Goal: Task Accomplishment & Management: Use online tool/utility

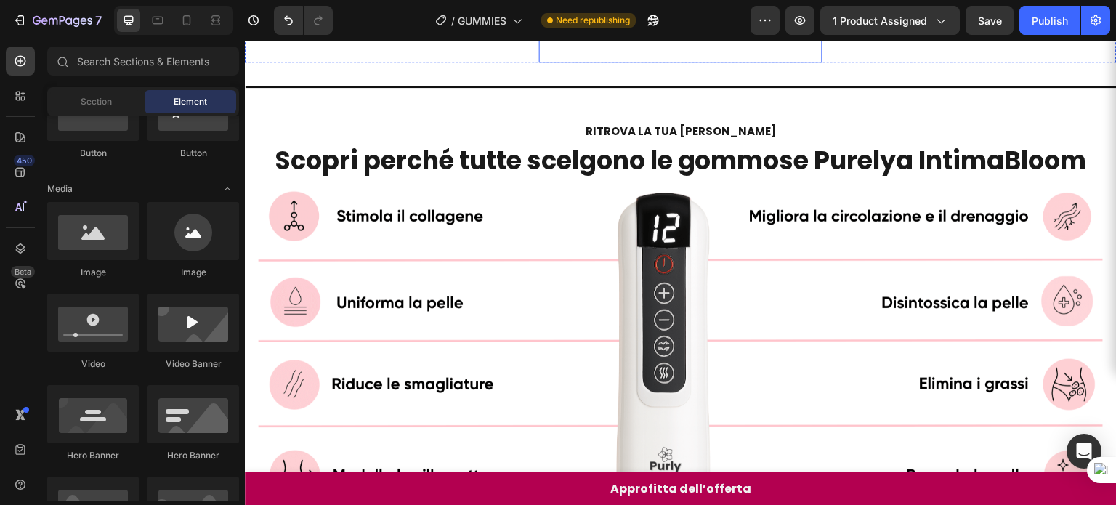
scroll to position [639, 0]
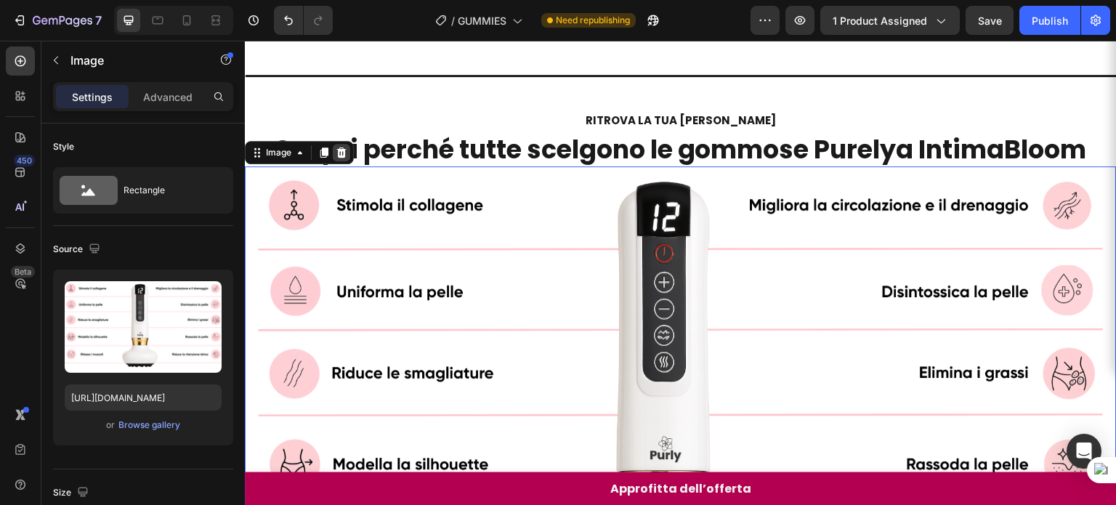
click at [343, 150] on icon at bounding box center [341, 152] width 9 height 10
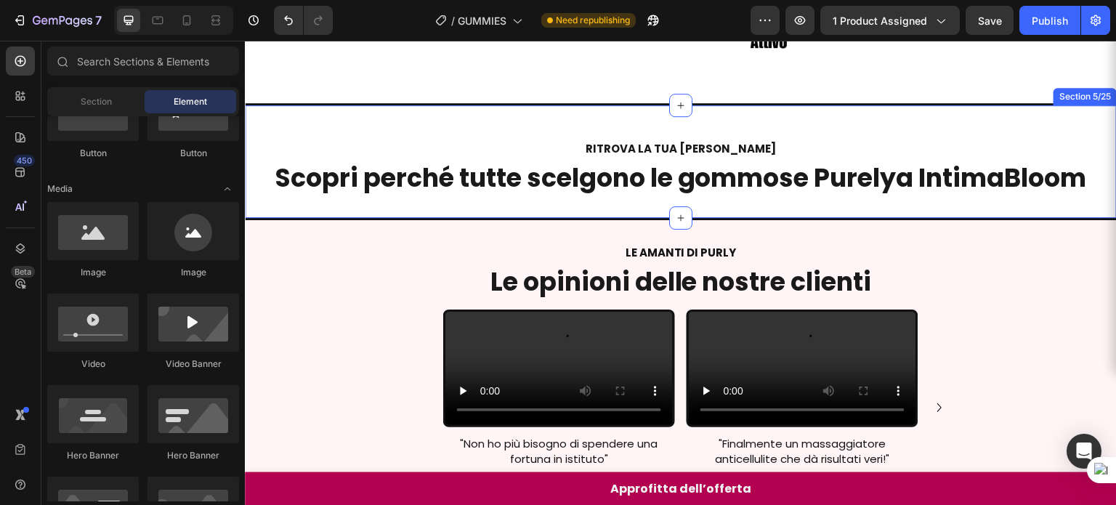
scroll to position [611, 0]
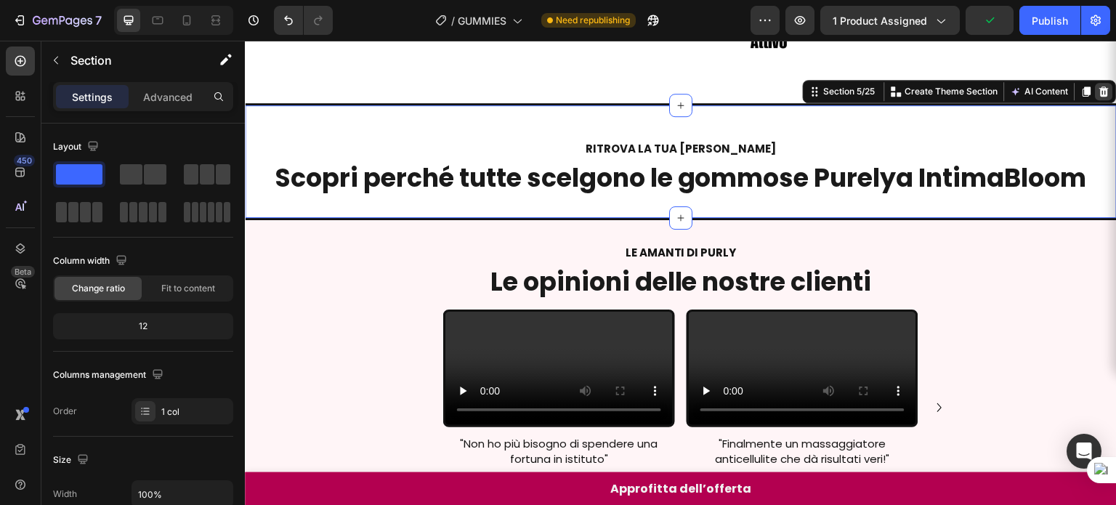
click at [1100, 89] on icon at bounding box center [1104, 91] width 9 height 10
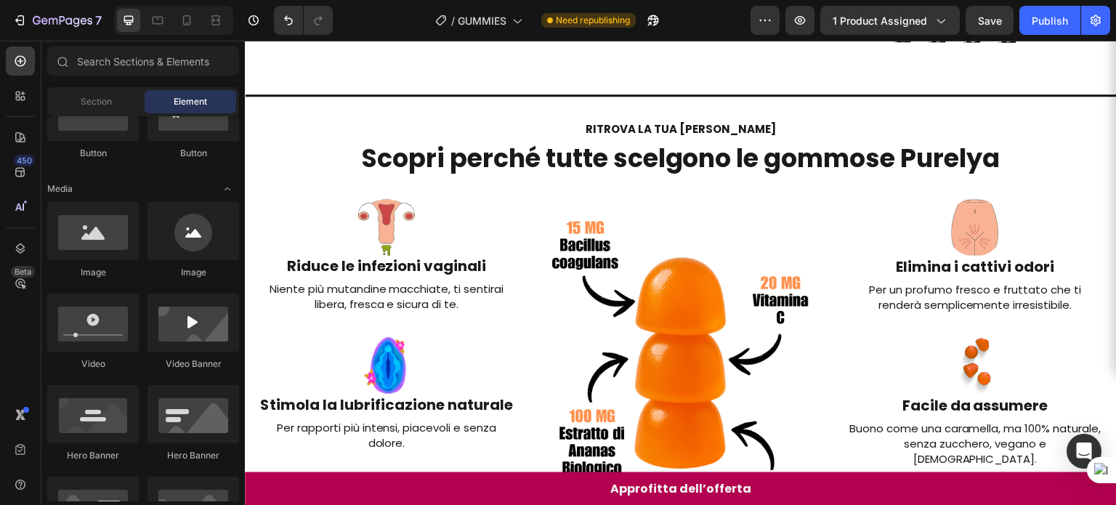
scroll to position [269, 0]
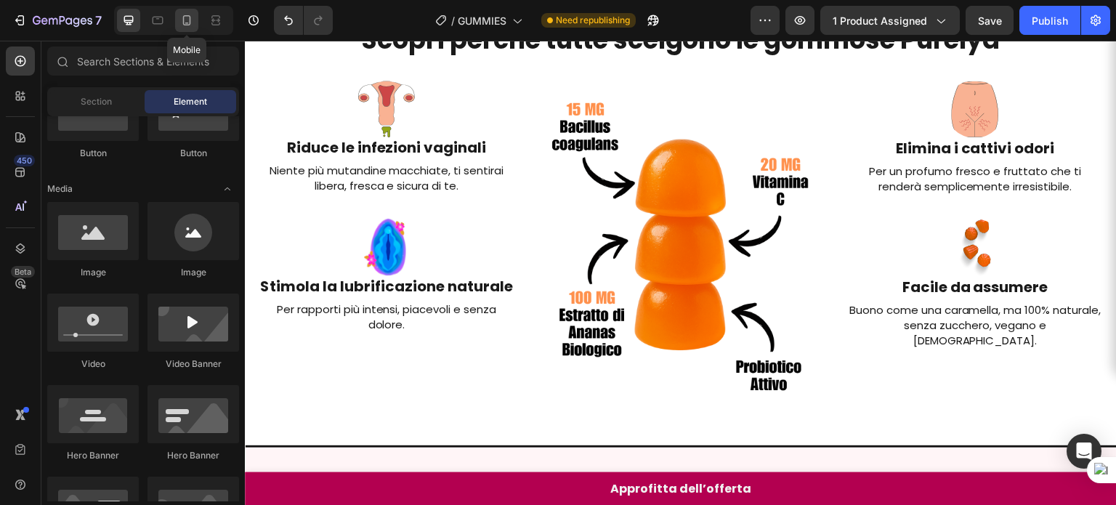
click at [187, 28] on div at bounding box center [186, 20] width 23 height 23
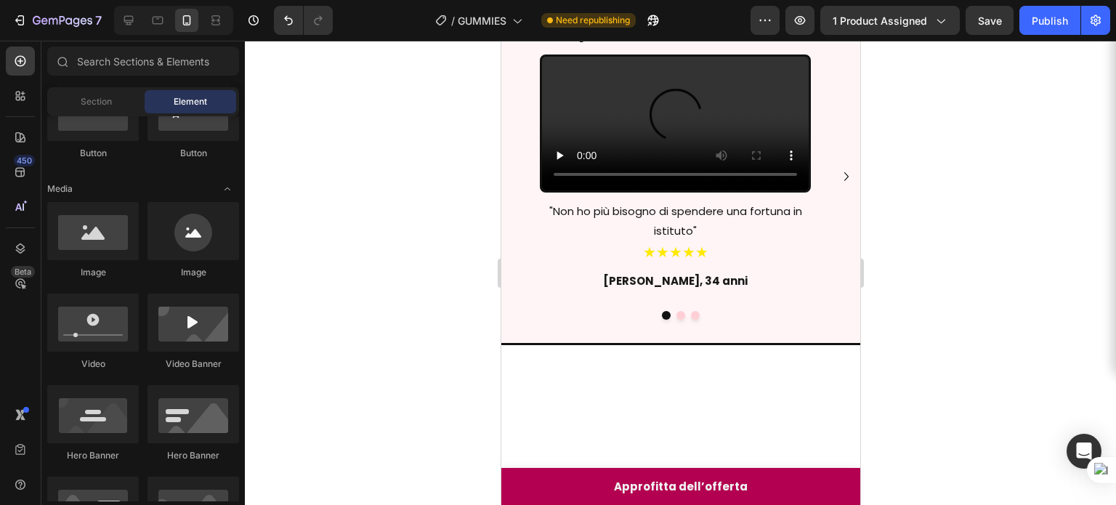
scroll to position [582, 0]
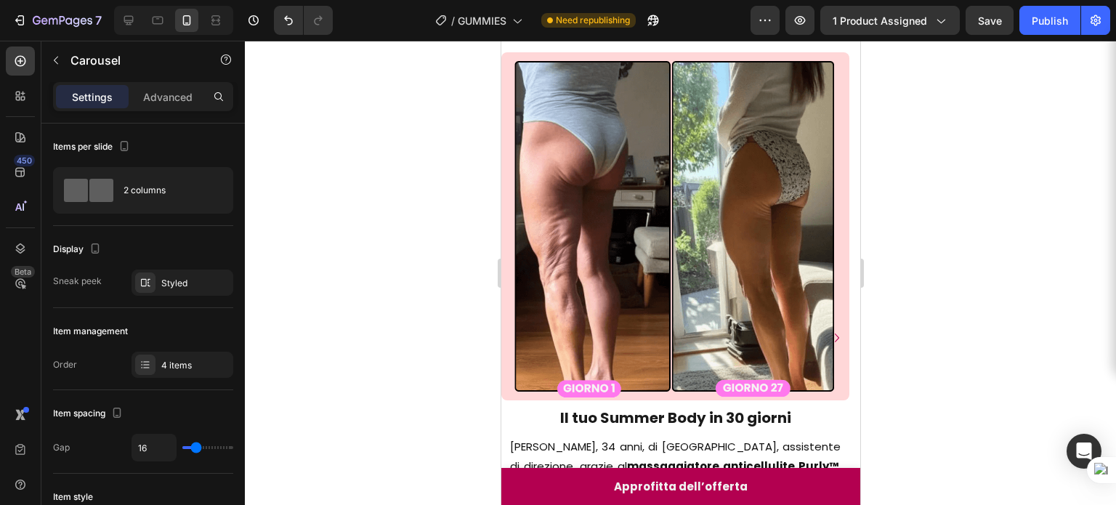
scroll to position [1345, 0]
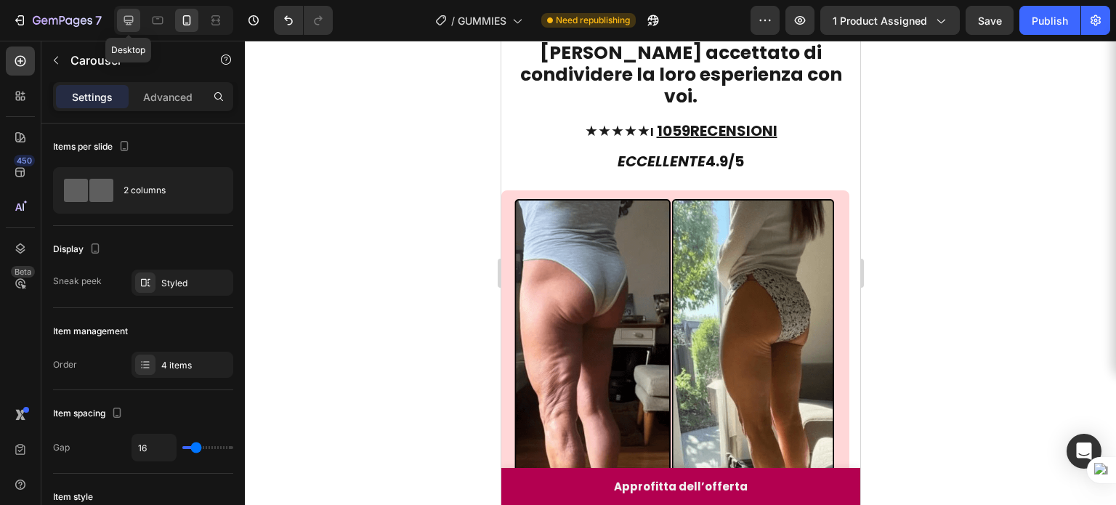
click at [132, 21] on icon at bounding box center [128, 20] width 9 height 9
type input "1200"
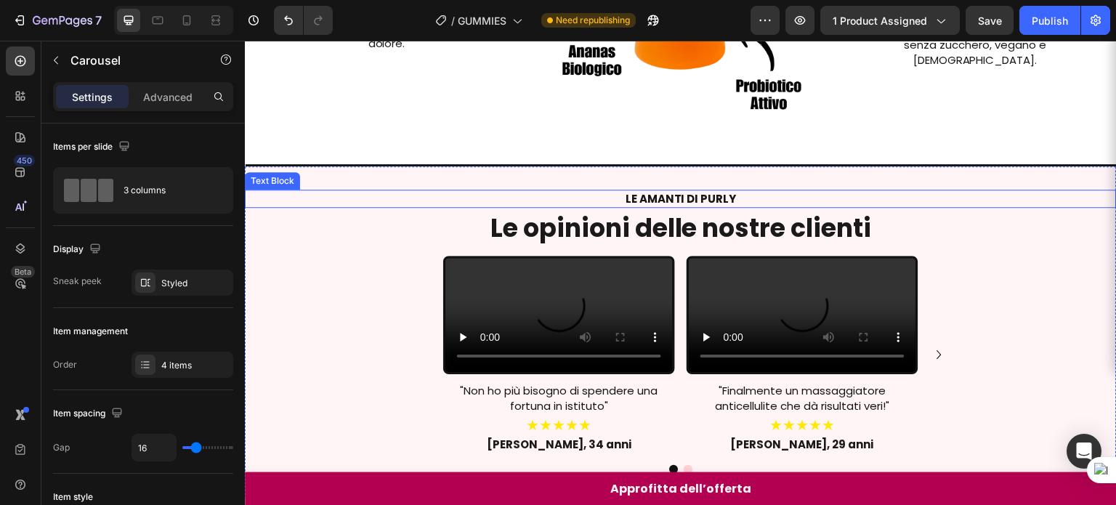
scroll to position [485, 0]
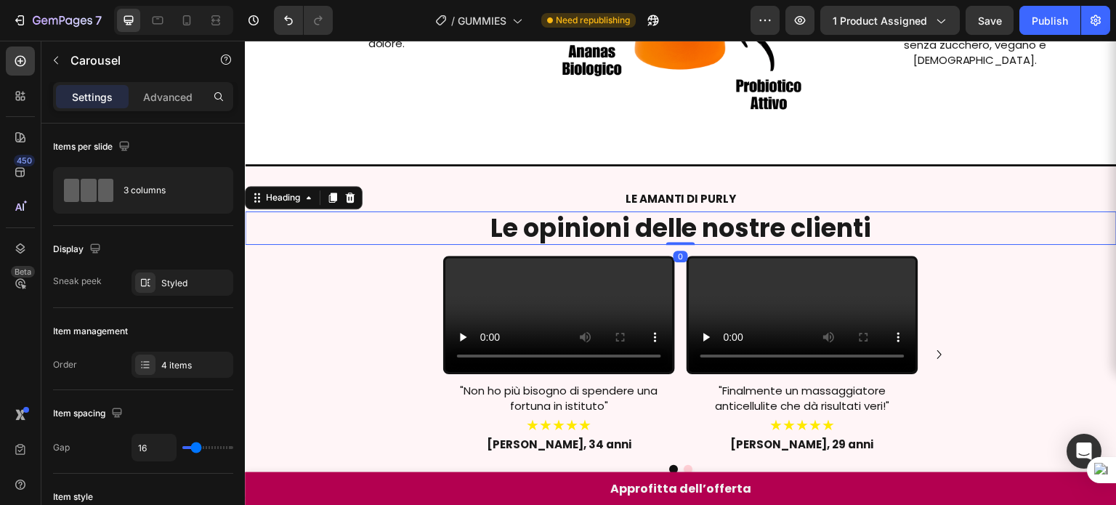
click at [629, 214] on strong "Le opinioni delle nostre clienti" at bounding box center [680, 228] width 381 height 36
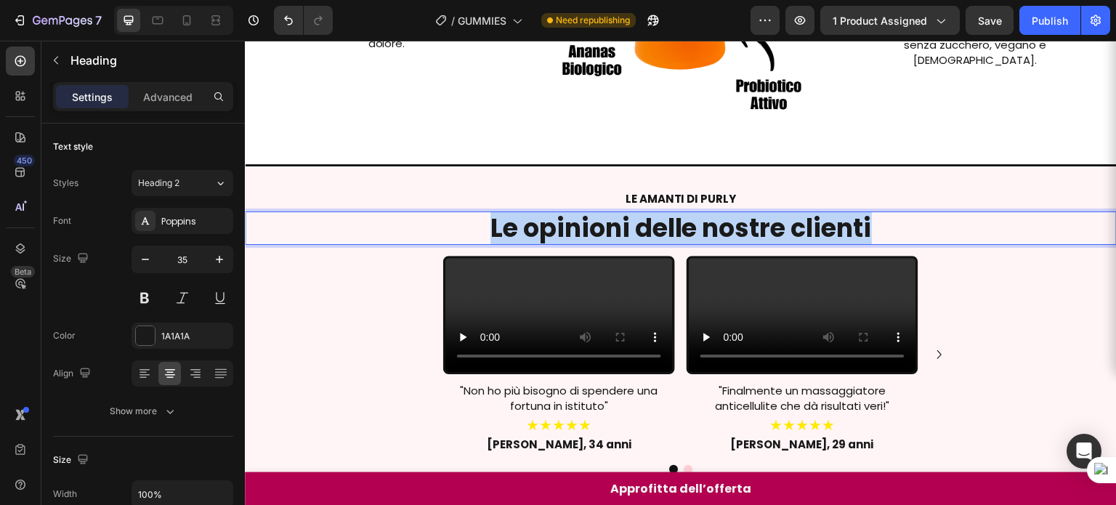
click at [629, 214] on strong "Le opinioni delle nostre clienti" at bounding box center [680, 228] width 381 height 36
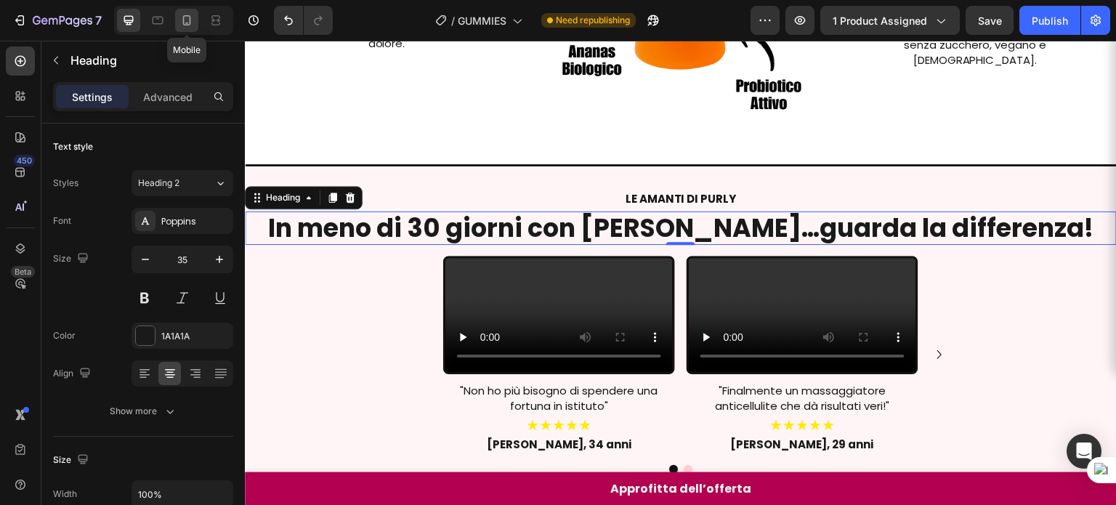
click at [183, 20] on icon at bounding box center [187, 20] width 8 height 10
type input "25"
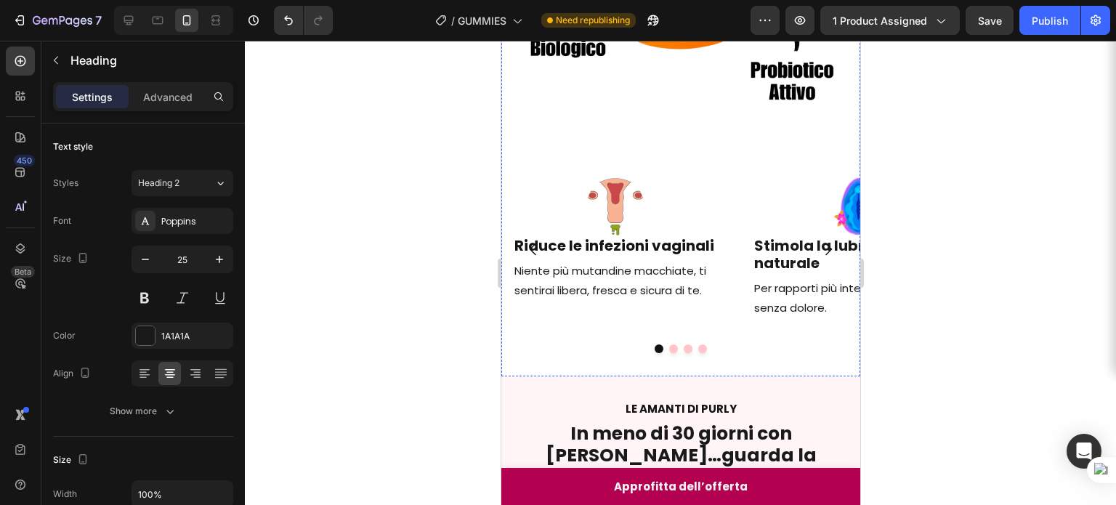
scroll to position [632, 0]
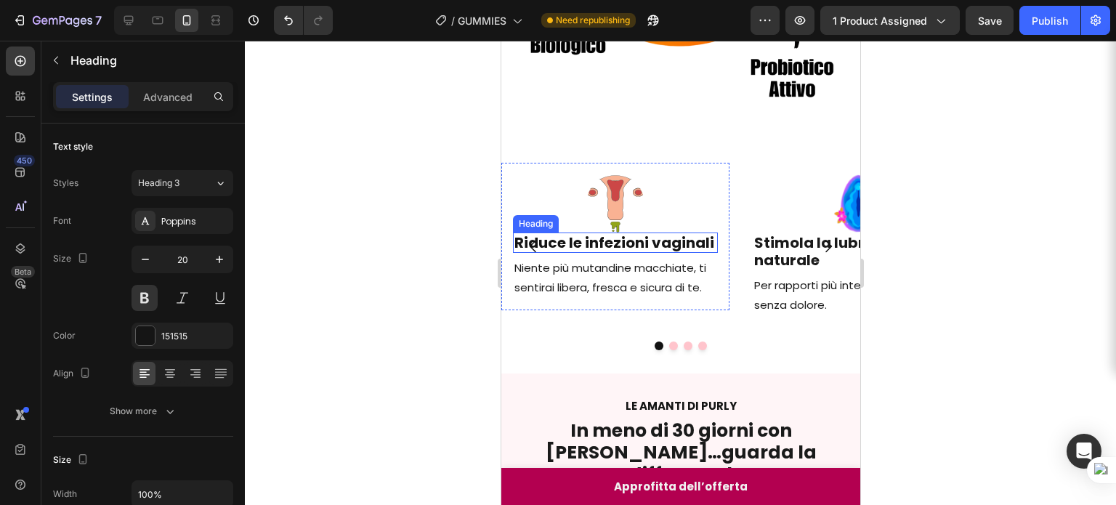
click at [657, 232] on h2 "Riduce le infezioni vaginali" at bounding box center [614, 242] width 205 height 20
click at [657, 234] on p "Riduce le infezioni vaginali" at bounding box center [614, 242] width 202 height 17
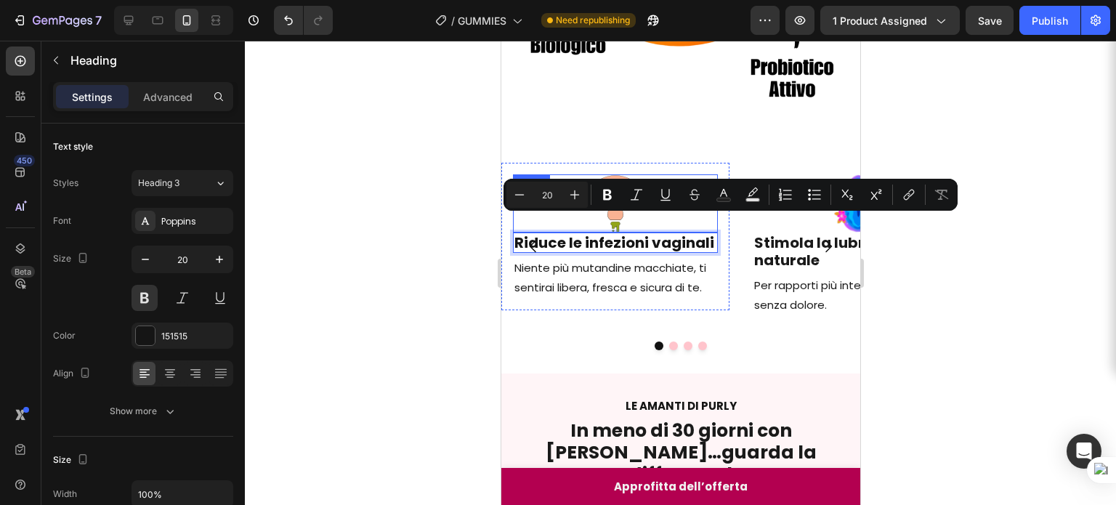
click at [575, 267] on p "Niente più mutandine macchiate, ti sentirai libera, fresca e sicura di te." at bounding box center [614, 277] width 202 height 39
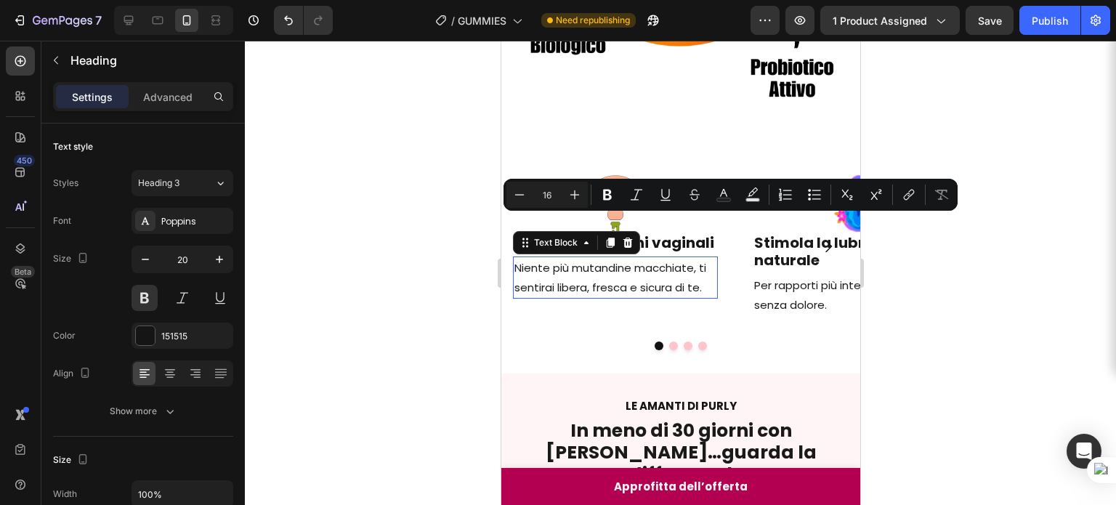
click at [575, 267] on p "Niente più mutandine macchiate, ti sentirai libera, fresca e sicura di te." at bounding box center [614, 277] width 202 height 39
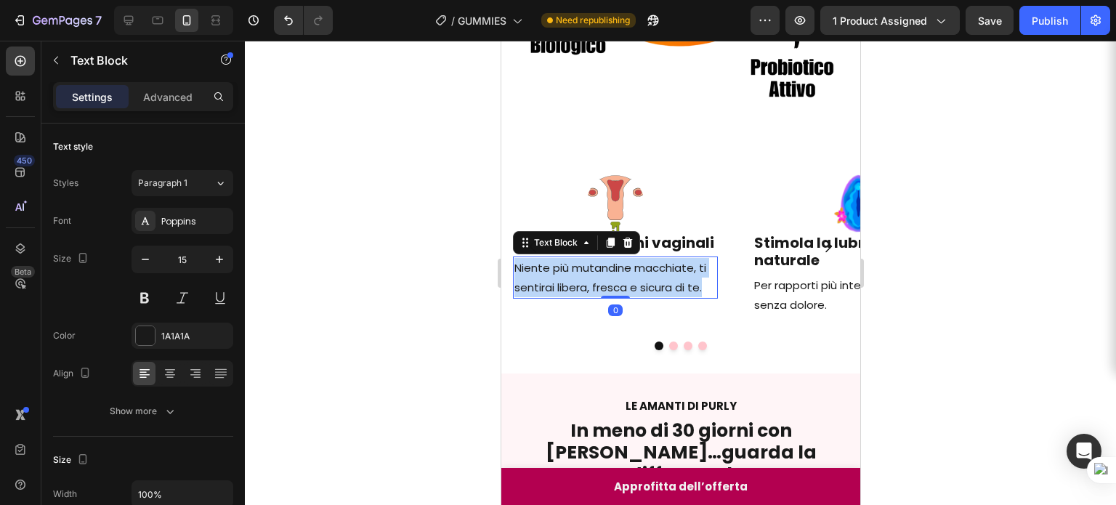
click at [575, 267] on p "Niente più mutandine macchiate, ti sentirai libera, fresca e sicura di te." at bounding box center [614, 277] width 202 height 39
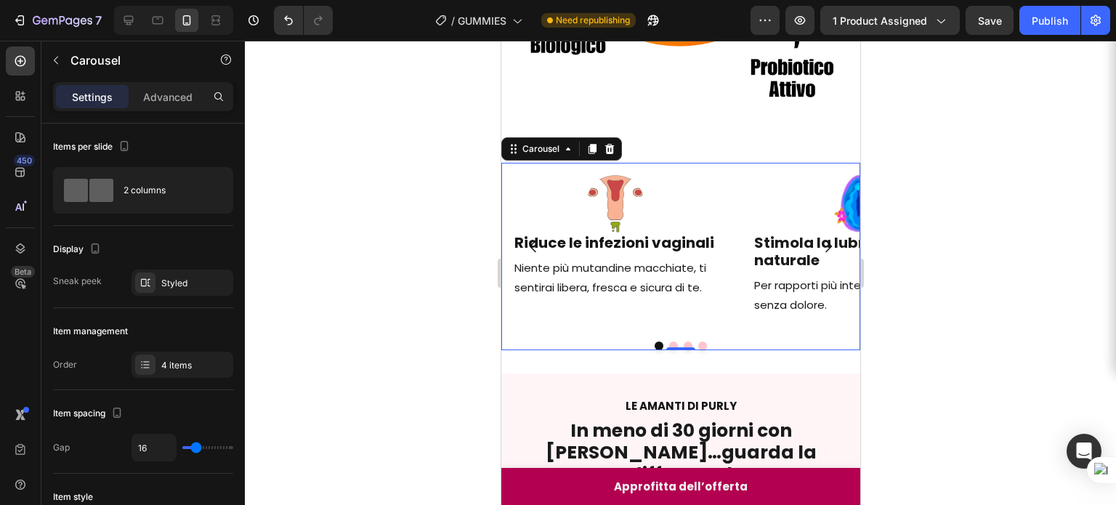
click at [683, 341] on button "Dot" at bounding box center [687, 345] width 9 height 9
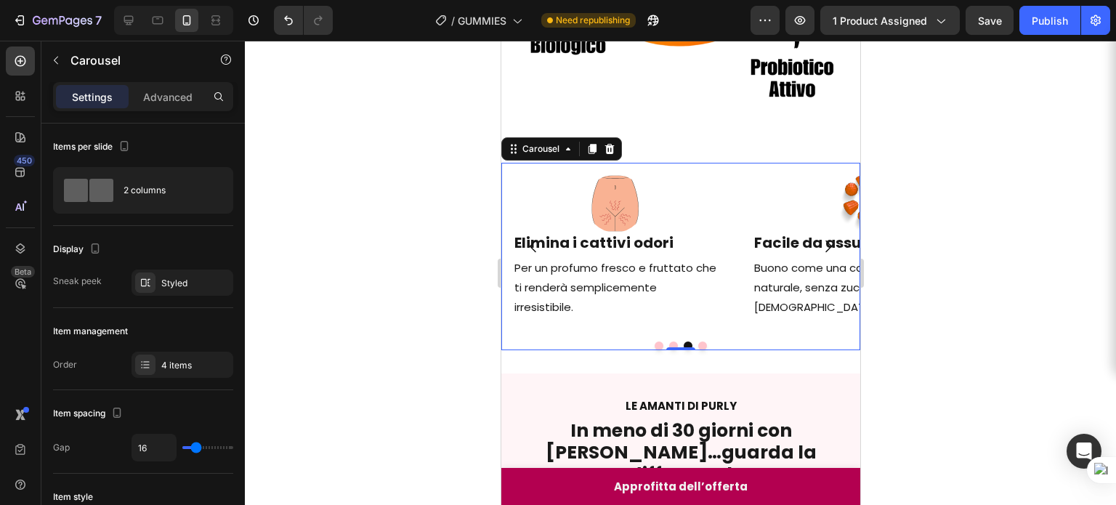
click at [697, 341] on button "Dot" at bounding box center [701, 345] width 9 height 9
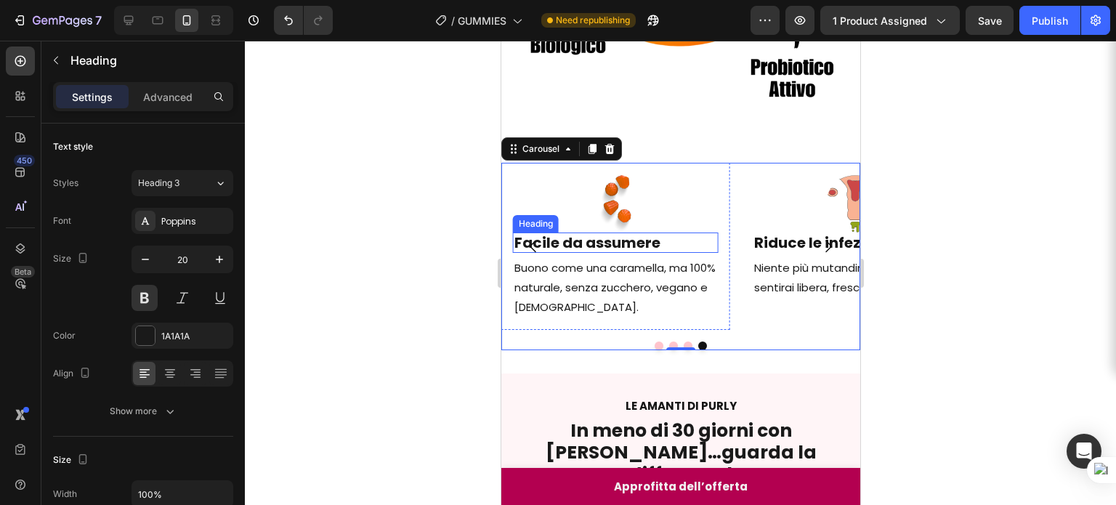
click at [590, 233] on h2 "Facile da assumere" at bounding box center [614, 242] width 205 height 20
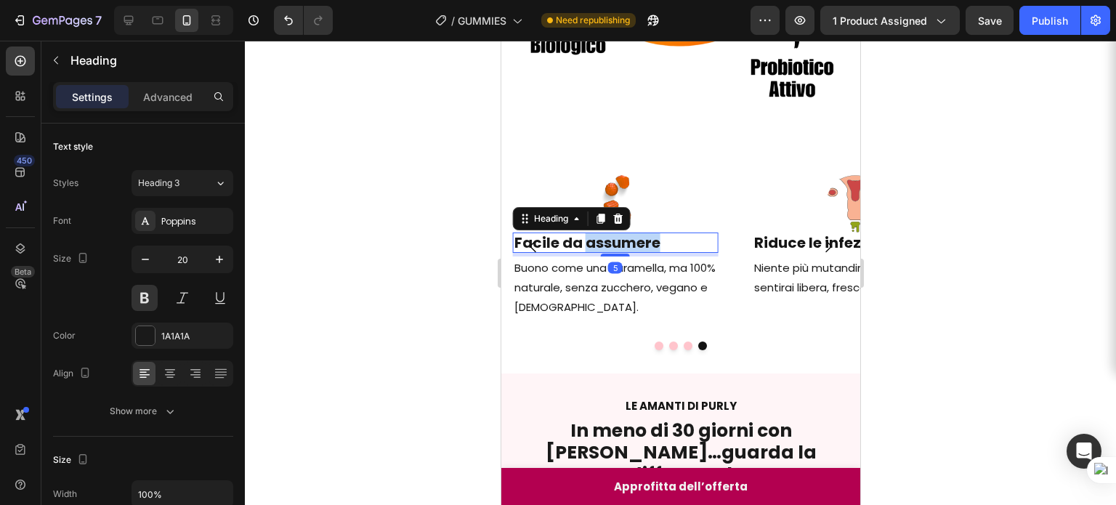
click at [590, 233] on h2 "Facile da assumere" at bounding box center [614, 242] width 205 height 20
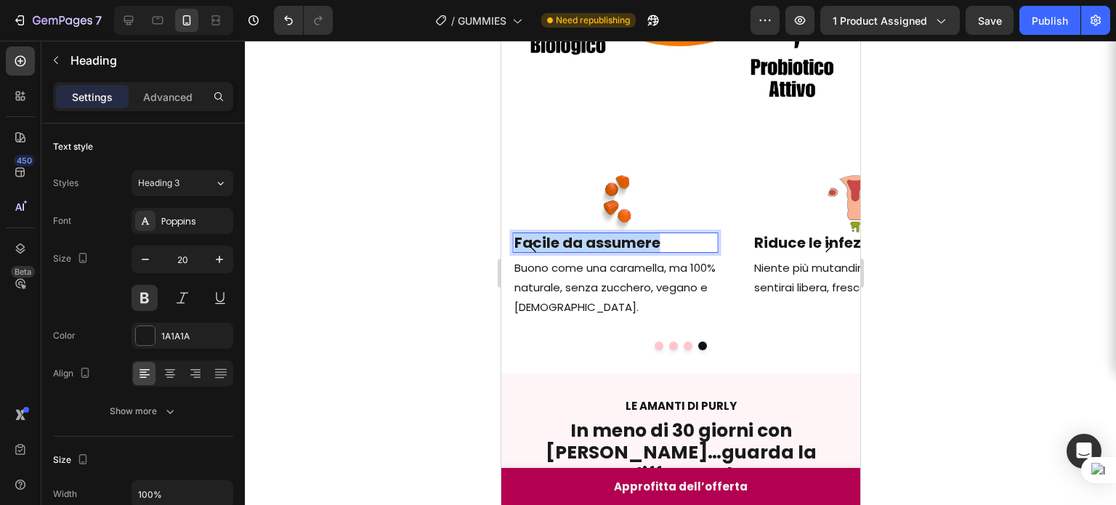
click at [590, 234] on p "Facile da assumere" at bounding box center [614, 242] width 202 height 17
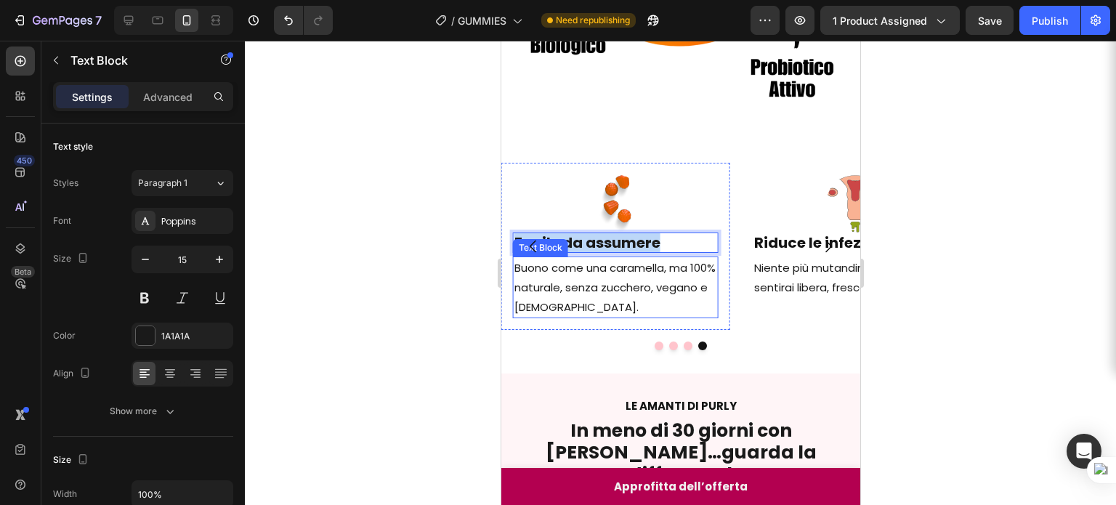
click at [556, 258] on p "Buono come una caramella, ma 100% naturale, senza zucchero, vegano e [DEMOGRAPH…" at bounding box center [614, 287] width 202 height 59
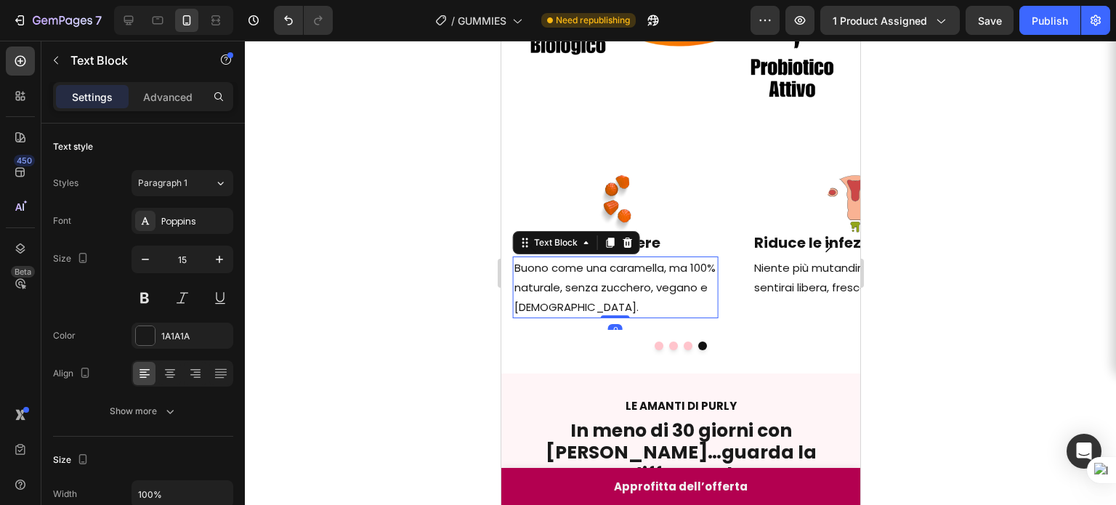
click at [556, 258] on p "Buono come una caramella, ma 100% naturale, senza zucchero, vegano e [DEMOGRAPH…" at bounding box center [614, 287] width 202 height 59
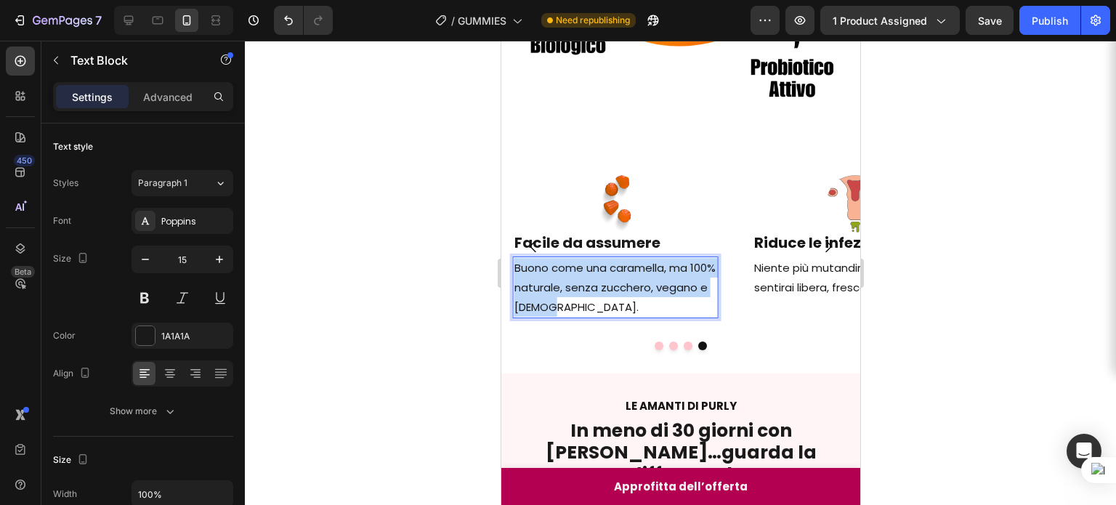
click at [556, 258] on p "Buono come una caramella, ma 100% naturale, senza zucchero, vegano e [DEMOGRAPH…" at bounding box center [614, 287] width 202 height 59
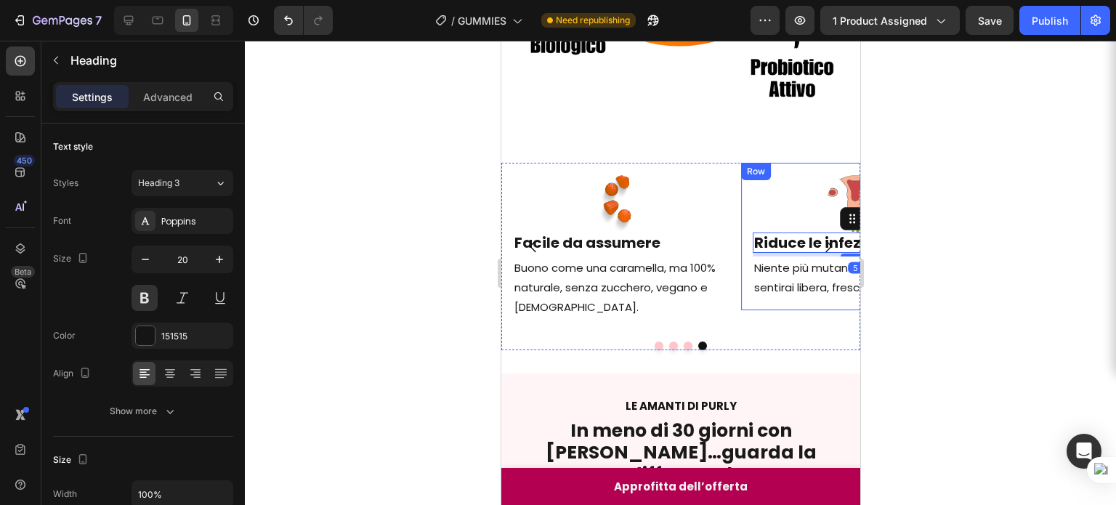
click at [779, 287] on div "Image Riduce le infezioni vaginali Heading 5 Niente più mutandine macchiate, ti…" at bounding box center [854, 236] width 228 height 147
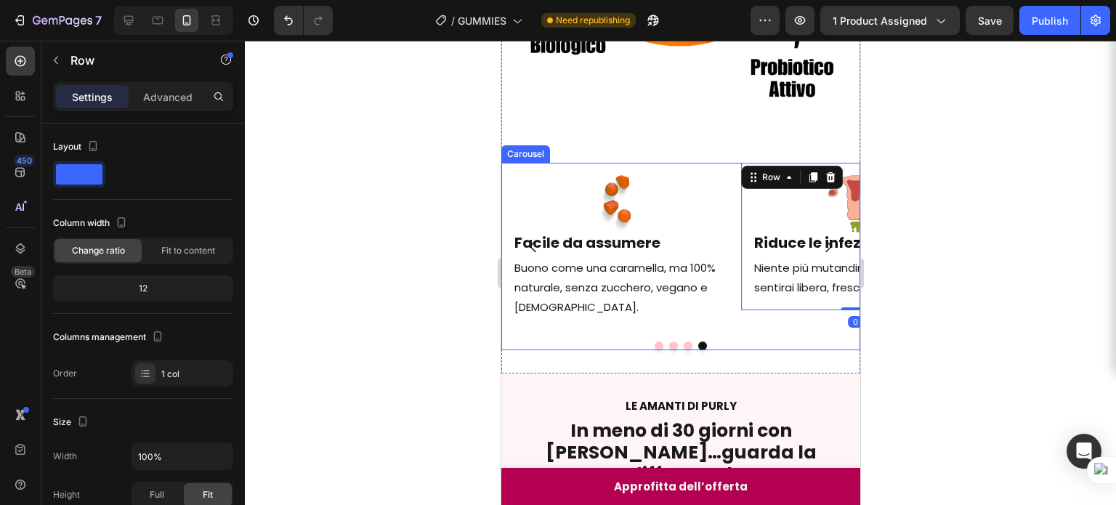
click at [818, 237] on icon "Carousel Next Arrow" at bounding box center [826, 245] width 17 height 17
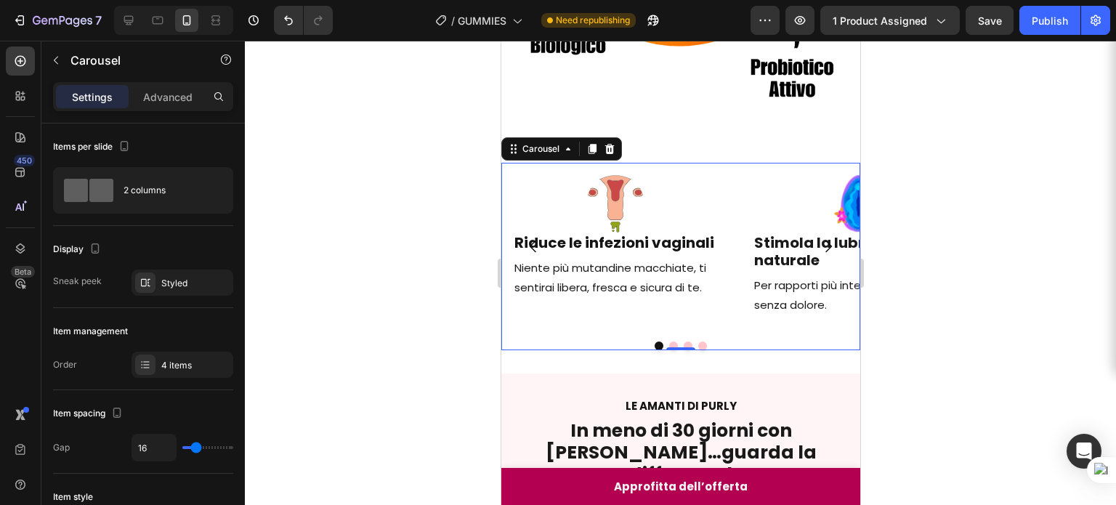
click at [818, 237] on icon "Carousel Next Arrow" at bounding box center [826, 245] width 17 height 17
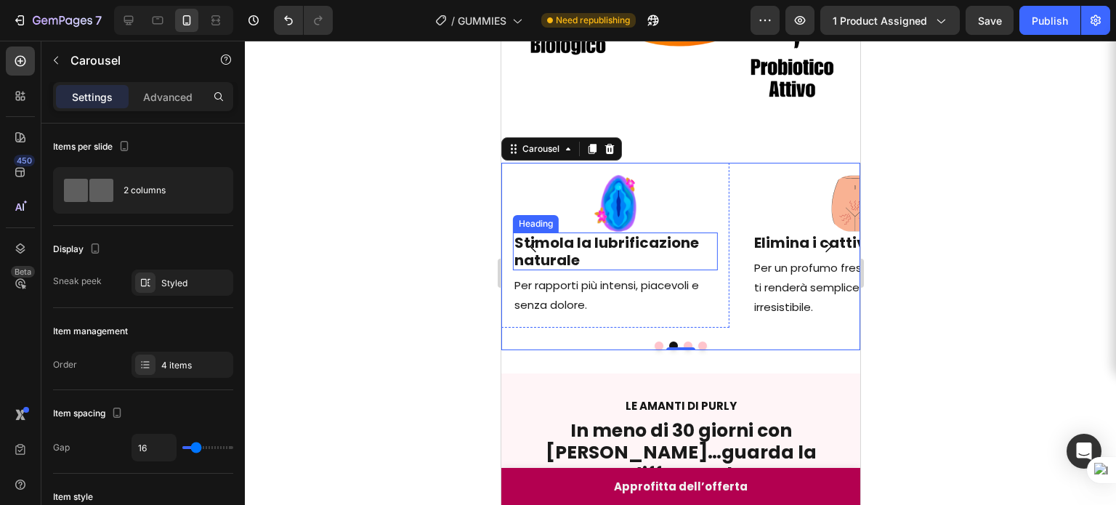
click at [608, 235] on h2 "Stimola la lubrificazione naturale" at bounding box center [614, 251] width 205 height 38
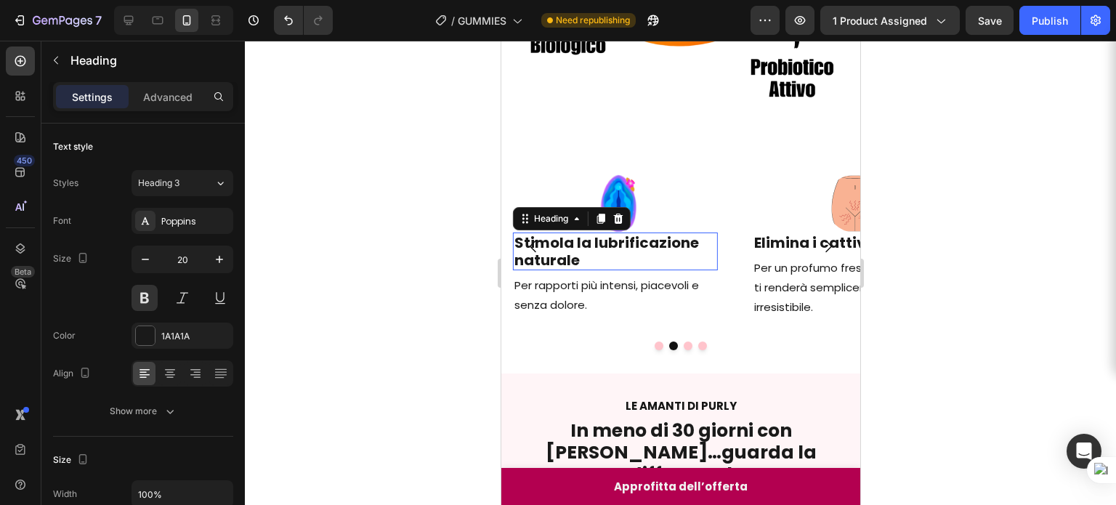
click at [608, 235] on h2 "Stimola la lubrificazione naturale" at bounding box center [614, 251] width 205 height 38
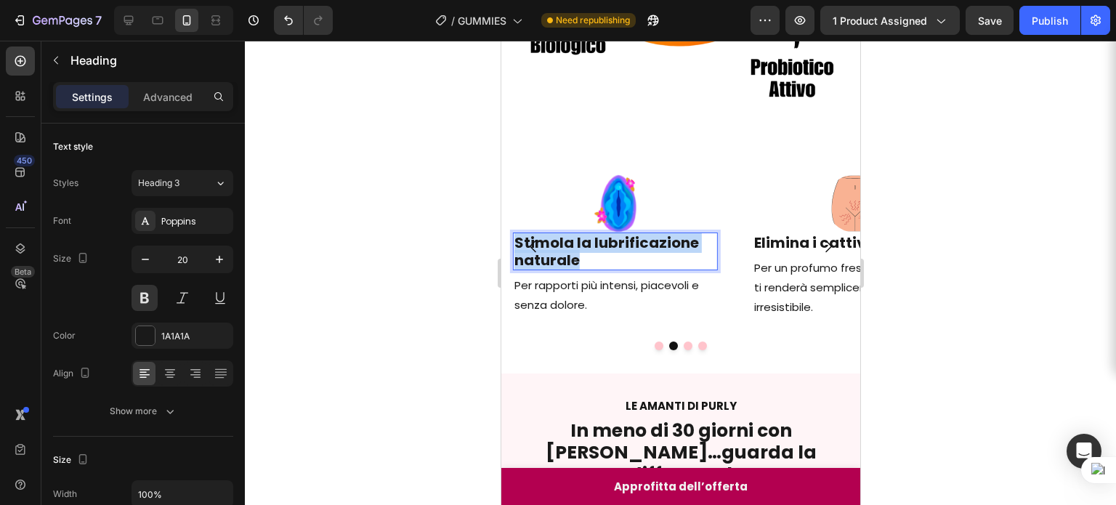
click at [608, 235] on p "Stimola la lubrificazione naturale" at bounding box center [614, 251] width 202 height 35
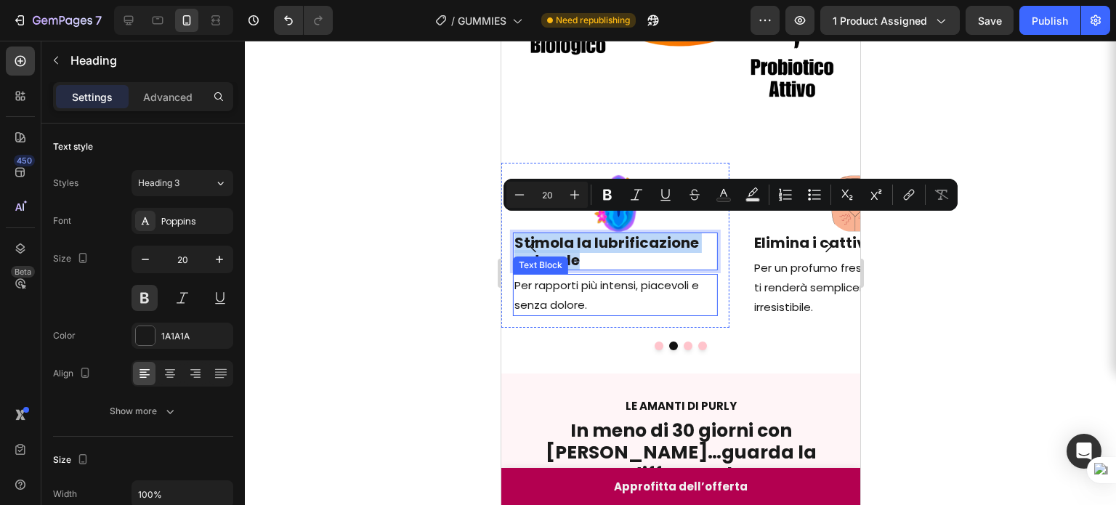
click at [566, 286] on p "Per rapporti più intensi, piacevoli e senza dolore." at bounding box center [614, 294] width 202 height 39
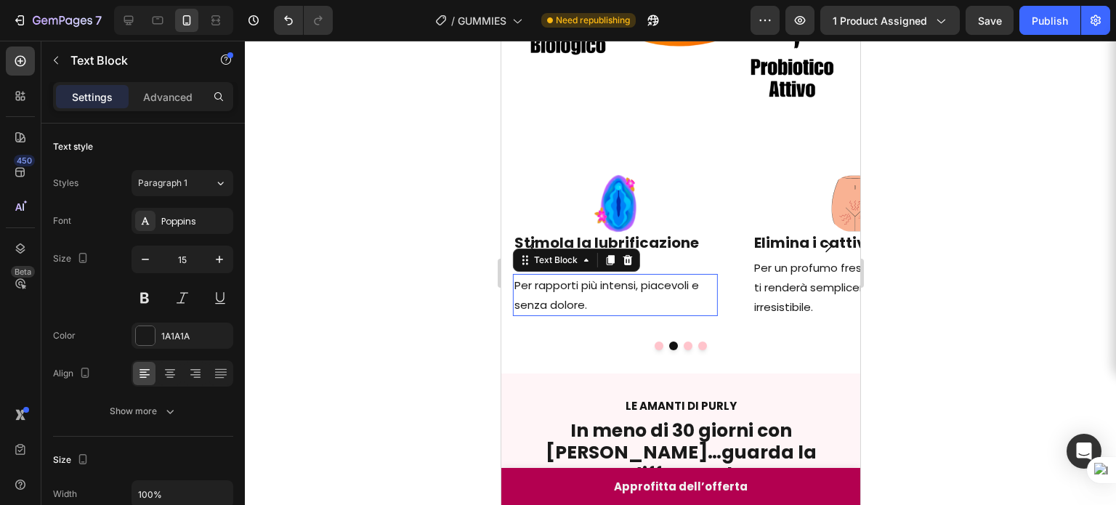
click at [566, 286] on p "Per rapporti più intensi, piacevoli e senza dolore." at bounding box center [614, 294] width 202 height 39
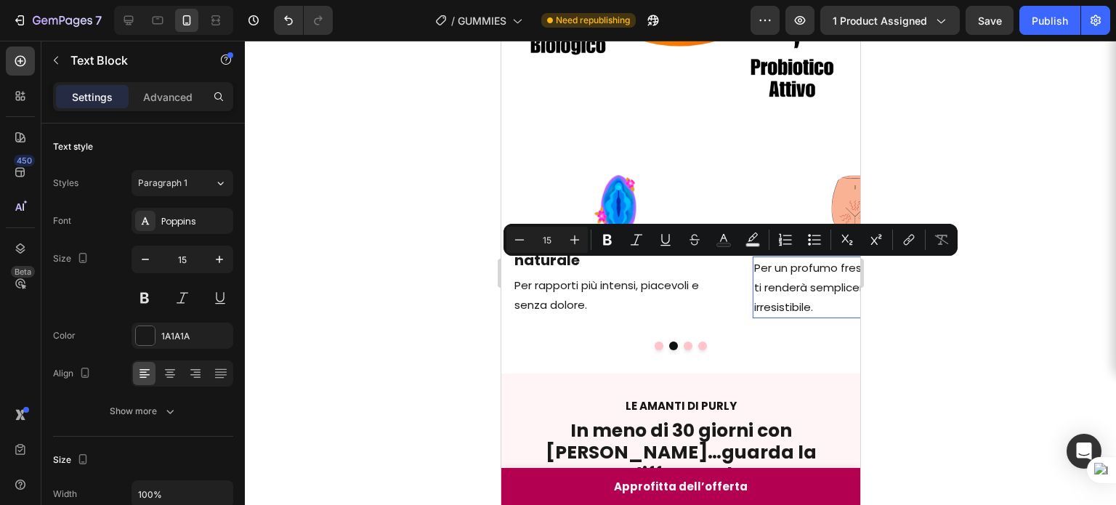
click at [752, 288] on div "Per un profumo fresco e fruttato che ti renderà semplicemente irresistibile." at bounding box center [854, 287] width 205 height 62
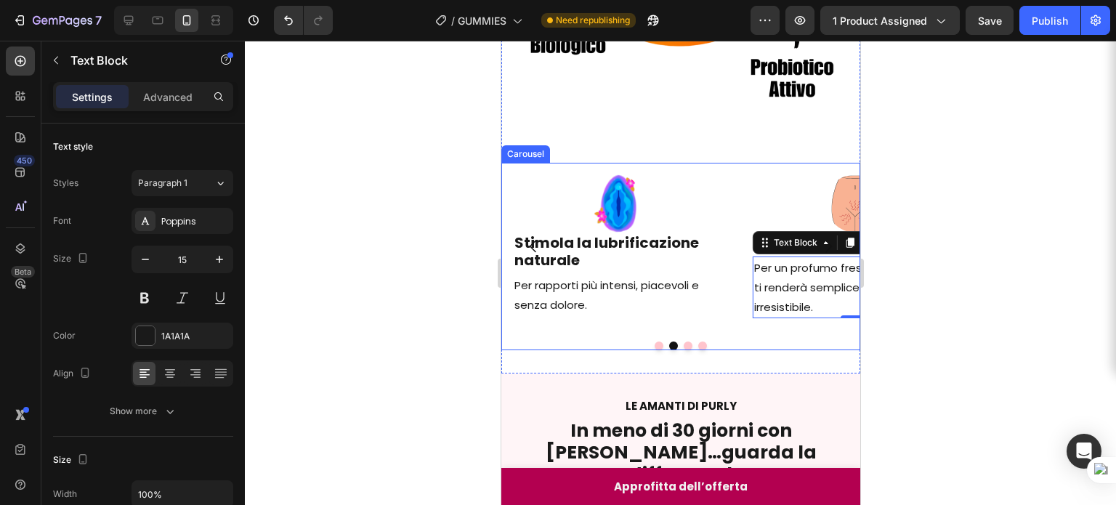
click at [676, 341] on div at bounding box center [679, 345] width 359 height 9
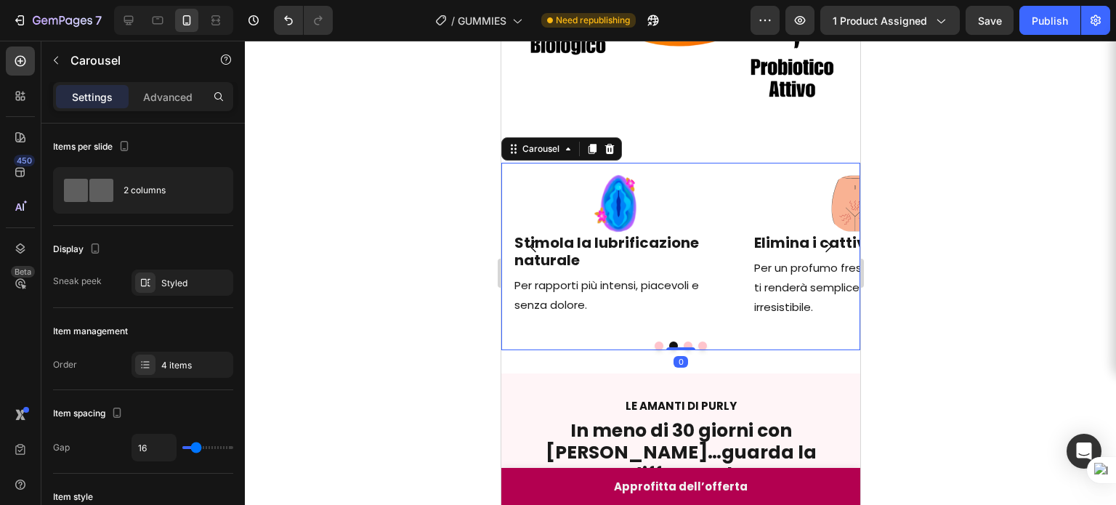
click at [683, 341] on button "Dot" at bounding box center [687, 345] width 9 height 9
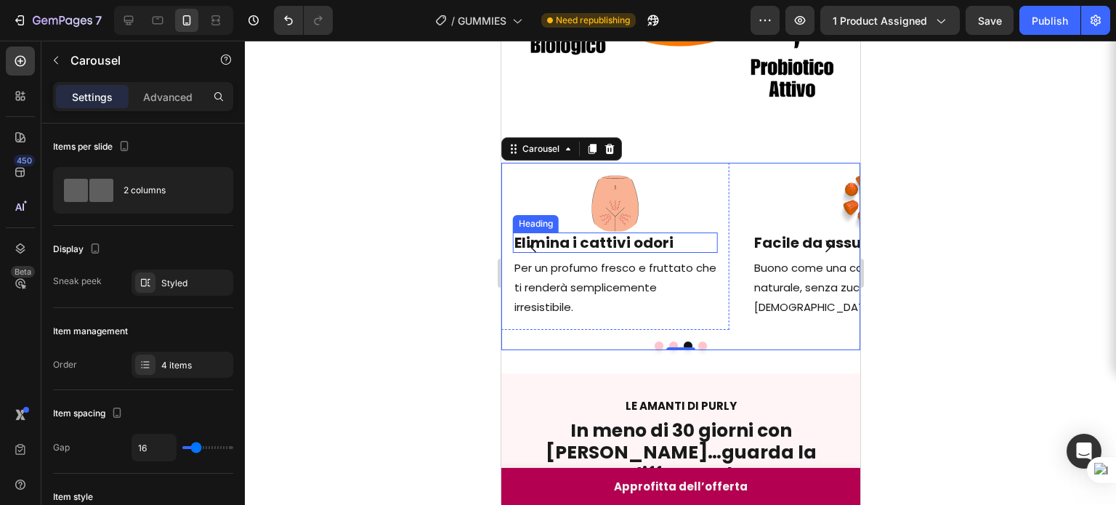
click at [636, 232] on h2 "Elimina i cattivi odori" at bounding box center [614, 242] width 205 height 20
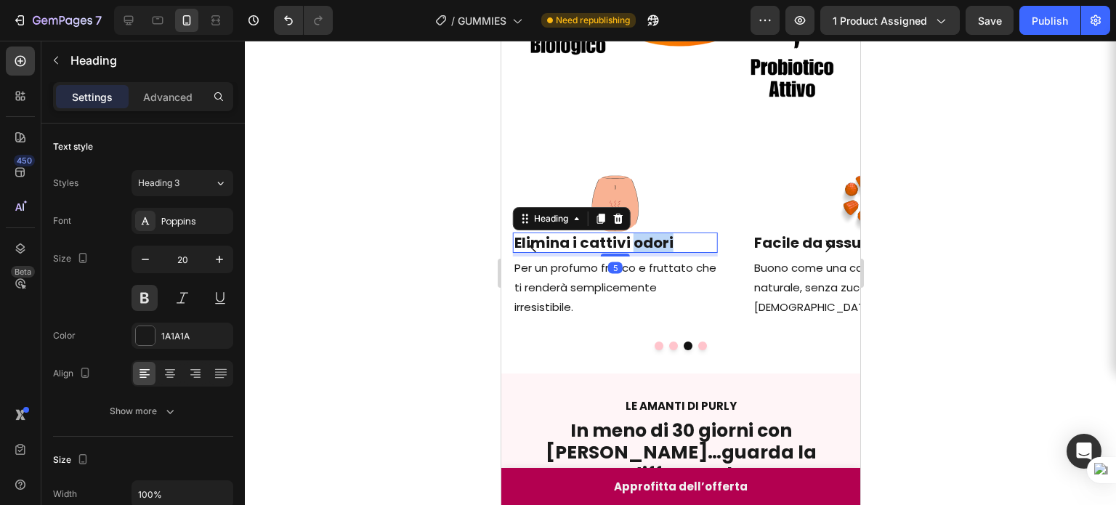
click at [636, 232] on h2 "Elimina i cattivi odori" at bounding box center [614, 242] width 205 height 20
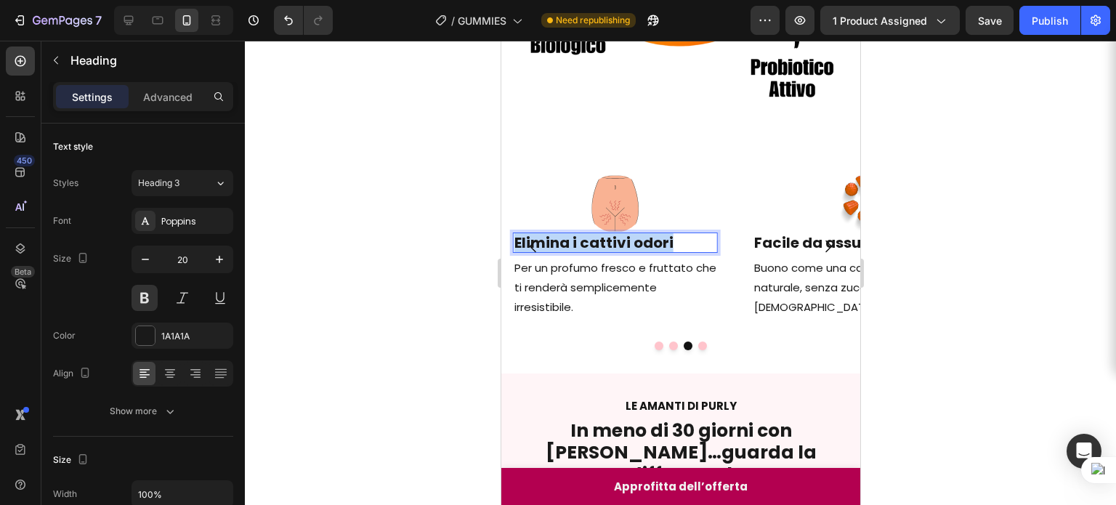
click at [636, 234] on p "Elimina i cattivi odori" at bounding box center [614, 242] width 202 height 17
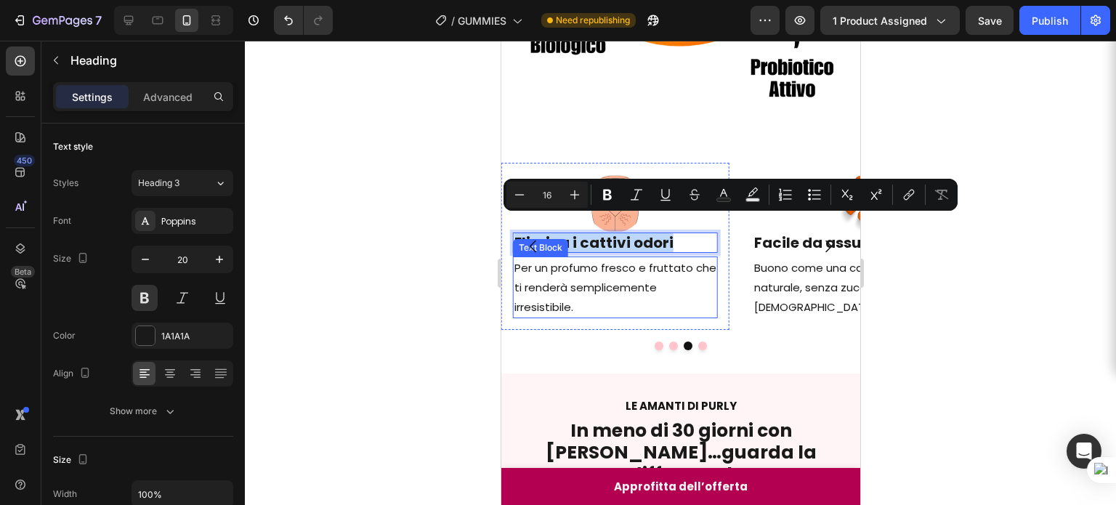
click at [527, 266] on p "Per un profumo fresco e fruttato che ti renderà semplicemente irresistibile." at bounding box center [614, 287] width 202 height 59
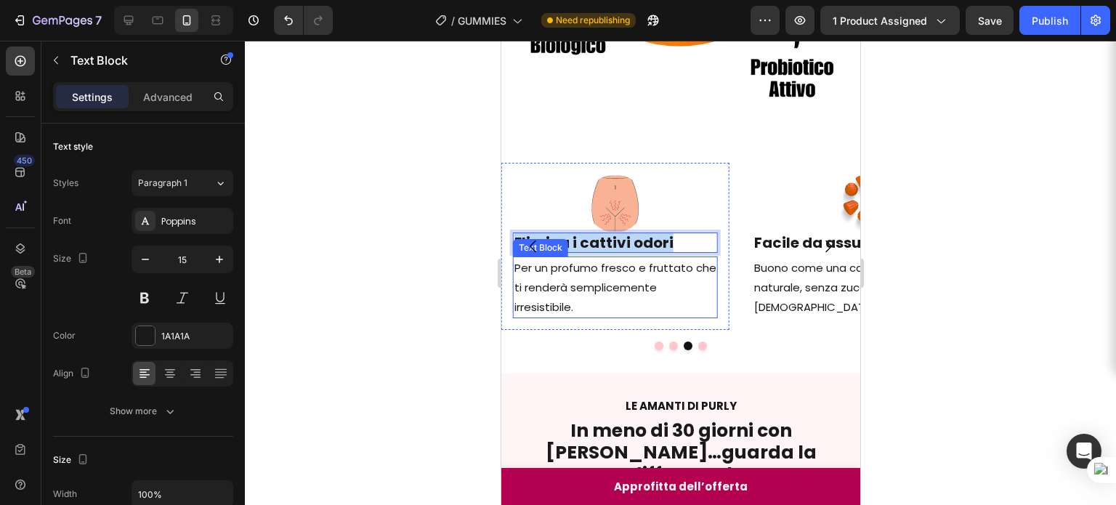
click at [527, 266] on p "Per un profumo fresco e fruttato che ti renderà semplicemente irresistibile." at bounding box center [614, 287] width 202 height 59
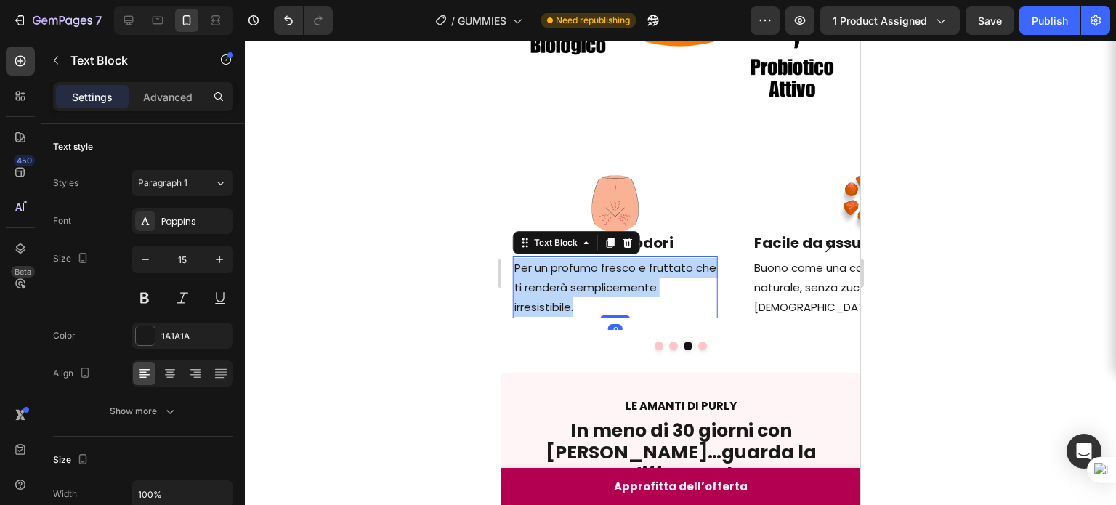
click at [527, 266] on p "Per un profumo fresco e fruttato che ti renderà semplicemente irresistibile." at bounding box center [614, 287] width 202 height 59
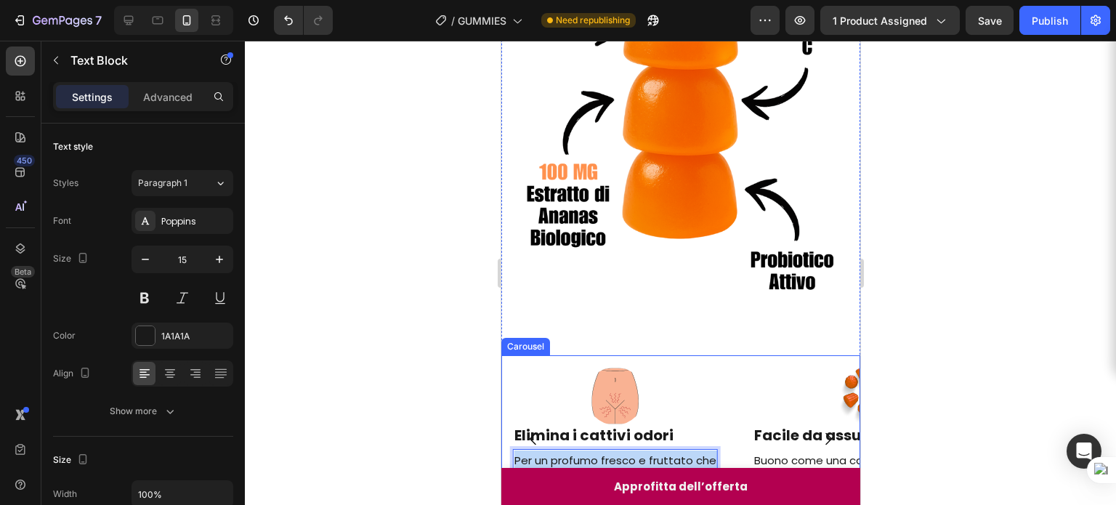
scroll to position [288, 0]
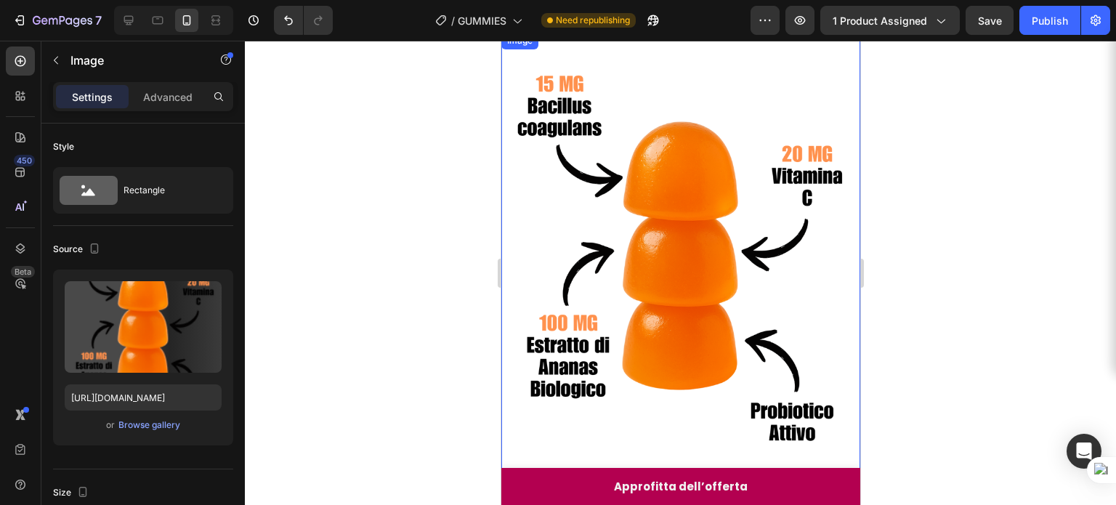
click at [672, 211] on img at bounding box center [679, 256] width 359 height 449
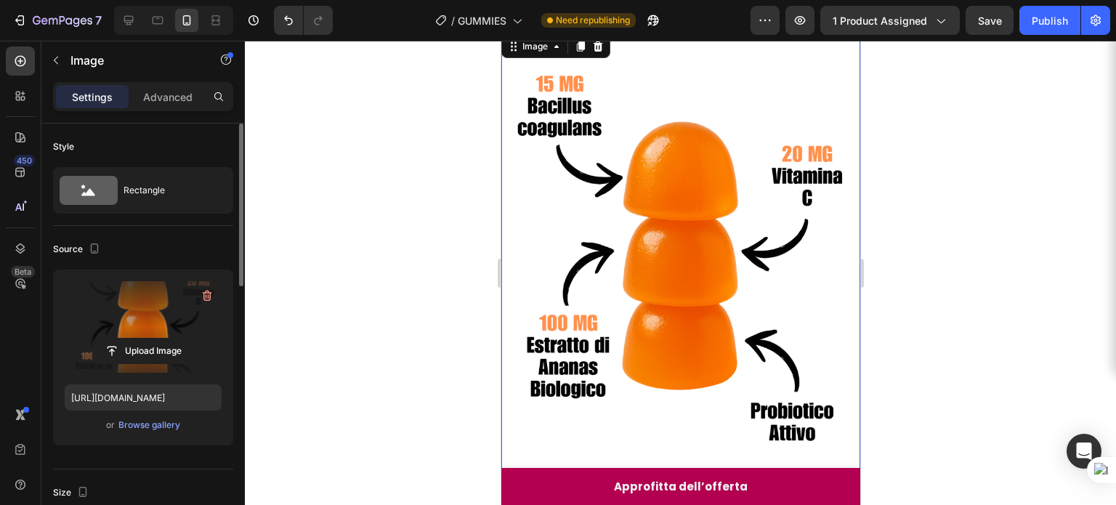
click at [99, 320] on label at bounding box center [143, 327] width 157 height 92
click at [99, 338] on input "file" at bounding box center [143, 350] width 100 height 25
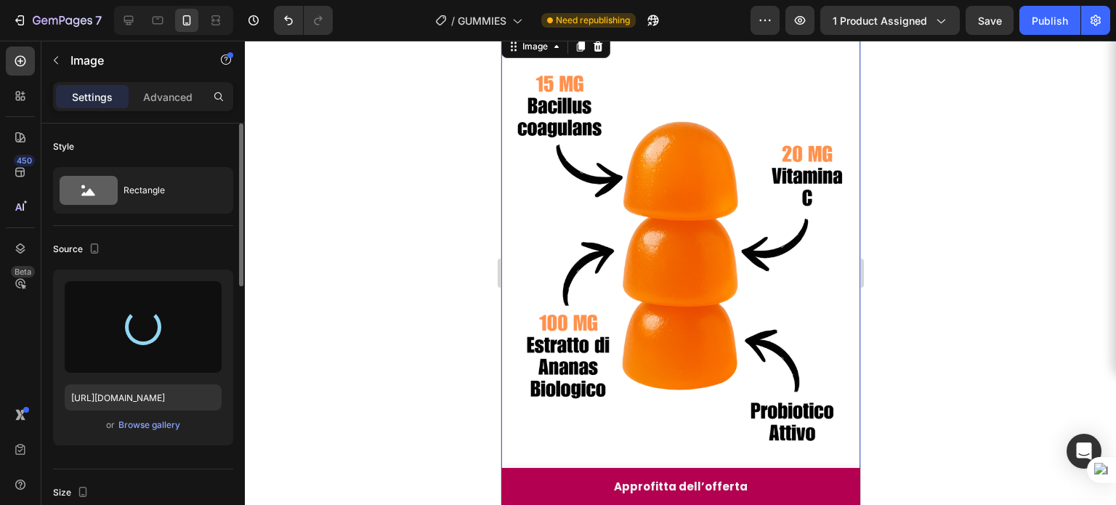
type input "https://cdn.shopify.com/s/files/1/0907/6949/0256/files/gempages_578724723165233…"
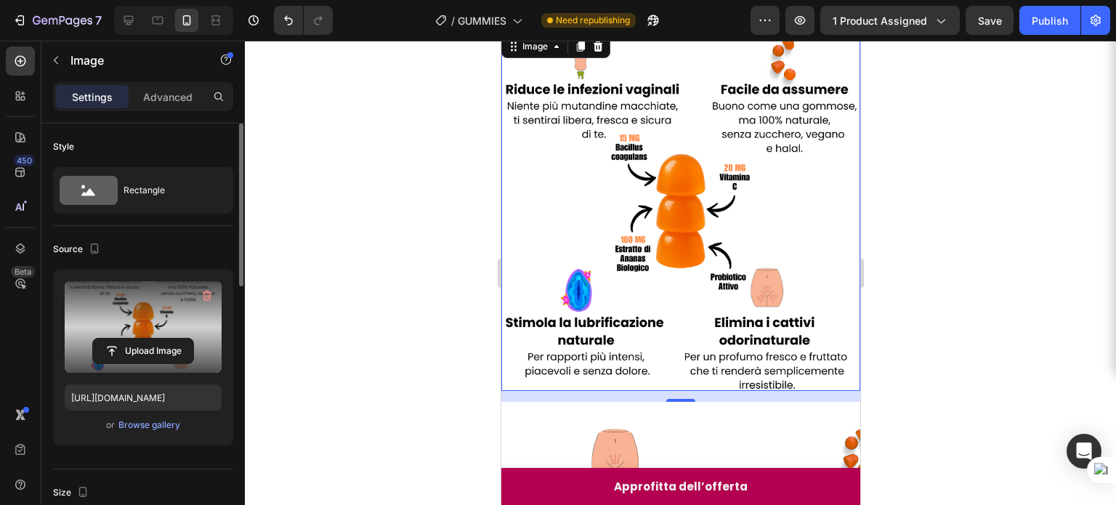
click at [935, 251] on div at bounding box center [680, 273] width 871 height 464
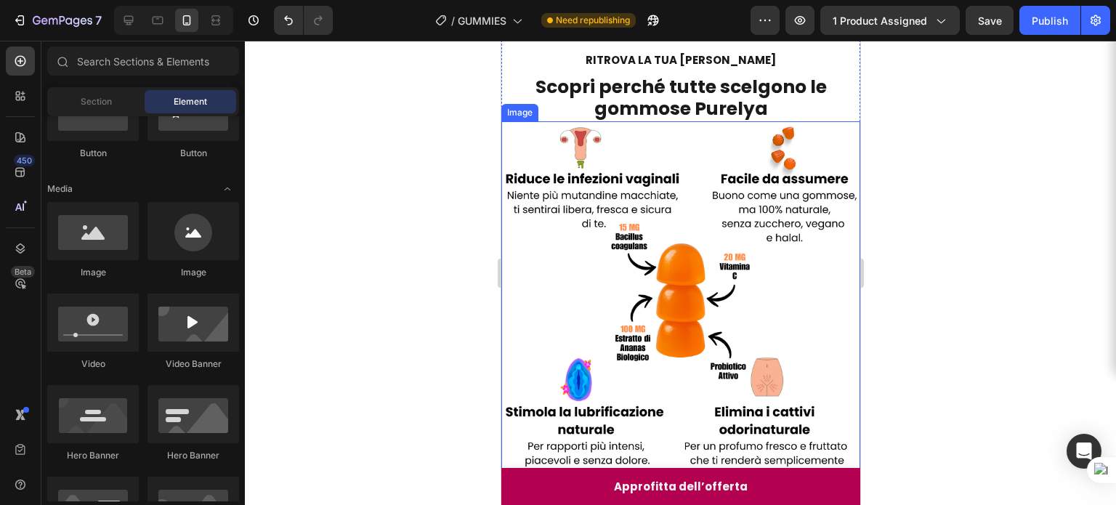
scroll to position [180, 0]
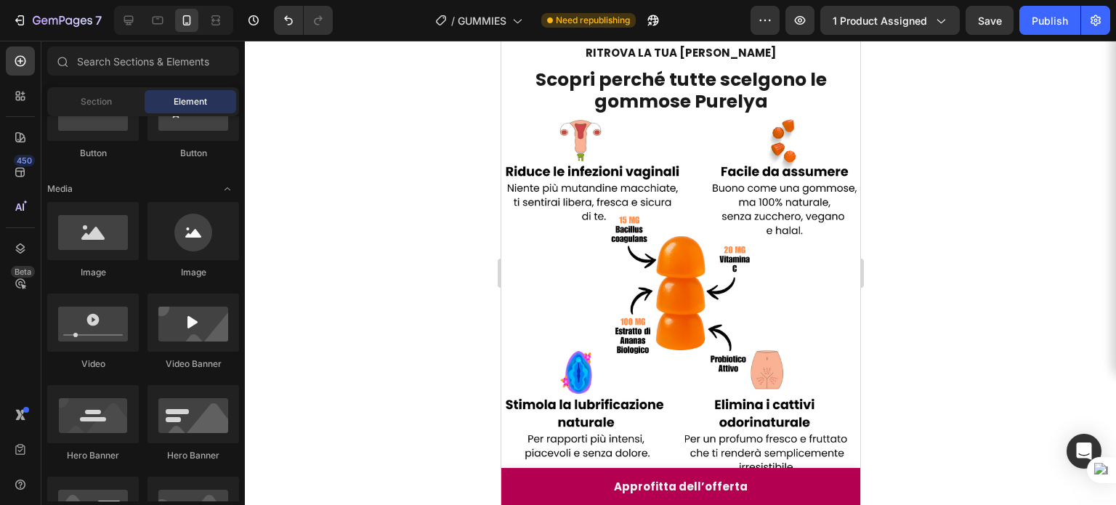
click at [890, 235] on div at bounding box center [680, 273] width 871 height 464
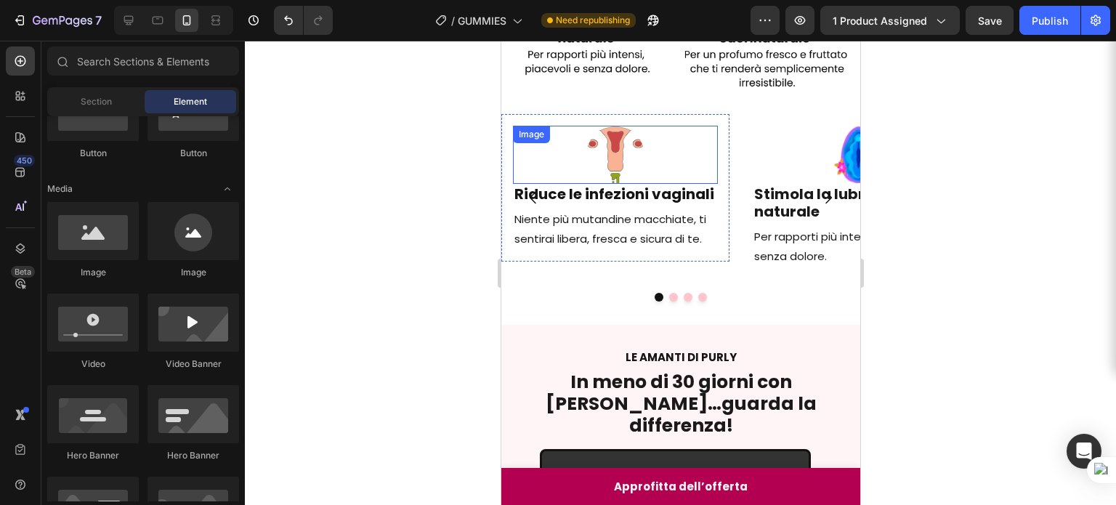
scroll to position [507, 0]
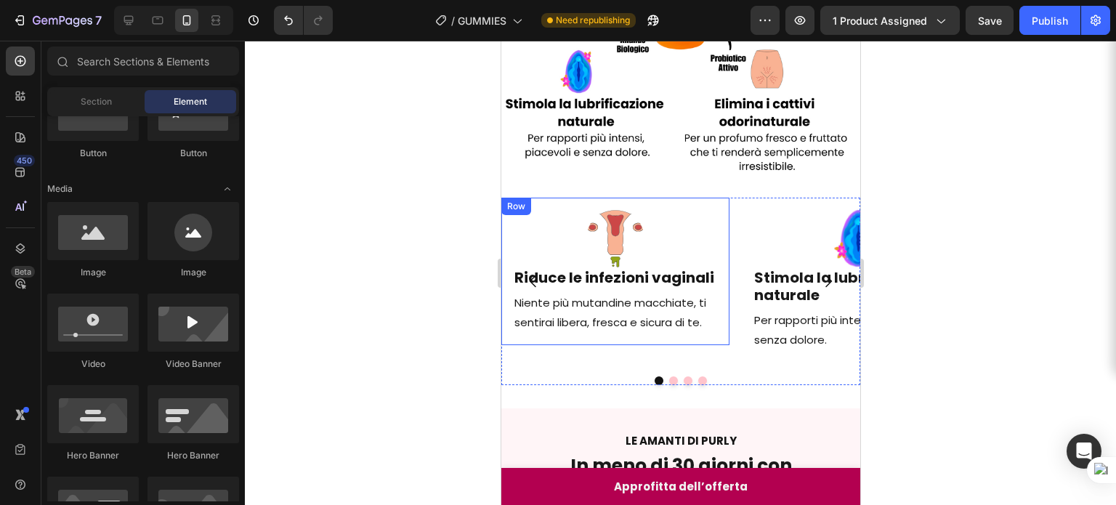
click at [542, 200] on div "Image" at bounding box center [531, 200] width 38 height 17
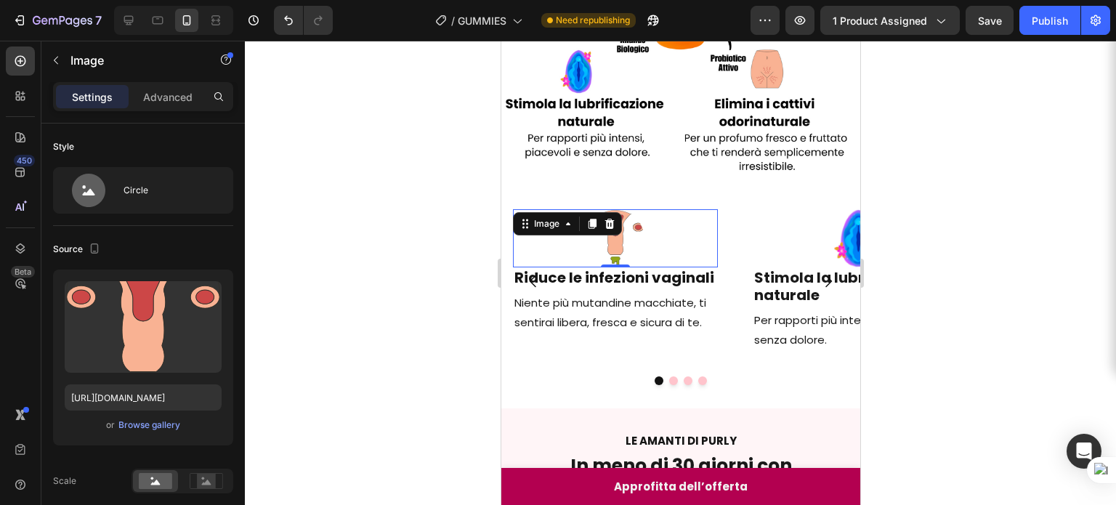
click at [537, 237] on div at bounding box center [614, 238] width 205 height 58
click at [529, 275] on icon "Carousel Back Arrow" at bounding box center [532, 281] width 7 height 12
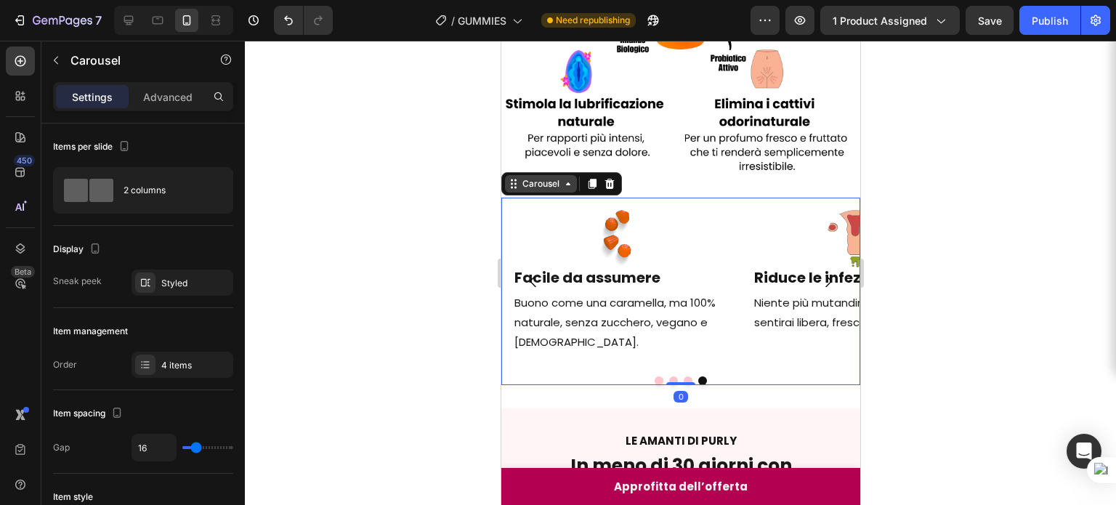
click at [537, 177] on div "Carousel" at bounding box center [540, 183] width 43 height 13
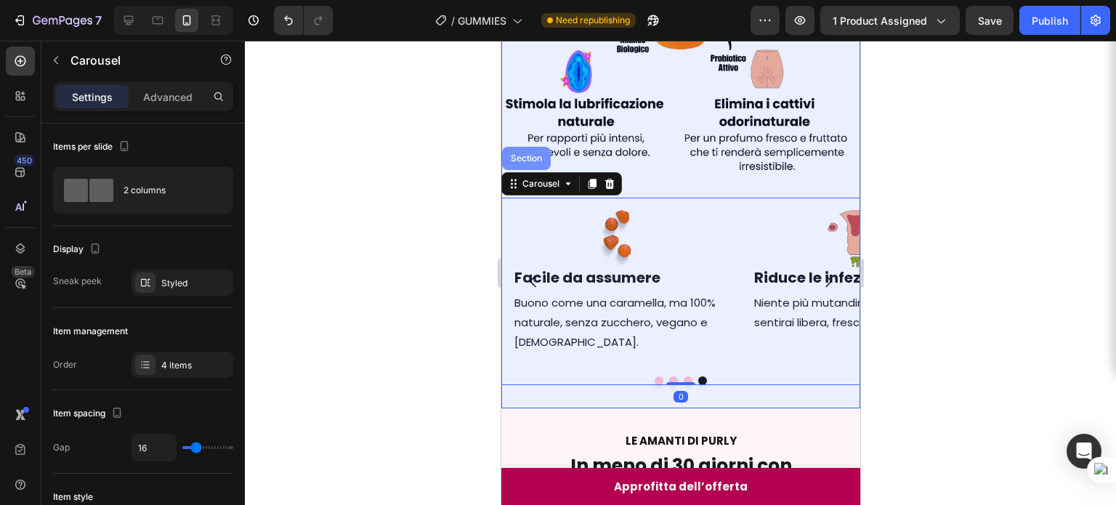
click at [527, 154] on div "Section" at bounding box center [525, 158] width 37 height 9
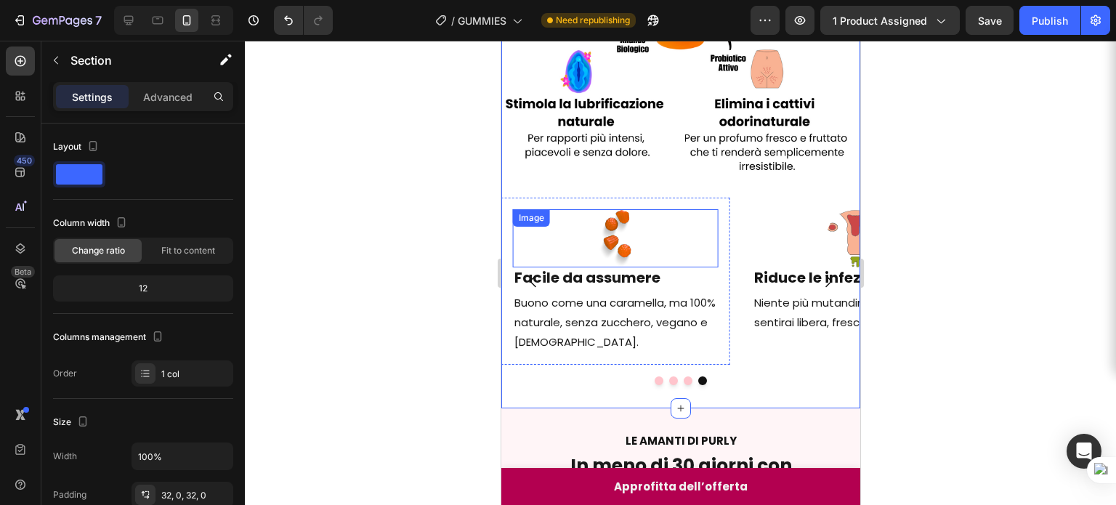
click at [525, 226] on div at bounding box center [614, 238] width 205 height 58
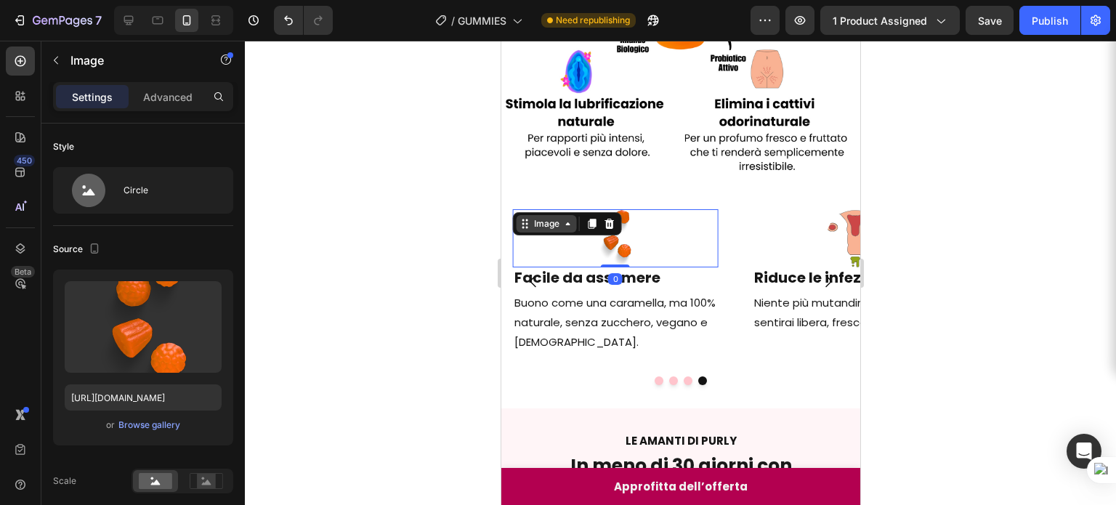
click at [525, 218] on icon at bounding box center [525, 224] width 12 height 12
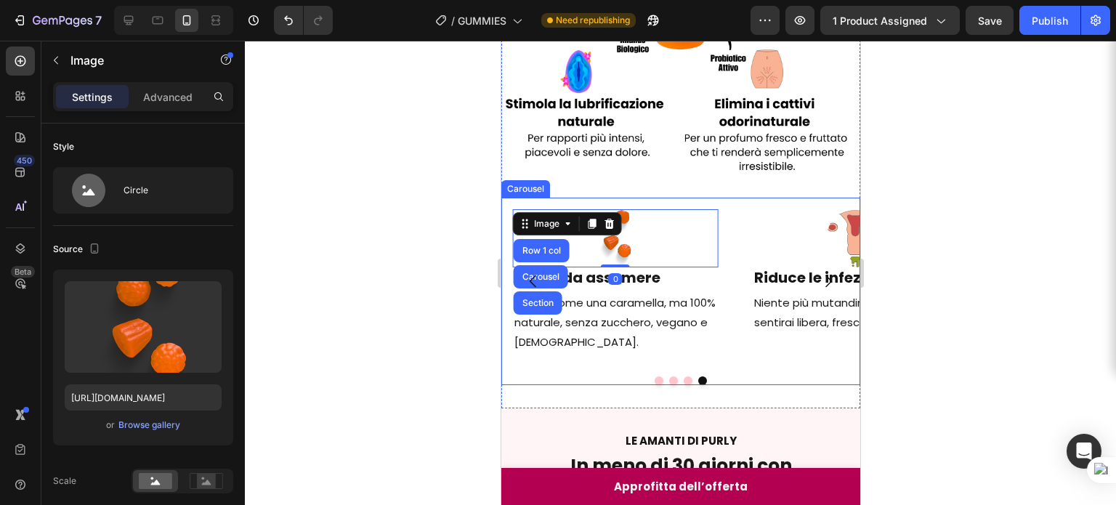
click at [529, 261] on button "Carousel Back Arrow" at bounding box center [532, 281] width 41 height 41
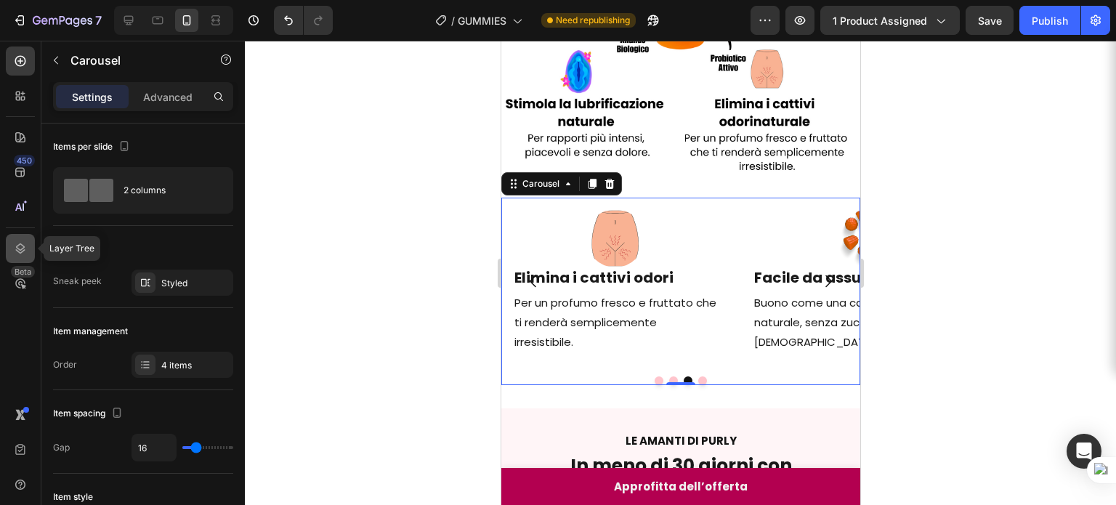
click at [21, 248] on icon at bounding box center [20, 248] width 15 height 15
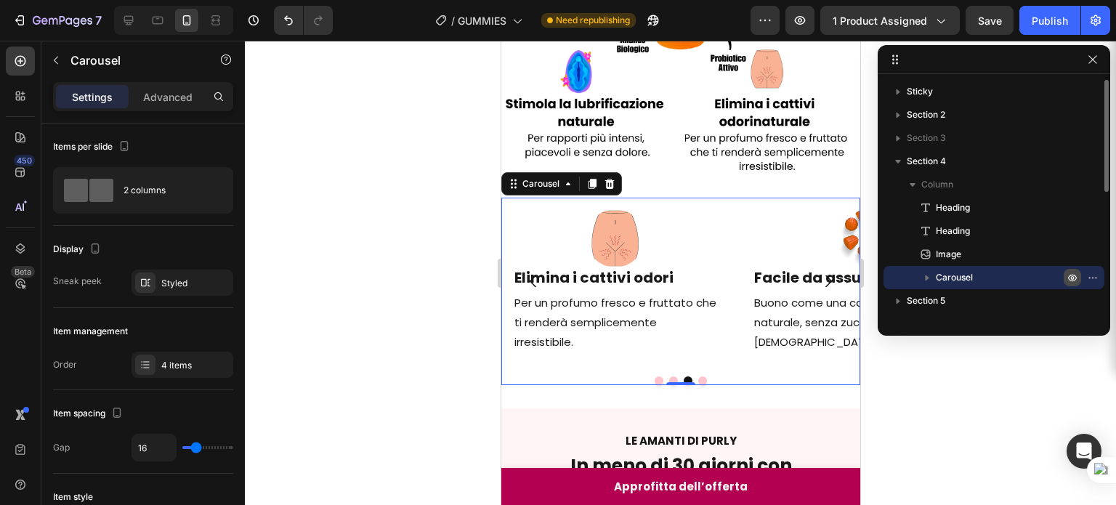
click at [1067, 275] on icon "button" at bounding box center [1072, 278] width 12 height 12
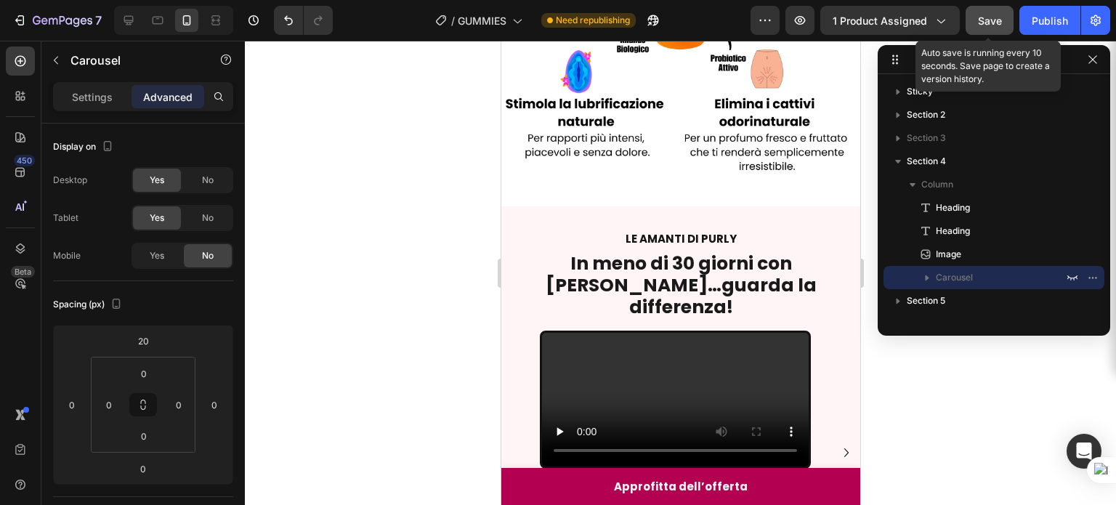
click at [975, 23] on button "Save" at bounding box center [989, 20] width 48 height 29
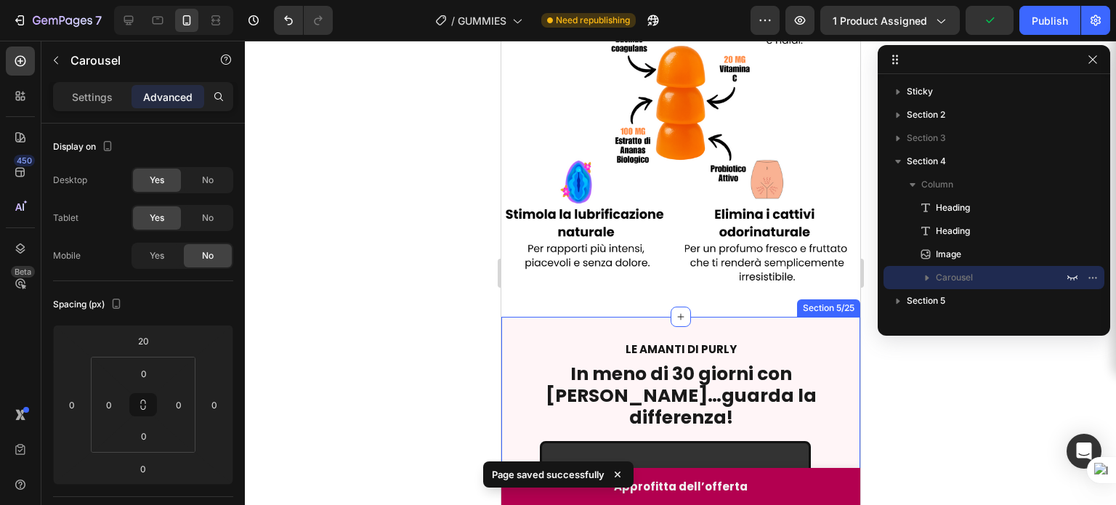
scroll to position [335, 0]
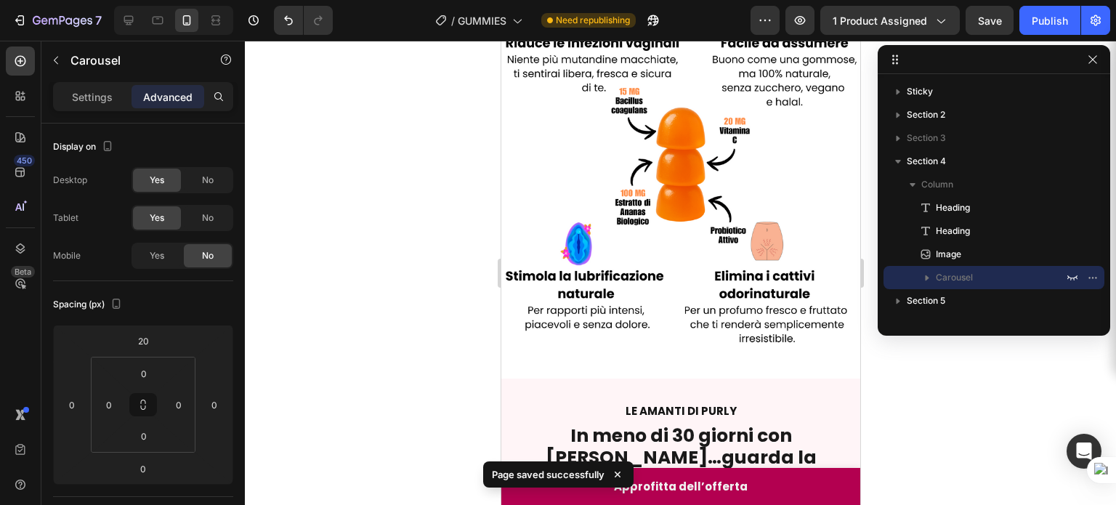
click at [903, 386] on div at bounding box center [680, 273] width 871 height 464
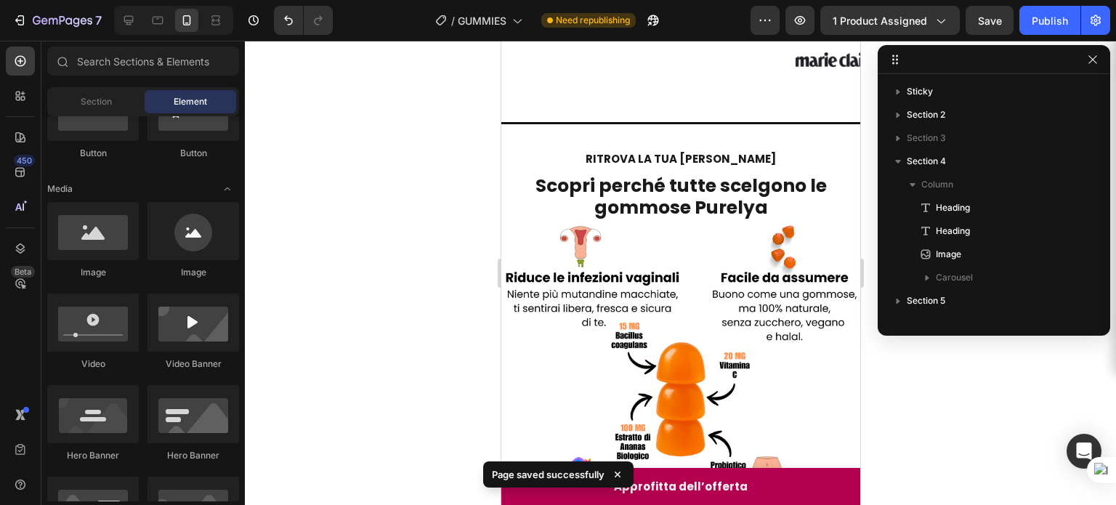
scroll to position [160, 0]
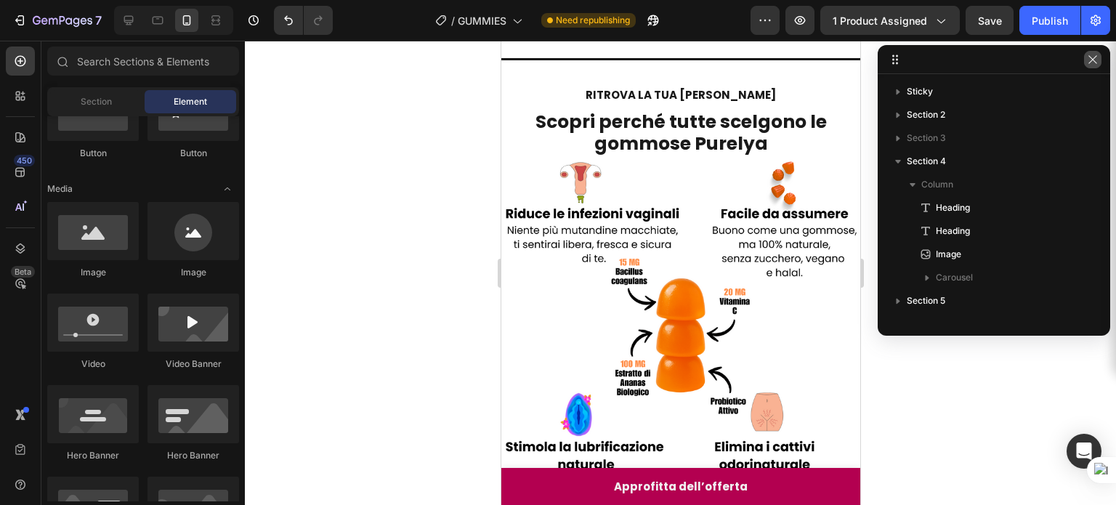
click at [1092, 68] on button "button" at bounding box center [1092, 59] width 17 height 17
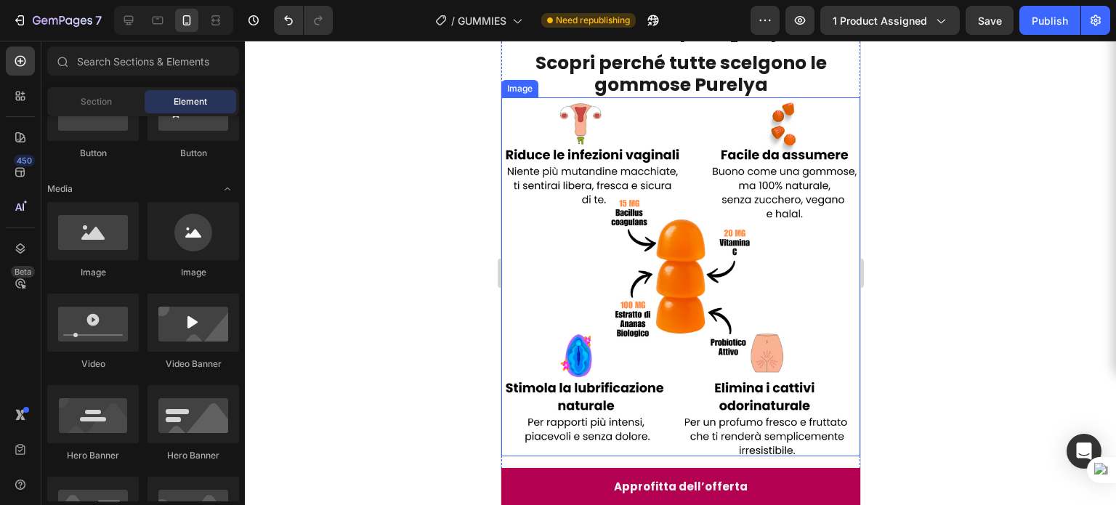
scroll to position [167, 0]
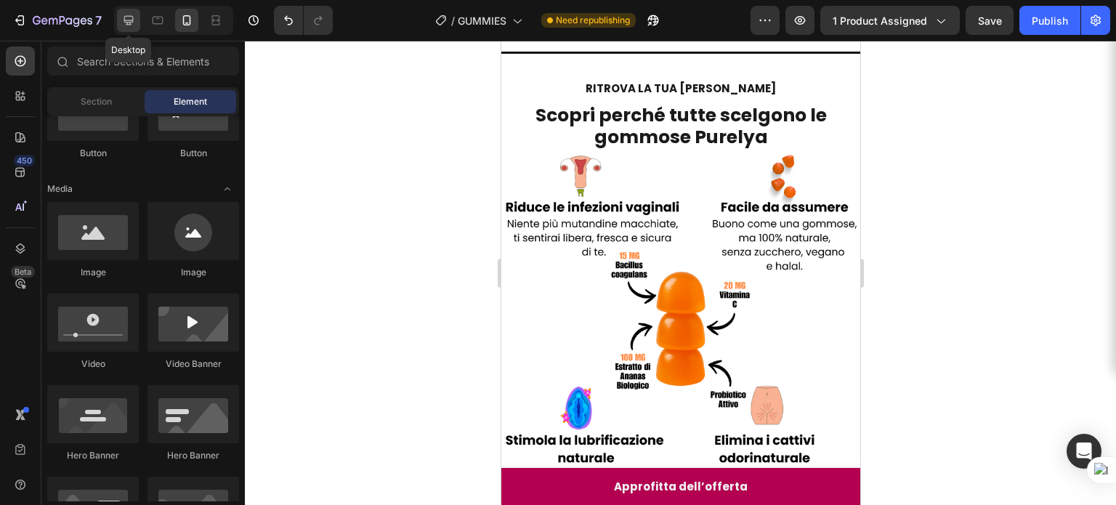
click at [134, 18] on icon at bounding box center [128, 20] width 15 height 15
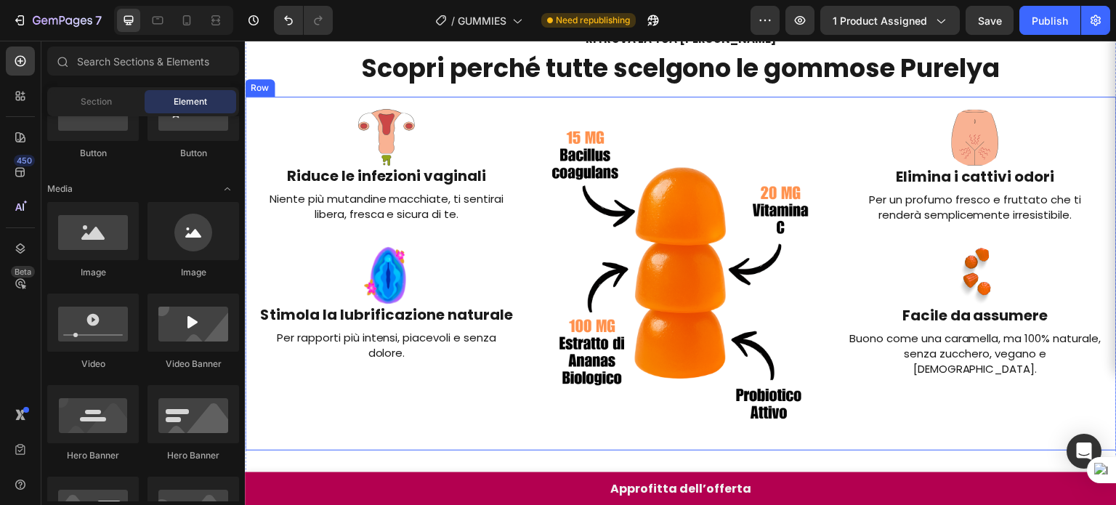
scroll to position [197, 0]
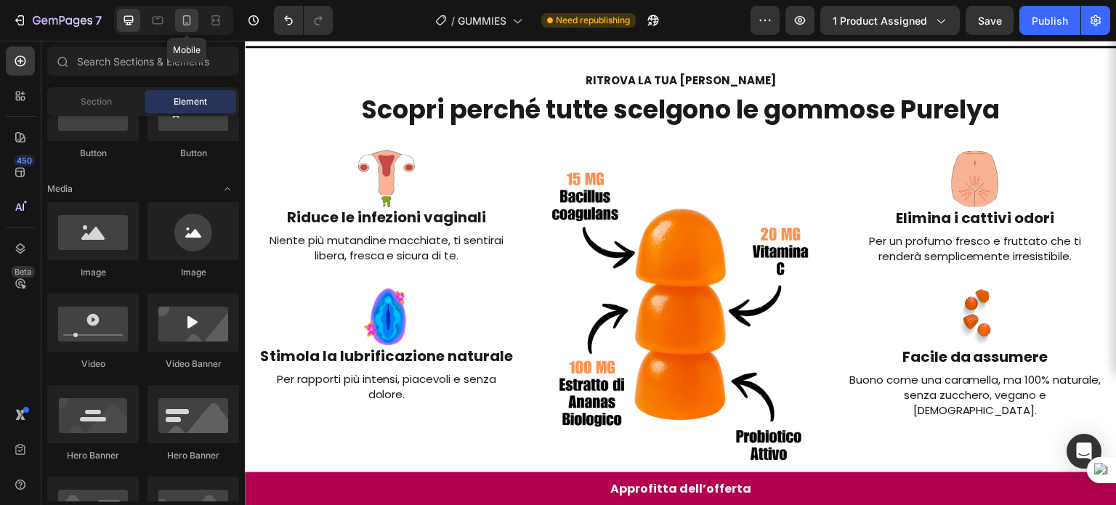
click at [177, 21] on div at bounding box center [186, 20] width 23 height 23
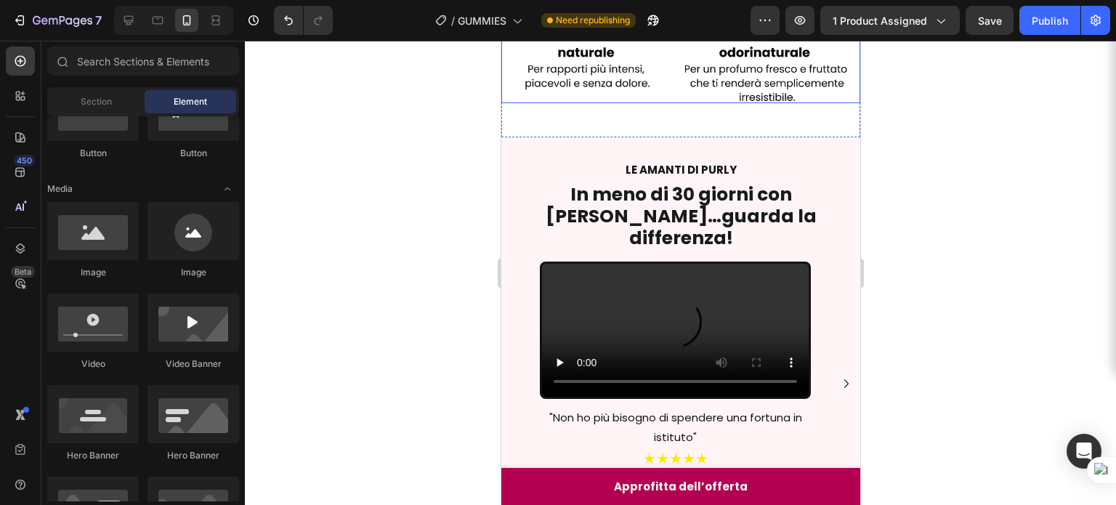
scroll to position [485, 0]
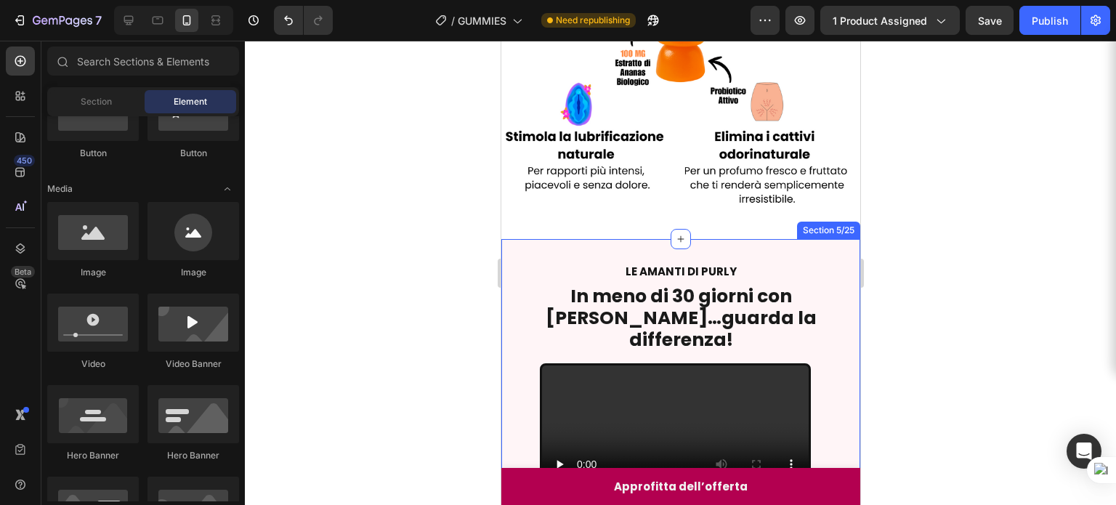
click at [572, 248] on div "LE AMANTI DI PURLY Text Block In meno di 30 giorni con Purelya…guarda la differ…" at bounding box center [679, 446] width 359 height 415
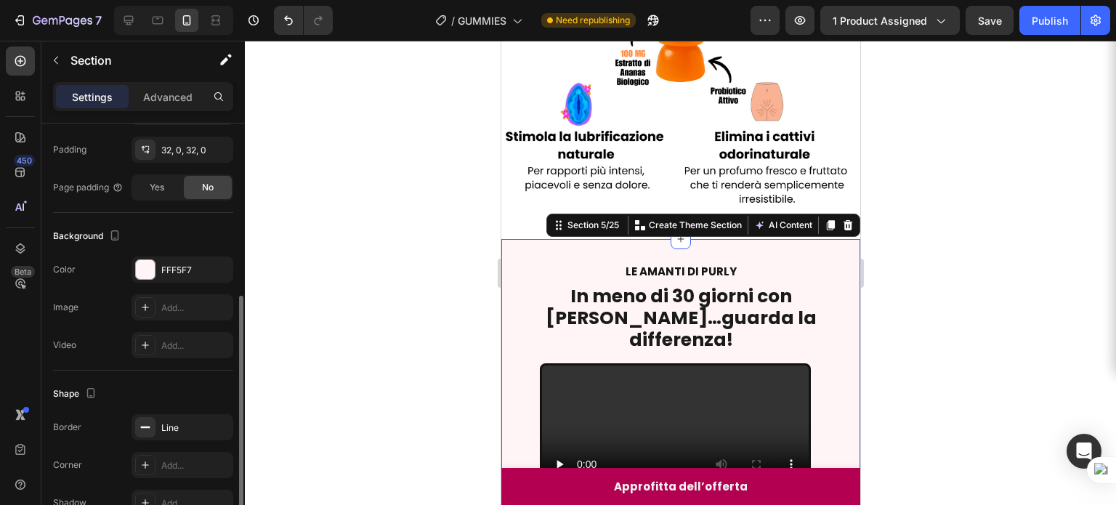
scroll to position [346, 0]
click at [179, 279] on div "FFF5F7" at bounding box center [182, 269] width 102 height 26
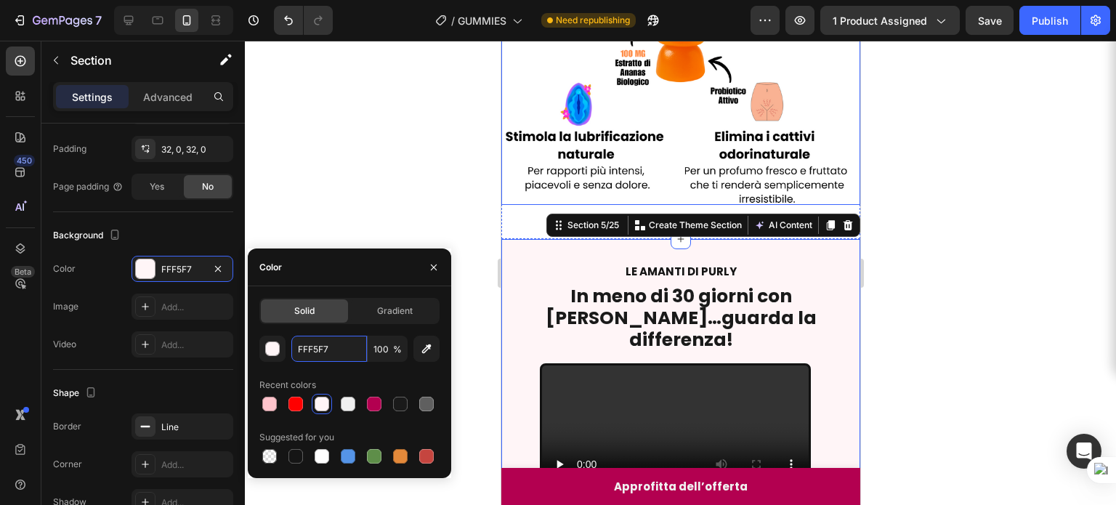
scroll to position [255, 0]
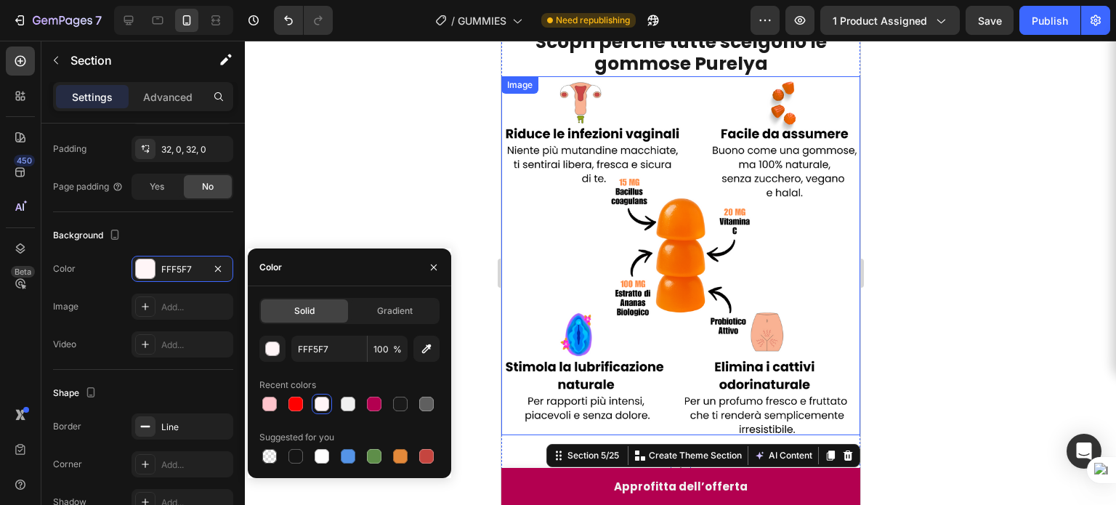
click at [694, 150] on img at bounding box center [679, 255] width 359 height 359
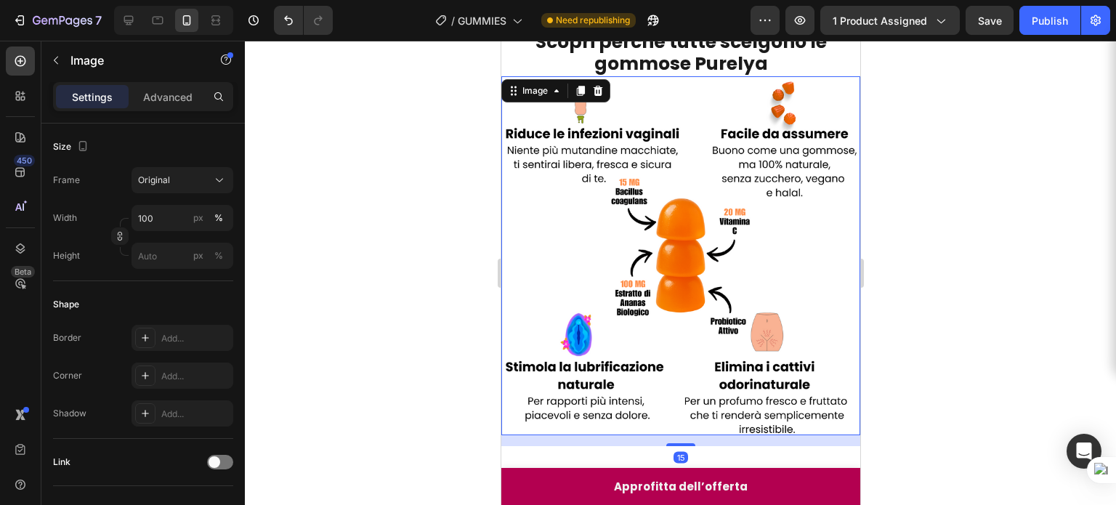
click at [694, 150] on img at bounding box center [679, 255] width 359 height 359
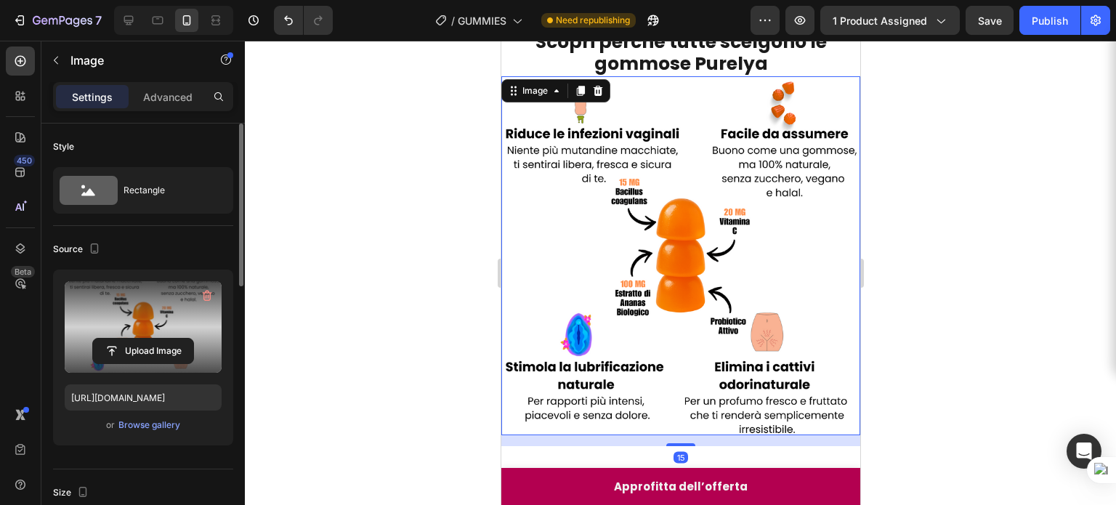
click at [162, 310] on label at bounding box center [143, 327] width 157 height 92
click at [162, 338] on input "file" at bounding box center [143, 350] width 100 height 25
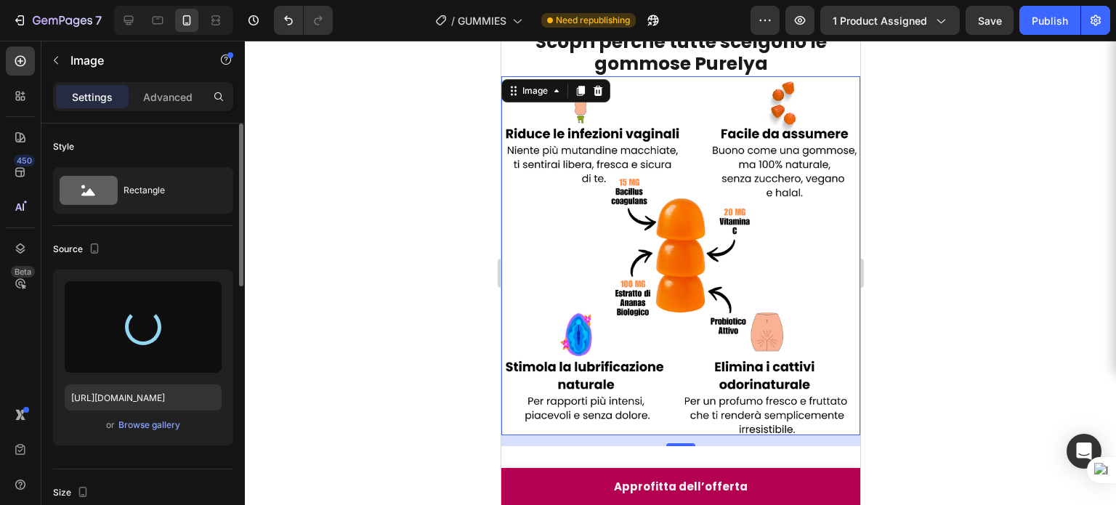
type input "https://cdn.shopify.com/s/files/1/0907/6949/0256/files/gempages_578724723165233…"
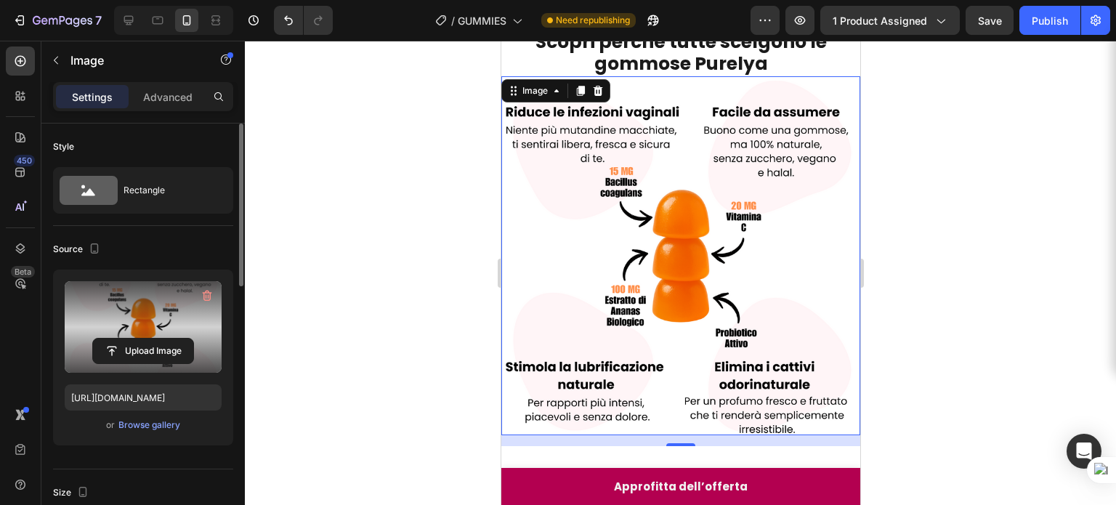
click at [980, 229] on div at bounding box center [680, 273] width 871 height 464
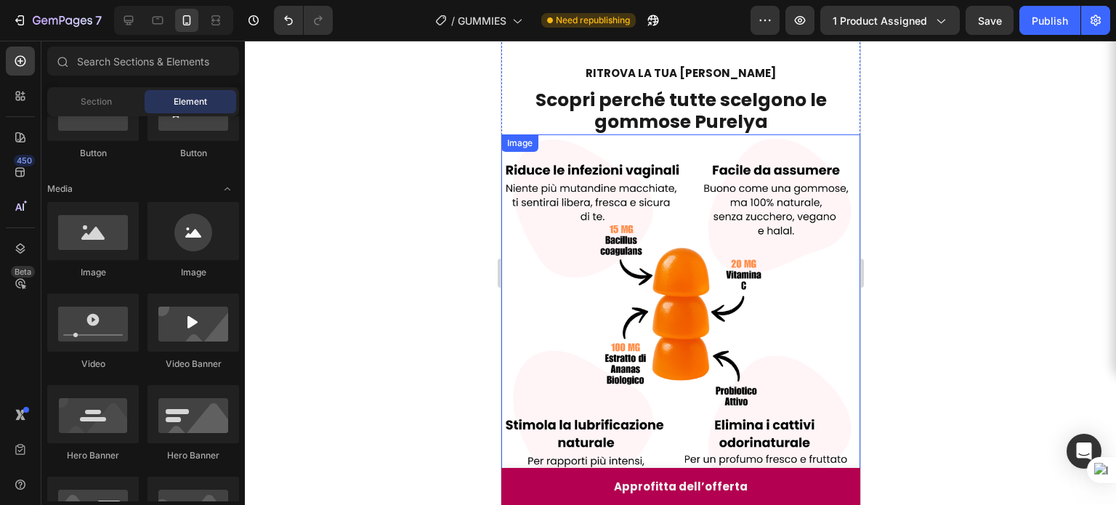
scroll to position [231, 0]
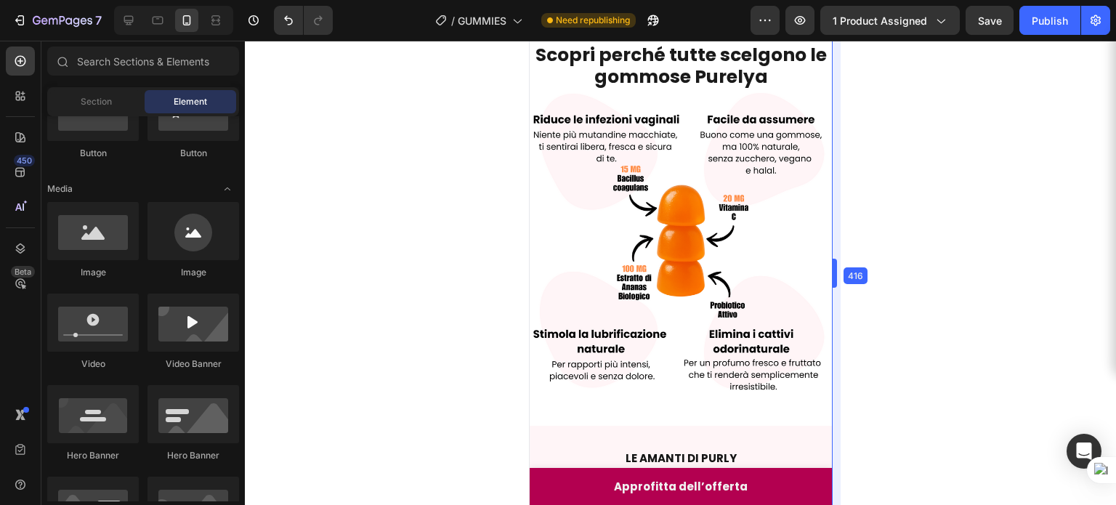
drag, startPoint x: 861, startPoint y: 240, endPoint x: 805, endPoint y: 236, distance: 56.8
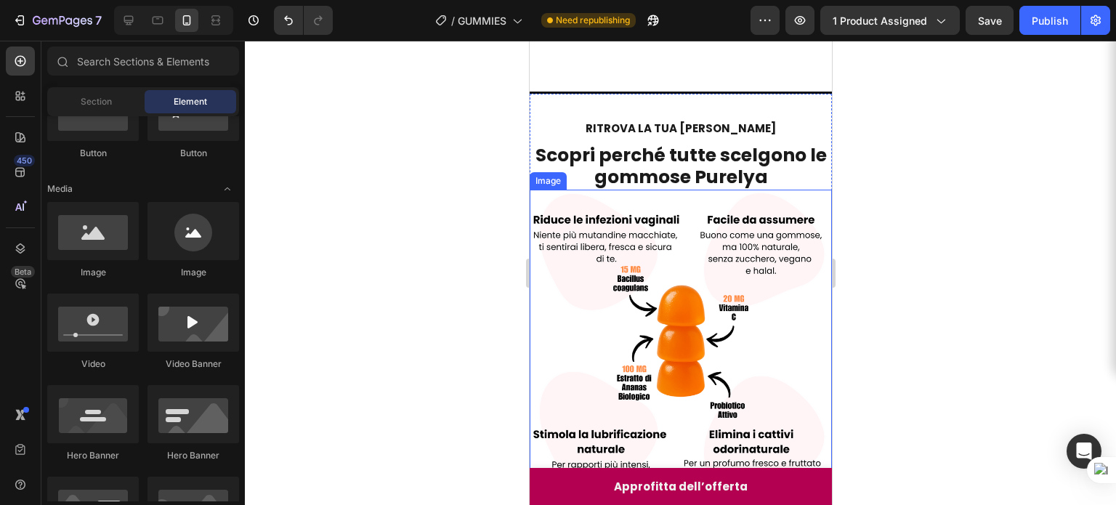
scroll to position [121, 0]
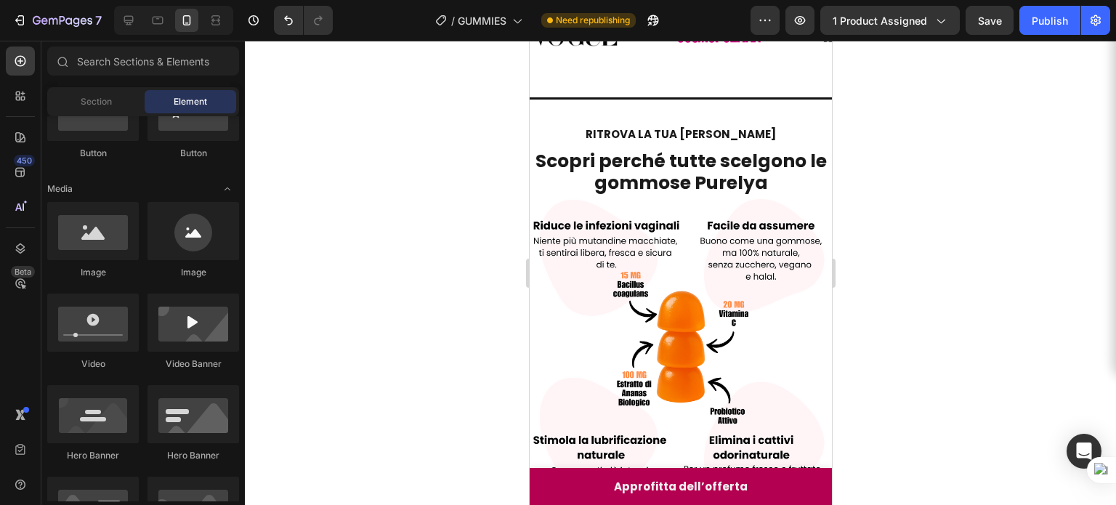
click at [867, 264] on div at bounding box center [680, 273] width 871 height 464
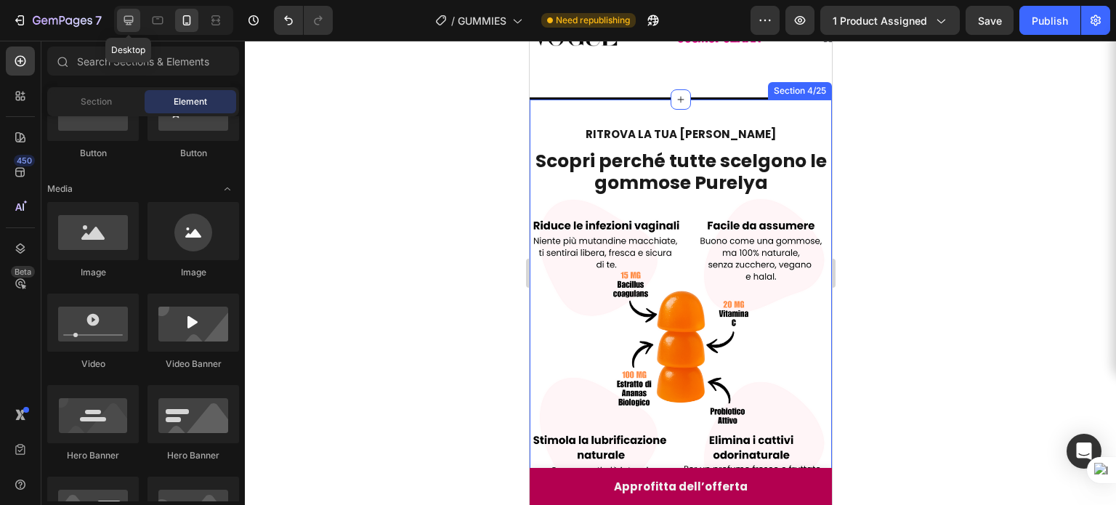
click at [131, 13] on icon at bounding box center [128, 20] width 15 height 15
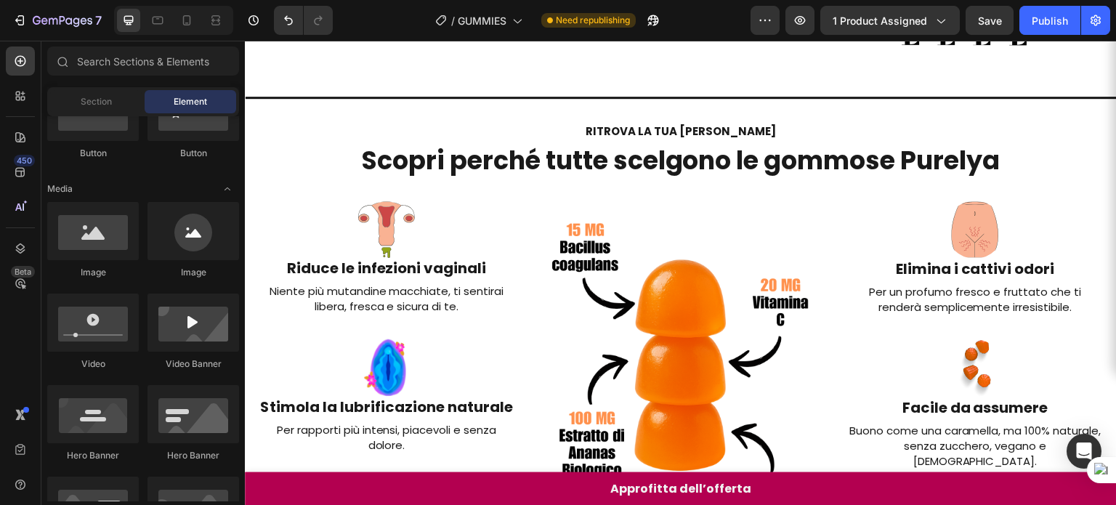
scroll to position [78, 0]
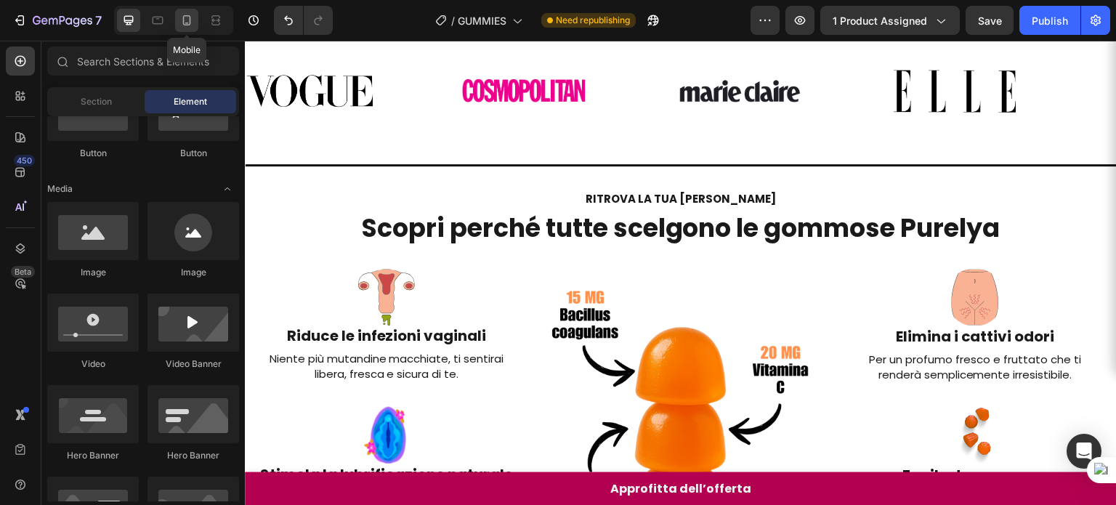
click at [193, 25] on icon at bounding box center [186, 20] width 15 height 15
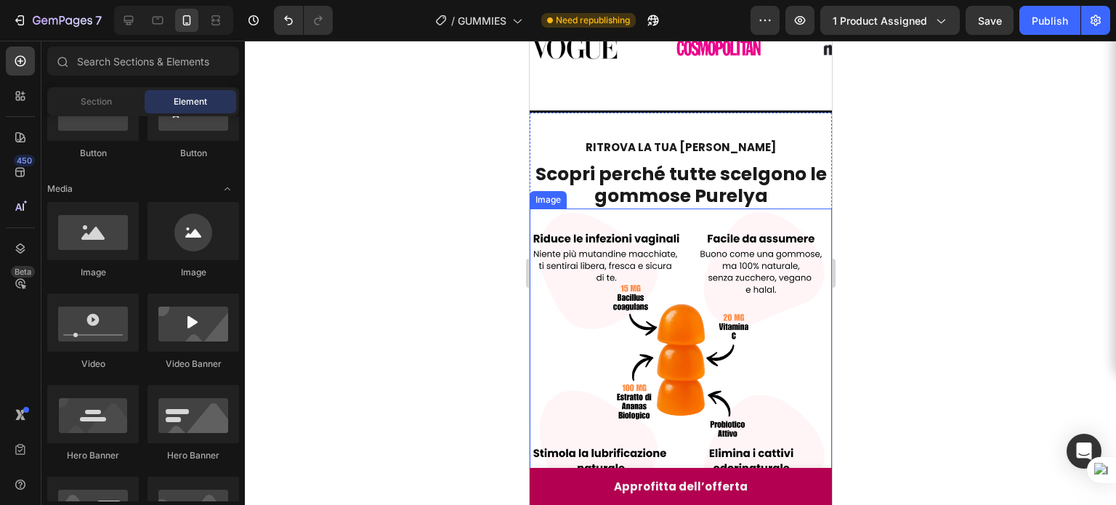
scroll to position [172, 0]
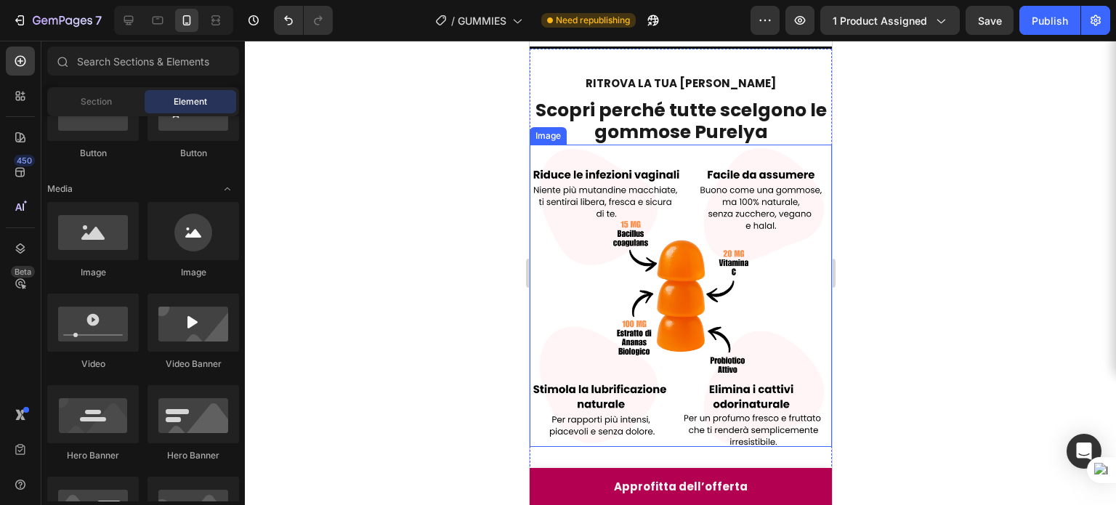
click at [691, 290] on img at bounding box center [680, 296] width 302 height 302
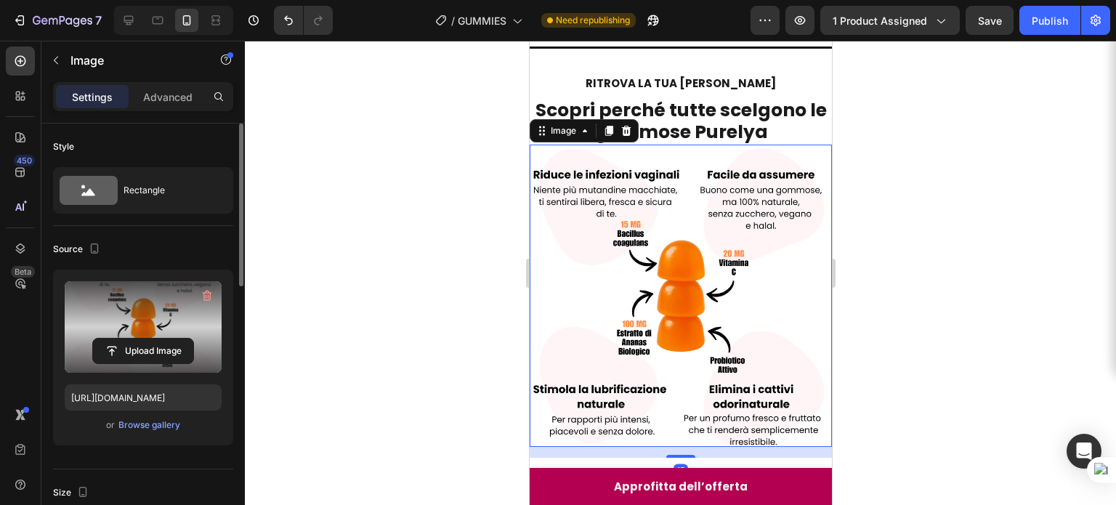
click at [149, 304] on label at bounding box center [143, 327] width 157 height 92
click at [149, 338] on input "file" at bounding box center [143, 350] width 100 height 25
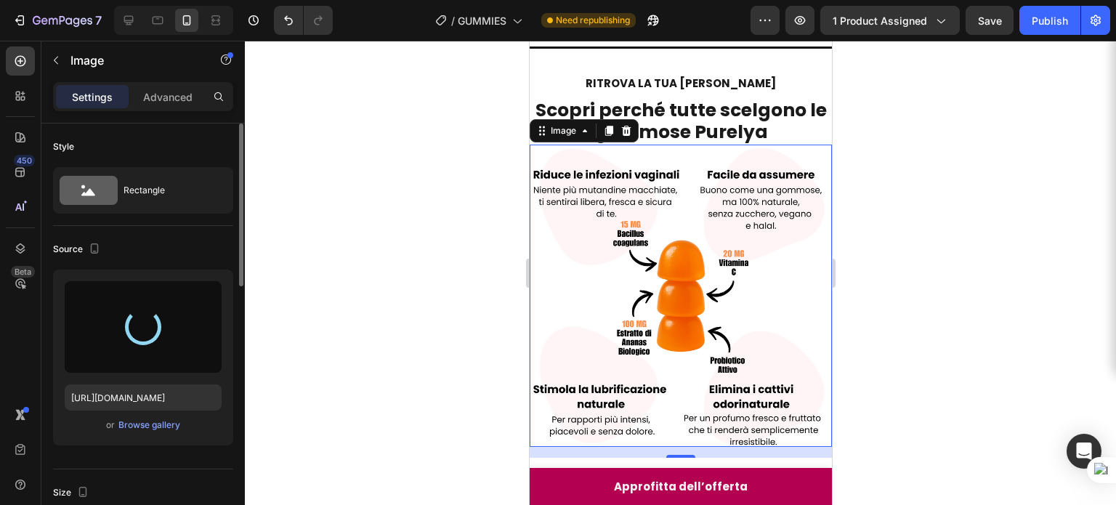
type input "https://cdn.shopify.com/s/files/1/0907/6949/0256/files/gempages_578724723165233…"
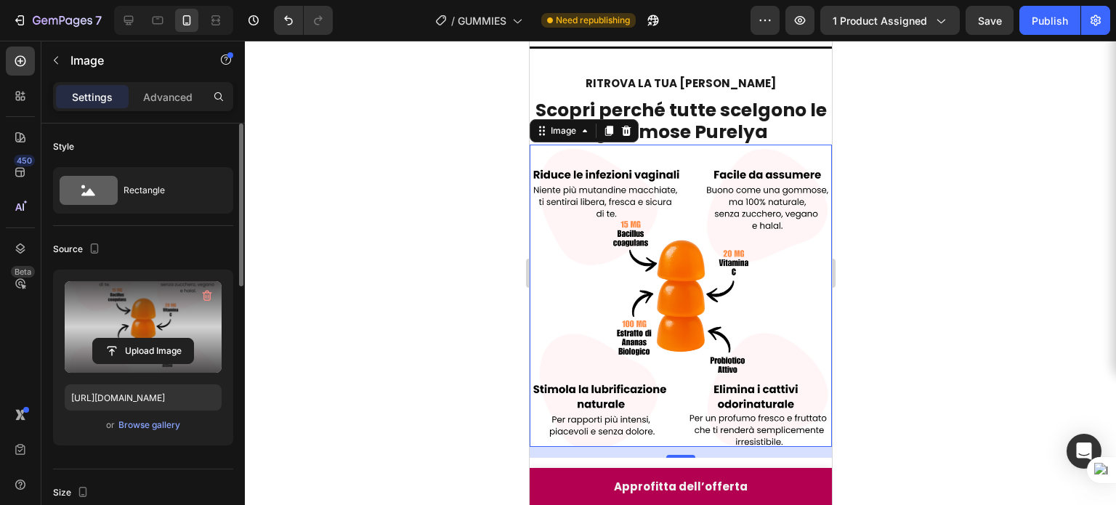
click at [1016, 282] on div at bounding box center [680, 273] width 871 height 464
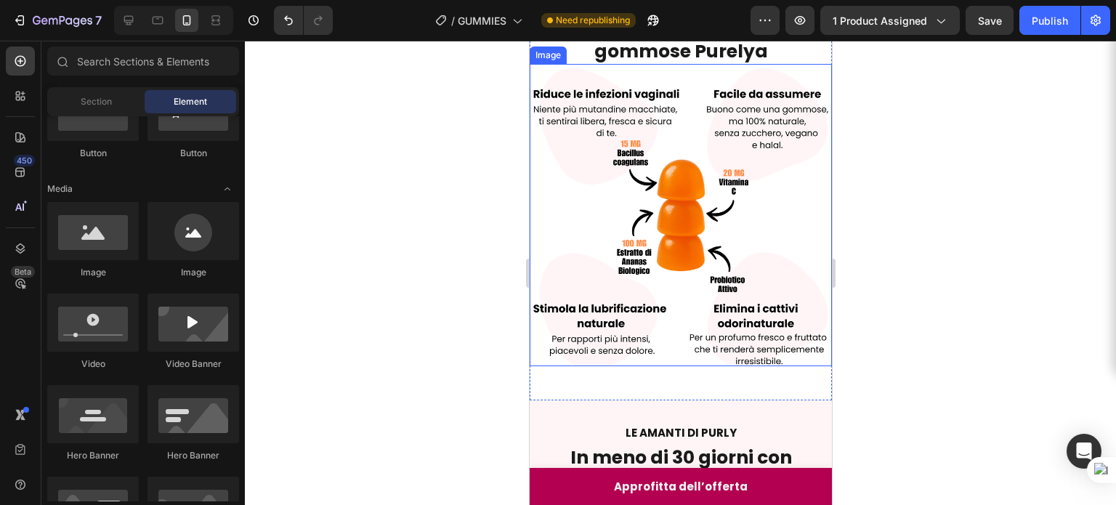
scroll to position [257, 0]
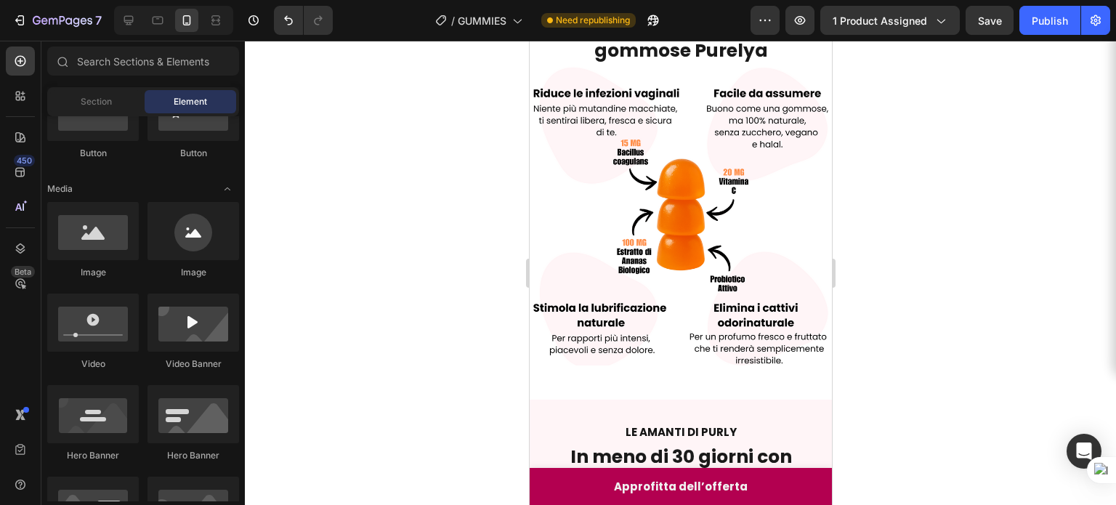
click at [970, 263] on div at bounding box center [680, 273] width 871 height 464
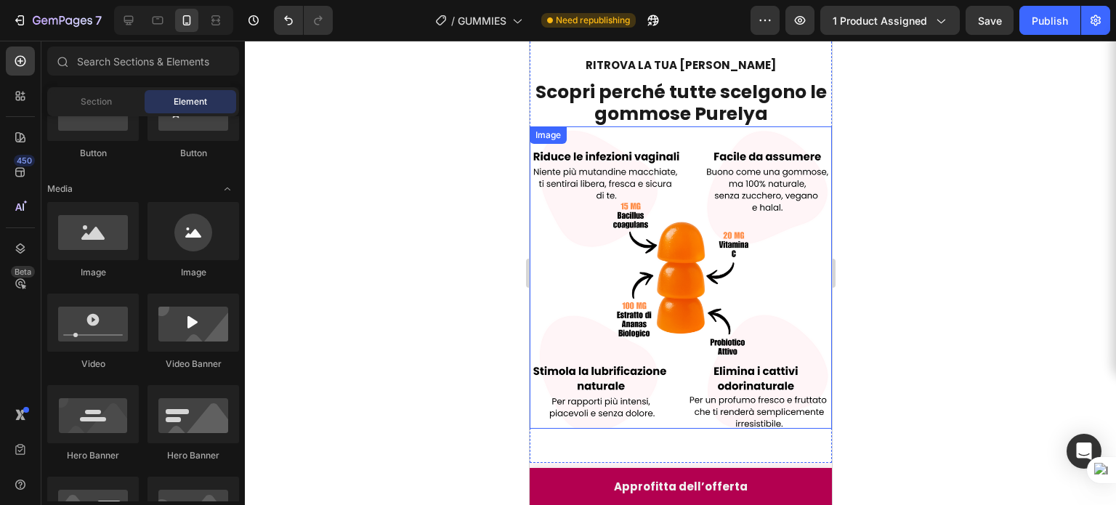
scroll to position [126, 0]
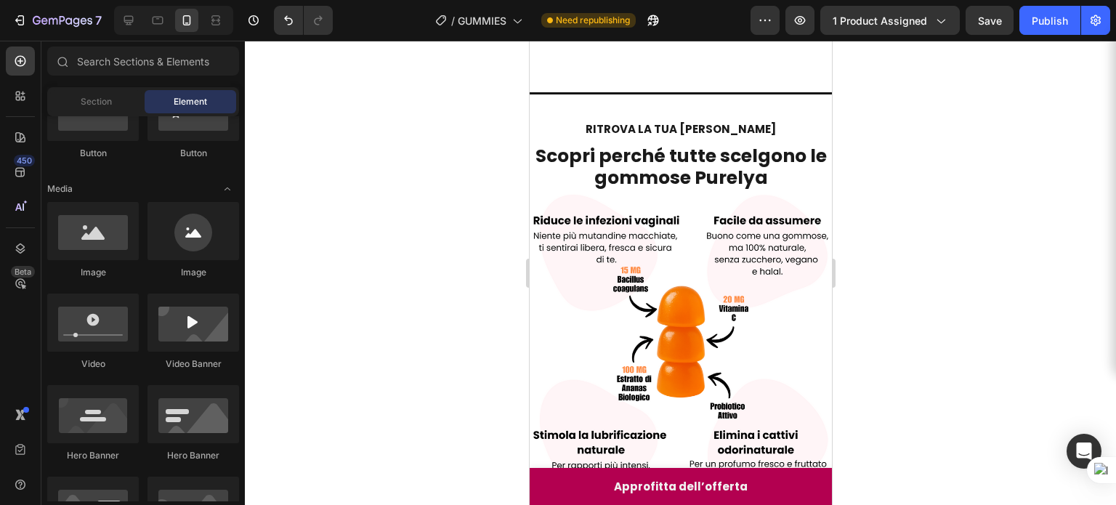
click at [918, 269] on div at bounding box center [680, 273] width 871 height 464
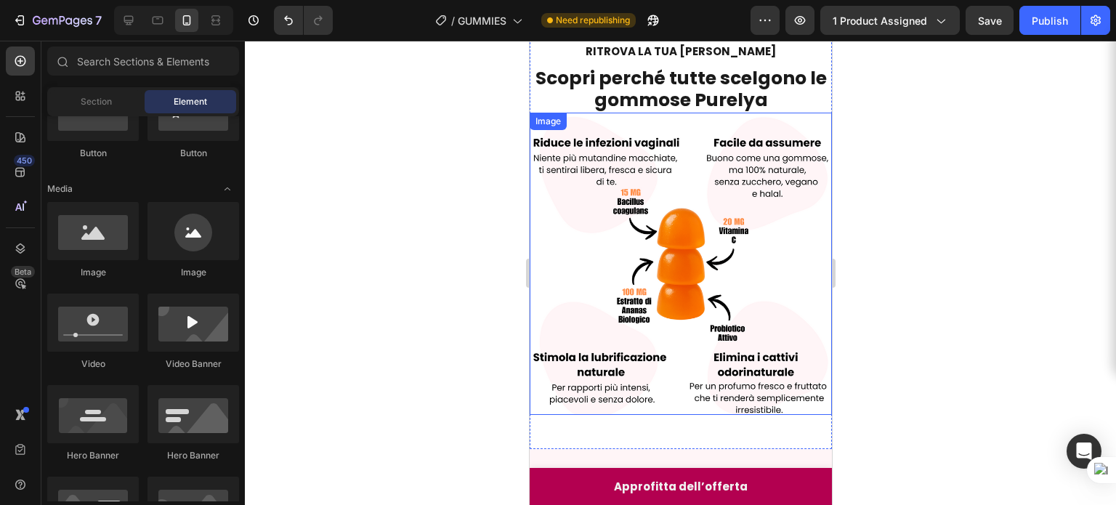
scroll to position [208, 0]
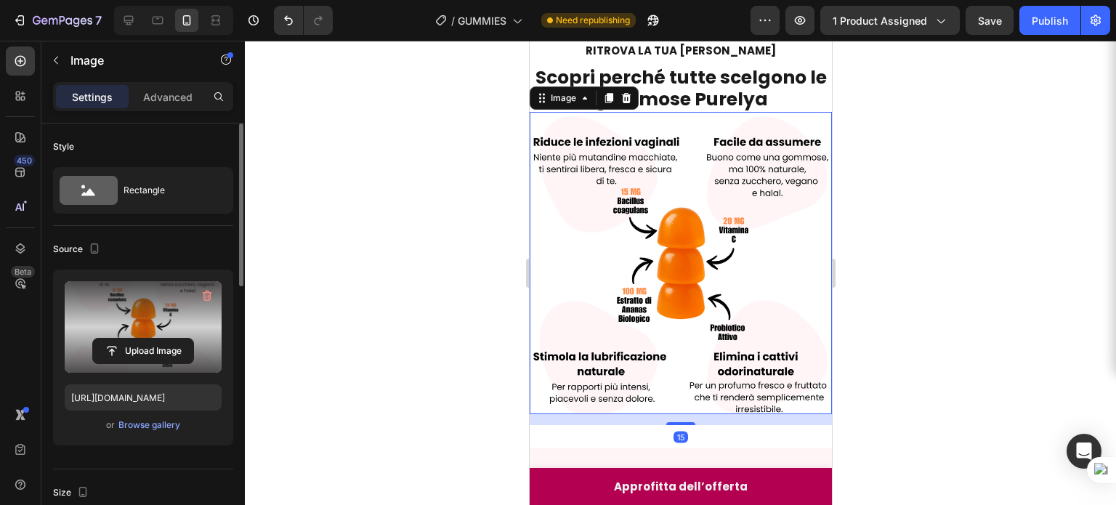
click at [131, 293] on label at bounding box center [143, 327] width 157 height 92
click at [131, 338] on input "file" at bounding box center [143, 350] width 100 height 25
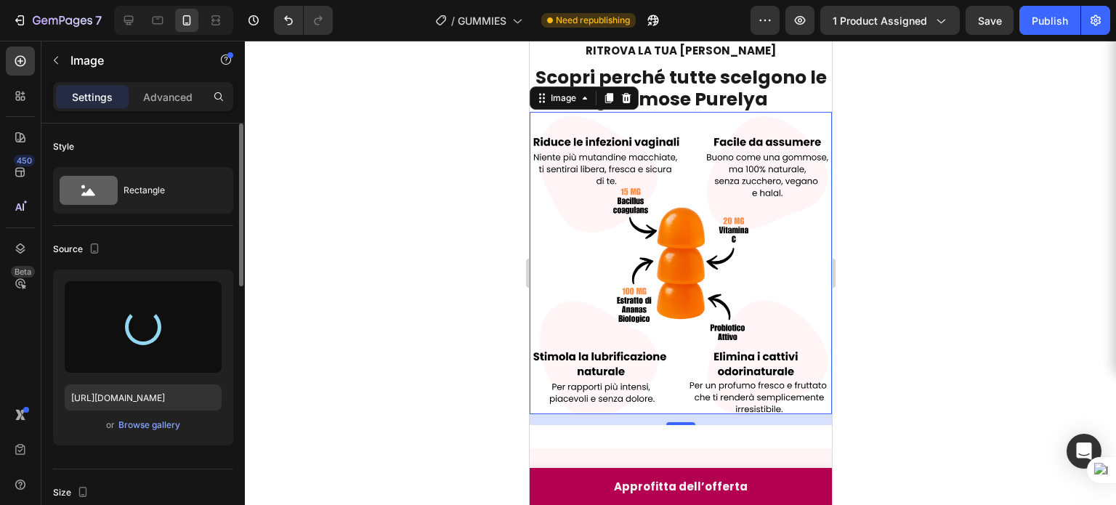
type input "https://cdn.shopify.com/s/files/1/0907/6949/0256/files/gempages_578724723165233…"
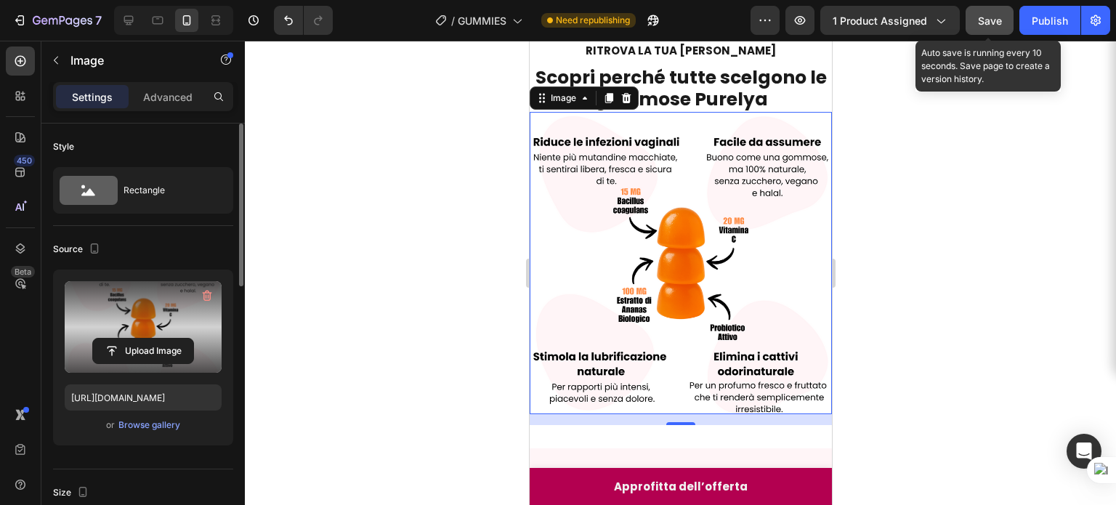
click at [993, 21] on span "Save" at bounding box center [990, 21] width 24 height 12
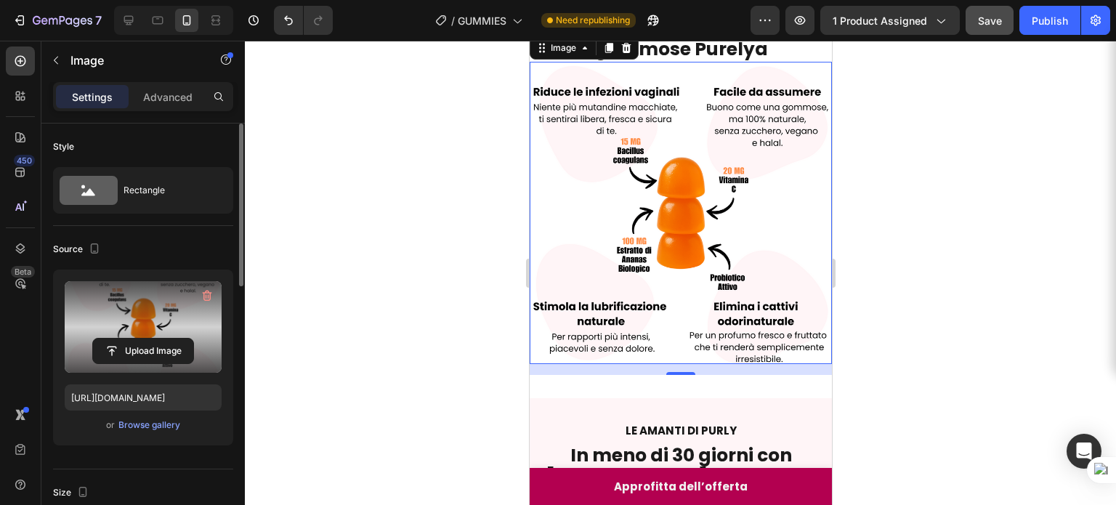
scroll to position [303, 0]
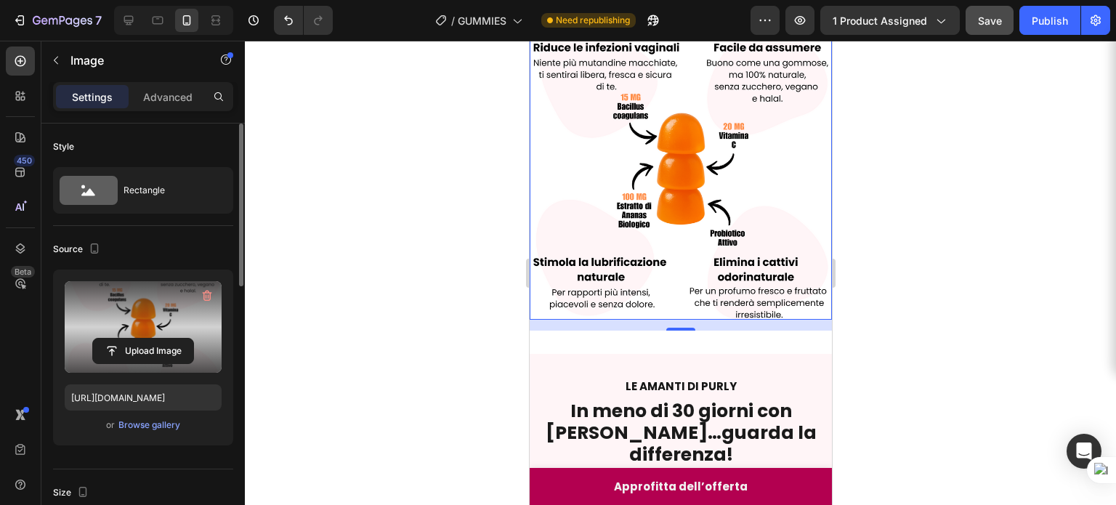
click at [927, 277] on div at bounding box center [680, 273] width 871 height 464
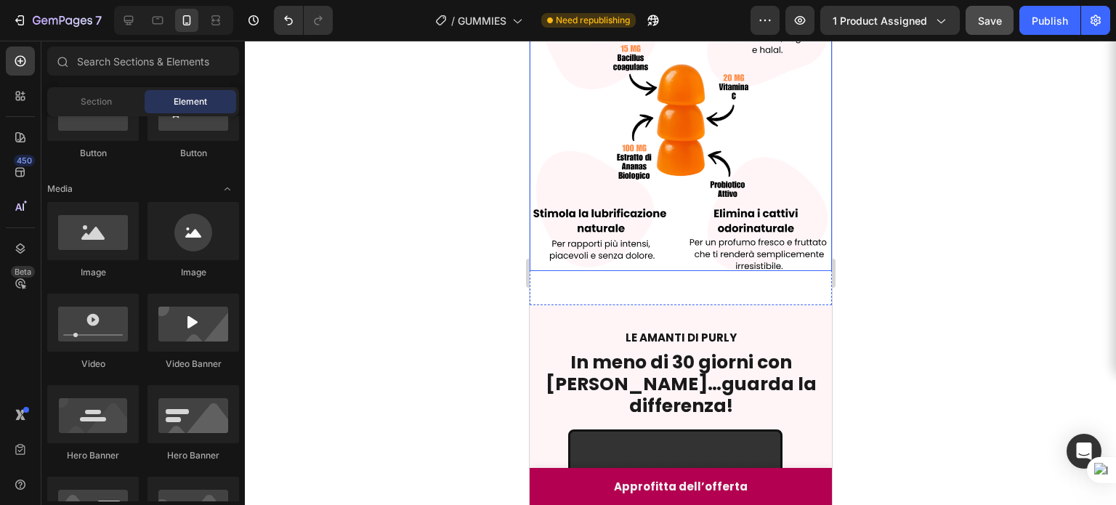
scroll to position [352, 0]
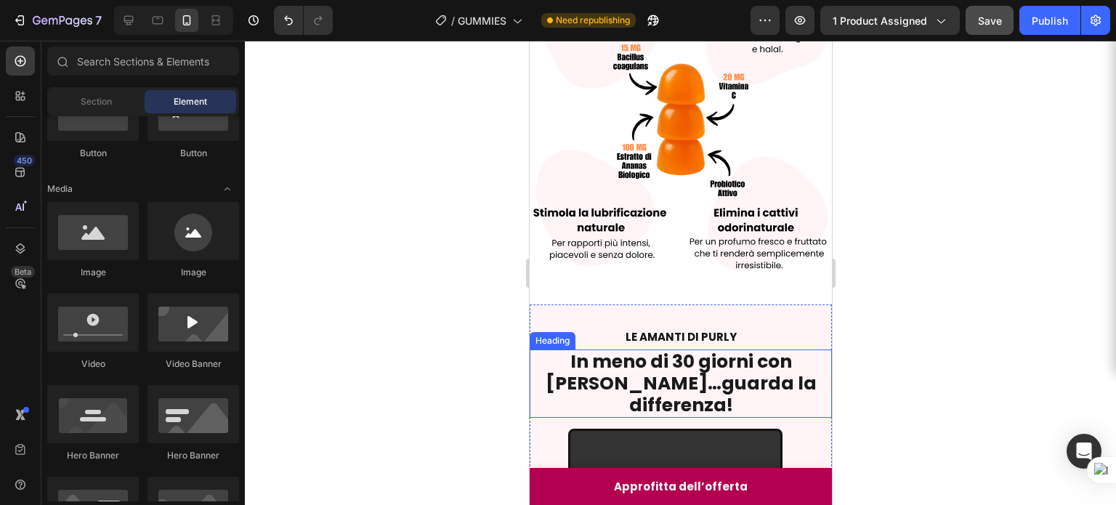
click at [678, 349] on strong "In meno di 30 giorni con [PERSON_NAME]…guarda la differenza!" at bounding box center [680, 383] width 271 height 69
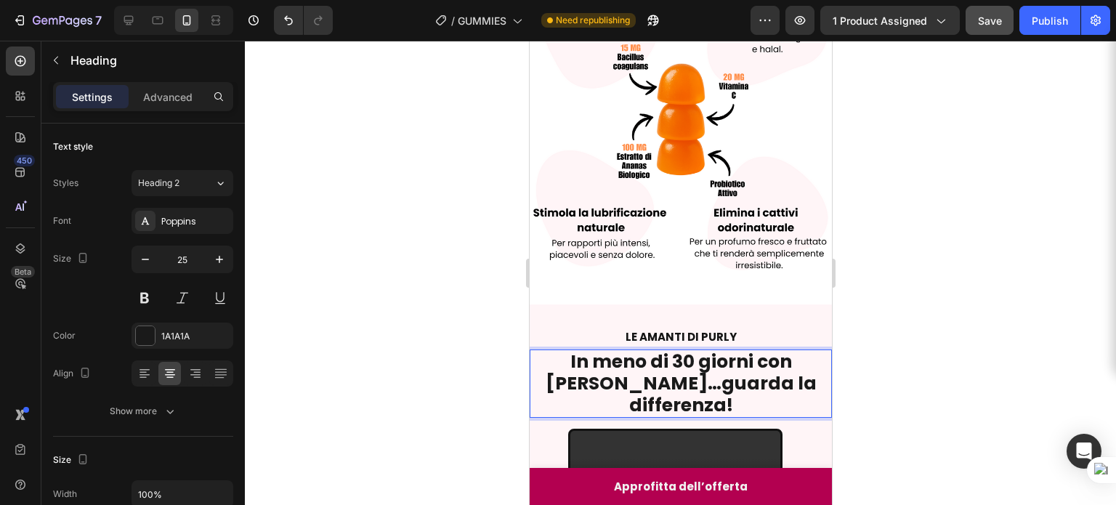
click at [879, 360] on div at bounding box center [680, 273] width 871 height 464
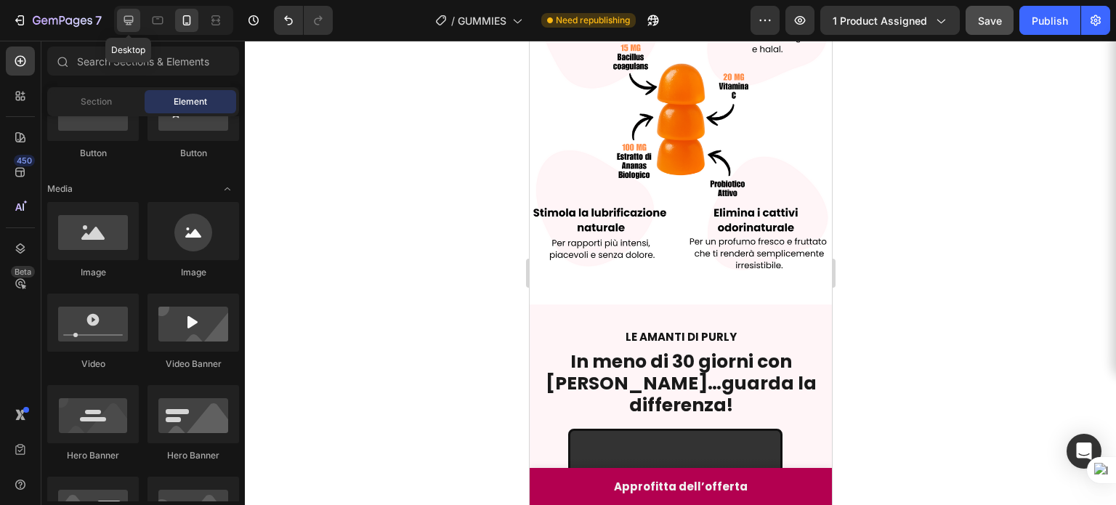
click at [129, 25] on icon at bounding box center [128, 20] width 15 height 15
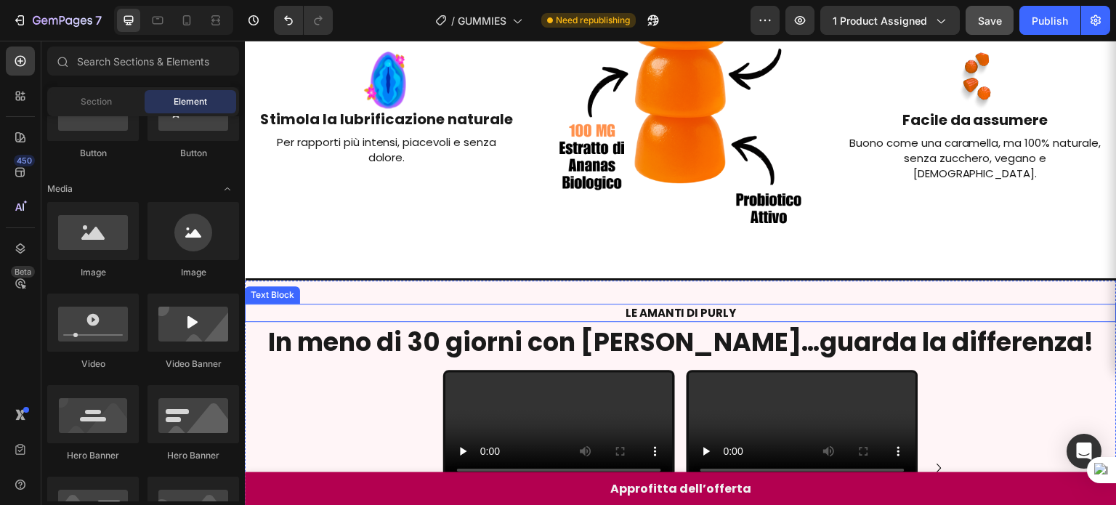
scroll to position [414, 0]
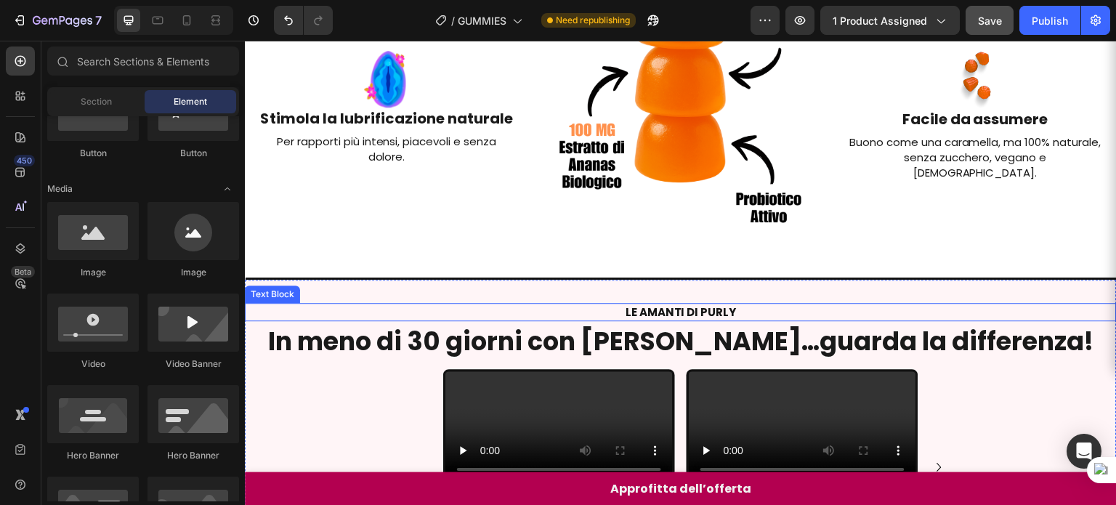
click at [733, 304] on p "LE AMANTI DI PURLY" at bounding box center [680, 311] width 869 height 15
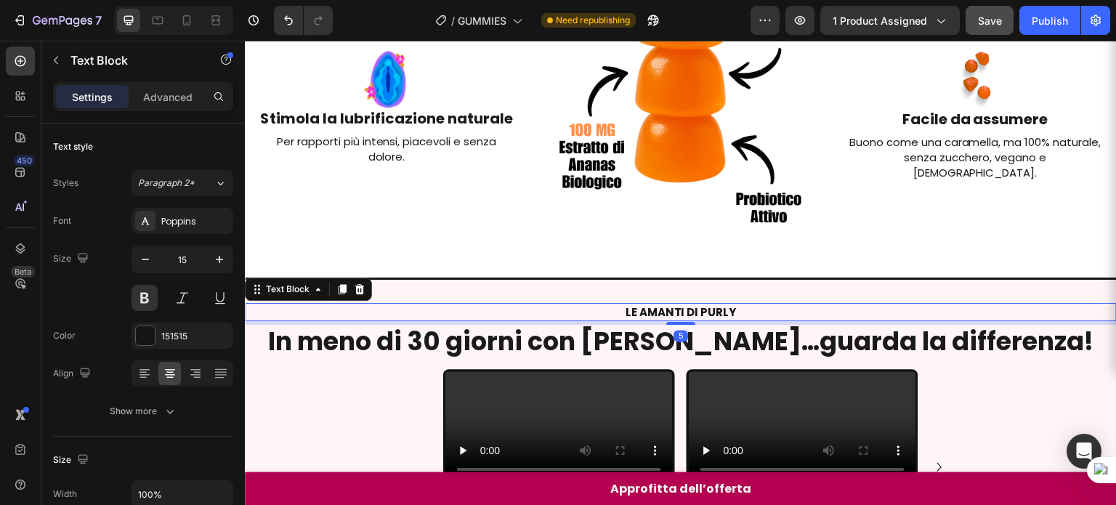
click at [733, 304] on p "LE AMANTI DI PURLY" at bounding box center [680, 311] width 869 height 15
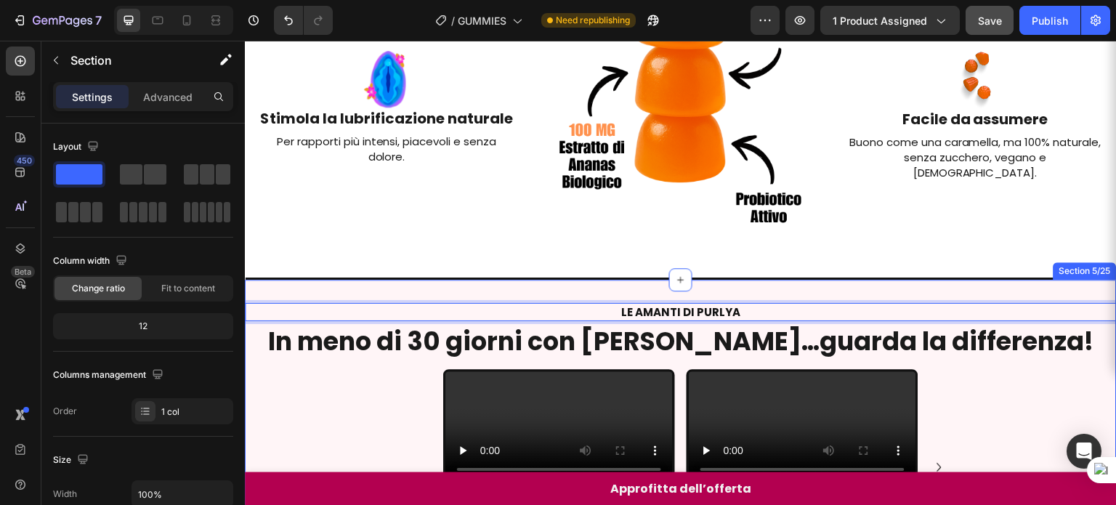
click at [978, 380] on div "Video "Non ho più bisogno di spendere una fortuna in istituto" Text Block ★★★★★…" at bounding box center [680, 472] width 871 height 229
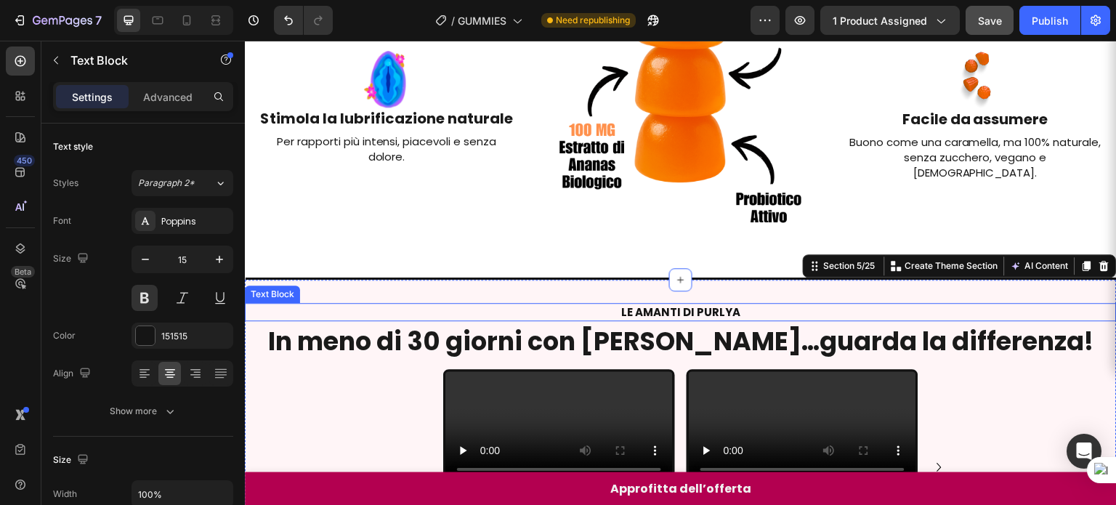
click at [680, 313] on div "LE AMANTI DI PURLYA" at bounding box center [680, 312] width 871 height 18
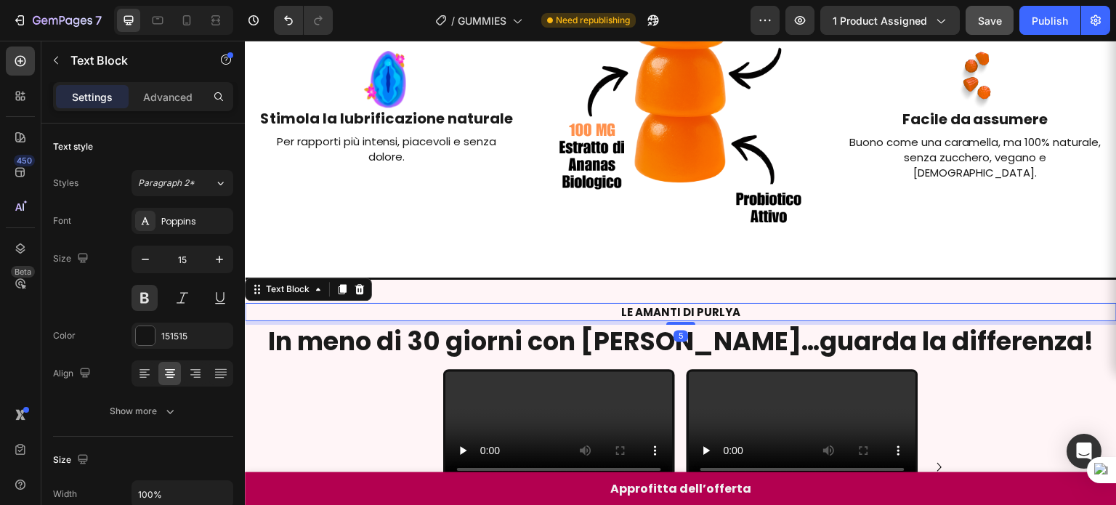
click at [680, 313] on div "LE AMANTI DI PURLYA" at bounding box center [680, 312] width 871 height 18
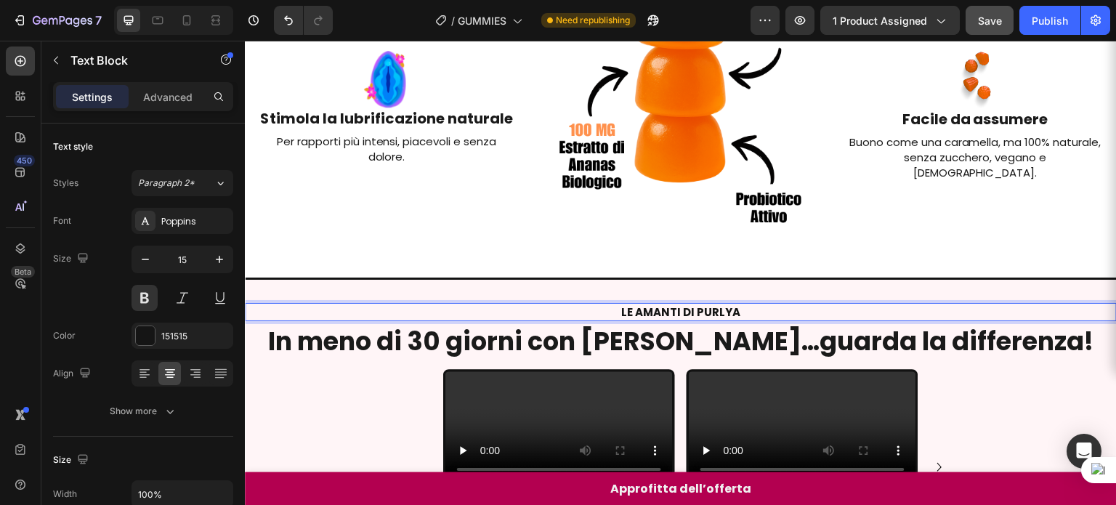
click at [680, 313] on div "LE AMANTI DI PURLYA" at bounding box center [680, 312] width 871 height 18
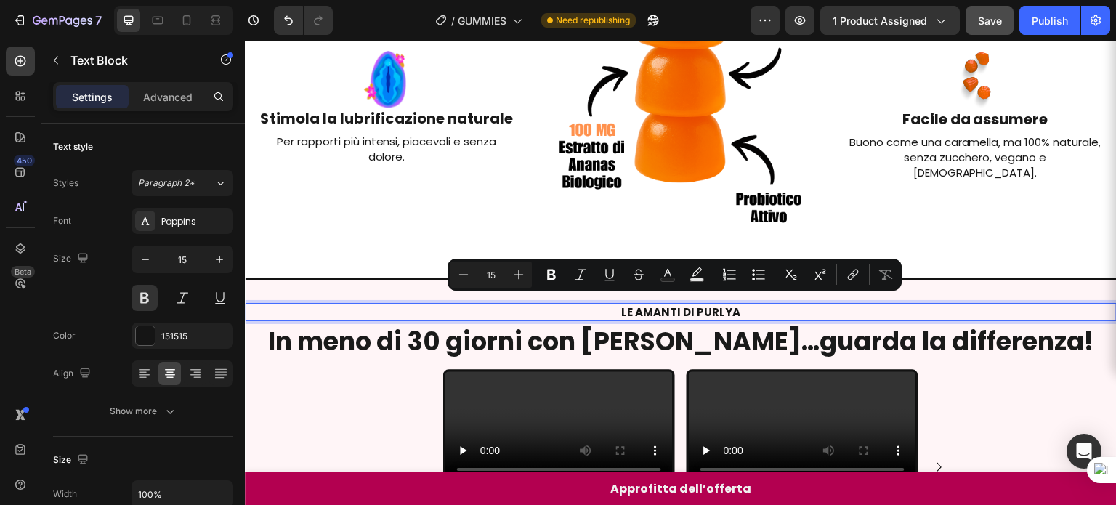
click at [667, 306] on p "LE AMANTI DI PURLYA" at bounding box center [680, 311] width 869 height 15
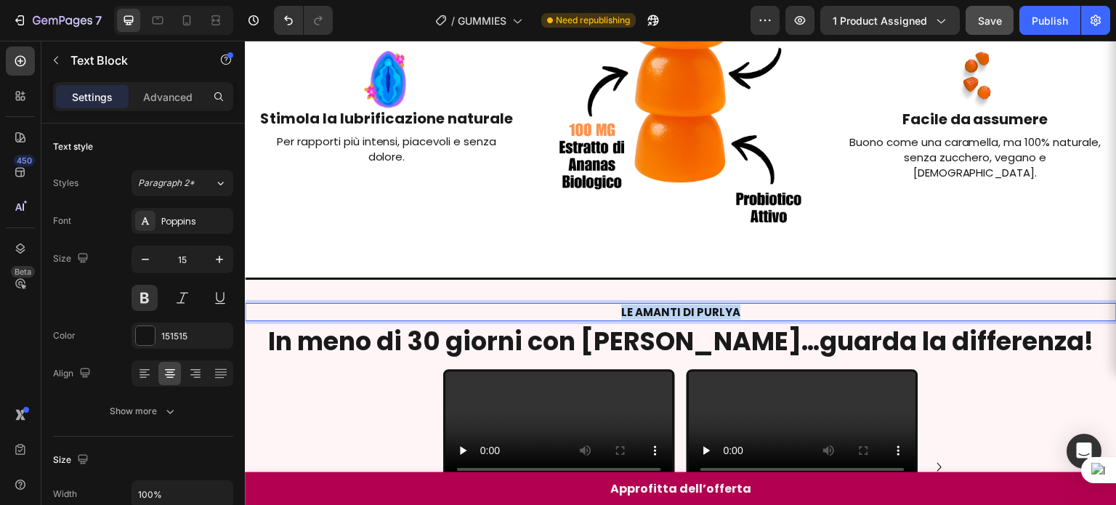
click at [667, 306] on p "LE AMANTI DI PURLYA" at bounding box center [680, 311] width 869 height 15
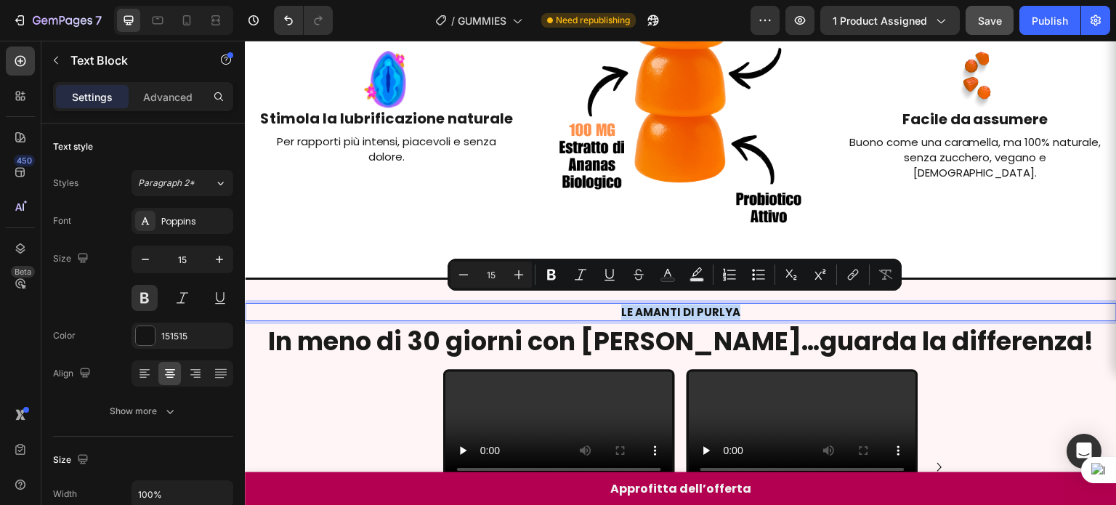
click at [667, 306] on p "LE AMANTI DI PURLYA" at bounding box center [680, 311] width 869 height 15
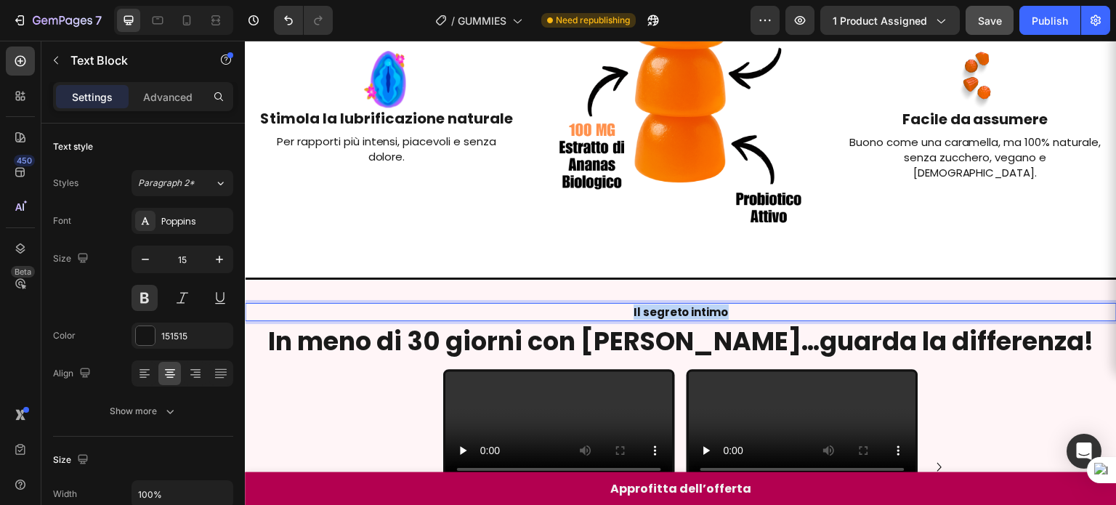
drag, startPoint x: 719, startPoint y: 305, endPoint x: 609, endPoint y: 305, distance: 109.7
click at [609, 305] on p "Il segreto intimo" at bounding box center [680, 311] width 869 height 15
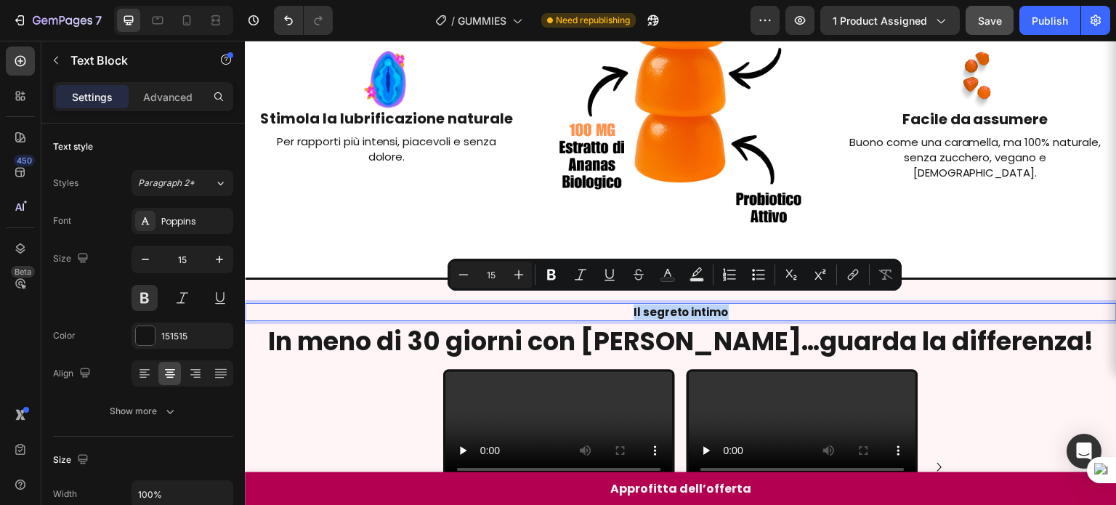
click at [739, 304] on p "Il segreto intimo" at bounding box center [680, 311] width 869 height 15
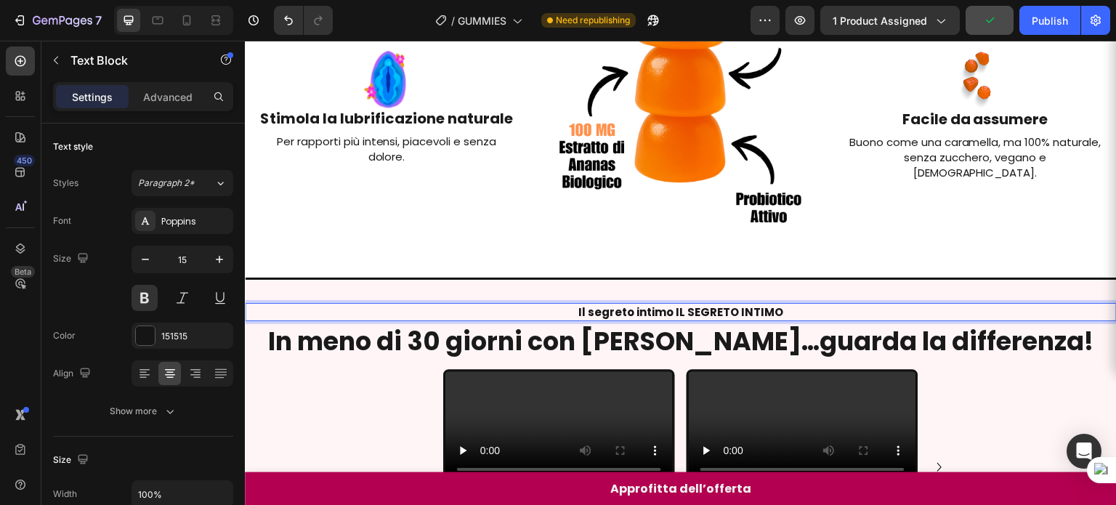
click at [670, 308] on p "Il segreto intimo IL SEGRETO INTIMO" at bounding box center [680, 311] width 869 height 15
drag, startPoint x: 670, startPoint y: 308, endPoint x: 660, endPoint y: 304, distance: 11.1
click at [660, 304] on p "Il segreto intimo IL SEGRETO INTIMO" at bounding box center [680, 311] width 869 height 15
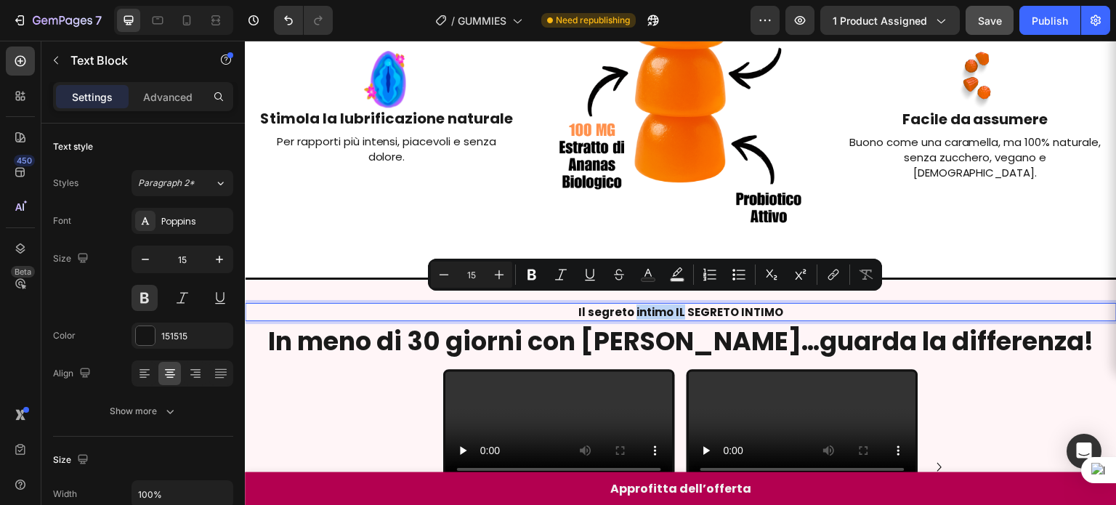
click at [660, 304] on p "Il segreto intimo IL SEGRETO INTIMO" at bounding box center [680, 311] width 869 height 15
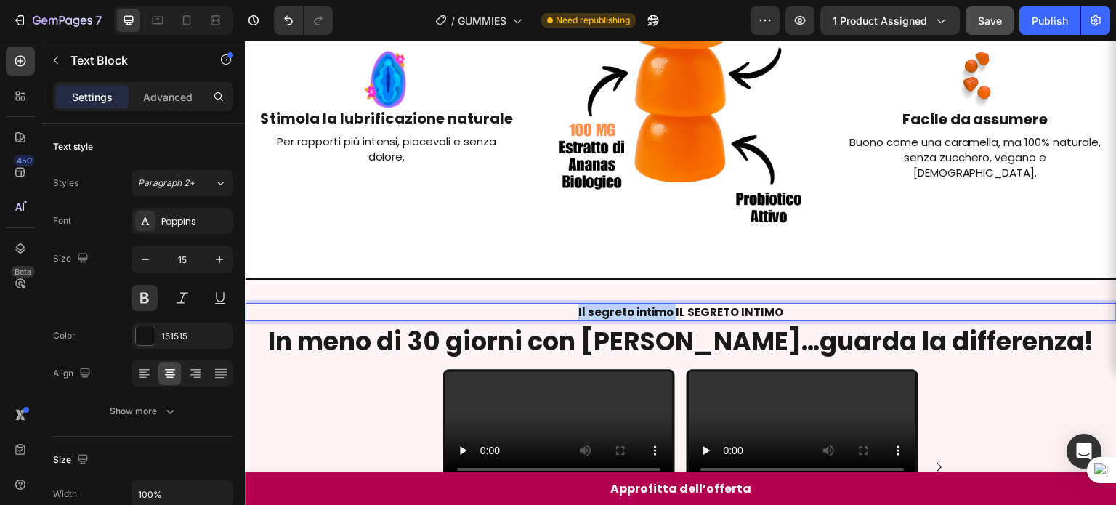
drag, startPoint x: 670, startPoint y: 304, endPoint x: 564, endPoint y: 305, distance: 106.0
click at [564, 305] on p "Il segreto intimo IL SEGRETO INTIMO" at bounding box center [680, 311] width 869 height 15
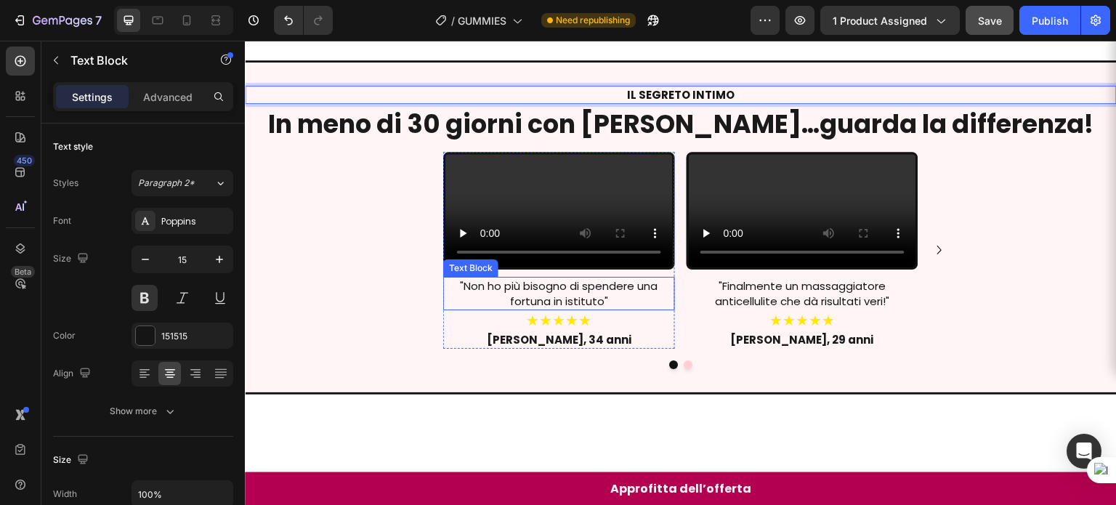
scroll to position [601, 0]
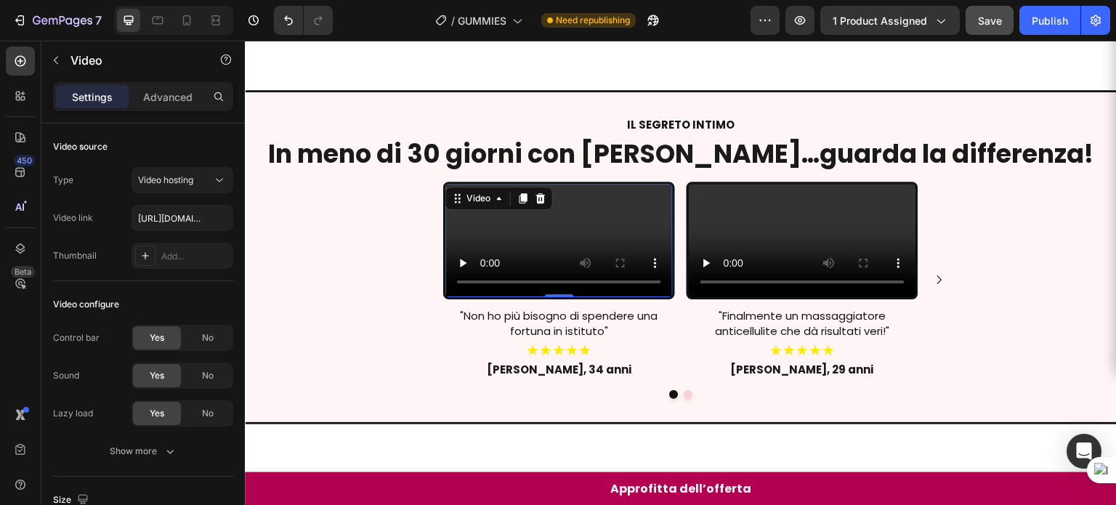
click at [567, 248] on div "Video 0 "Non ho più bisogno di spendere una fortuna in istituto" Text Block ★★★…" at bounding box center [559, 281] width 232 height 198
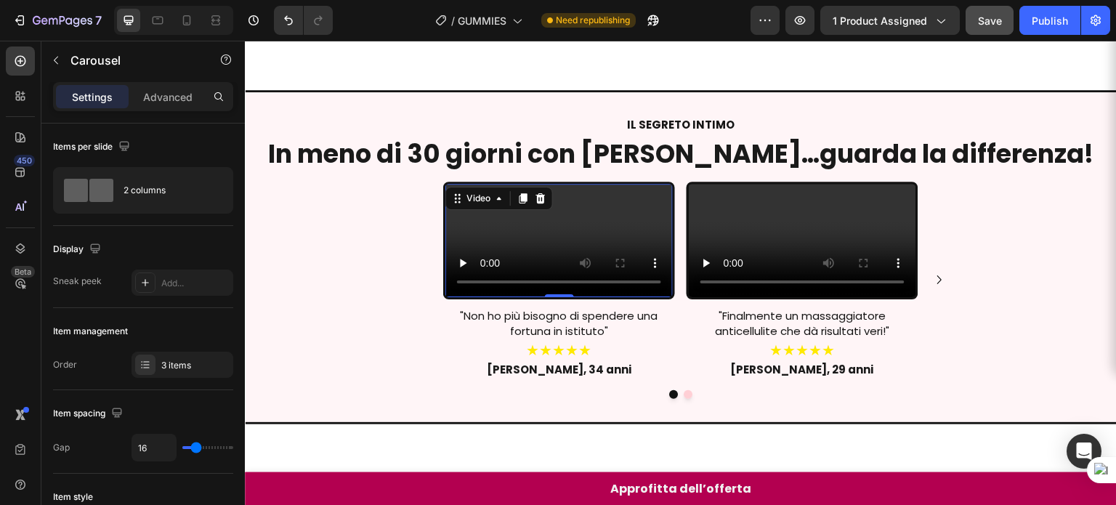
click at [483, 260] on div "Video 0 "Non ho più bisogno di spendere una fortuna in istituto" Text Block ★★★…" at bounding box center [559, 281] width 232 height 198
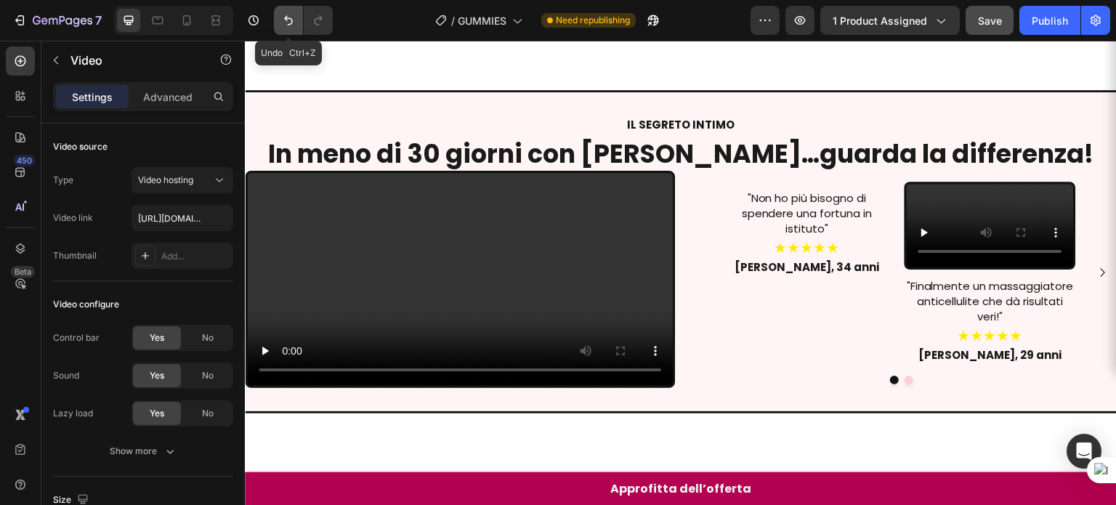
click at [284, 33] on button "Undo/Redo" at bounding box center [288, 20] width 29 height 29
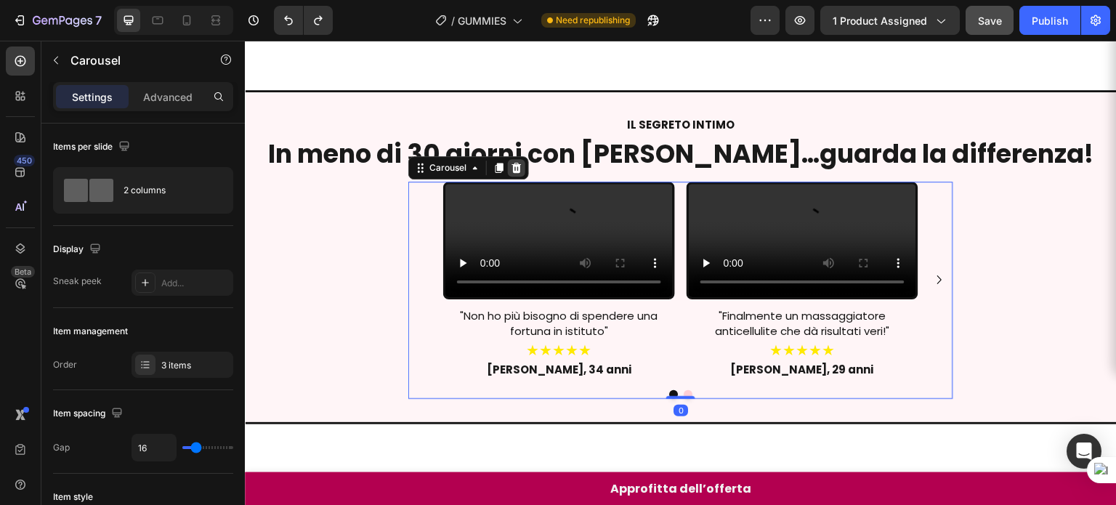
click at [515, 164] on icon at bounding box center [517, 168] width 12 height 12
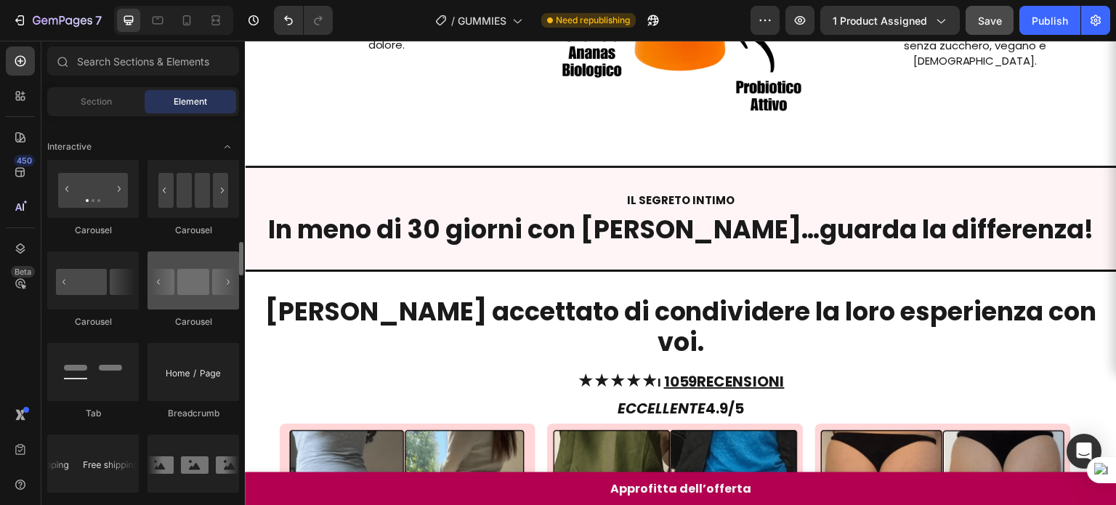
scroll to position [1439, 0]
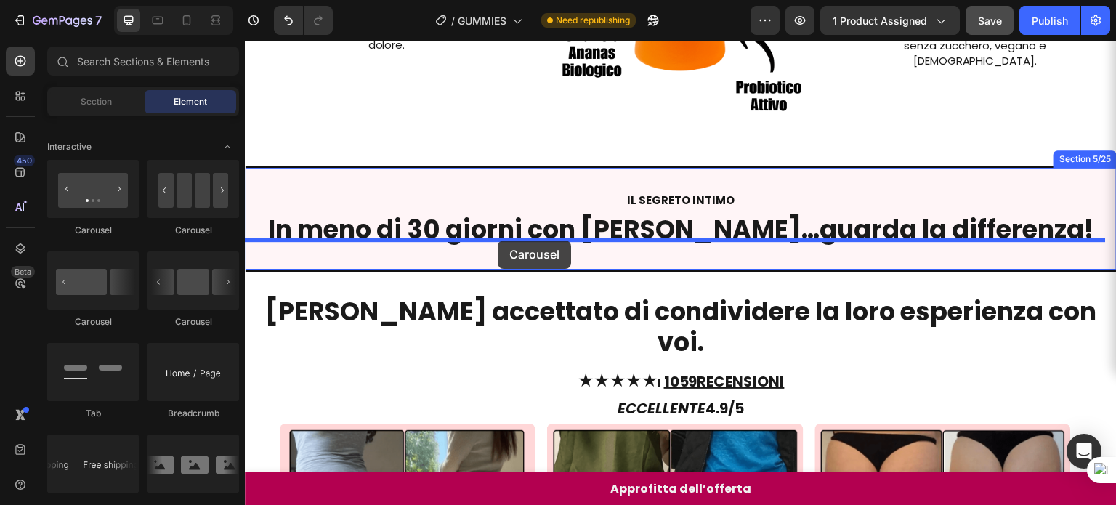
drag, startPoint x: 424, startPoint y: 346, endPoint x: 497, endPoint y: 240, distance: 128.3
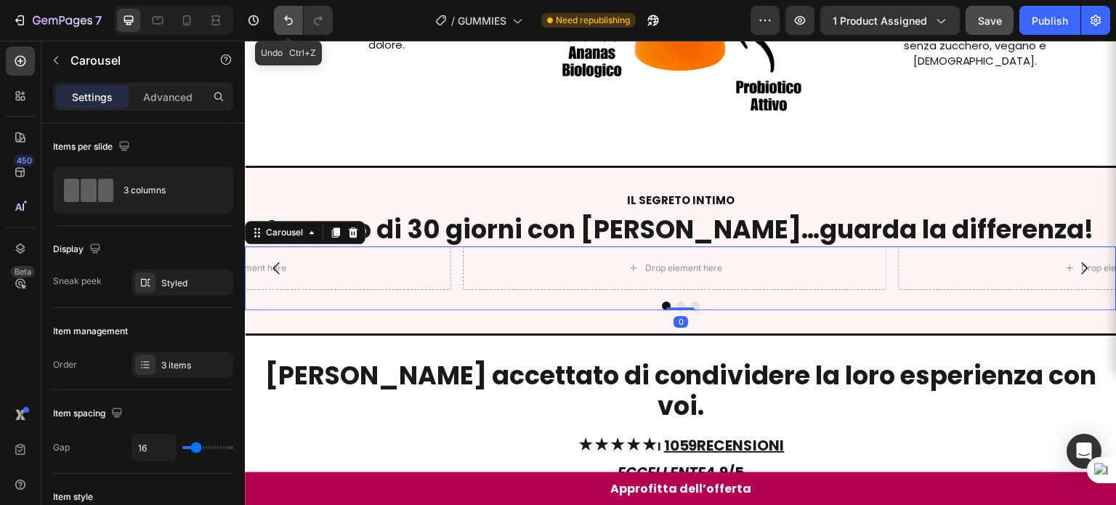
click at [290, 20] on icon "Undo/Redo" at bounding box center [288, 20] width 9 height 9
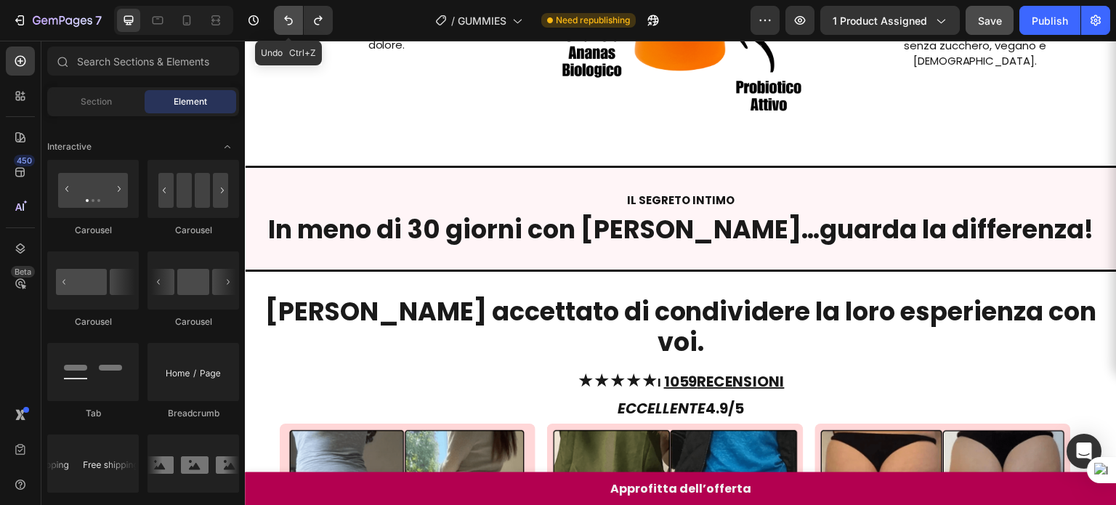
click at [290, 20] on icon "Undo/Redo" at bounding box center [288, 20] width 9 height 9
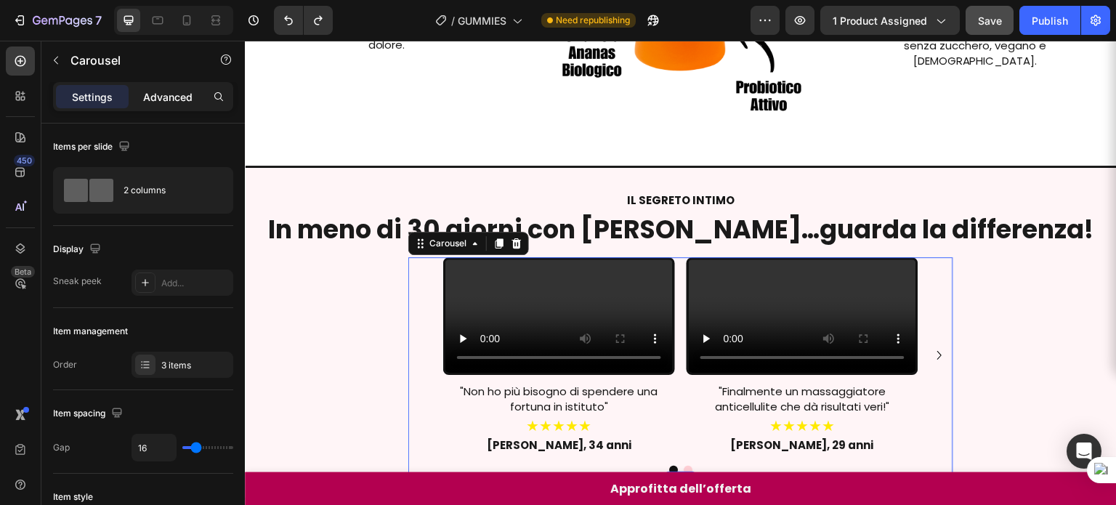
click at [171, 92] on p "Advanced" at bounding box center [167, 96] width 49 height 15
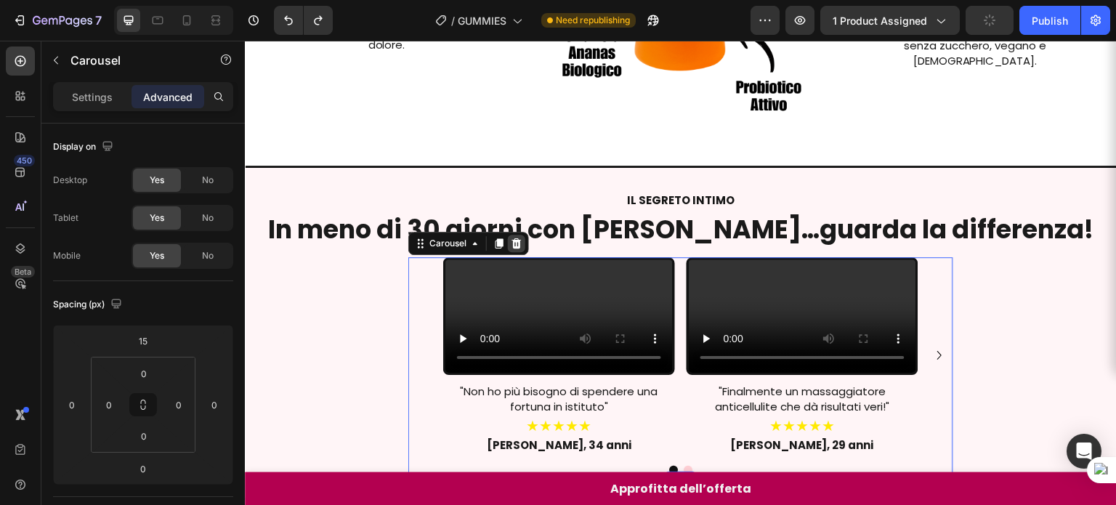
click at [513, 238] on icon at bounding box center [516, 243] width 9 height 10
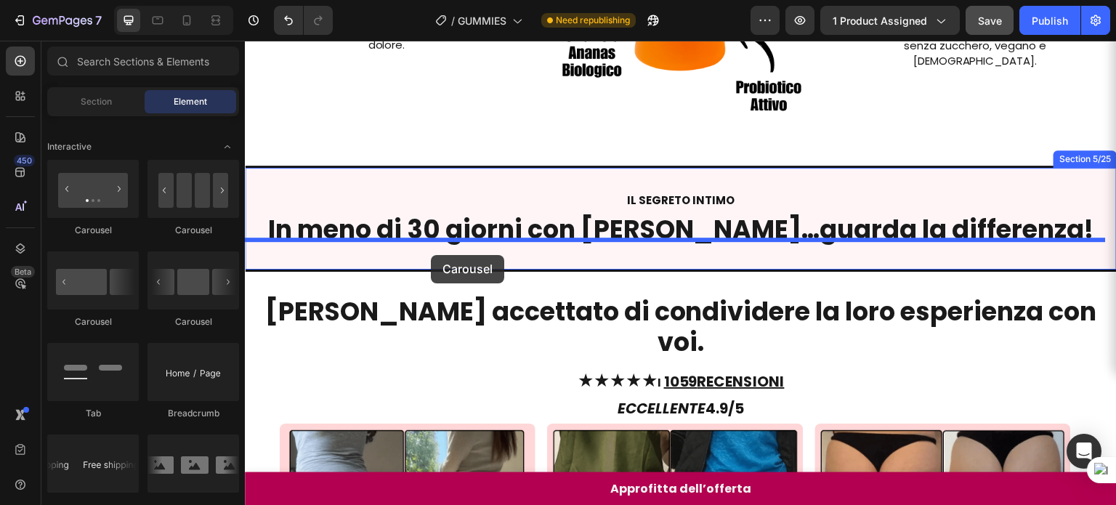
drag, startPoint x: 439, startPoint y: 319, endPoint x: 431, endPoint y: 251, distance: 68.0
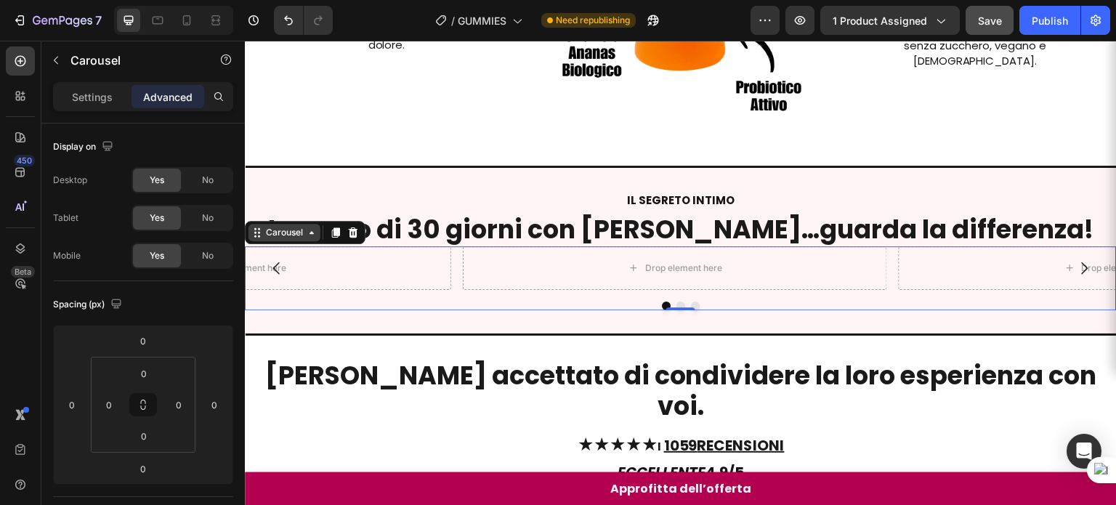
click at [300, 227] on div "Carousel" at bounding box center [284, 232] width 43 height 13
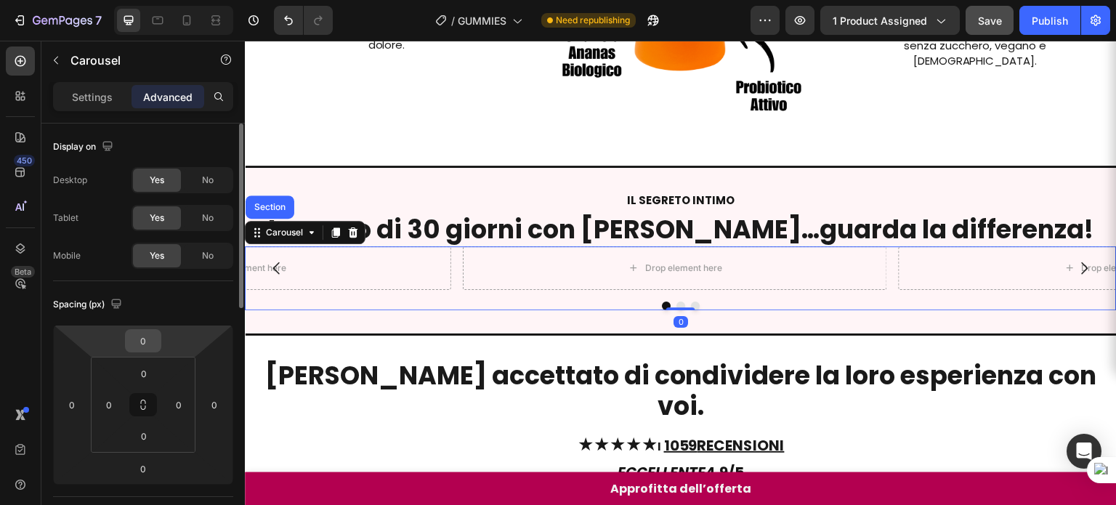
click at [159, 341] on div "0" at bounding box center [143, 340] width 36 height 23
click at [145, 342] on input "0" at bounding box center [143, 341] width 29 height 22
type input "15"
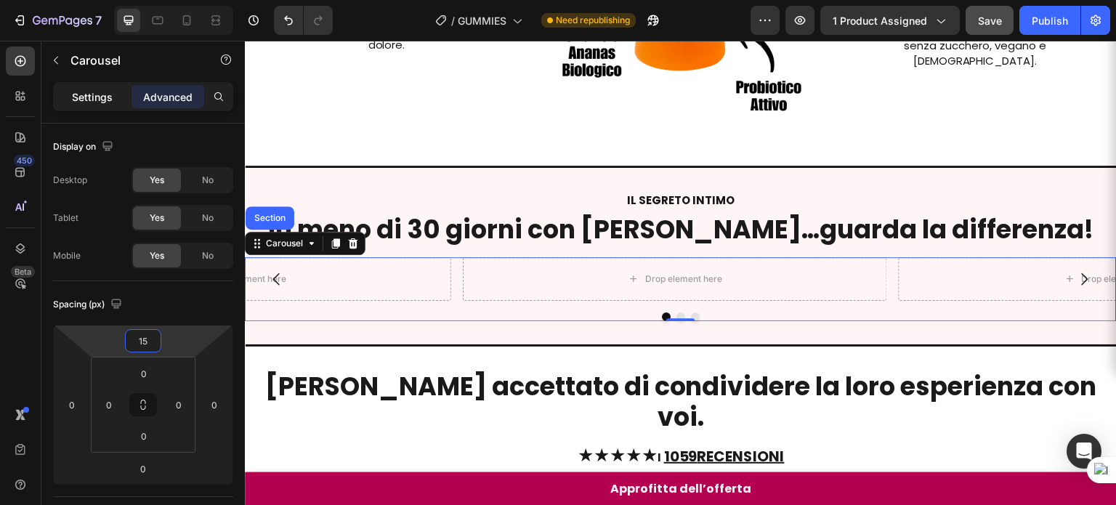
click at [102, 103] on p "Settings" at bounding box center [92, 96] width 41 height 15
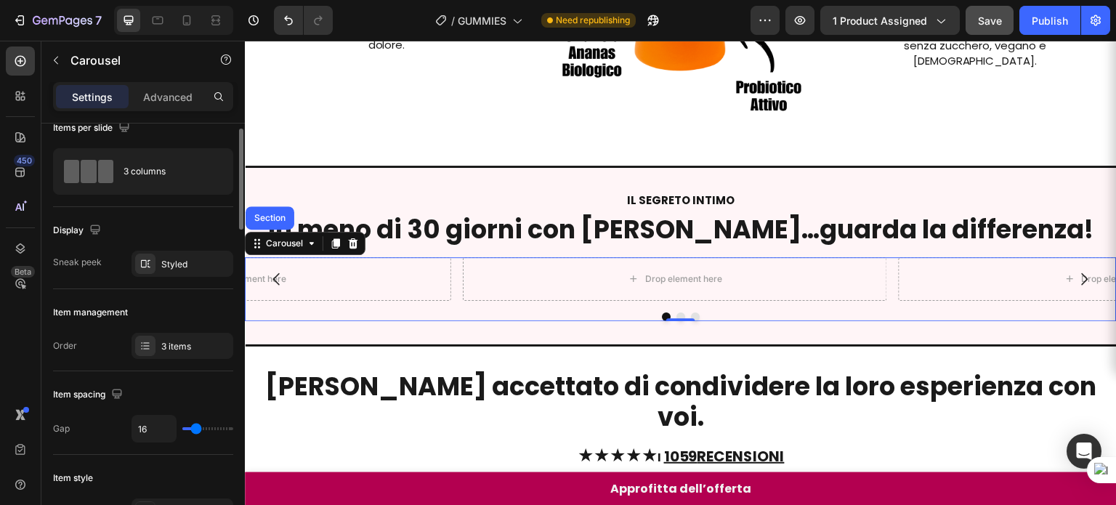
scroll to position [20, 0]
click at [166, 257] on div "Styled" at bounding box center [182, 262] width 42 height 13
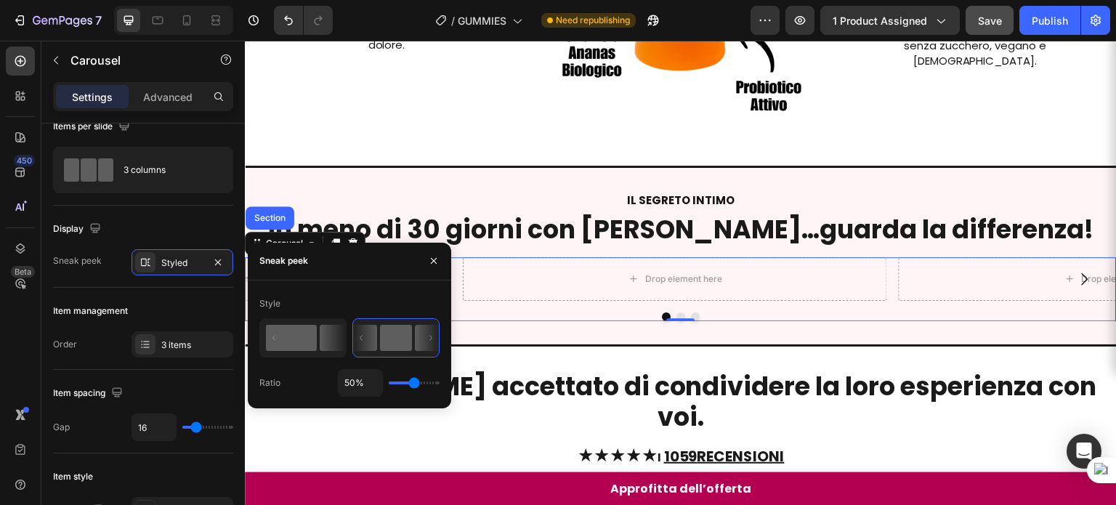
click at [304, 333] on rect at bounding box center [291, 338] width 51 height 26
click at [356, 338] on icon at bounding box center [365, 338] width 24 height 26
click at [430, 261] on icon "button" at bounding box center [434, 261] width 12 height 12
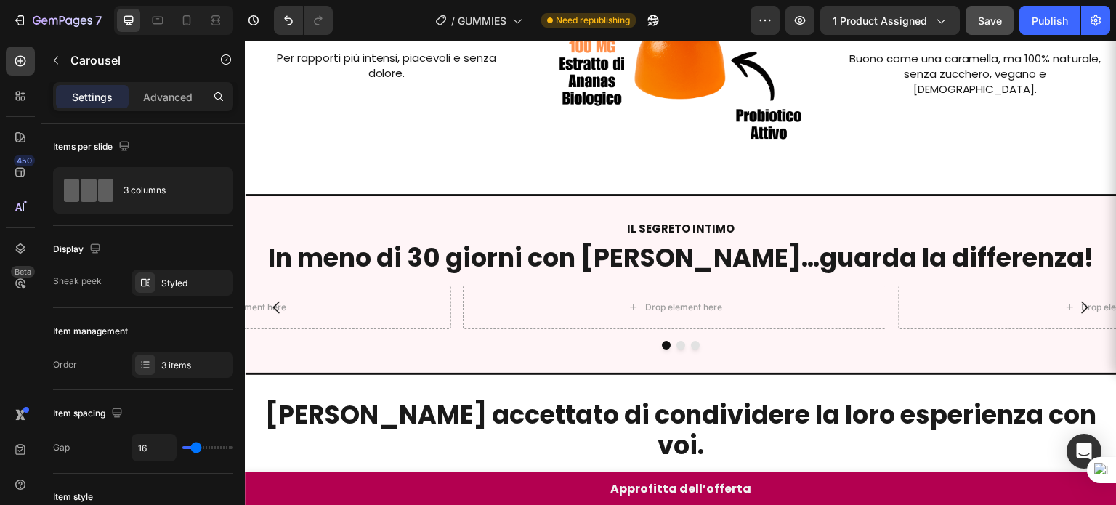
scroll to position [586, 0]
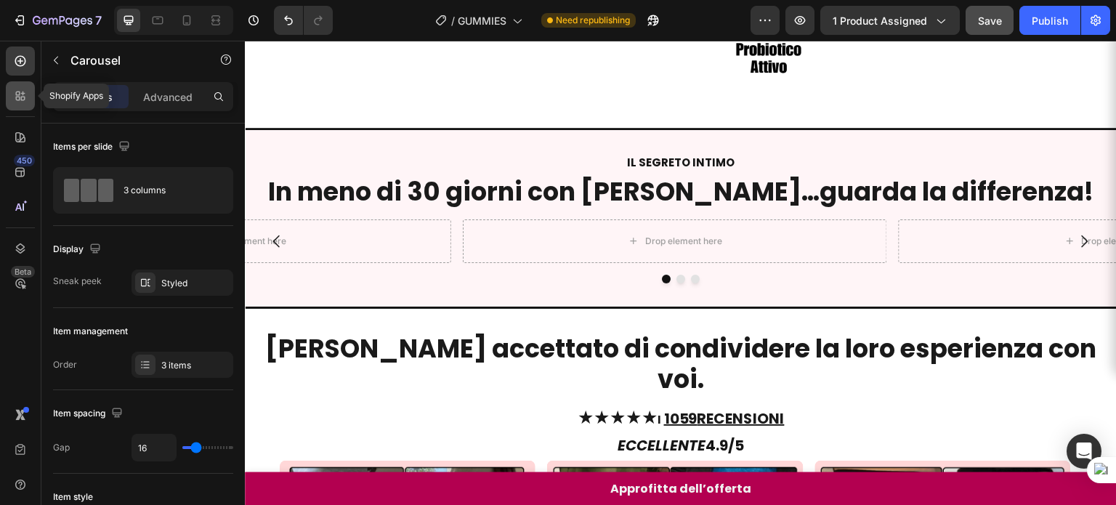
click at [17, 102] on icon at bounding box center [20, 96] width 15 height 15
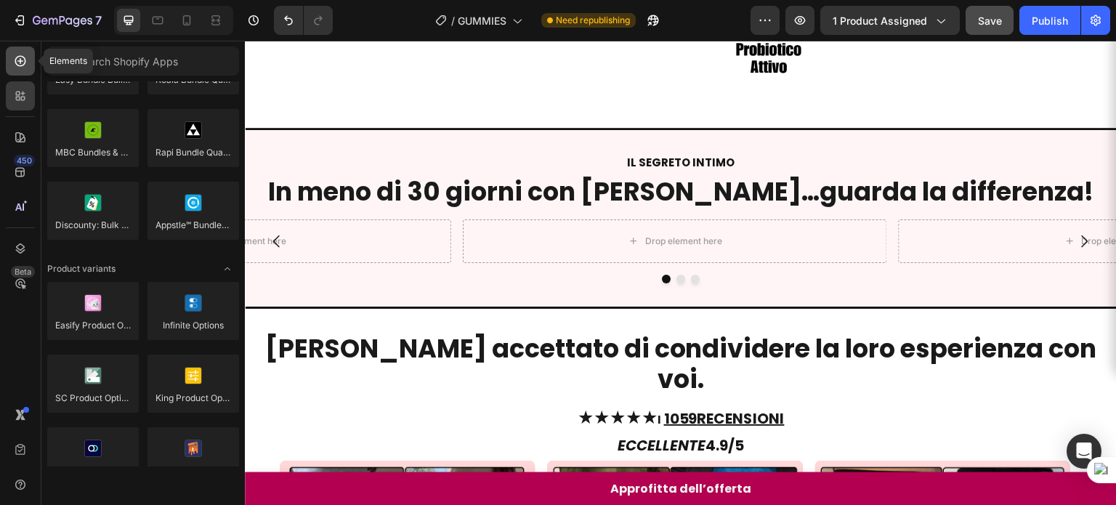
click at [20, 73] on div at bounding box center [20, 60] width 29 height 29
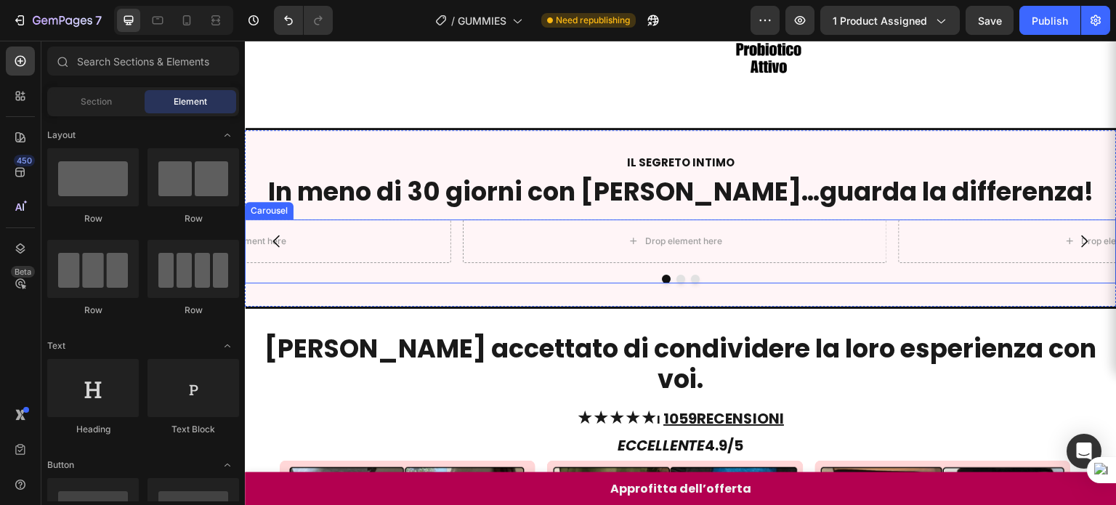
scroll to position [1439, 0]
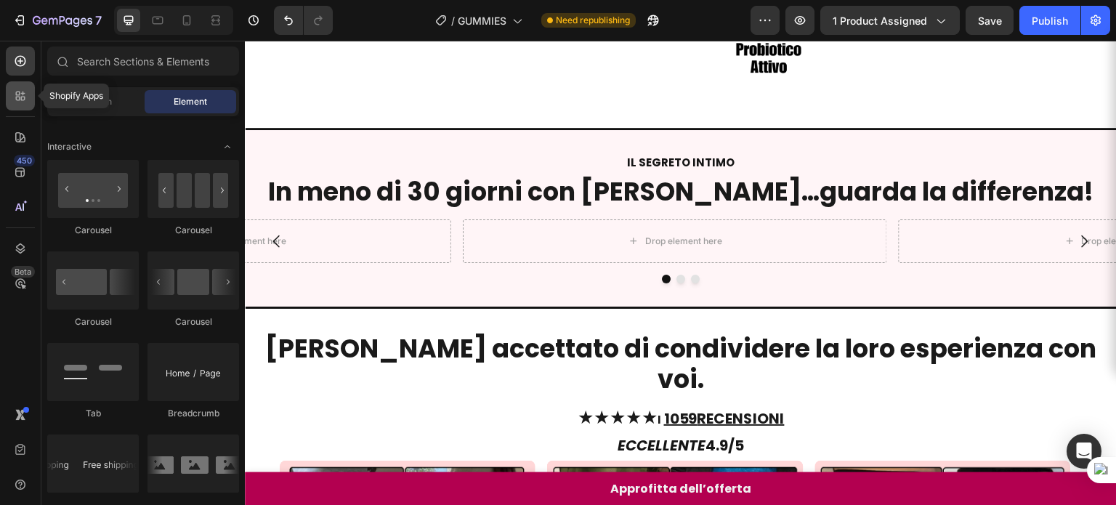
click at [18, 97] on icon at bounding box center [18, 99] width 4 height 4
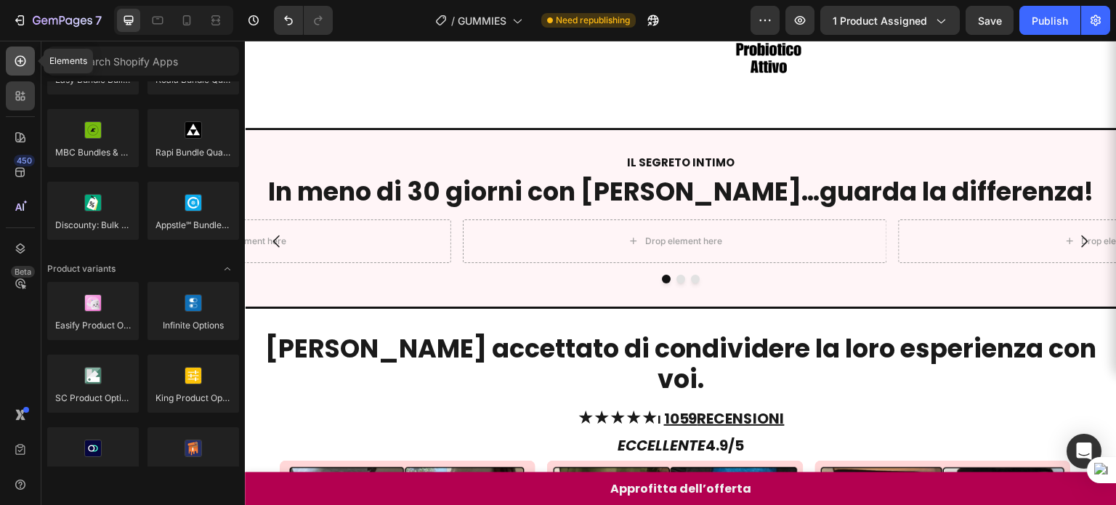
click at [20, 71] on div at bounding box center [20, 60] width 29 height 29
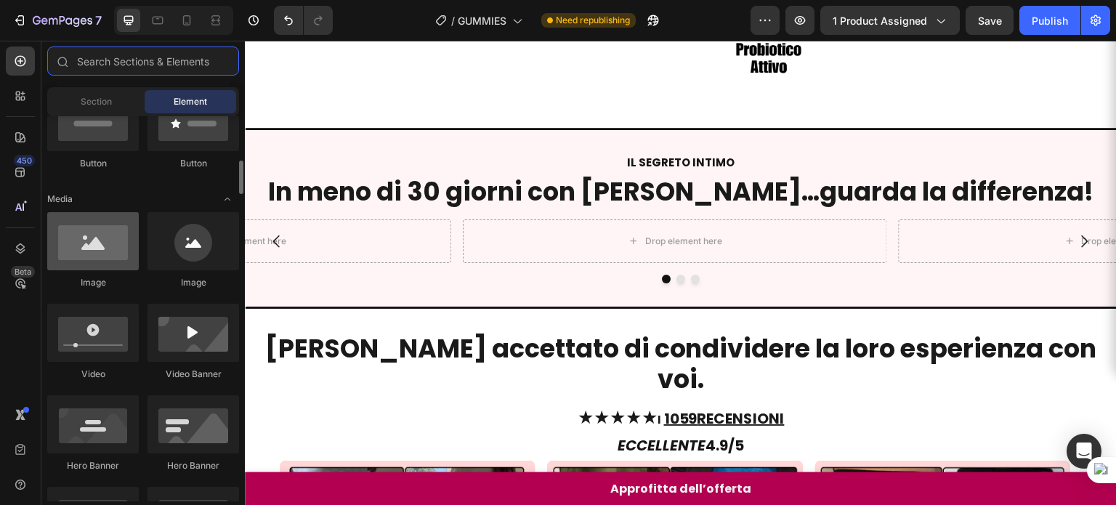
scroll to position [404, 0]
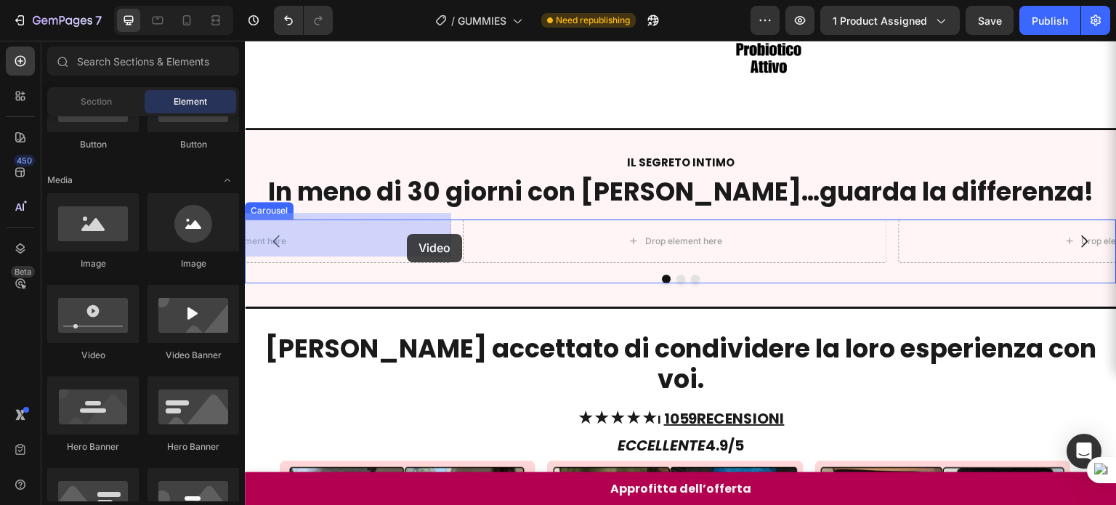
drag, startPoint x: 346, startPoint y: 357, endPoint x: 407, endPoint y: 233, distance: 137.4
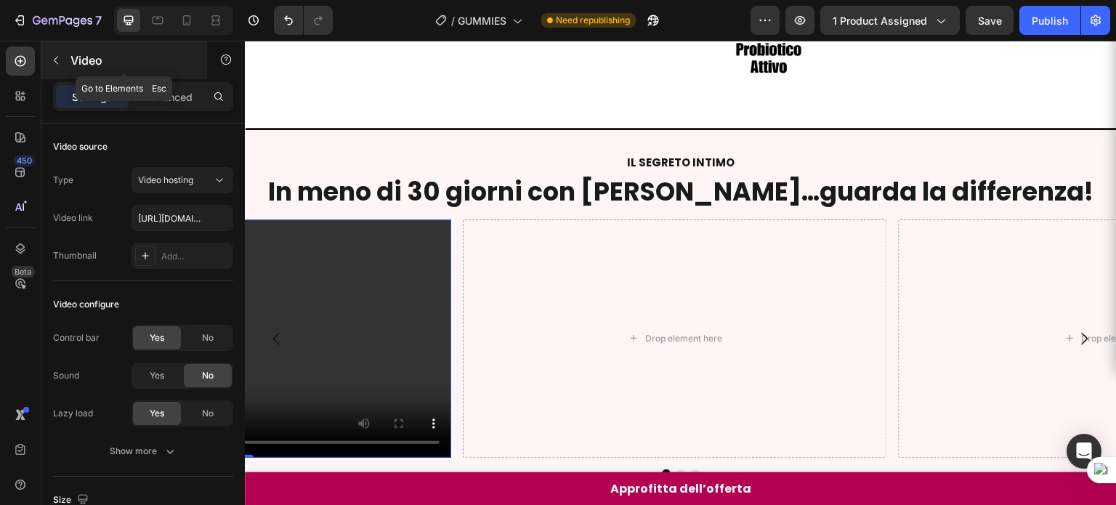
click at [55, 57] on icon "button" at bounding box center [56, 60] width 12 height 12
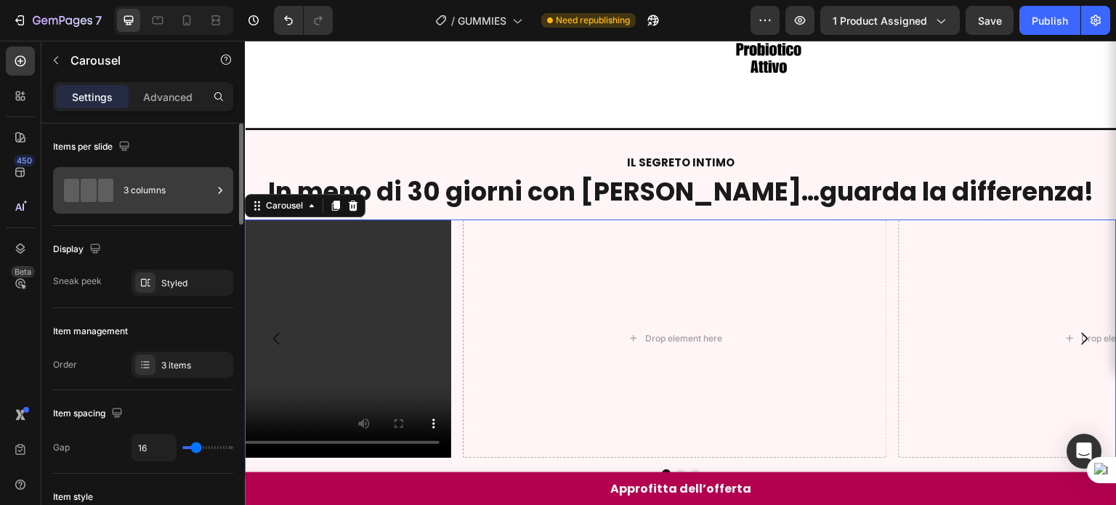
click at [166, 179] on div "3 columns" at bounding box center [167, 190] width 89 height 33
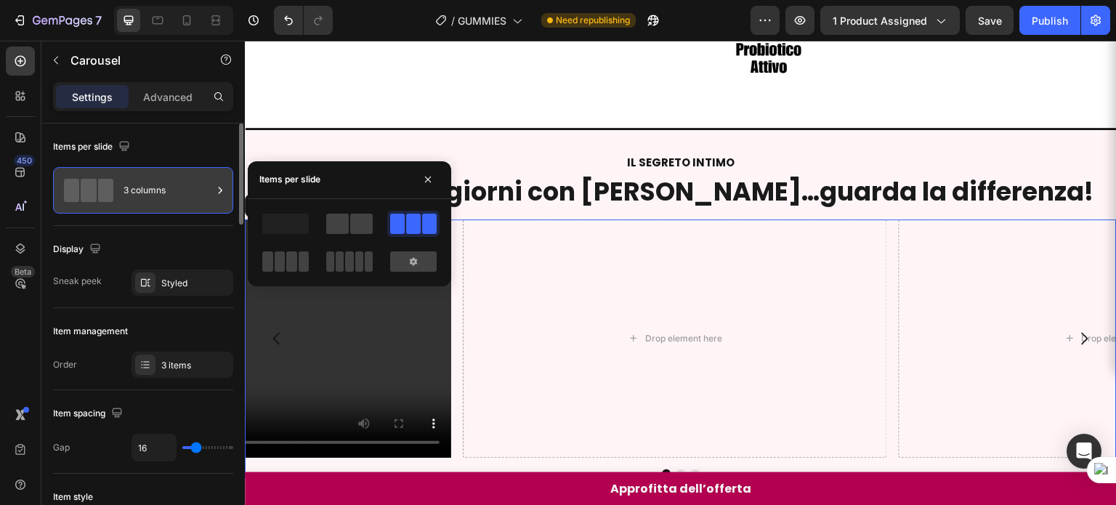
click at [166, 179] on div "3 columns" at bounding box center [167, 190] width 89 height 33
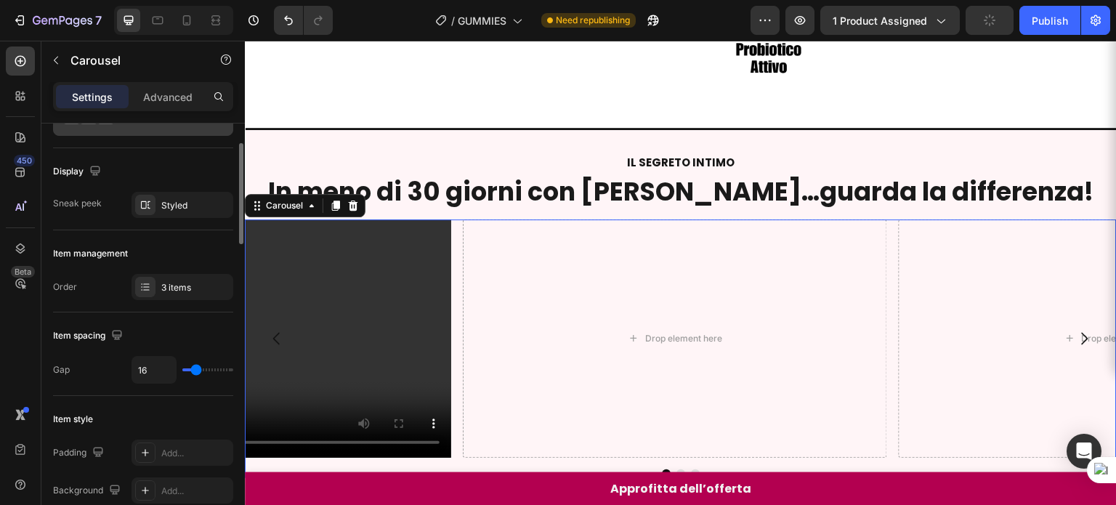
scroll to position [78, 0]
click at [176, 281] on div "3 items" at bounding box center [195, 286] width 68 height 13
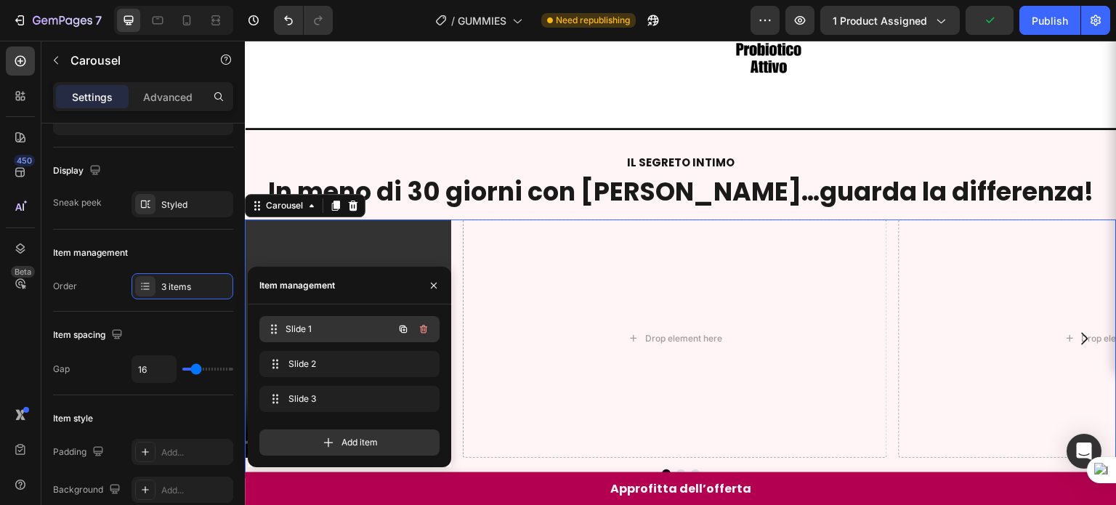
click at [310, 322] on div "Slide 1 Slide 1" at bounding box center [329, 329] width 128 height 20
click at [310, 325] on span "Slide 1" at bounding box center [329, 328] width 82 height 13
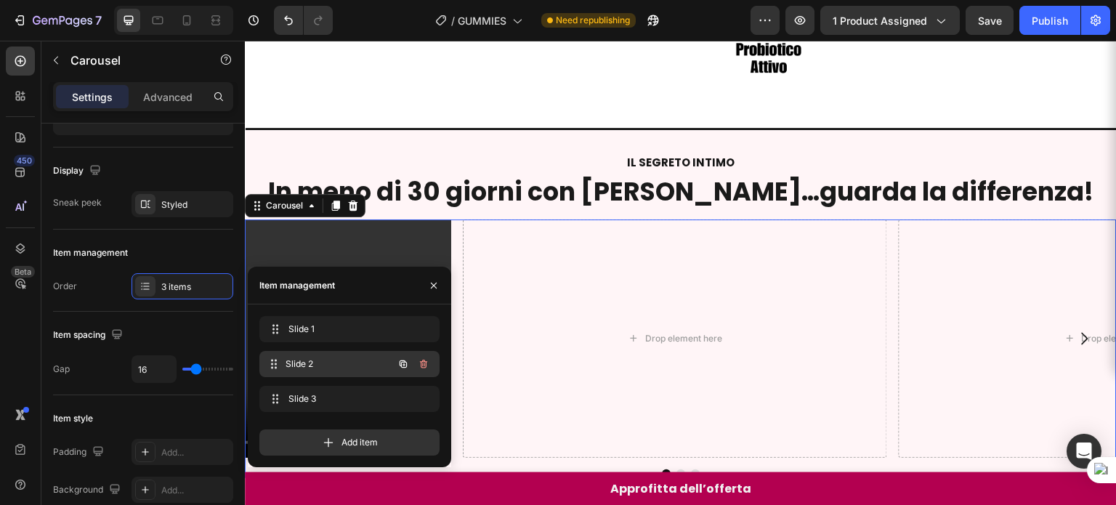
click at [309, 354] on div "Slide 2 Slide 2" at bounding box center [329, 364] width 128 height 20
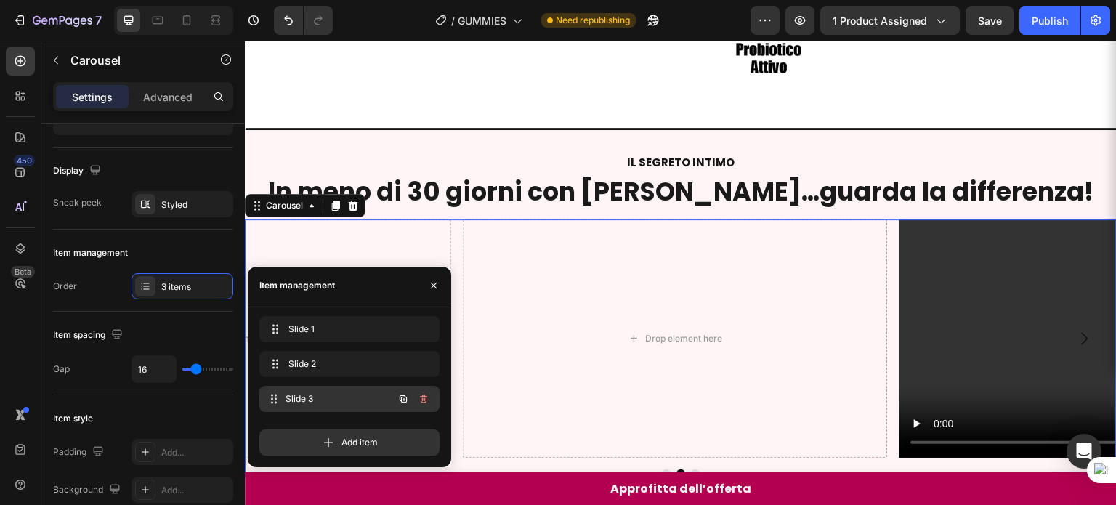
click at [306, 391] on div "Slide 3 Slide 3" at bounding box center [329, 399] width 128 height 20
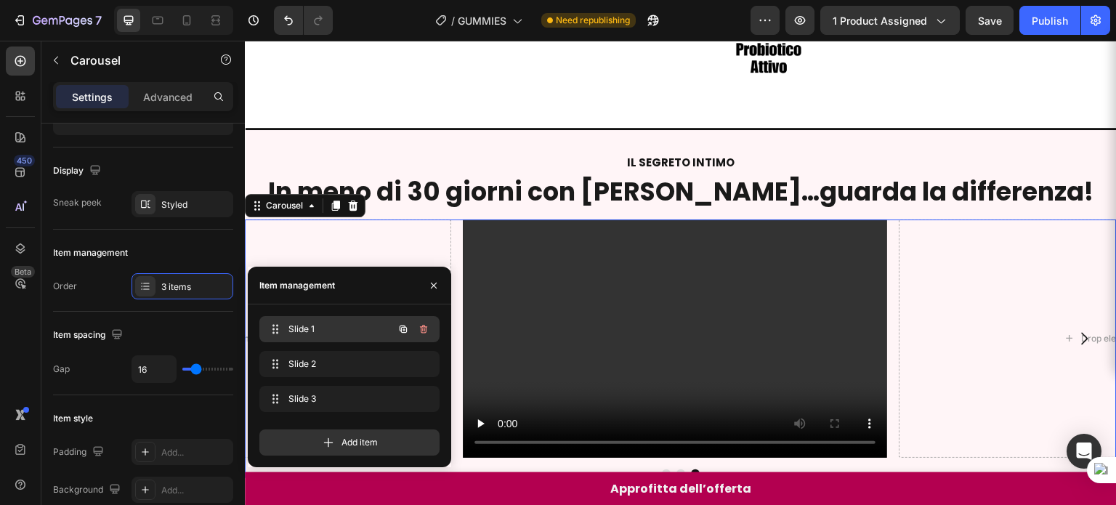
click at [314, 317] on div "Slide 1 Slide 1" at bounding box center [349, 329] width 180 height 26
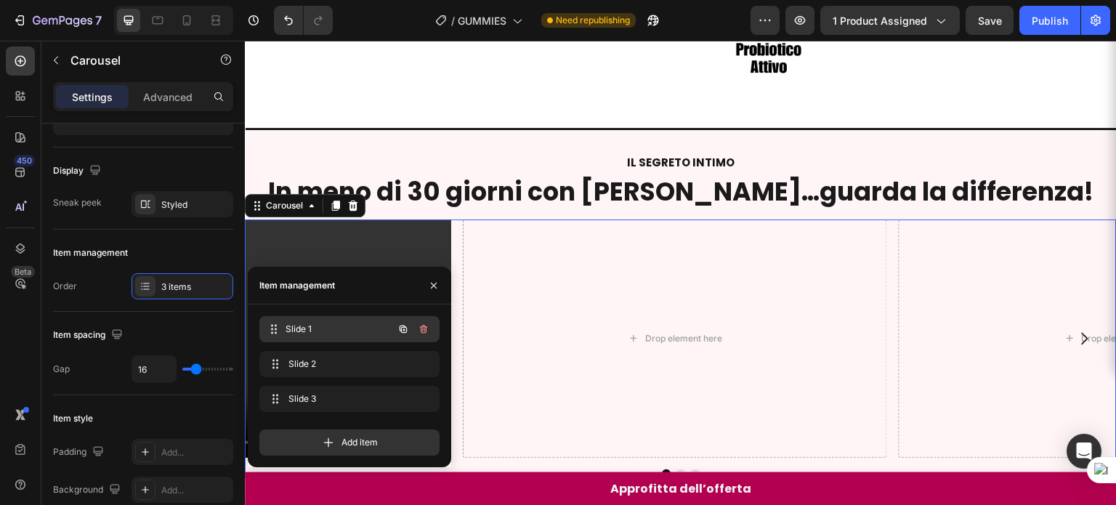
click at [328, 334] on span "Slide 1" at bounding box center [338, 328] width 107 height 13
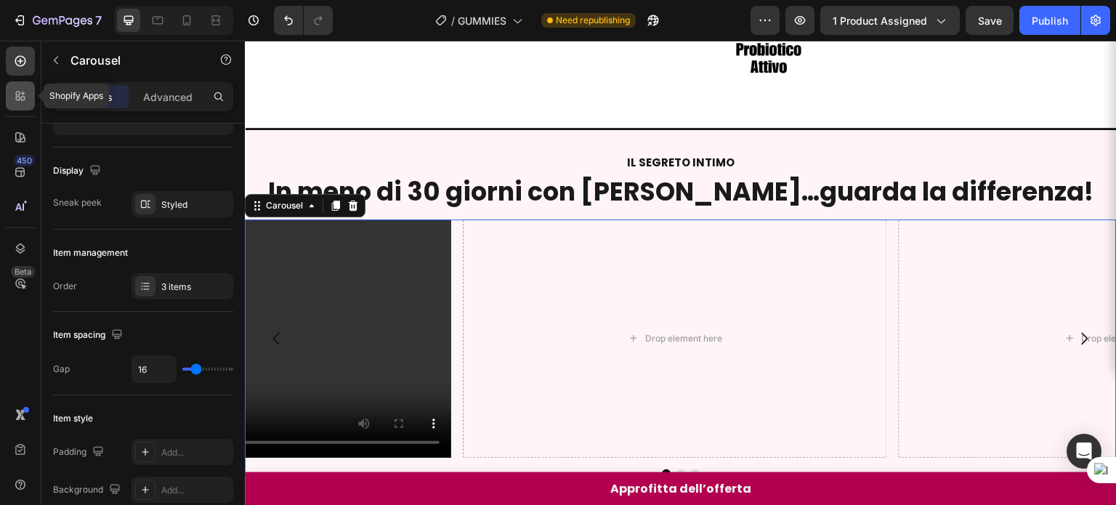
click at [24, 98] on icon at bounding box center [23, 99] width 4 height 4
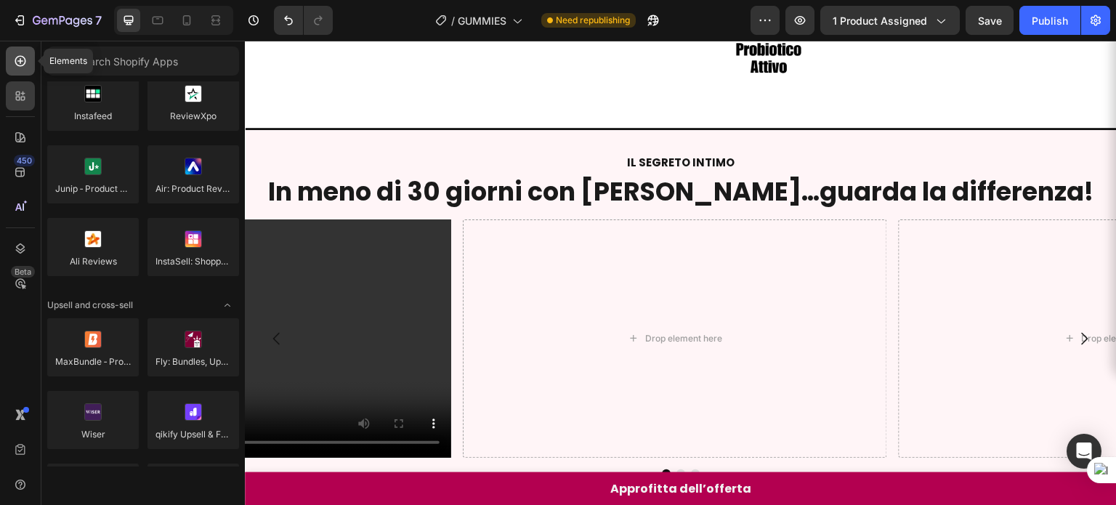
click at [21, 65] on icon at bounding box center [20, 61] width 15 height 15
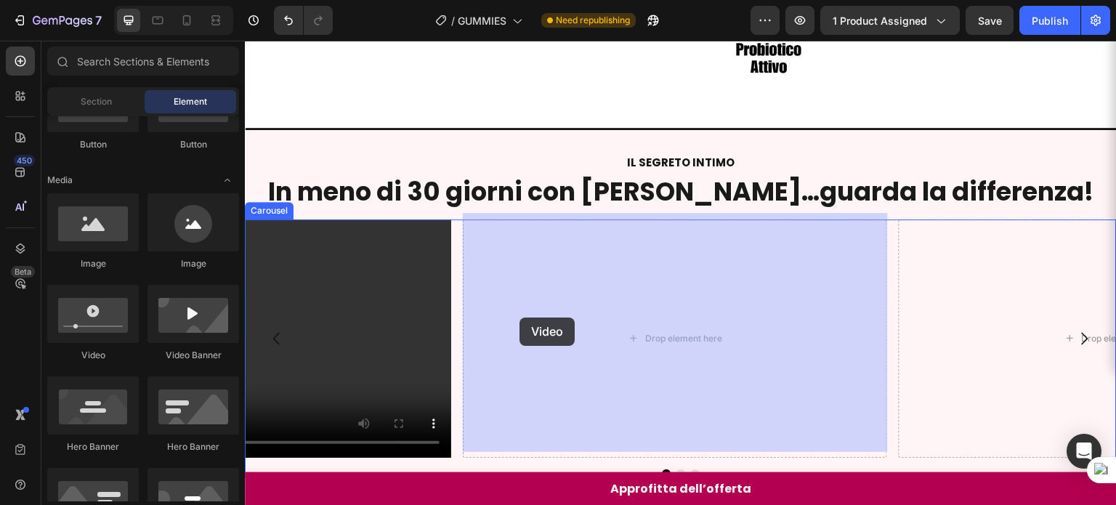
drag, startPoint x: 366, startPoint y: 346, endPoint x: 519, endPoint y: 317, distance: 156.0
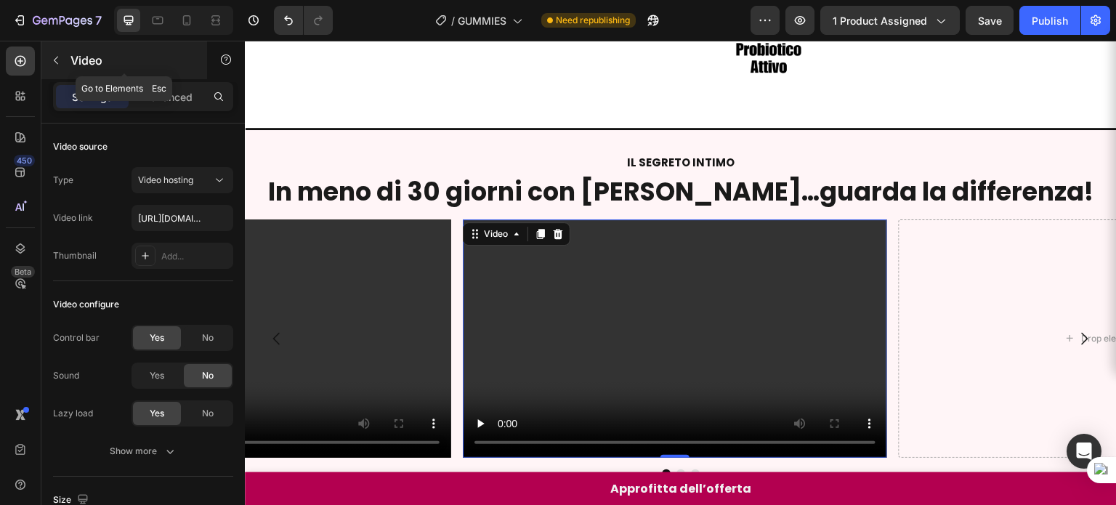
click at [54, 64] on icon "button" at bounding box center [56, 60] width 12 height 12
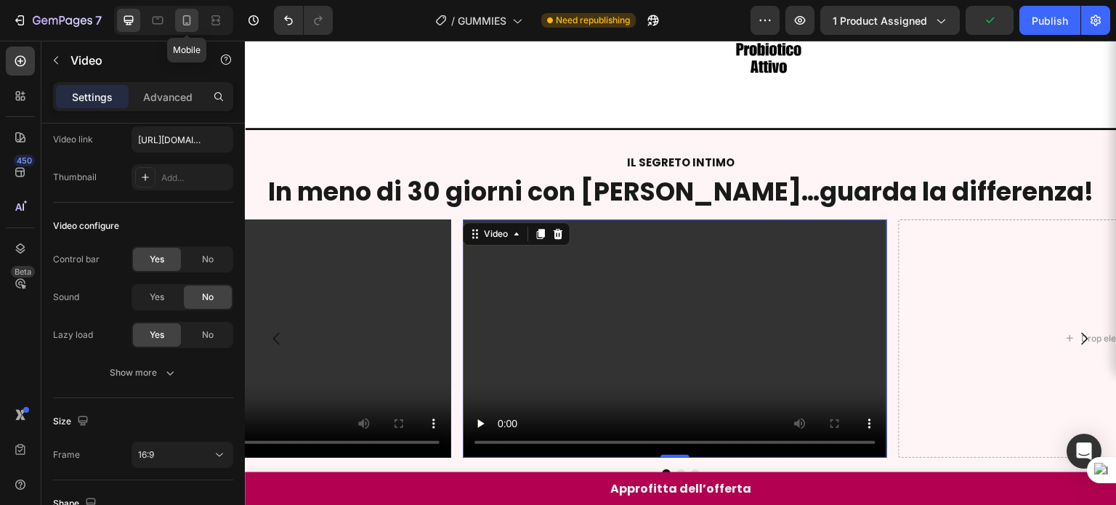
click at [179, 27] on icon at bounding box center [186, 20] width 15 height 15
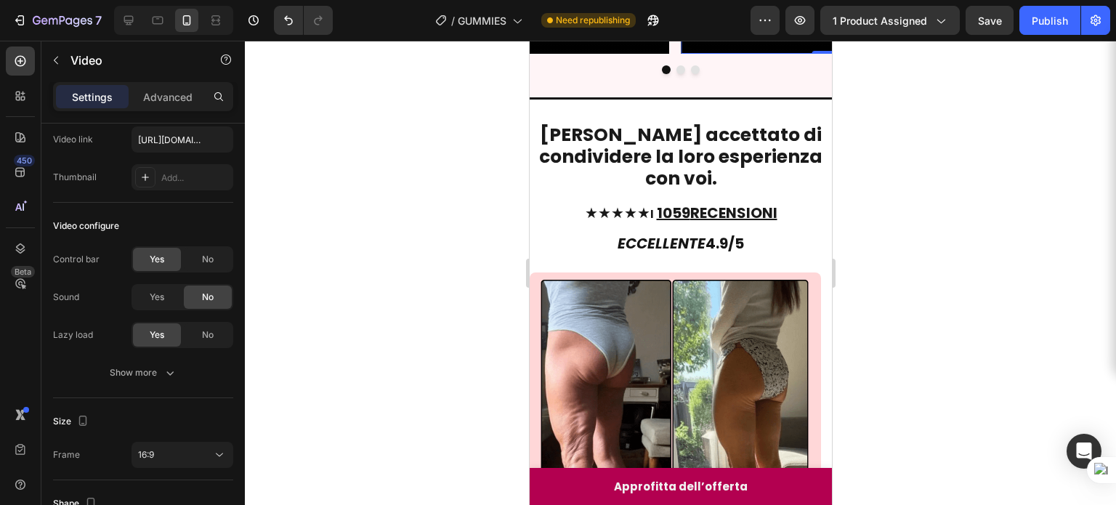
scroll to position [551, 0]
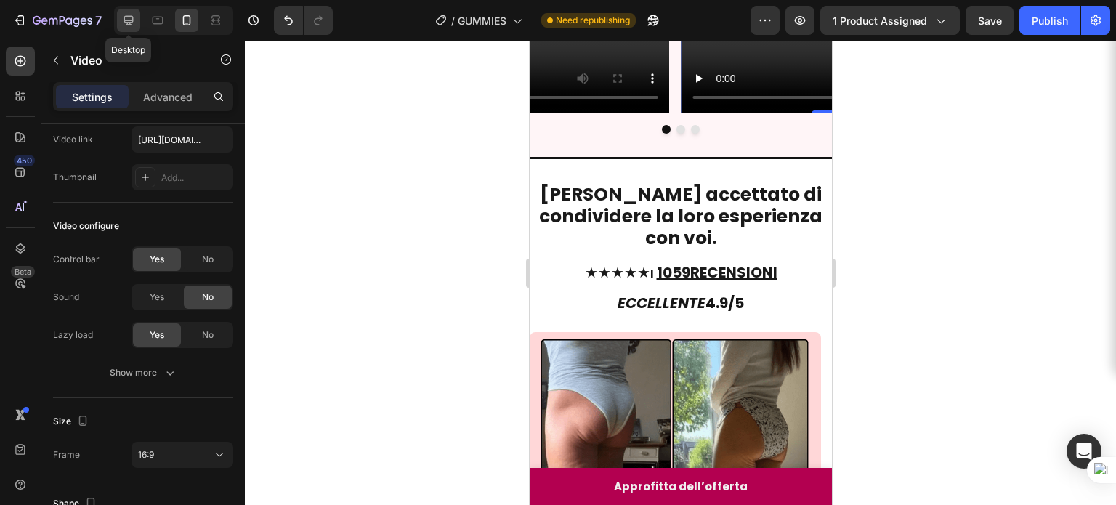
click at [126, 20] on icon at bounding box center [128, 20] width 9 height 9
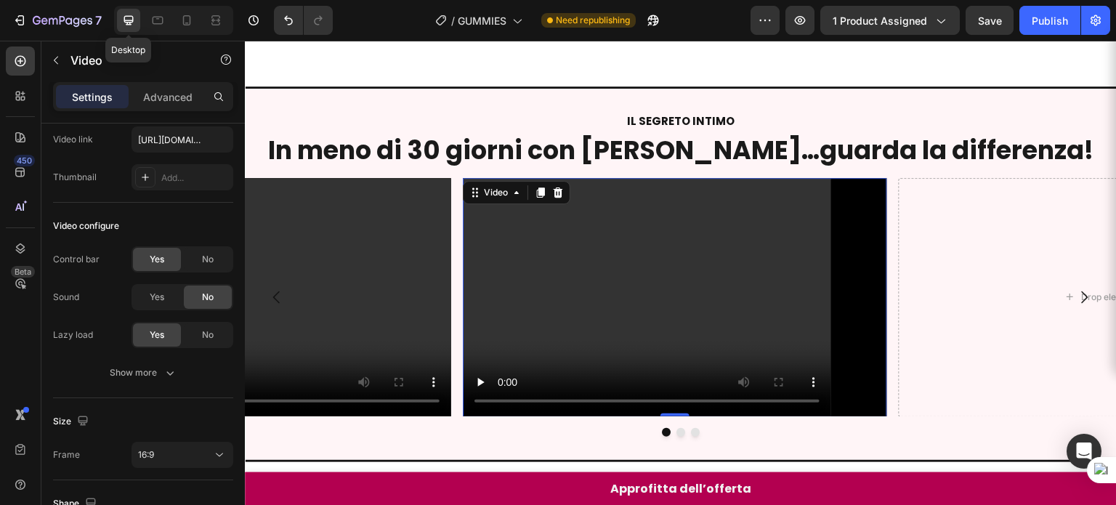
scroll to position [707, 0]
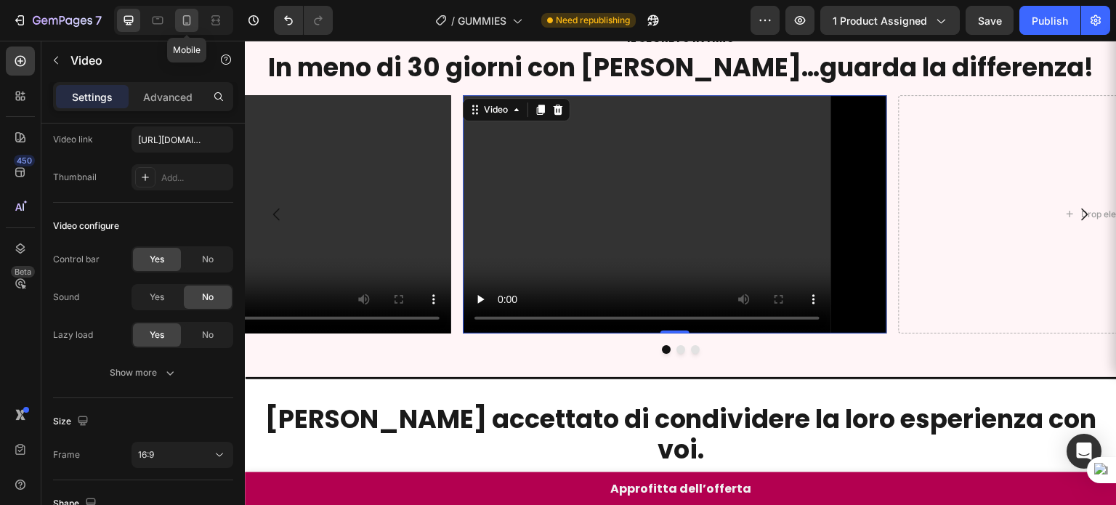
click at [180, 25] on icon at bounding box center [186, 20] width 15 height 15
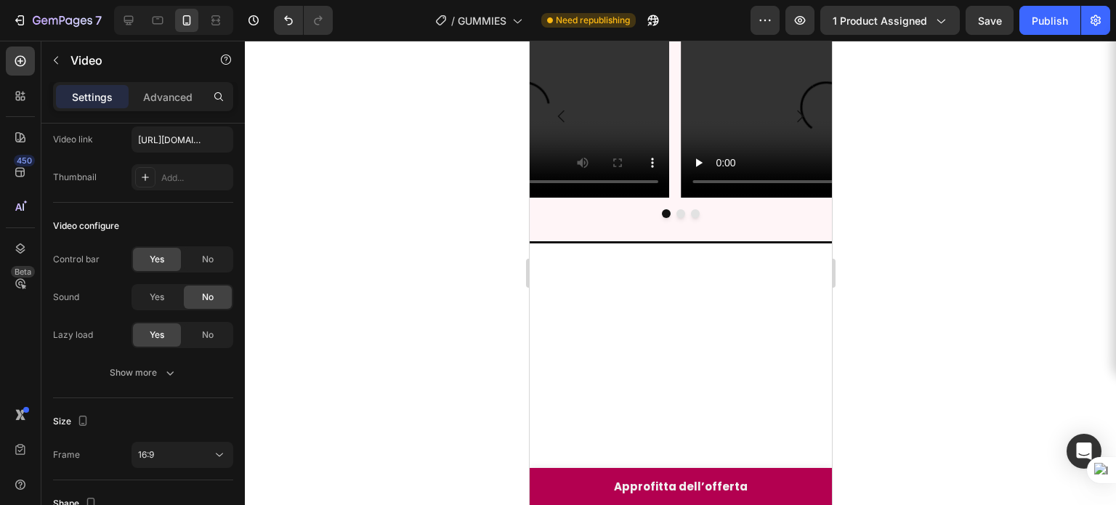
scroll to position [444, 0]
click at [125, 28] on div at bounding box center [128, 20] width 23 height 23
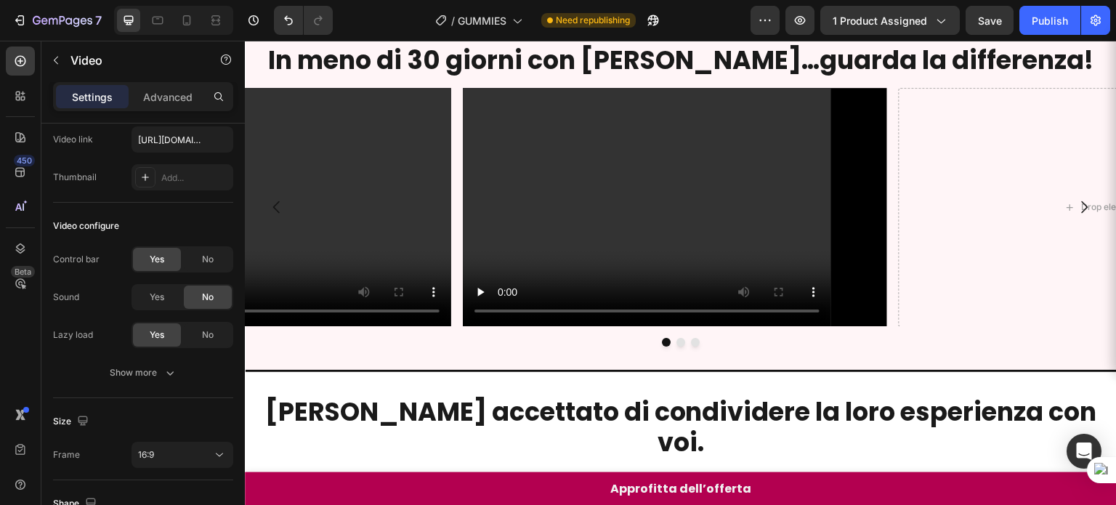
scroll to position [694, 0]
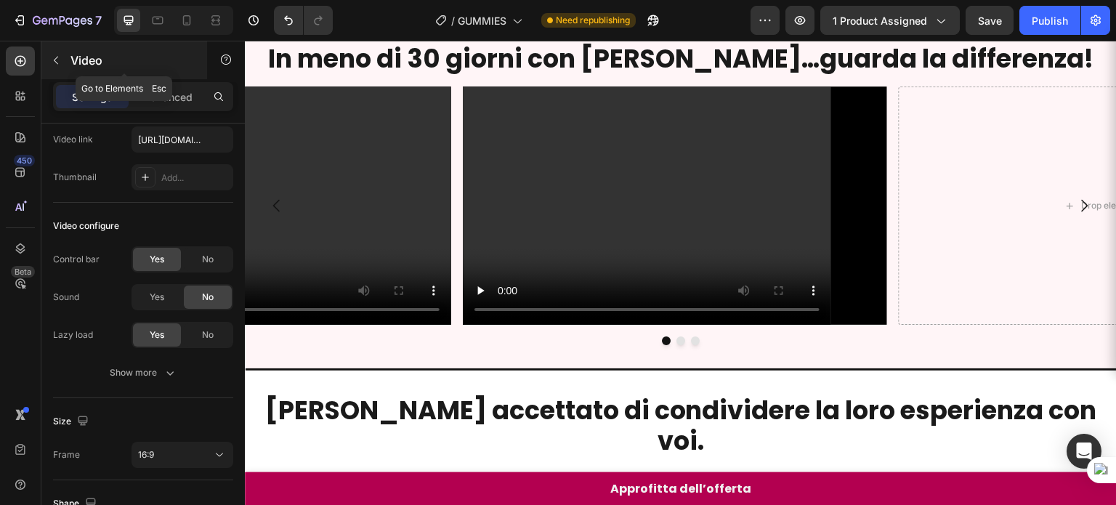
click at [55, 60] on icon "button" at bounding box center [56, 60] width 12 height 12
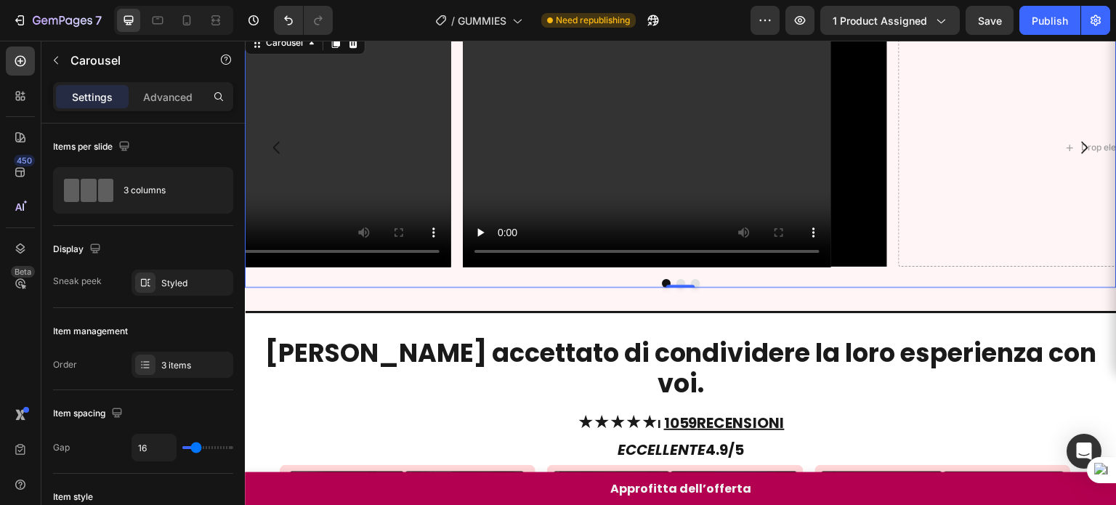
scroll to position [583, 0]
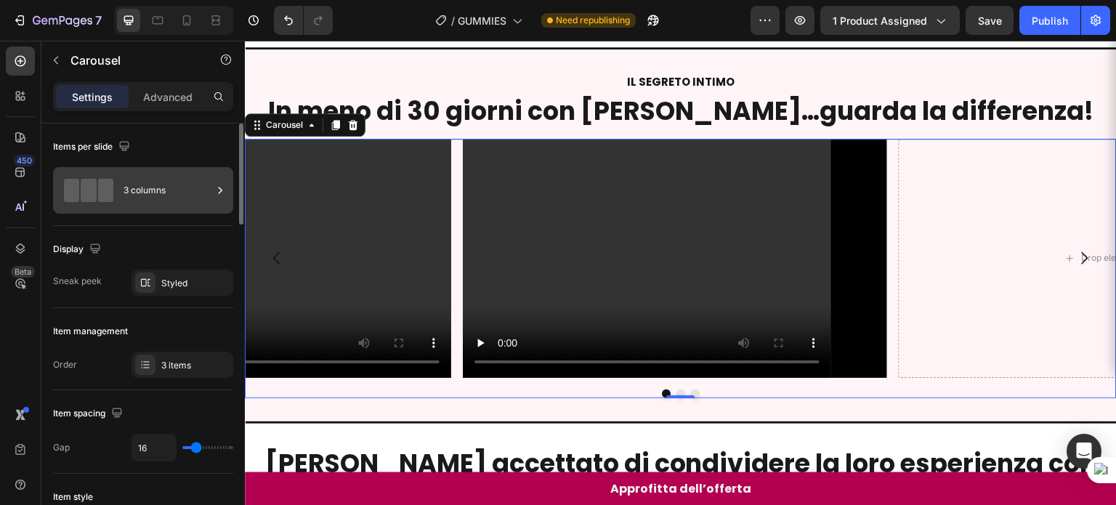
click at [157, 198] on div "3 columns" at bounding box center [167, 190] width 89 height 33
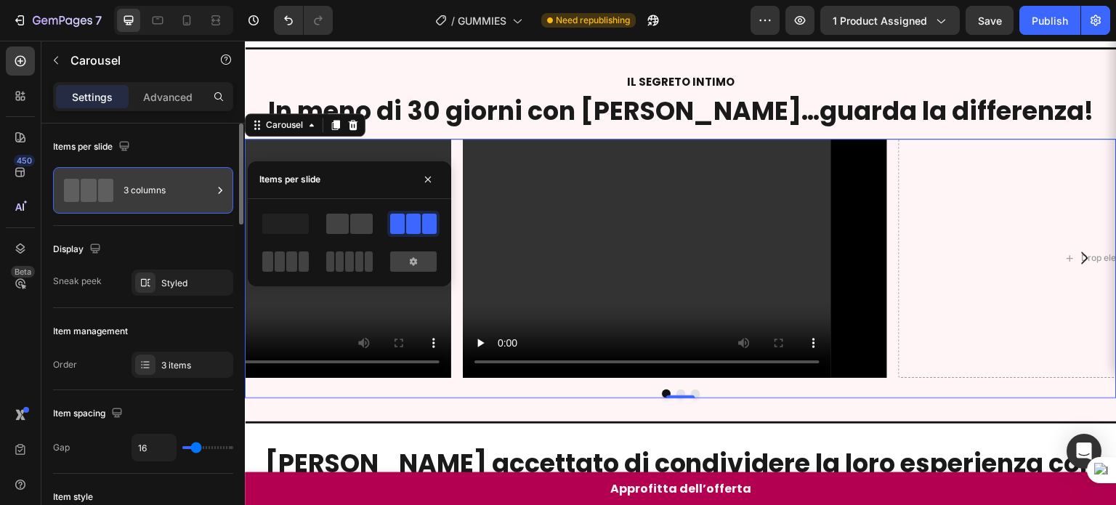
click at [157, 198] on div "3 columns" at bounding box center [167, 190] width 89 height 33
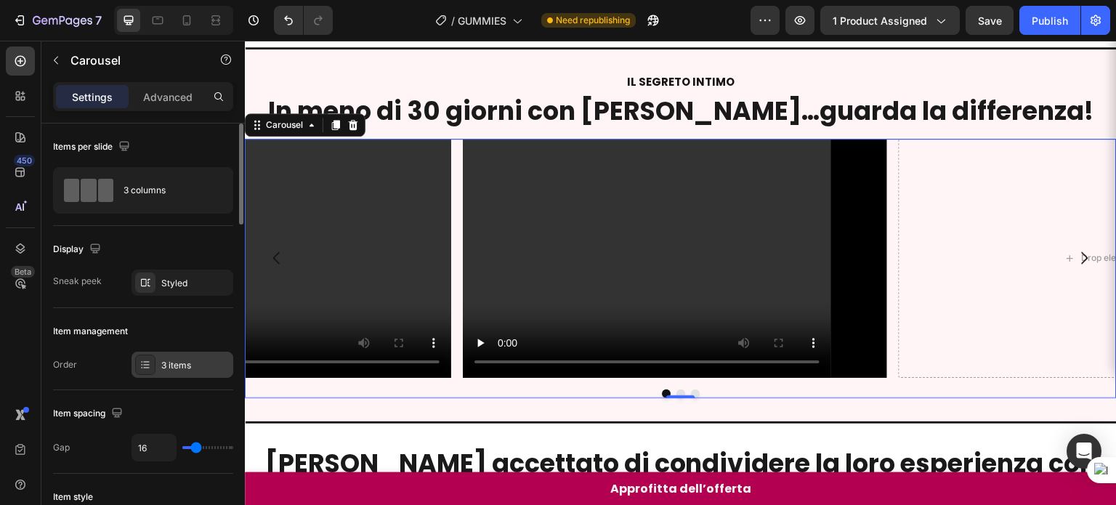
click at [187, 372] on div "3 items" at bounding box center [182, 364] width 102 height 26
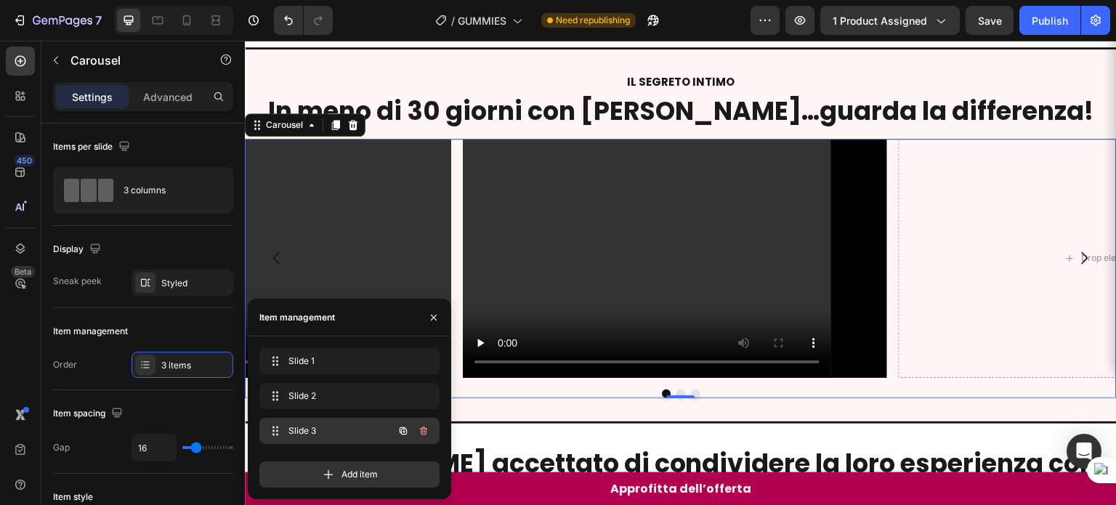
click at [299, 428] on span "Slide 3" at bounding box center [329, 430] width 82 height 13
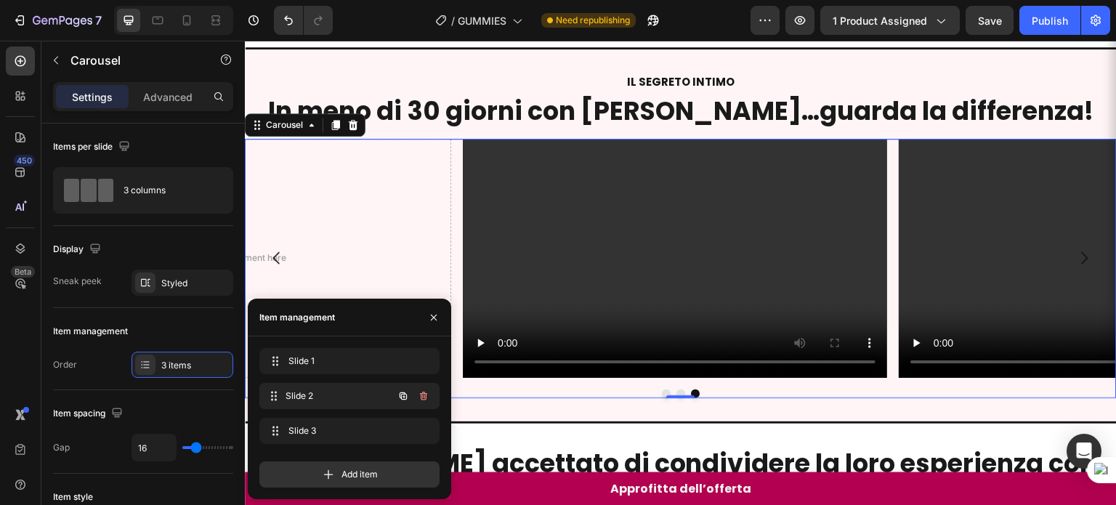
click at [322, 394] on span "Slide 2" at bounding box center [338, 395] width 107 height 13
click at [310, 362] on span "Slide 1" at bounding box center [329, 360] width 82 height 13
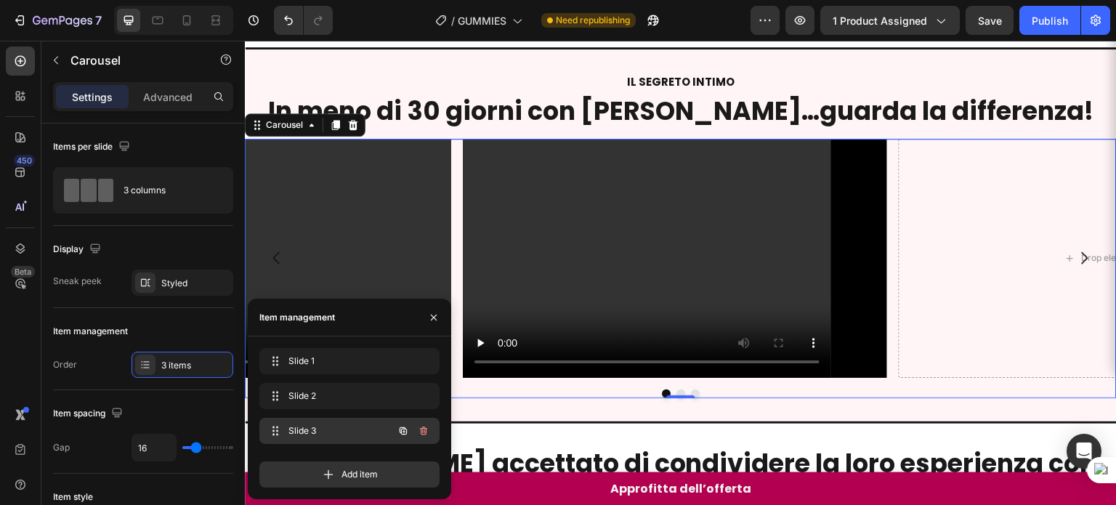
click at [301, 425] on span "Slide 3" at bounding box center [329, 430] width 82 height 13
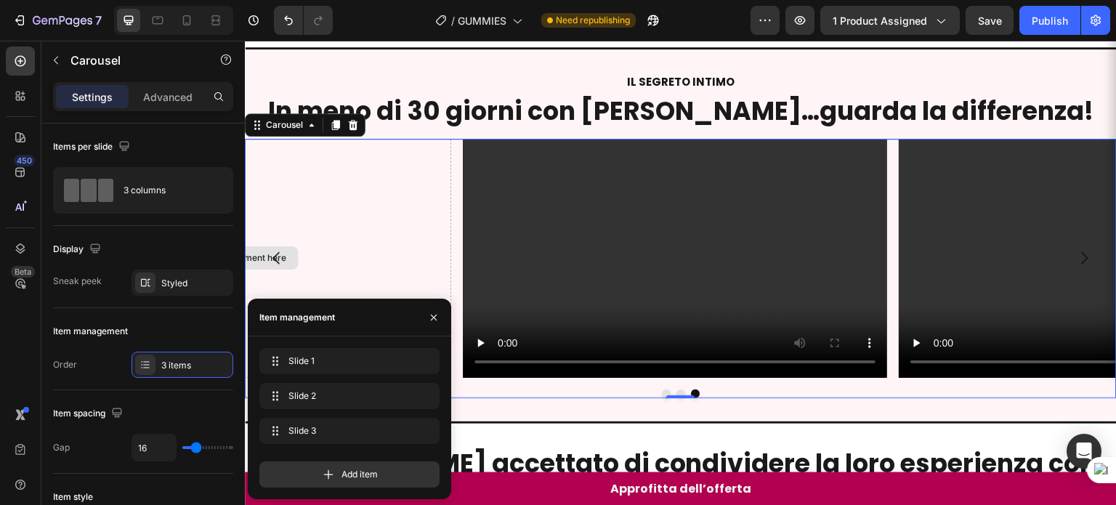
click at [386, 229] on div "Drop element here" at bounding box center [239, 258] width 424 height 239
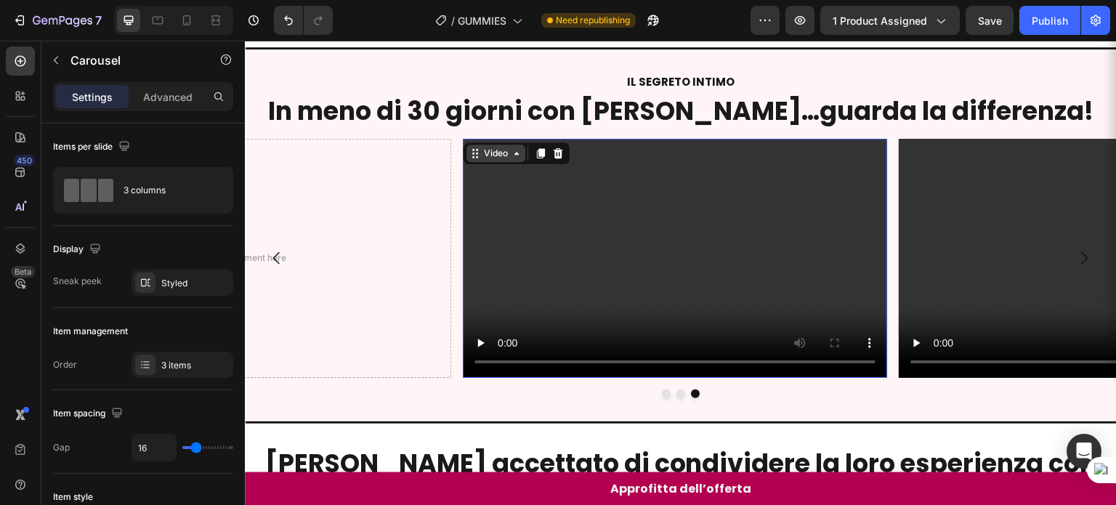
click at [486, 160] on div "Video" at bounding box center [496, 153] width 30 height 13
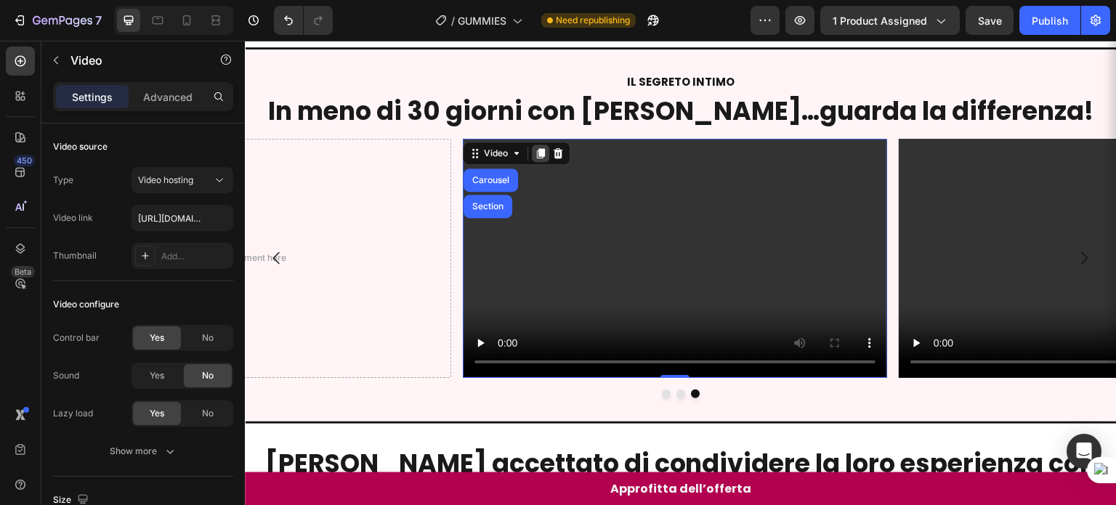
click at [540, 158] on icon at bounding box center [541, 153] width 8 height 10
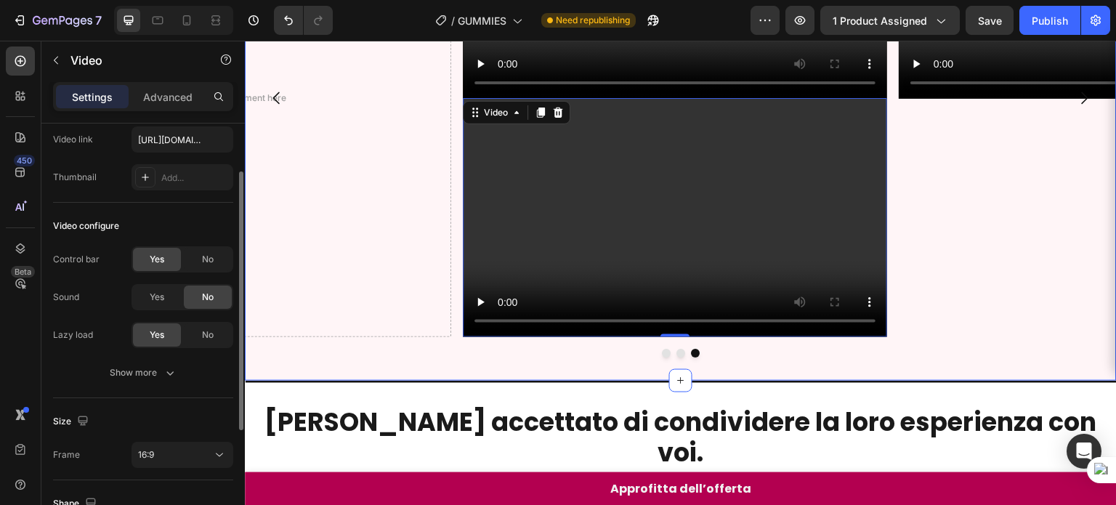
scroll to position [924, 0]
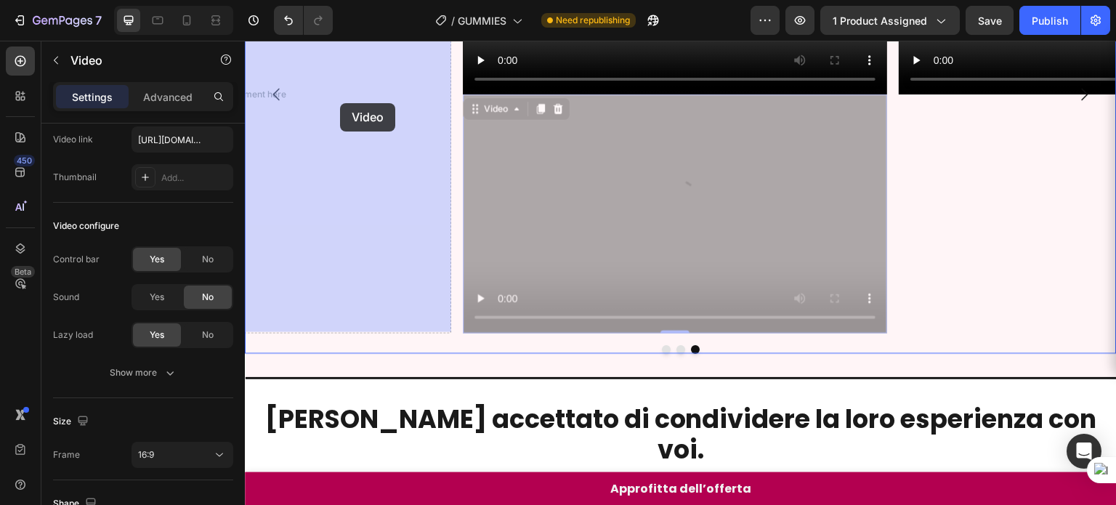
drag, startPoint x: 489, startPoint y: 110, endPoint x: 340, endPoint y: 103, distance: 149.0
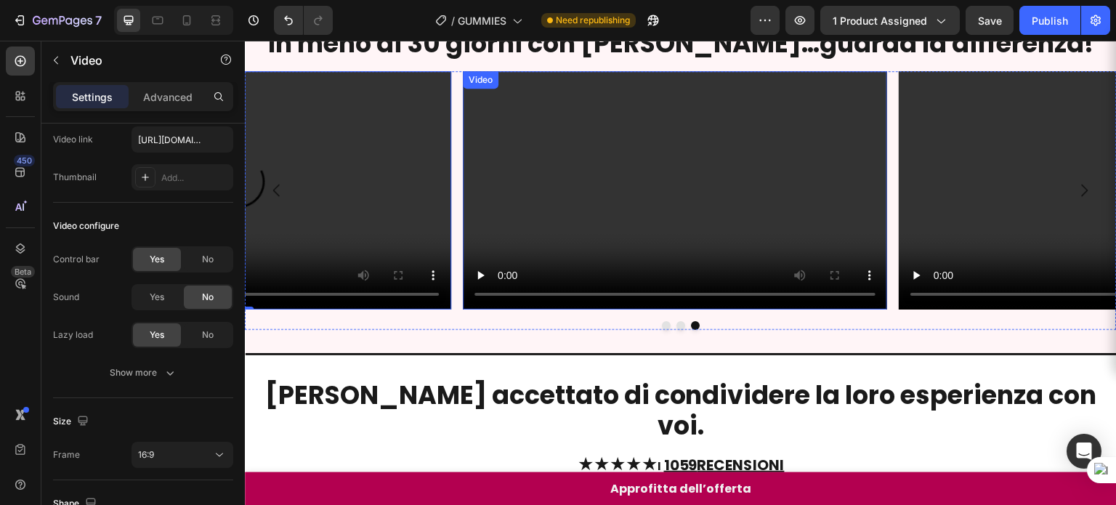
scroll to position [648, 0]
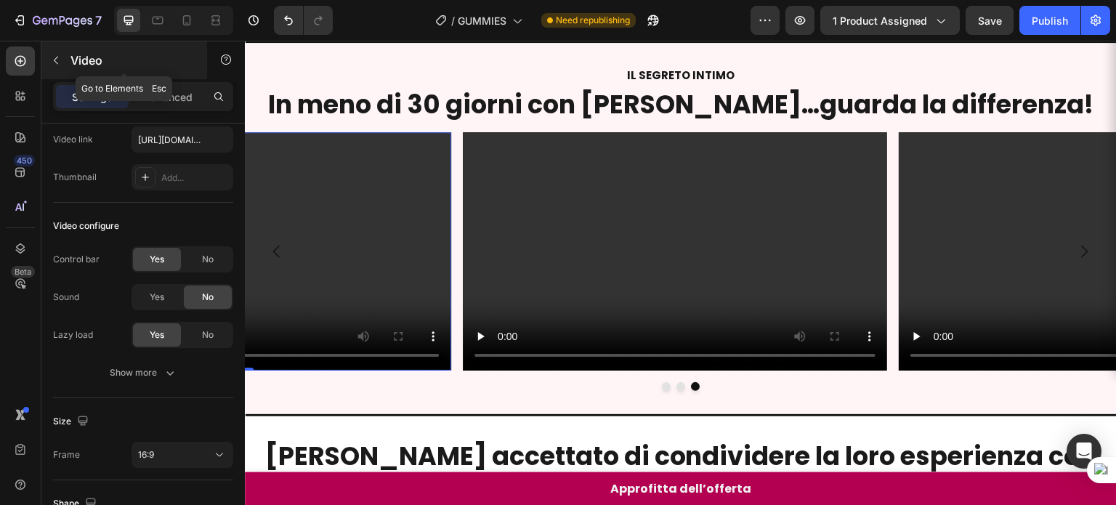
click at [55, 60] on icon "button" at bounding box center [56, 60] width 12 height 12
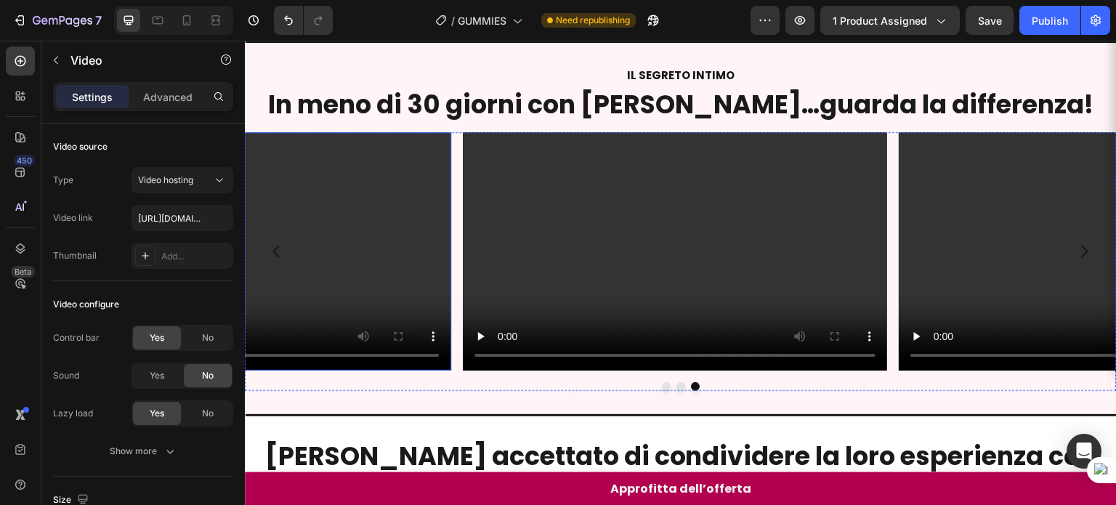
click at [320, 136] on video at bounding box center [239, 251] width 424 height 239
click at [293, 171] on video at bounding box center [239, 251] width 424 height 239
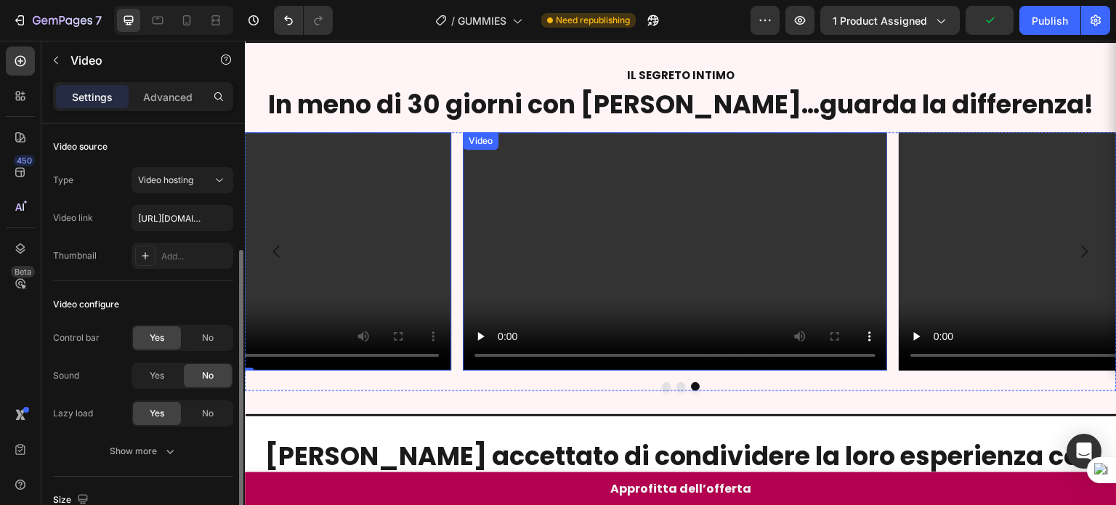
click at [497, 182] on video at bounding box center [675, 251] width 424 height 239
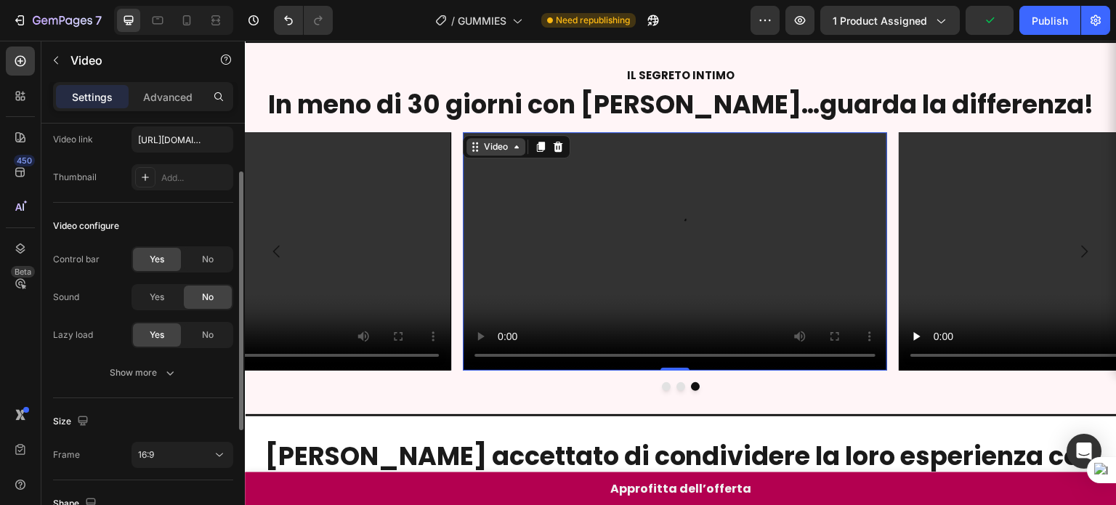
click at [476, 149] on icon at bounding box center [475, 147] width 12 height 12
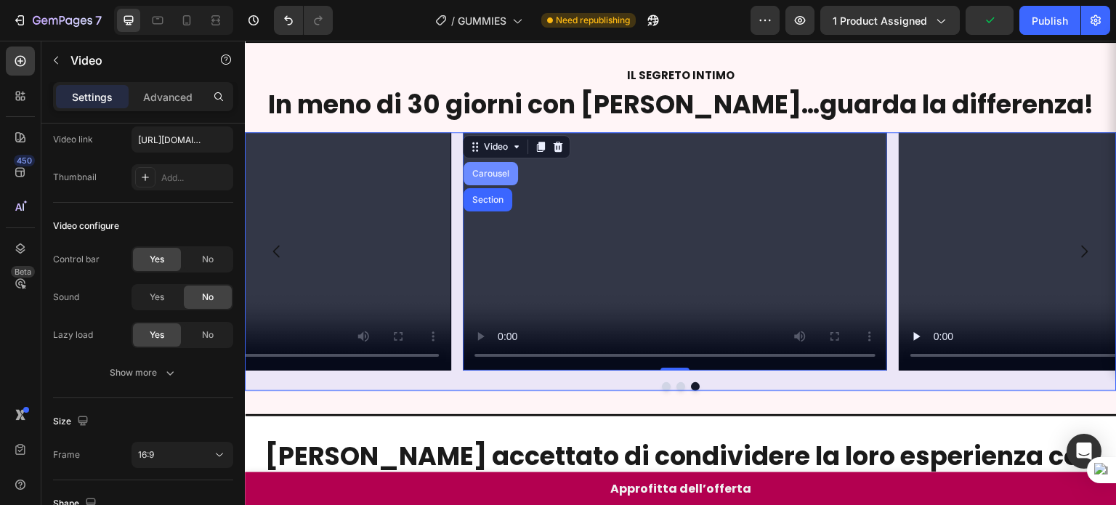
click at [480, 166] on div "Carousel" at bounding box center [490, 173] width 54 height 23
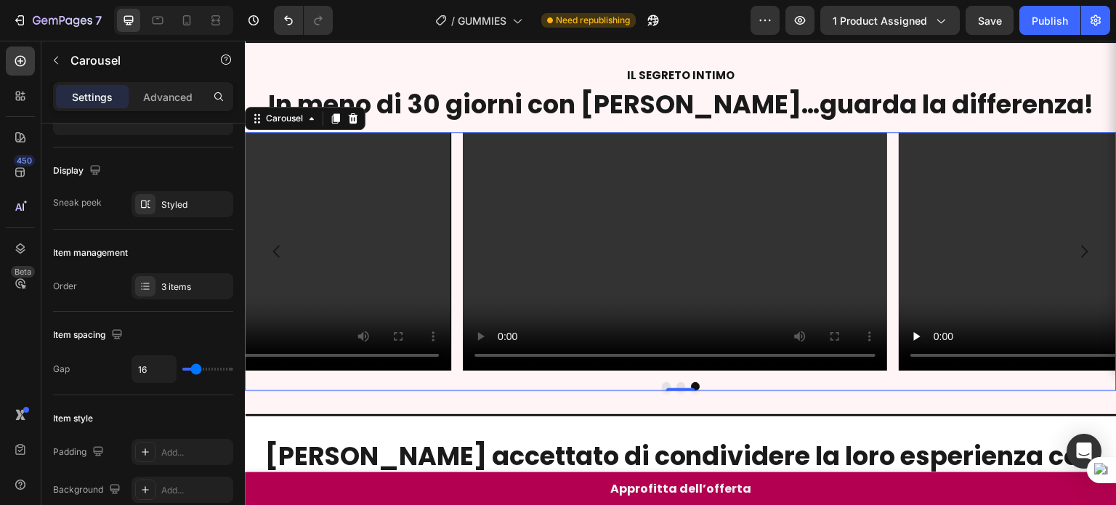
scroll to position [0, 0]
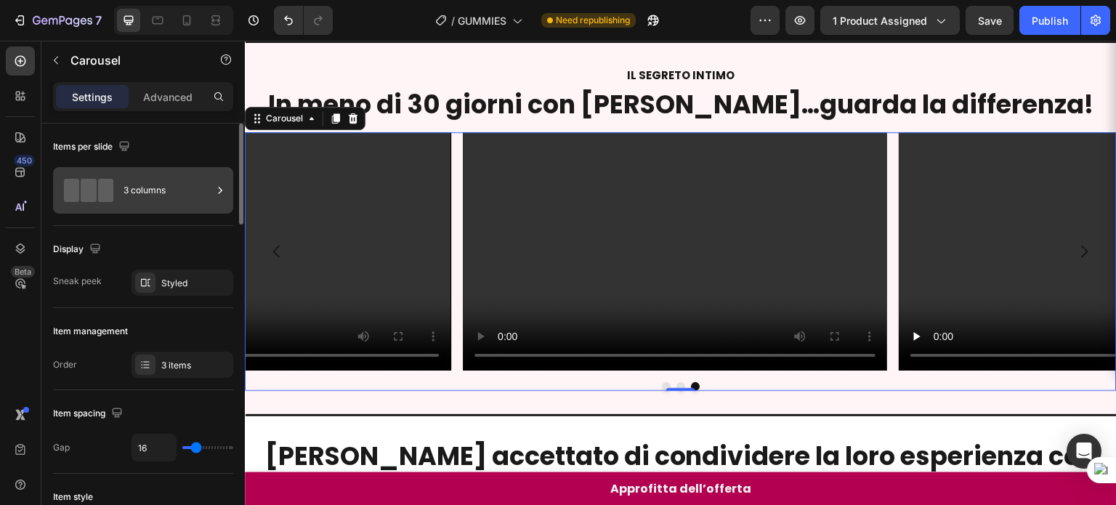
click at [206, 198] on div "3 columns" at bounding box center [167, 190] width 89 height 33
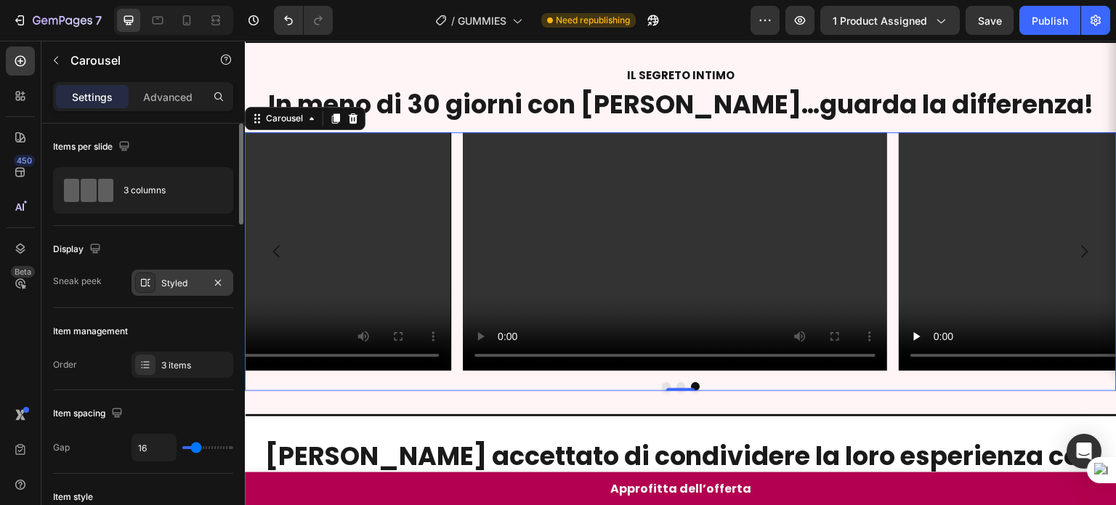
click at [184, 278] on div "Styled" at bounding box center [182, 283] width 42 height 13
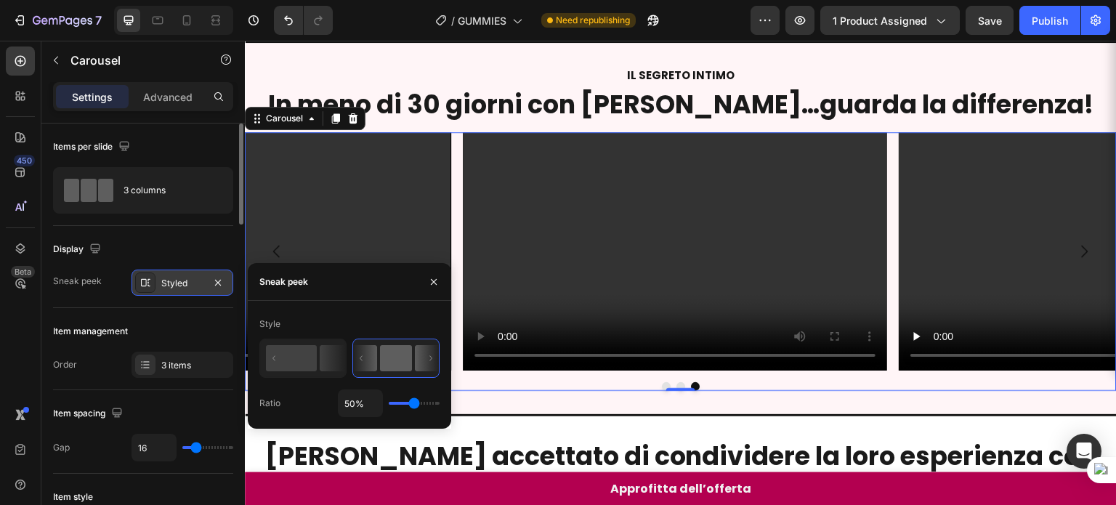
click at [200, 280] on div "Styled" at bounding box center [182, 283] width 42 height 13
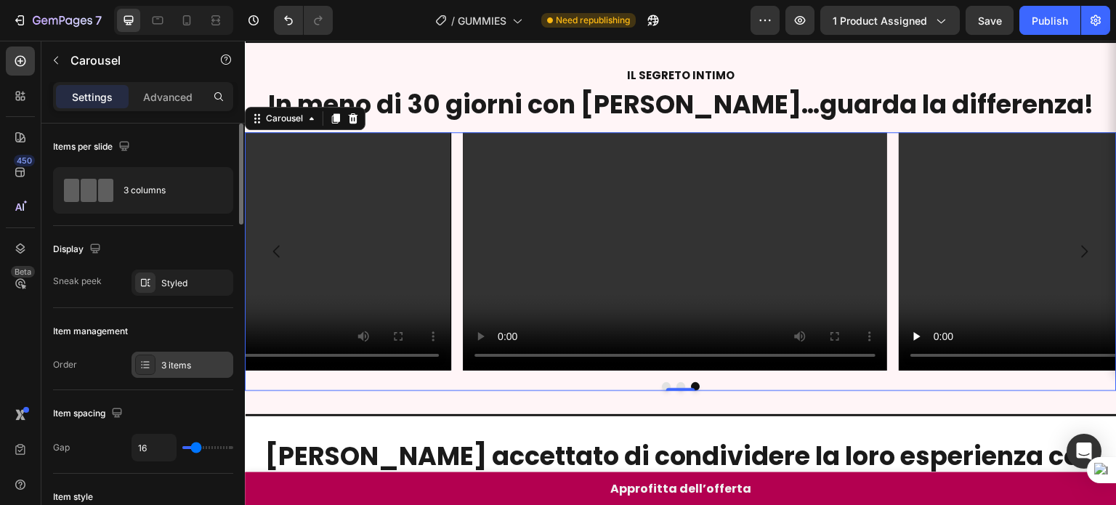
click at [188, 362] on div "3 items" at bounding box center [195, 365] width 68 height 13
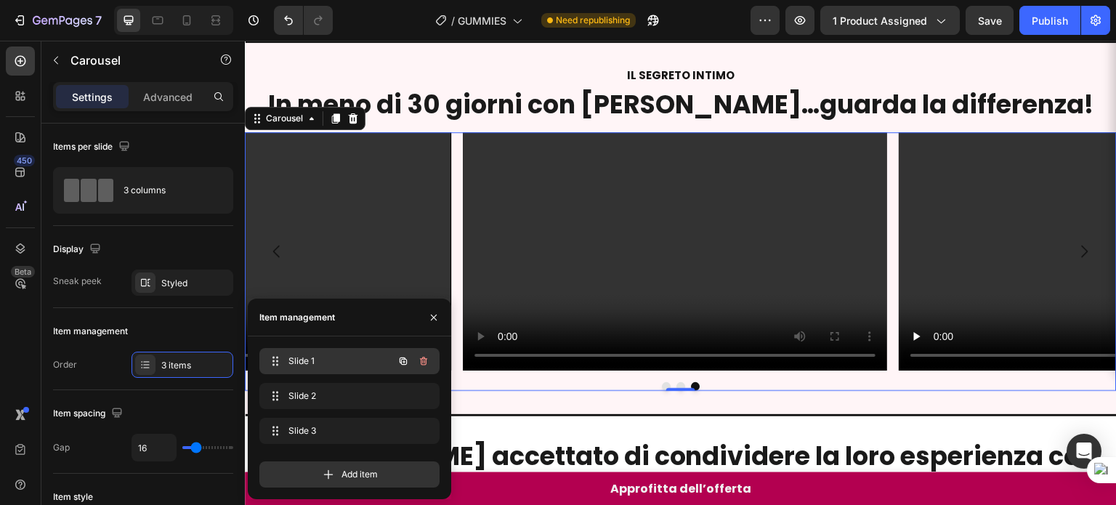
click at [293, 362] on span "Slide 1" at bounding box center [329, 360] width 82 height 13
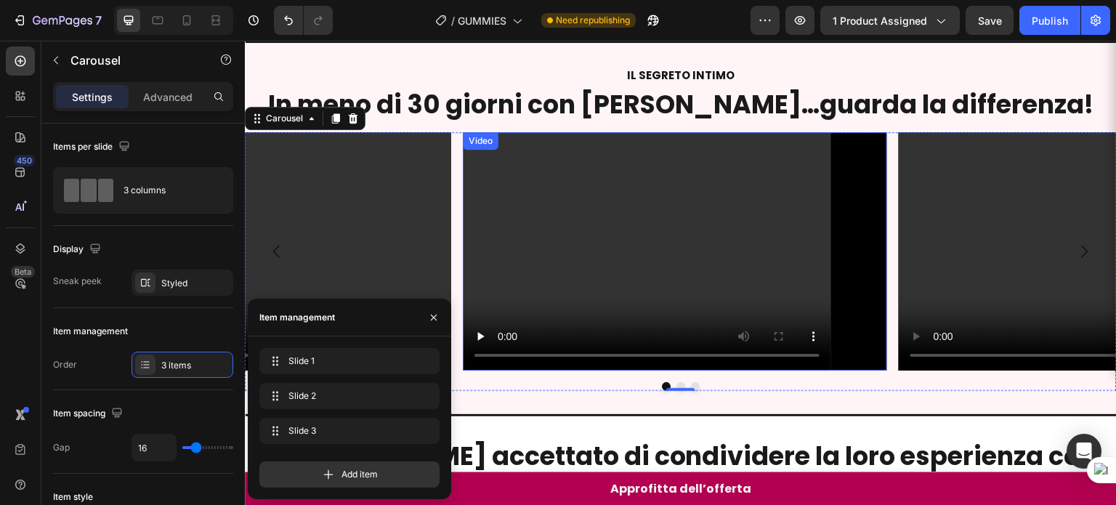
click at [609, 247] on video at bounding box center [675, 251] width 424 height 239
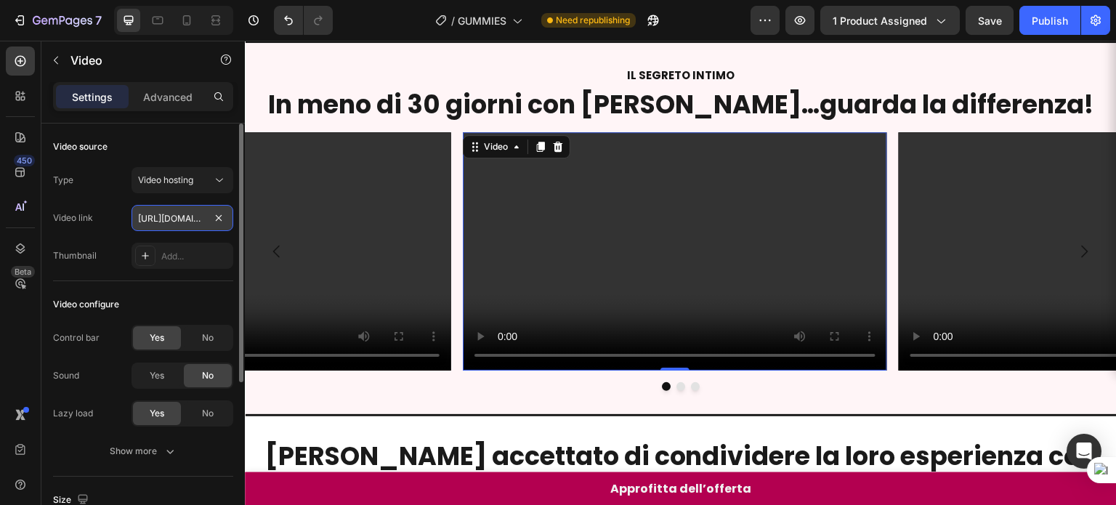
click at [173, 218] on input "[URL][DOMAIN_NAME]" at bounding box center [182, 218] width 102 height 26
paste input "d2b6ebc935c24b589d686d1fd2b27a1c"
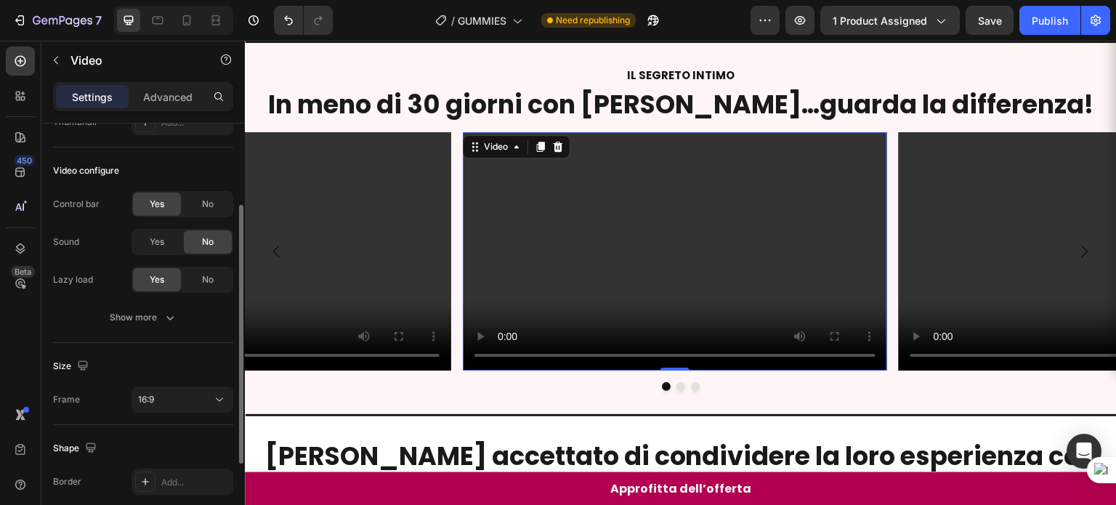
scroll to position [159, 0]
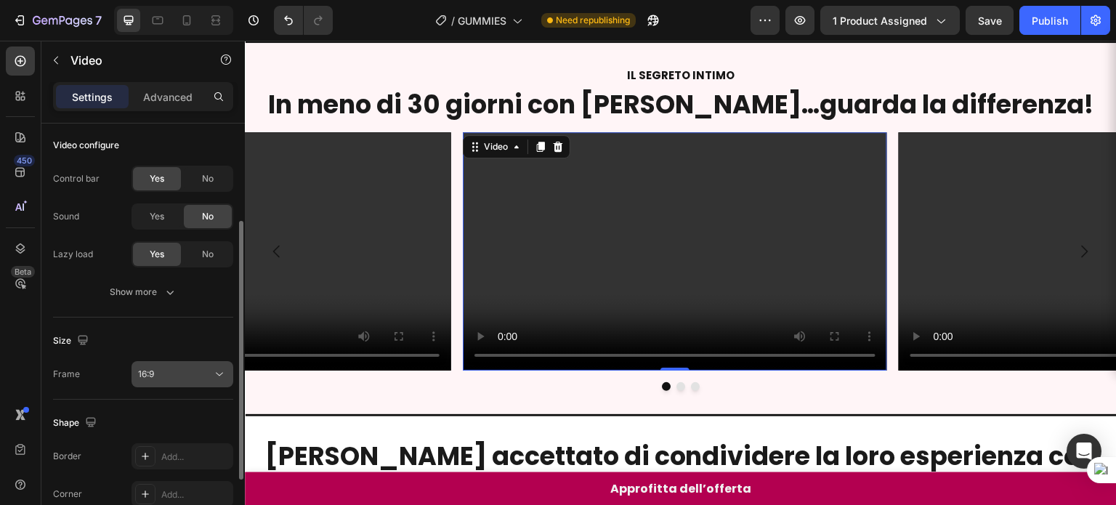
type input "[URL][DOMAIN_NAME]"
click at [180, 367] on div "16:9" at bounding box center [175, 373] width 74 height 13
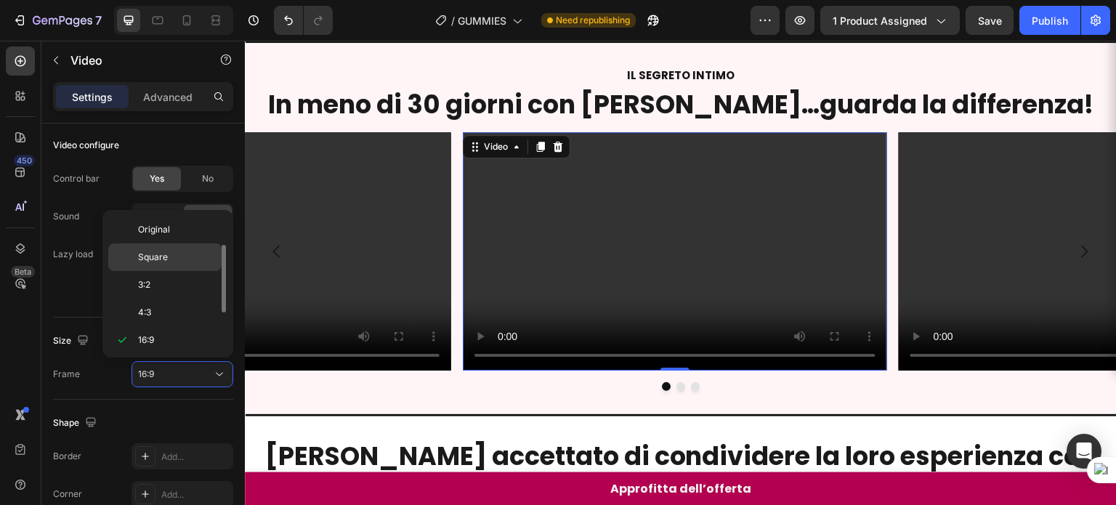
scroll to position [0, 0]
click at [174, 243] on div "Original" at bounding box center [164, 257] width 113 height 28
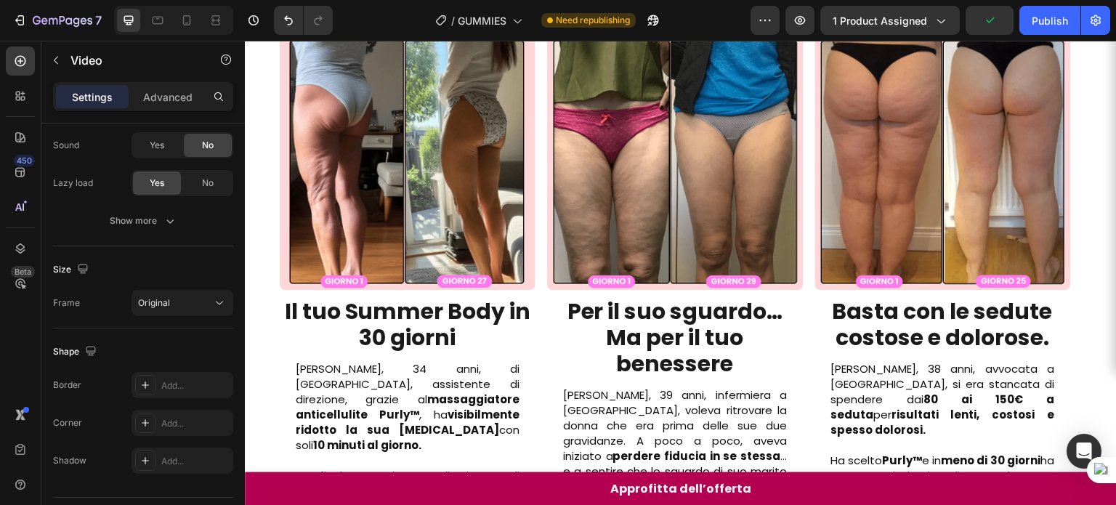
scroll to position [1183, 0]
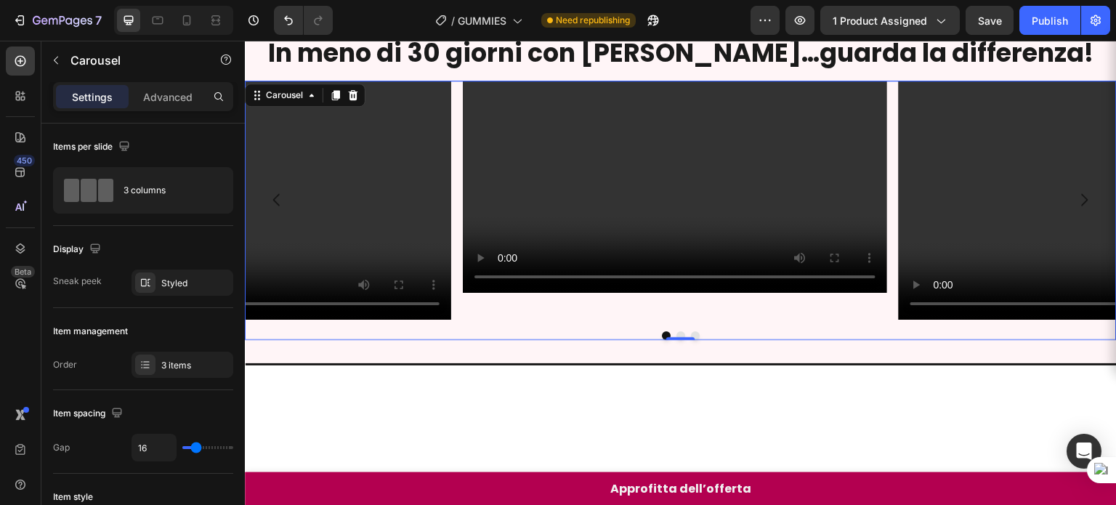
scroll to position [617, 0]
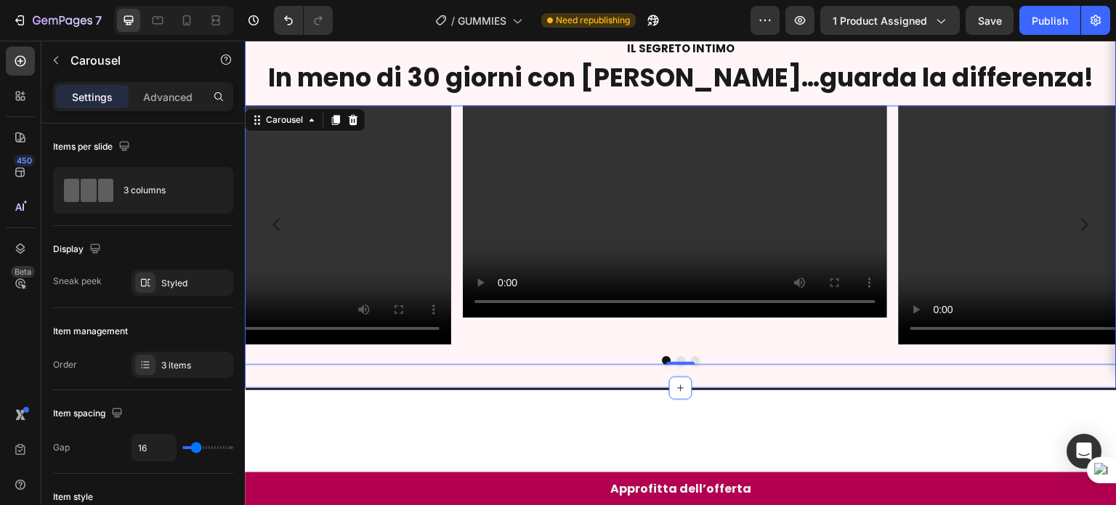
click at [574, 150] on div "Video Video Video Carousel 0" at bounding box center [680, 229] width 871 height 270
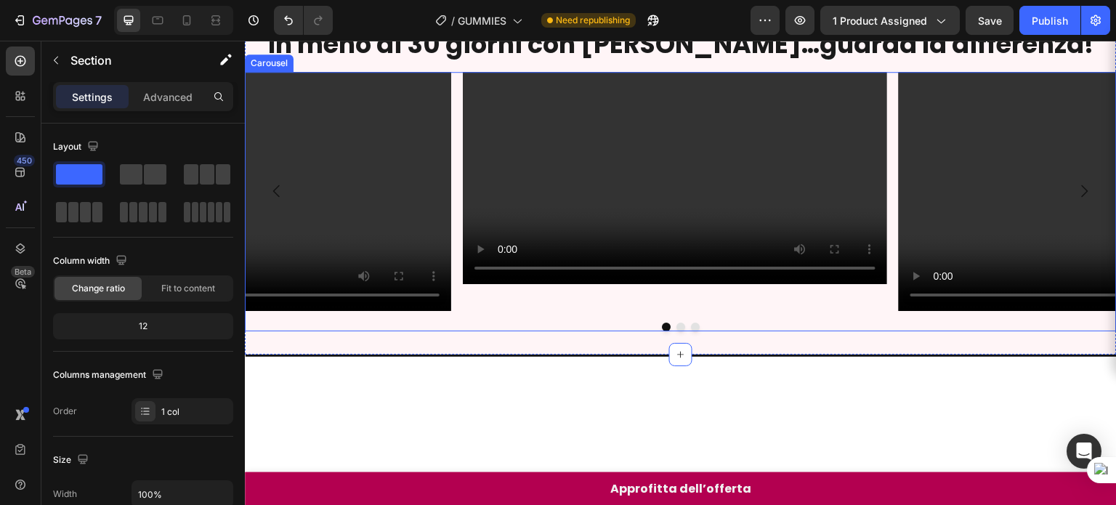
scroll to position [618, 0]
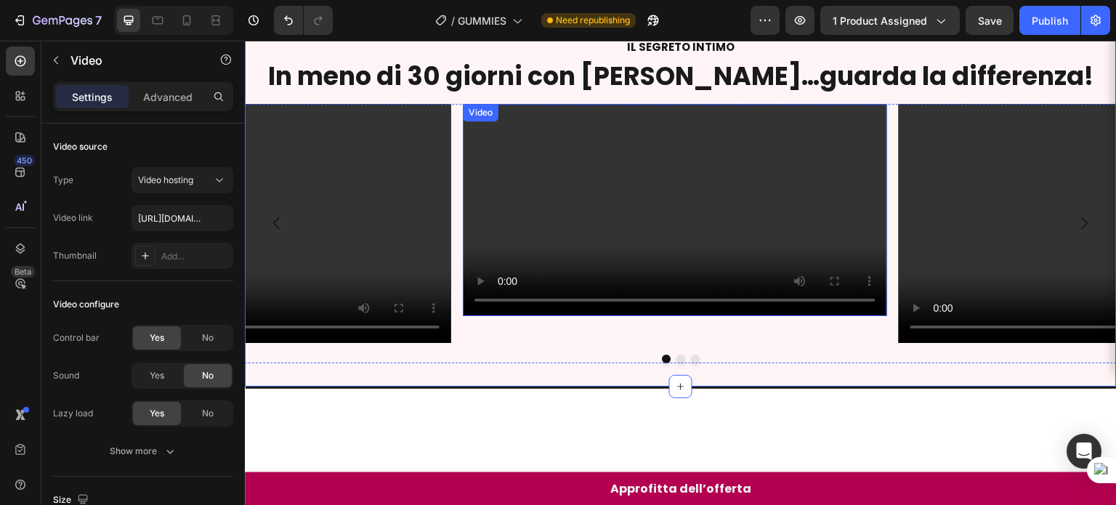
click at [548, 286] on video at bounding box center [675, 210] width 424 height 212
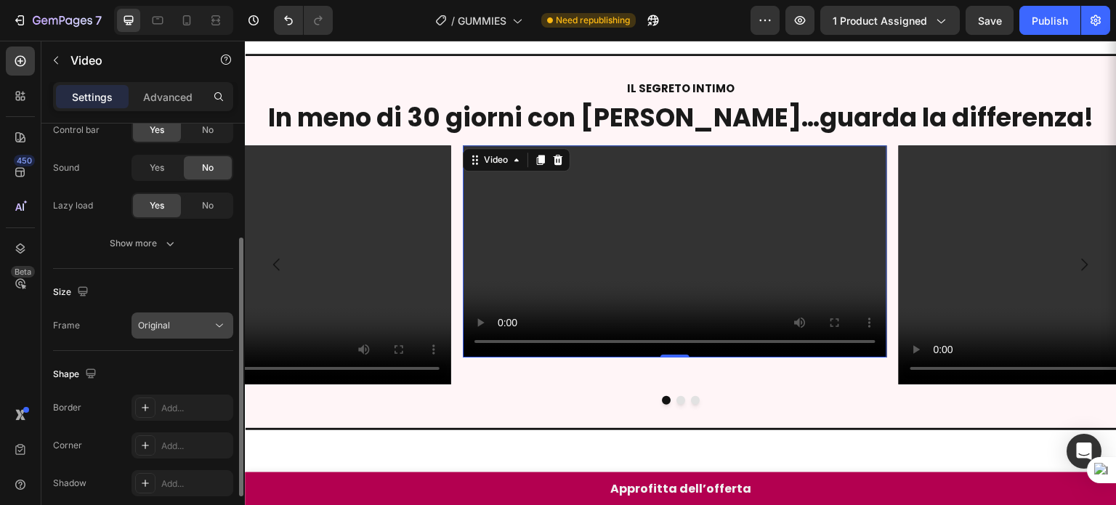
scroll to position [195, 0]
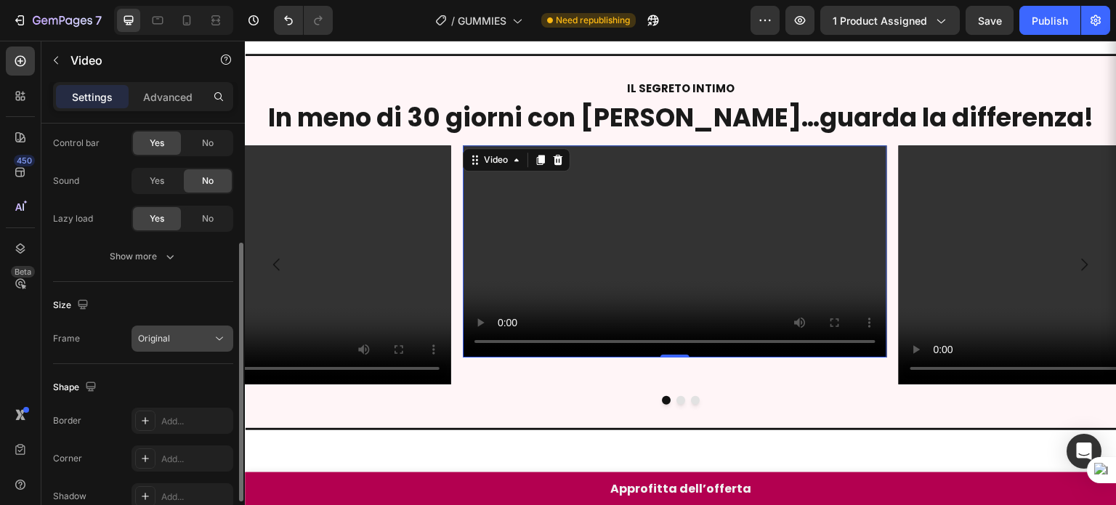
click at [180, 327] on button "Original" at bounding box center [182, 338] width 102 height 26
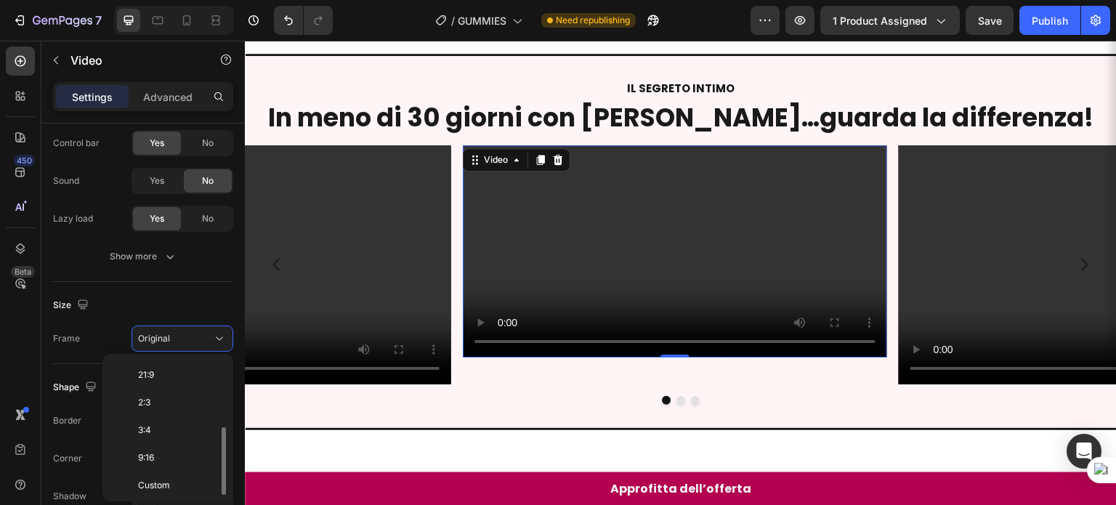
scroll to position [137, 0]
click at [147, 479] on span "Custom" at bounding box center [154, 485] width 32 height 13
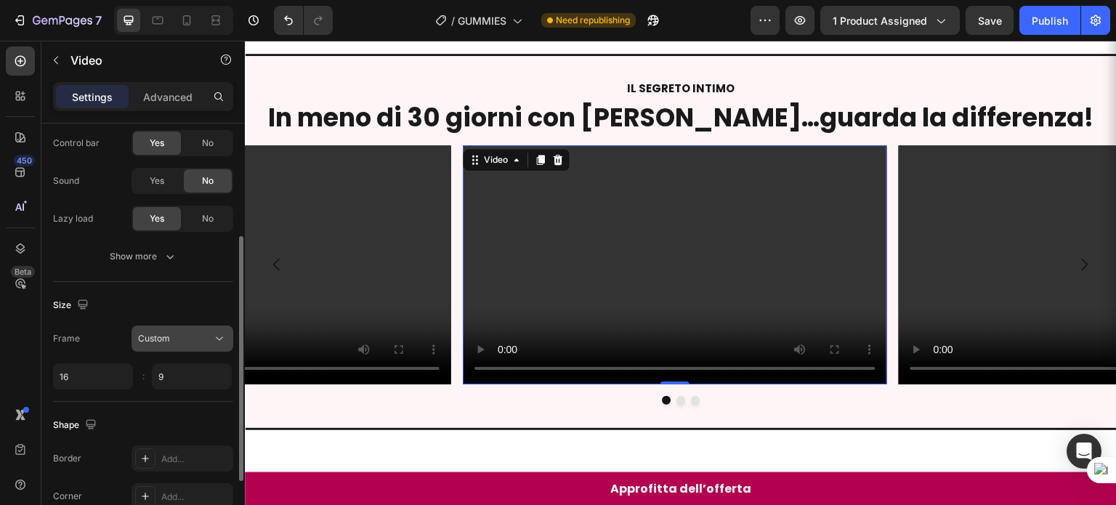
click at [218, 339] on icon at bounding box center [219, 338] width 15 height 15
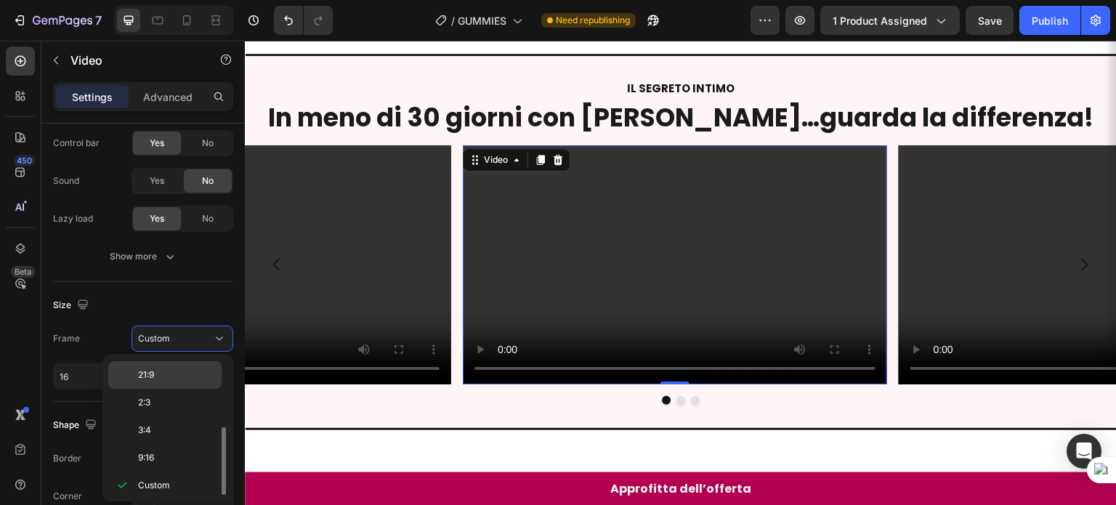
scroll to position [133, 0]
click at [148, 447] on div "3:4" at bounding box center [164, 461] width 113 height 28
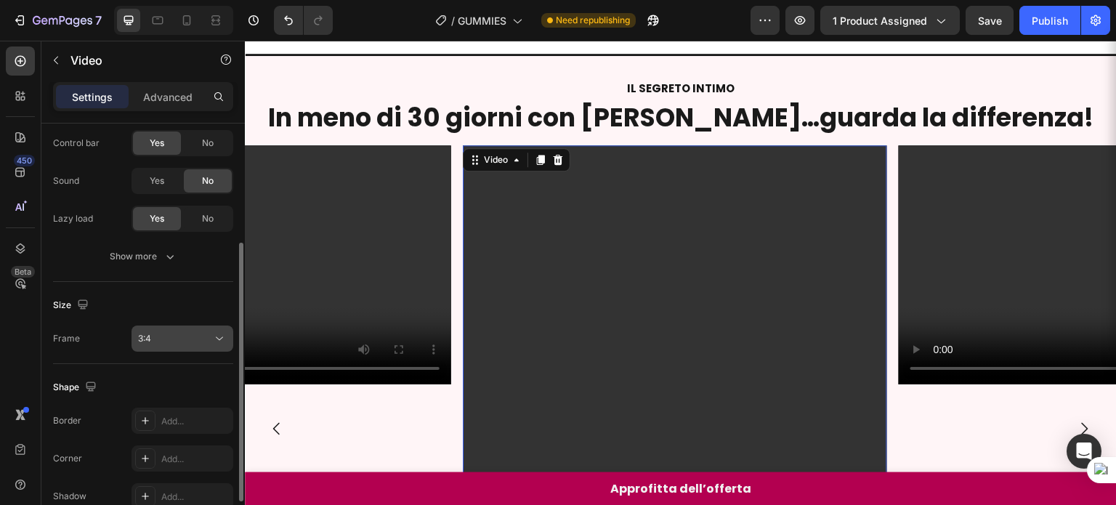
click at [192, 342] on div "3:4" at bounding box center [175, 338] width 74 height 13
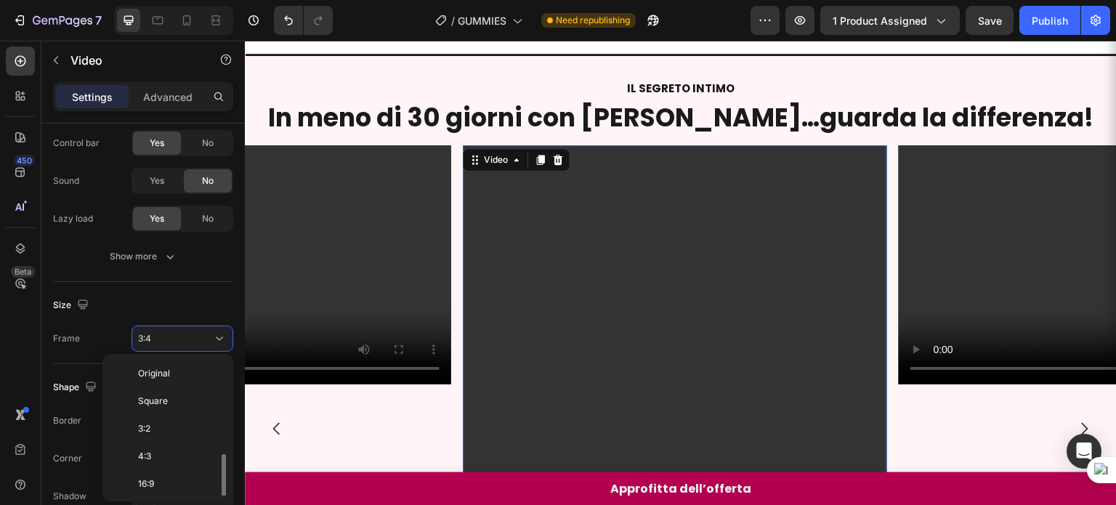
scroll to position [0, 0]
click at [179, 368] on p "Original" at bounding box center [176, 373] width 77 height 13
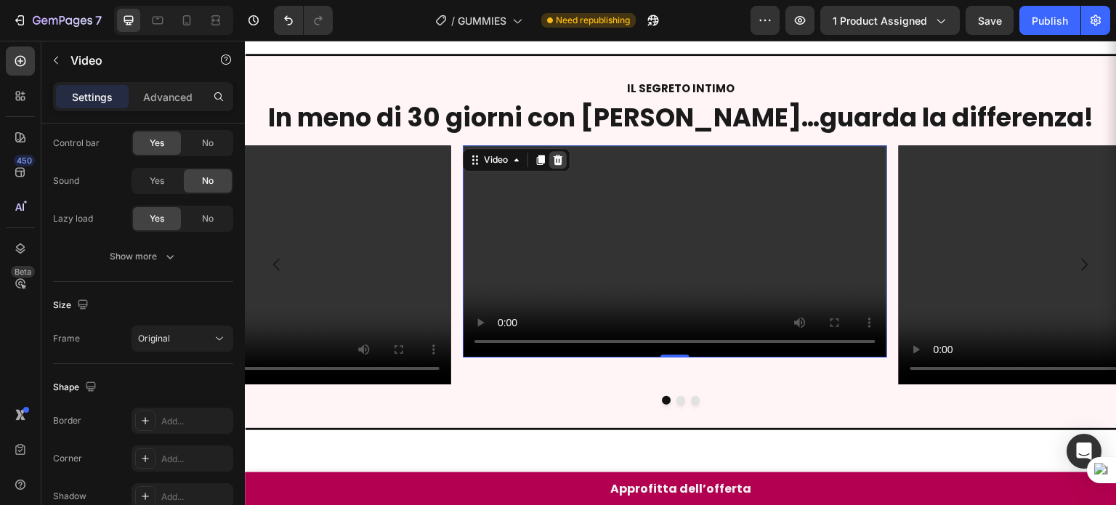
click at [556, 165] on icon at bounding box center [557, 160] width 9 height 10
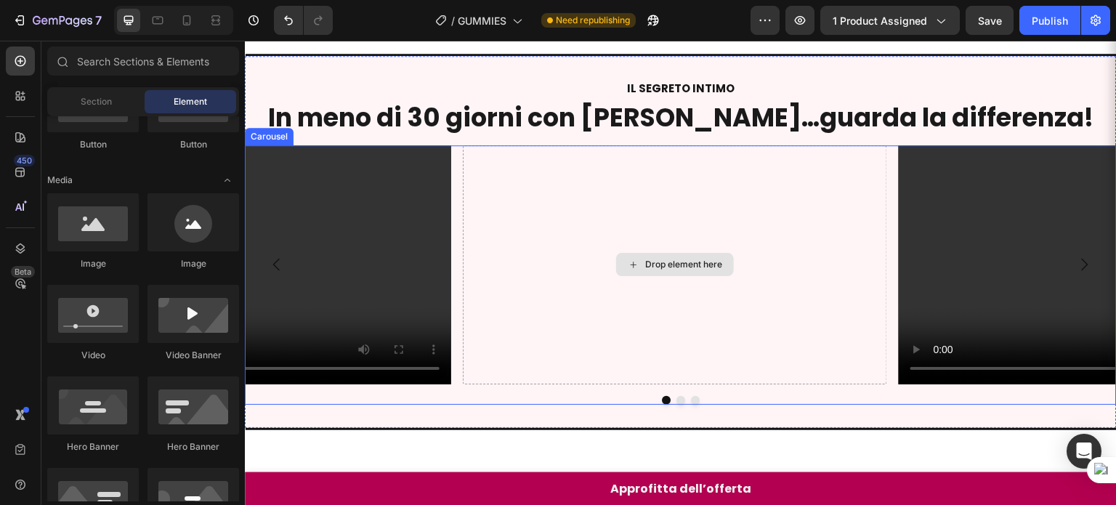
click at [579, 287] on div "Drop element here" at bounding box center [675, 264] width 424 height 239
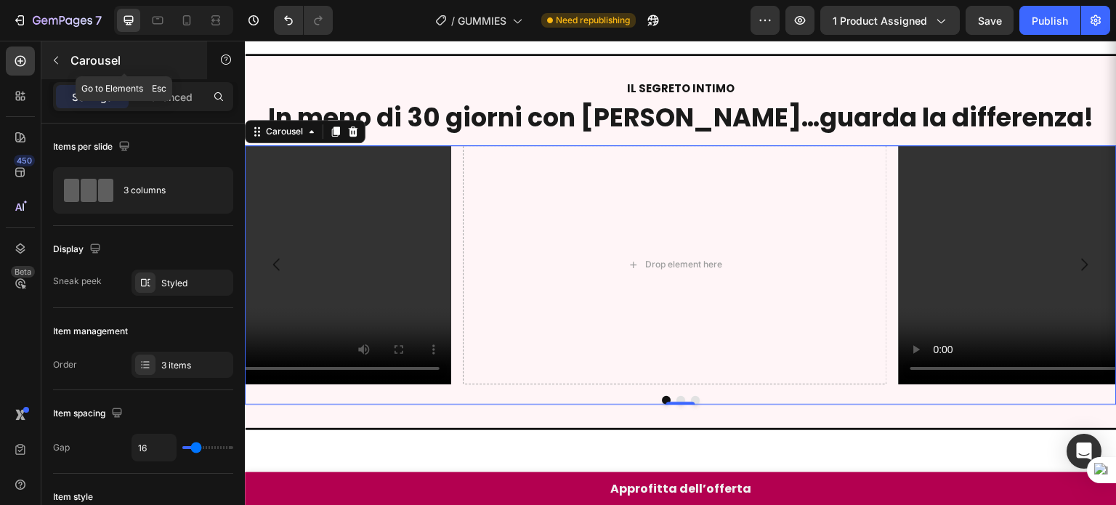
click at [57, 62] on icon "button" at bounding box center [56, 60] width 12 height 12
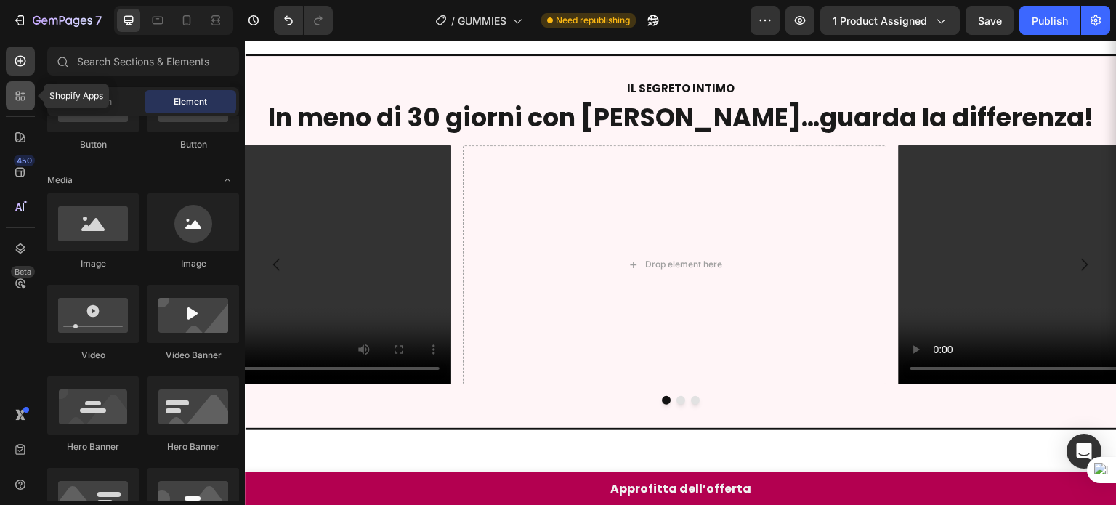
click at [31, 98] on div at bounding box center [20, 95] width 29 height 29
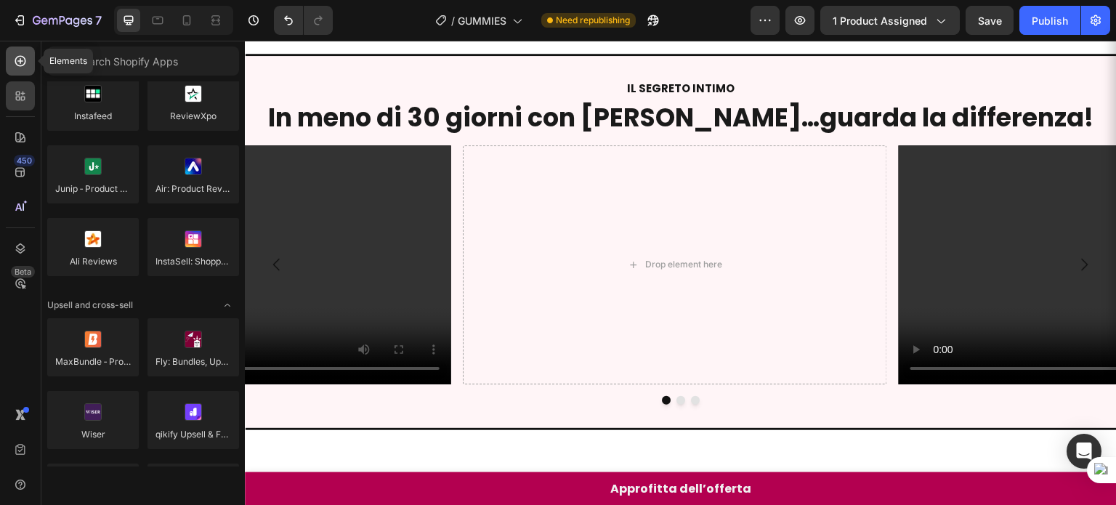
click at [28, 72] on div at bounding box center [20, 60] width 29 height 29
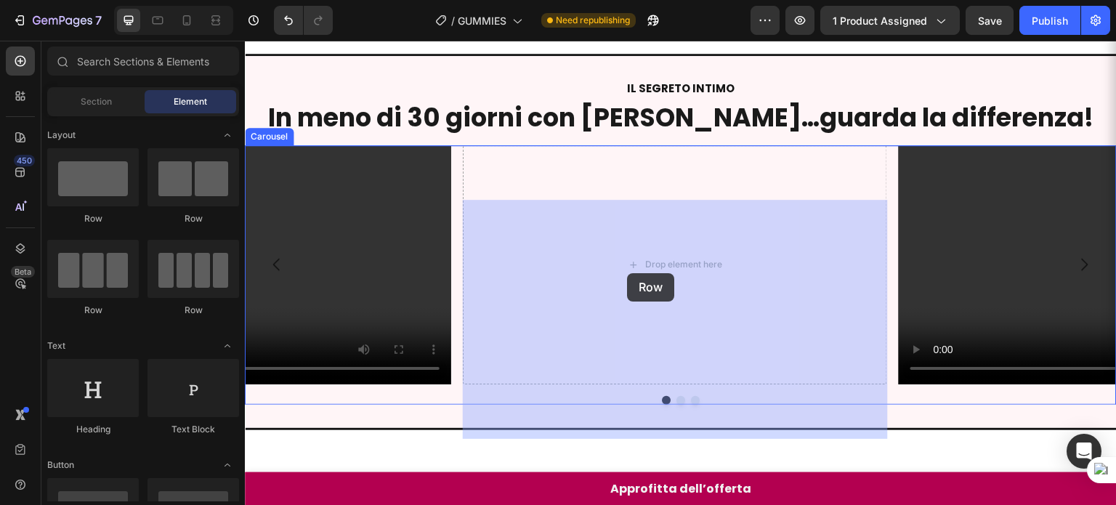
drag, startPoint x: 358, startPoint y: 225, endPoint x: 627, endPoint y: 273, distance: 272.9
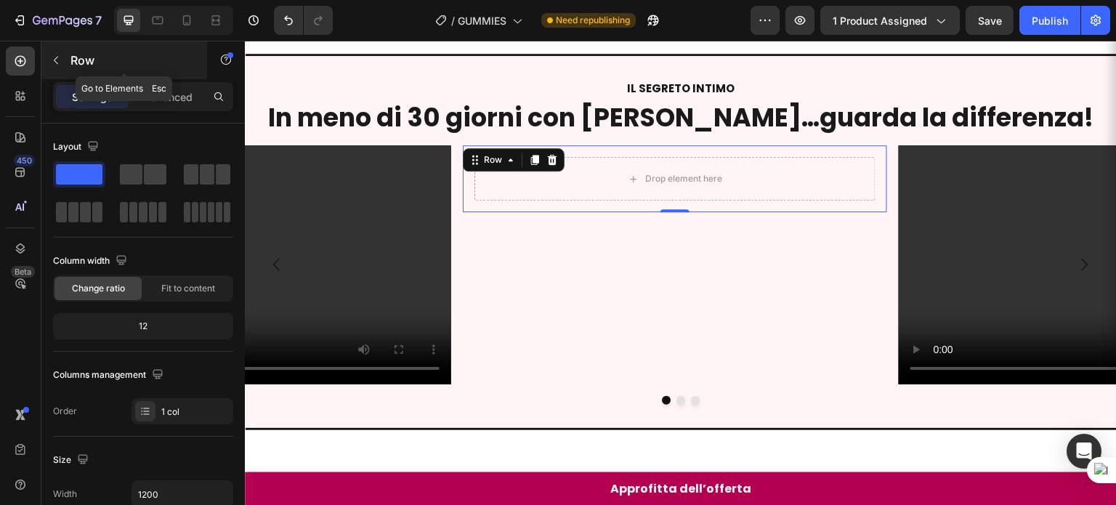
click at [52, 68] on button "button" at bounding box center [55, 60] width 23 height 23
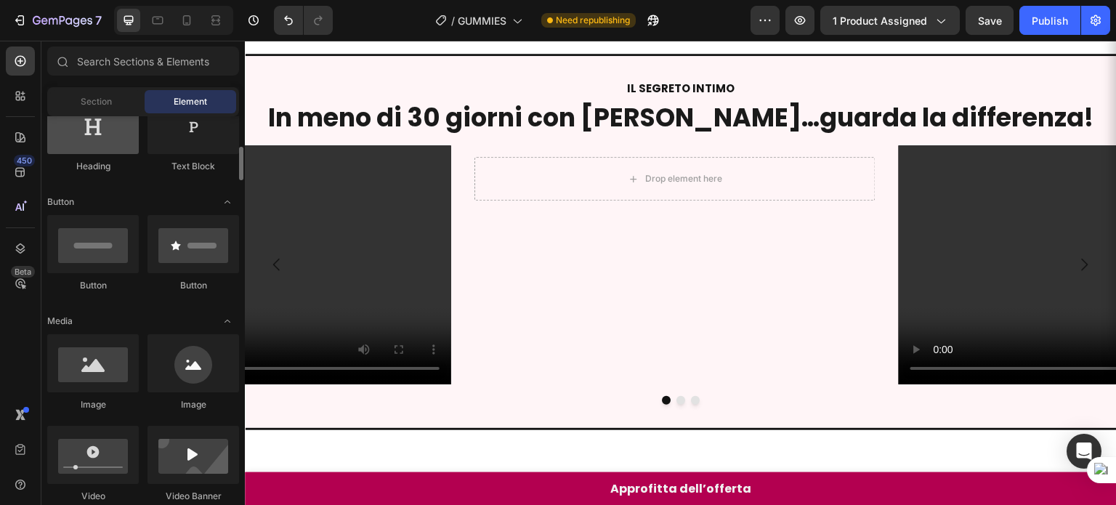
scroll to position [270, 0]
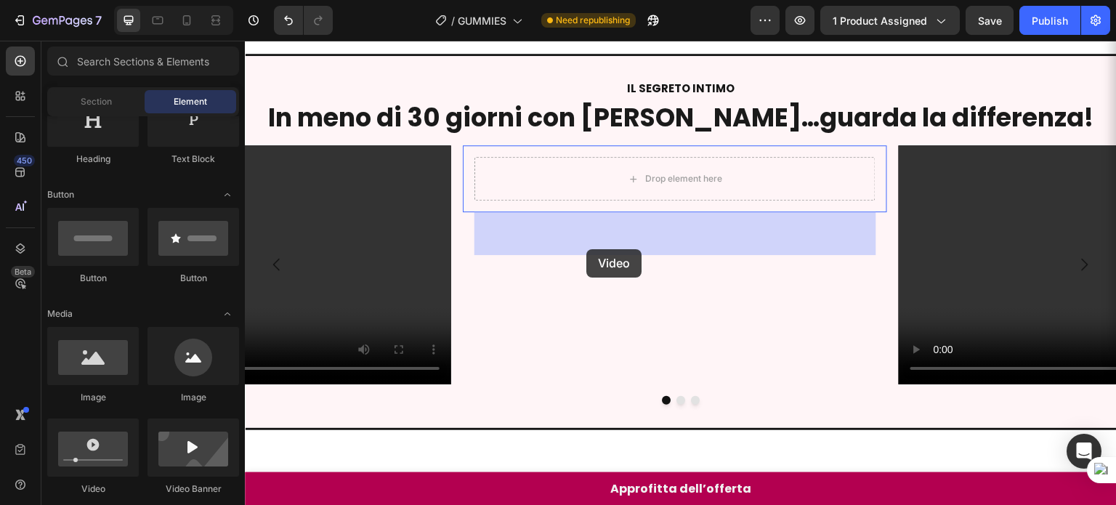
drag, startPoint x: 341, startPoint y: 501, endPoint x: 588, endPoint y: 247, distance: 354.4
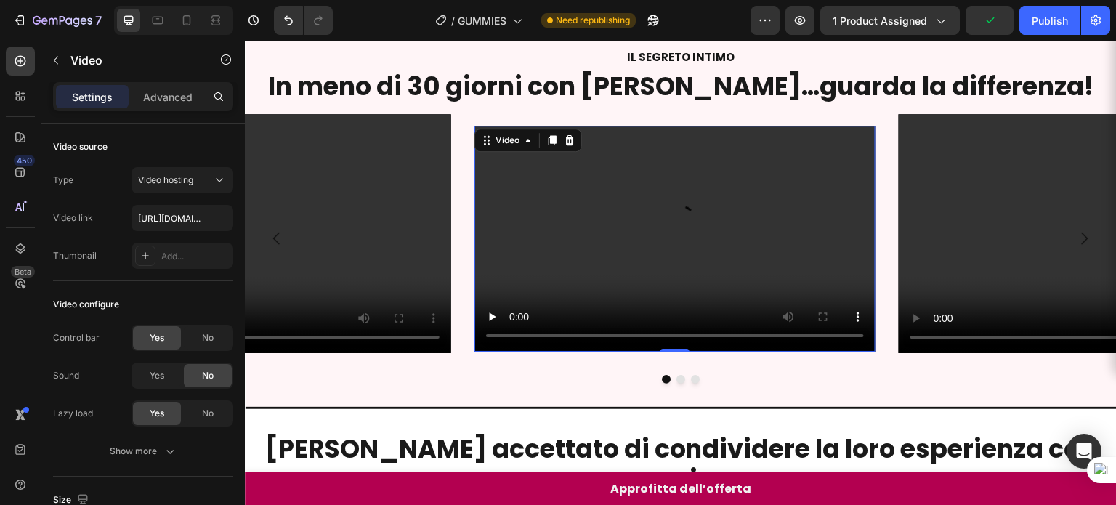
scroll to position [611, 0]
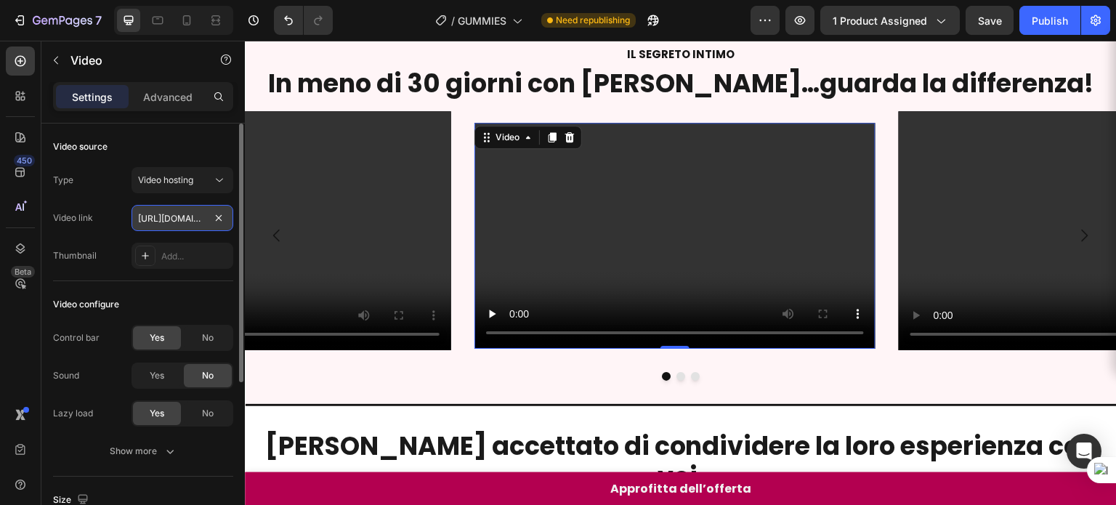
click at [195, 219] on input "[URL][DOMAIN_NAME]" at bounding box center [182, 218] width 102 height 26
paste input "d2b6ebc935c24b589d686d1fd2b27a1c"
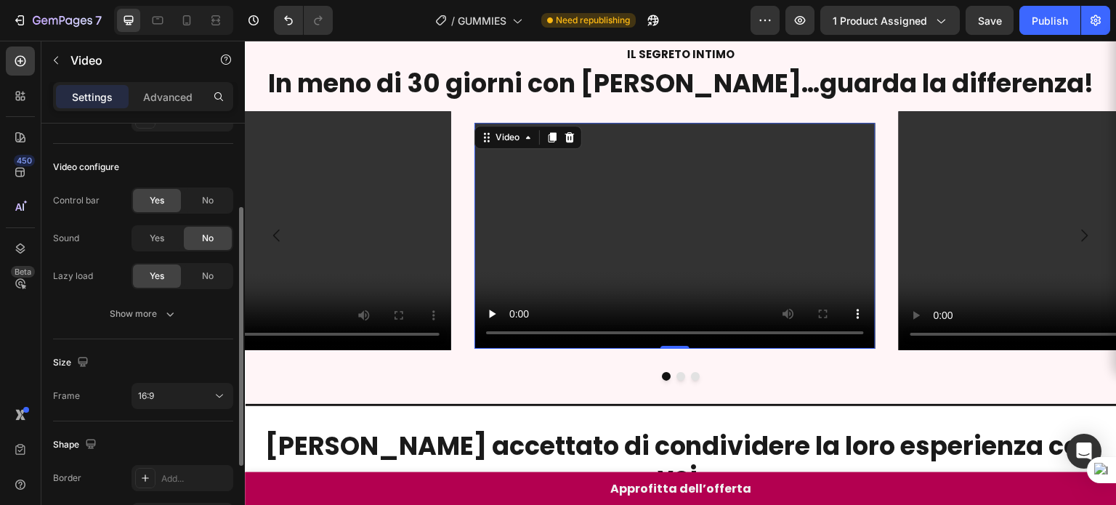
scroll to position [202, 0]
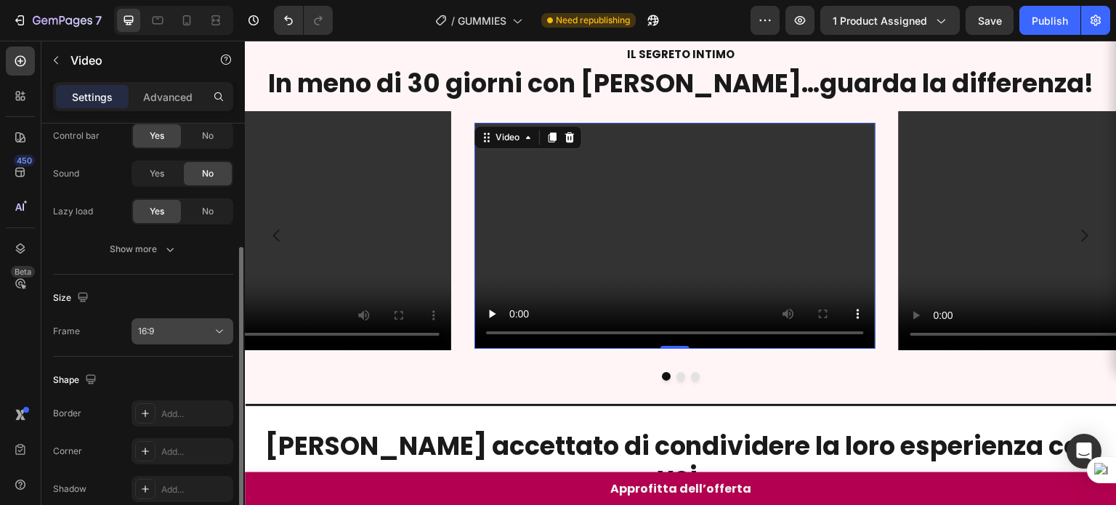
type input "[URL][DOMAIN_NAME]"
click at [157, 325] on div "16:9" at bounding box center [175, 331] width 74 height 13
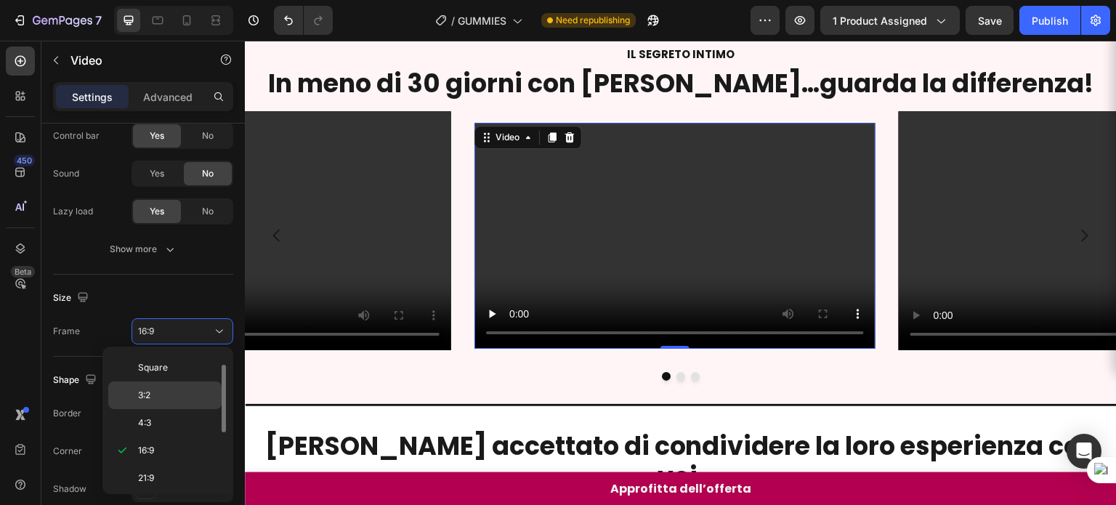
scroll to position [0, 0]
click at [159, 370] on span "Original" at bounding box center [154, 365] width 32 height 13
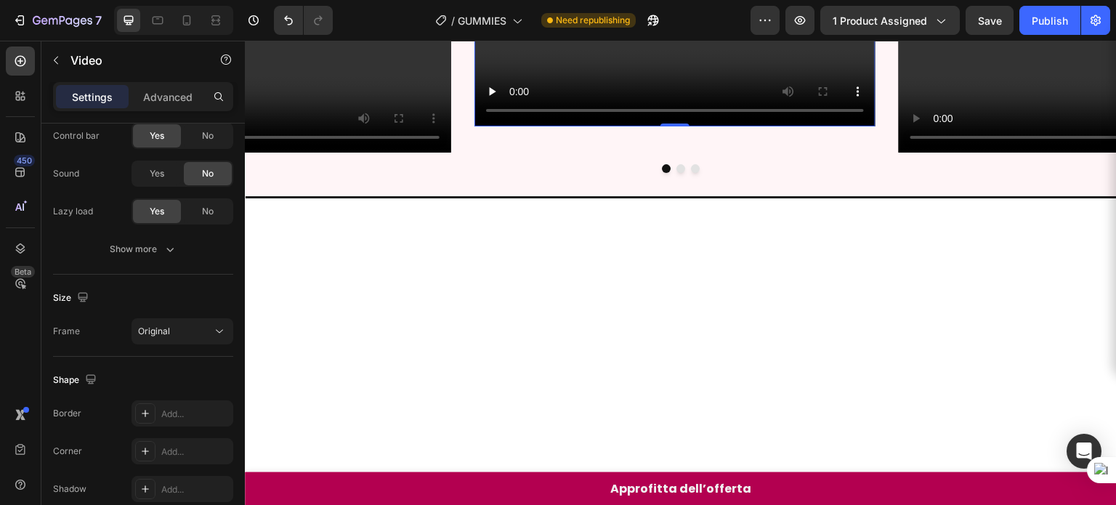
scroll to position [702, 0]
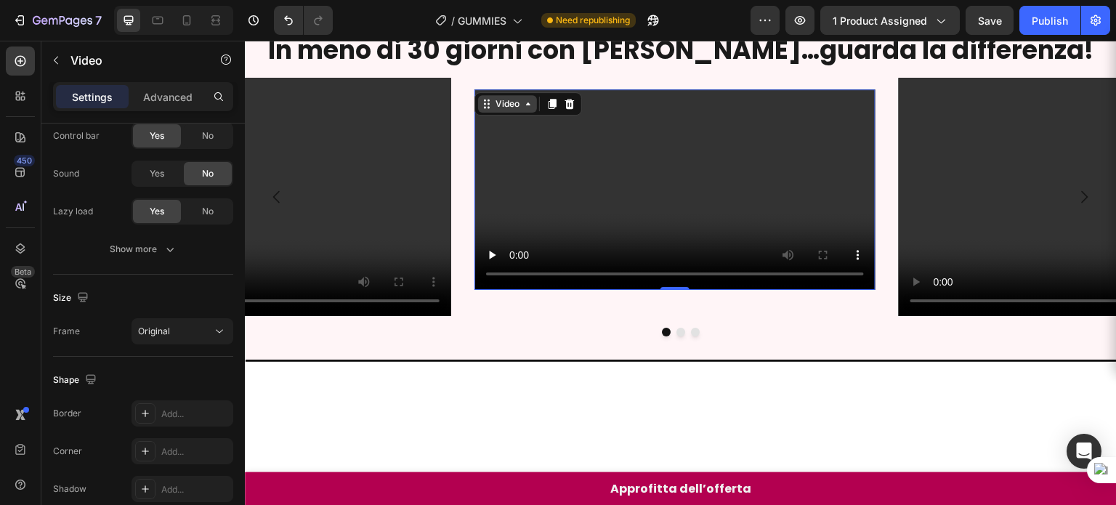
click at [521, 107] on div "Video" at bounding box center [507, 103] width 30 height 13
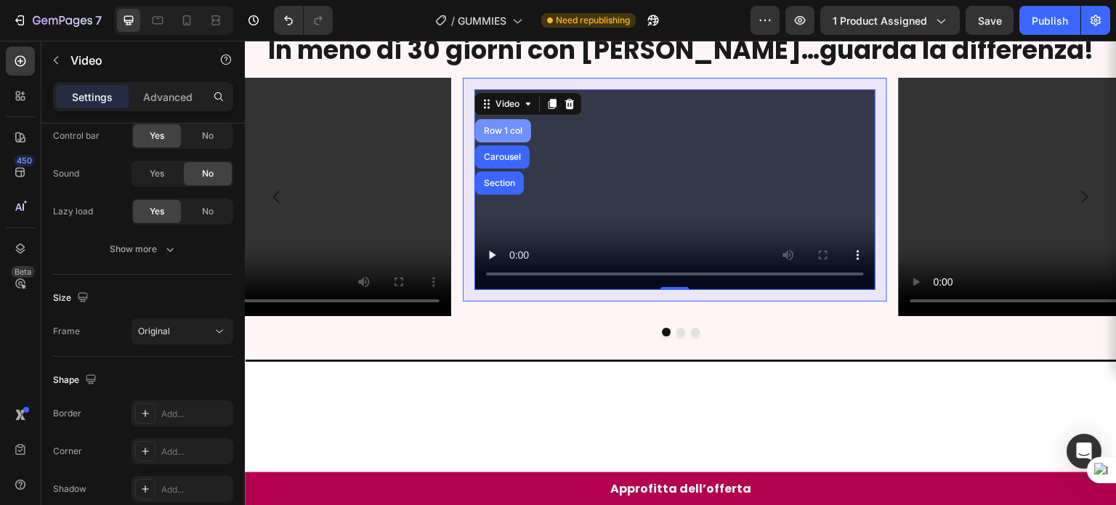
click at [505, 134] on div "Row 1 col" at bounding box center [503, 130] width 56 height 23
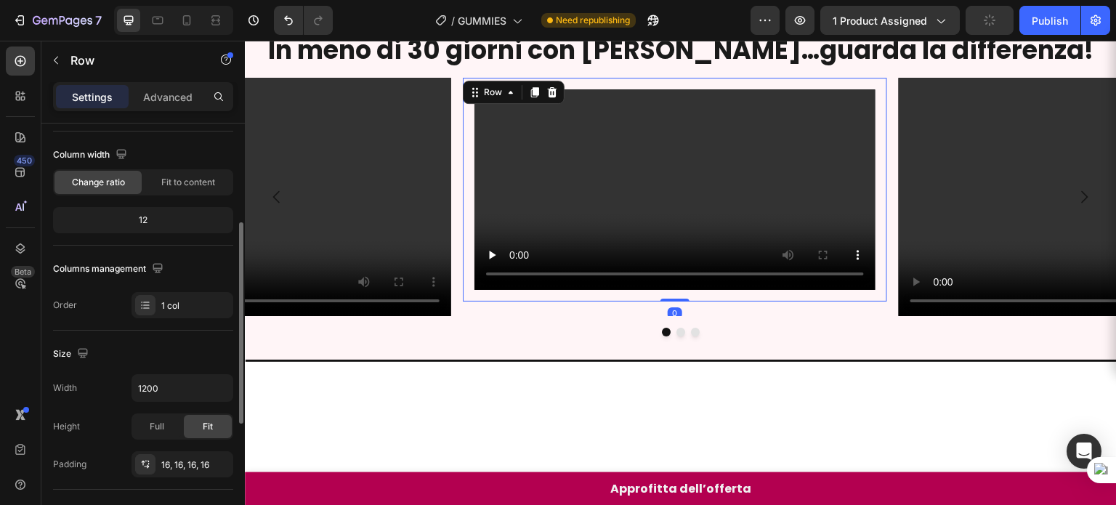
scroll to position [139, 0]
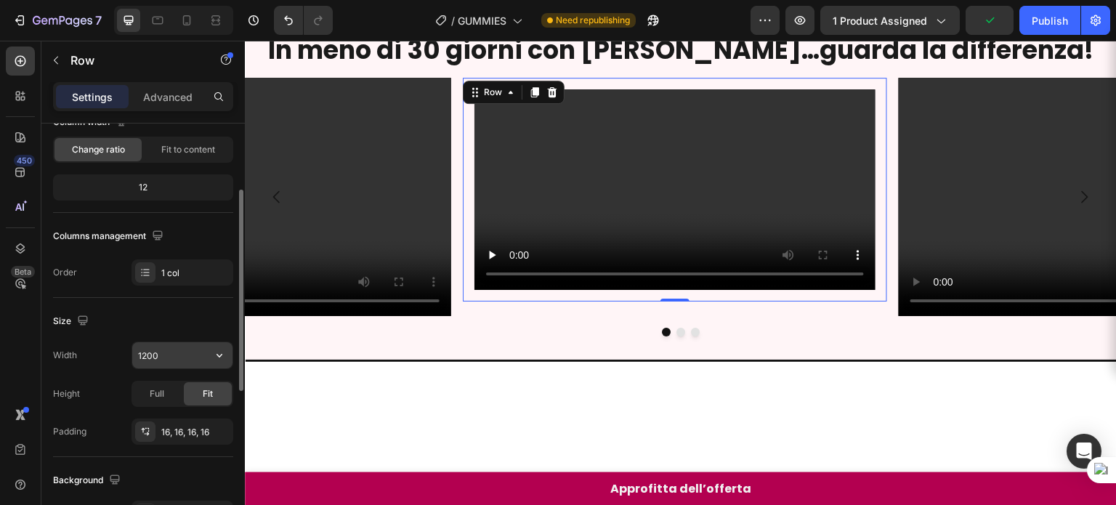
click at [160, 354] on input "1200" at bounding box center [182, 355] width 100 height 26
click at [160, 354] on input "1035" at bounding box center [182, 355] width 100 height 26
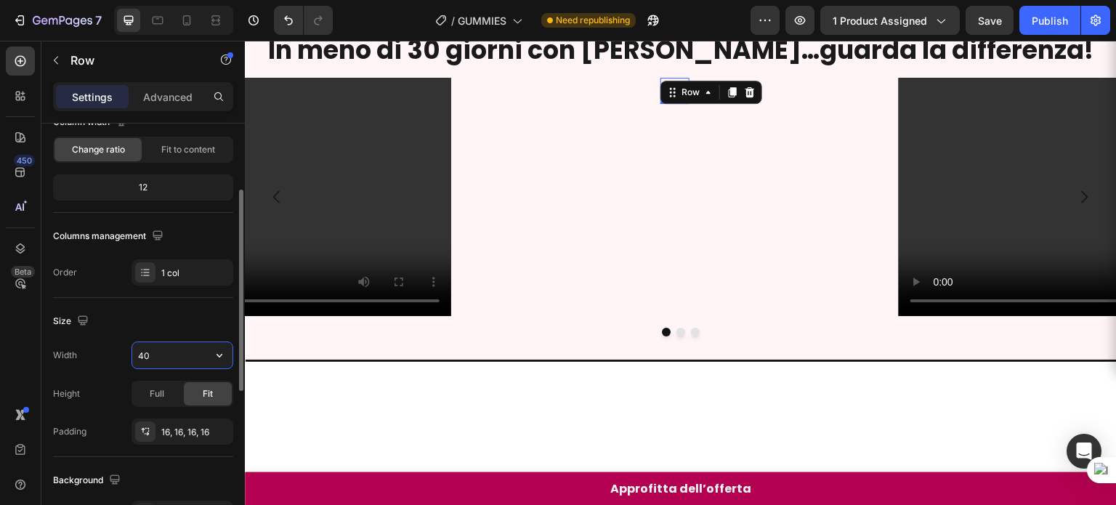
type input "4"
type input "2"
type input "5"
type input "300"
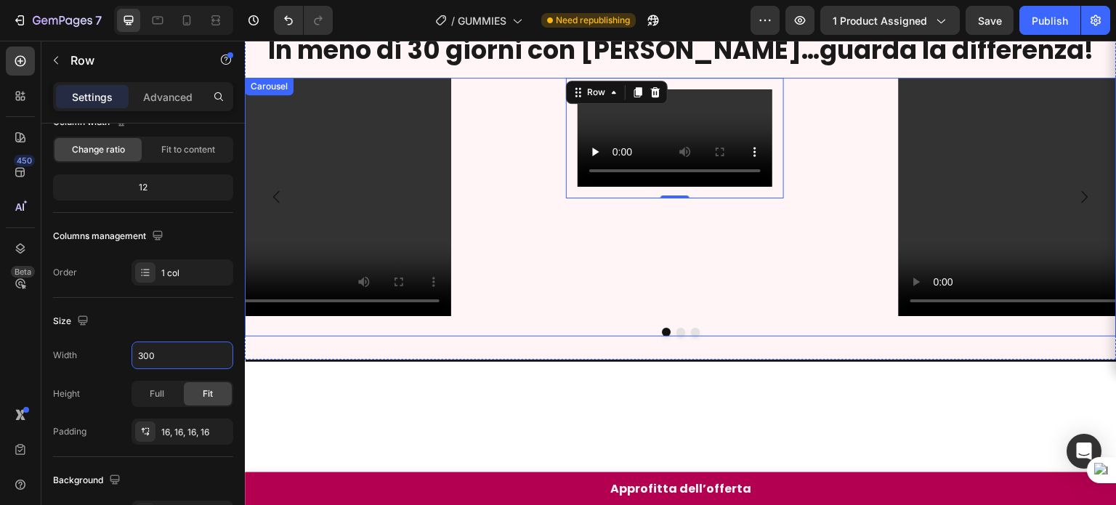
click at [870, 239] on div "Video Row 0" at bounding box center [675, 197] width 424 height 239
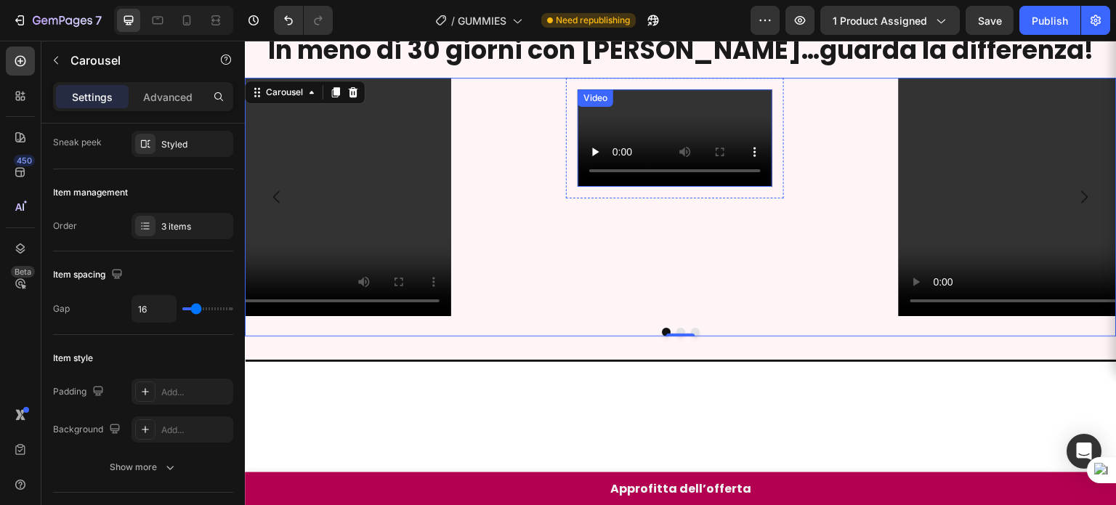
scroll to position [0, 0]
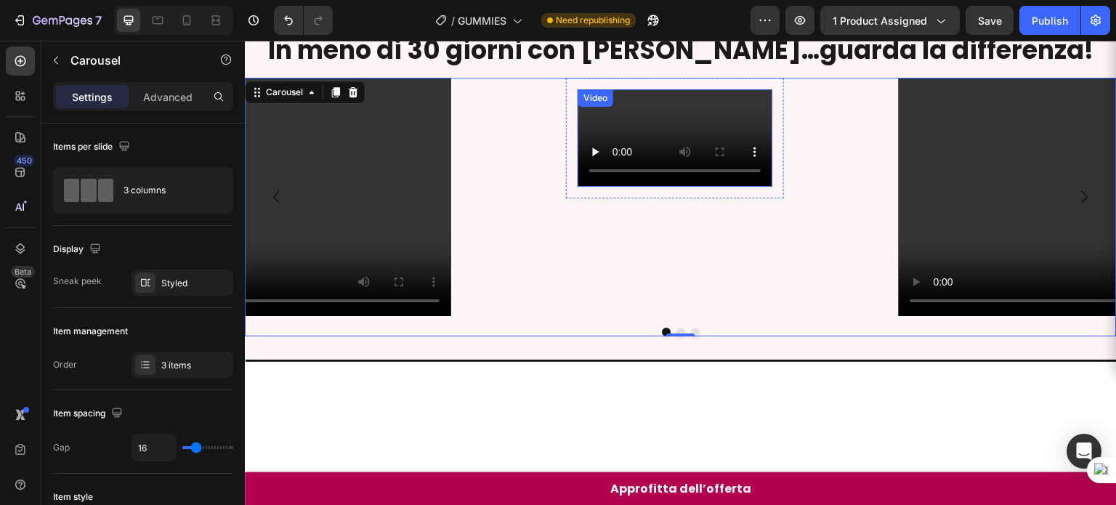
click at [694, 187] on video at bounding box center [674, 137] width 195 height 97
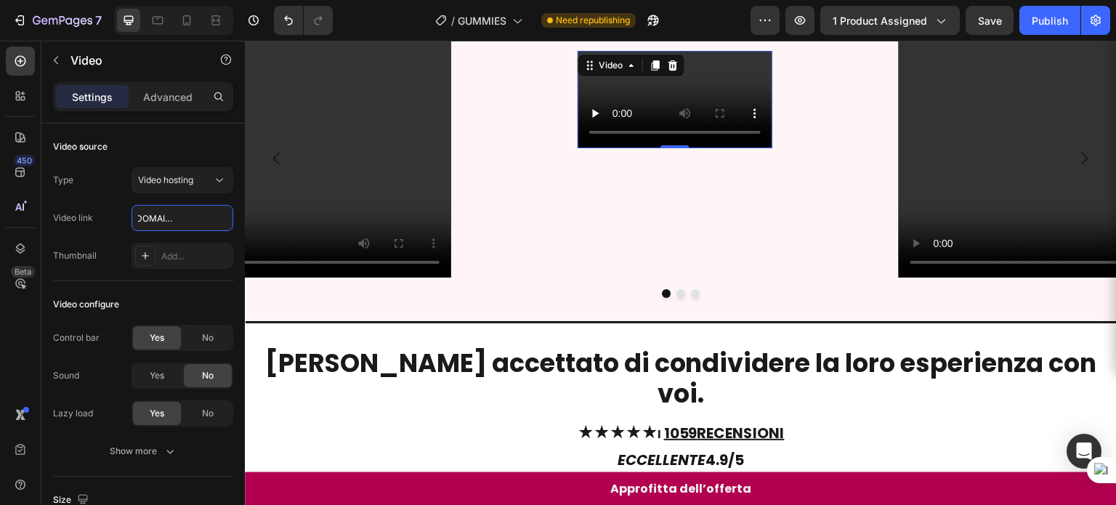
scroll to position [740, 0]
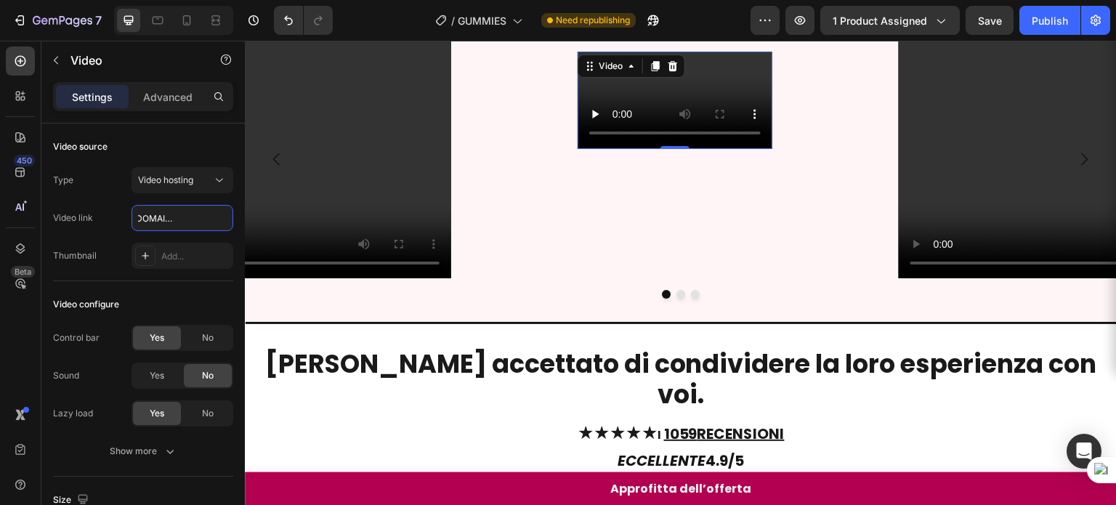
type input "[URL][DOMAIN_NAME]"
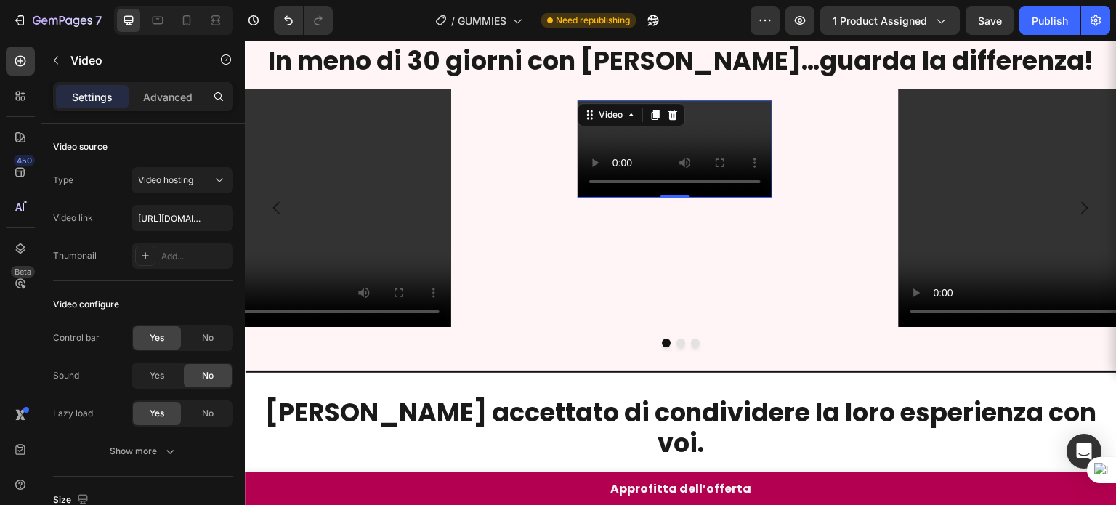
scroll to position [659, 0]
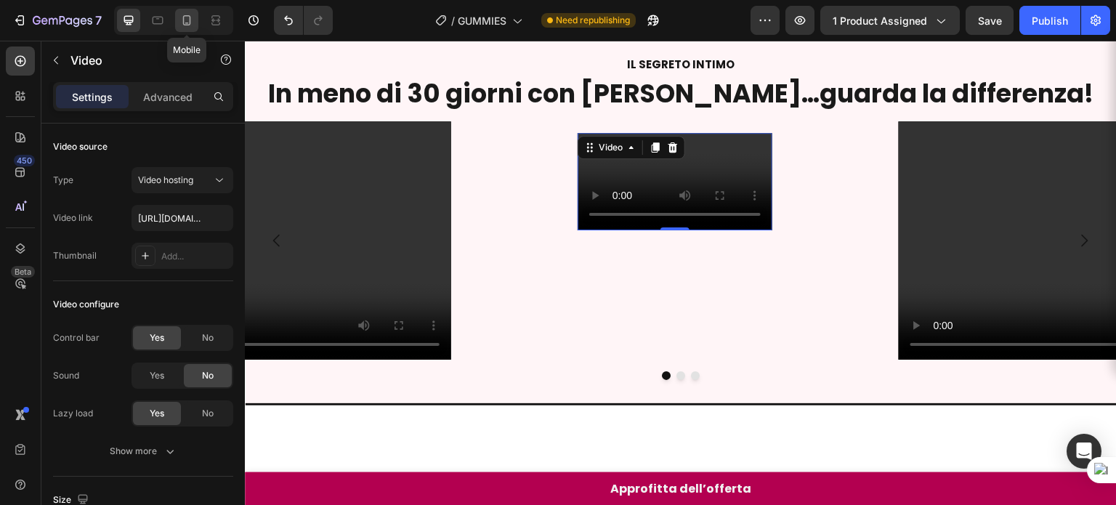
click at [186, 11] on div at bounding box center [186, 20] width 23 height 23
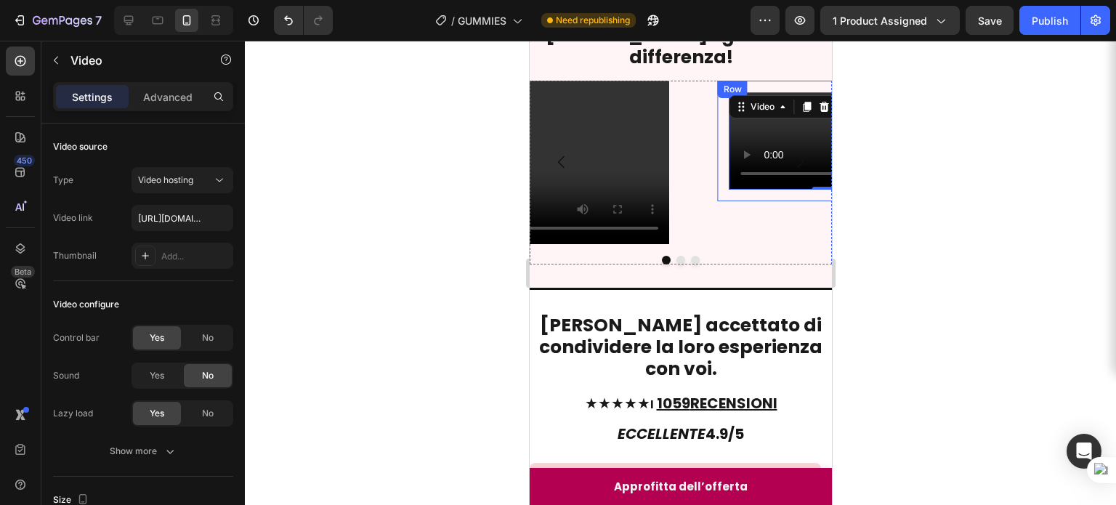
scroll to position [587, 0]
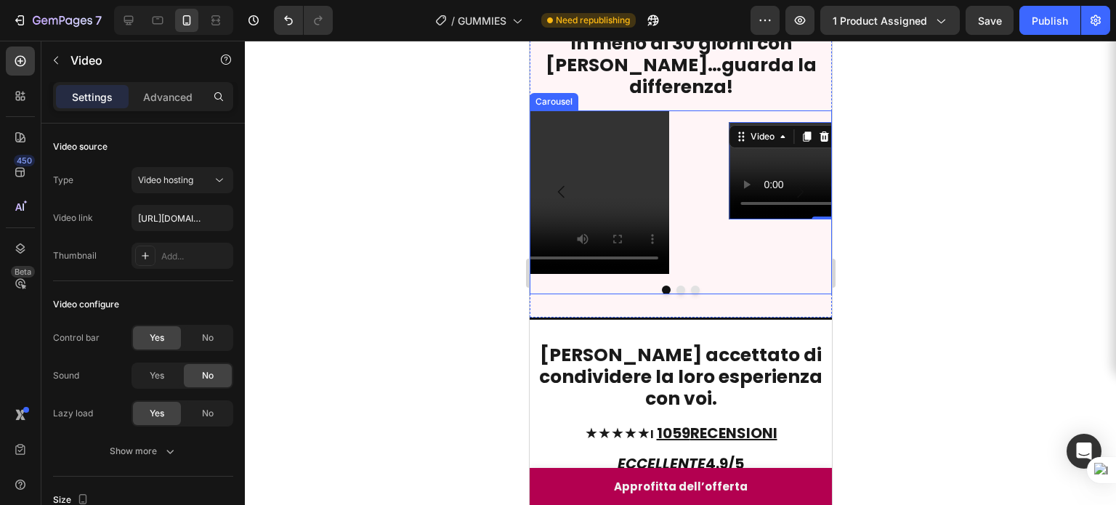
click at [796, 198] on icon "Carousel Next Arrow" at bounding box center [799, 192] width 7 height 12
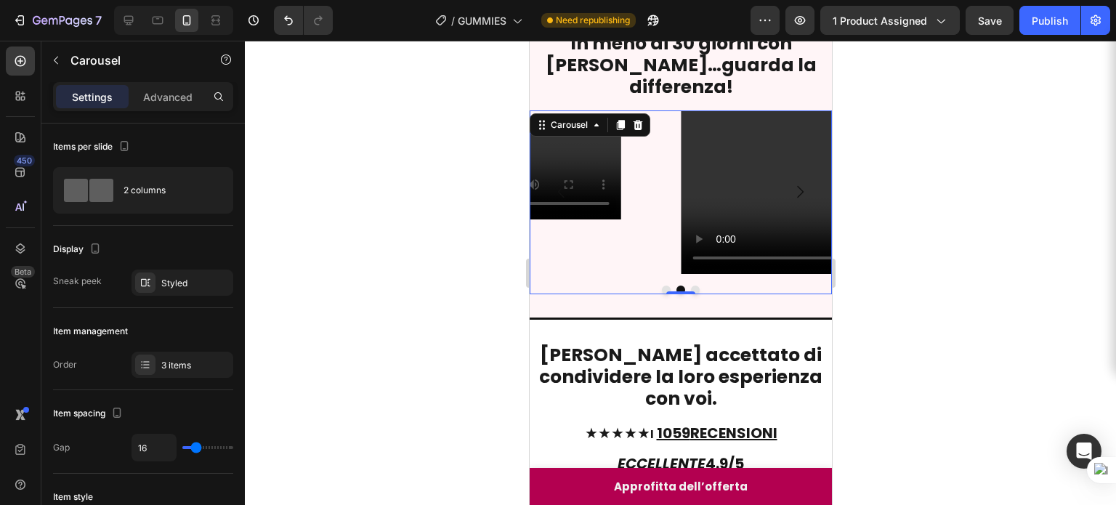
click at [796, 198] on icon "Carousel Next Arrow" at bounding box center [799, 192] width 7 height 12
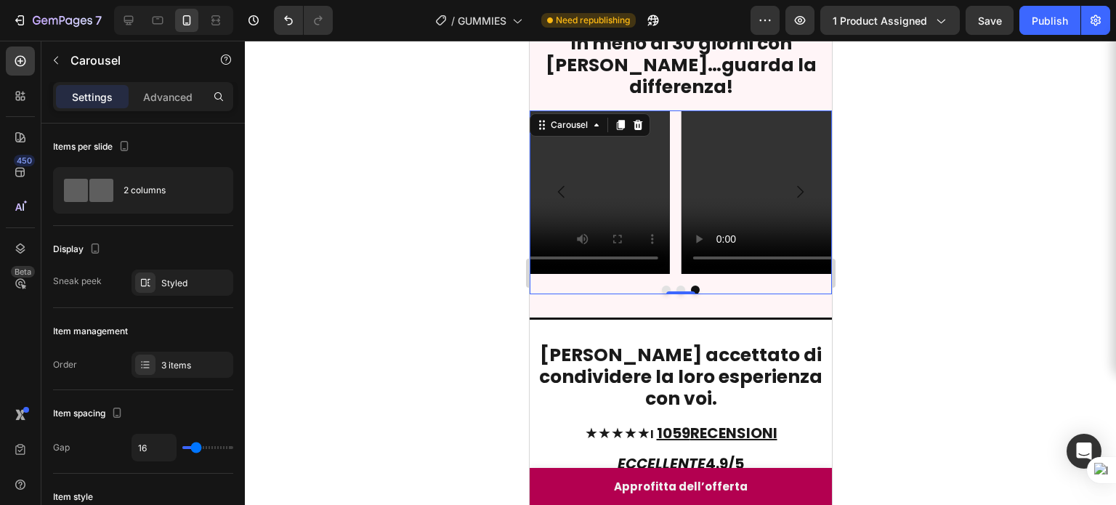
click at [796, 198] on icon "Carousel Next Arrow" at bounding box center [799, 192] width 7 height 12
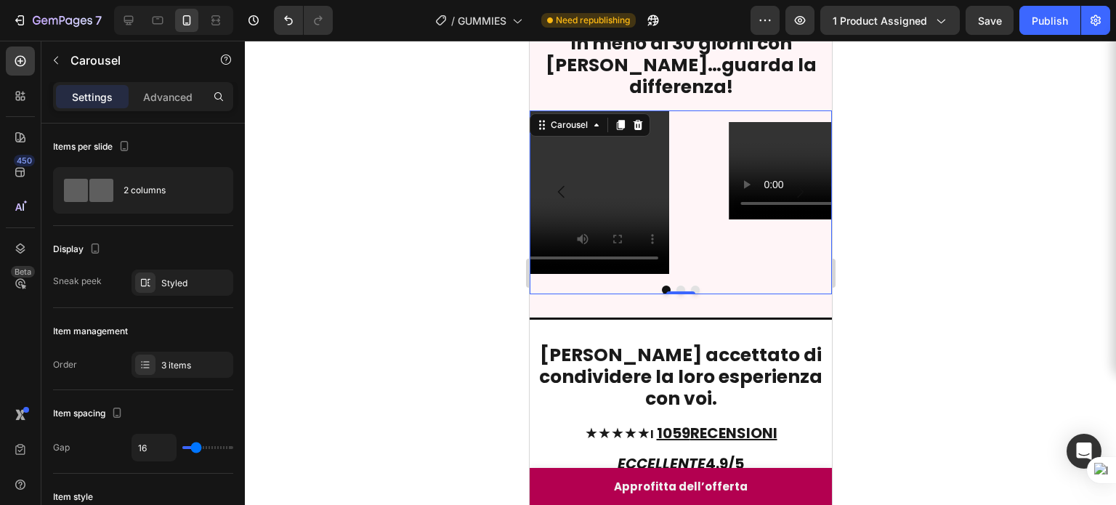
click at [796, 198] on icon "Carousel Next Arrow" at bounding box center [799, 192] width 7 height 12
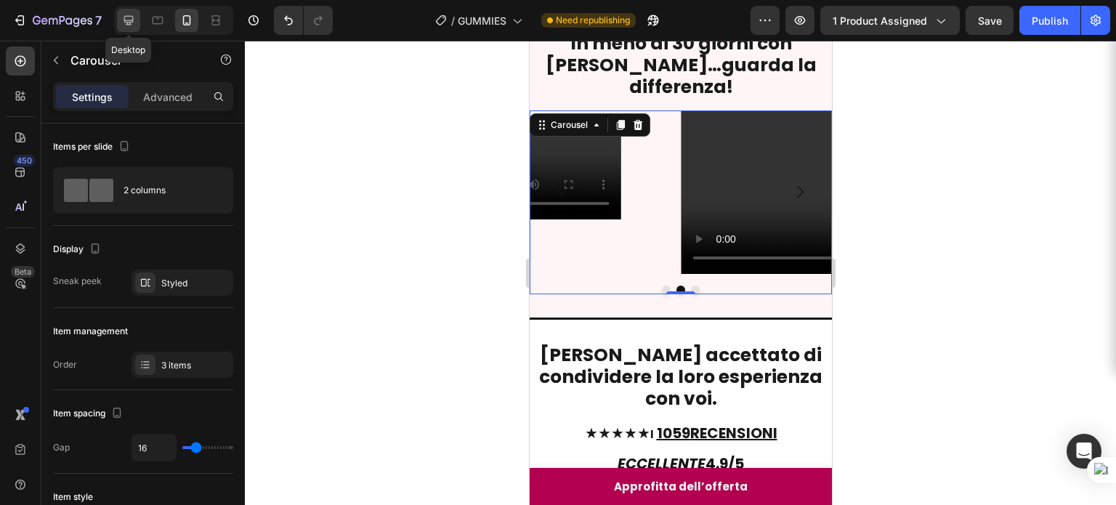
click at [137, 14] on div at bounding box center [128, 20] width 23 height 23
type input "1200"
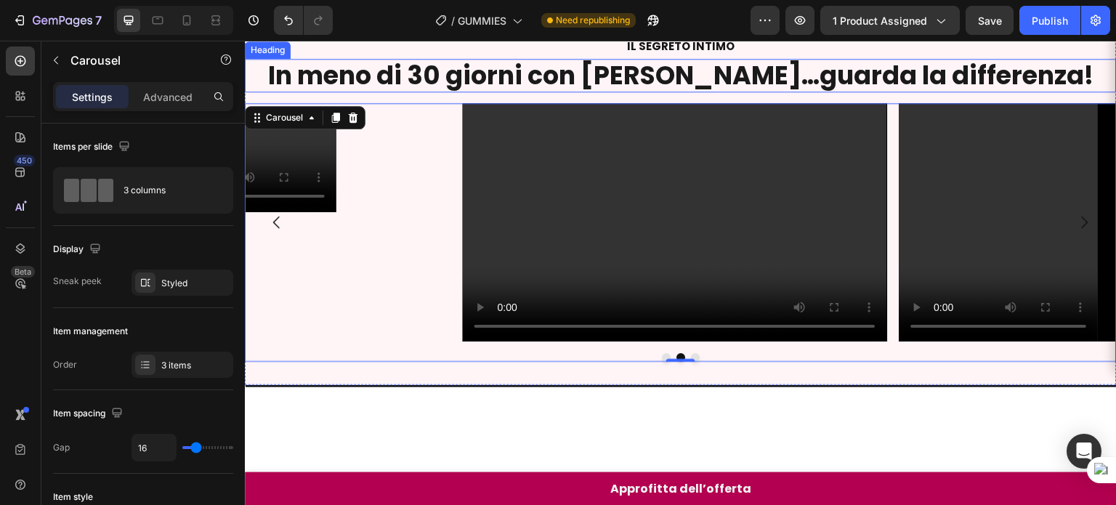
scroll to position [685, 0]
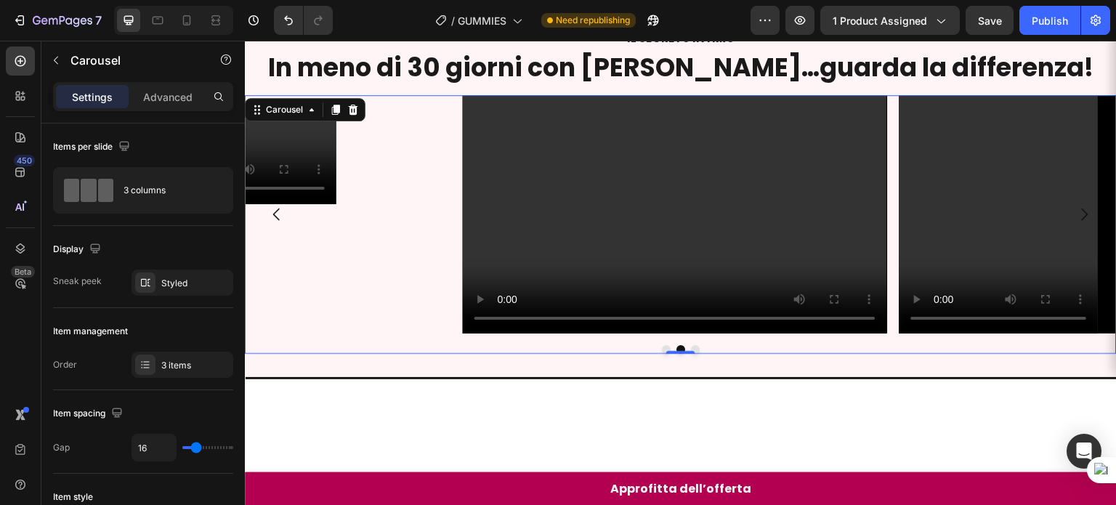
click at [273, 223] on icon "Carousel Back Arrow" at bounding box center [276, 214] width 17 height 17
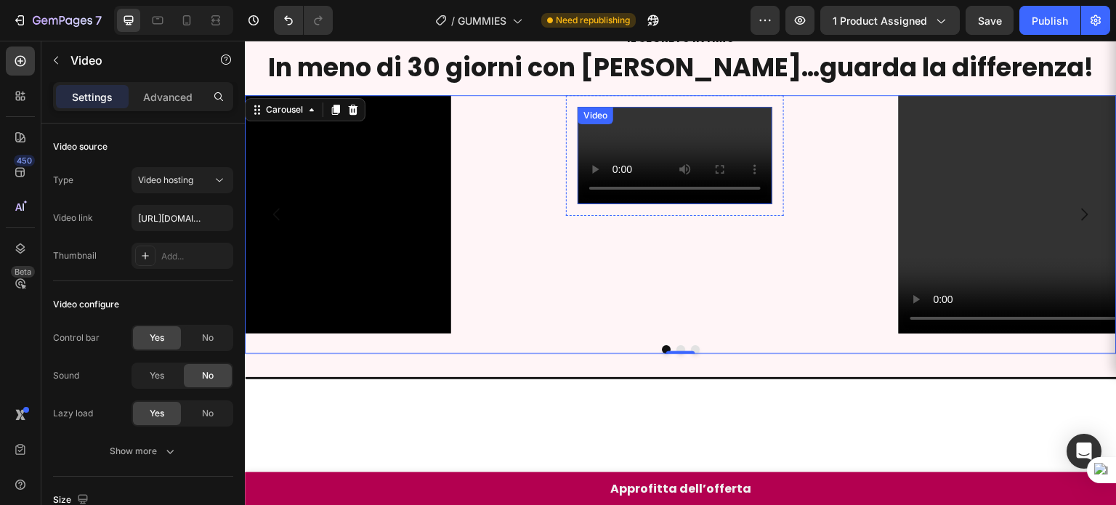
click at [606, 118] on div "Video" at bounding box center [595, 115] width 30 height 13
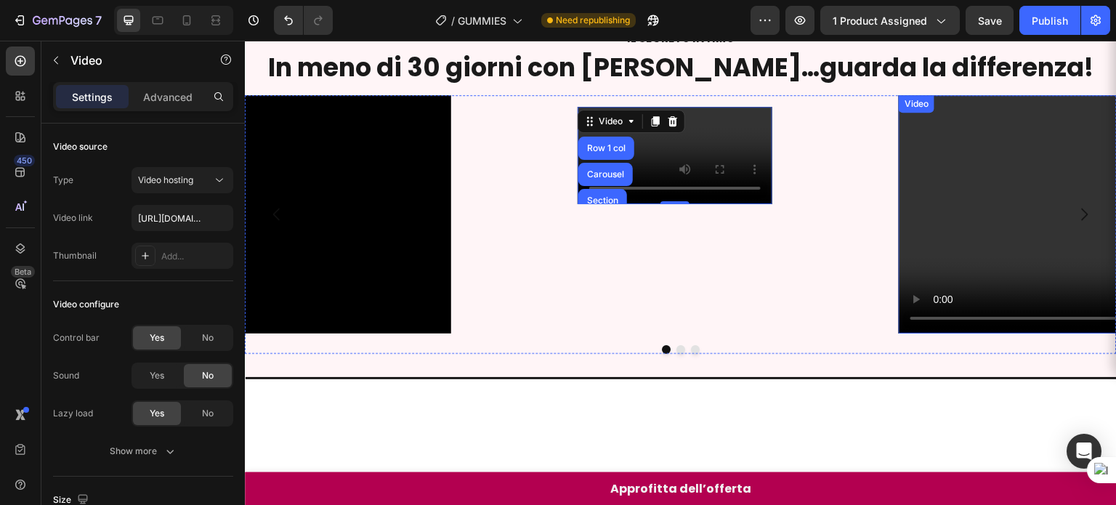
click at [1015, 129] on video at bounding box center [1111, 214] width 424 height 239
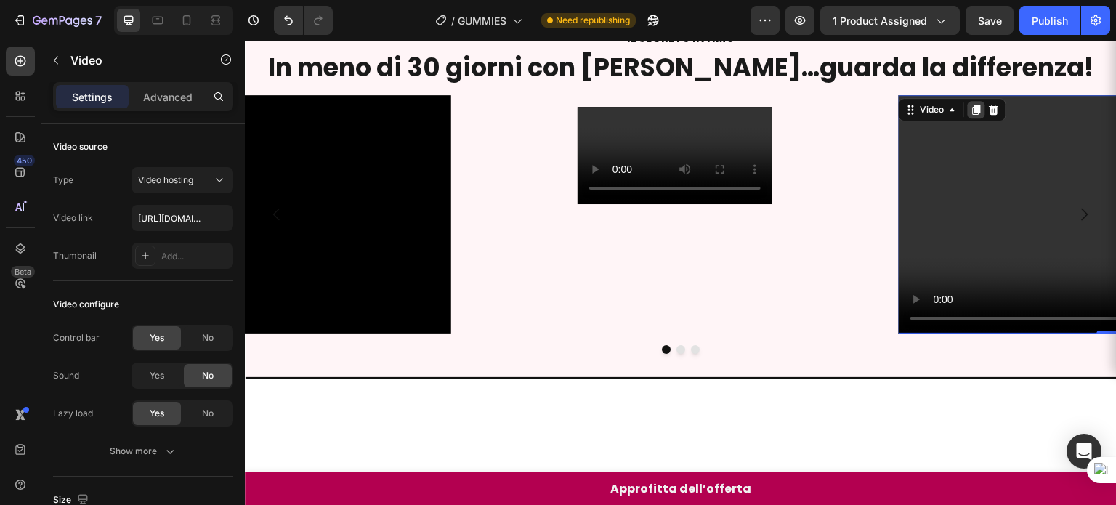
click at [971, 107] on icon at bounding box center [977, 110] width 12 height 12
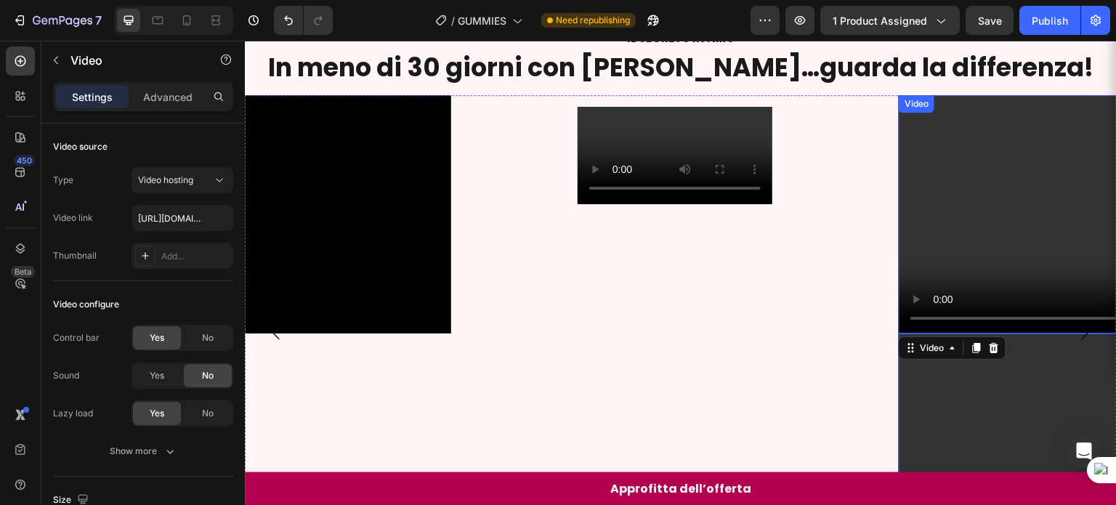
click at [943, 140] on video at bounding box center [1111, 214] width 424 height 239
click at [990, 107] on icon at bounding box center [994, 110] width 12 height 12
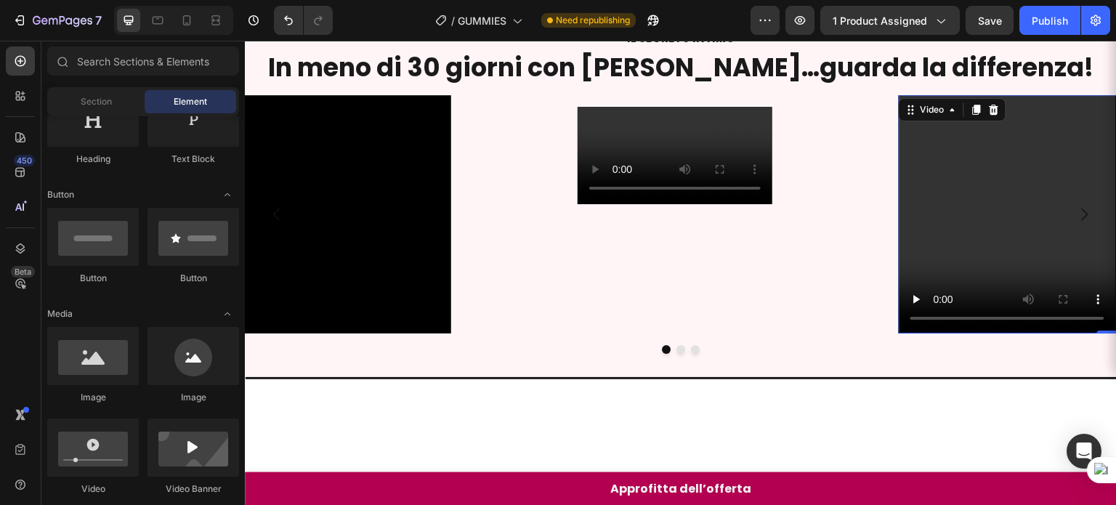
click at [949, 150] on video at bounding box center [1111, 214] width 424 height 239
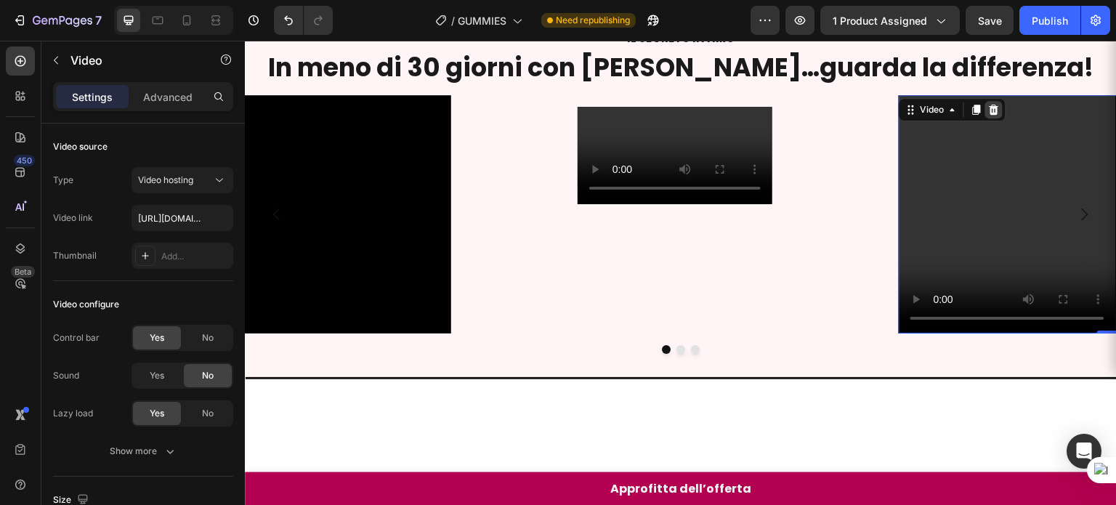
click at [992, 106] on icon at bounding box center [993, 110] width 9 height 10
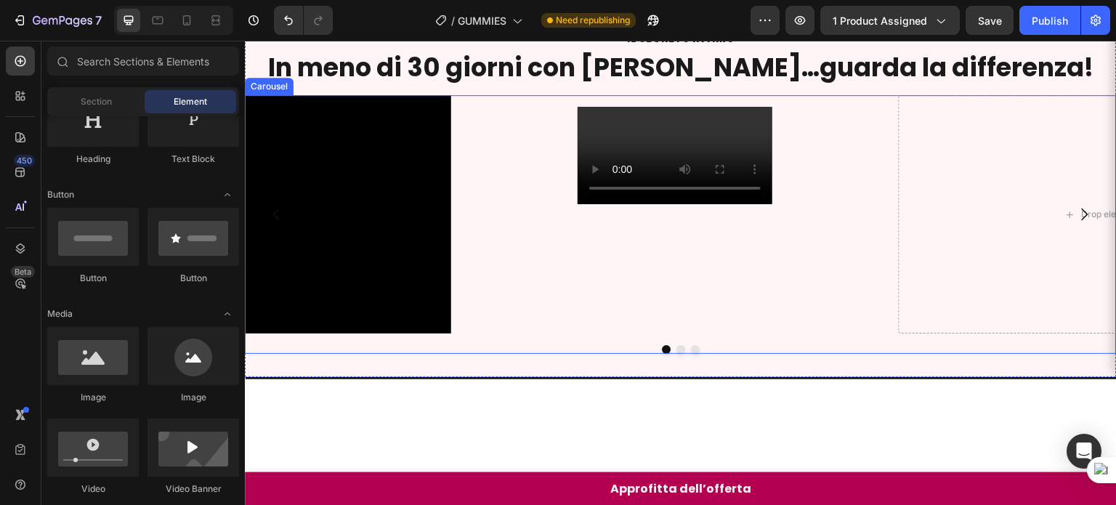
click at [816, 256] on div "Video Row" at bounding box center [675, 214] width 424 height 239
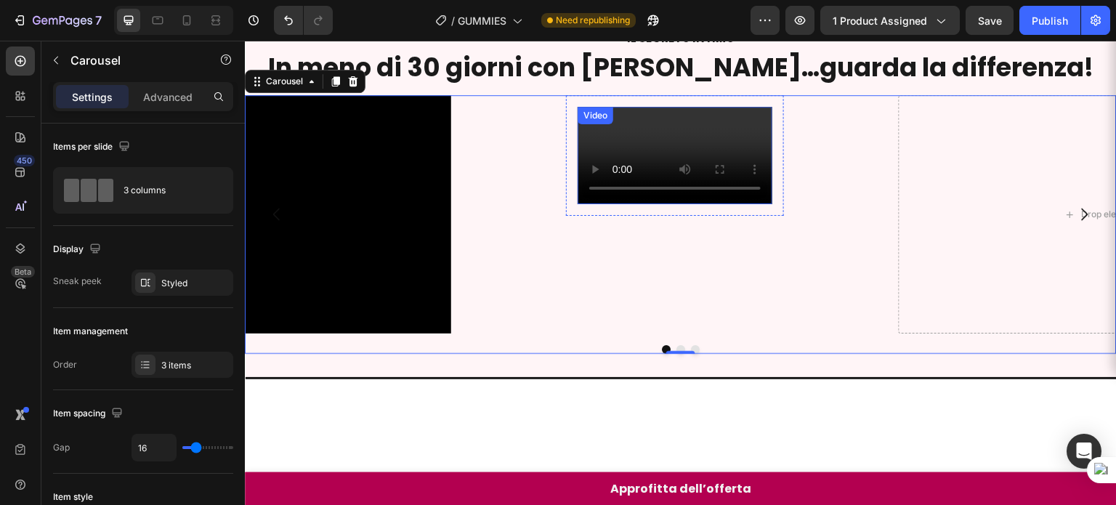
click at [742, 202] on video at bounding box center [674, 155] width 195 height 97
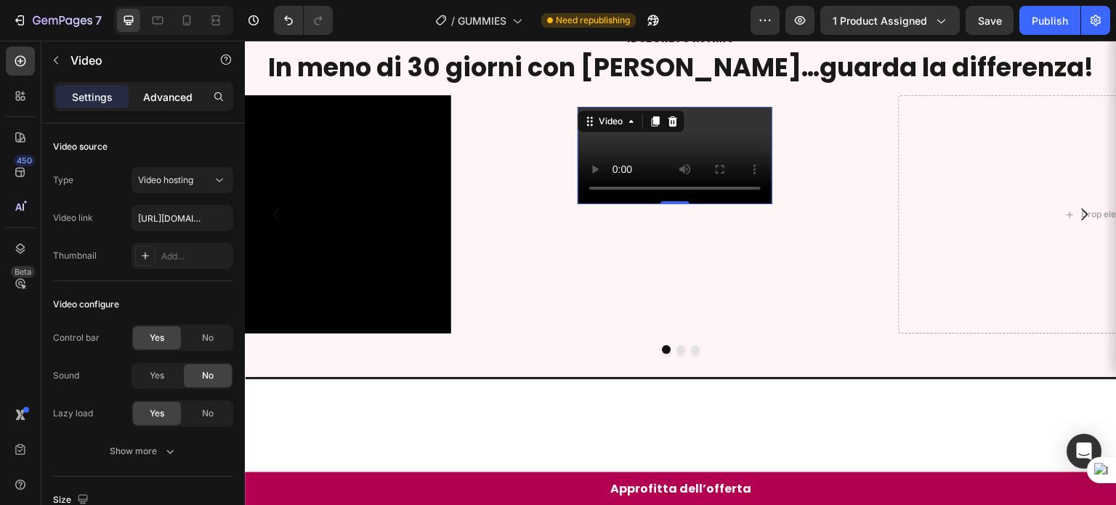
click at [189, 89] on p "Advanced" at bounding box center [167, 96] width 49 height 15
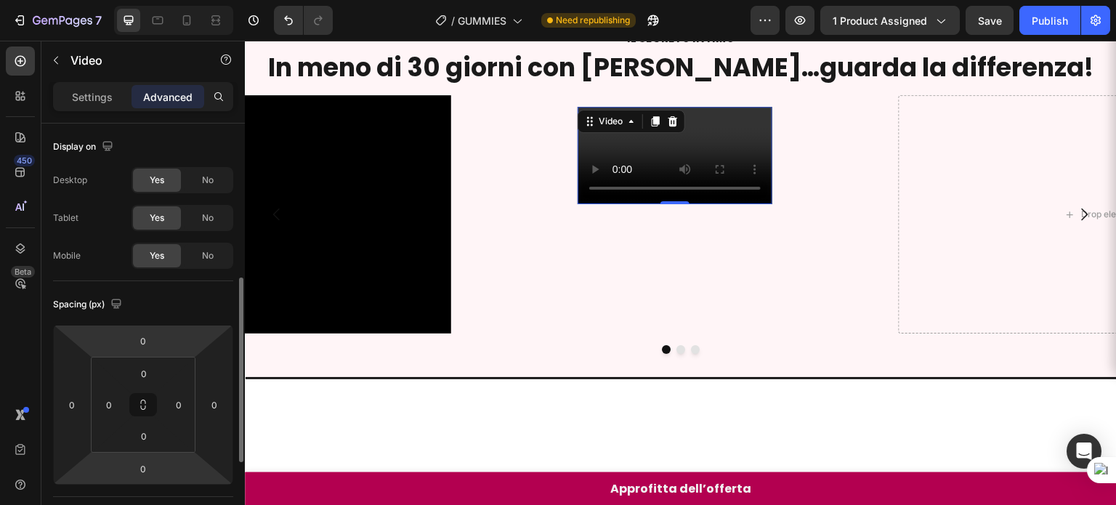
scroll to position [113, 0]
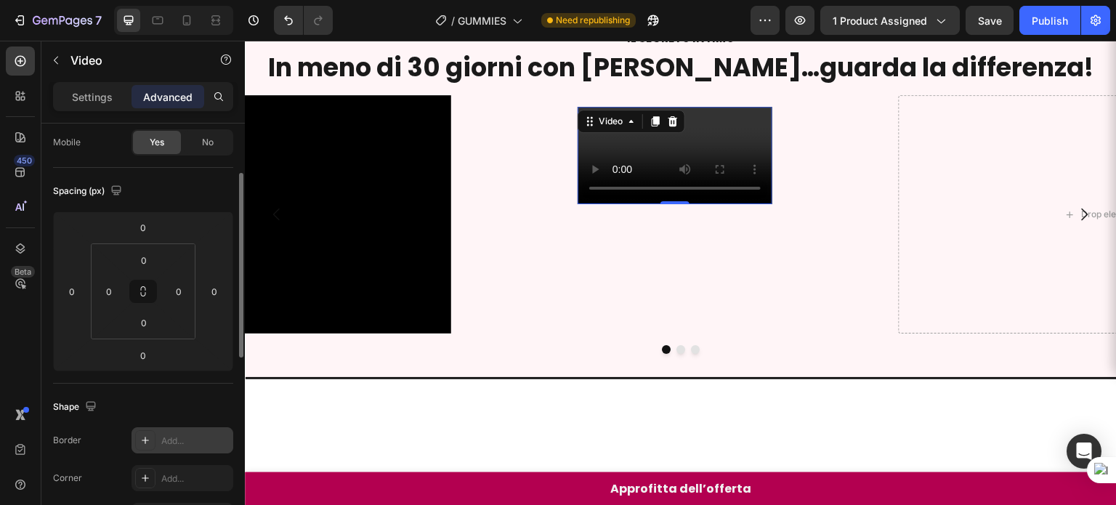
click at [163, 428] on div "Add..." at bounding box center [182, 440] width 102 height 26
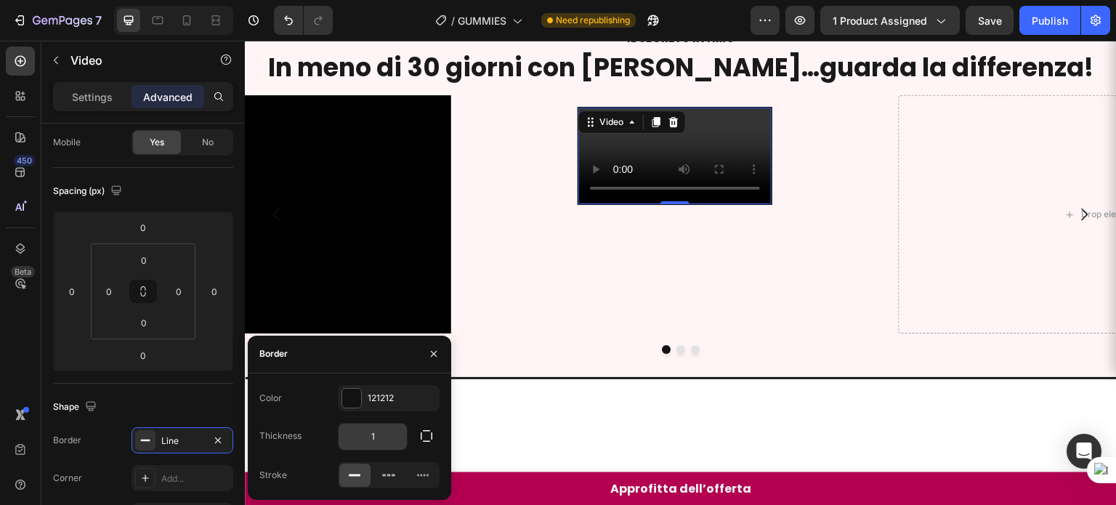
click at [391, 429] on input "1" at bounding box center [372, 436] width 68 height 26
type input "2"
click at [820, 295] on div "Video 0 Row" at bounding box center [675, 214] width 424 height 239
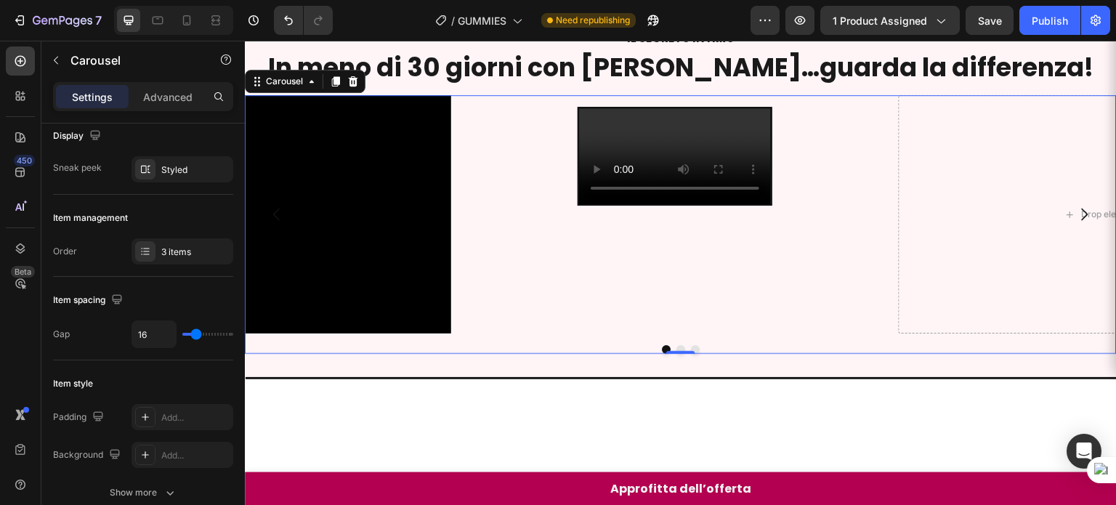
scroll to position [0, 0]
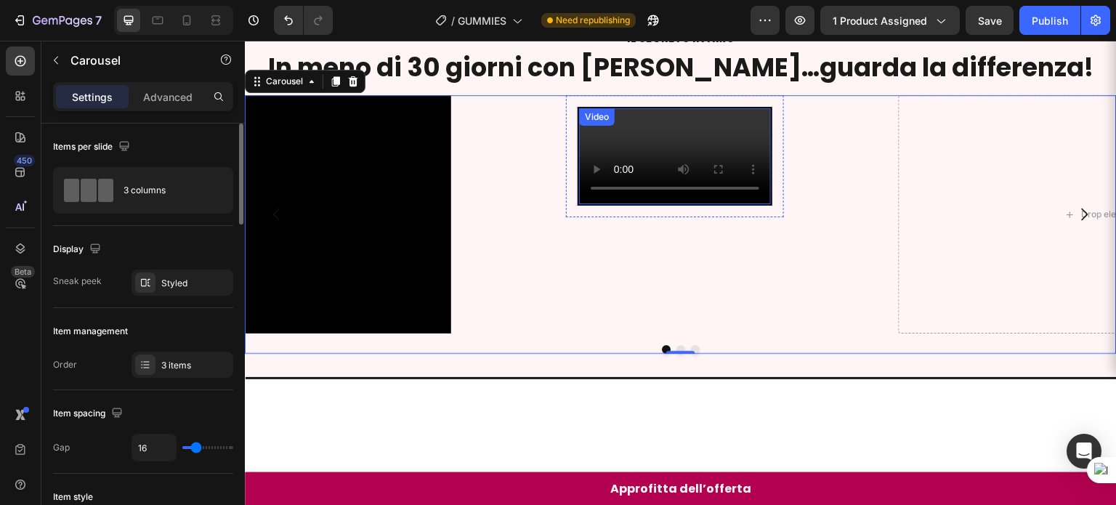
click at [762, 204] on video at bounding box center [675, 156] width 192 height 96
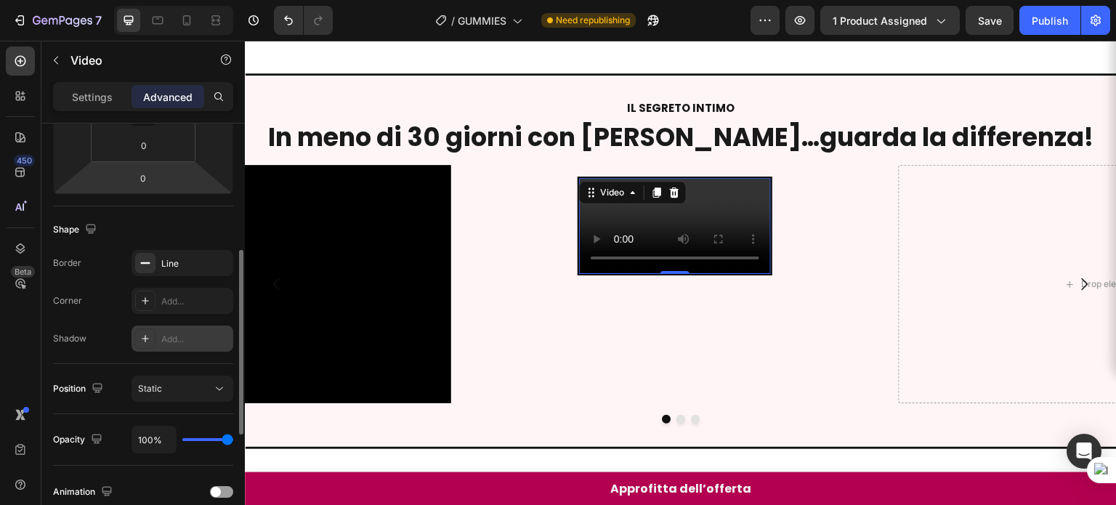
scroll to position [290, 0]
click at [163, 296] on div "Add..." at bounding box center [195, 302] width 68 height 13
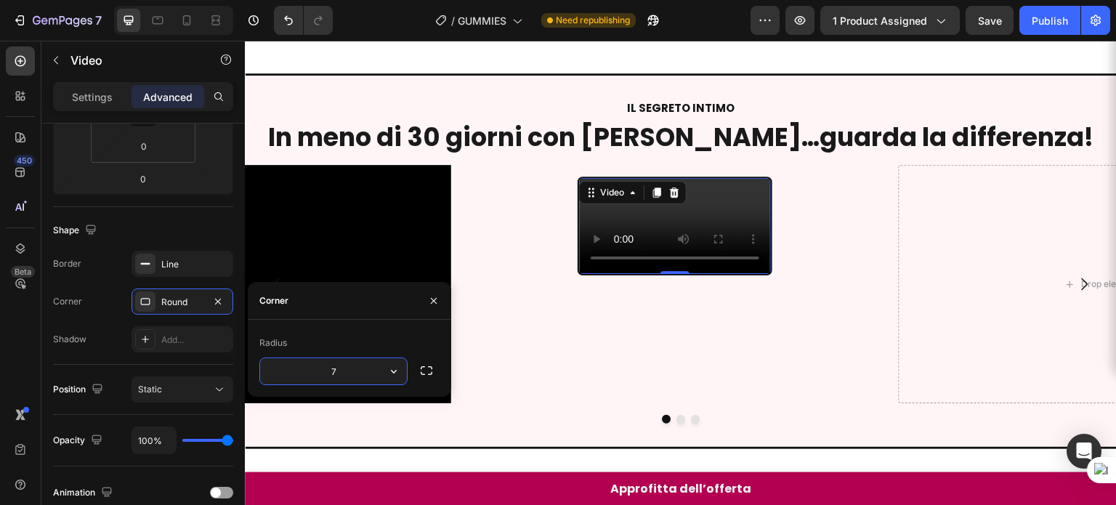
type input "8"
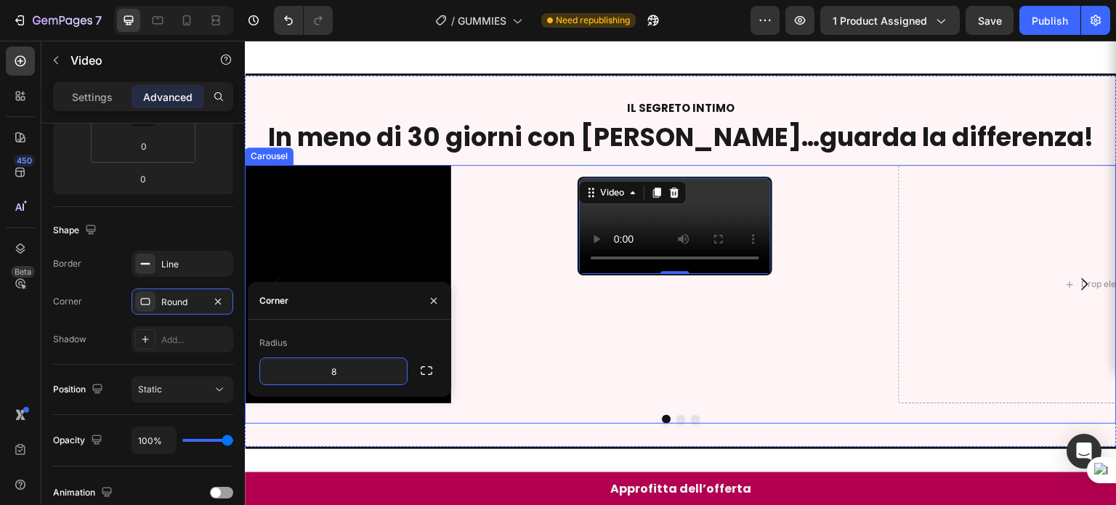
click at [824, 277] on div "Video 0 Row" at bounding box center [675, 284] width 424 height 239
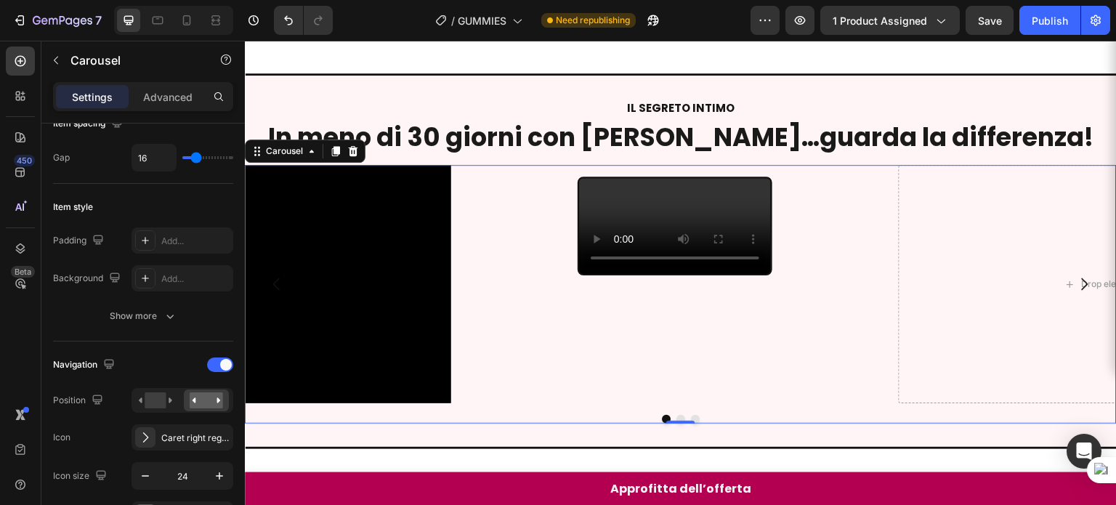
scroll to position [0, 0]
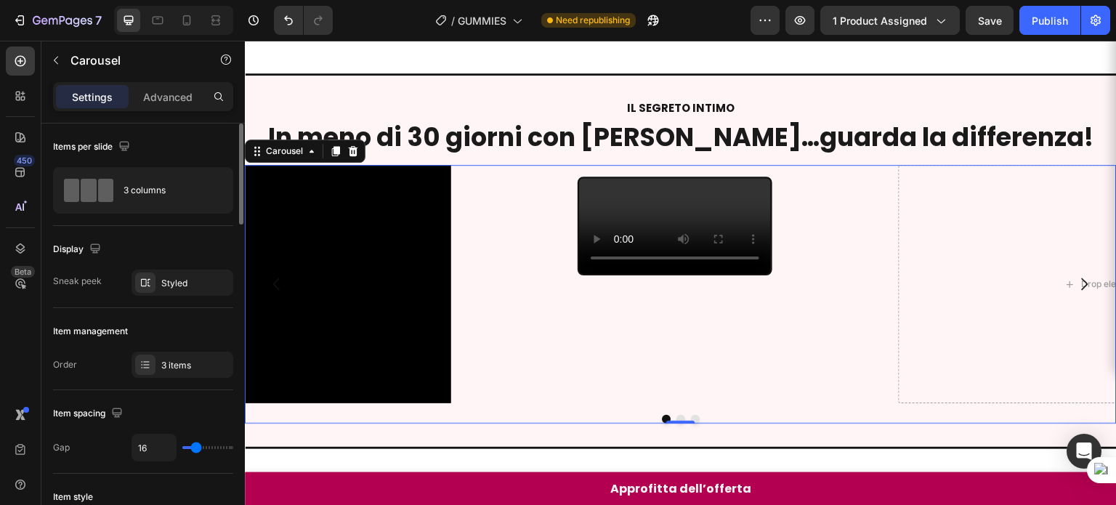
click at [848, 165] on div "Video Row" at bounding box center [675, 284] width 424 height 239
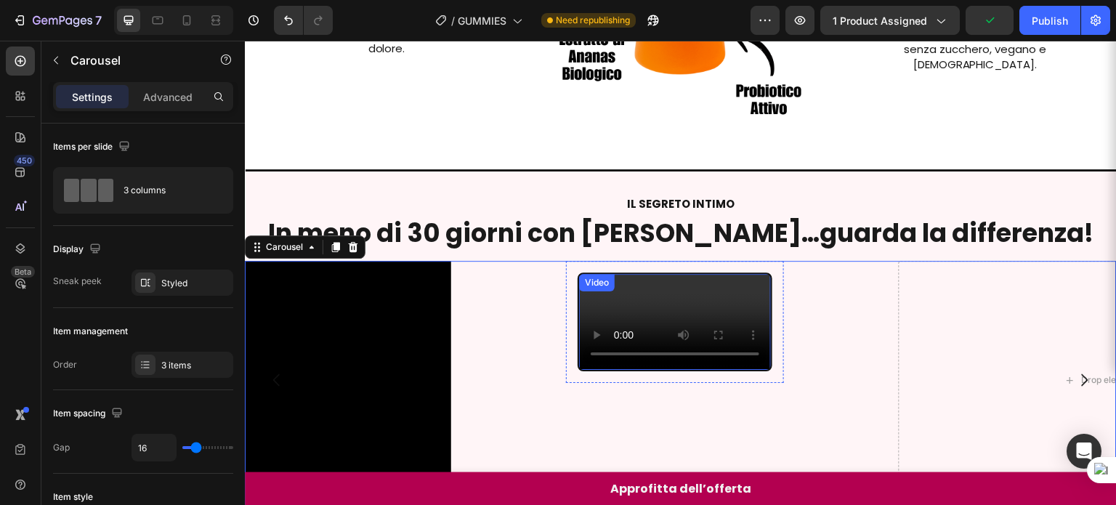
scroll to position [601, 0]
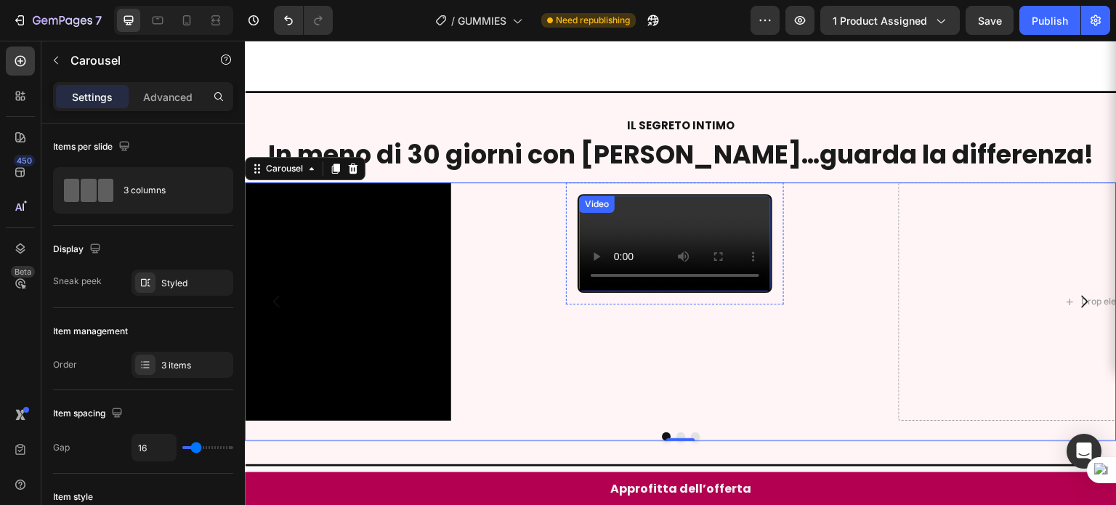
click at [605, 203] on div "Video" at bounding box center [597, 203] width 36 height 17
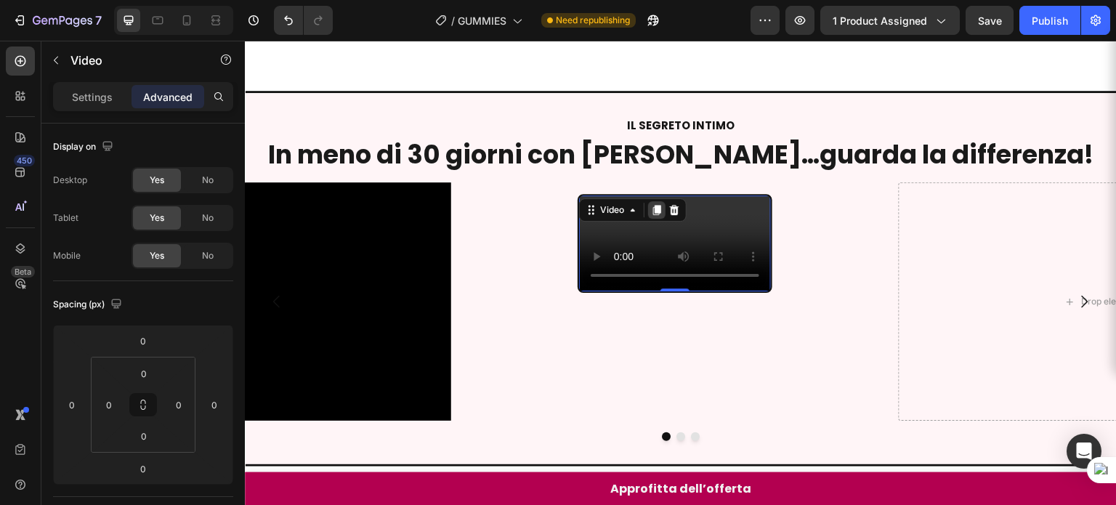
click at [654, 206] on icon at bounding box center [657, 210] width 12 height 12
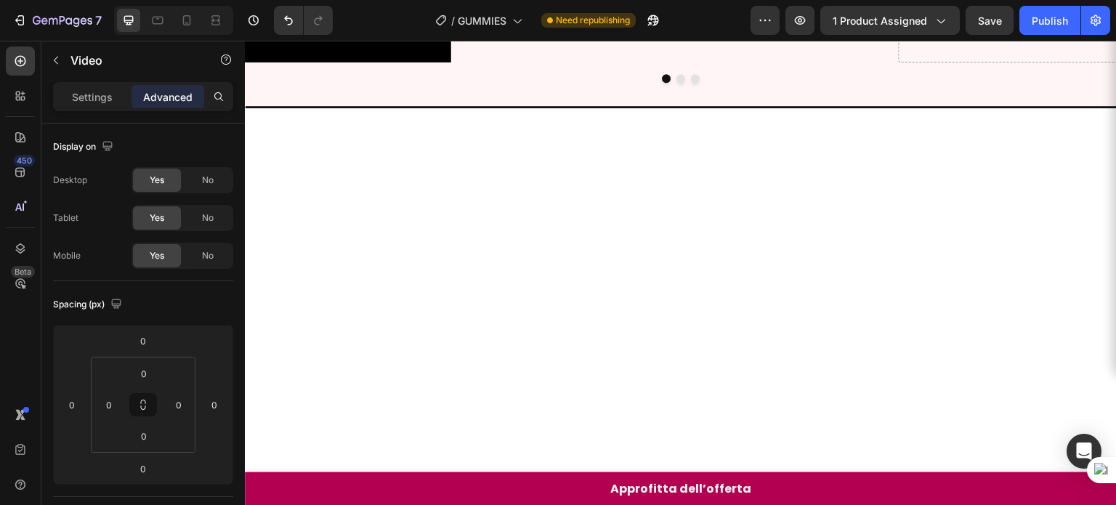
scroll to position [877, 0]
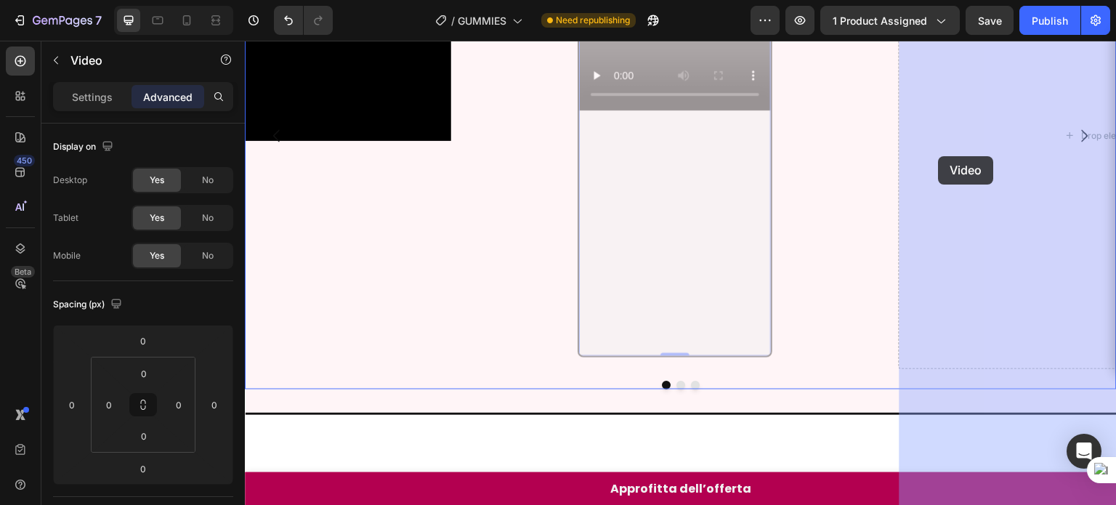
drag, startPoint x: 611, startPoint y: 272, endPoint x: 938, endPoint y: 156, distance: 346.9
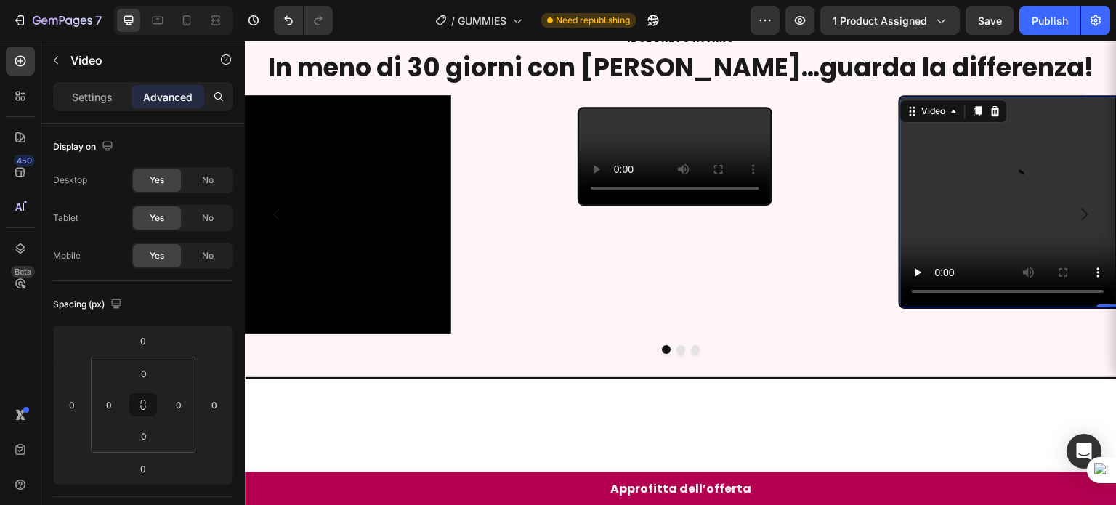
scroll to position [676, 0]
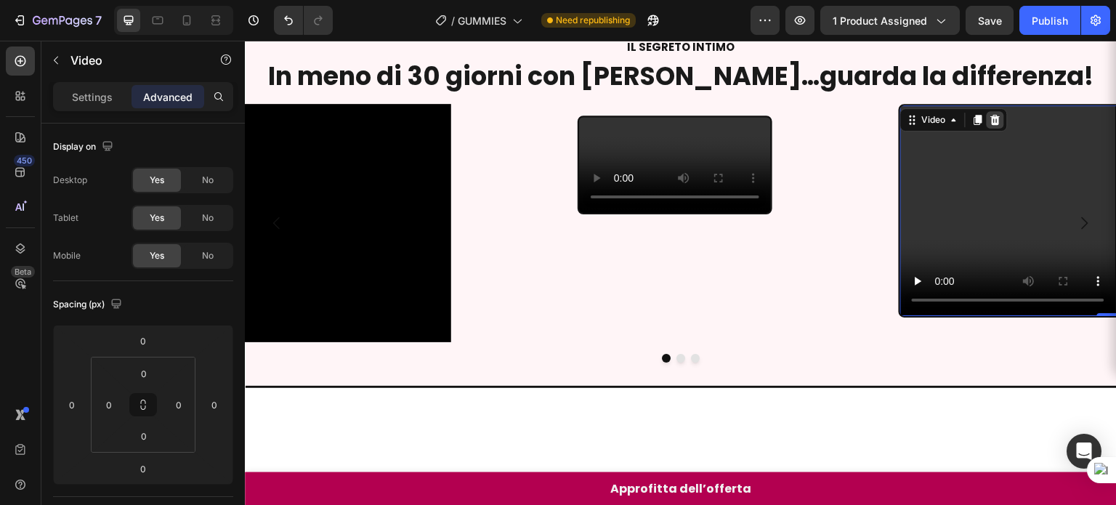
click at [999, 115] on icon at bounding box center [995, 120] width 9 height 10
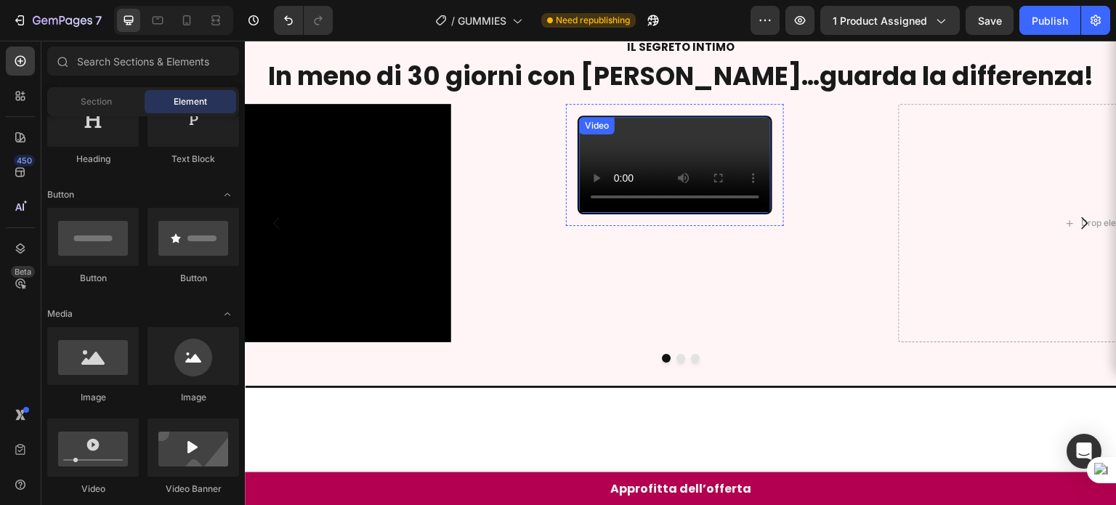
click at [629, 131] on div "Video" at bounding box center [674, 164] width 195 height 99
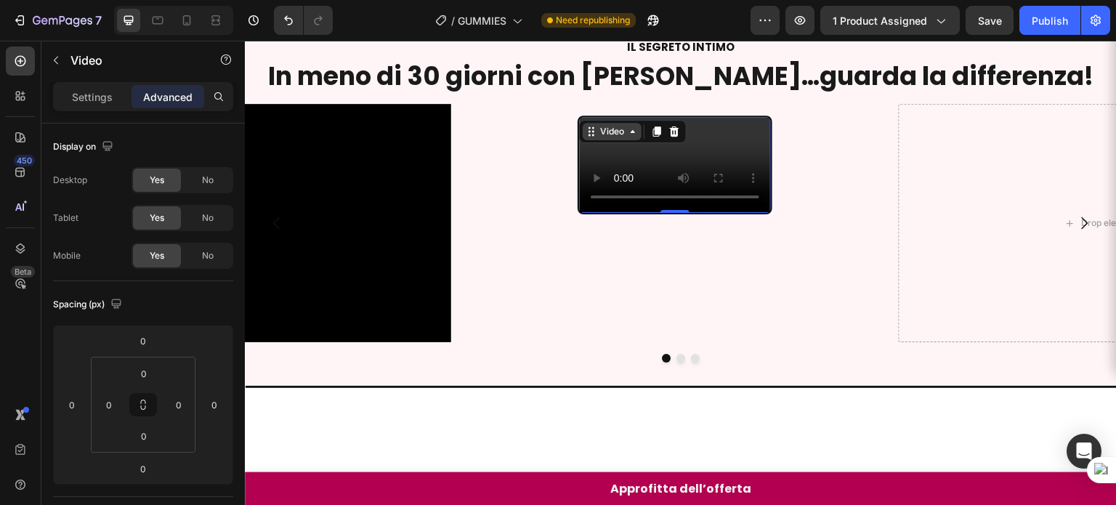
click at [606, 130] on div "Video" at bounding box center [612, 131] width 30 height 13
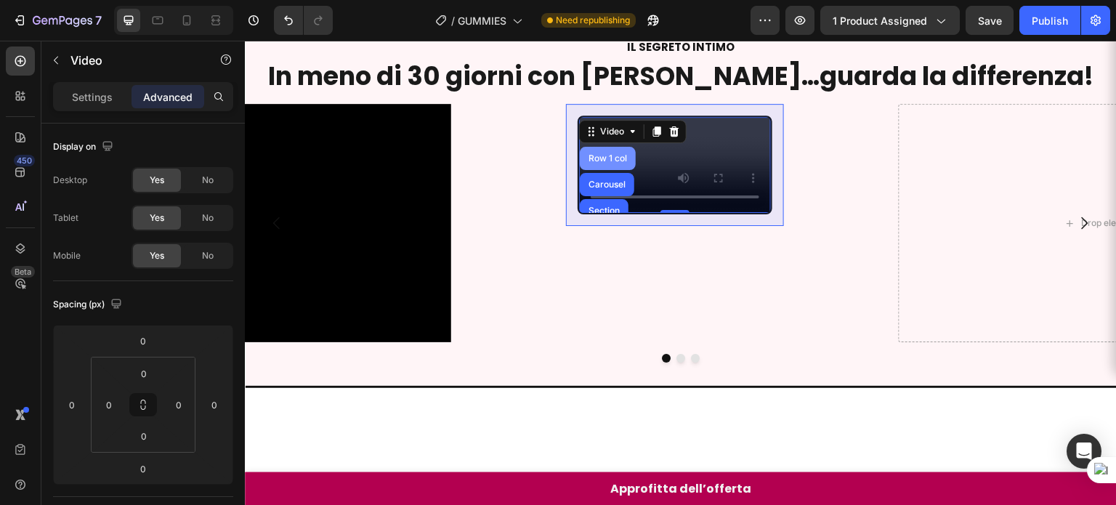
click at [606, 154] on div "Row 1 col" at bounding box center [607, 158] width 44 height 9
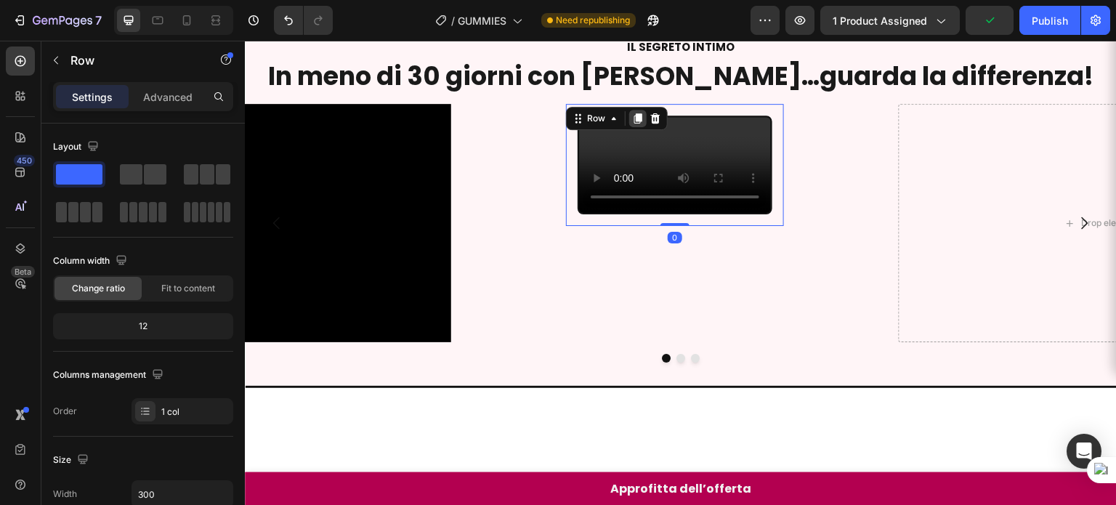
click at [640, 113] on icon at bounding box center [638, 119] width 12 height 12
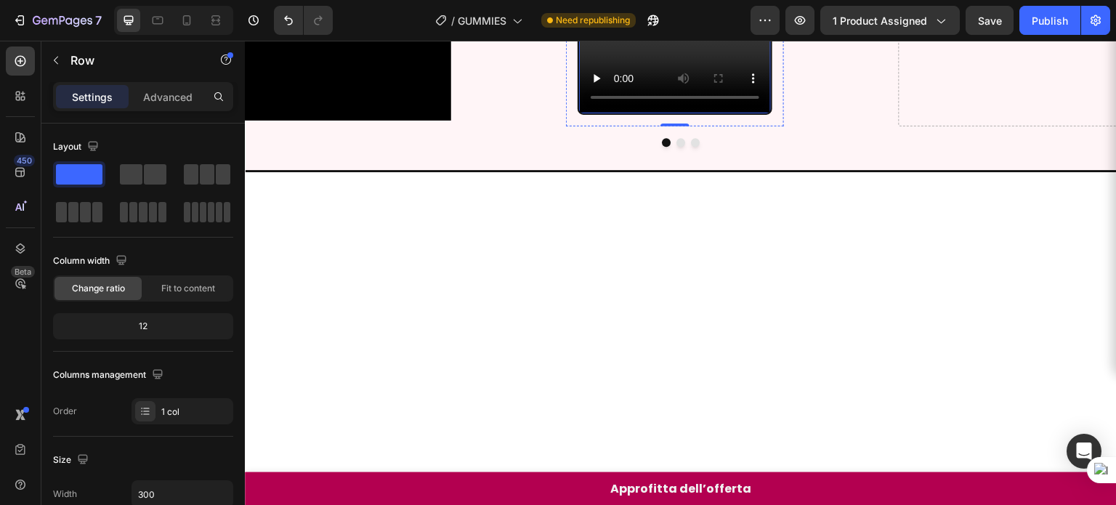
scroll to position [896, 0]
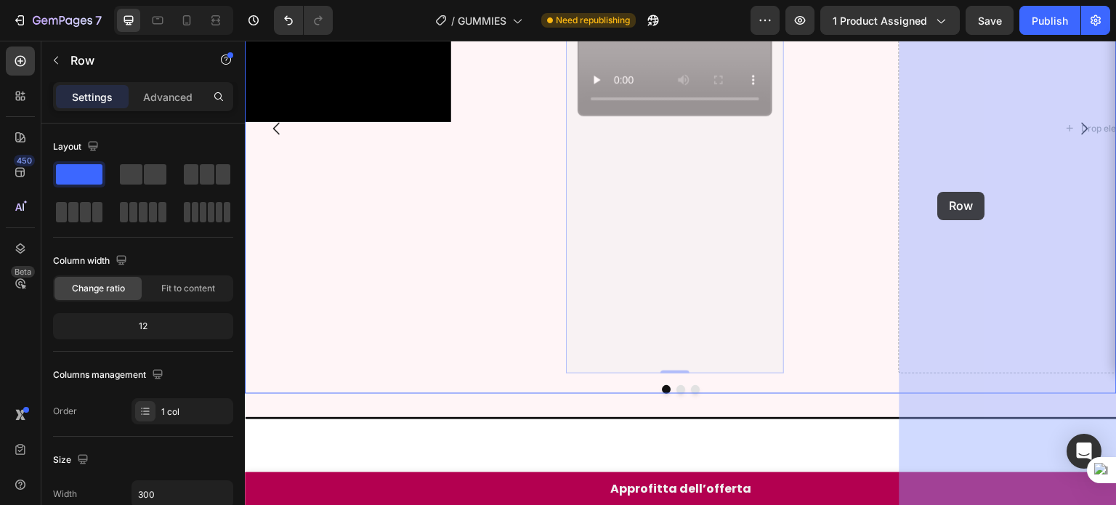
drag, startPoint x: 590, startPoint y: 238, endPoint x: 938, endPoint y: 192, distance: 350.2
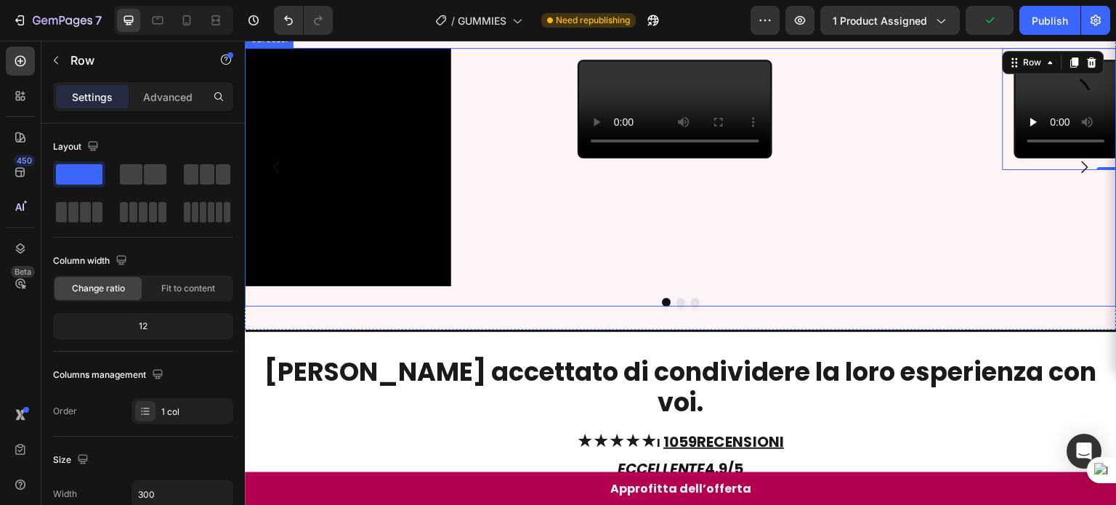
scroll to position [677, 0]
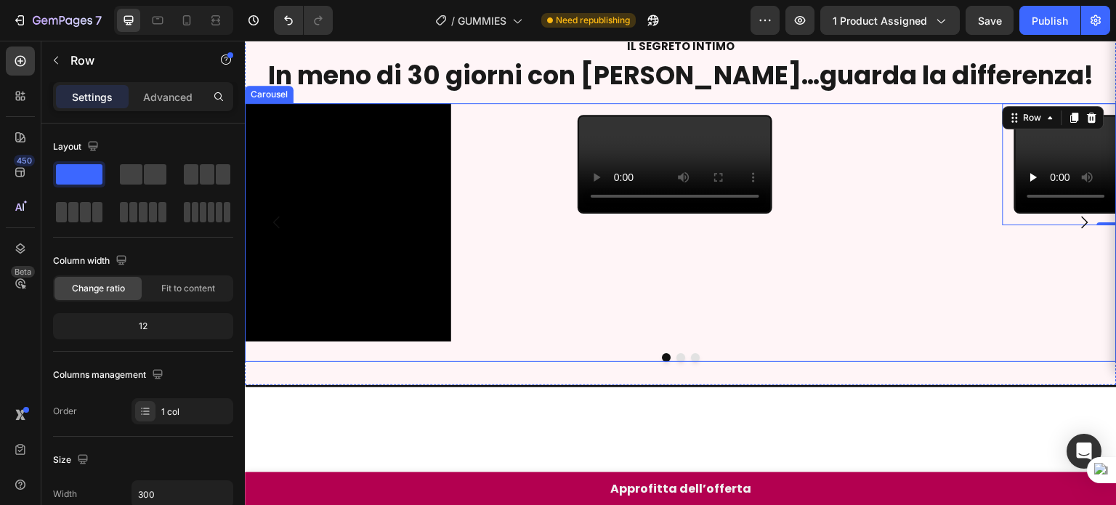
click at [492, 152] on div "Video Row" at bounding box center [675, 222] width 424 height 239
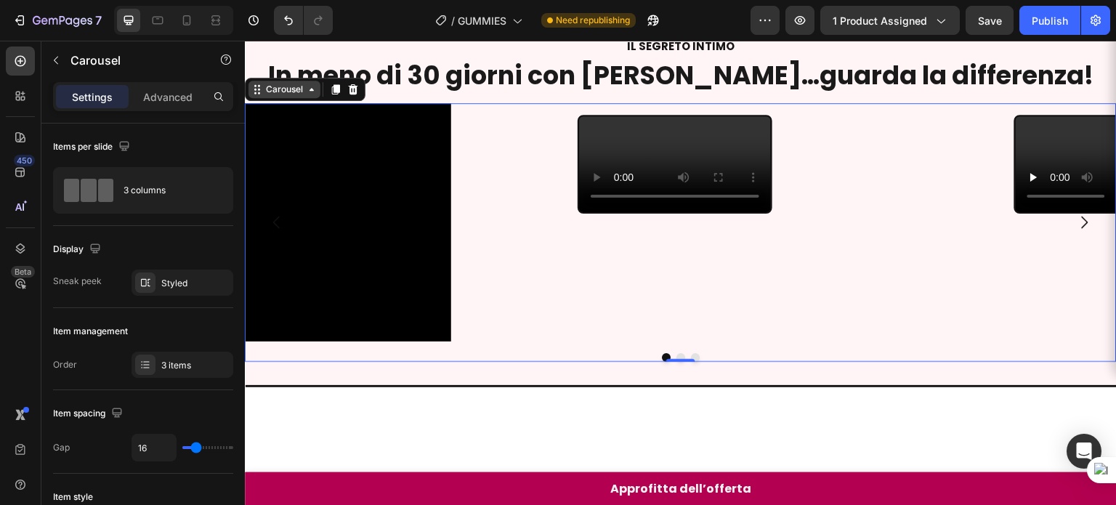
click at [285, 86] on div "Carousel" at bounding box center [284, 89] width 43 height 13
type input "4"
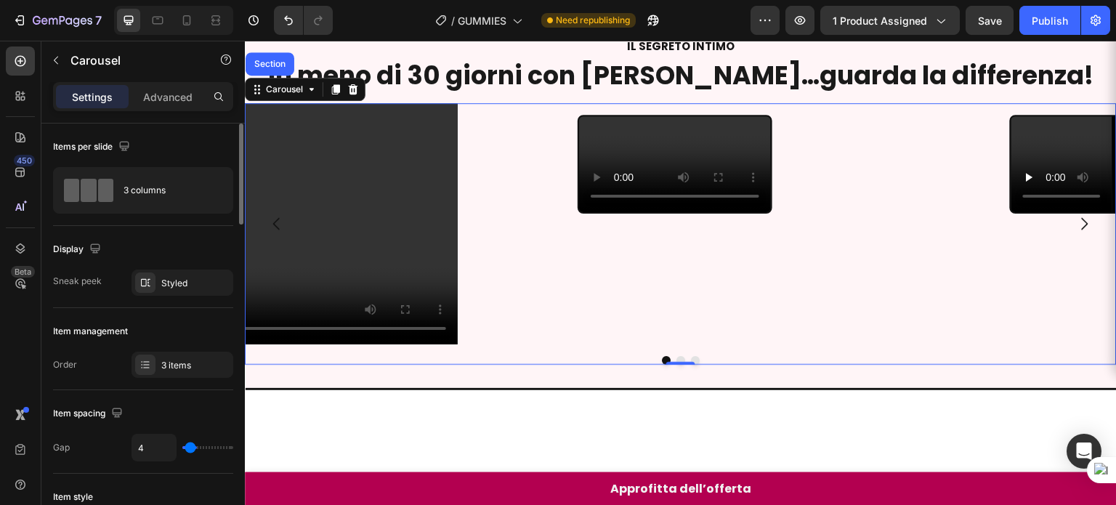
type input "1"
type input "0"
type input "16"
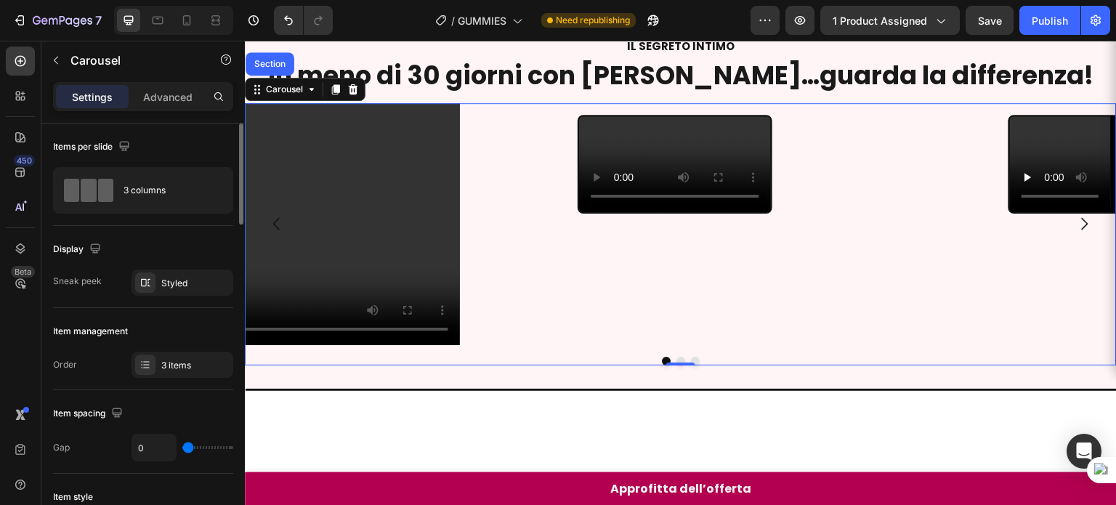
type input "16"
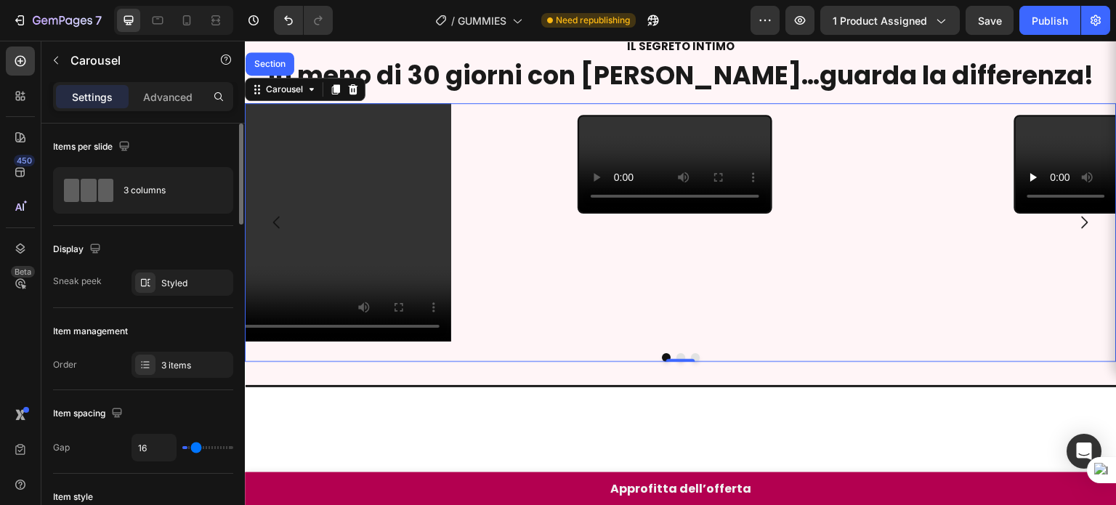
type input "26"
type input "33"
type input "43"
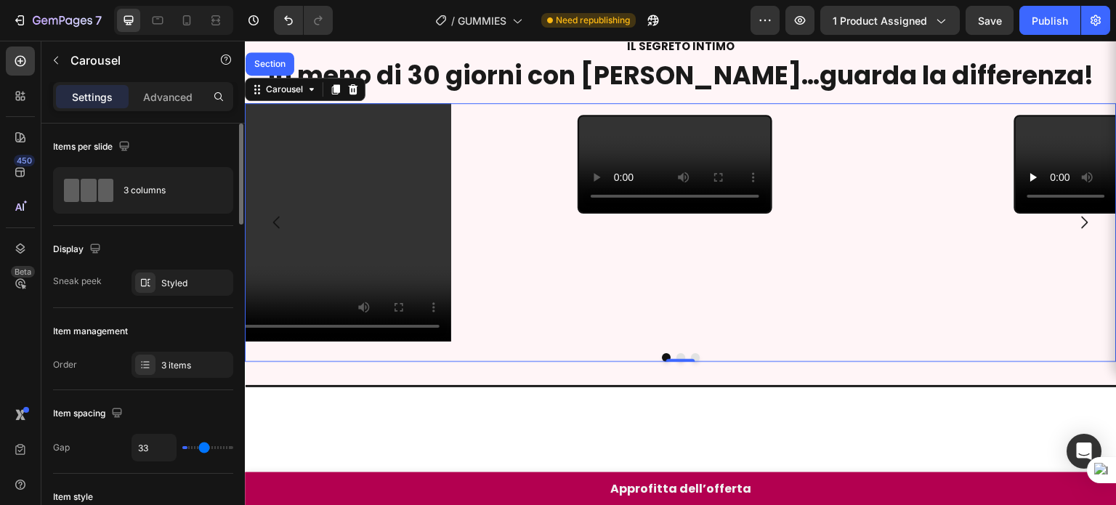
type input "43"
type input "67"
type input "80"
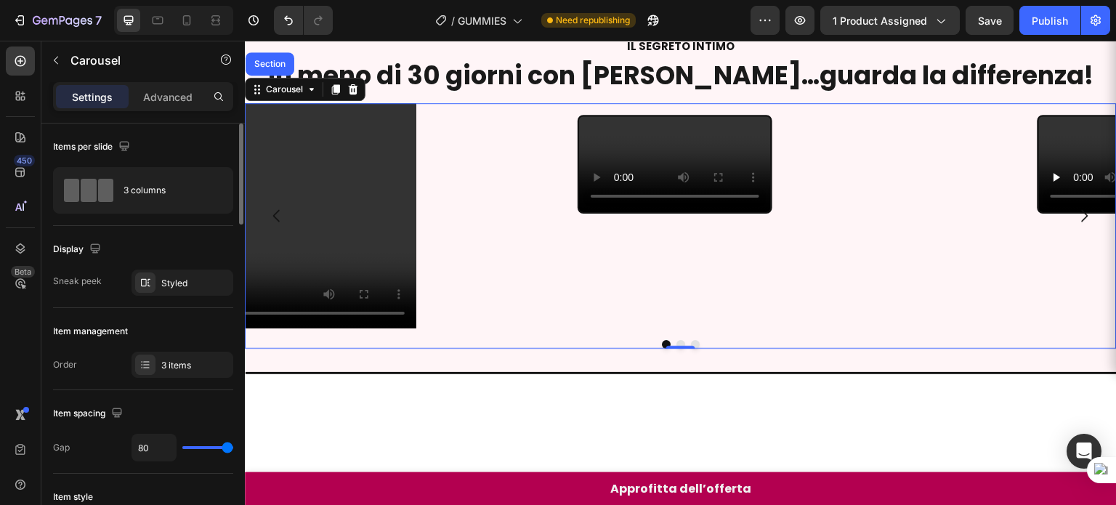
type input "63"
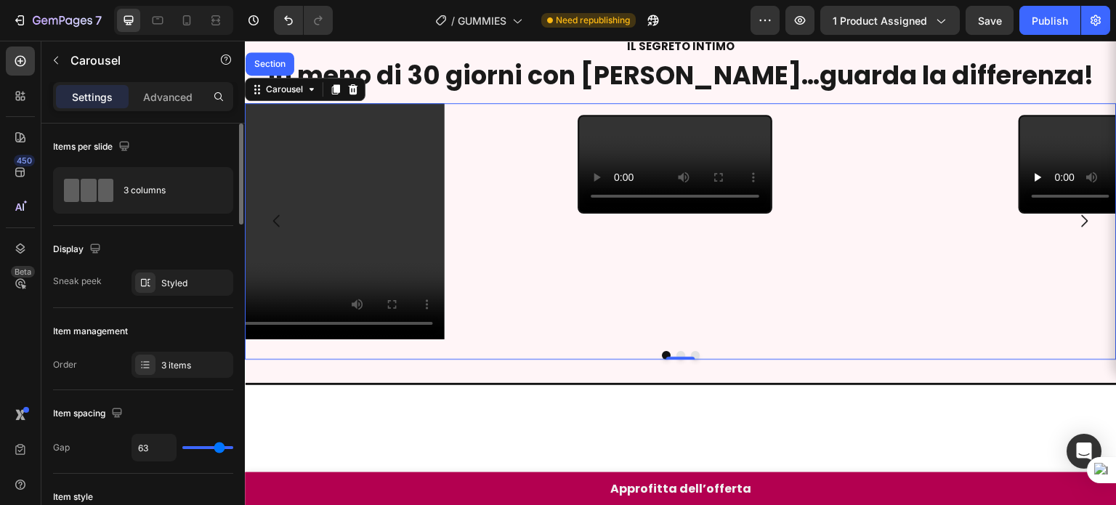
type input "29"
type input "0"
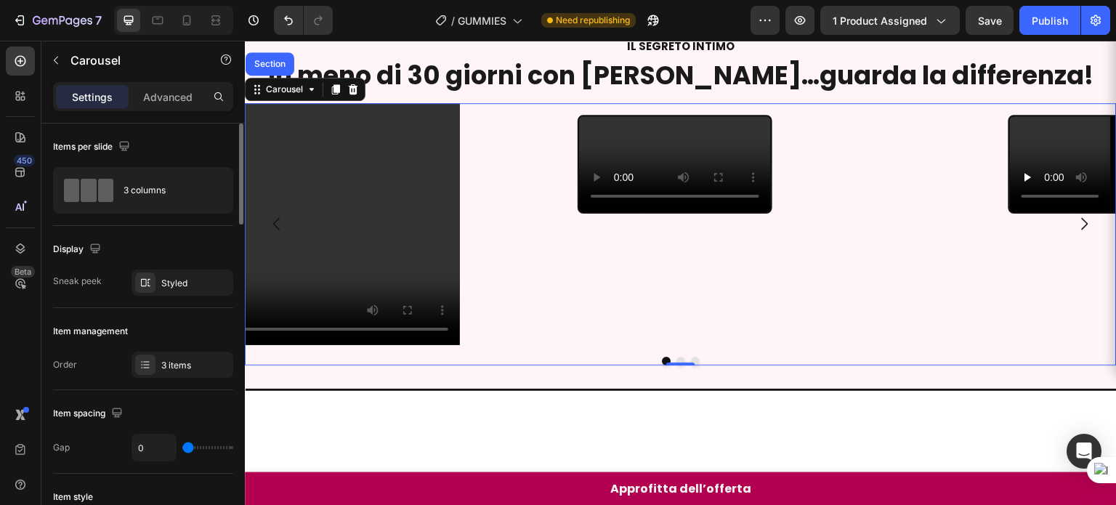
drag, startPoint x: 196, startPoint y: 450, endPoint x: 85, endPoint y: 375, distance: 133.9
type input "0"
click at [182, 446] on input "range" at bounding box center [207, 447] width 51 height 3
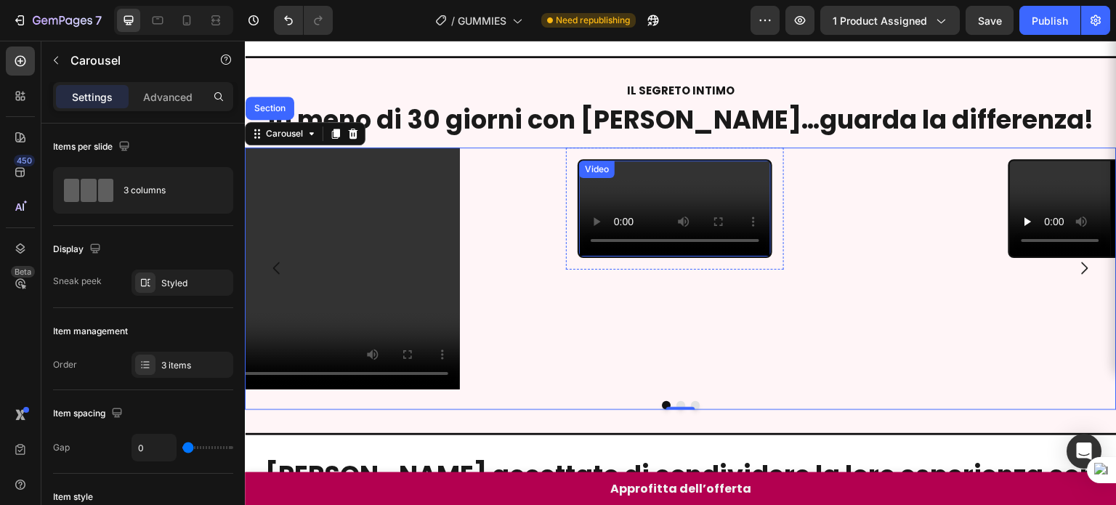
scroll to position [727, 0]
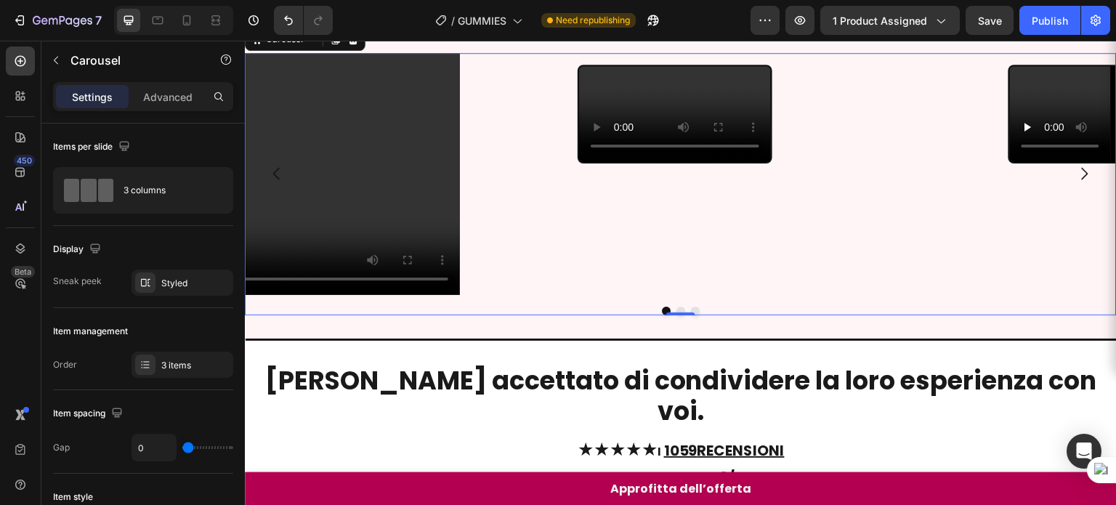
click at [673, 321] on div "0" at bounding box center [680, 315] width 15 height 12
click at [1076, 182] on icon "Carousel Next Arrow" at bounding box center [1084, 173] width 17 height 17
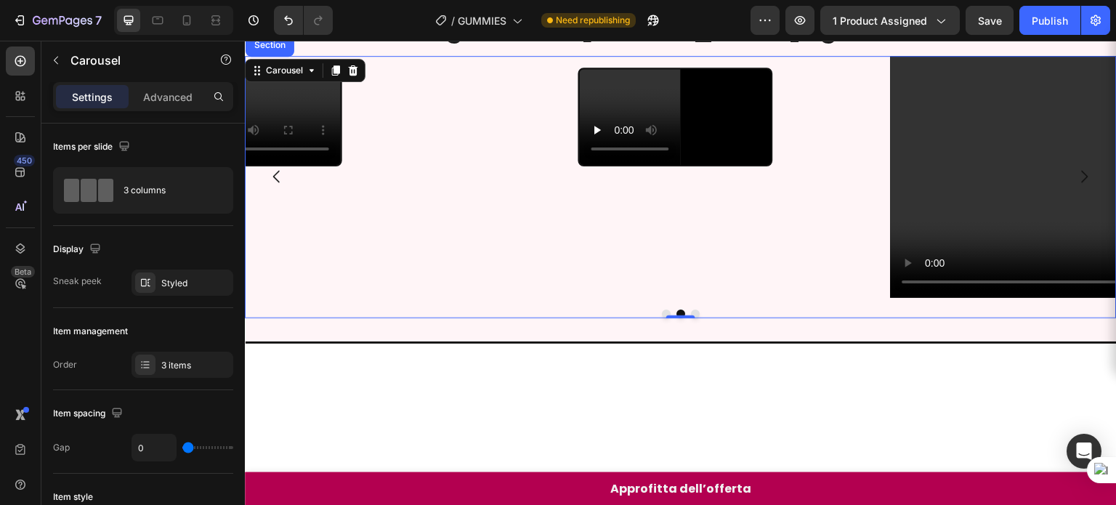
scroll to position [619, 0]
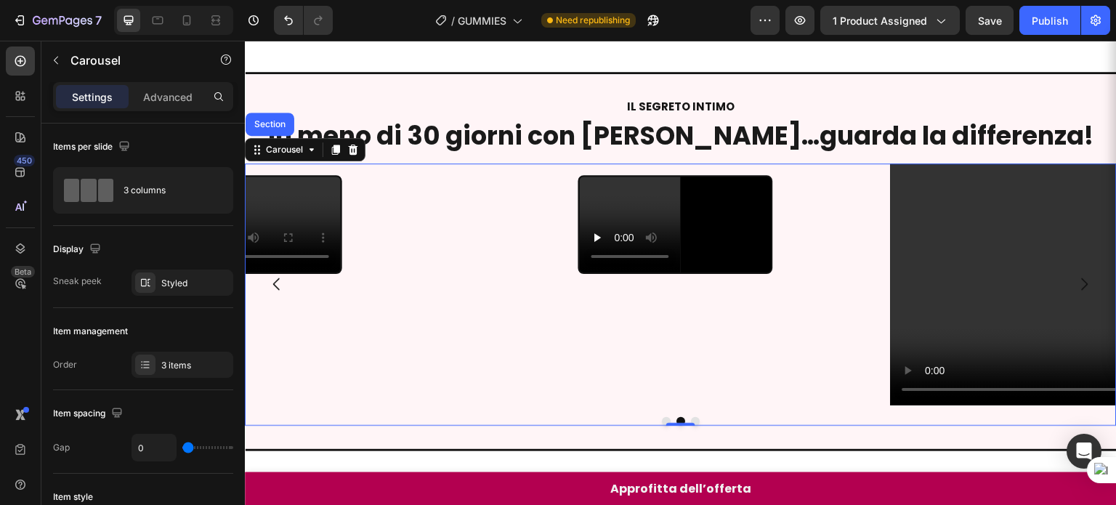
click at [277, 293] on icon "Carousel Back Arrow" at bounding box center [276, 283] width 17 height 17
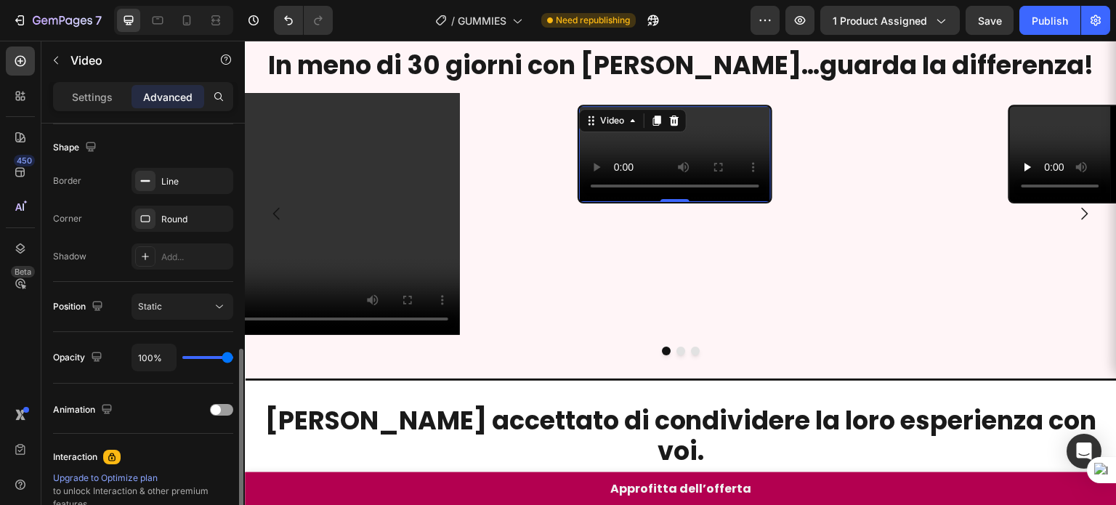
scroll to position [416, 0]
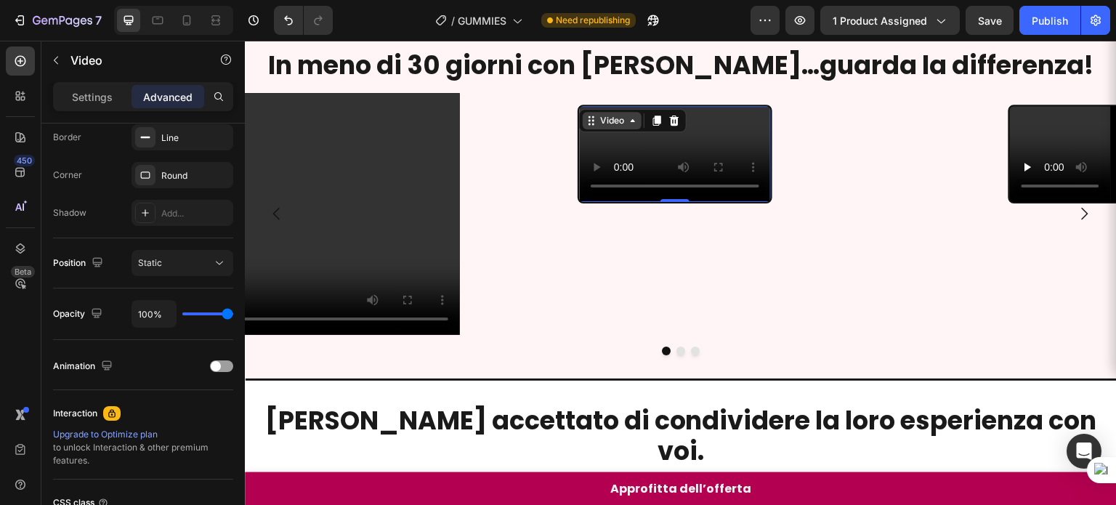
click at [629, 121] on icon at bounding box center [633, 121] width 12 height 12
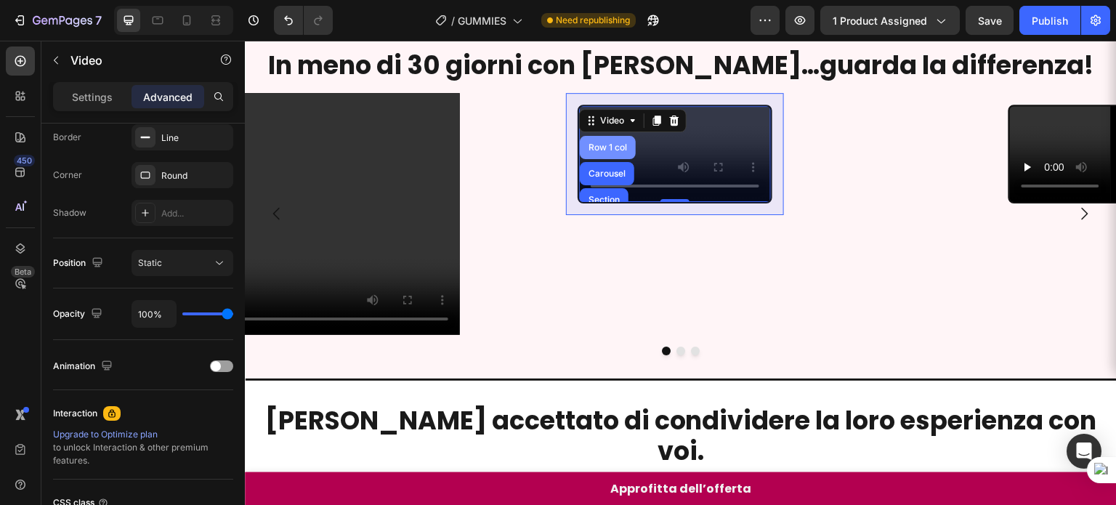
click at [613, 143] on div "Row 1 col" at bounding box center [607, 147] width 44 height 9
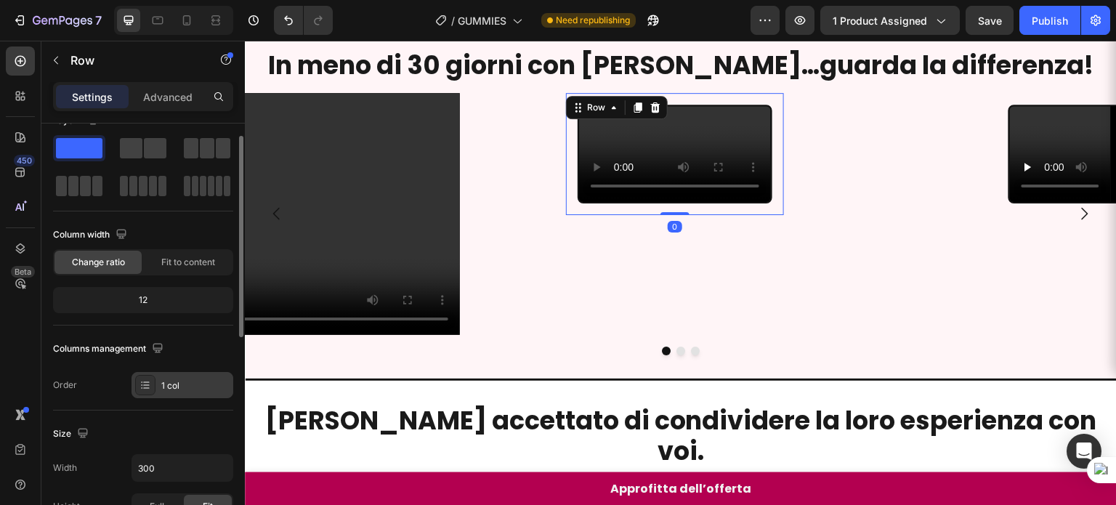
scroll to position [26, 0]
click at [147, 462] on input "300" at bounding box center [182, 468] width 100 height 26
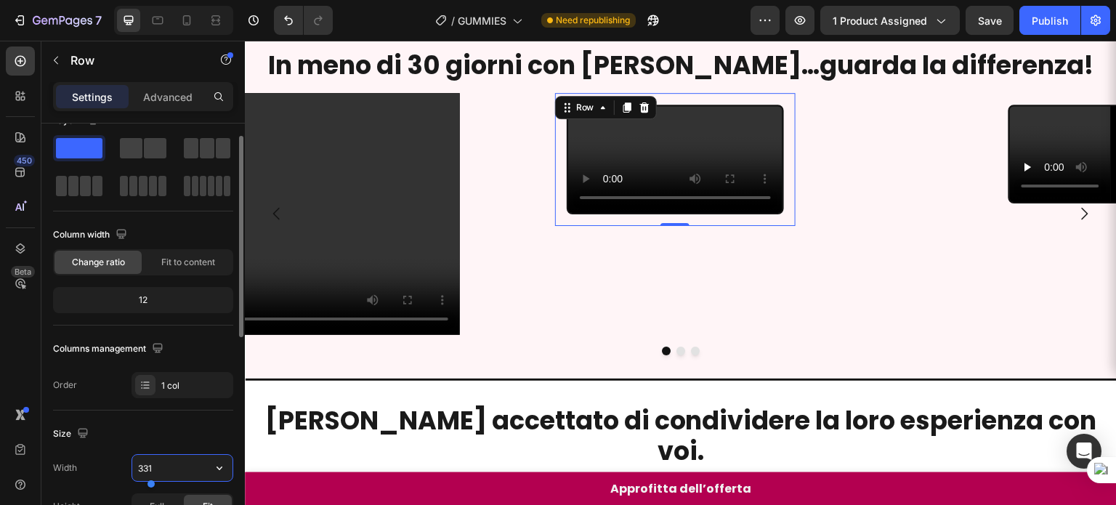
type input "330"
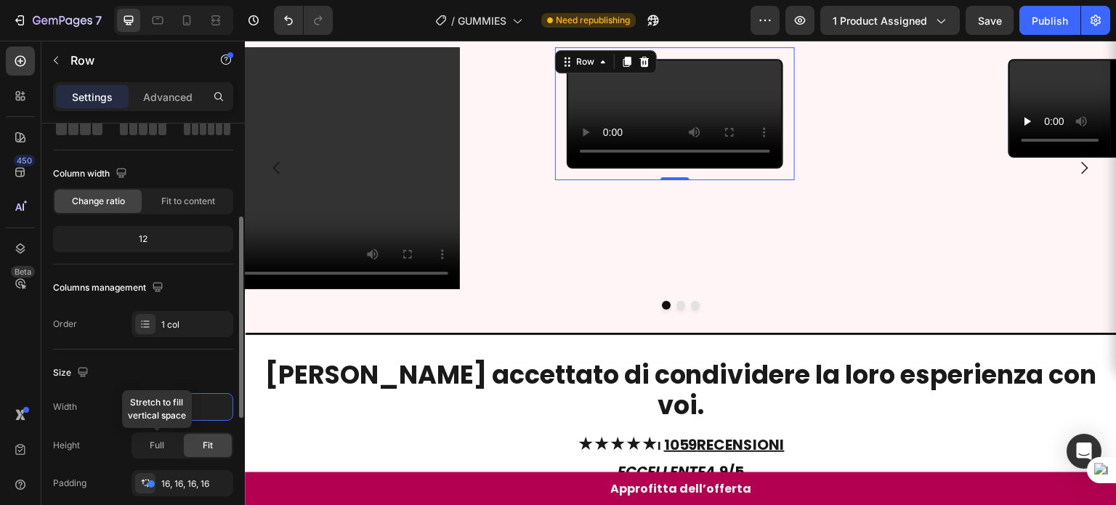
scroll to position [122, 0]
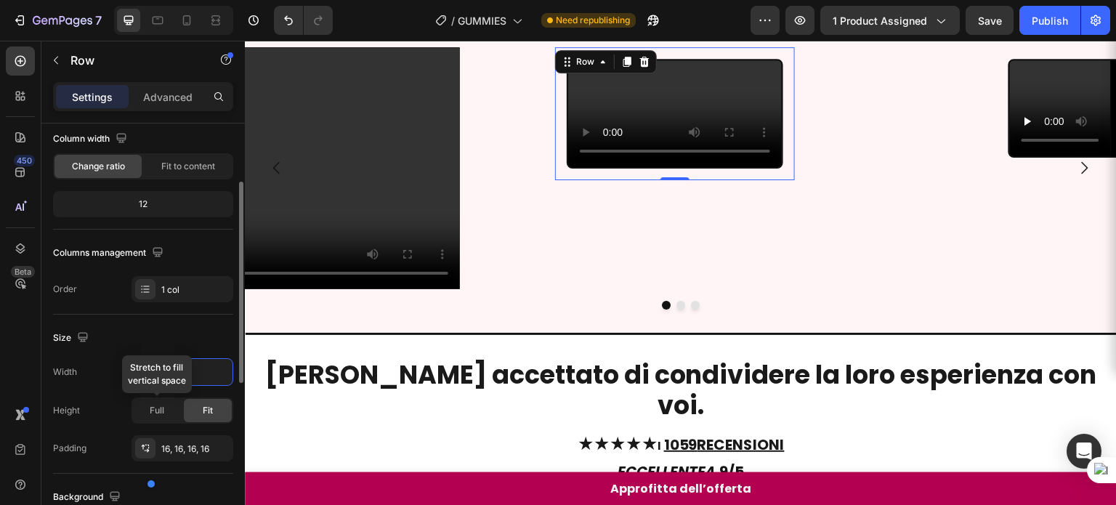
click at [160, 408] on span "Full" at bounding box center [157, 410] width 15 height 13
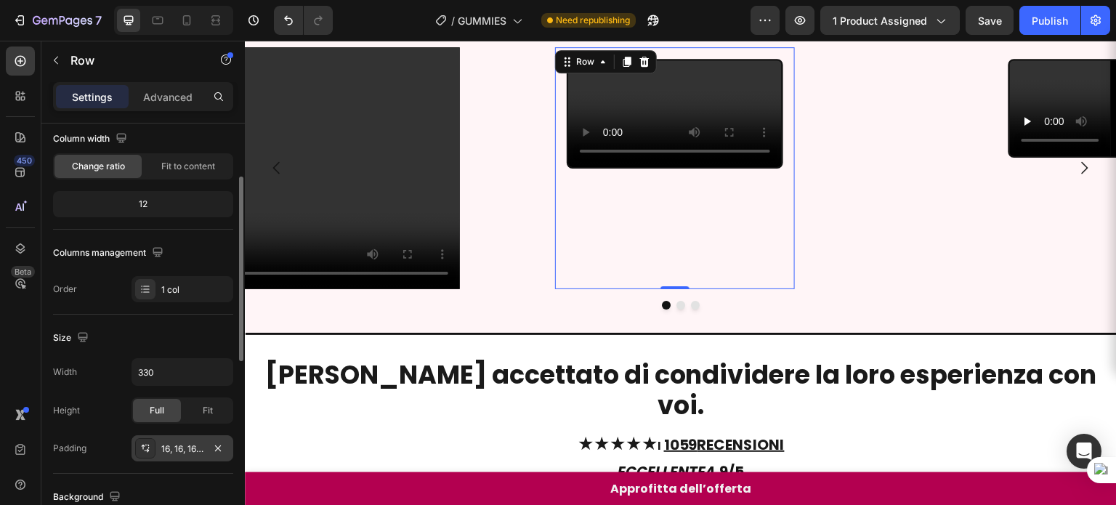
click at [175, 447] on div "16, 16, 16, 16" at bounding box center [182, 448] width 42 height 13
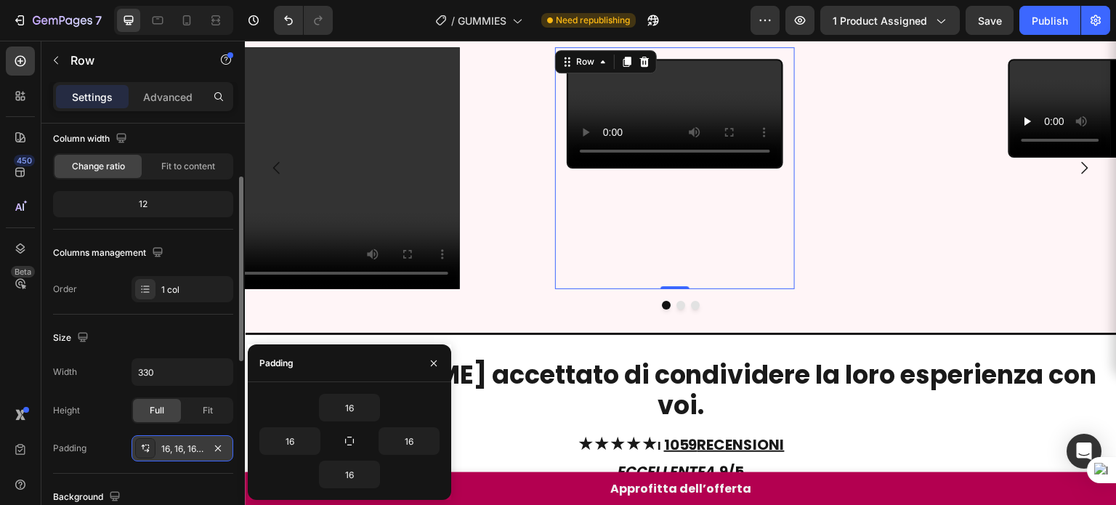
click at [175, 447] on div "16, 16, 16, 16" at bounding box center [182, 448] width 42 height 13
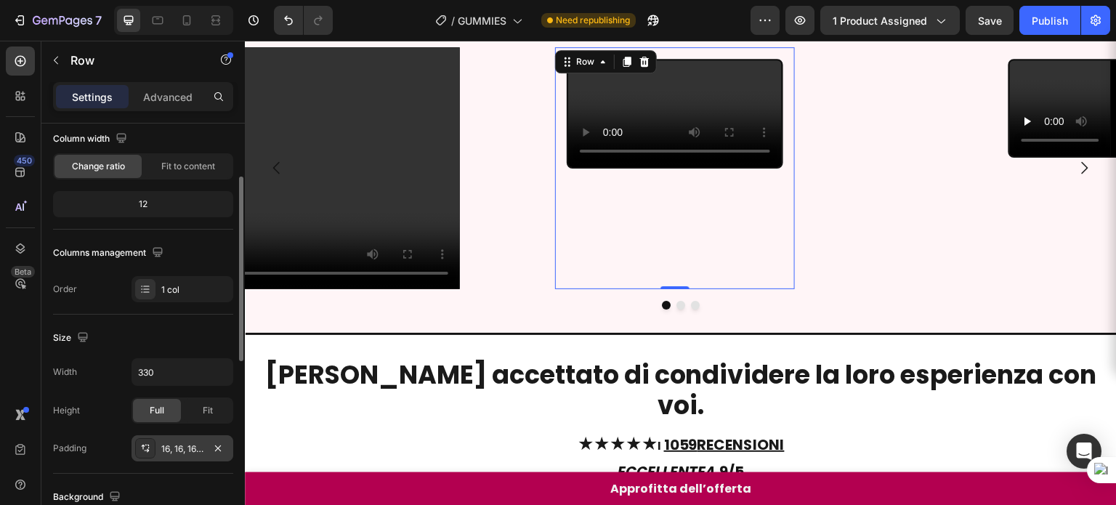
click at [188, 438] on div "16, 16, 16, 16" at bounding box center [182, 448] width 102 height 26
click at [192, 414] on div "Fit" at bounding box center [208, 410] width 48 height 23
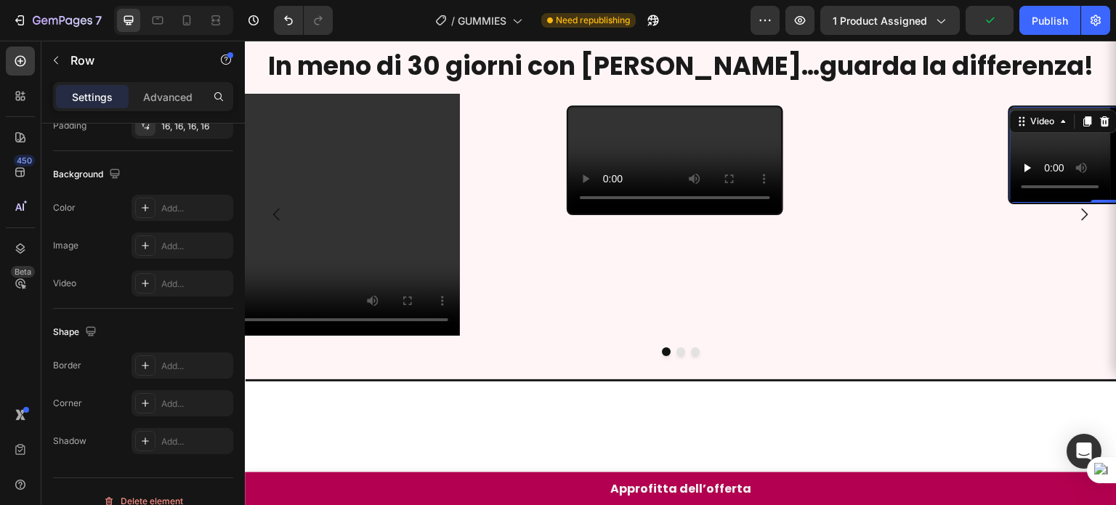
scroll to position [0, 0]
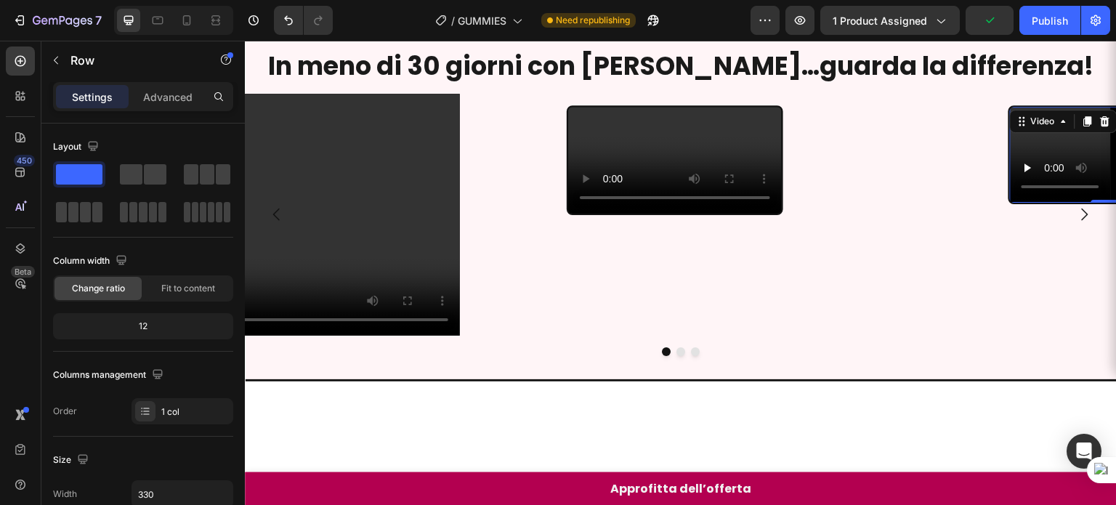
click at [1086, 153] on video at bounding box center [1105, 155] width 192 height 96
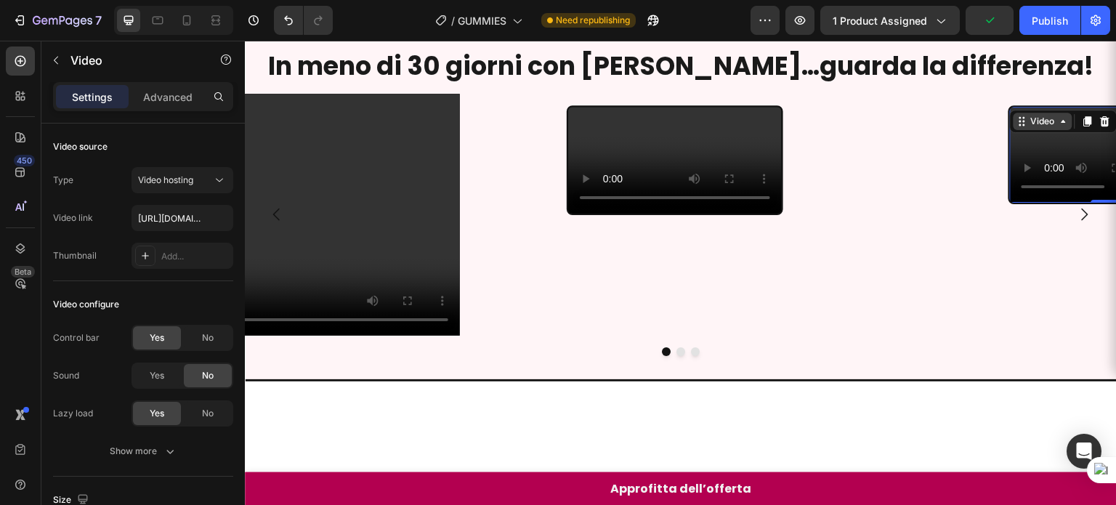
click at [1044, 115] on div "Video" at bounding box center [1043, 121] width 30 height 13
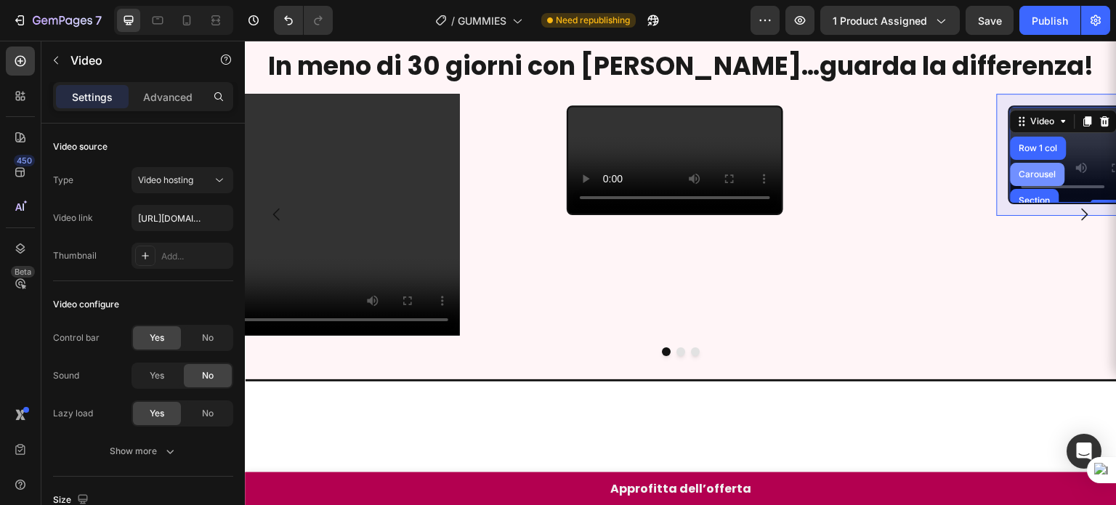
click at [1034, 144] on div "Row 1 col" at bounding box center [1038, 148] width 44 height 9
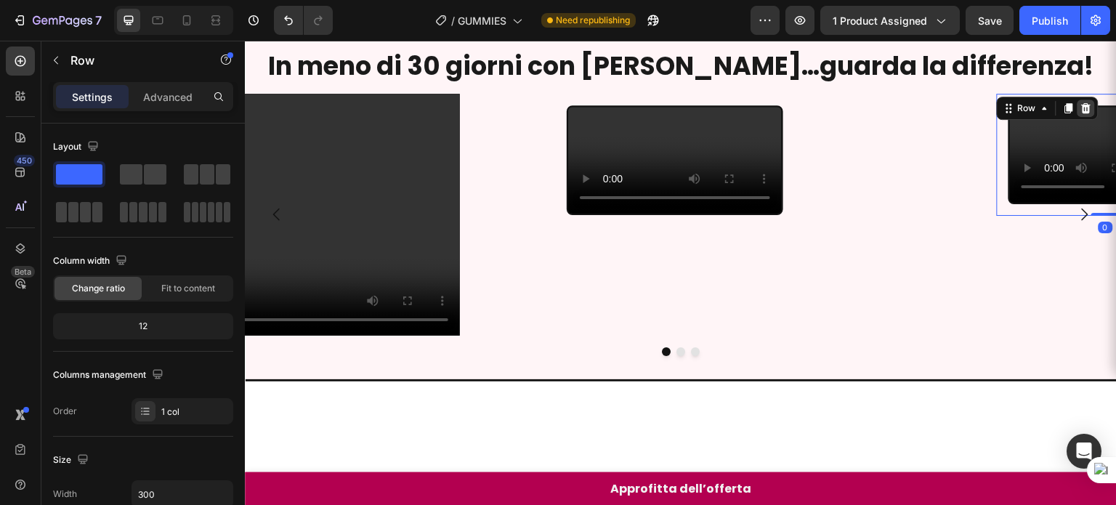
click at [1081, 102] on icon at bounding box center [1086, 108] width 12 height 12
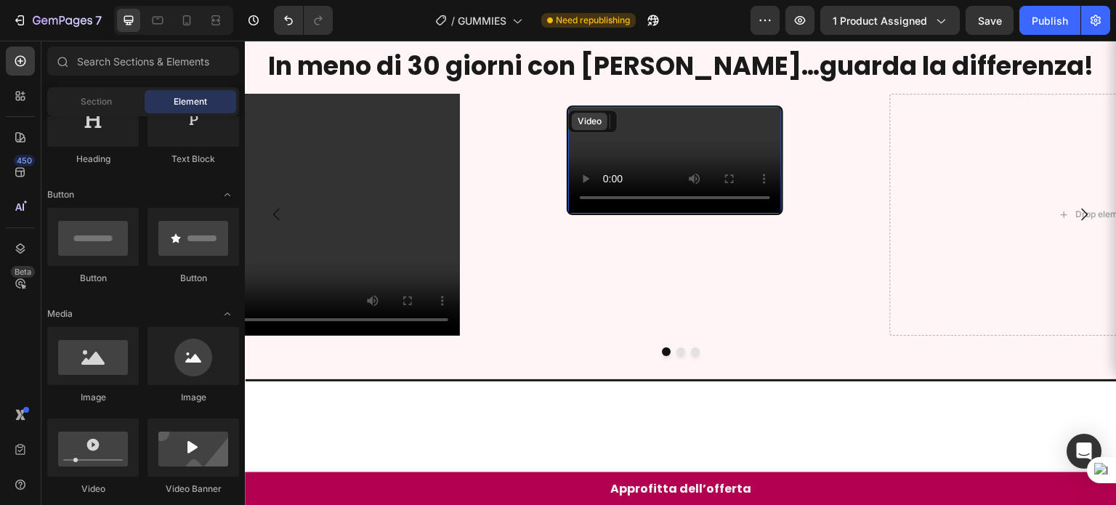
click at [585, 115] on div "Video" at bounding box center [589, 121] width 30 height 13
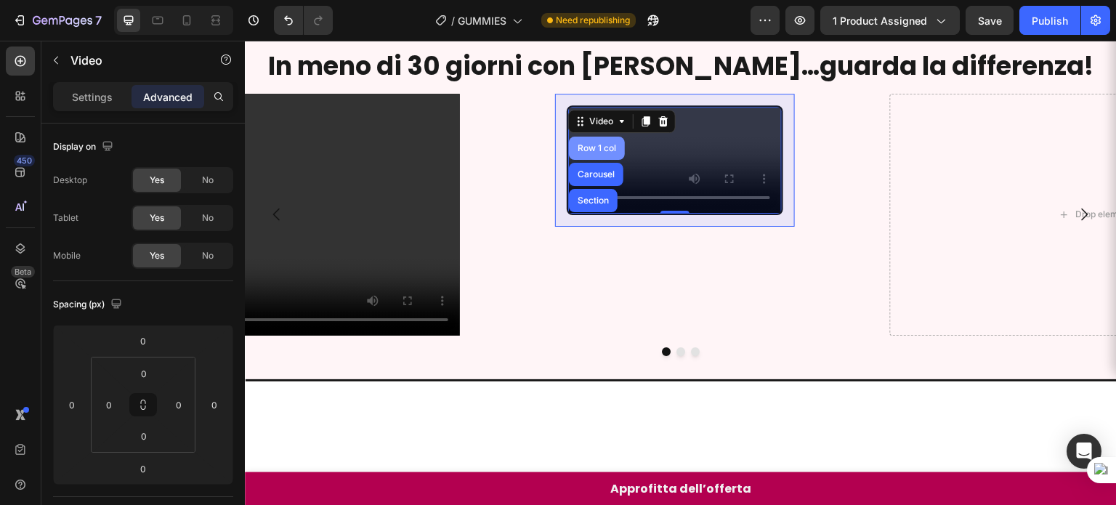
click at [585, 140] on div "Row 1 col" at bounding box center [597, 148] width 56 height 23
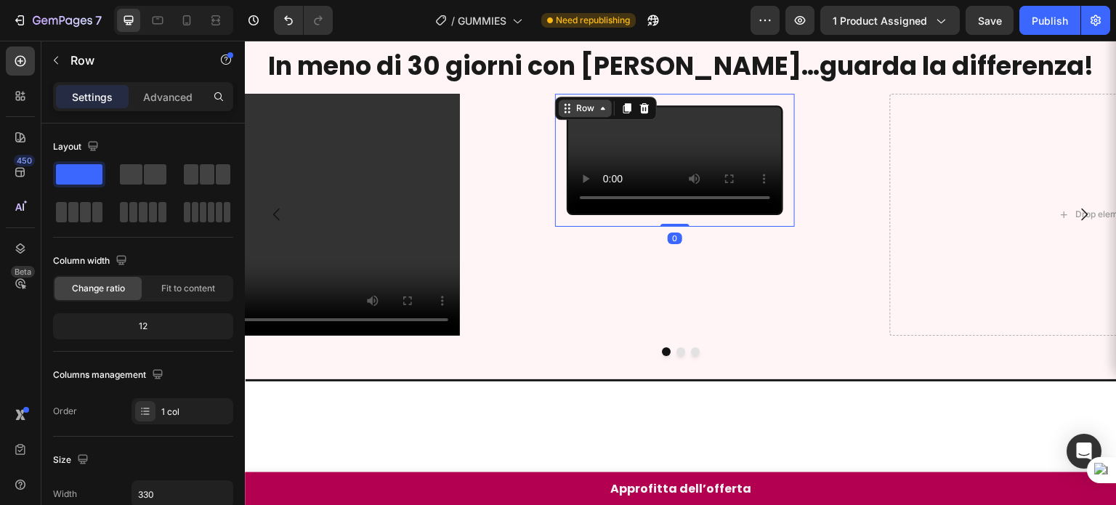
click at [582, 111] on div "Row" at bounding box center [585, 108] width 24 height 13
click at [629, 107] on icon at bounding box center [627, 108] width 8 height 10
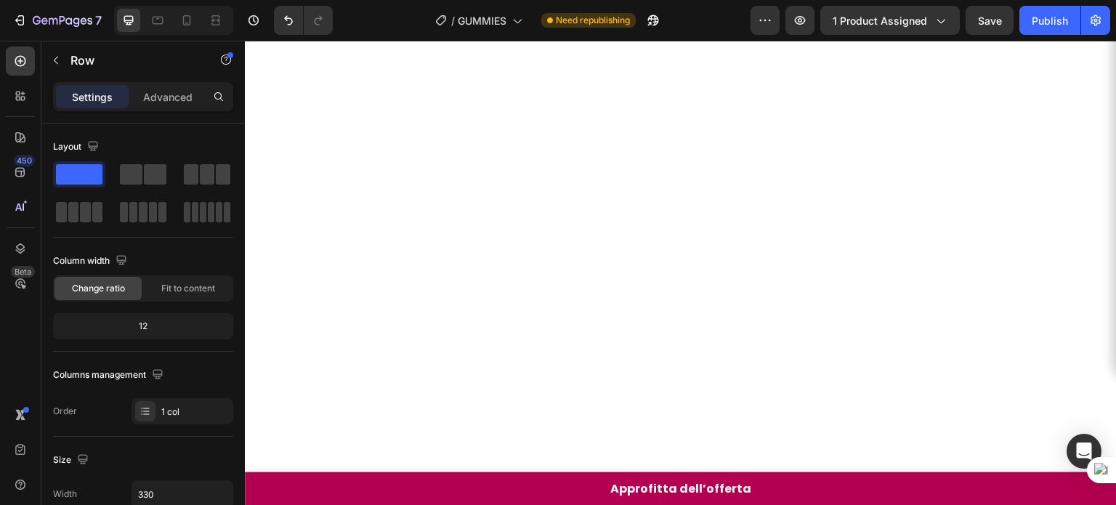
scroll to position [993, 0]
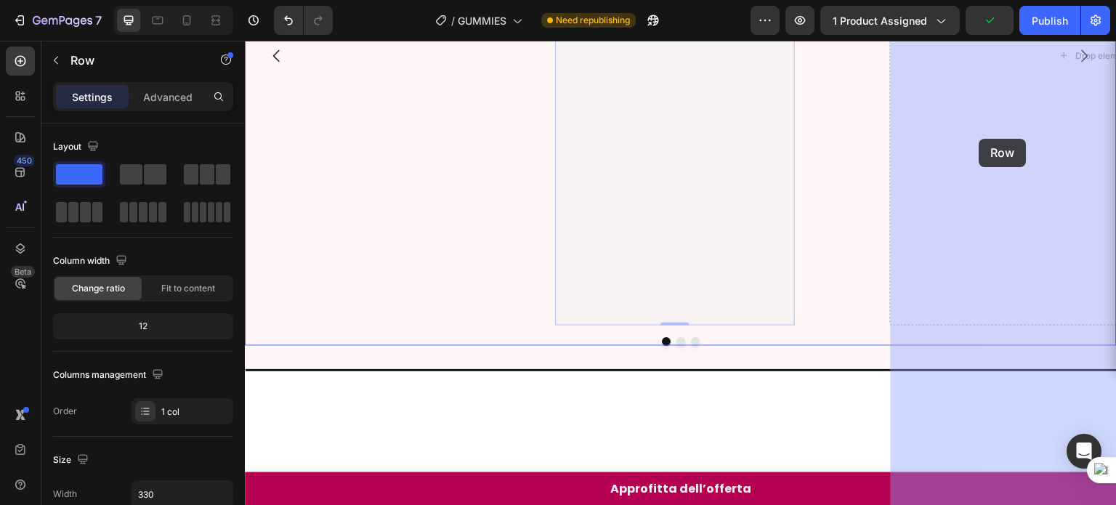
drag, startPoint x: 586, startPoint y: 178, endPoint x: 978, endPoint y: 139, distance: 394.1
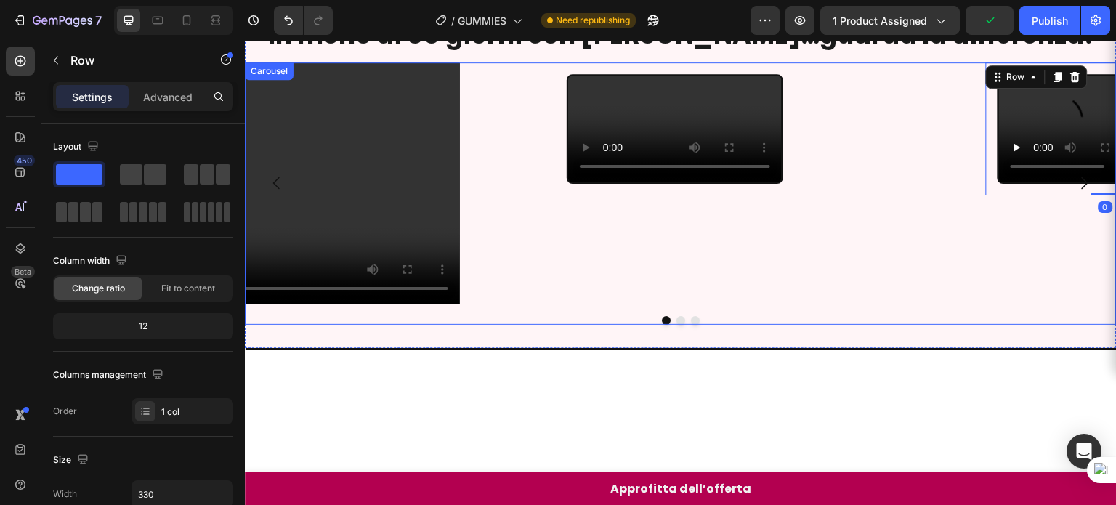
scroll to position [680, 0]
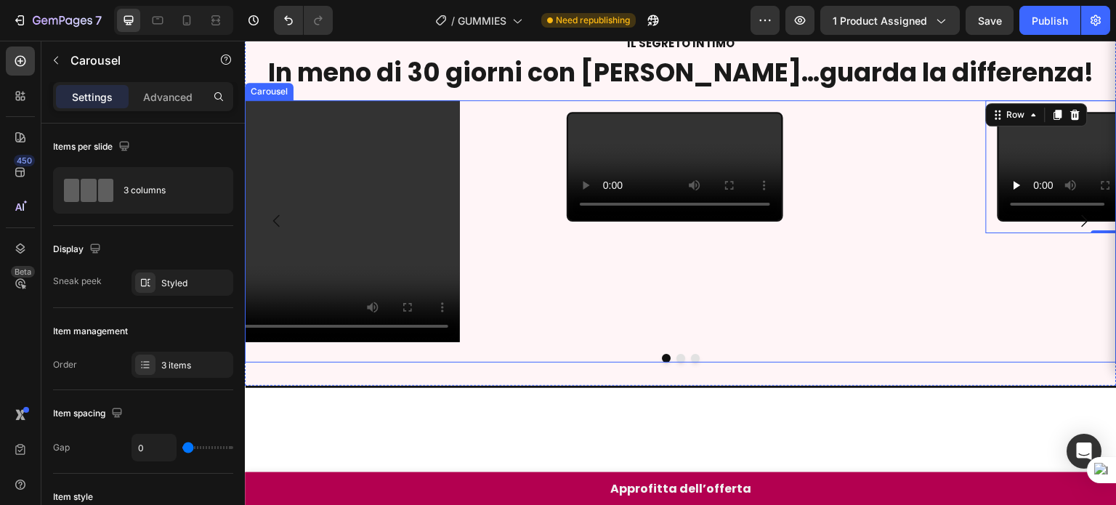
click at [1076, 229] on icon "Carousel Next Arrow" at bounding box center [1084, 220] width 17 height 17
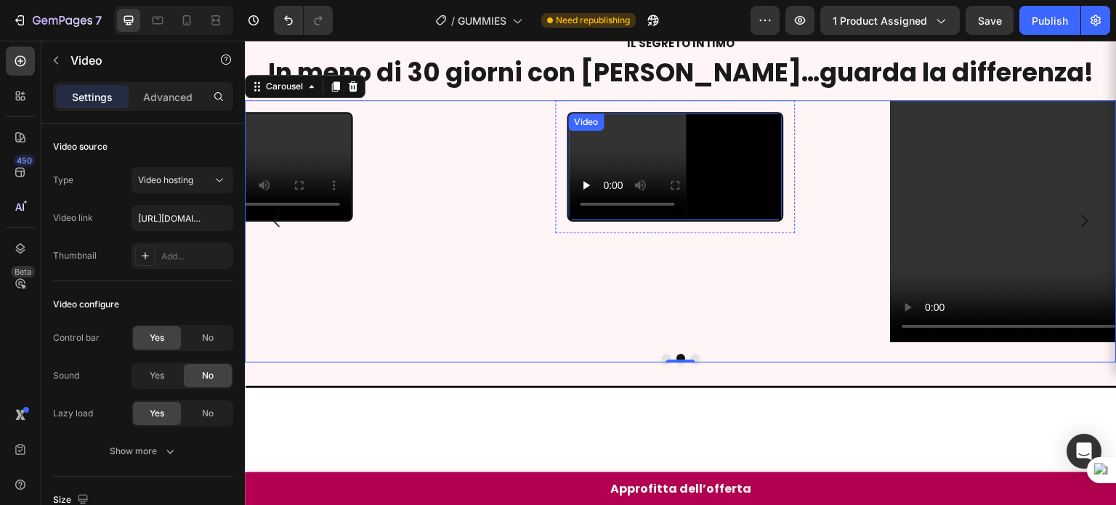
click at [739, 220] on video at bounding box center [675, 166] width 214 height 107
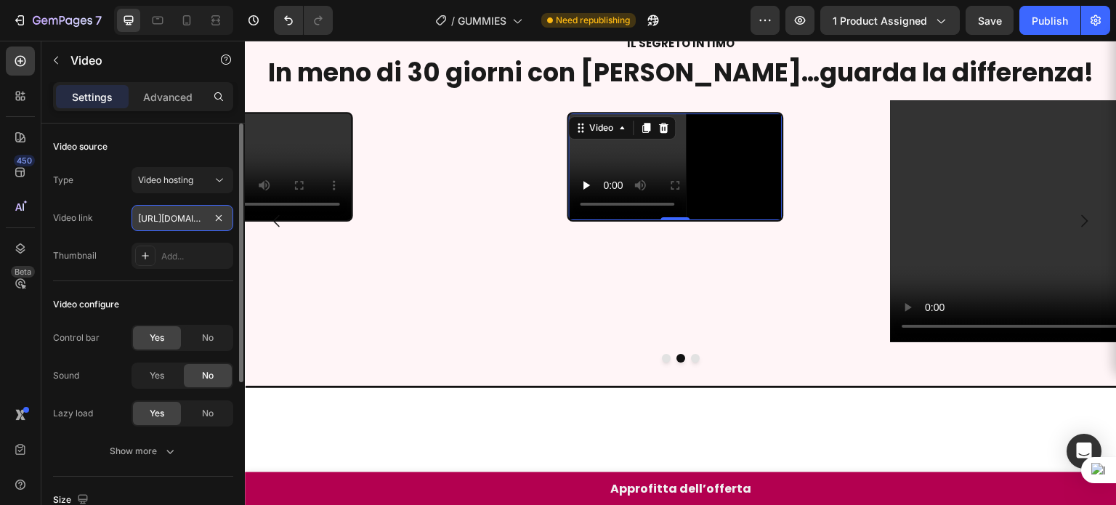
click at [168, 222] on input "[URL][DOMAIN_NAME]" at bounding box center [182, 218] width 102 height 26
type input "[URL][DOMAIN_NAME]"
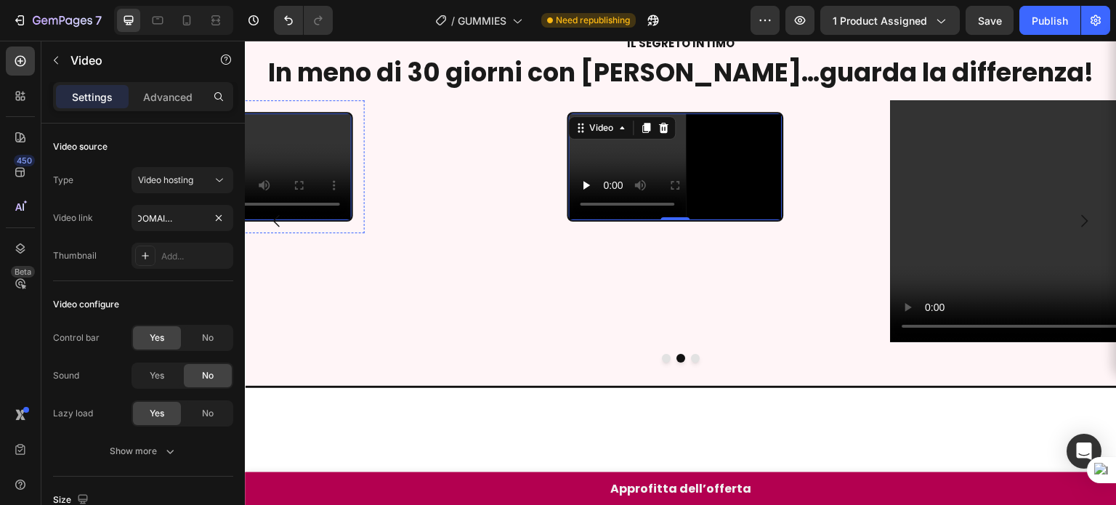
click at [331, 220] on video at bounding box center [245, 166] width 214 height 107
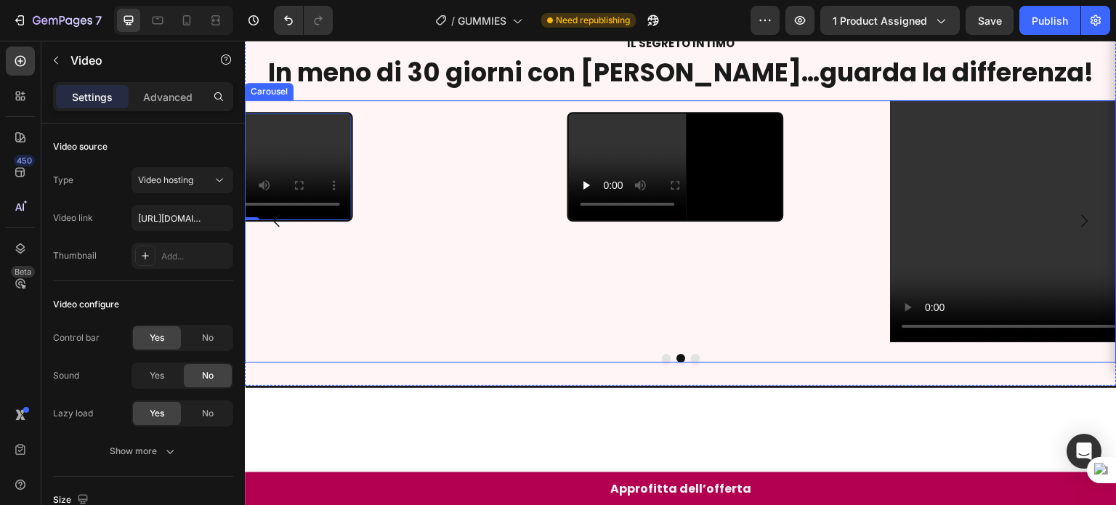
click at [279, 229] on icon "Carousel Back Arrow" at bounding box center [276, 220] width 17 height 17
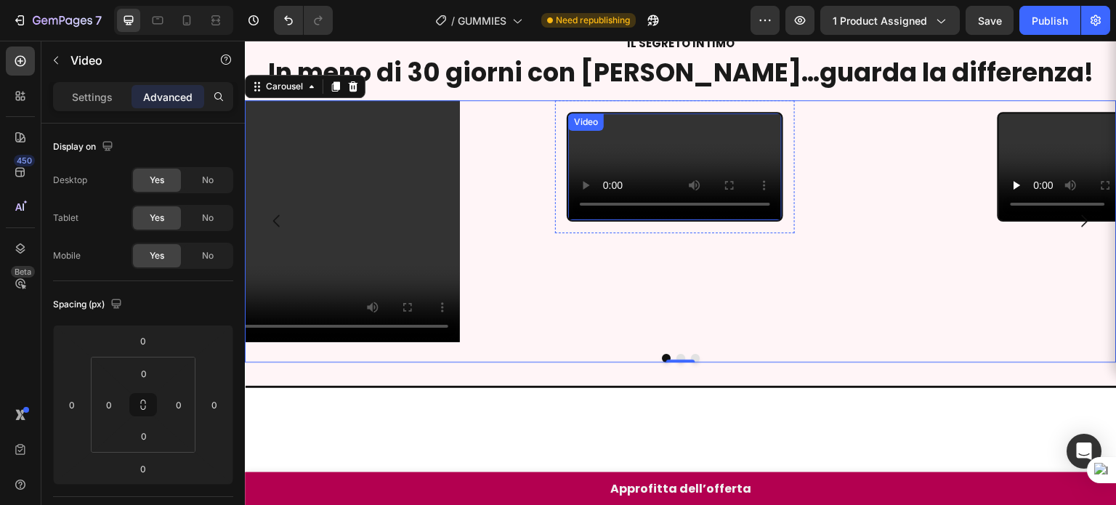
click at [681, 220] on video at bounding box center [675, 166] width 214 height 107
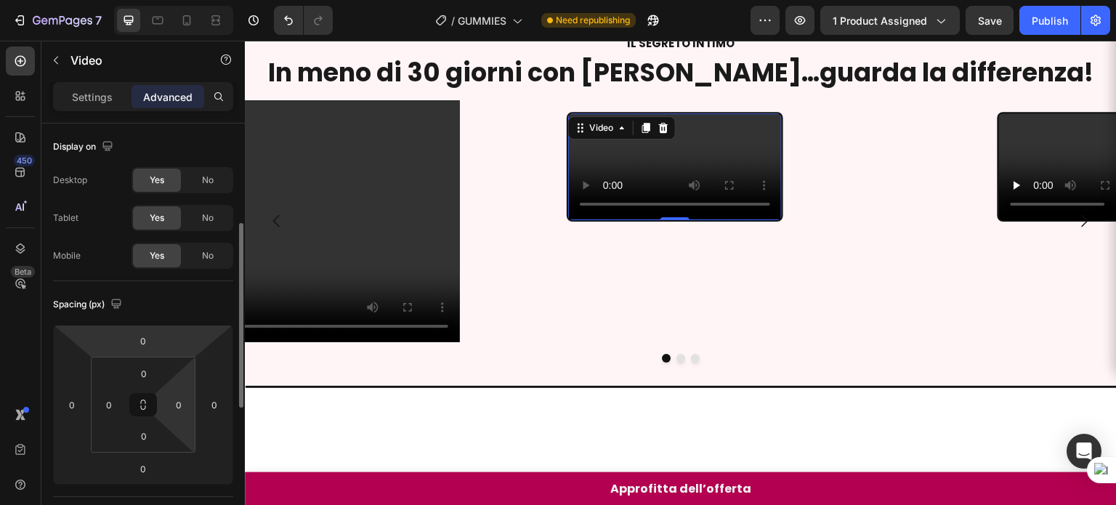
scroll to position [70, 0]
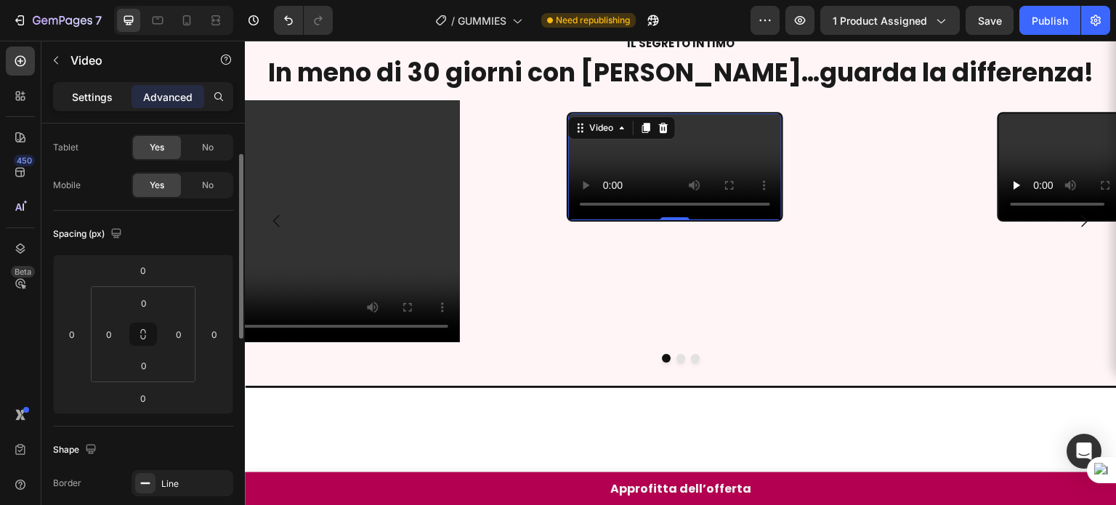
click at [91, 89] on p "Settings" at bounding box center [92, 96] width 41 height 15
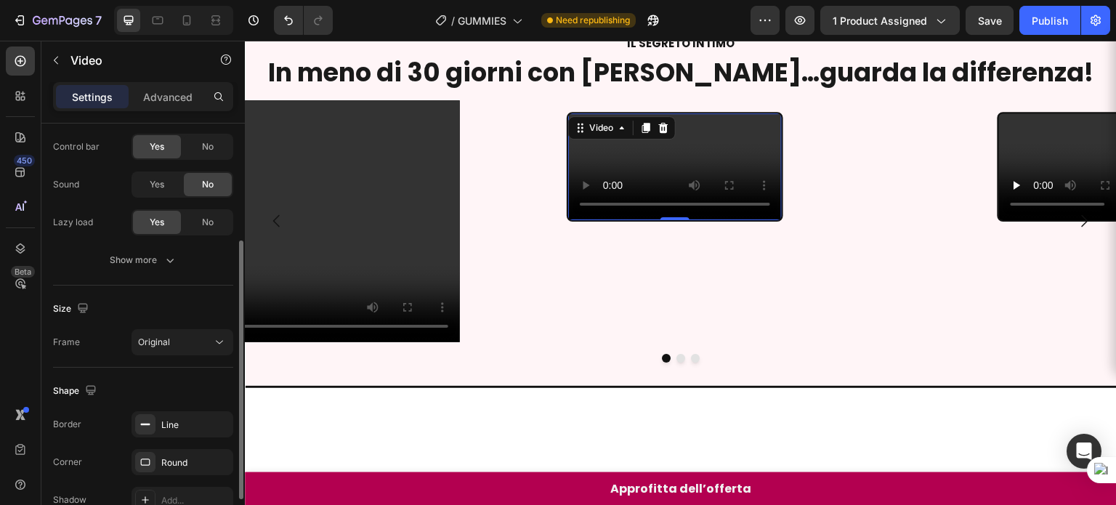
scroll to position [191, 0]
click at [166, 261] on icon "button" at bounding box center [170, 260] width 15 height 15
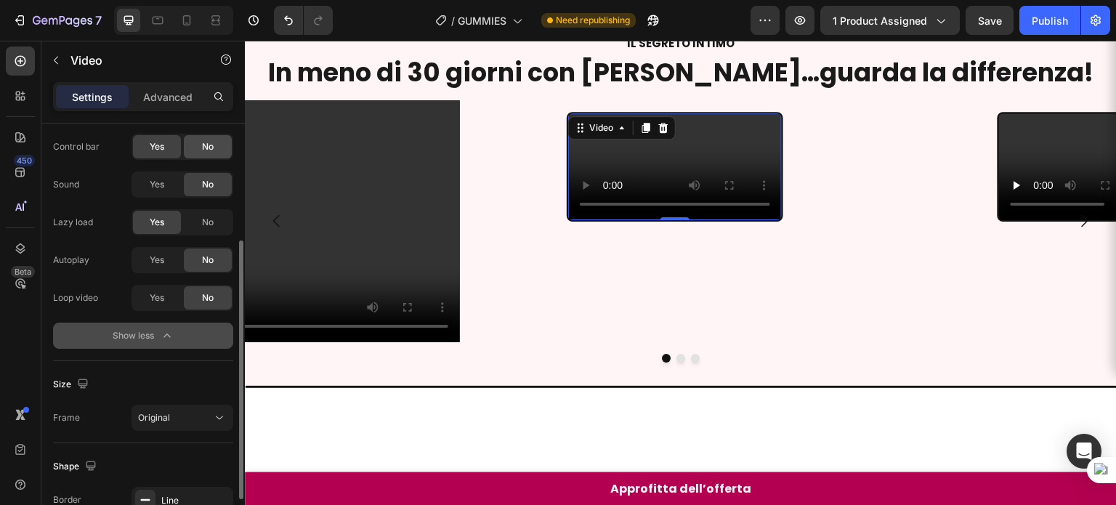
click at [203, 150] on span "No" at bounding box center [208, 146] width 12 height 13
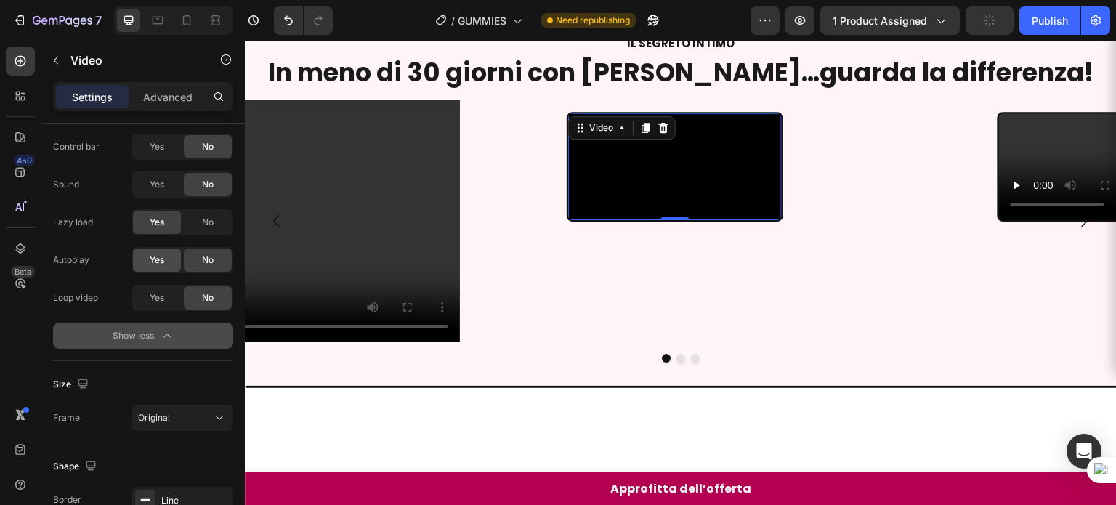
click at [160, 256] on span "Yes" at bounding box center [157, 259] width 15 height 13
click at [161, 295] on span "Yes" at bounding box center [157, 297] width 15 height 13
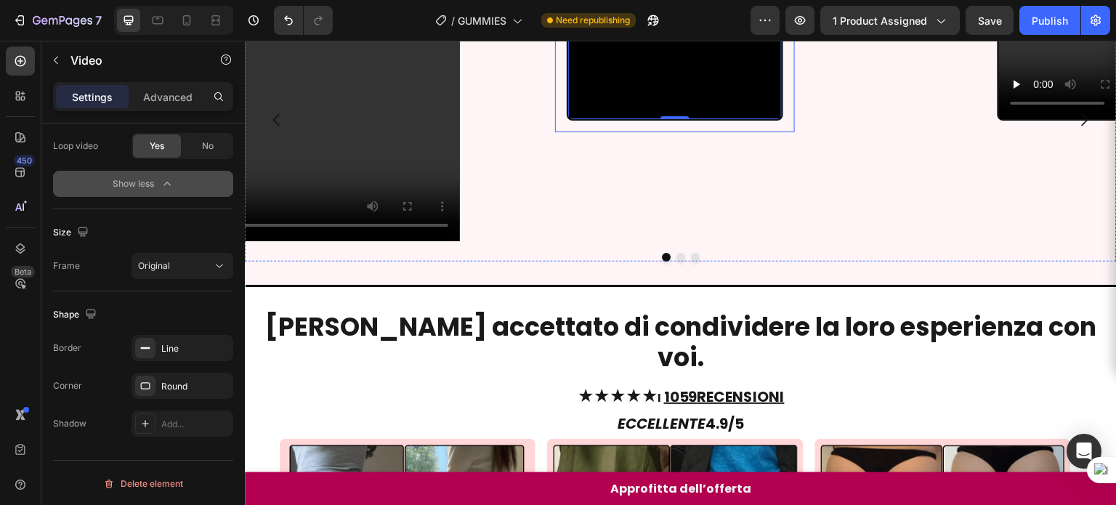
scroll to position [773, 0]
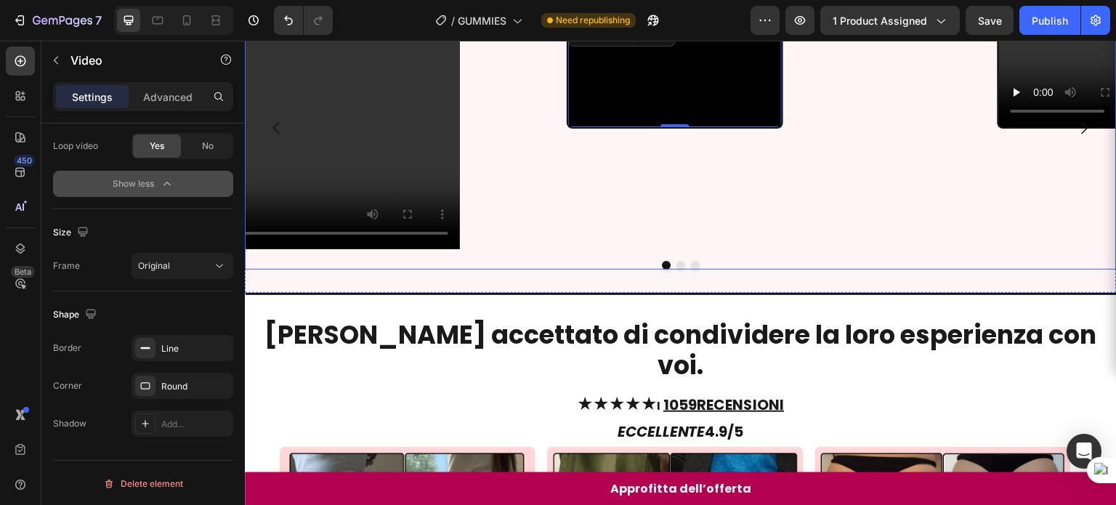
click at [1076, 137] on icon "Carousel Next Arrow" at bounding box center [1084, 127] width 17 height 17
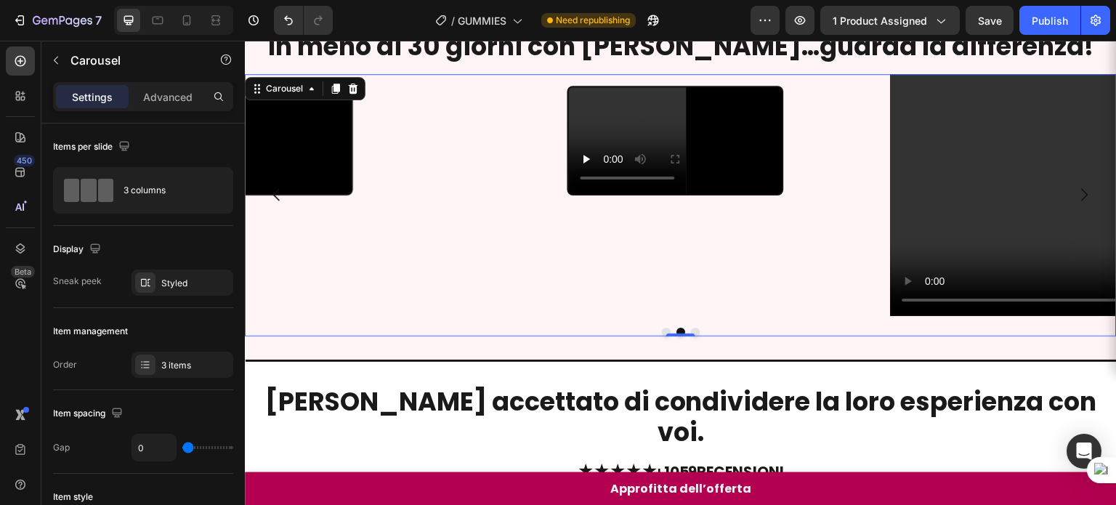
scroll to position [732, 0]
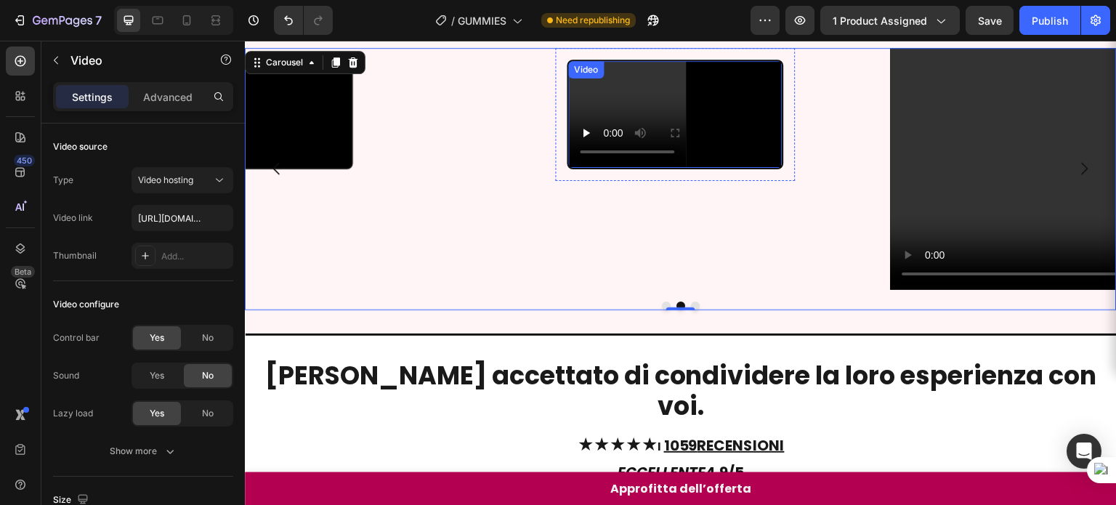
click at [711, 168] on video at bounding box center [675, 114] width 214 height 107
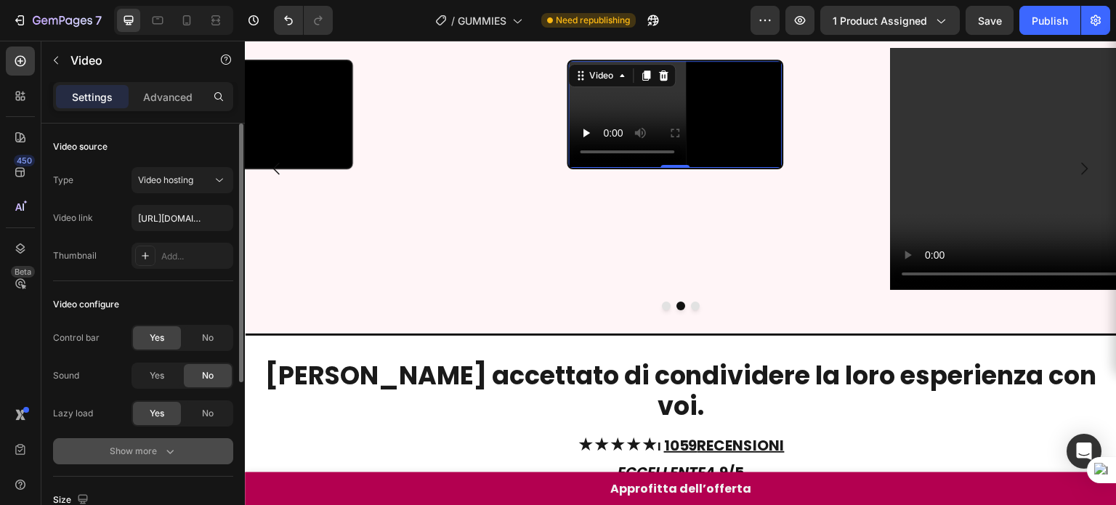
click at [187, 444] on button "Show more" at bounding box center [143, 451] width 180 height 26
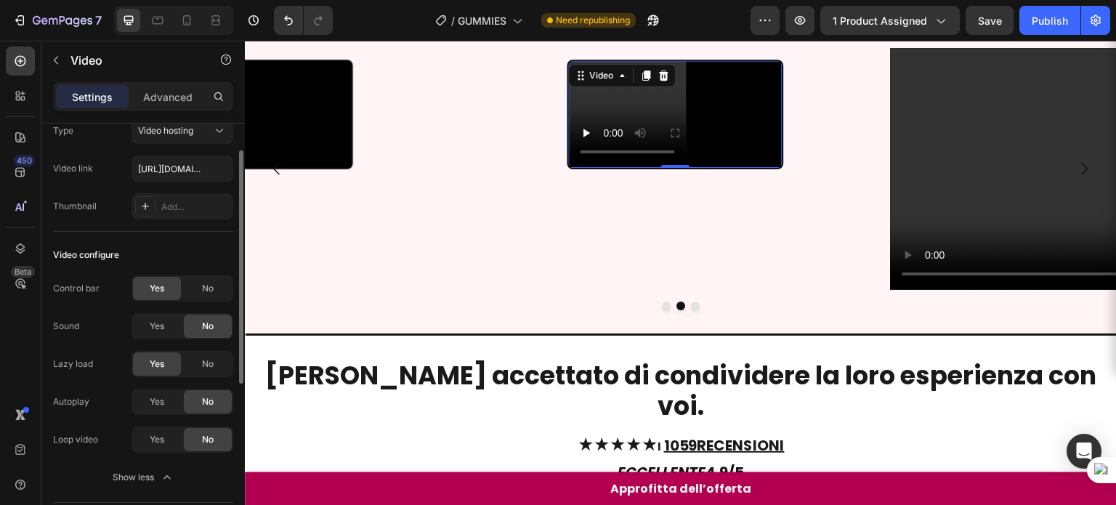
scroll to position [49, 0]
click at [153, 409] on div "Yes" at bounding box center [157, 401] width 48 height 23
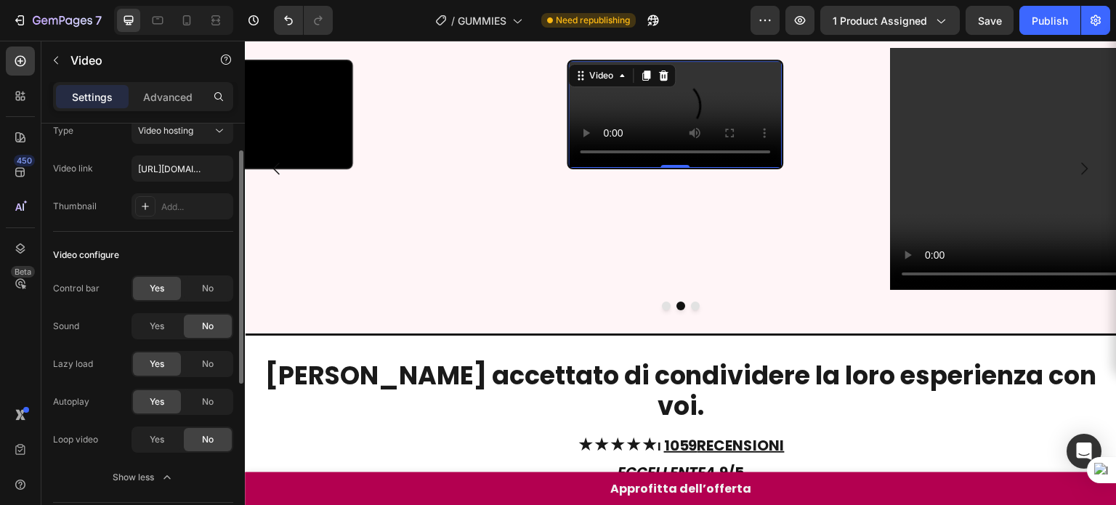
click at [157, 420] on div "Autoplay Yes No Loop video Yes No" at bounding box center [143, 421] width 180 height 64
click at [157, 428] on div "Yes" at bounding box center [157, 439] width 48 height 23
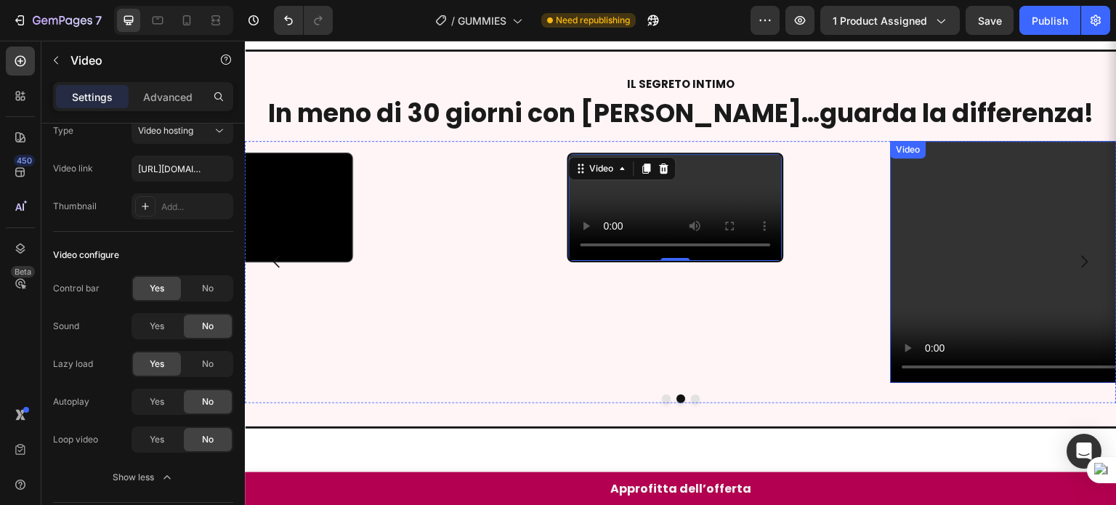
click at [935, 179] on video at bounding box center [1105, 262] width 430 height 242
click at [980, 150] on icon at bounding box center [986, 156] width 12 height 12
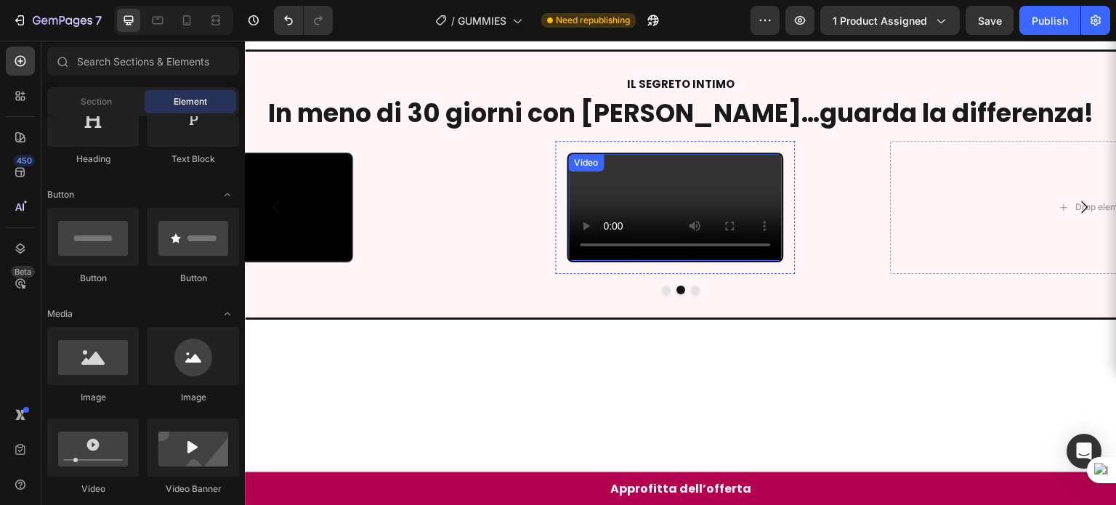
click at [585, 158] on div "Video" at bounding box center [586, 162] width 30 height 13
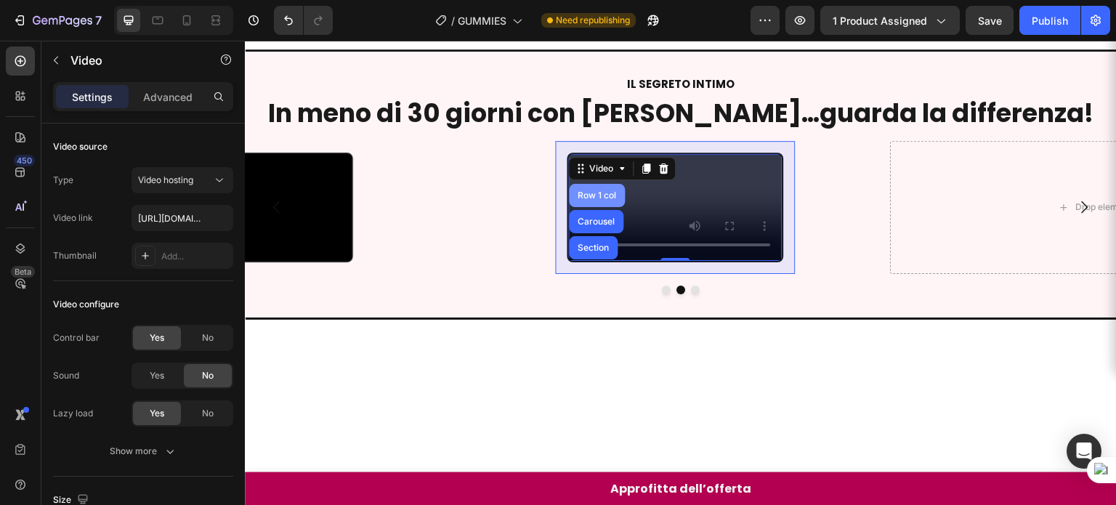
click at [597, 184] on div "Row 1 col" at bounding box center [597, 195] width 56 height 23
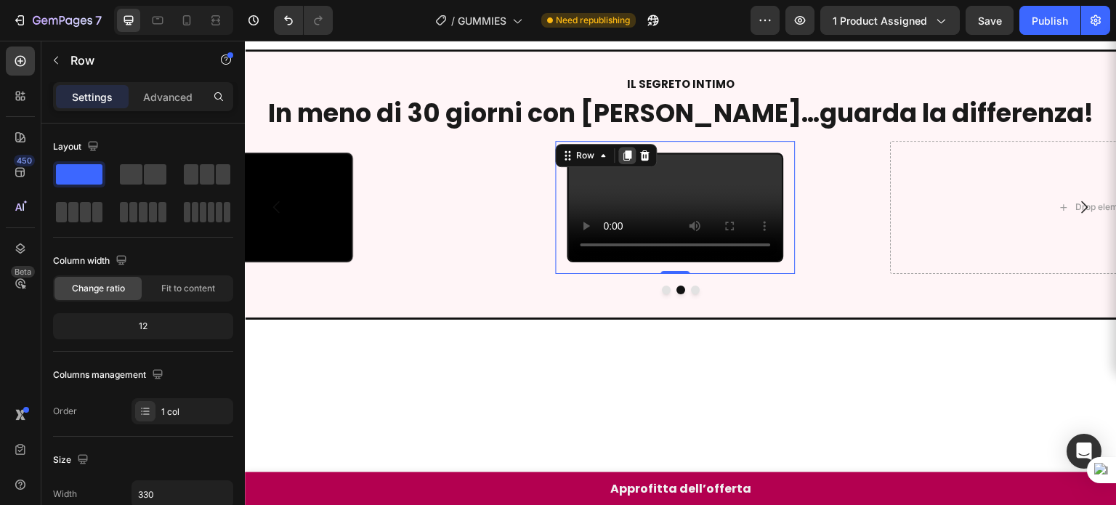
click at [629, 152] on icon at bounding box center [627, 156] width 12 height 12
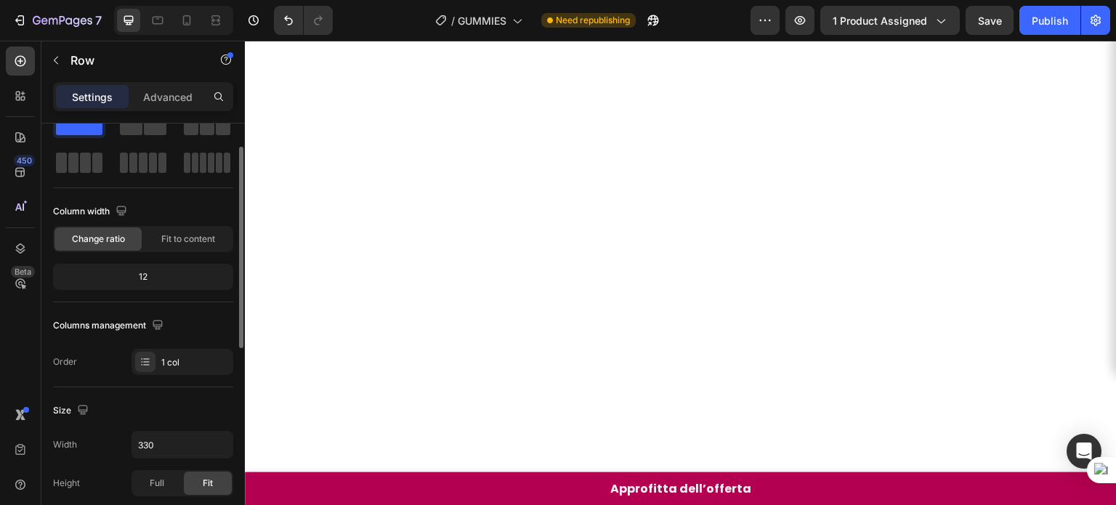
scroll to position [1008, 0]
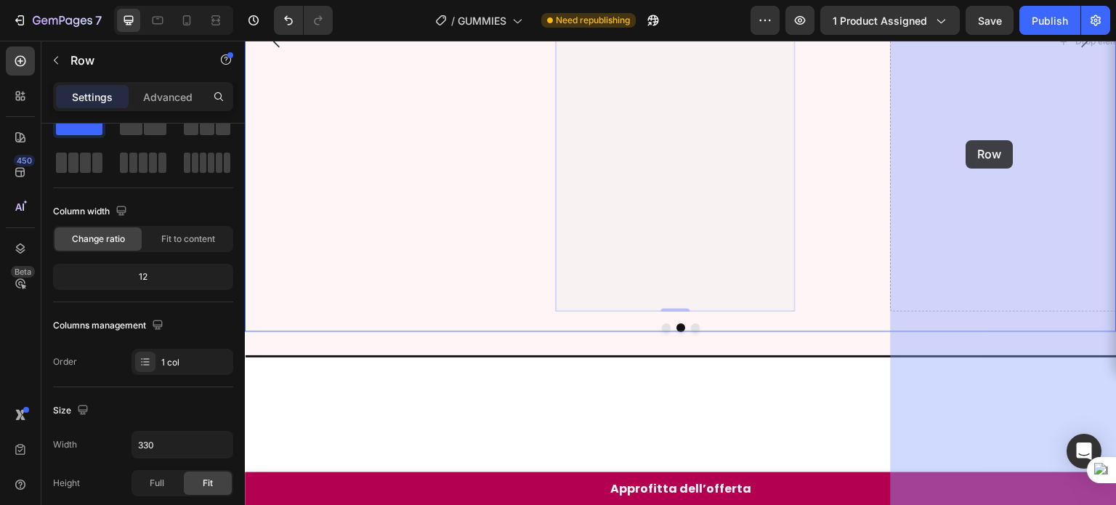
drag, startPoint x: 588, startPoint y: 169, endPoint x: 966, endPoint y: 140, distance: 379.5
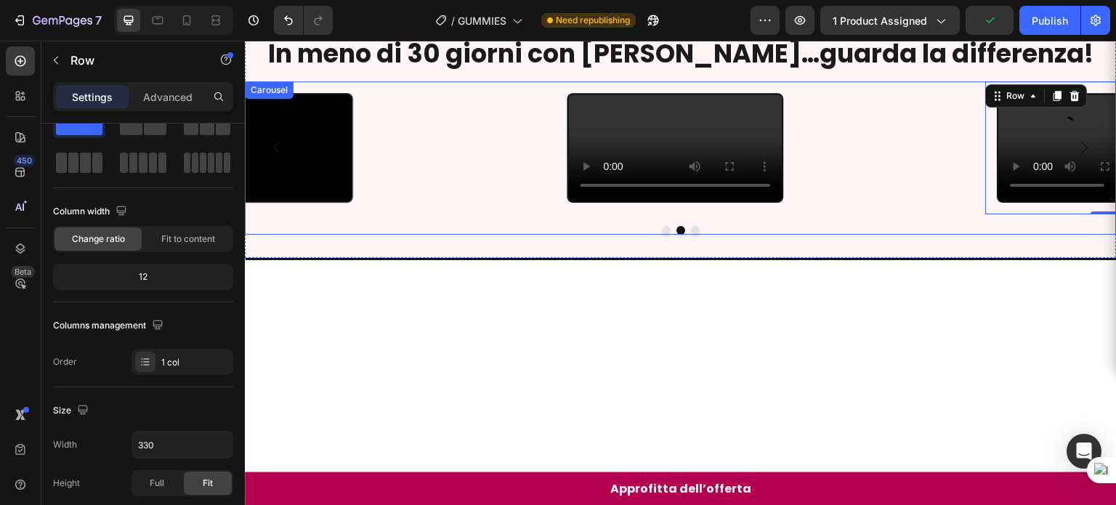
scroll to position [707, 0]
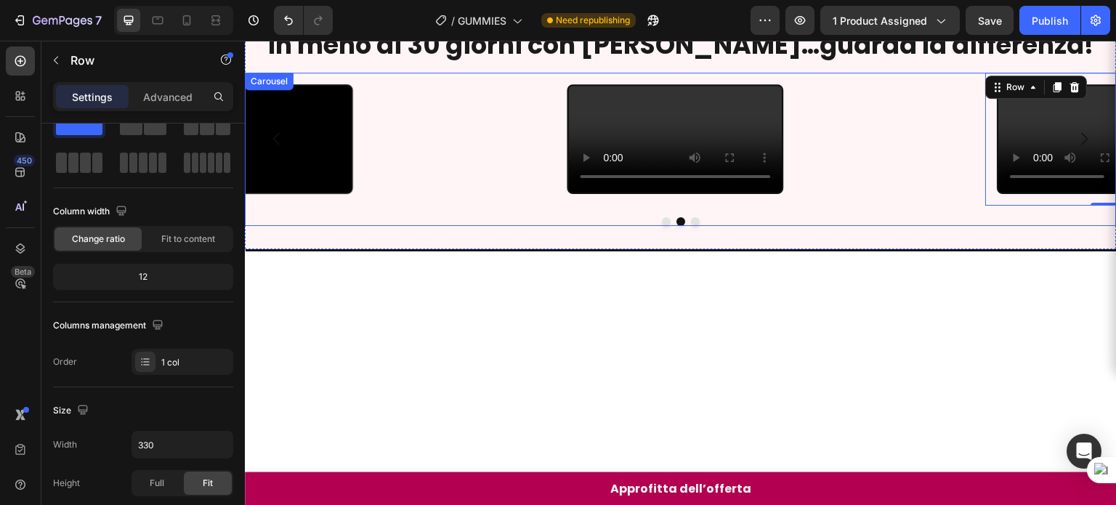
click at [483, 206] on div "Video Row" at bounding box center [675, 139] width 430 height 133
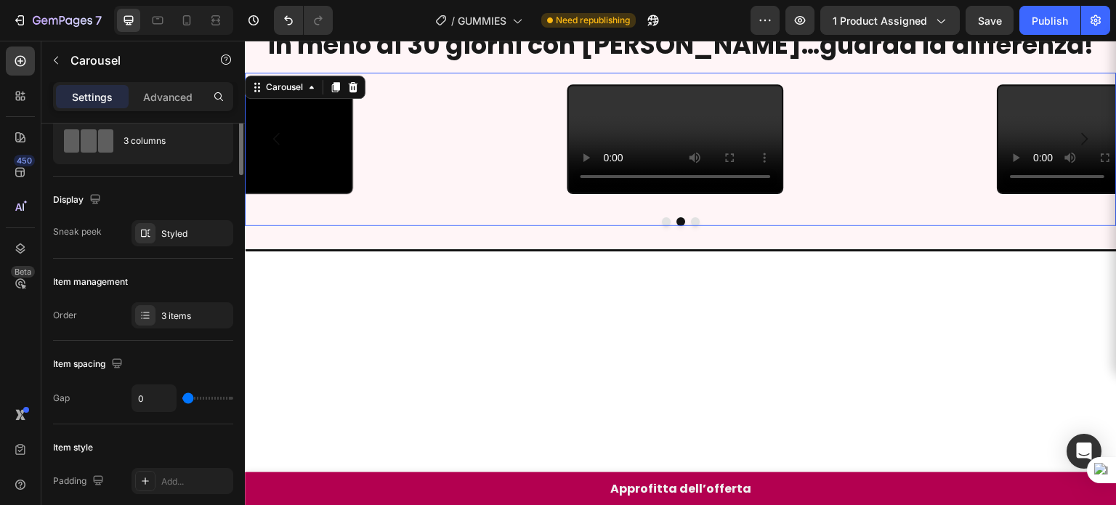
scroll to position [0, 0]
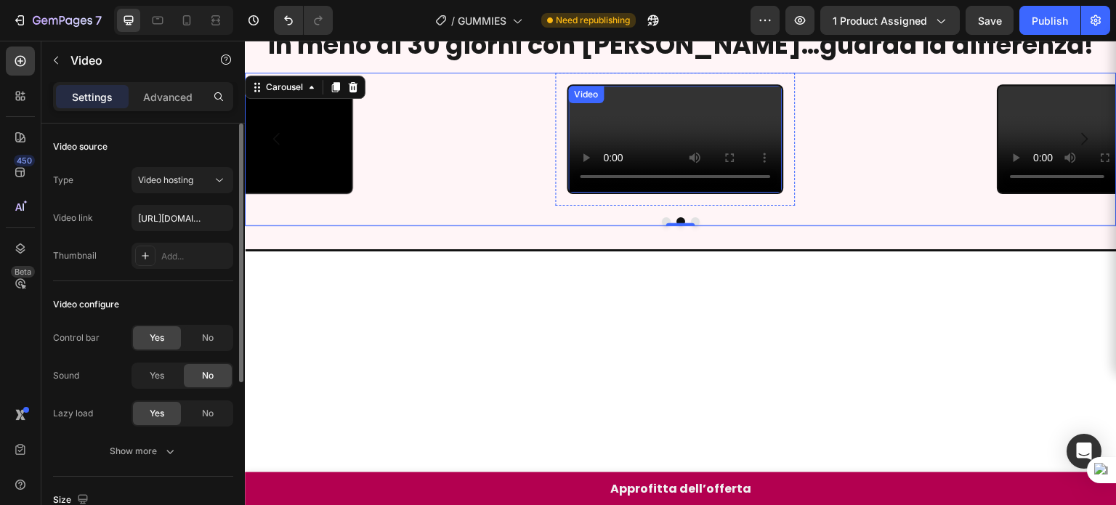
click at [709, 192] on video at bounding box center [675, 139] width 214 height 107
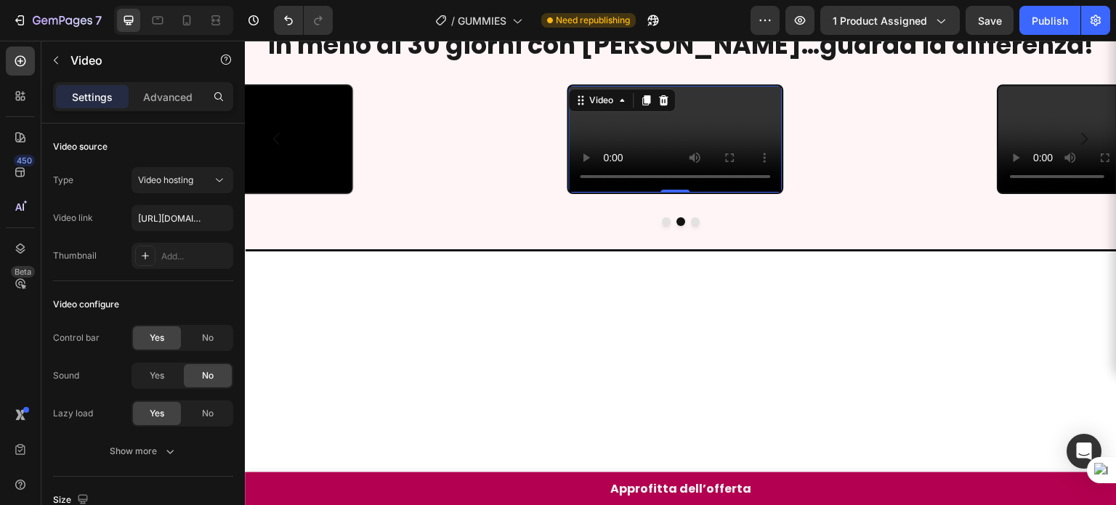
scroll to position [761, 0]
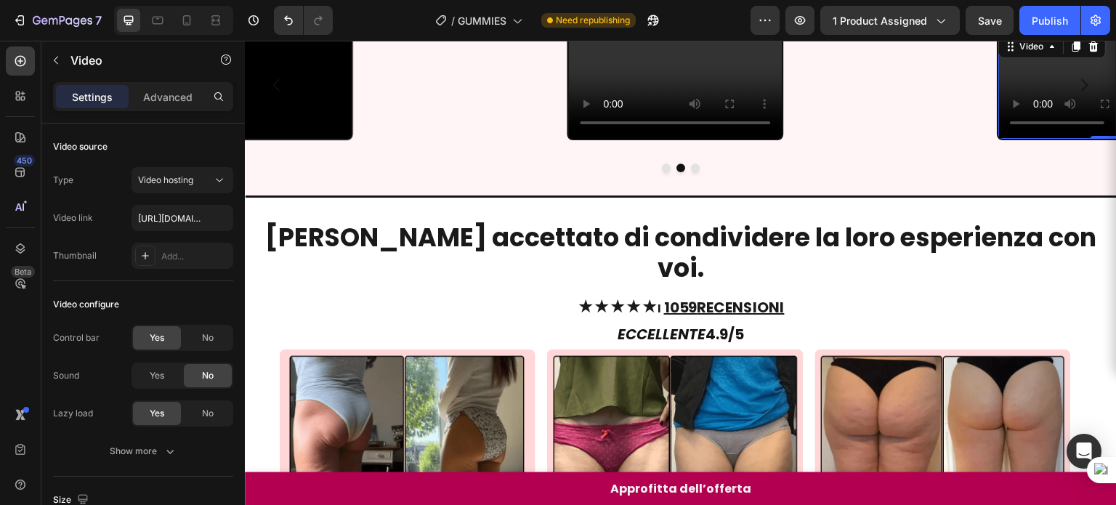
click at [1039, 139] on video at bounding box center [1106, 85] width 214 height 107
click at [639, 139] on video at bounding box center [675, 85] width 214 height 107
click at [638, 139] on video at bounding box center [675, 85] width 214 height 107
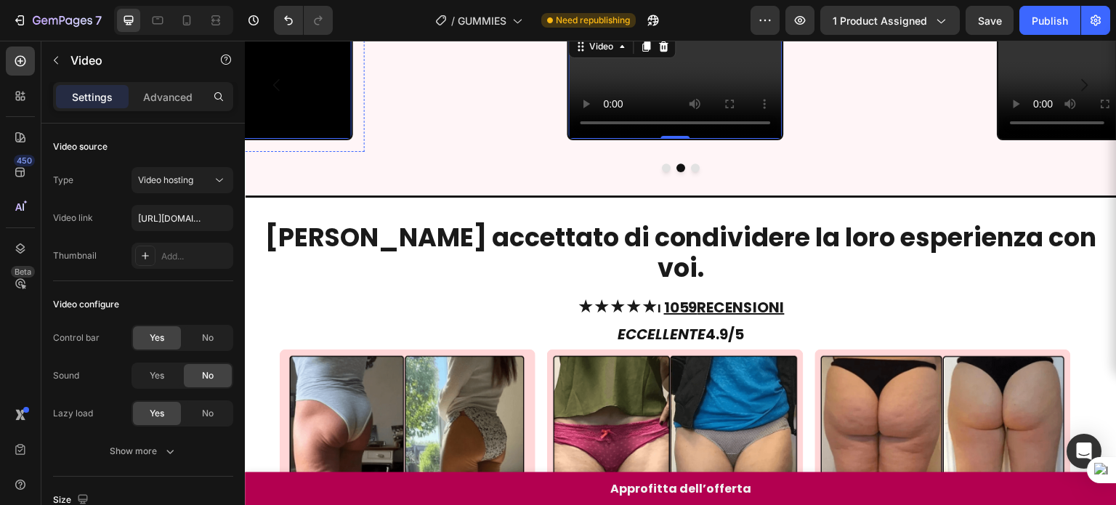
click at [296, 139] on video at bounding box center [245, 85] width 214 height 107
click at [631, 139] on video at bounding box center [675, 85] width 214 height 107
click at [206, 338] on span "No" at bounding box center [208, 337] width 12 height 13
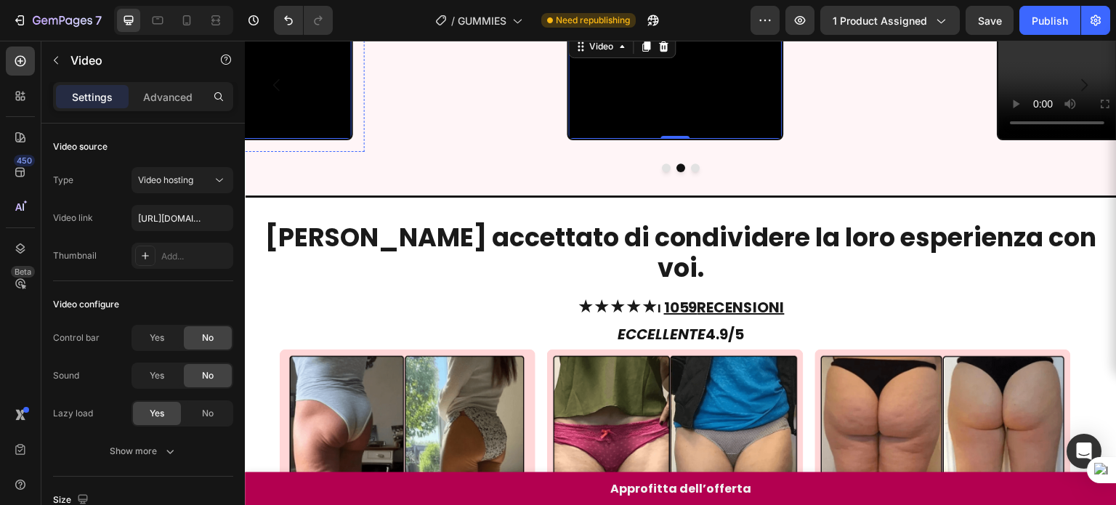
click at [293, 105] on button "Carousel Back Arrow" at bounding box center [276, 85] width 41 height 41
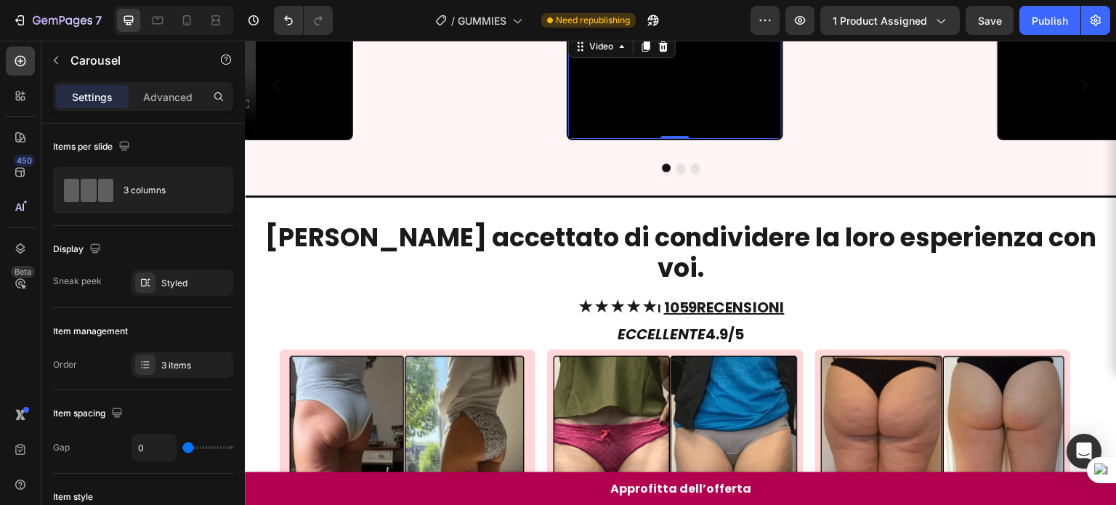
click at [637, 139] on video at bounding box center [675, 85] width 214 height 107
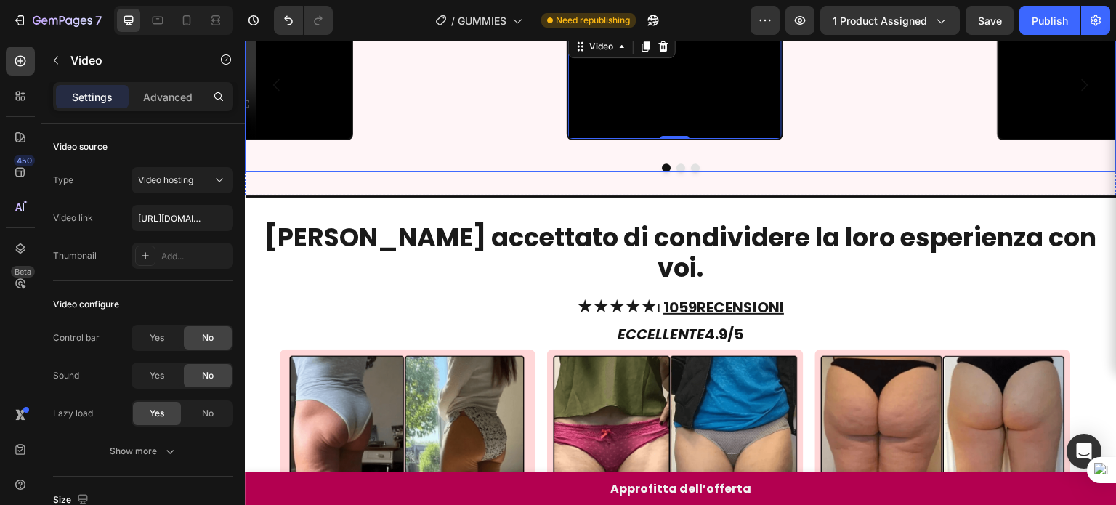
click at [1077, 94] on icon "Carousel Next Arrow" at bounding box center [1084, 84] width 17 height 17
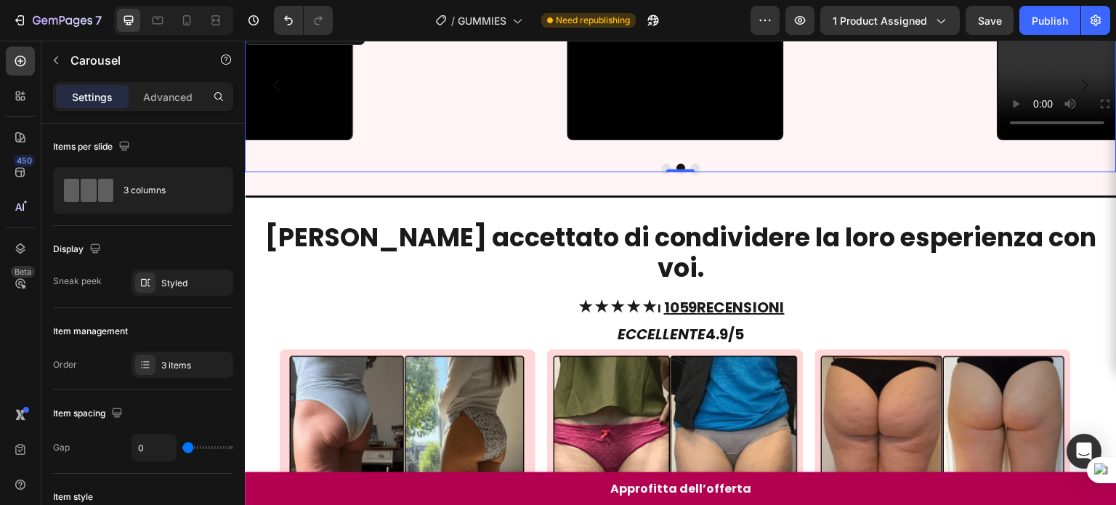
click at [1077, 94] on icon "Carousel Next Arrow" at bounding box center [1084, 84] width 17 height 17
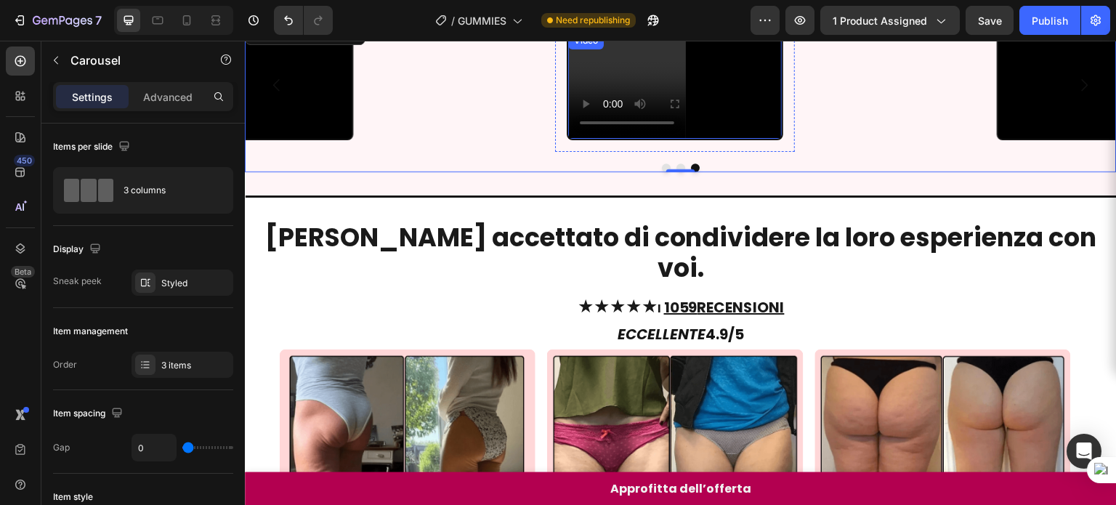
click at [723, 139] on video at bounding box center [675, 85] width 214 height 107
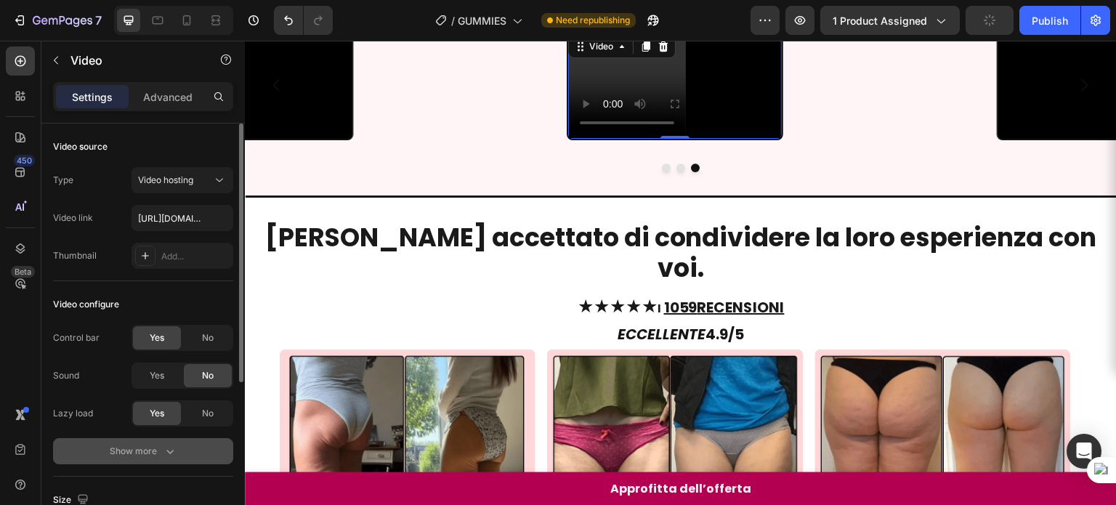
click at [158, 444] on div "Show more" at bounding box center [144, 451] width 68 height 15
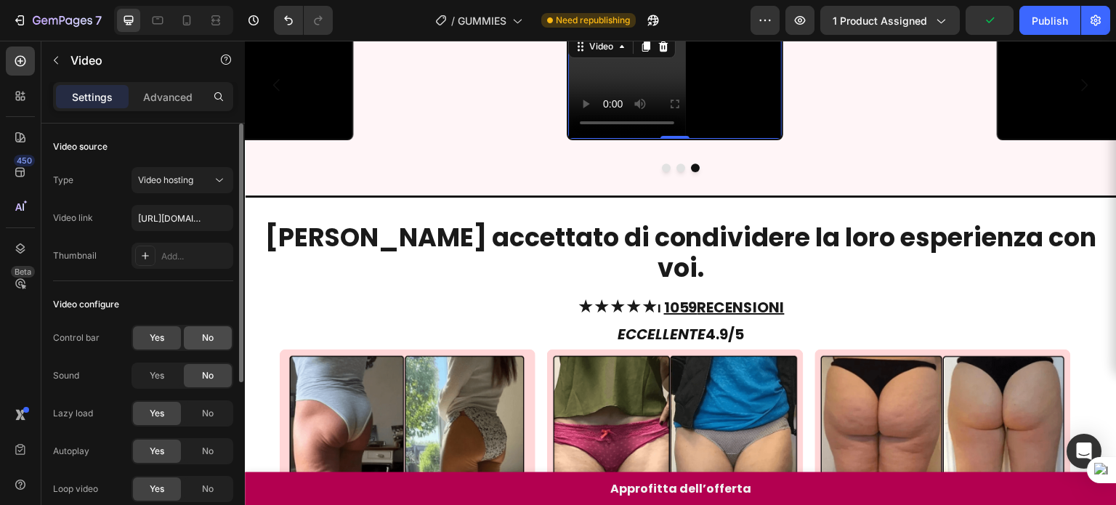
click at [206, 341] on span "No" at bounding box center [208, 337] width 12 height 13
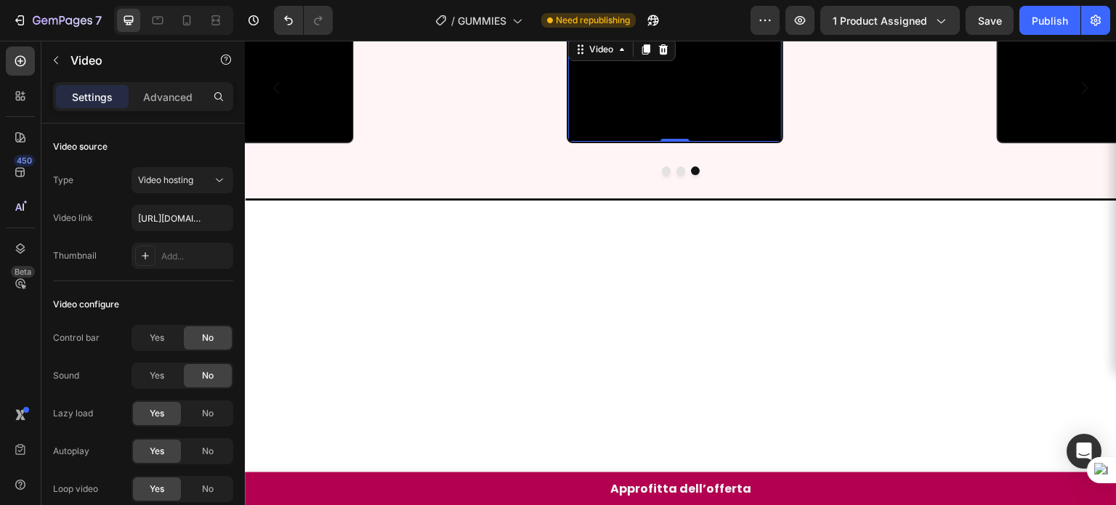
scroll to position [642, 0]
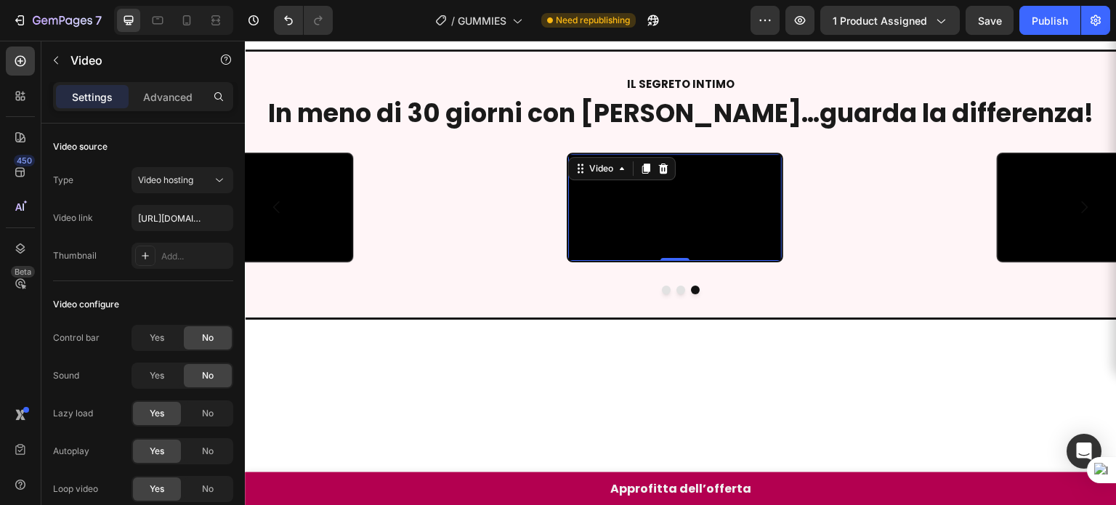
click at [622, 261] on video at bounding box center [675, 207] width 214 height 107
click at [181, 228] on input "[URL][DOMAIN_NAME]" at bounding box center [182, 218] width 102 height 26
paste input "b124312b162f45d9a0781d691b86fb07"
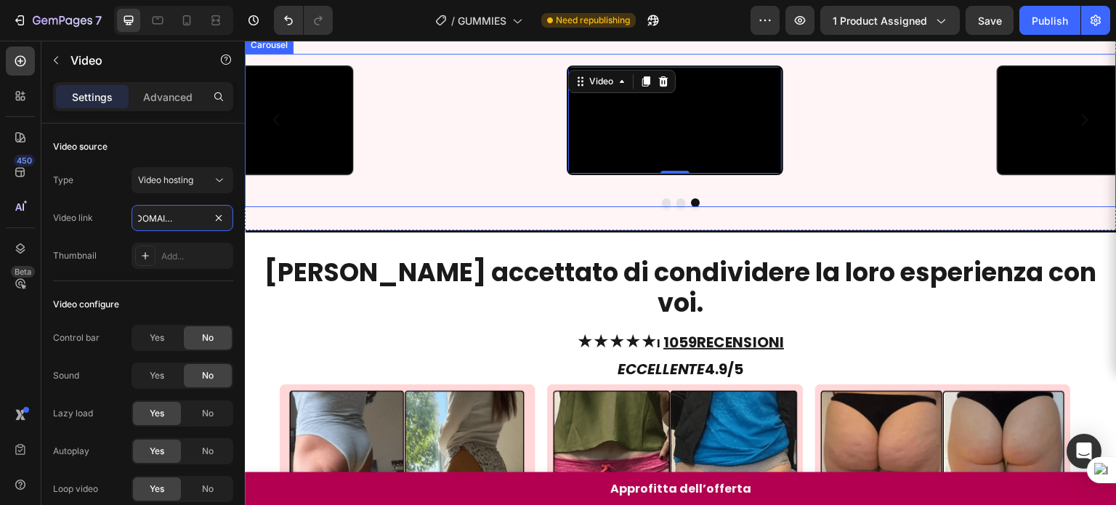
scroll to position [728, 0]
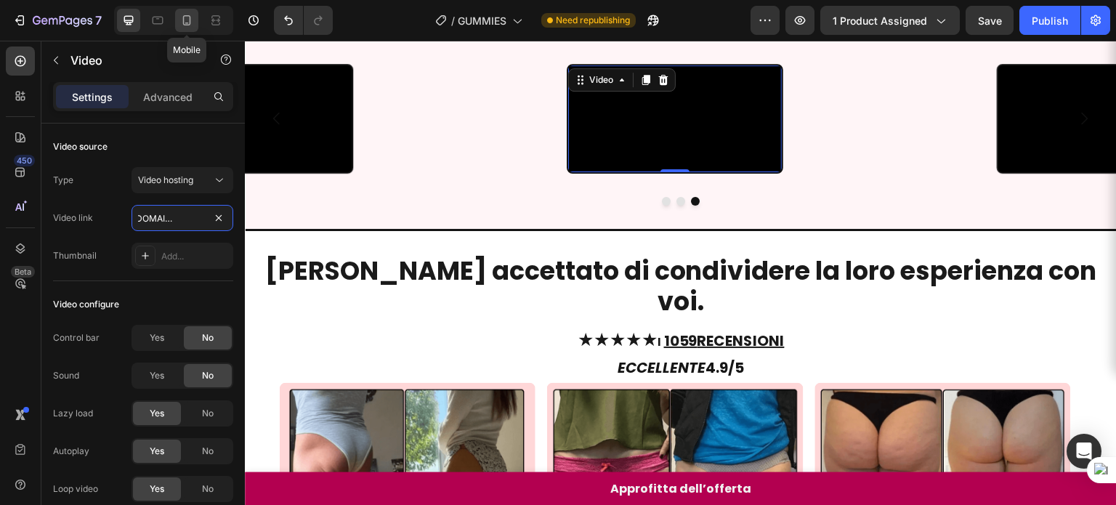
type input "[URL][DOMAIN_NAME]"
click at [193, 27] on icon at bounding box center [186, 20] width 15 height 15
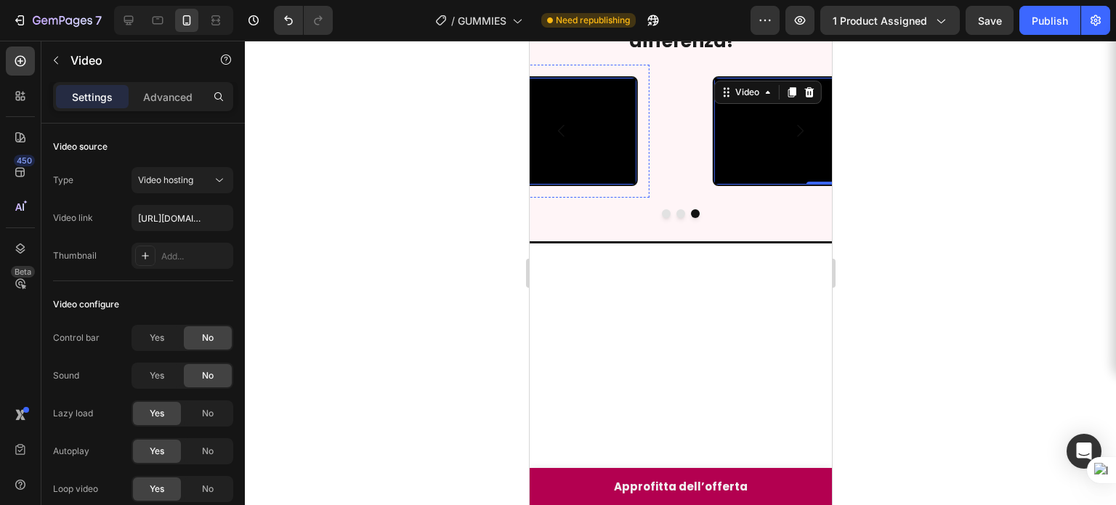
scroll to position [667, 0]
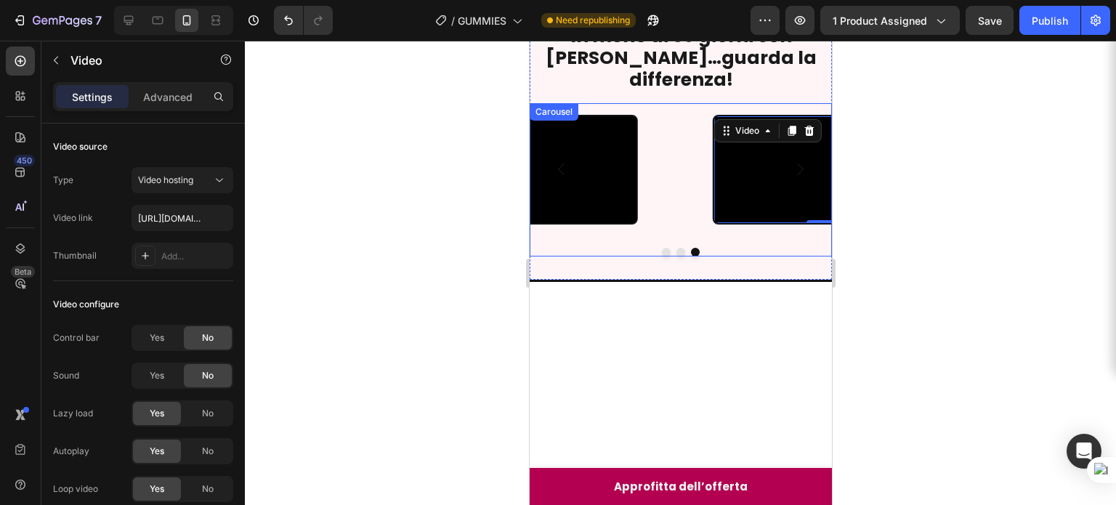
click at [558, 178] on icon "Carousel Back Arrow" at bounding box center [560, 168] width 17 height 17
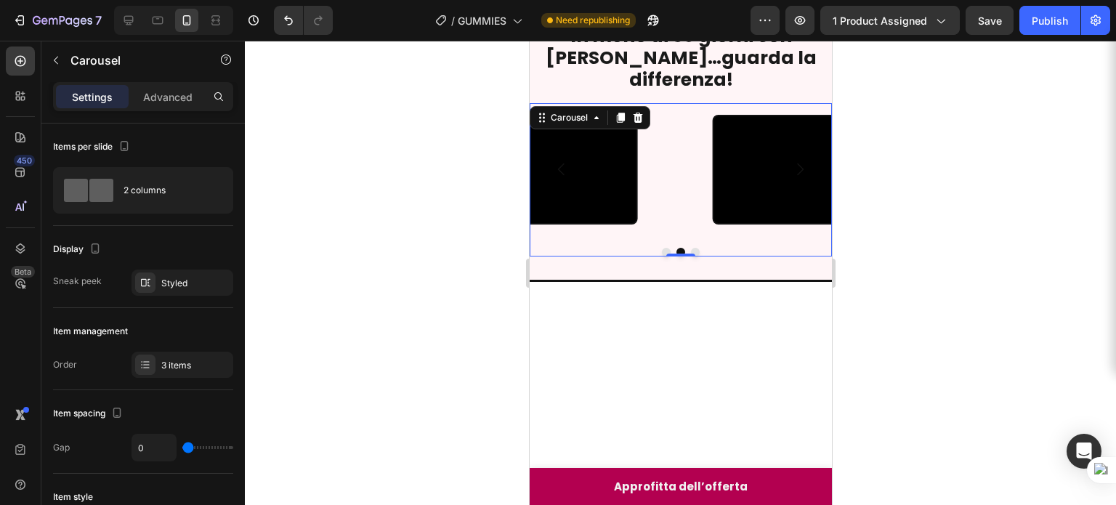
click at [561, 178] on icon "Carousel Back Arrow" at bounding box center [560, 168] width 17 height 17
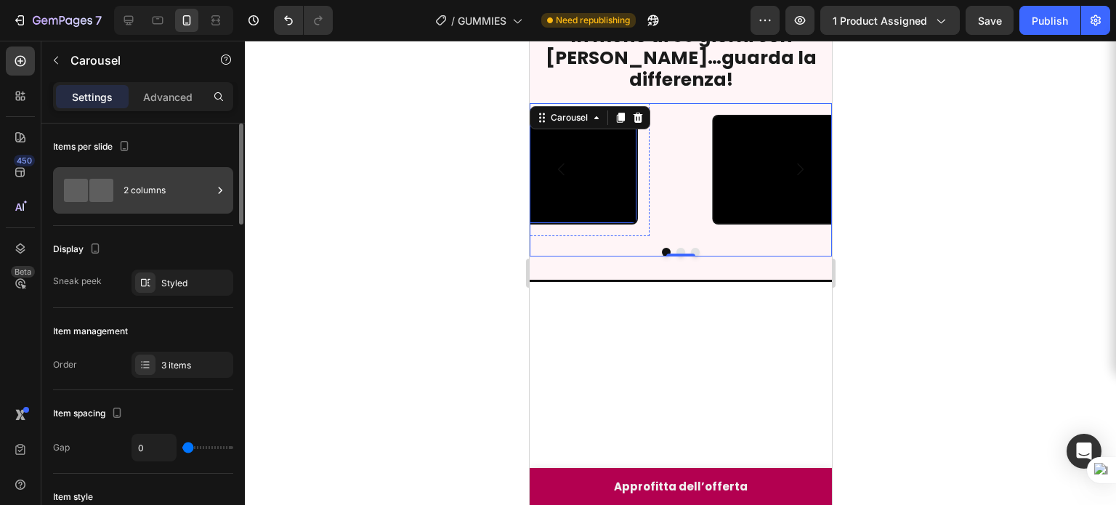
click at [189, 192] on div "2 columns" at bounding box center [167, 190] width 89 height 33
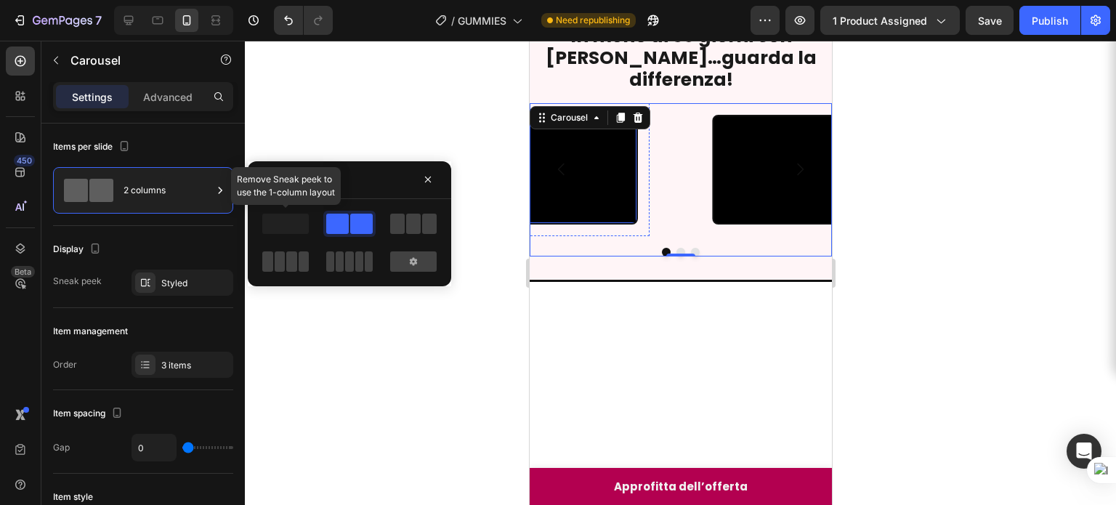
click at [283, 226] on span at bounding box center [285, 224] width 46 height 20
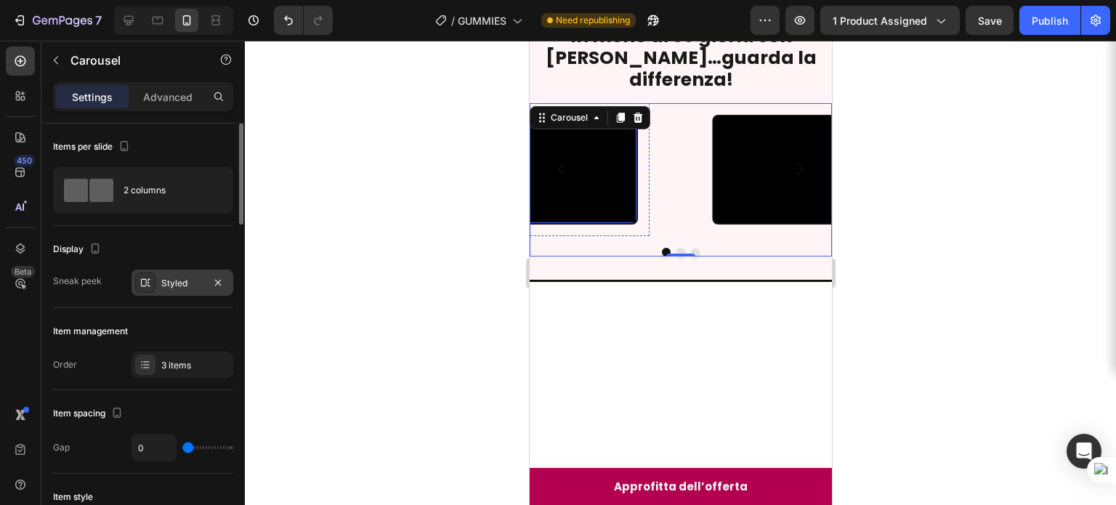
click at [230, 280] on div "Styled" at bounding box center [182, 282] width 102 height 26
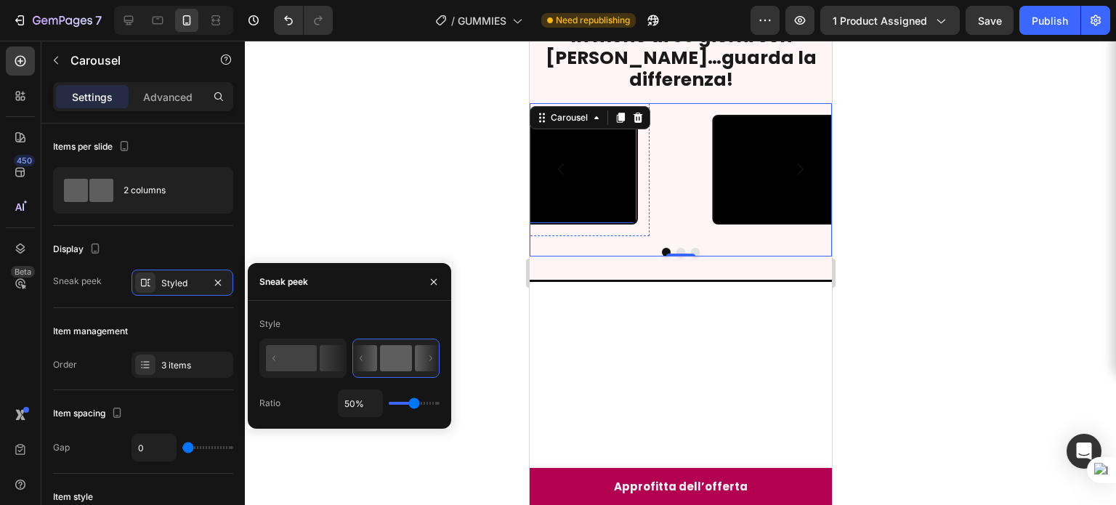
type input "26%"
type input "26"
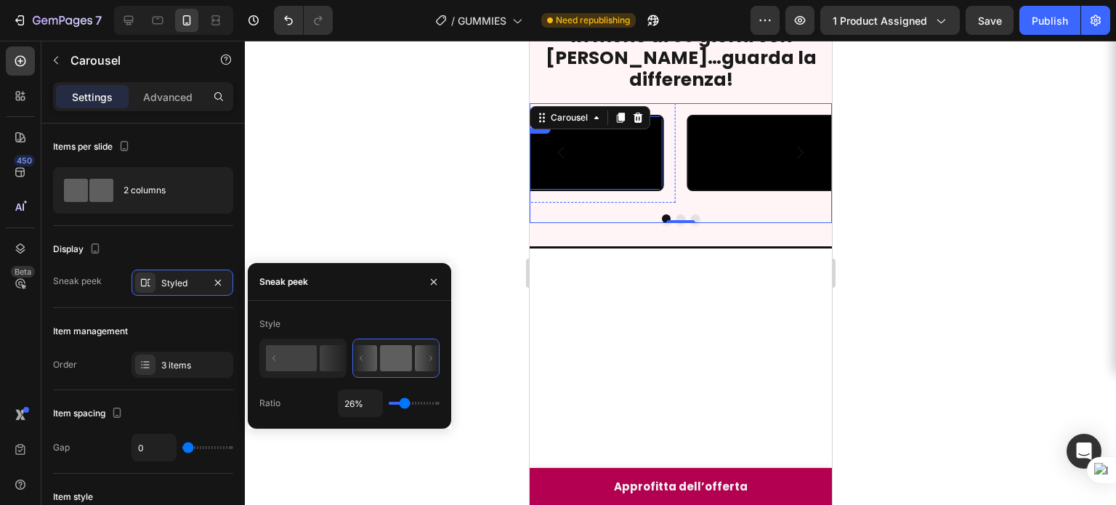
type input "16%"
type input "16"
type input "12%"
type input "12"
type input "10%"
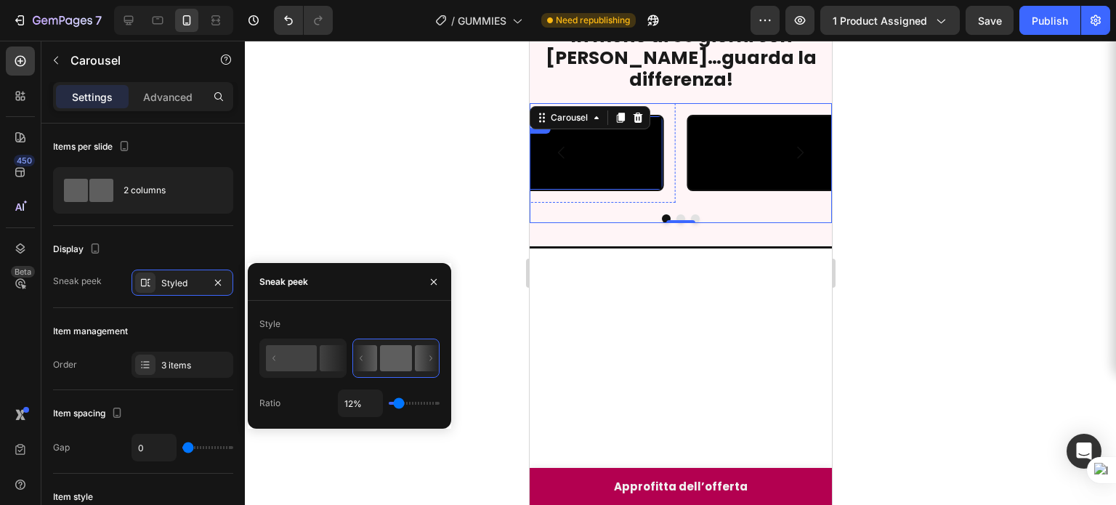
type input "10"
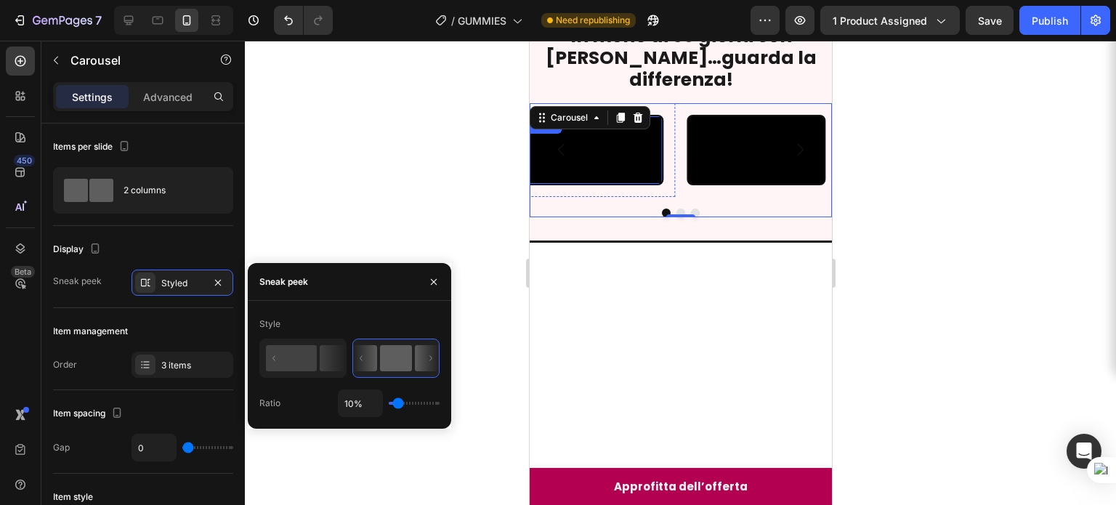
type input "4%"
type input "4"
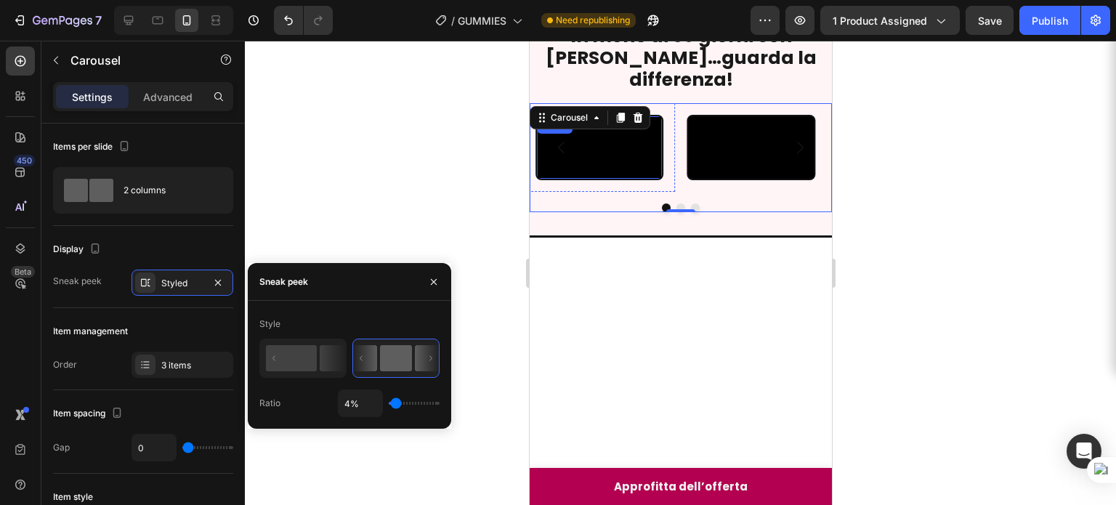
type input "1%"
type input "1"
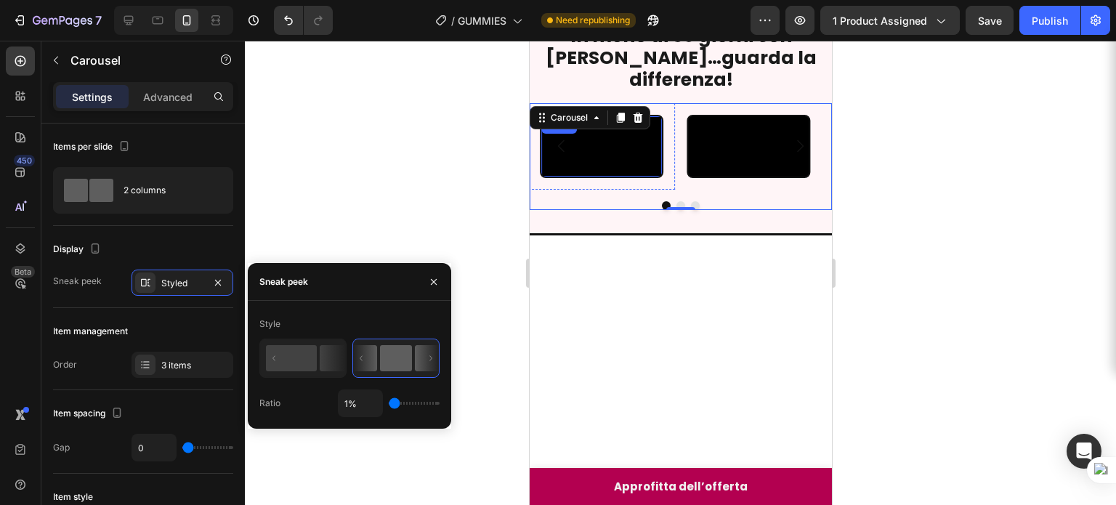
type input "3%"
type input "3"
type input "1%"
type input "1"
type input "3%"
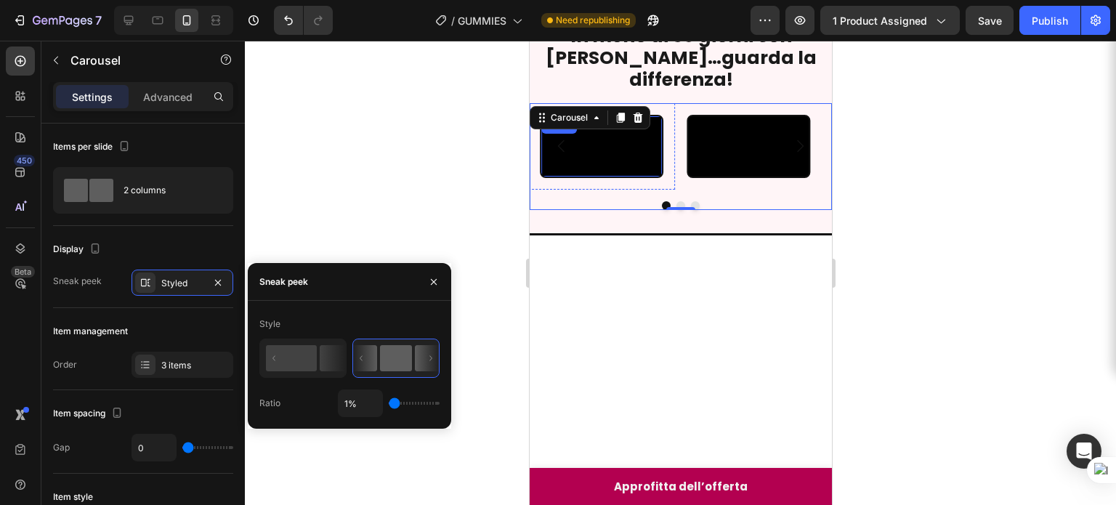
type input "3"
type input "10%"
type input "10"
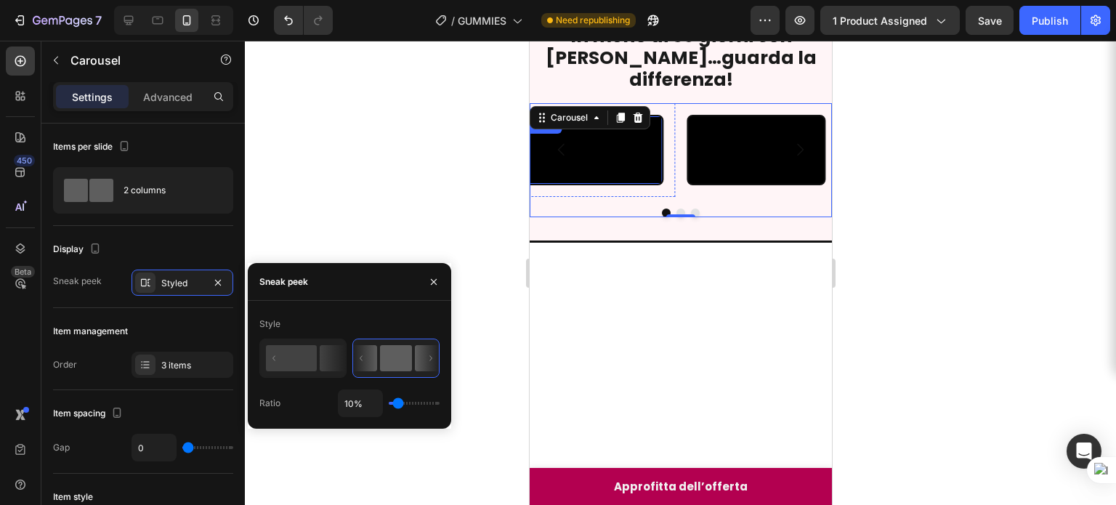
type input "12%"
type input "12"
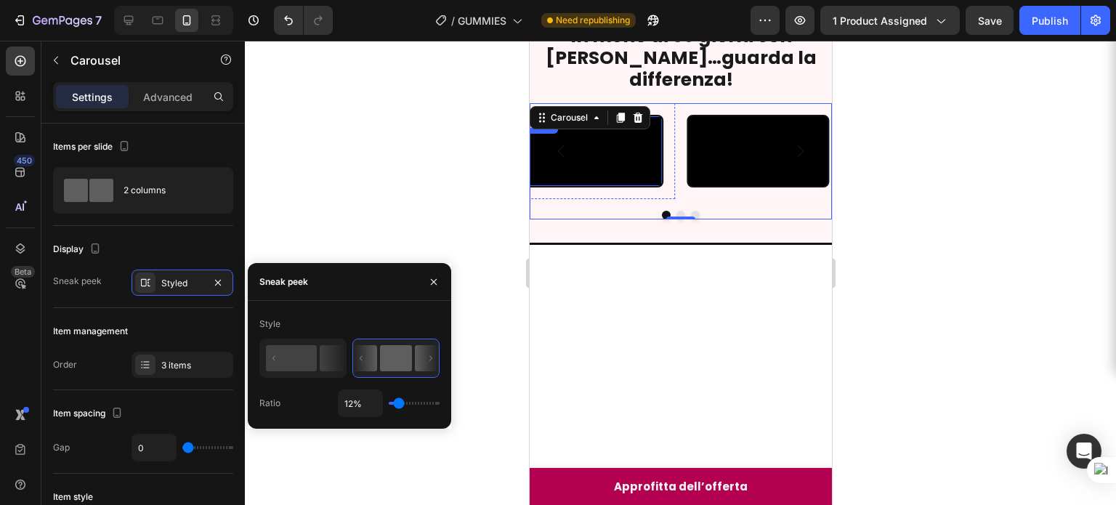
type input "4%"
type input "4"
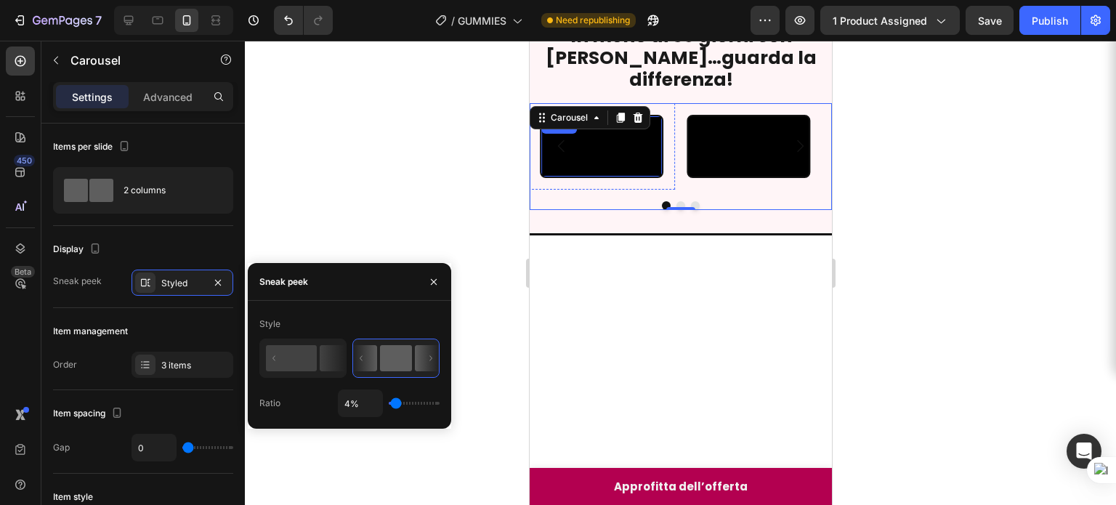
type input "1%"
drag, startPoint x: 410, startPoint y: 400, endPoint x: 70, endPoint y: 242, distance: 374.9
type input "1"
click at [389, 402] on input "range" at bounding box center [414, 403] width 51 height 3
click at [560, 155] on icon "Carousel Back Arrow" at bounding box center [560, 145] width 17 height 17
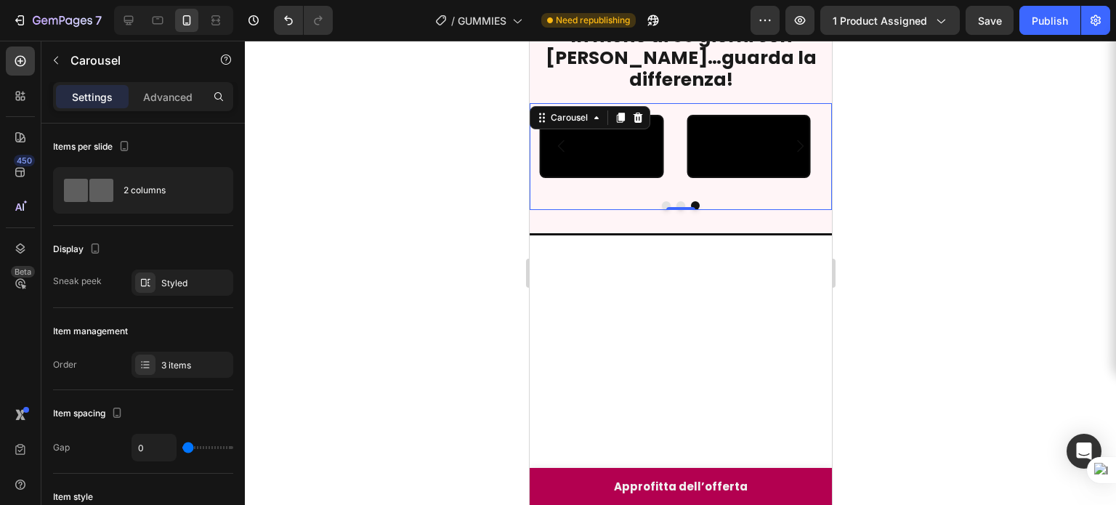
click at [560, 155] on icon "Carousel Back Arrow" at bounding box center [560, 145] width 17 height 17
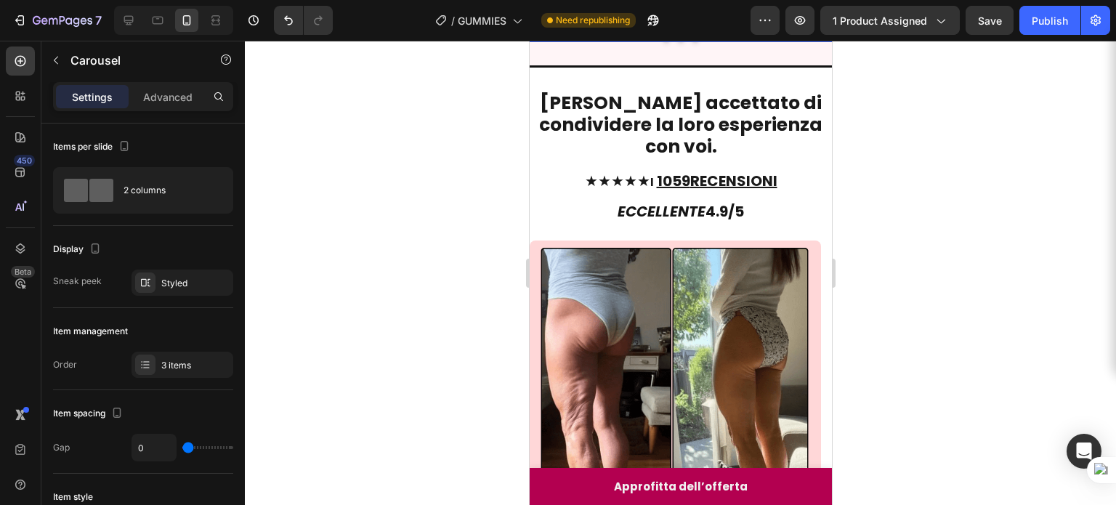
scroll to position [544, 0]
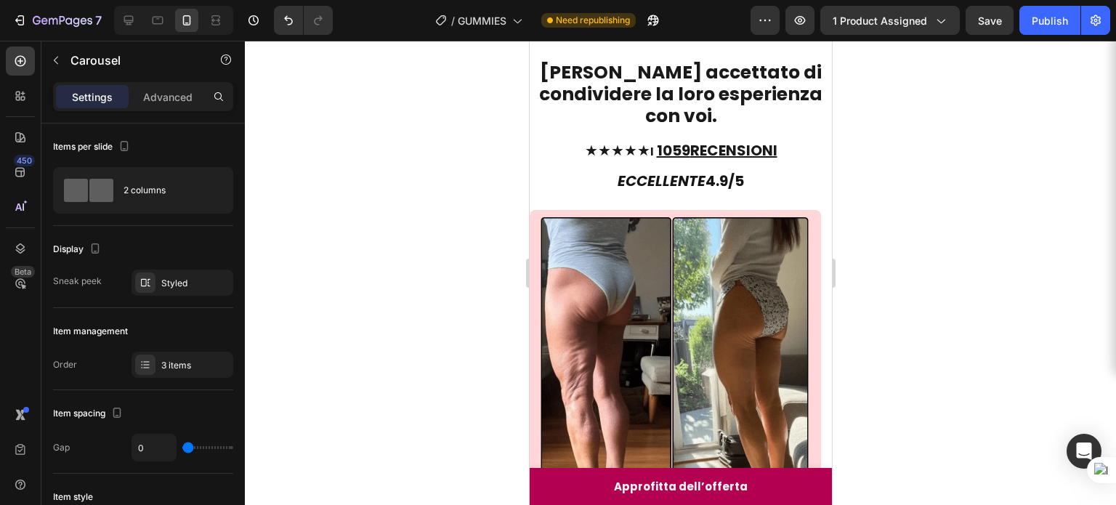
scroll to position [573, 0]
click at [182, 286] on div "Styled" at bounding box center [182, 283] width 42 height 13
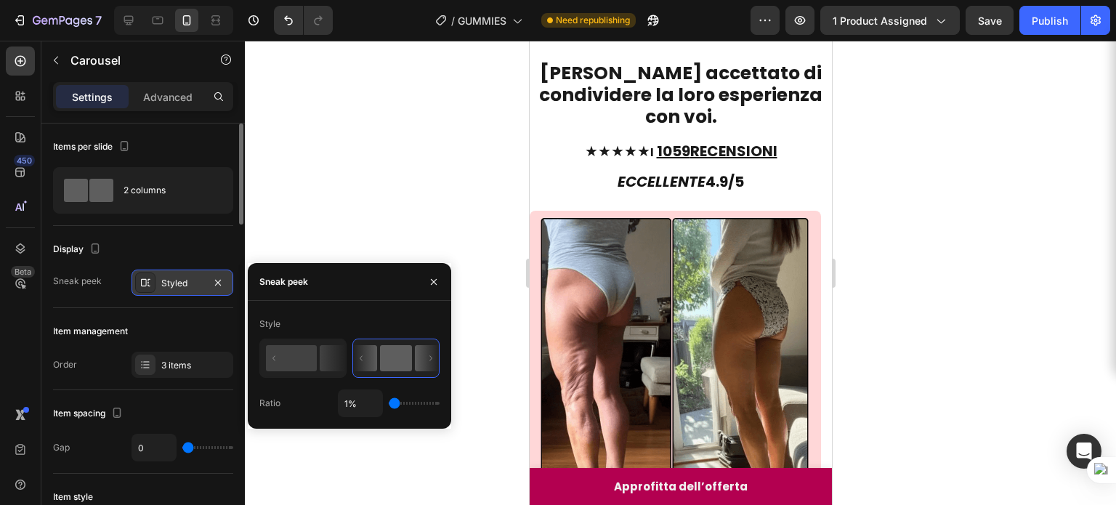
click at [182, 286] on div "Styled" at bounding box center [182, 283] width 42 height 13
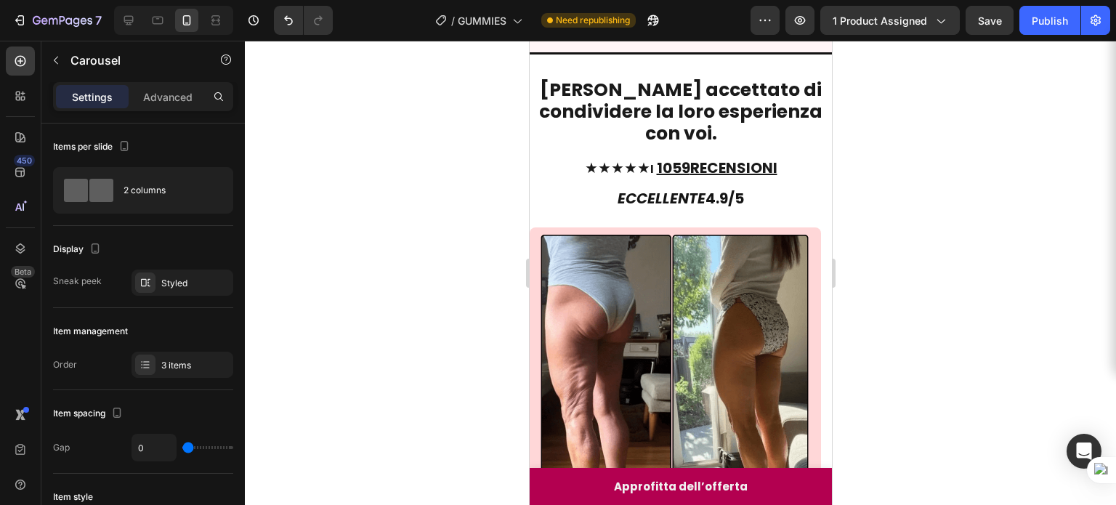
scroll to position [561, 0]
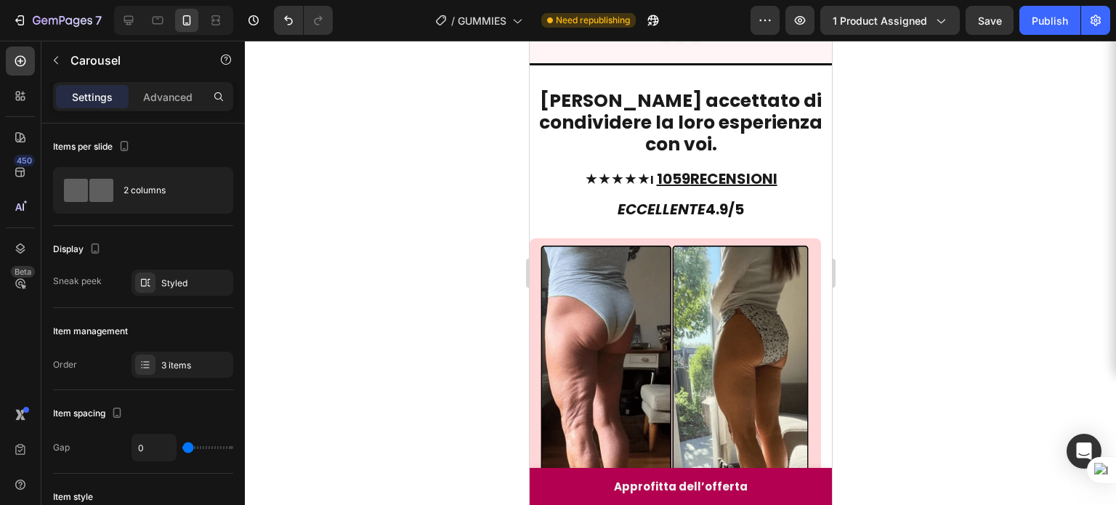
scroll to position [546, 0]
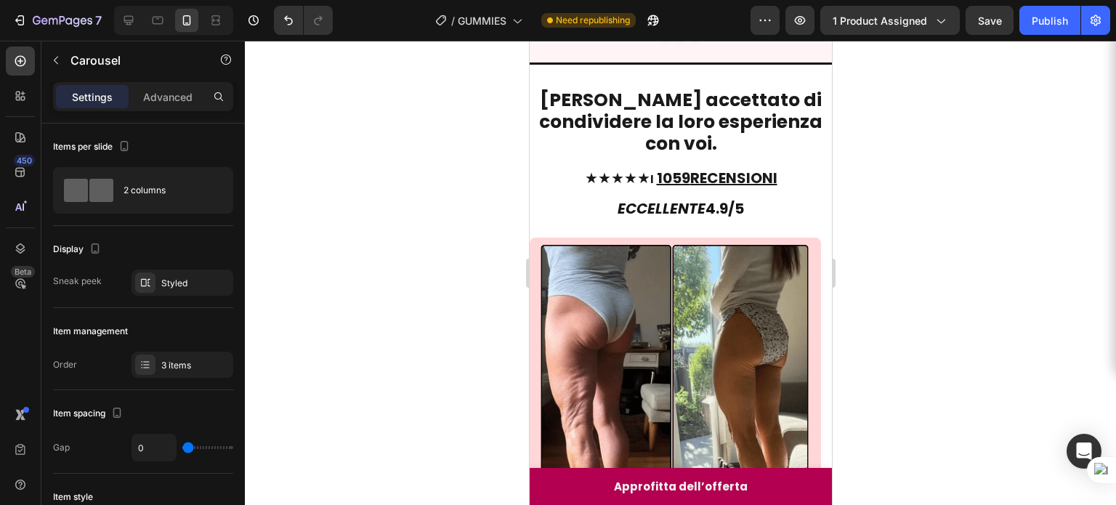
click at [128, 22] on icon at bounding box center [128, 20] width 9 height 9
type input "1200"
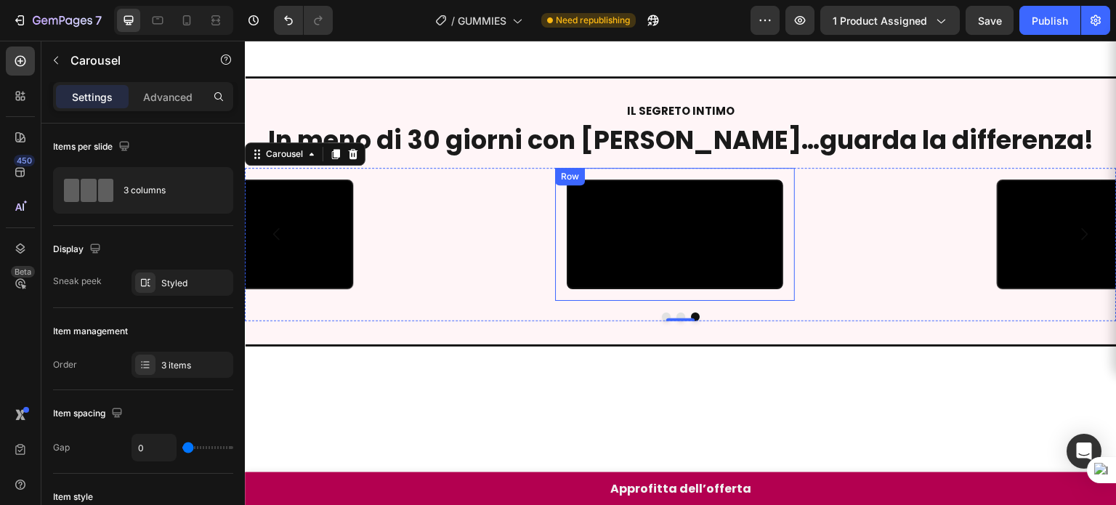
scroll to position [685, 0]
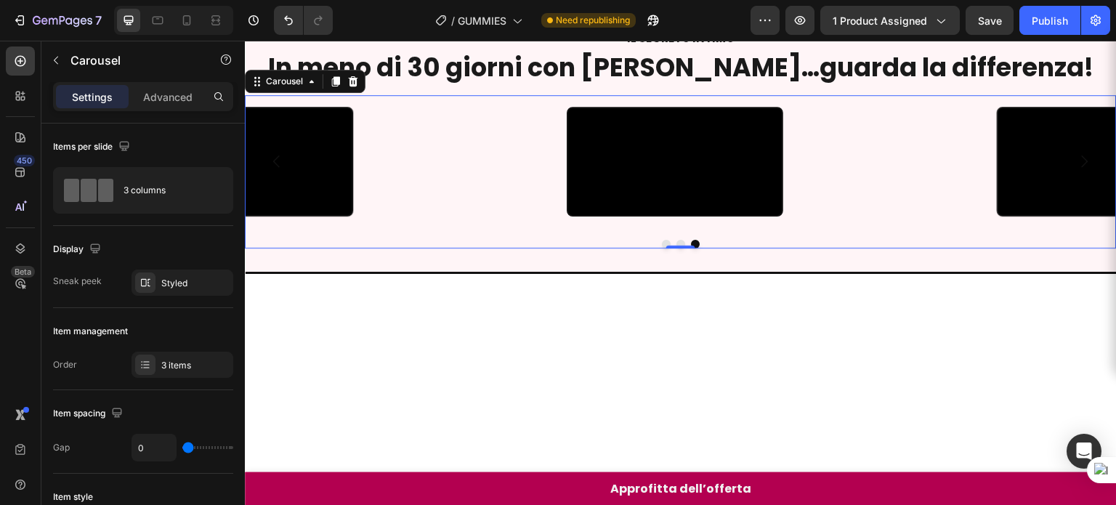
click at [1076, 170] on icon "Carousel Next Arrow" at bounding box center [1084, 161] width 17 height 17
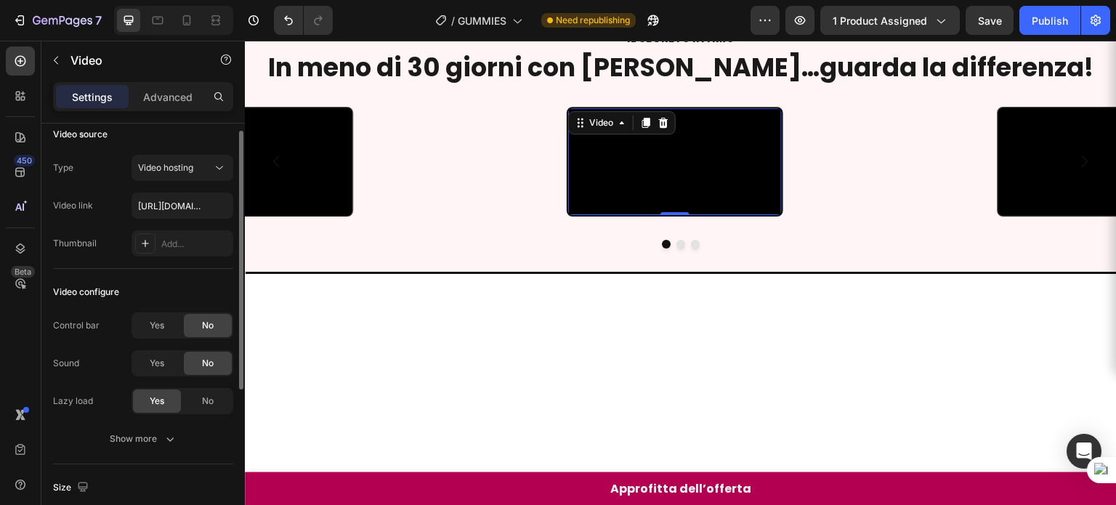
scroll to position [12, 0]
click at [157, 432] on div "Show more" at bounding box center [144, 438] width 68 height 15
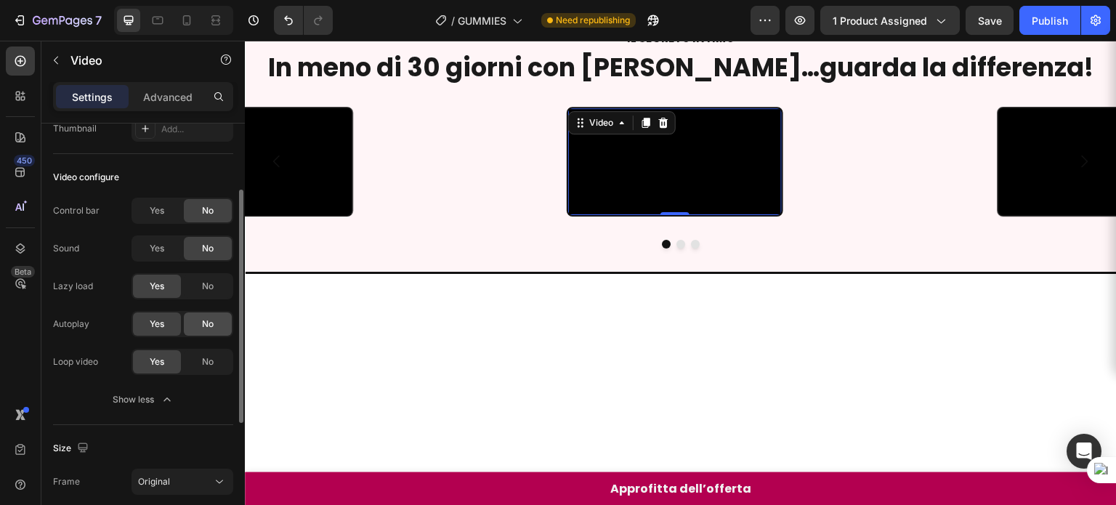
scroll to position [133, 0]
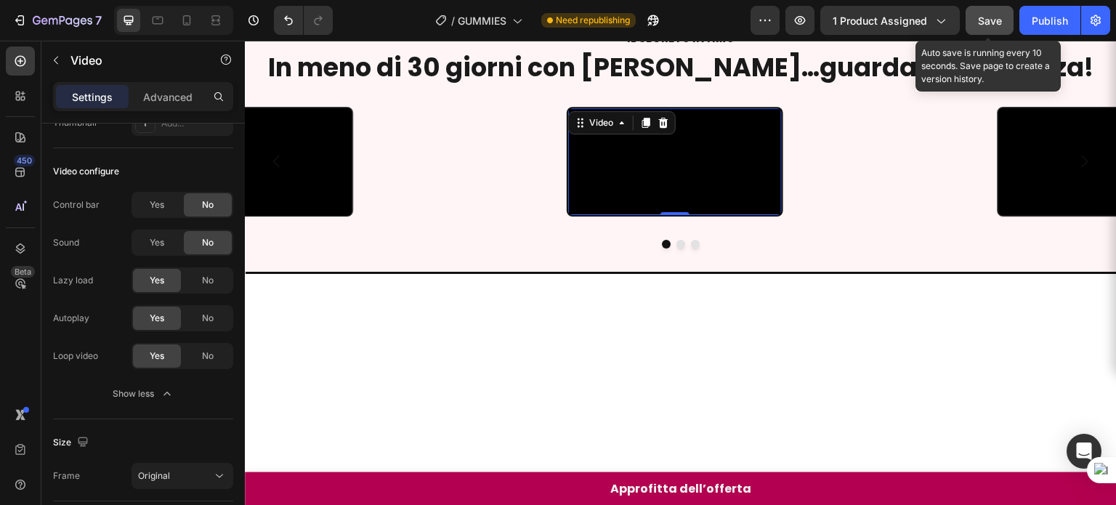
click at [994, 19] on span "Save" at bounding box center [990, 21] width 24 height 12
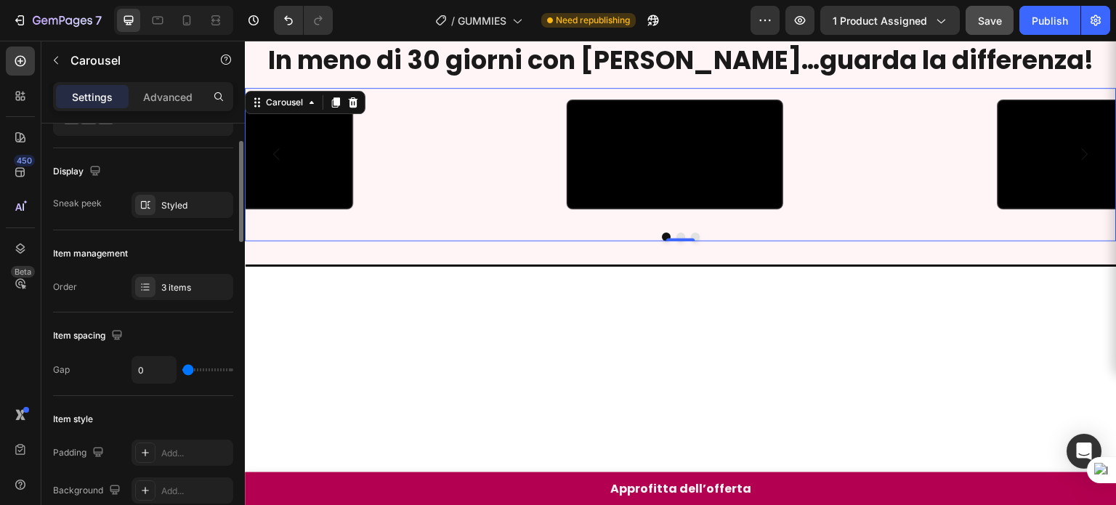
scroll to position [78, 0]
click at [181, 296] on div "3 items" at bounding box center [182, 286] width 102 height 26
click at [166, 206] on div "Styled" at bounding box center [182, 204] width 42 height 13
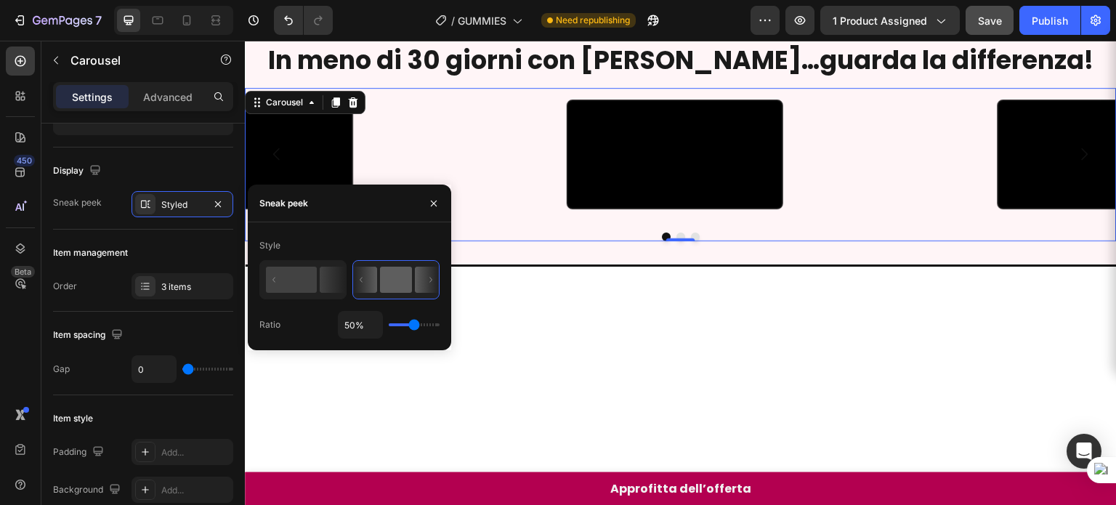
type input "32%"
type input "32"
type input "28%"
type input "28"
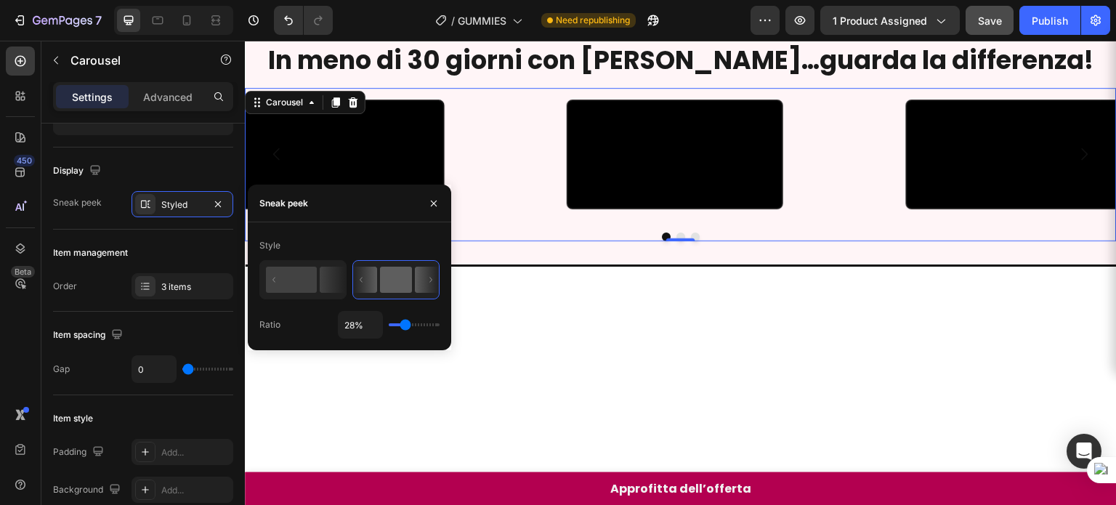
type input "23%"
type input "23"
type input "17%"
type input "17"
type input "13%"
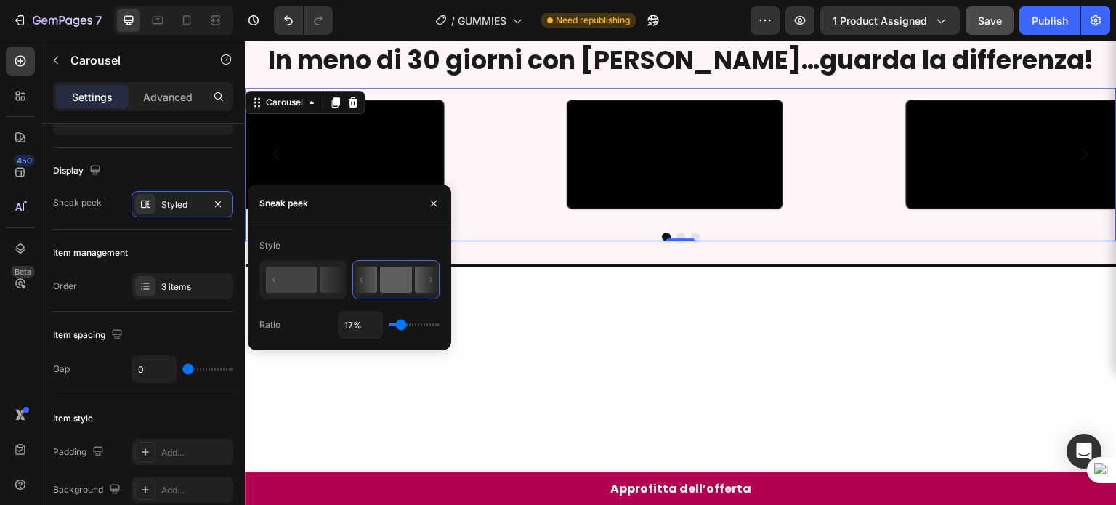
type input "13"
type input "12%"
type input "12"
type input "10%"
type input "10"
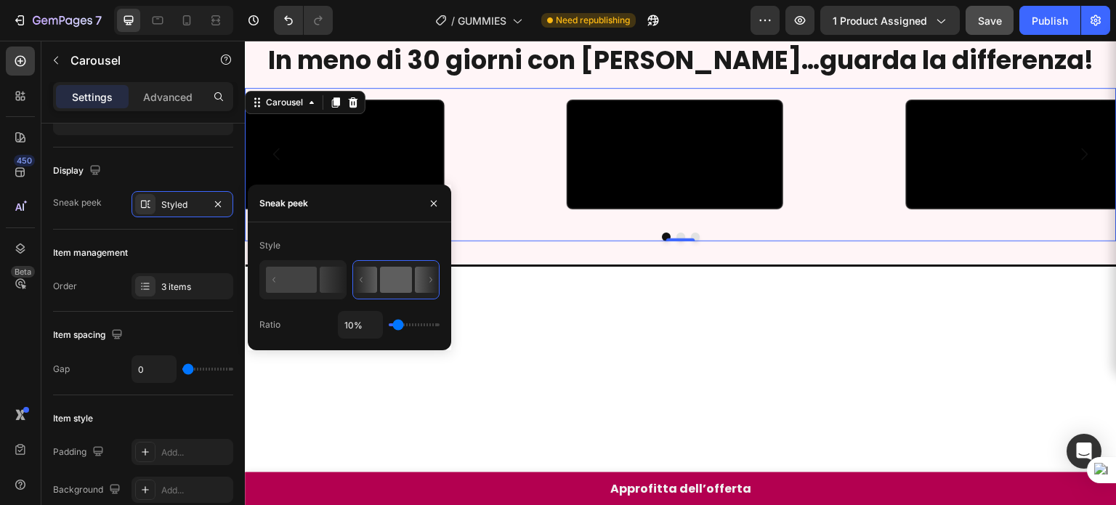
type input "9%"
type input "9"
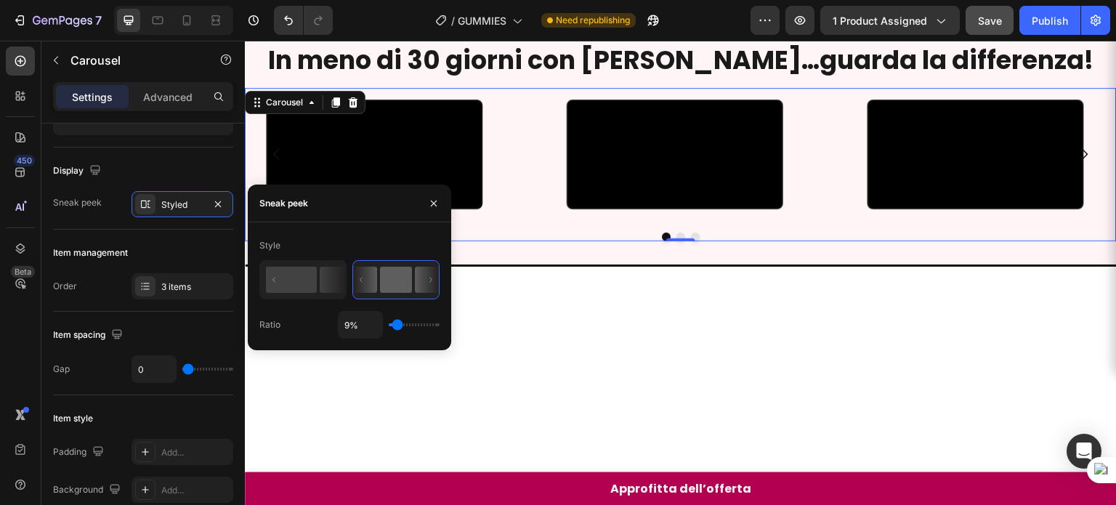
type input "7%"
type input "7"
type input "4%"
type input "4"
type input "3%"
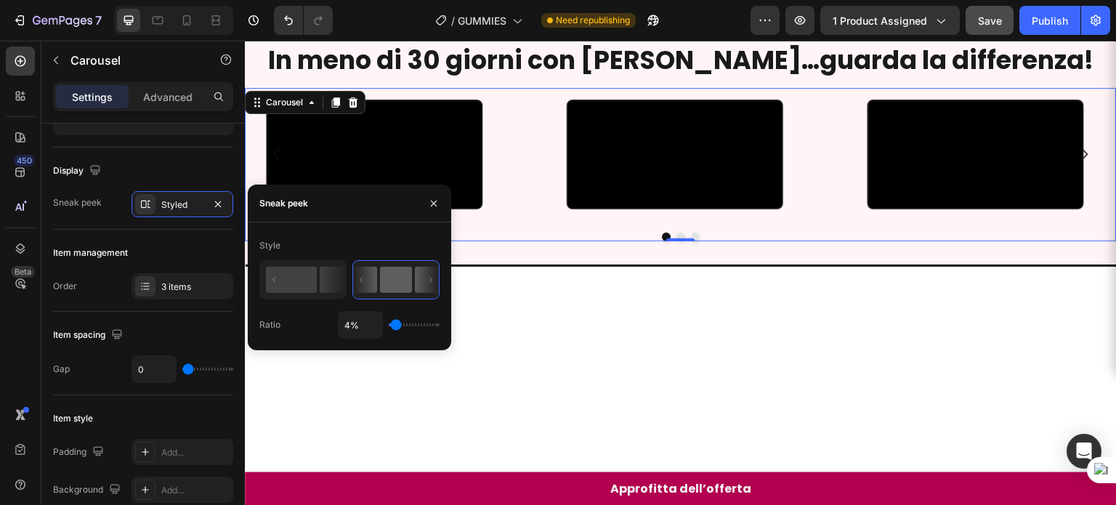
type input "3"
type input "6%"
type input "6"
type input "1%"
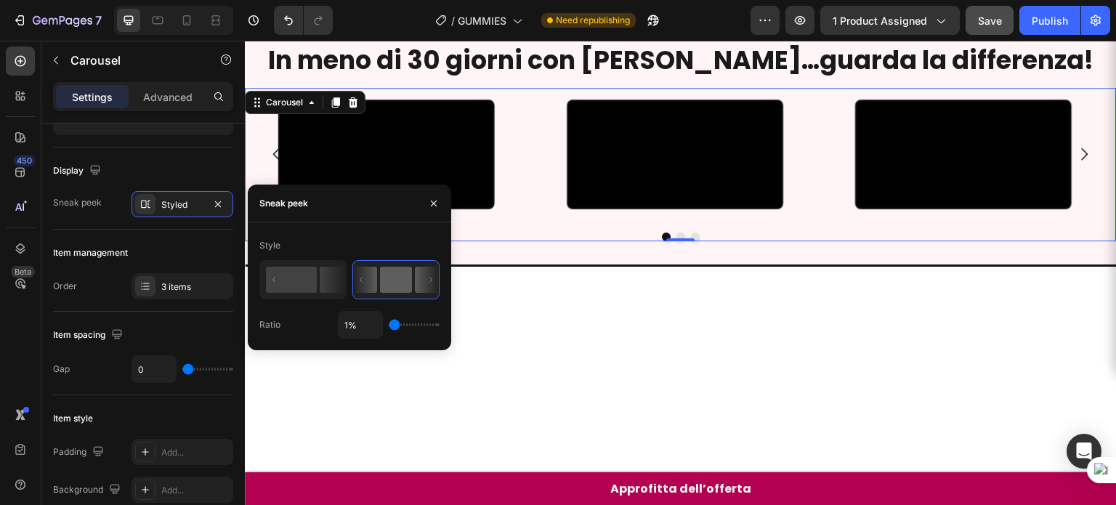
drag, startPoint x: 410, startPoint y: 324, endPoint x: 223, endPoint y: 196, distance: 226.2
type input "1"
click at [389, 323] on input "range" at bounding box center [414, 324] width 51 height 3
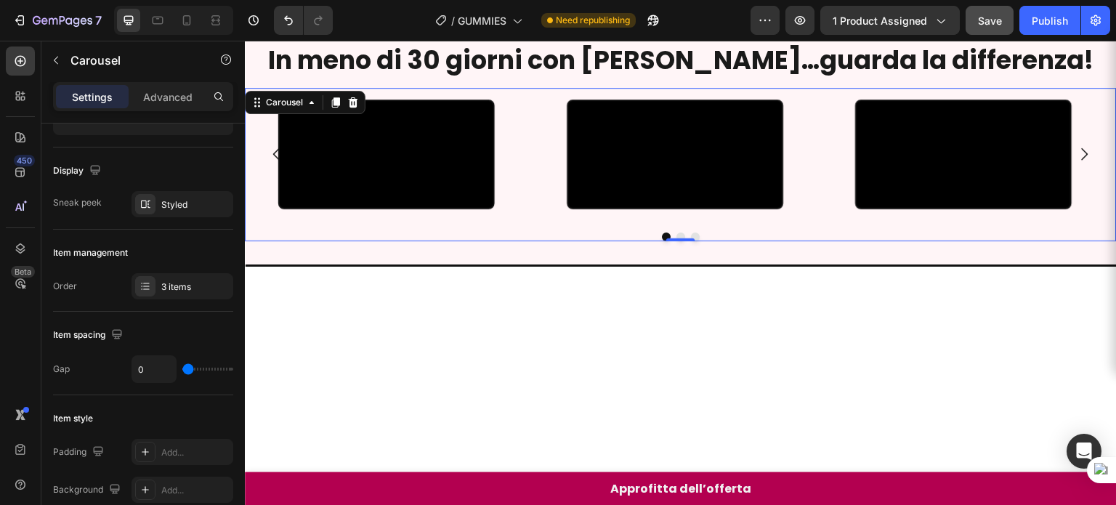
click at [527, 221] on div "Video Row" at bounding box center [386, 154] width 289 height 133
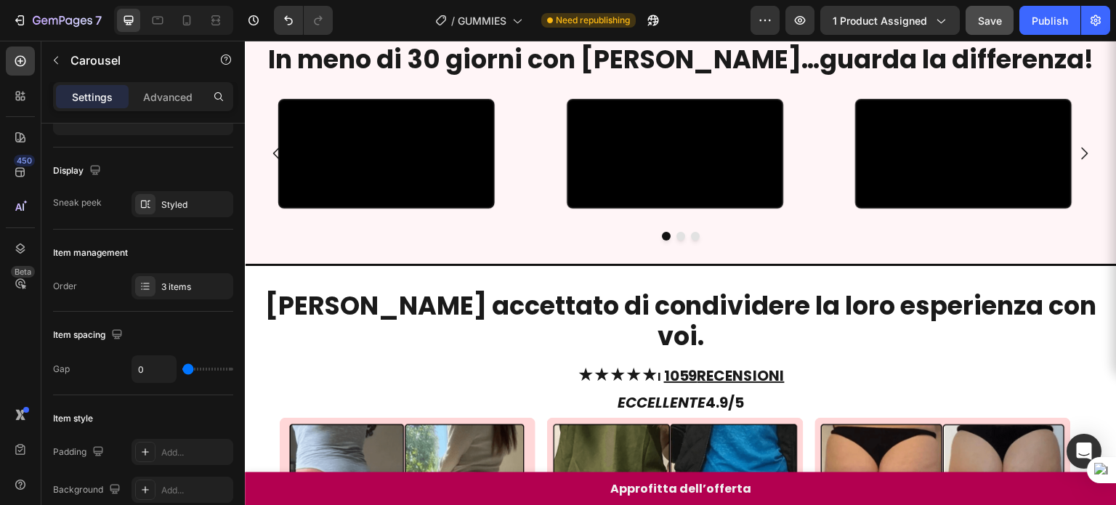
scroll to position [755, 0]
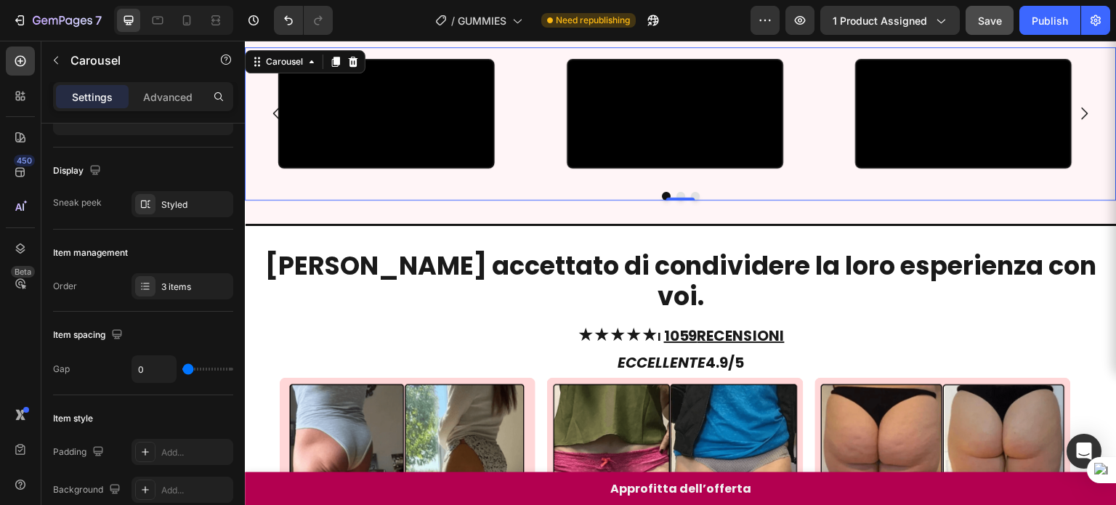
click at [1076, 122] on icon "Carousel Next Arrow" at bounding box center [1084, 113] width 17 height 17
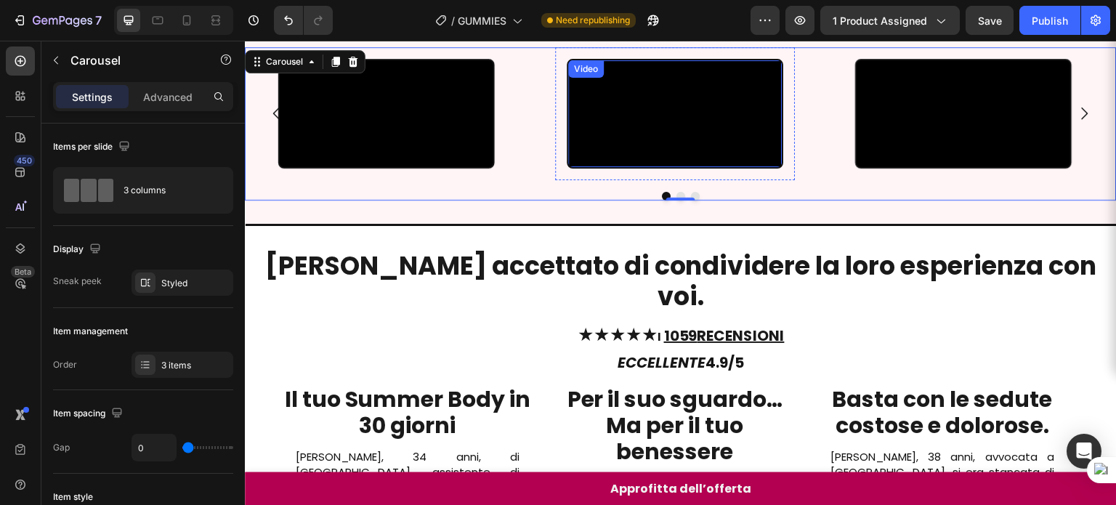
scroll to position [78, 0]
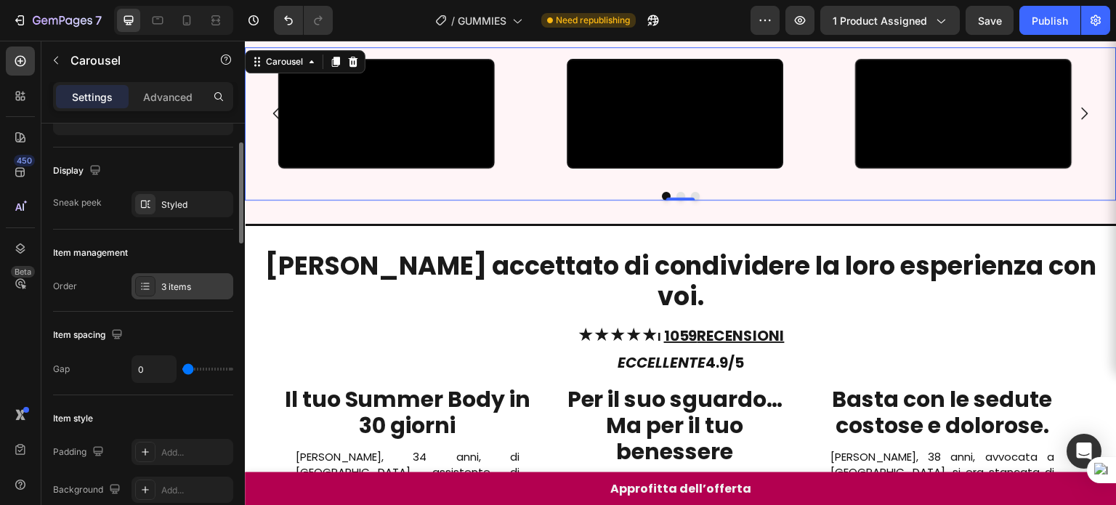
click at [182, 277] on div "3 items" at bounding box center [182, 286] width 102 height 26
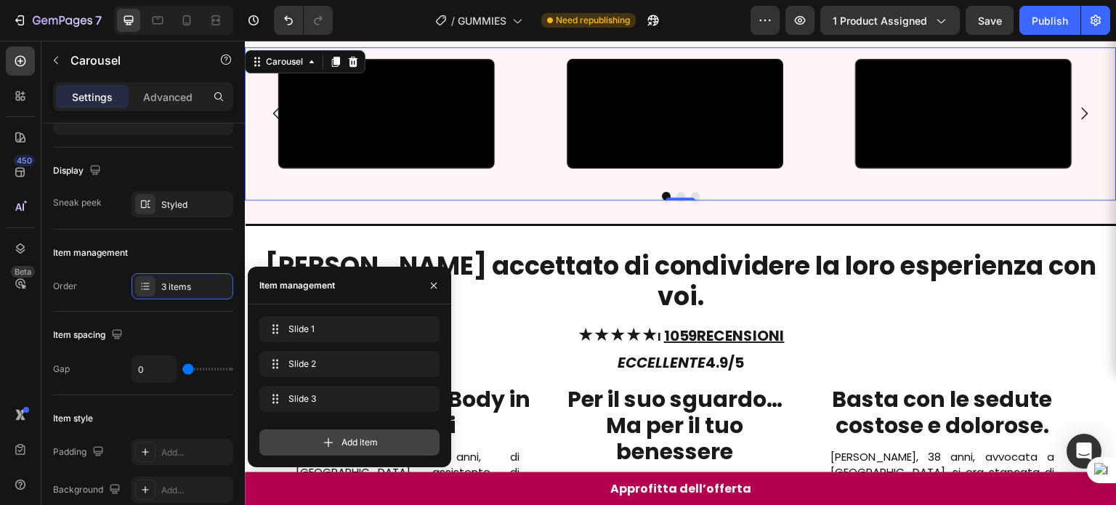
click at [290, 431] on div "Add item" at bounding box center [349, 442] width 180 height 26
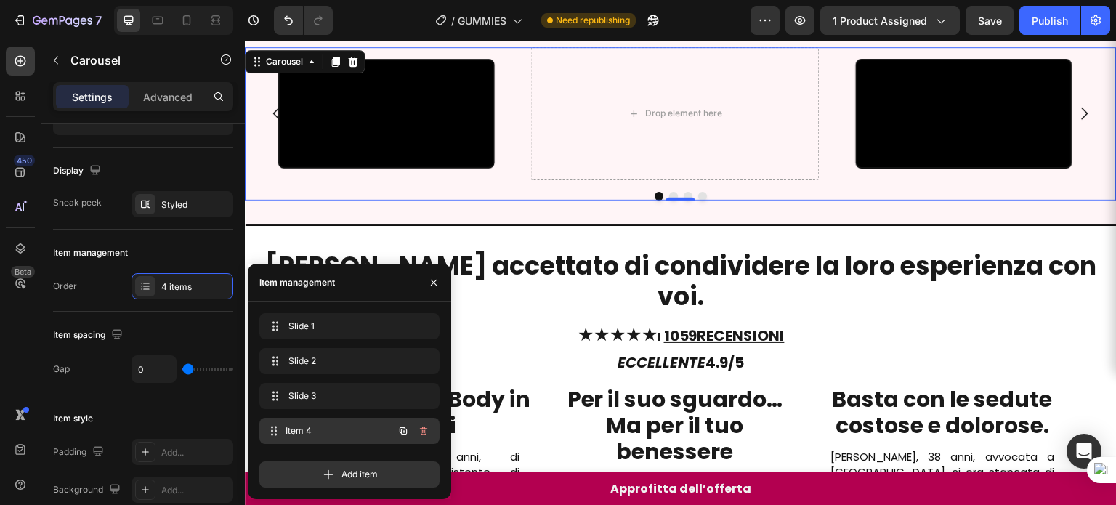
click at [296, 432] on span "Item 4" at bounding box center [338, 430] width 107 height 13
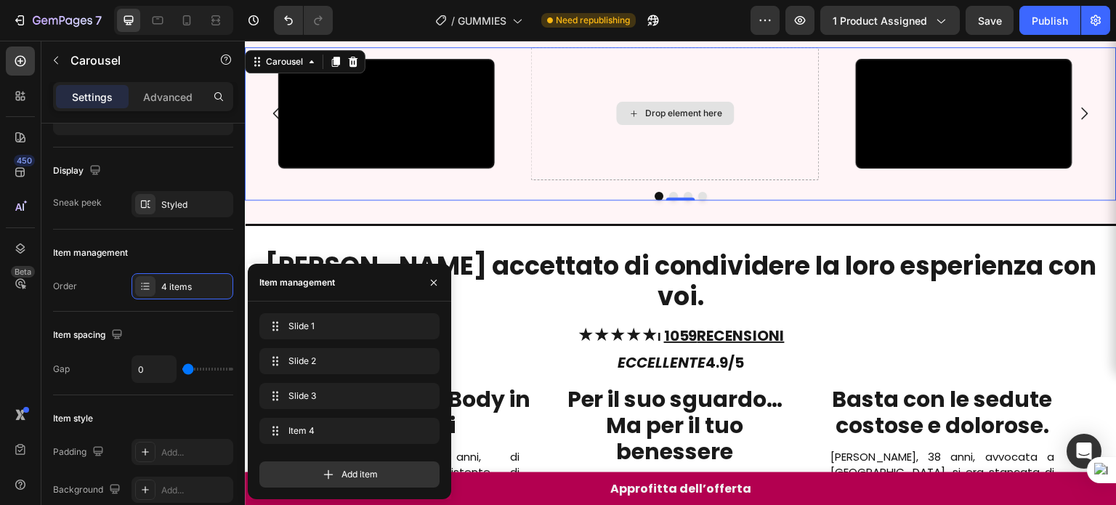
click at [645, 180] on div "Drop element here" at bounding box center [675, 113] width 289 height 133
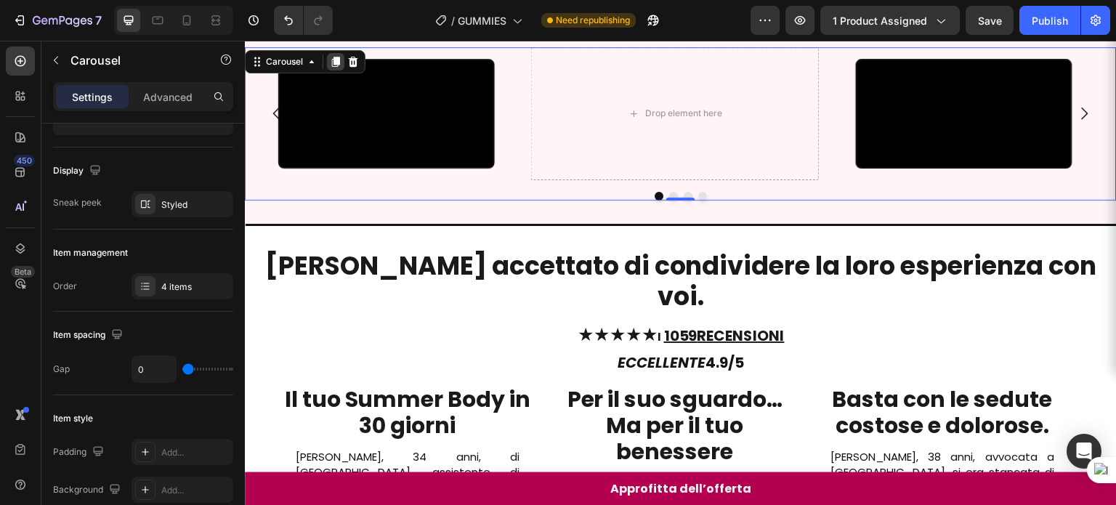
click at [333, 60] on icon at bounding box center [336, 62] width 8 height 10
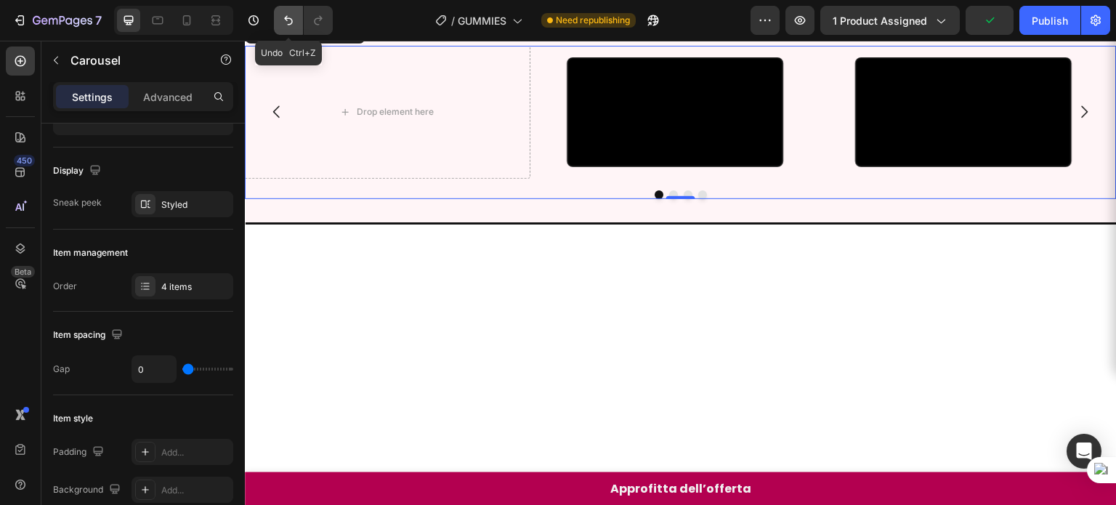
click at [290, 25] on icon "Undo/Redo" at bounding box center [288, 20] width 15 height 15
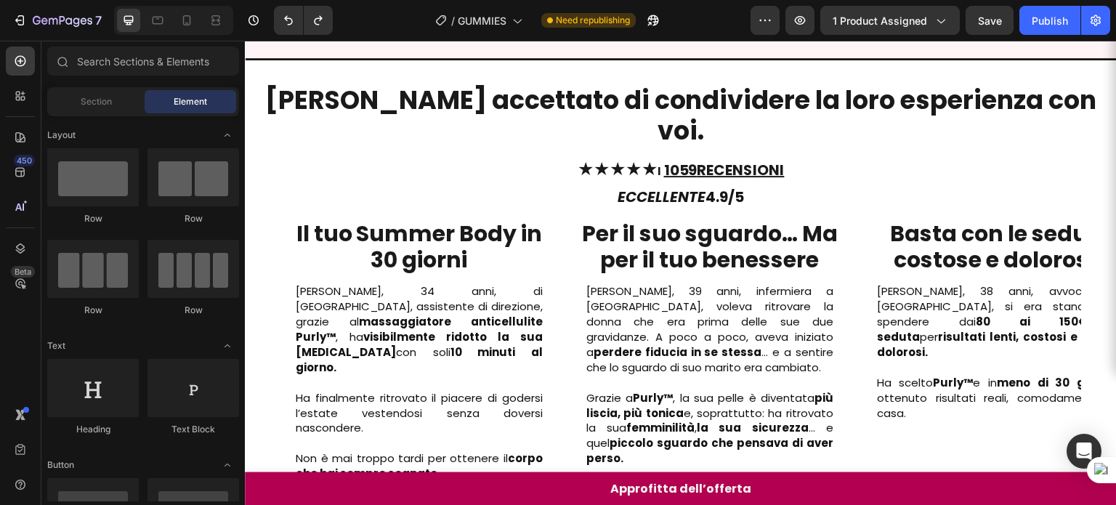
scroll to position [712, 0]
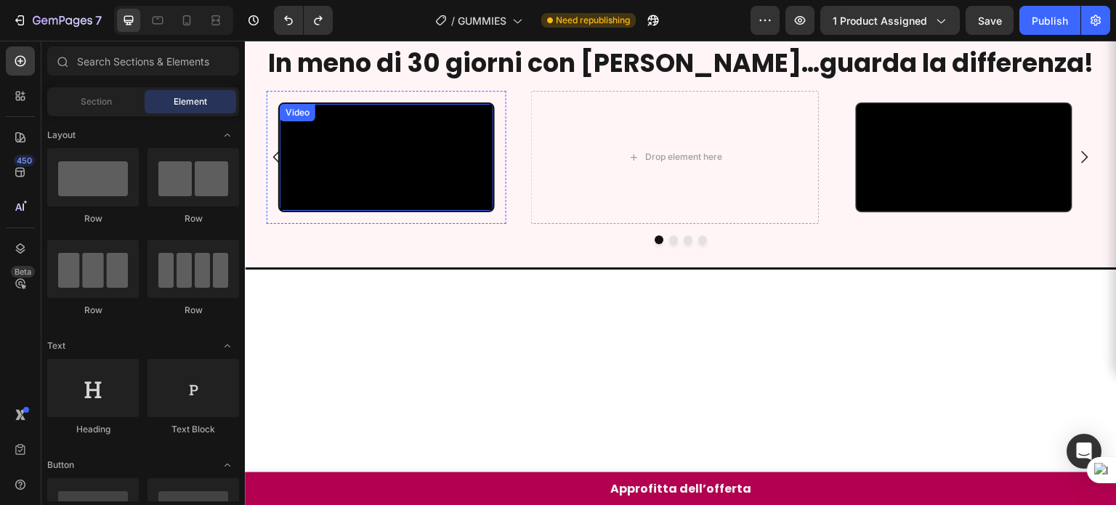
click at [305, 113] on div "Video" at bounding box center [298, 112] width 30 height 13
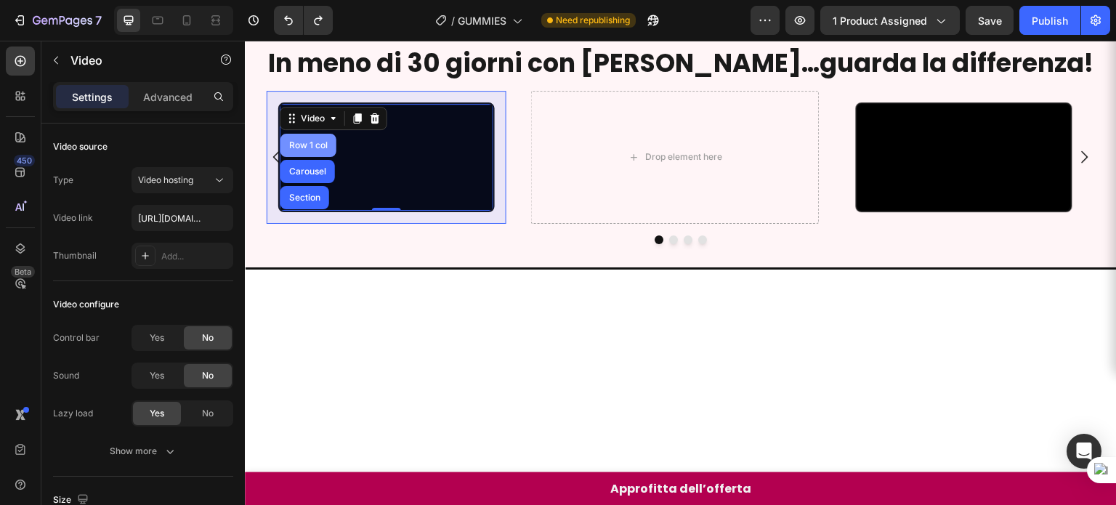
click at [320, 142] on div "Row 1 col" at bounding box center [308, 145] width 44 height 9
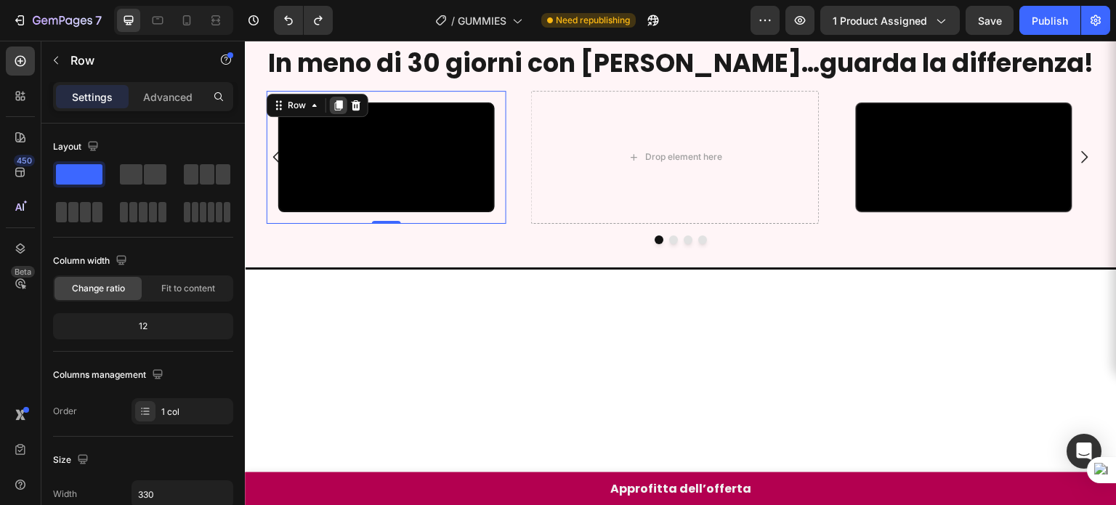
click at [336, 108] on icon at bounding box center [339, 105] width 12 height 12
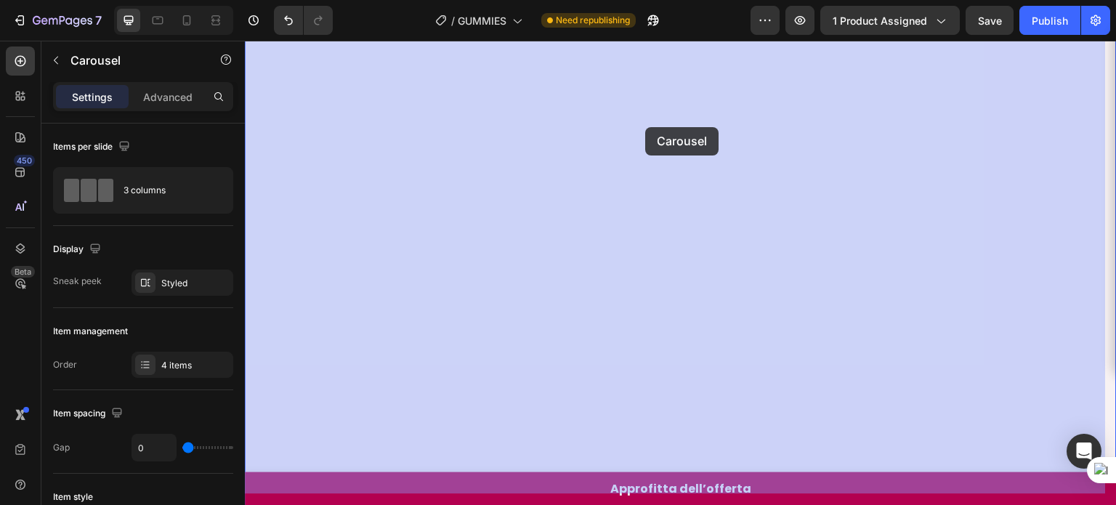
scroll to position [1110, 0]
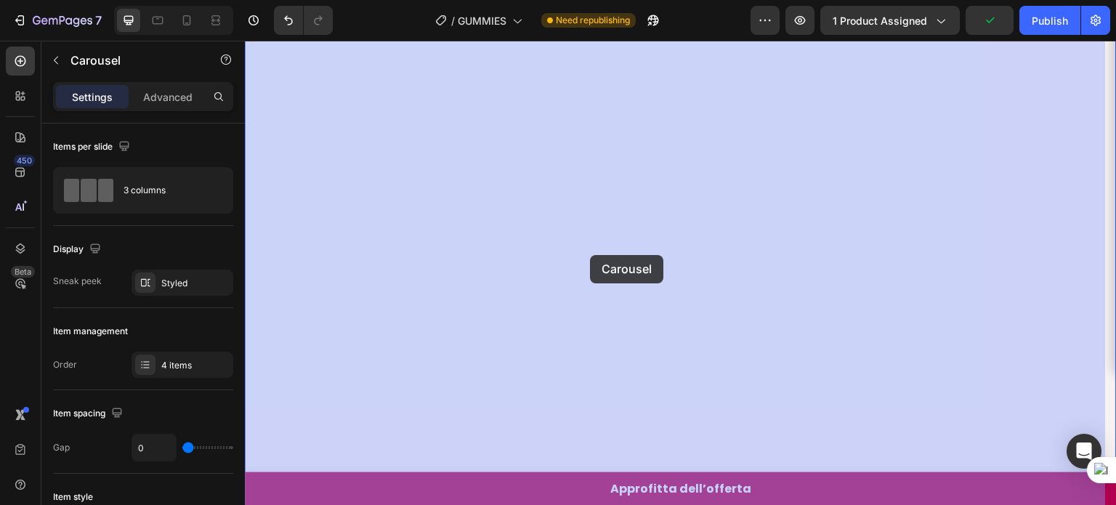
drag, startPoint x: 293, startPoint y: 154, endPoint x: 590, endPoint y: 253, distance: 312.3
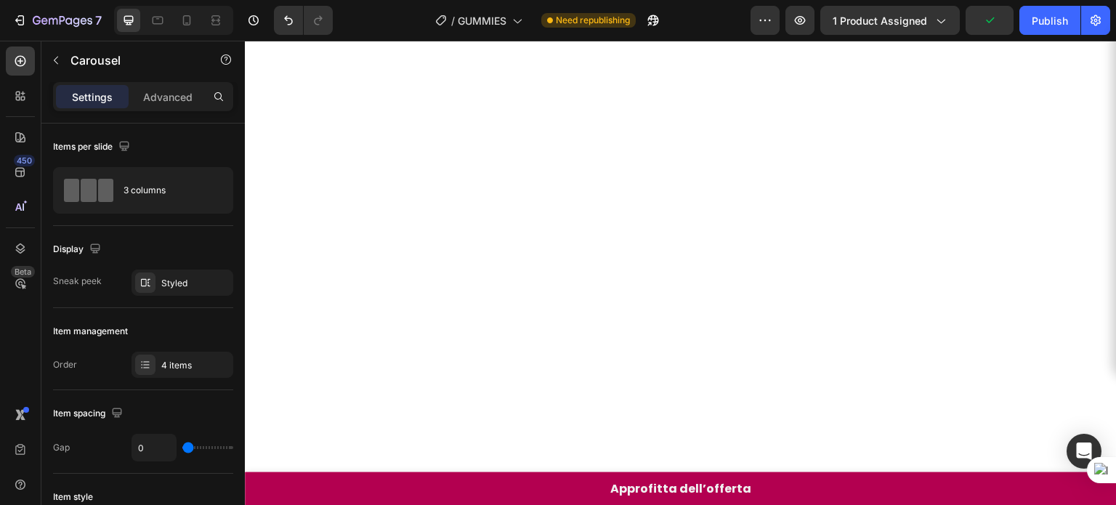
scroll to position [1098, 0]
click at [290, 23] on icon "Undo/Redo" at bounding box center [288, 20] width 15 height 15
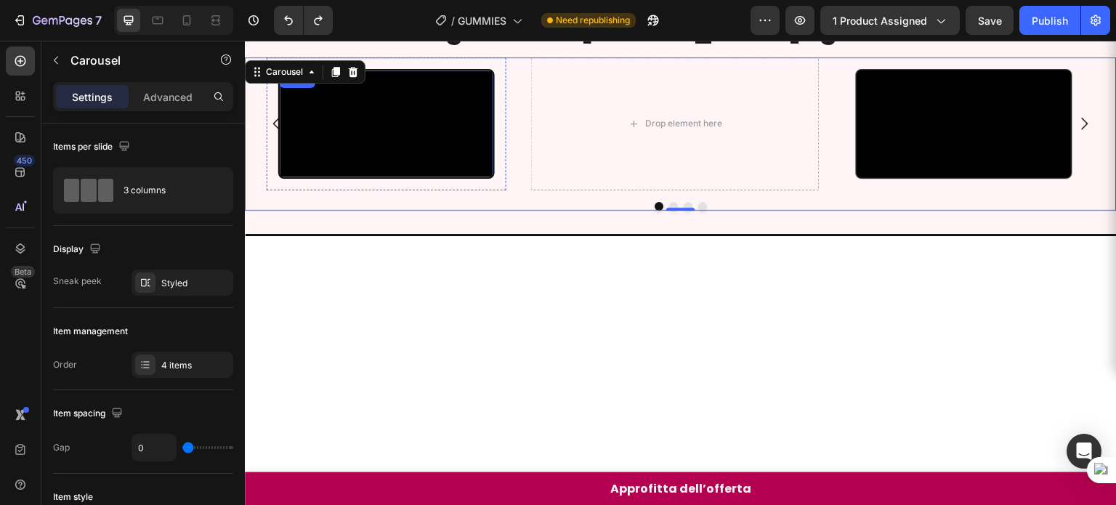
scroll to position [738, 0]
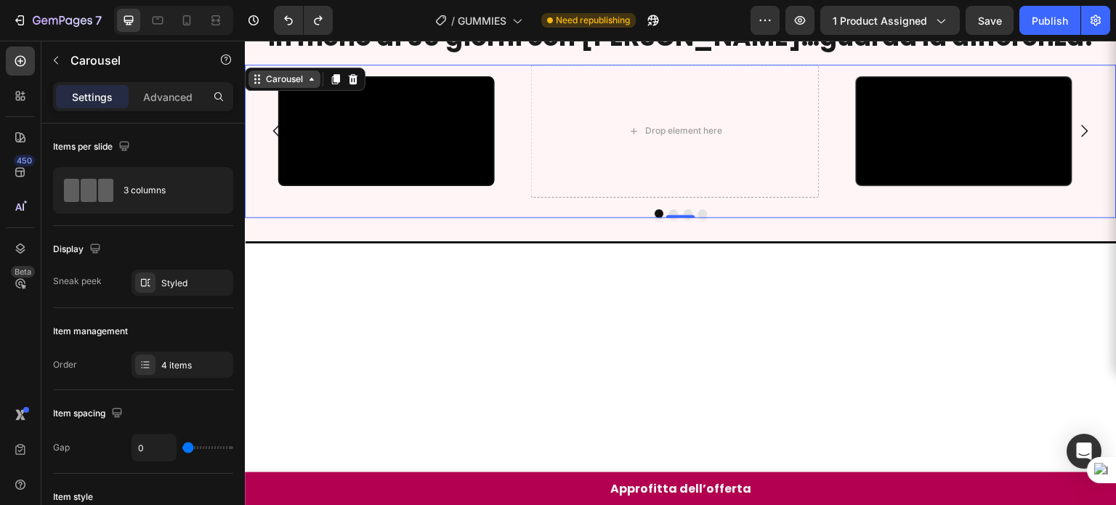
click at [296, 78] on div "Carousel" at bounding box center [284, 79] width 43 height 13
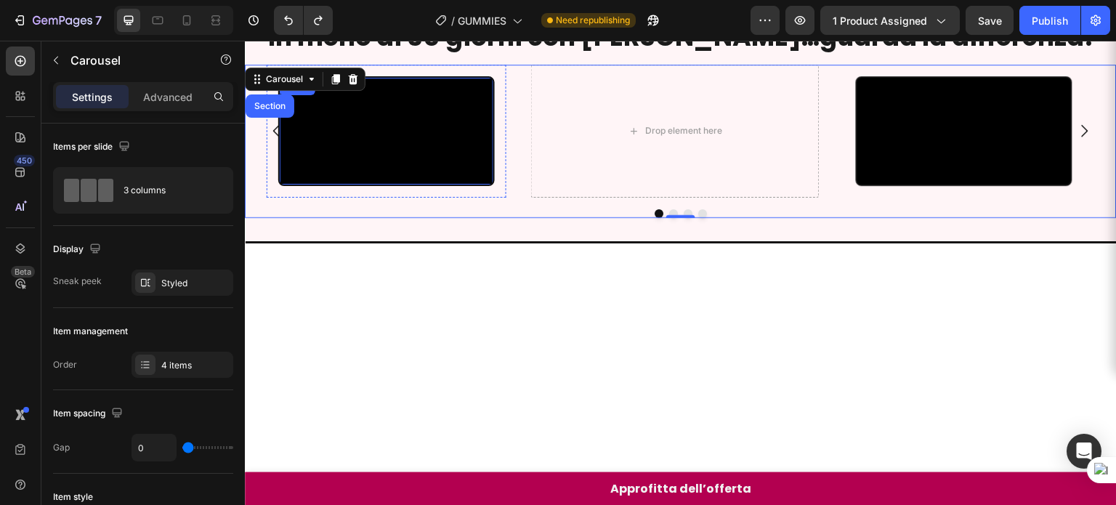
click at [348, 136] on video at bounding box center [387, 131] width 214 height 107
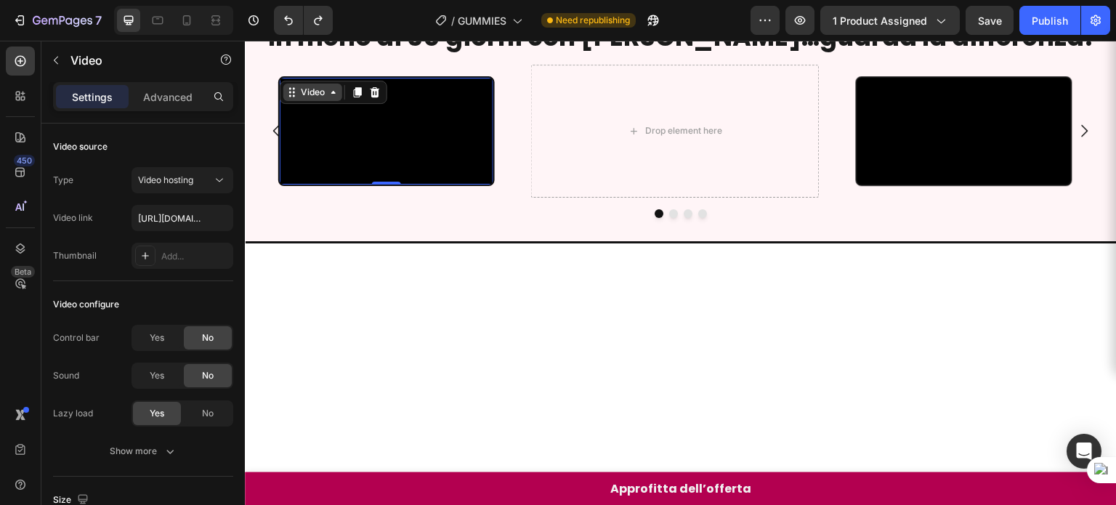
click at [324, 98] on div "Video" at bounding box center [312, 92] width 59 height 17
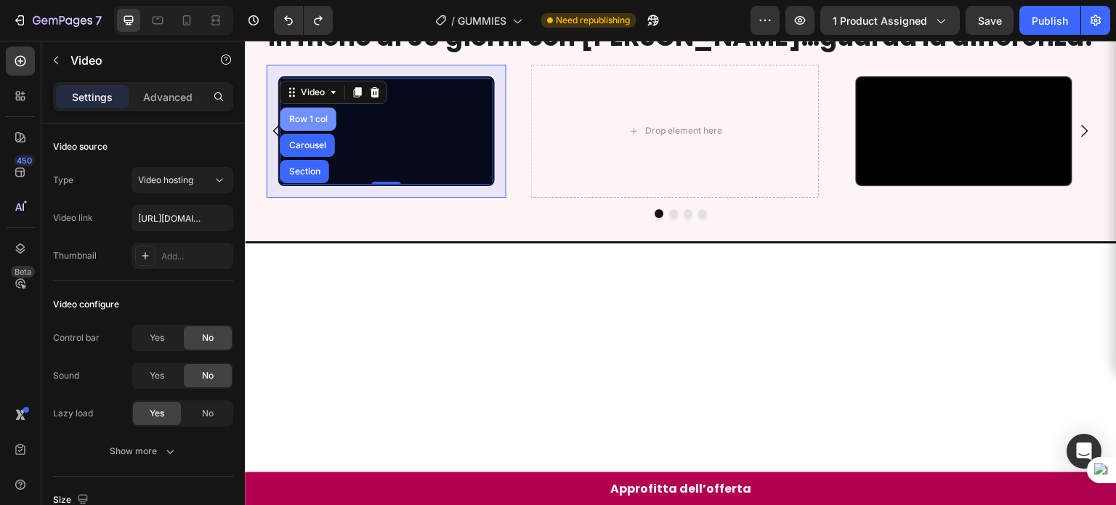
click at [315, 115] on div "Row 1 col" at bounding box center [308, 119] width 44 height 9
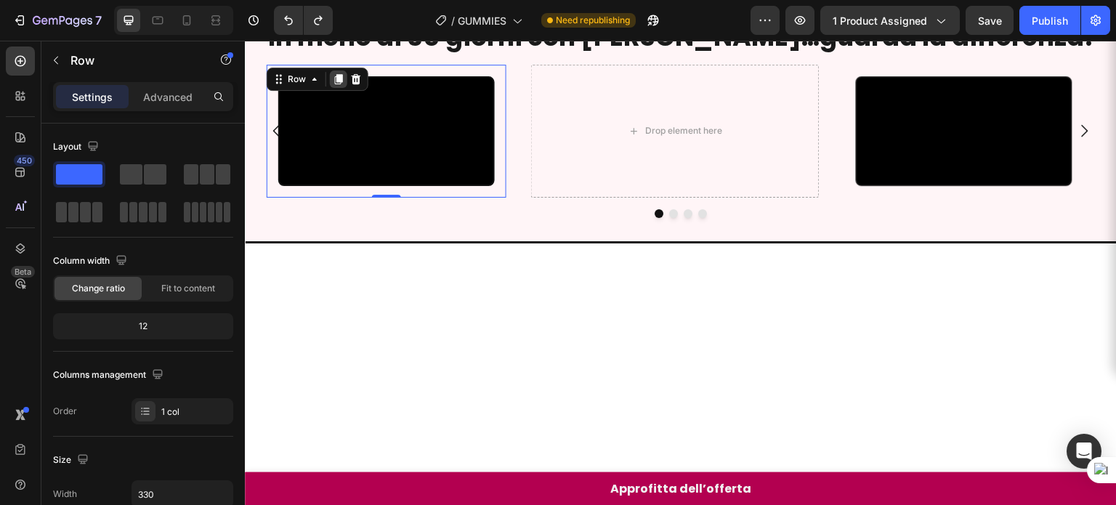
click at [336, 76] on icon at bounding box center [339, 79] width 8 height 10
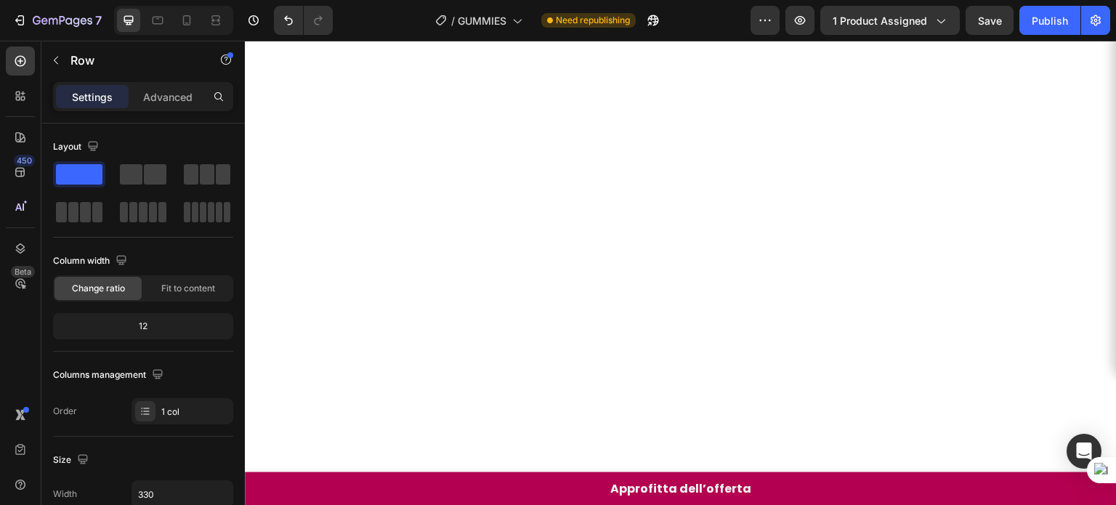
scroll to position [1049, 0]
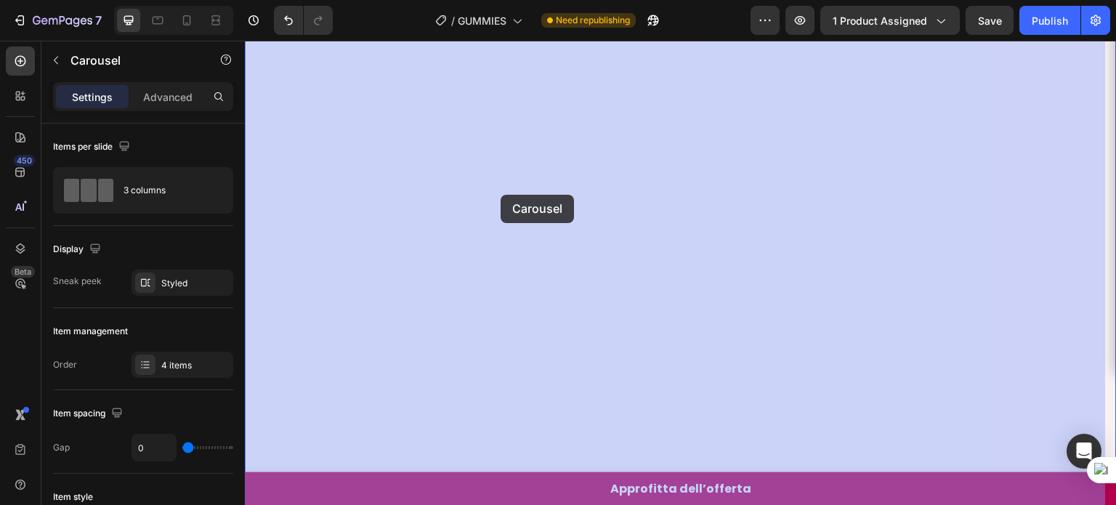
drag, startPoint x: 290, startPoint y: 142, endPoint x: 447, endPoint y: 216, distance: 173.8
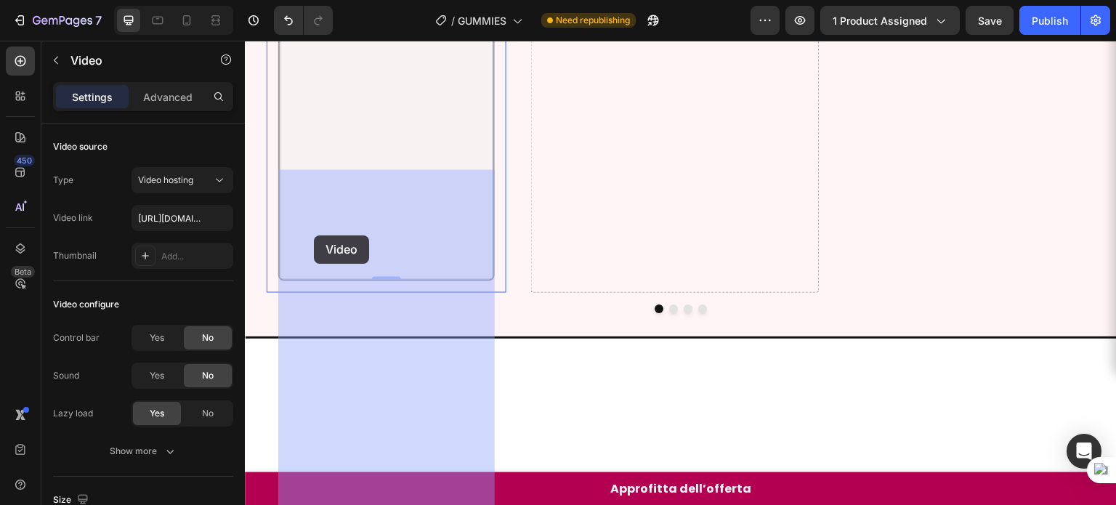
drag, startPoint x: 314, startPoint y: 235, endPoint x: 313, endPoint y: 222, distance: 13.1
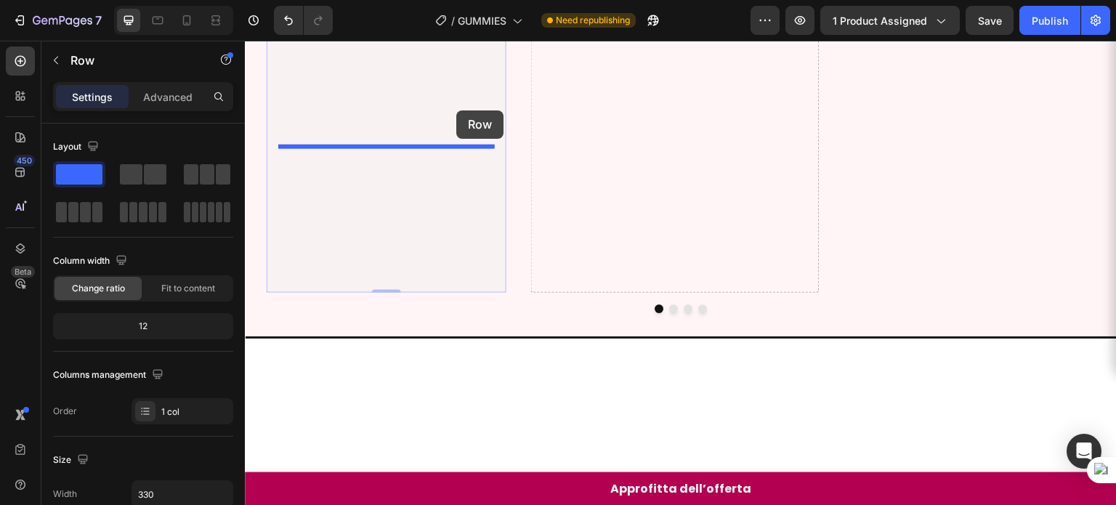
drag, startPoint x: 312, startPoint y: 142, endPoint x: 601, endPoint y: 95, distance: 292.0
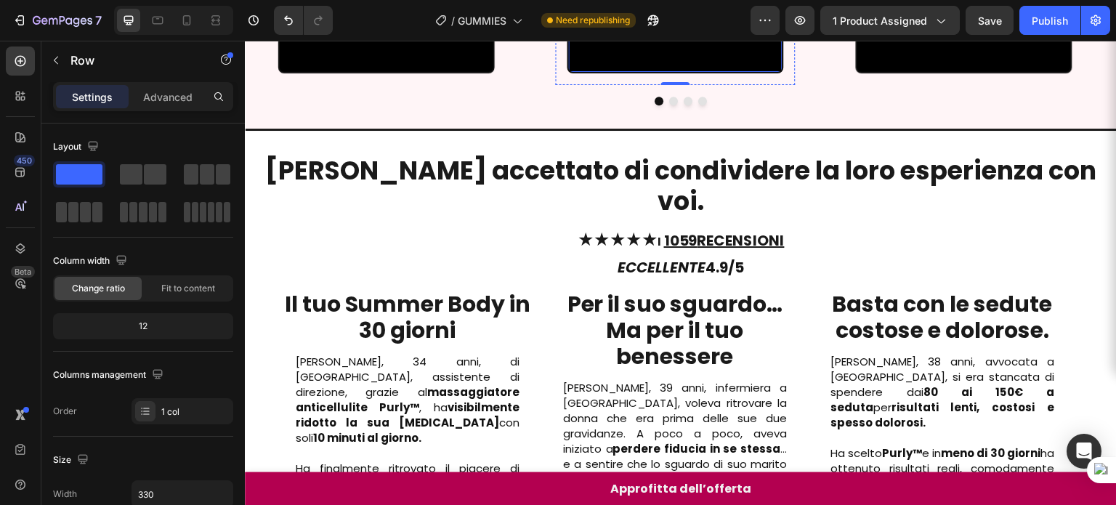
scroll to position [832, 0]
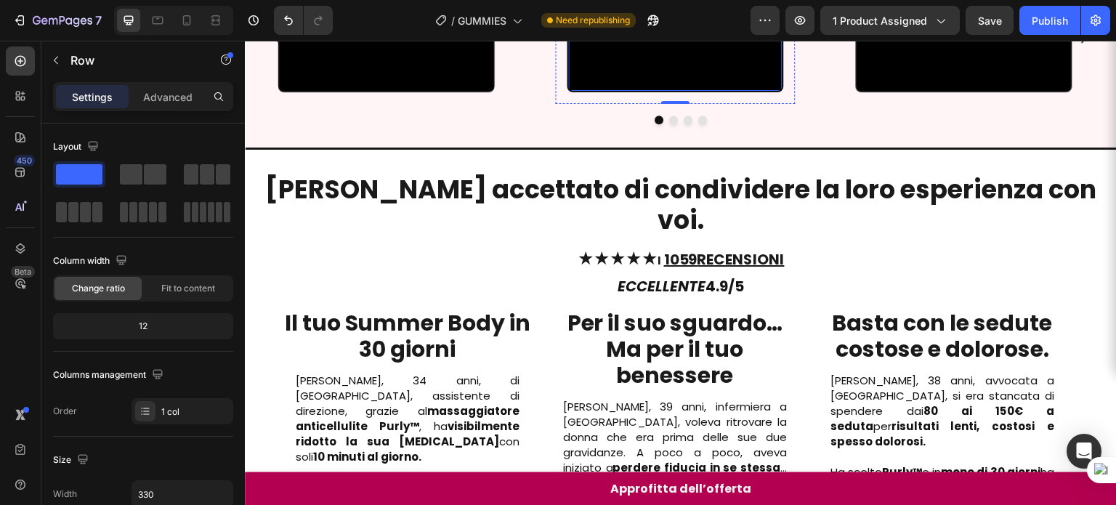
click at [660, 91] on video at bounding box center [675, 37] width 214 height 107
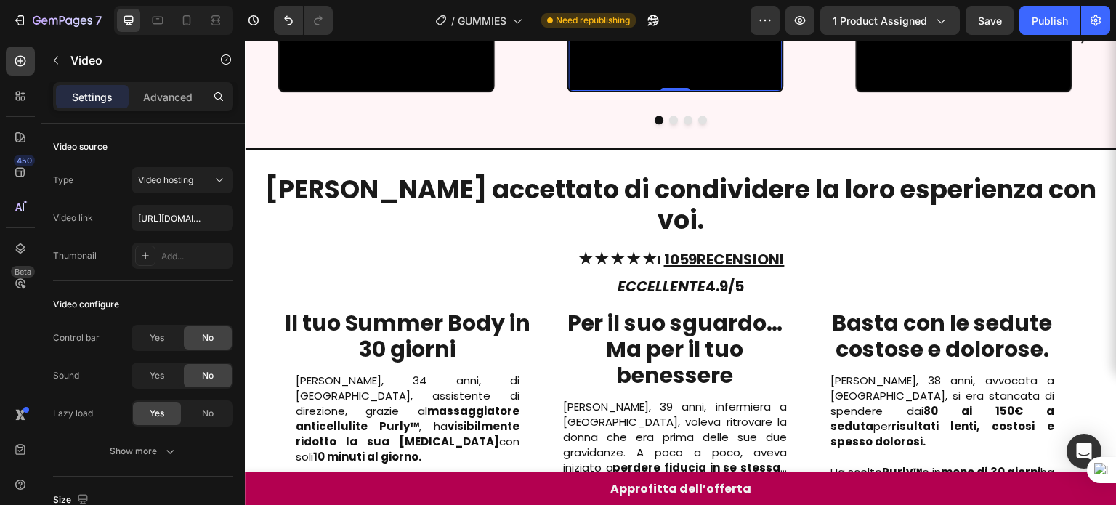
scroll to position [746, 0]
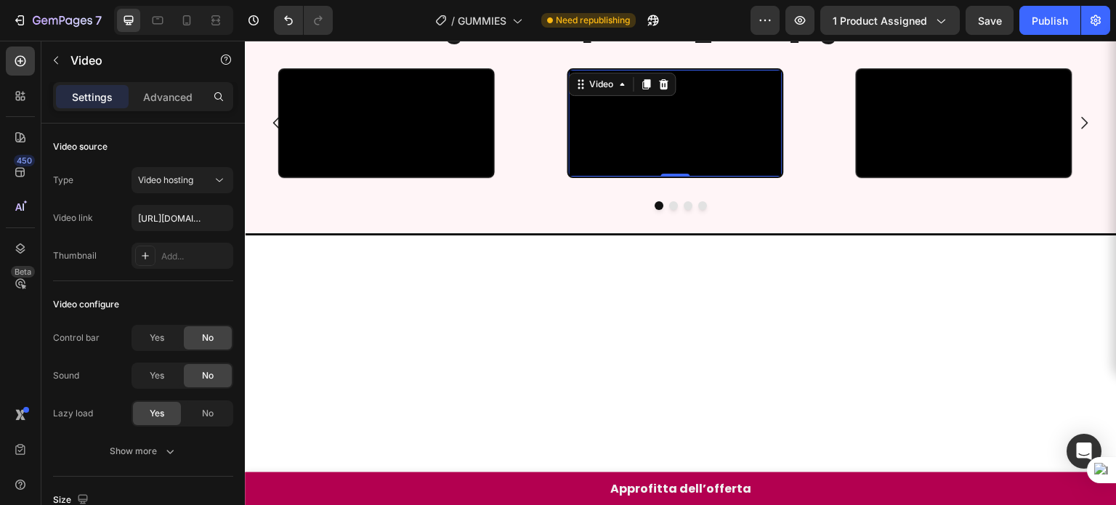
click at [635, 176] on video at bounding box center [675, 123] width 214 height 107
click at [179, 222] on input "[URL][DOMAIN_NAME]" at bounding box center [182, 218] width 102 height 26
paste input "7bd224de94364c278dd3602d419f598"
type input "https://cdn.shopify.com/videos/c/o/v/7bd224de94364c278dd3602d419f5987.mp4"
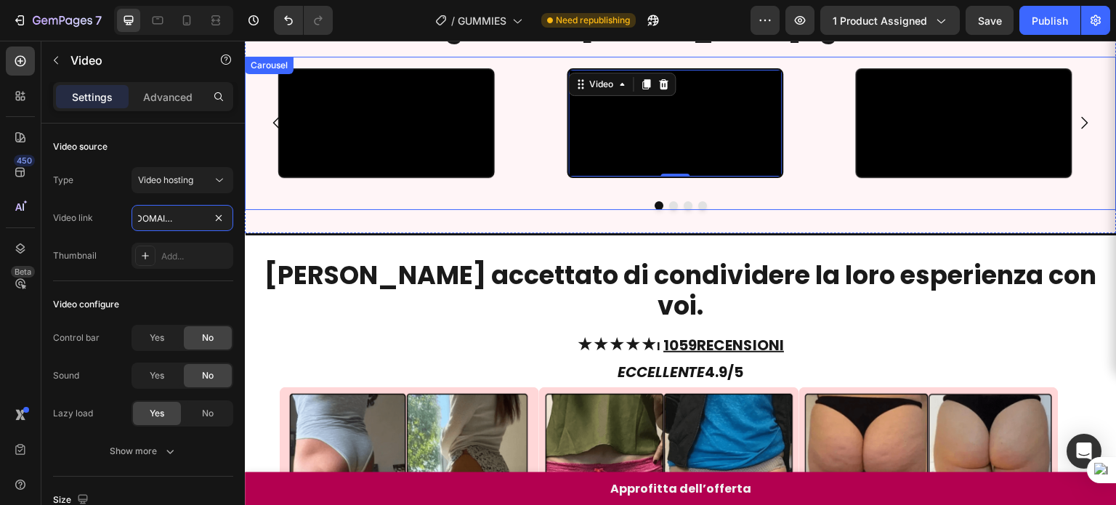
scroll to position [818, 0]
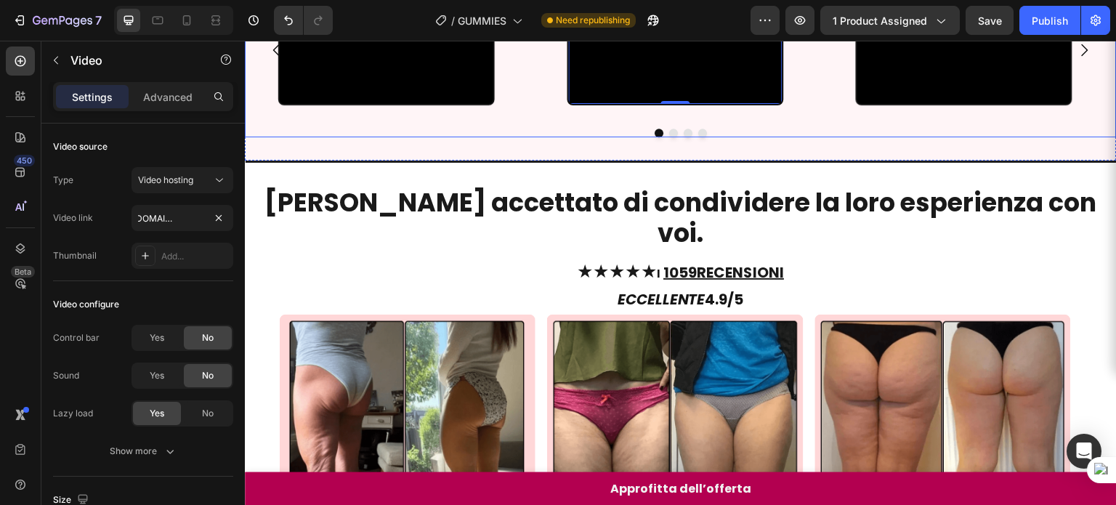
click at [643, 137] on div "Video Row Video Row Video Row Video 0 Row Carousel" at bounding box center [680, 60] width 871 height 153
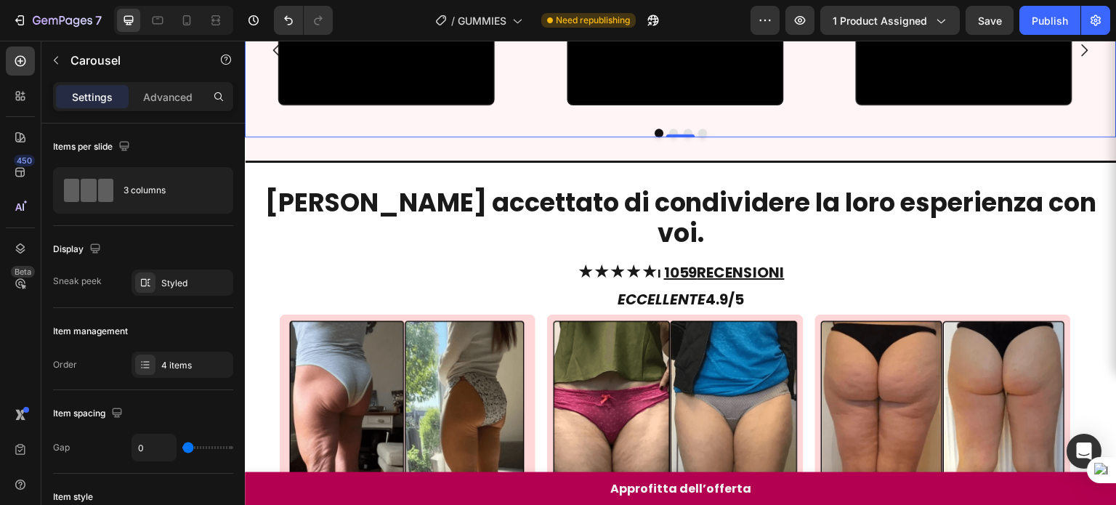
click at [643, 137] on div "Video Row Video Row Video Row Video Row Carousel 0" at bounding box center [680, 60] width 871 height 153
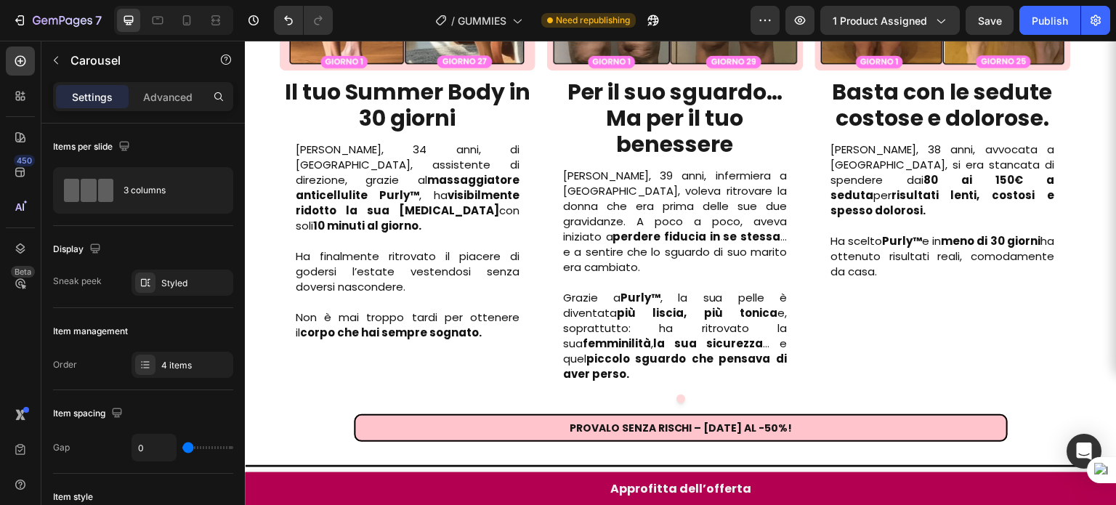
scroll to position [1638, 0]
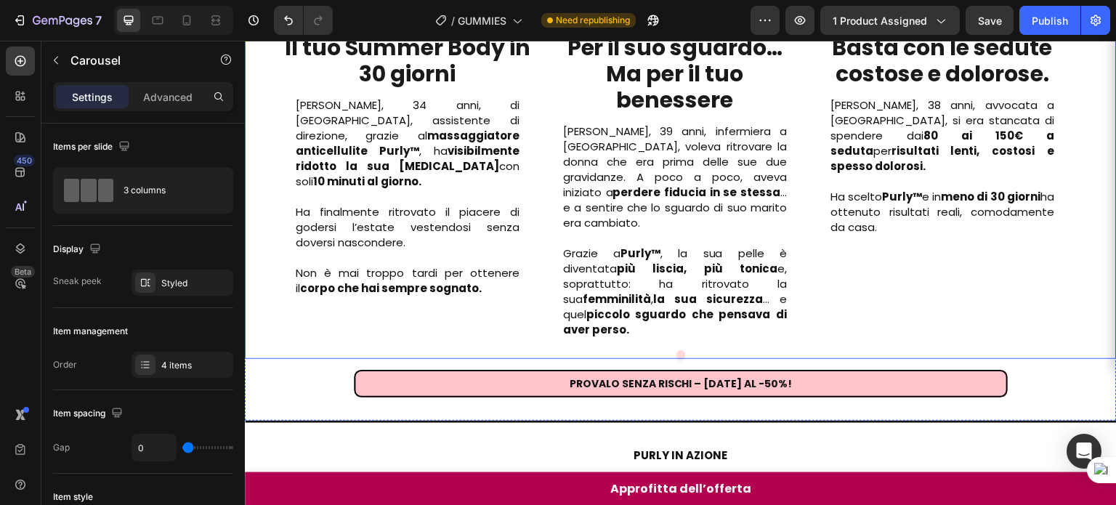
click at [676, 350] on button "Dot" at bounding box center [680, 354] width 9 height 9
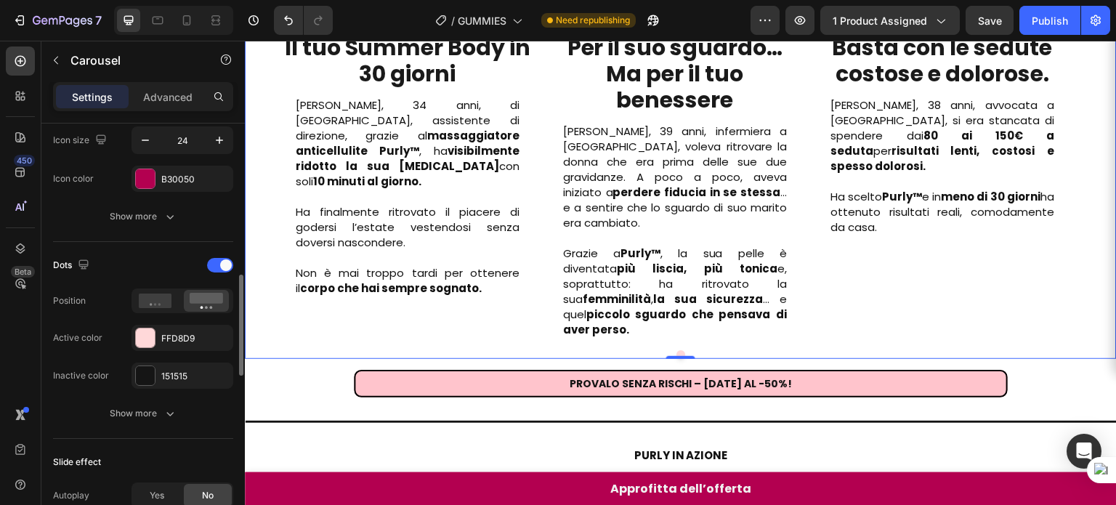
scroll to position [627, 0]
click at [189, 338] on div "FFD8D9" at bounding box center [182, 336] width 42 height 13
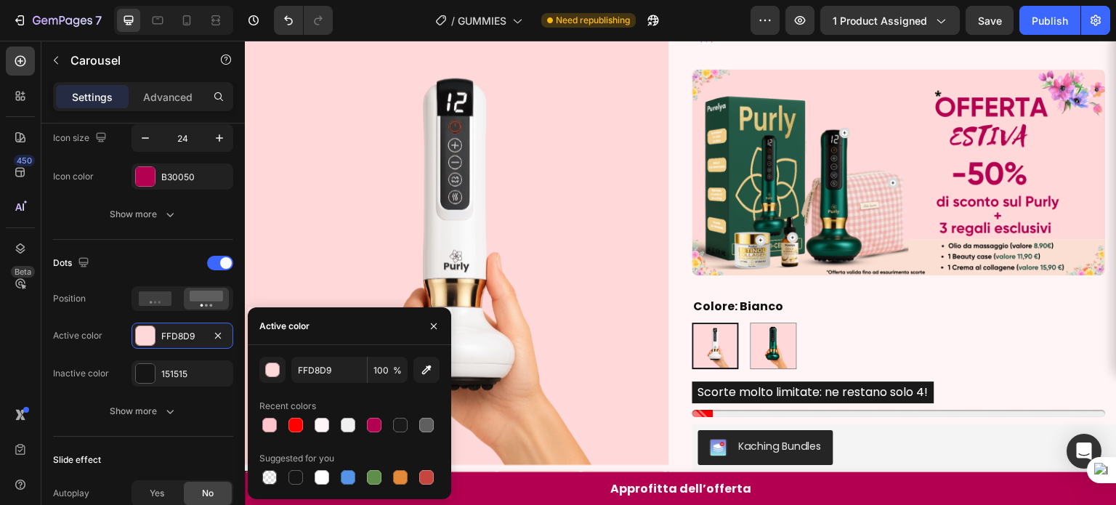
scroll to position [2955, 0]
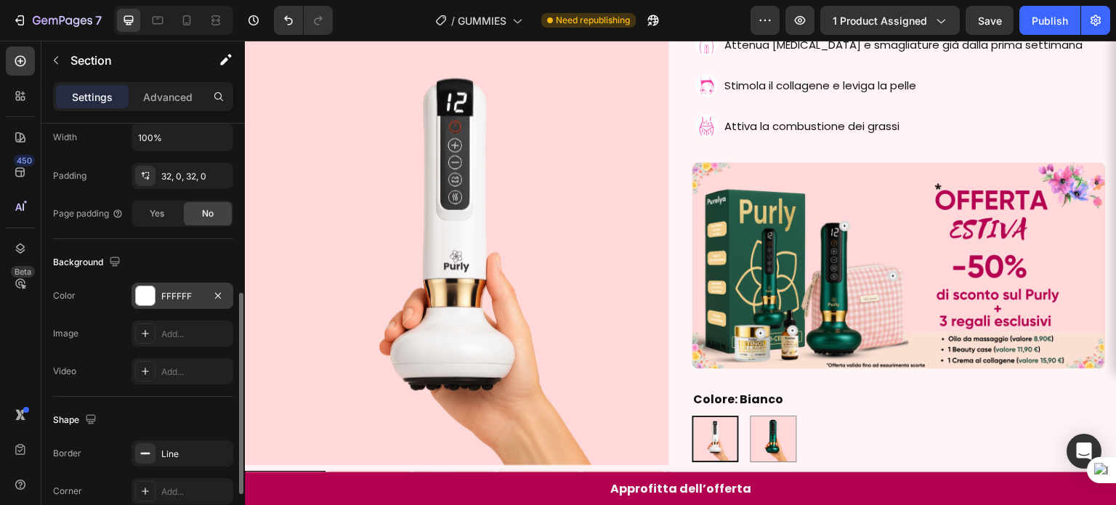
scroll to position [356, 0]
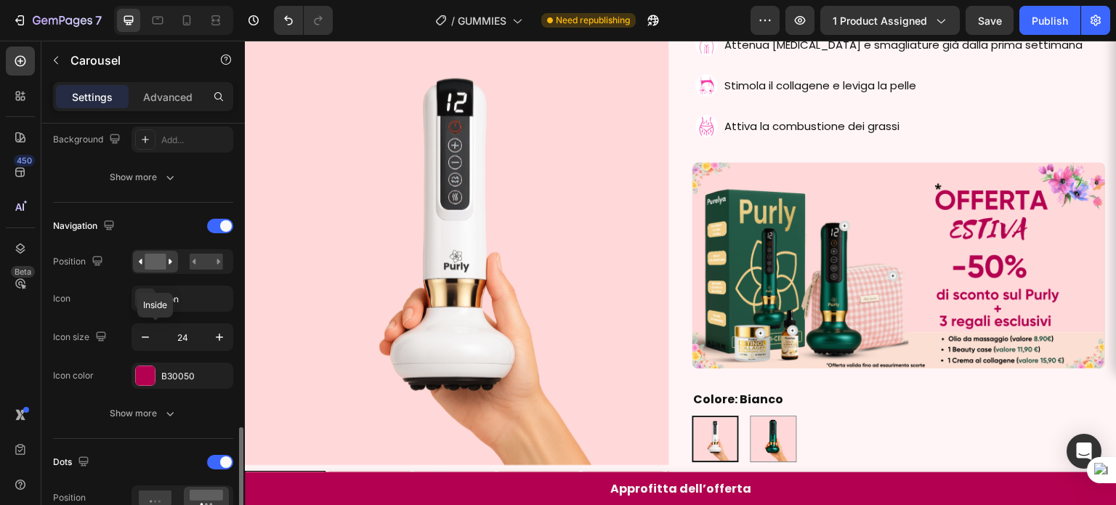
scroll to position [592, 0]
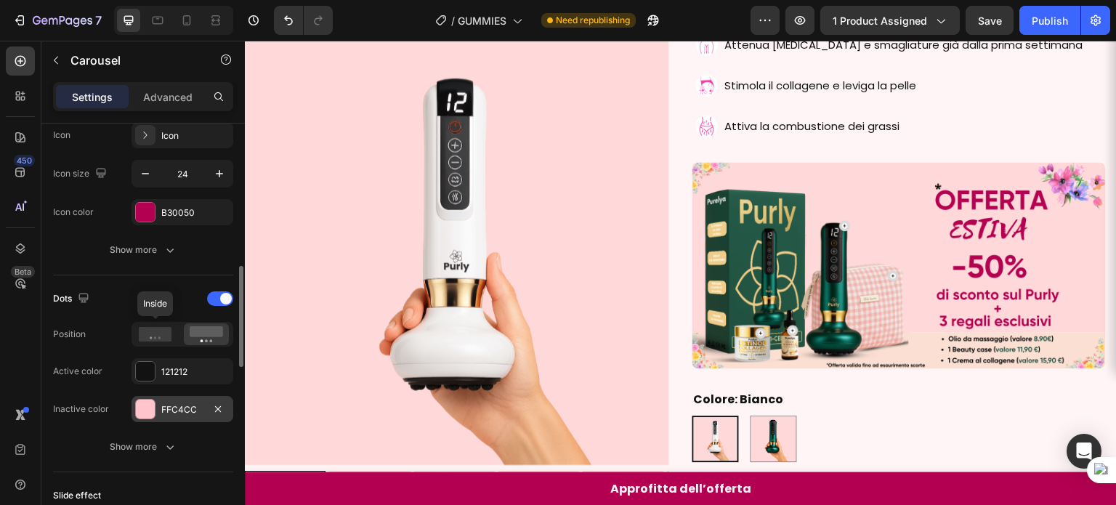
click at [181, 410] on div "FFC4CC" at bounding box center [182, 409] width 42 height 13
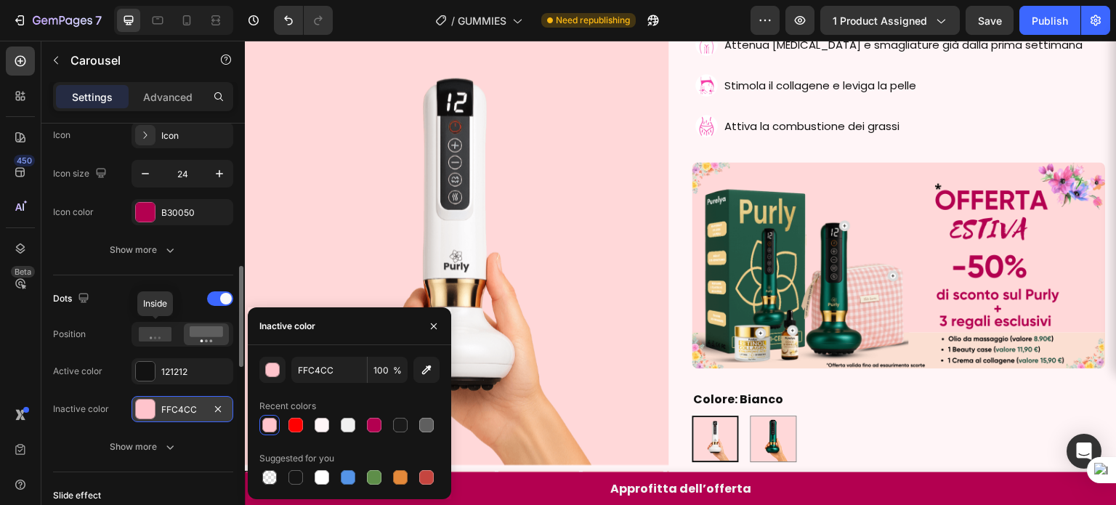
click at [181, 410] on div "FFC4CC" at bounding box center [182, 409] width 42 height 13
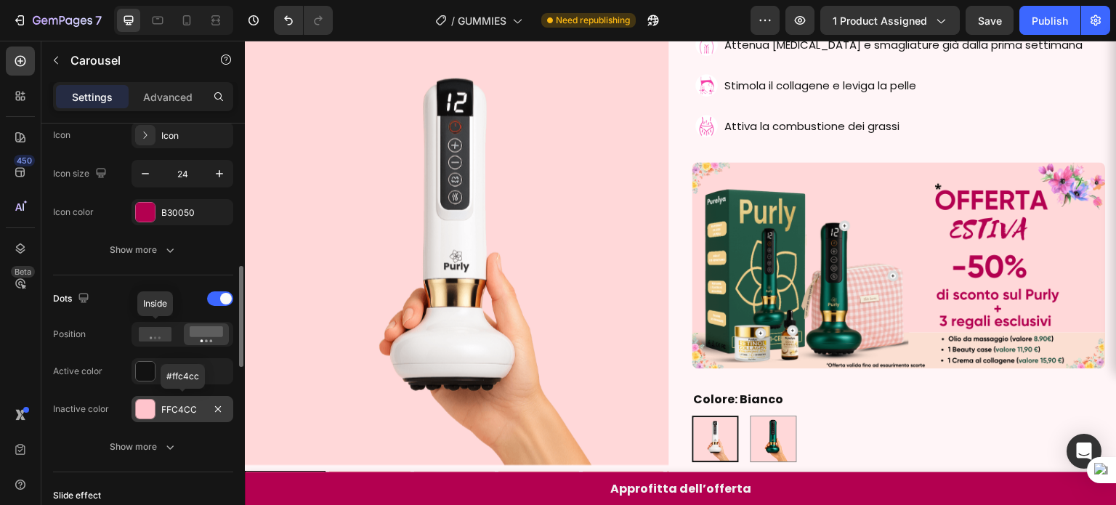
click at [181, 410] on div "FFC4CC" at bounding box center [182, 409] width 42 height 13
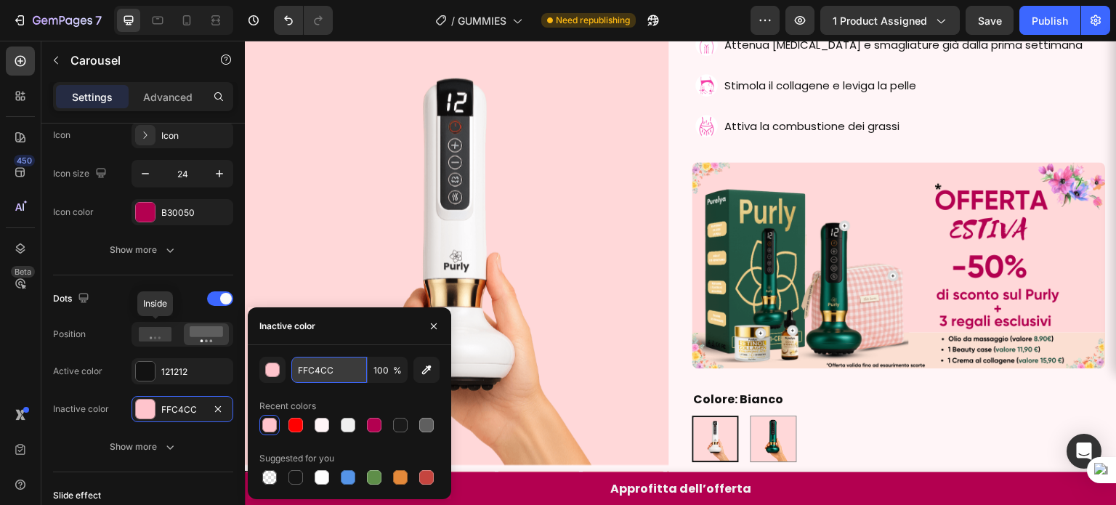
click at [340, 383] on input "FFC4CC" at bounding box center [329, 370] width 76 height 26
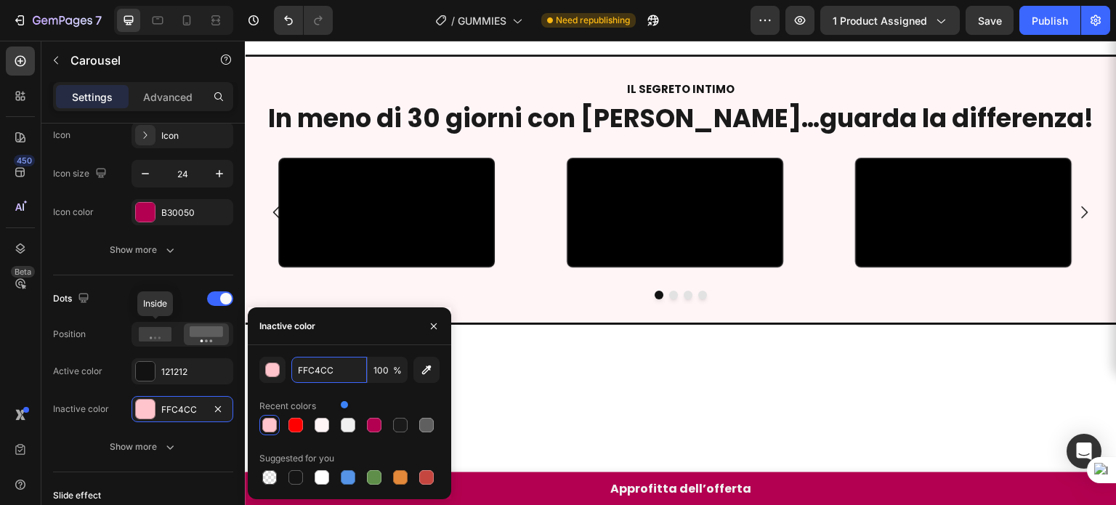
scroll to position [532, 0]
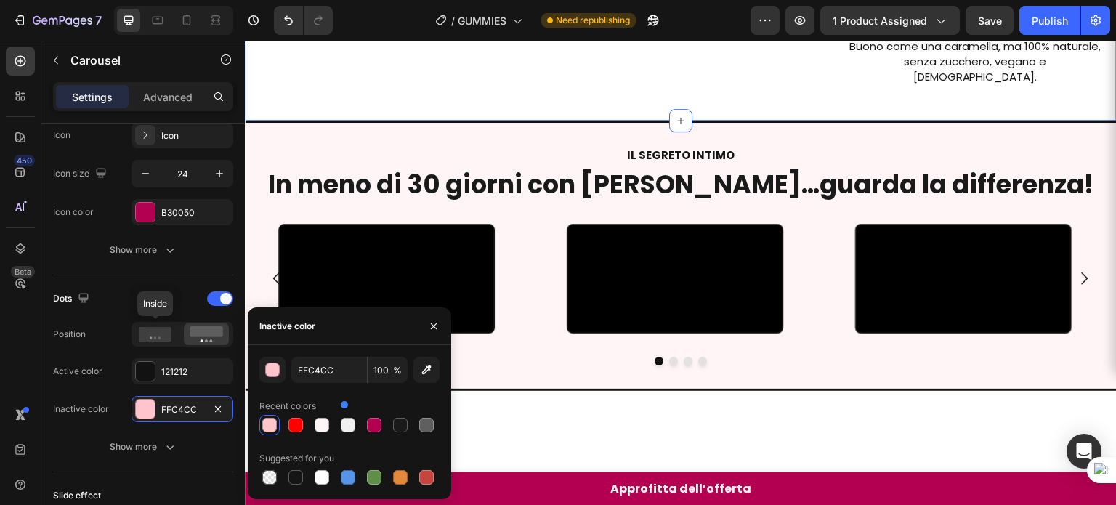
click at [840, 163] on p "IL SEGRETO INTIMO" at bounding box center [680, 154] width 869 height 15
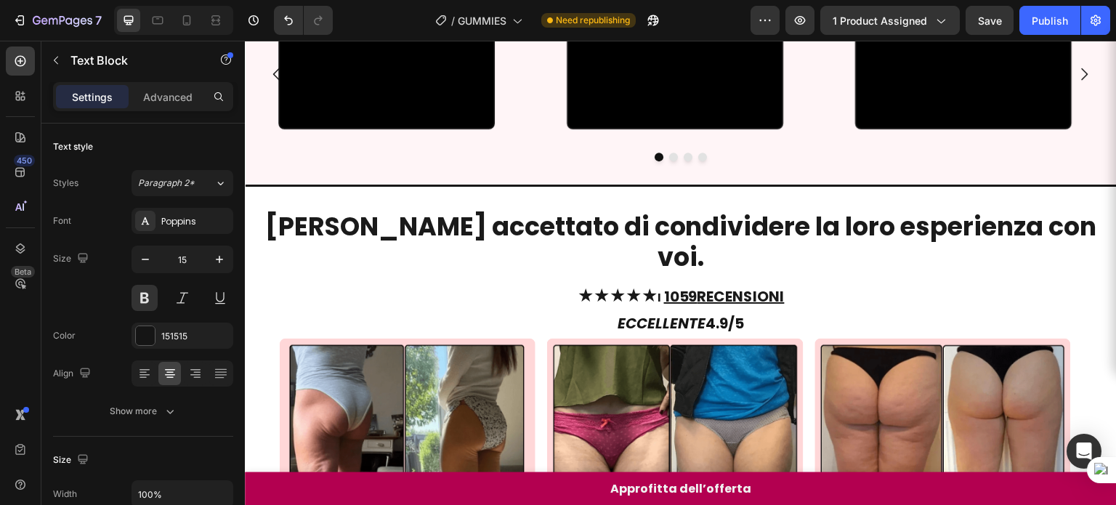
scroll to position [899, 0]
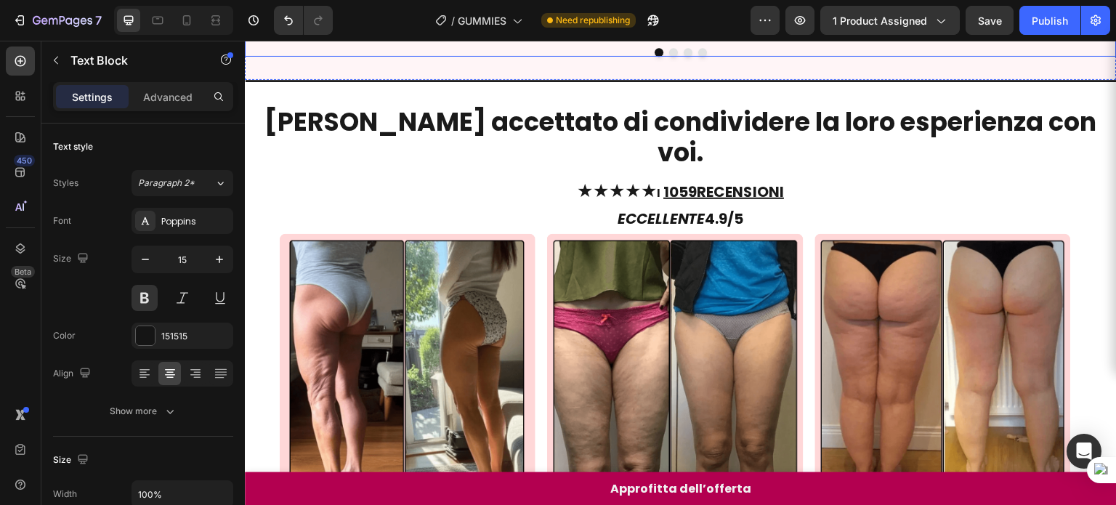
click at [757, 57] on div at bounding box center [680, 52] width 871 height 9
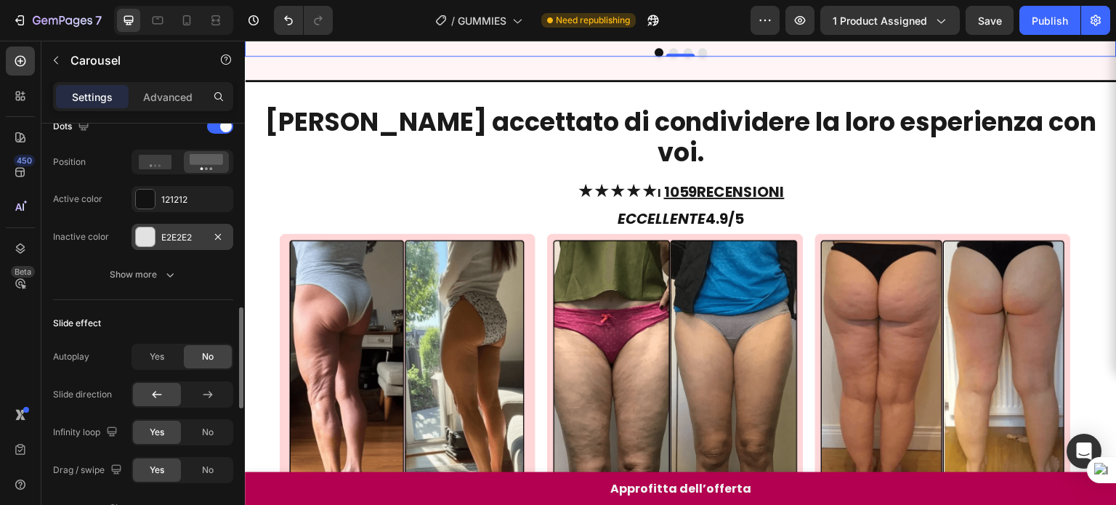
scroll to position [719, 0]
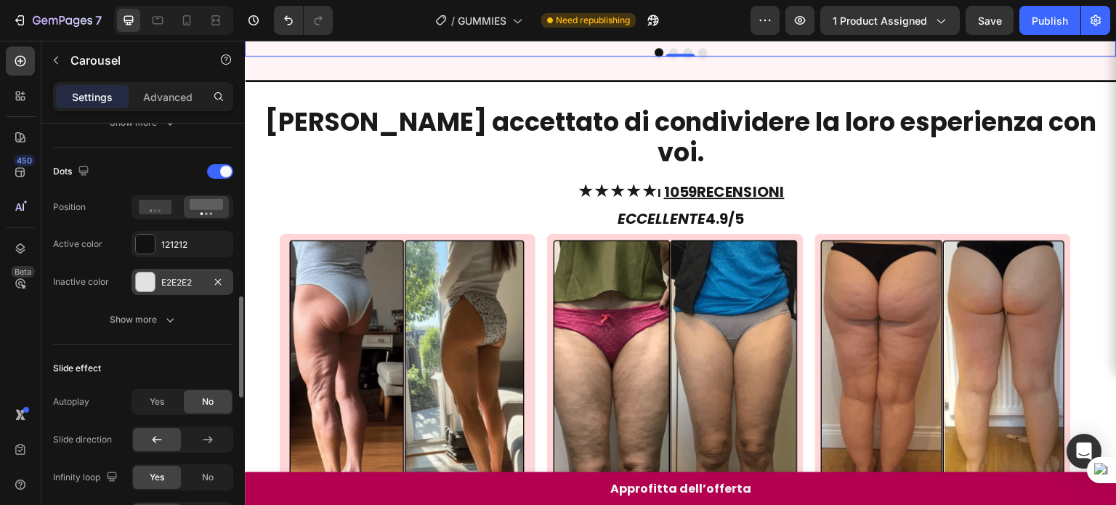
click at [192, 269] on div "E2E2E2" at bounding box center [182, 282] width 102 height 26
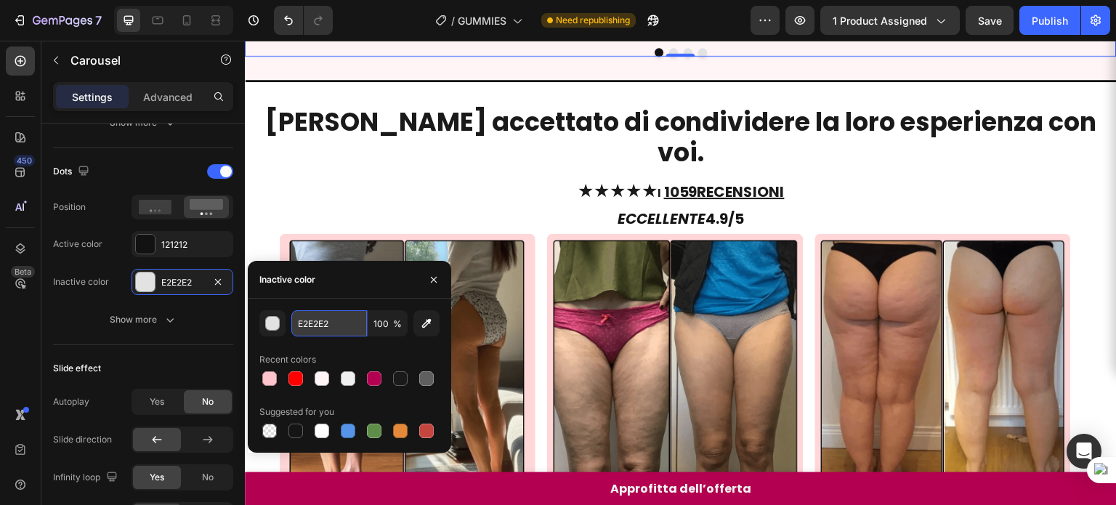
click at [331, 314] on input "E2E2E2" at bounding box center [329, 323] width 76 height 26
paste input "FFC4CC"
type input "FFC4CC"
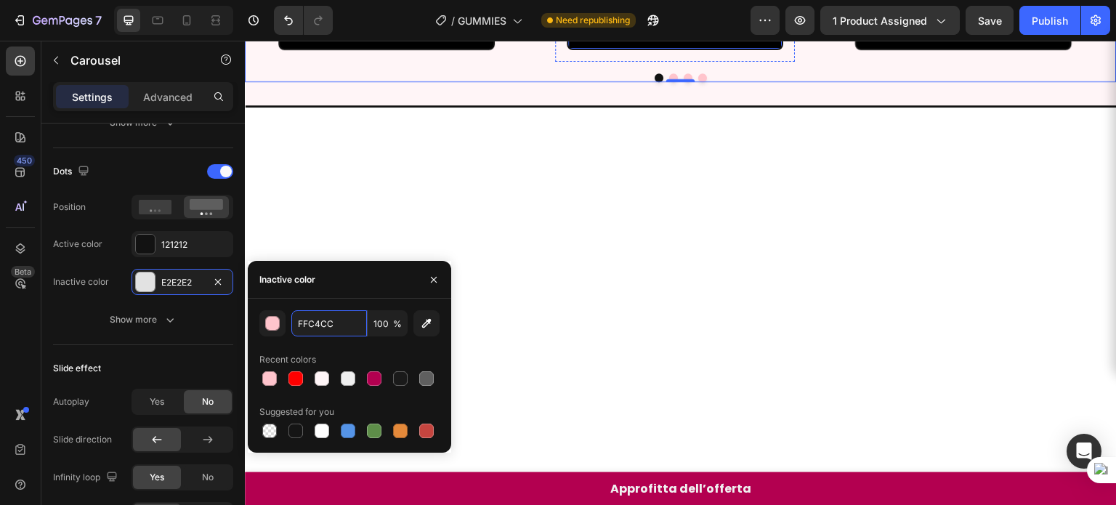
scroll to position [633, 0]
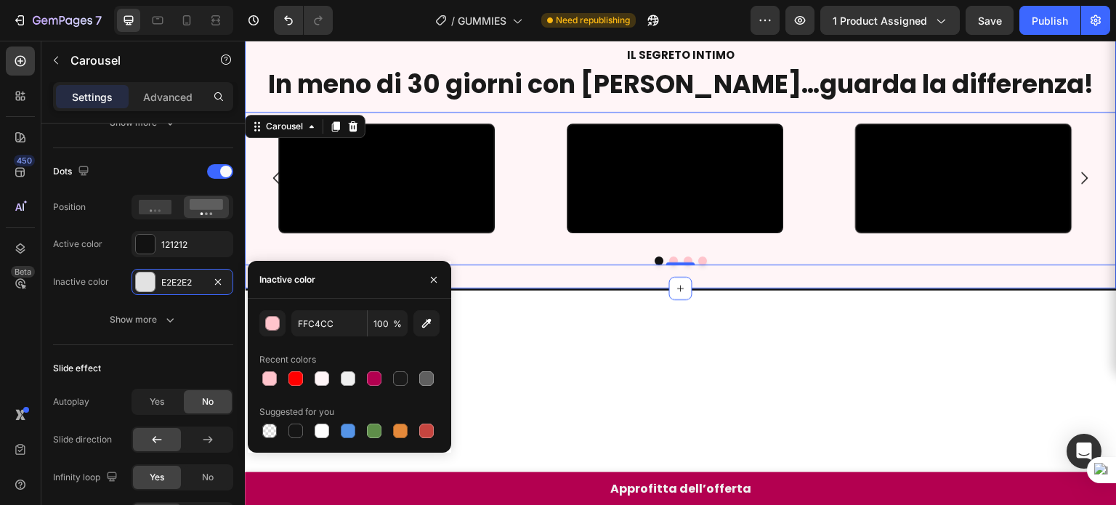
click at [741, 86] on div "IL SEGRETO INTIMO Text Block In meno di 30 giorni con Purelya…guarda la differe…" at bounding box center [680, 157] width 871 height 268
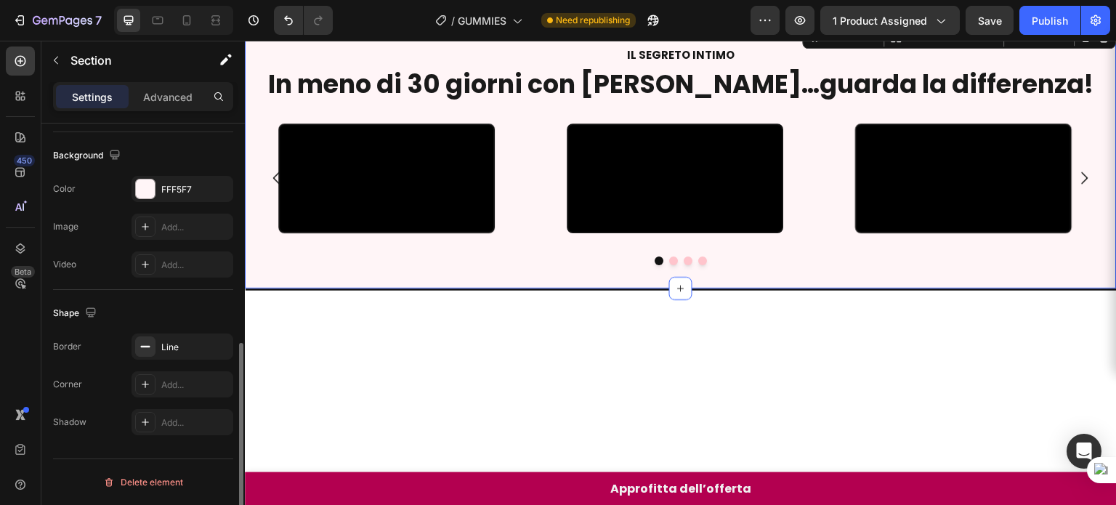
scroll to position [0, 0]
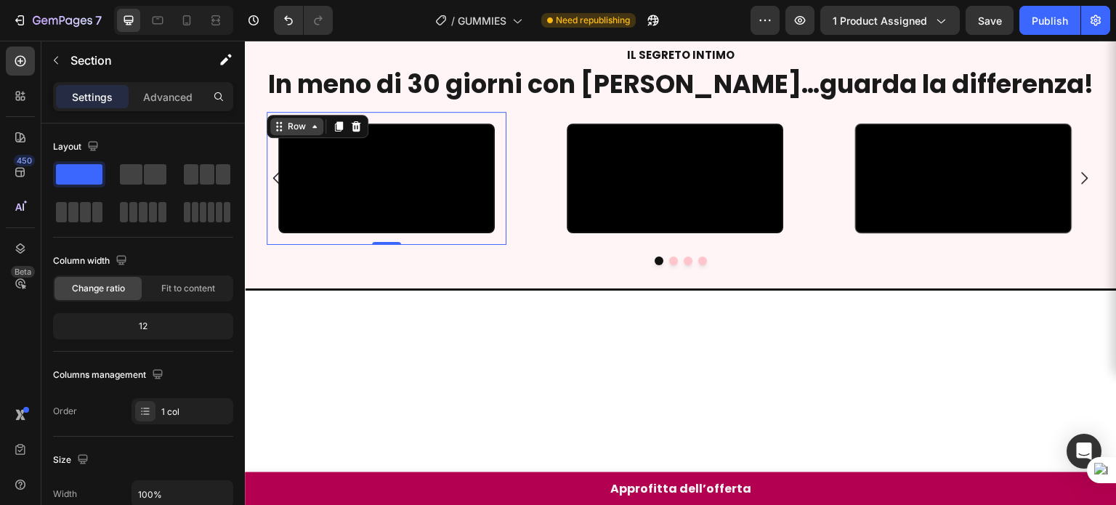
click at [291, 138] on div "Row" at bounding box center [318, 126] width 102 height 23
click at [297, 133] on div "Row" at bounding box center [297, 126] width 24 height 13
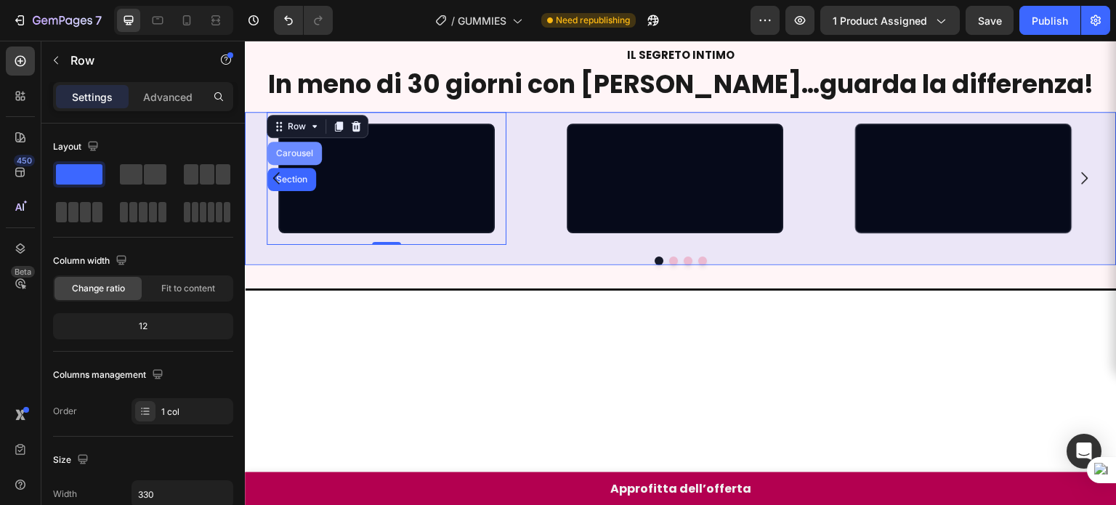
click at [312, 158] on div "Carousel" at bounding box center [294, 153] width 43 height 9
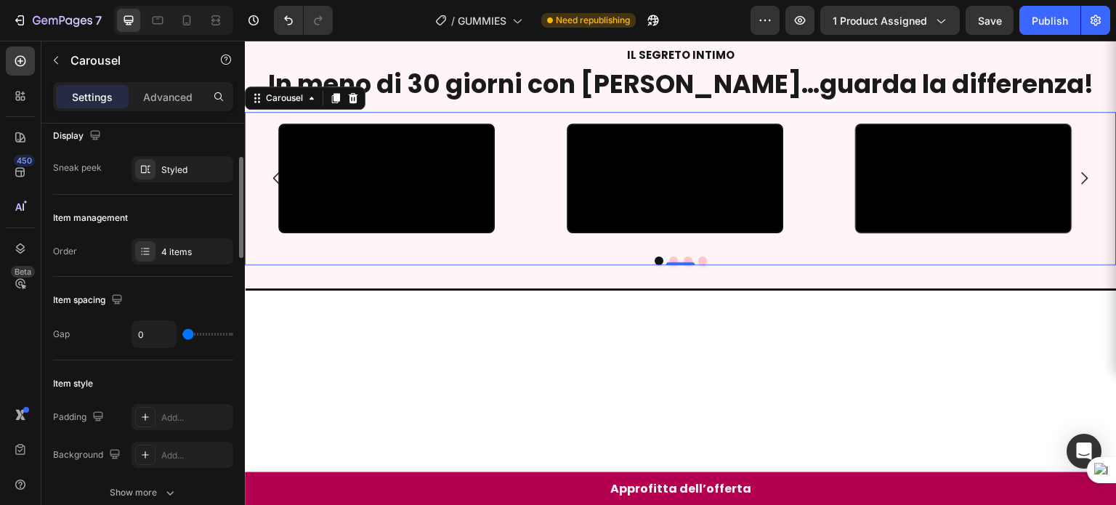
scroll to position [118, 0]
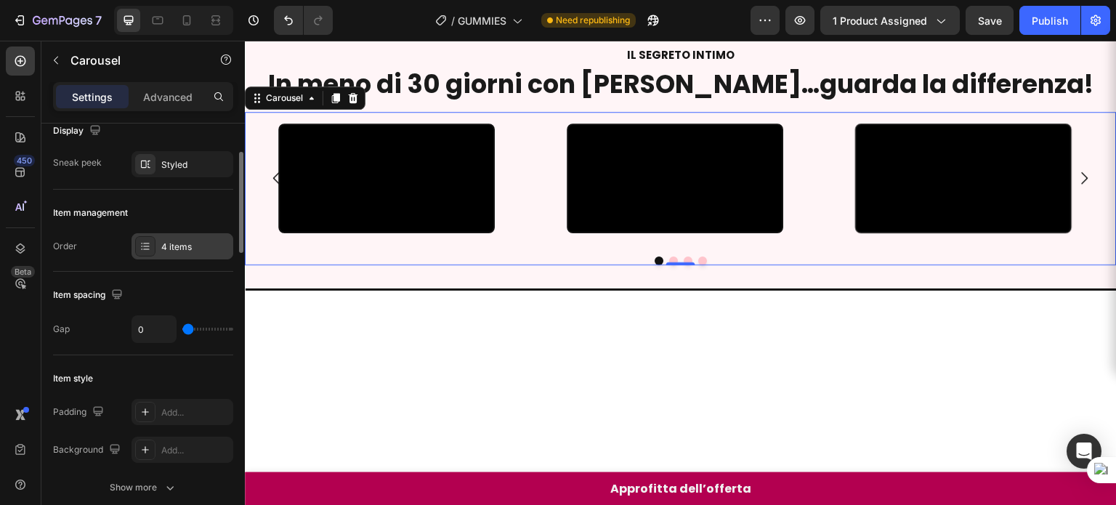
click at [168, 248] on div "4 items" at bounding box center [195, 246] width 68 height 13
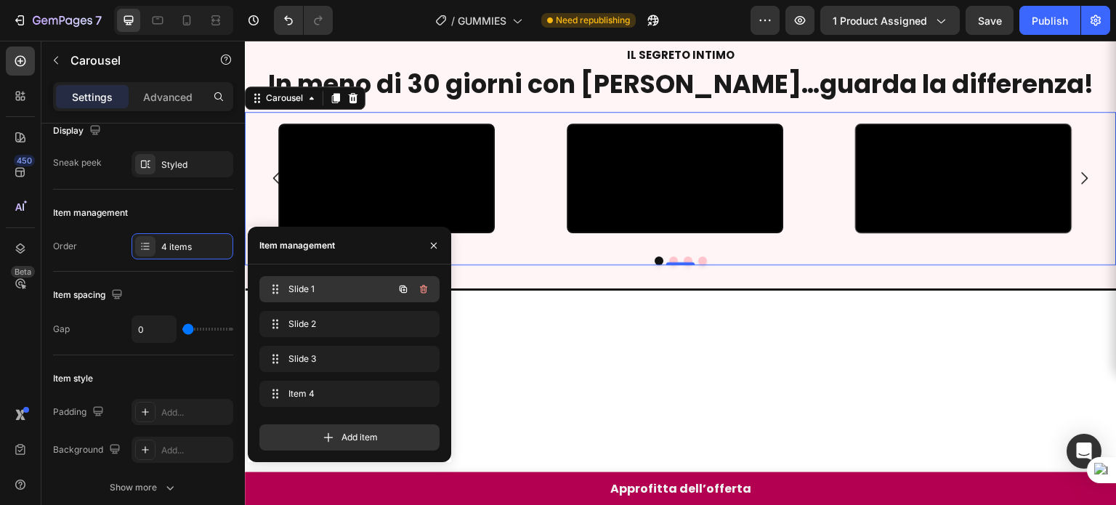
click at [289, 283] on span "Slide 1" at bounding box center [329, 289] width 82 height 13
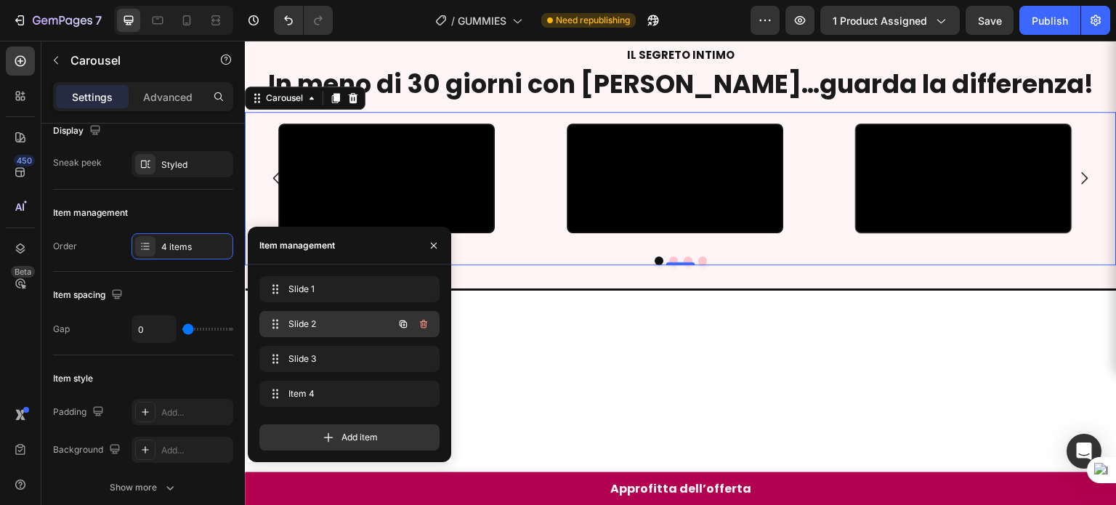
click at [302, 319] on span "Slide 2" at bounding box center [329, 323] width 82 height 13
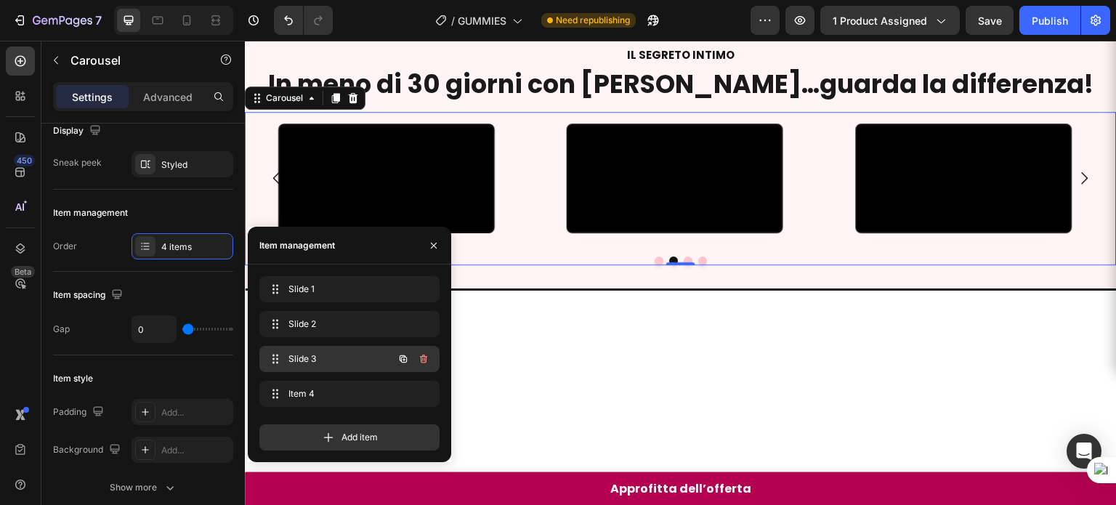
click at [308, 353] on span "Slide 3" at bounding box center [329, 358] width 82 height 13
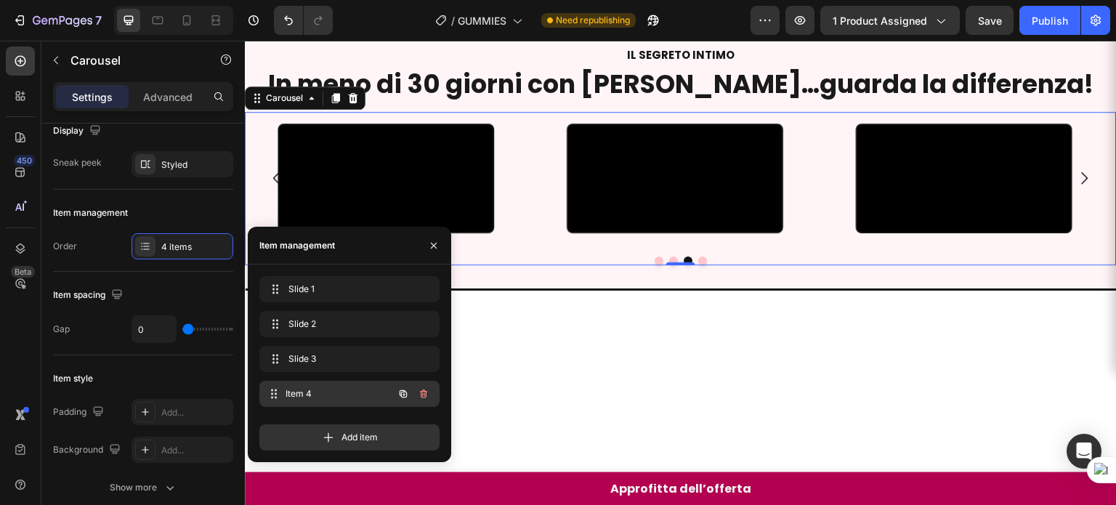
click at [307, 386] on div "Item 4 Item 4" at bounding box center [329, 393] width 128 height 20
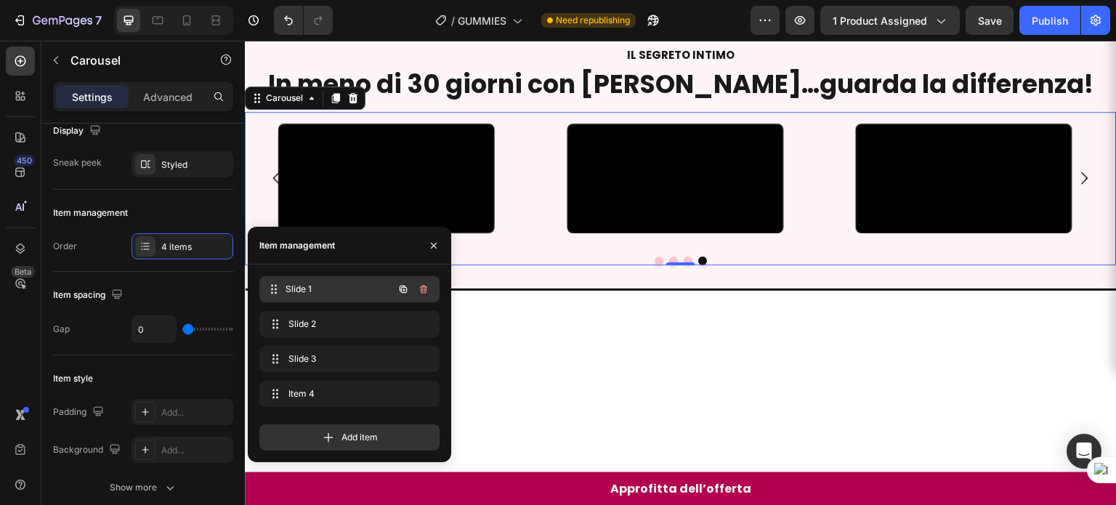
click at [324, 285] on span "Slide 1" at bounding box center [338, 289] width 107 height 13
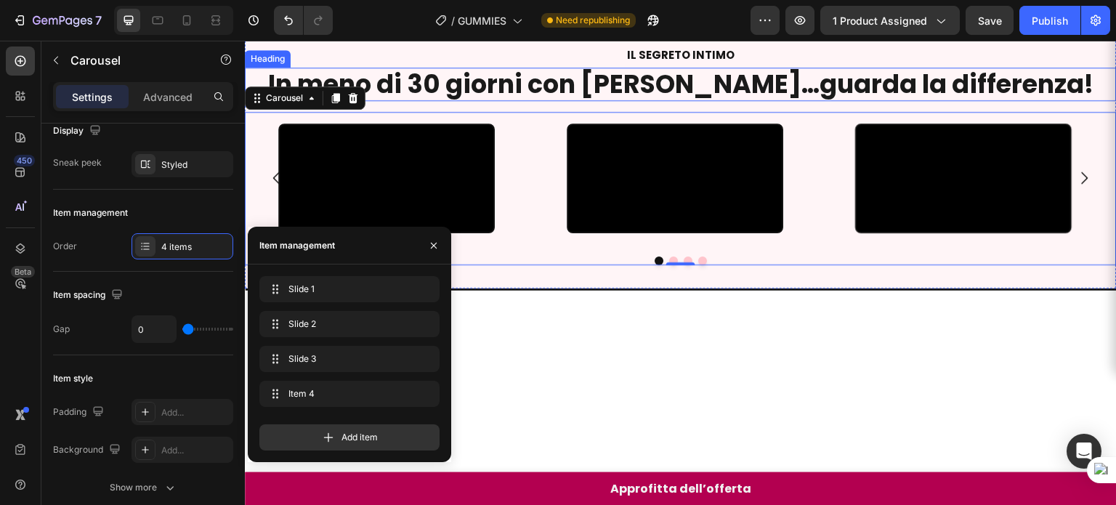
click at [799, 102] on strong "In meno di 30 giorni con [PERSON_NAME]…guarda la differenza!" at bounding box center [681, 84] width 826 height 36
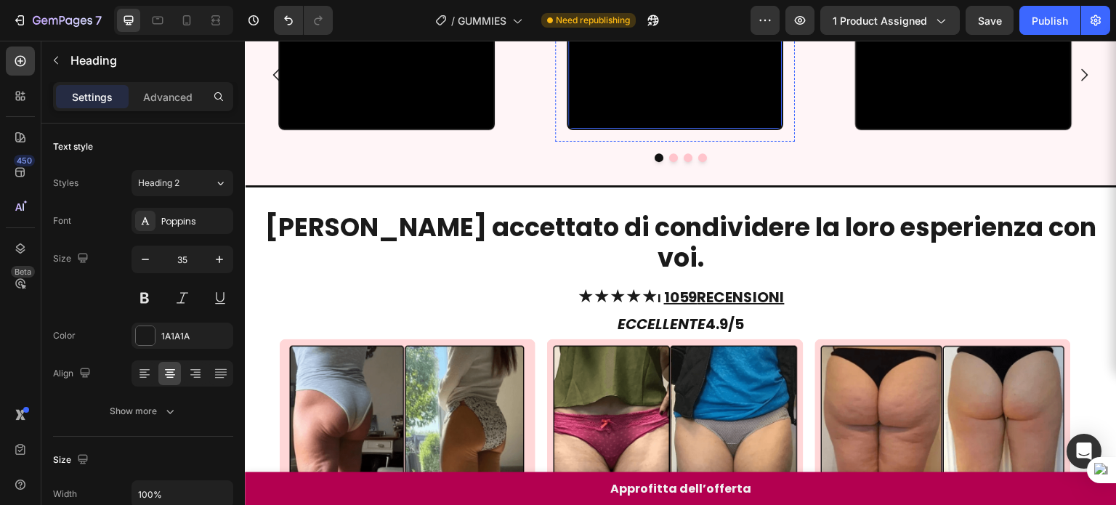
scroll to position [773, 0]
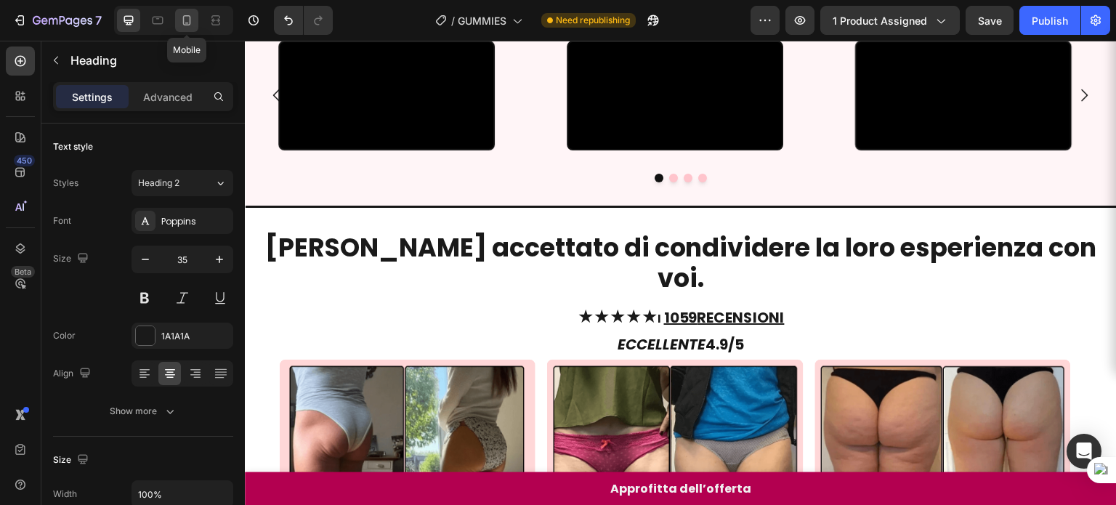
click at [189, 20] on icon at bounding box center [187, 20] width 8 height 10
type input "25"
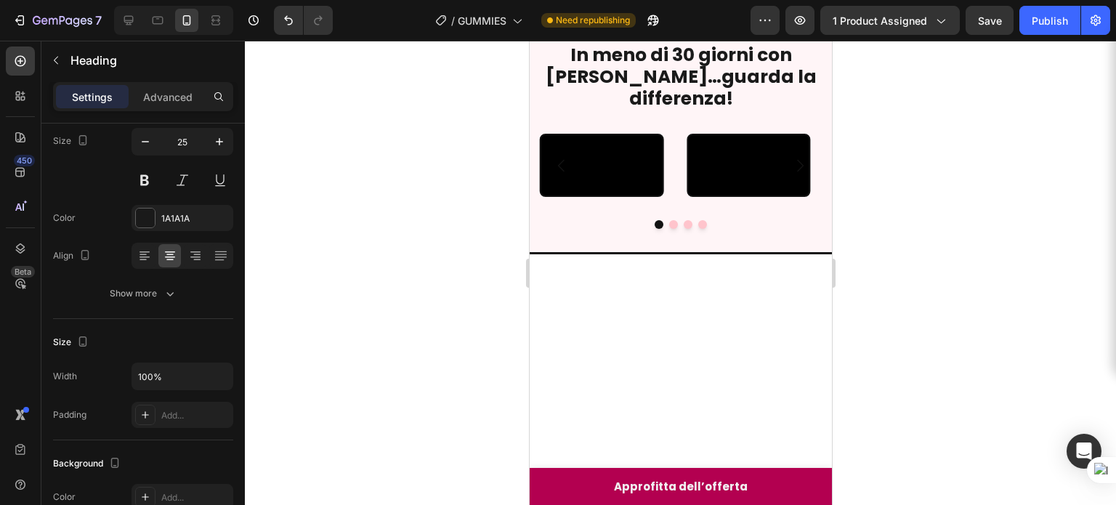
scroll to position [513, 0]
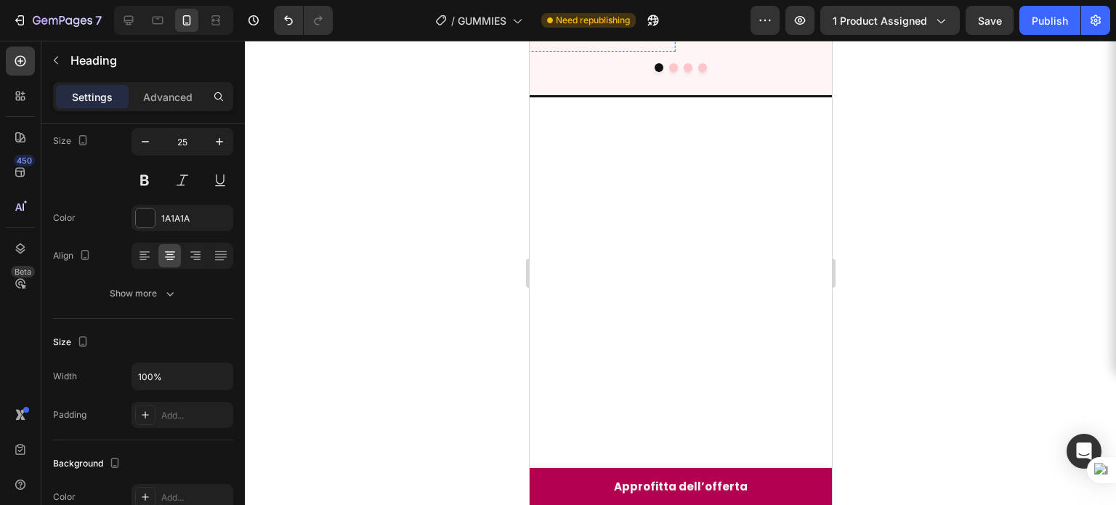
click at [578, 40] on div "Video" at bounding box center [600, 8] width 123 height 63
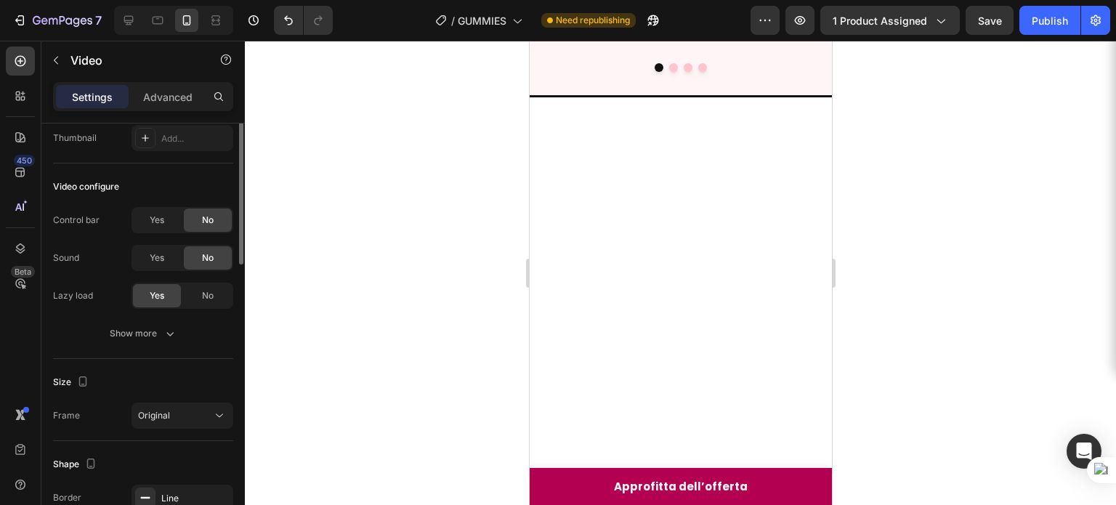
scroll to position [0, 0]
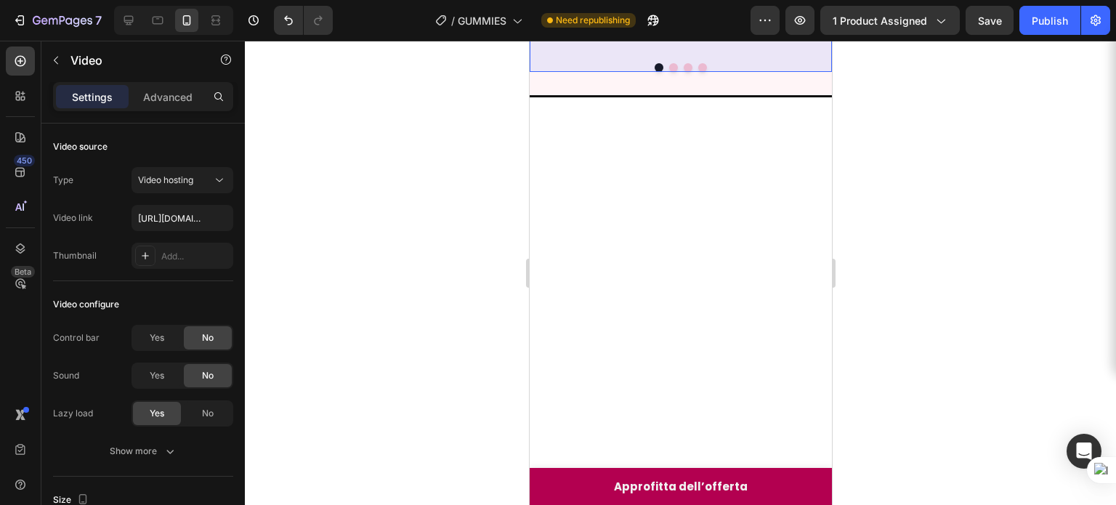
click at [571, 57] on div "Carousel" at bounding box center [568, 45] width 54 height 23
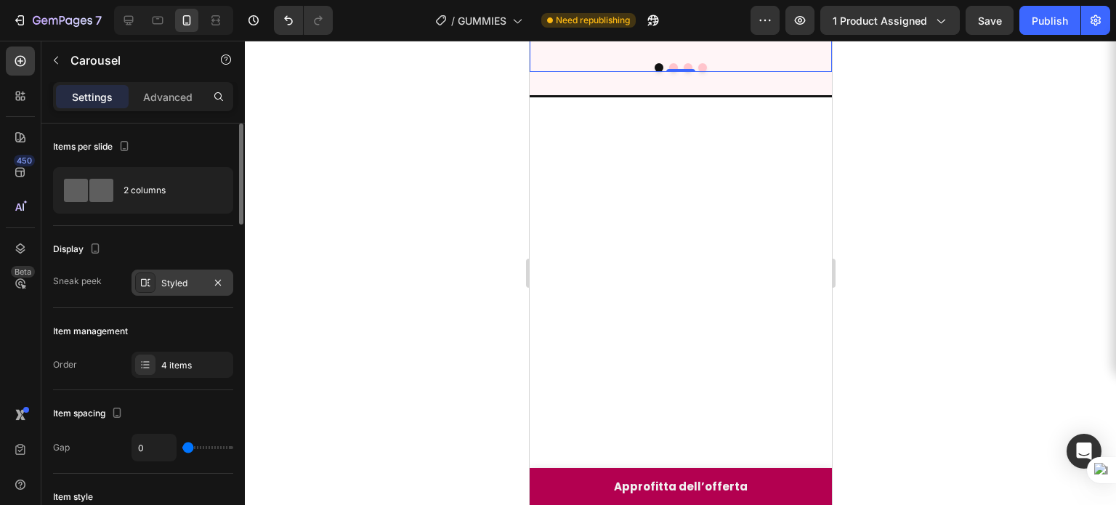
click at [172, 282] on div "Styled" at bounding box center [182, 283] width 42 height 13
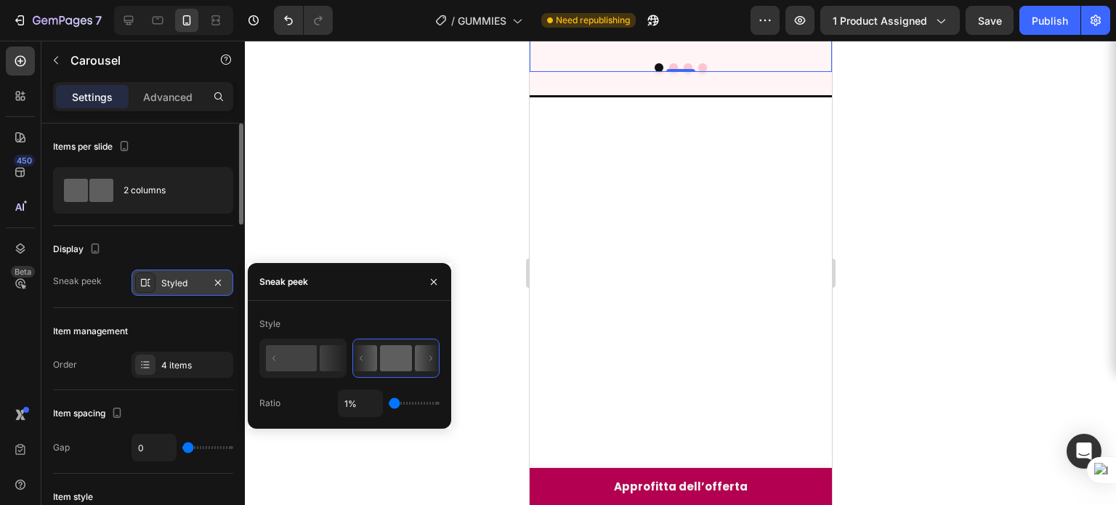
click at [172, 282] on div "Styled" at bounding box center [182, 283] width 42 height 13
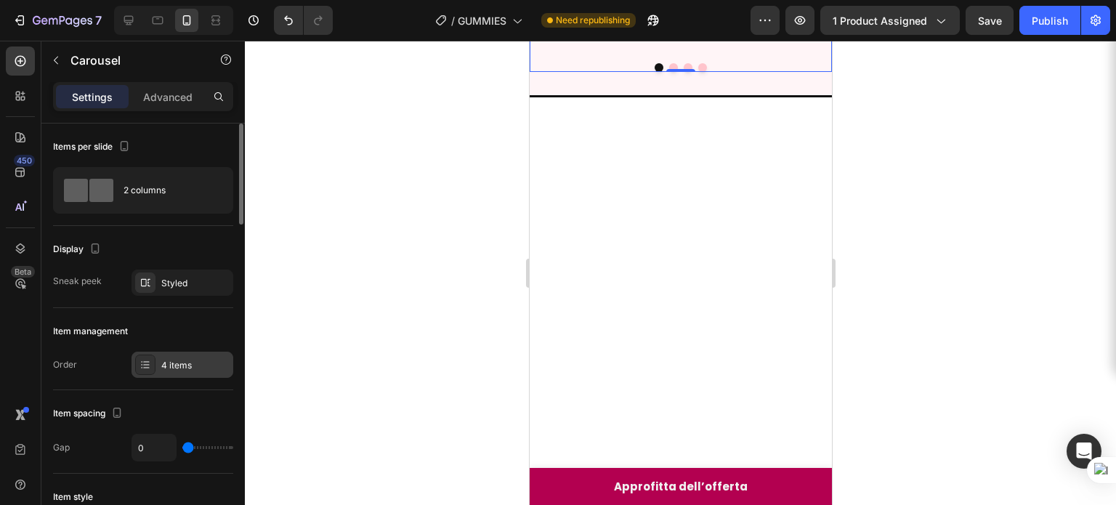
click at [179, 359] on div "4 items" at bounding box center [195, 365] width 68 height 13
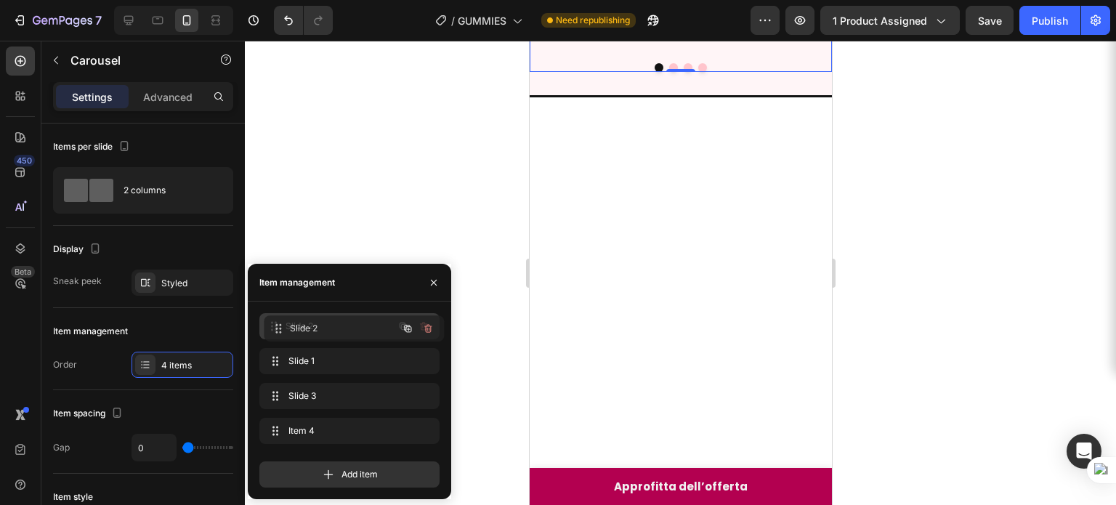
drag, startPoint x: 305, startPoint y: 357, endPoint x: 309, endPoint y: 325, distance: 33.0
drag, startPoint x: 311, startPoint y: 392, endPoint x: 312, endPoint y: 361, distance: 31.2
drag, startPoint x: 322, startPoint y: 400, endPoint x: 320, endPoint y: 368, distance: 32.0
drag, startPoint x: 325, startPoint y: 423, endPoint x: 322, endPoint y: 398, distance: 25.5
drag, startPoint x: 308, startPoint y: 370, endPoint x: 323, endPoint y: 435, distance: 66.4
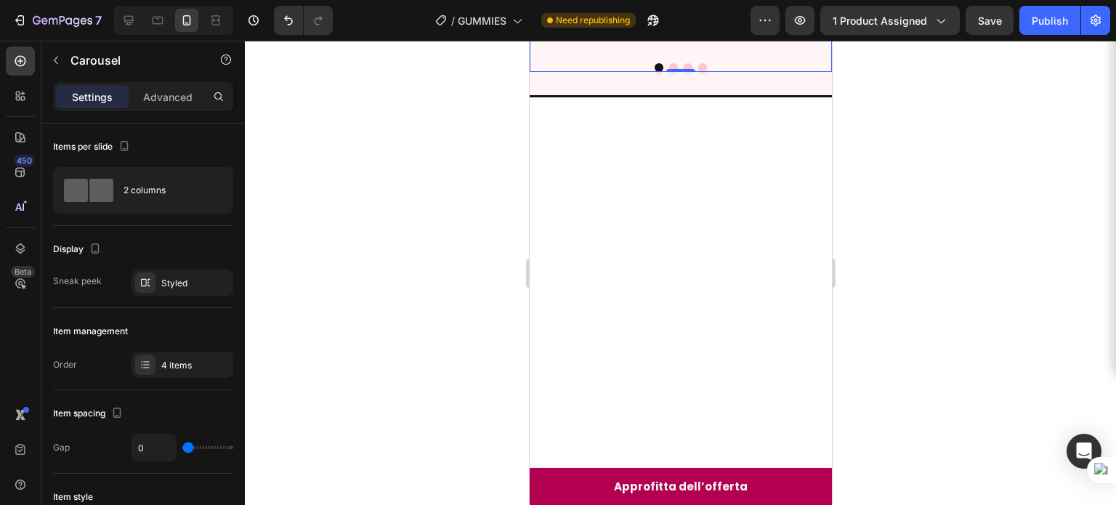
click at [790, 17] on icon "Carousel Next Arrow" at bounding box center [798, 8] width 17 height 17
click at [561, 17] on icon "Carousel Back Arrow" at bounding box center [560, 8] width 17 height 17
click at [559, 15] on icon "Carousel Back Arrow" at bounding box center [560, 8] width 7 height 12
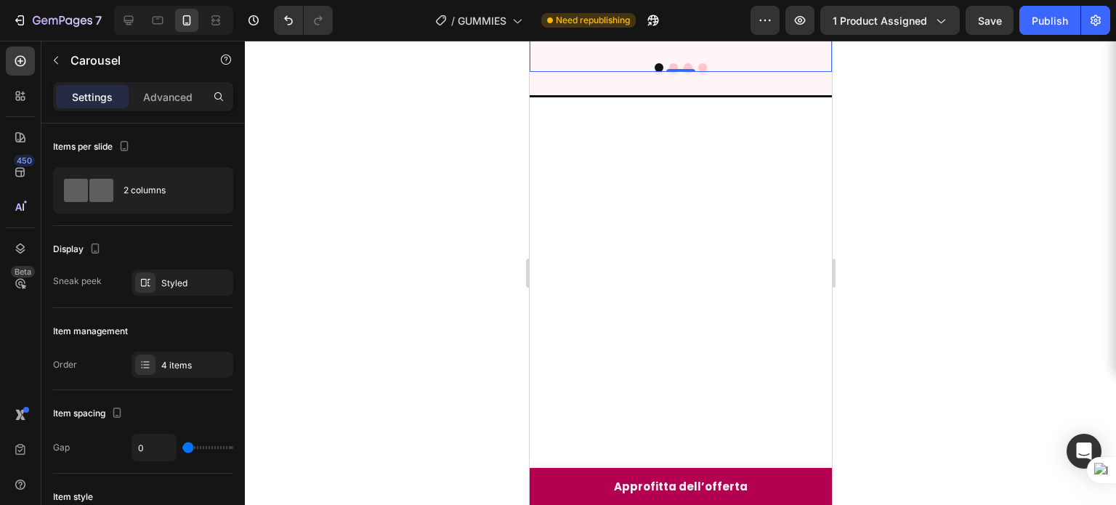
click at [796, 15] on icon "Carousel Next Arrow" at bounding box center [799, 8] width 7 height 12
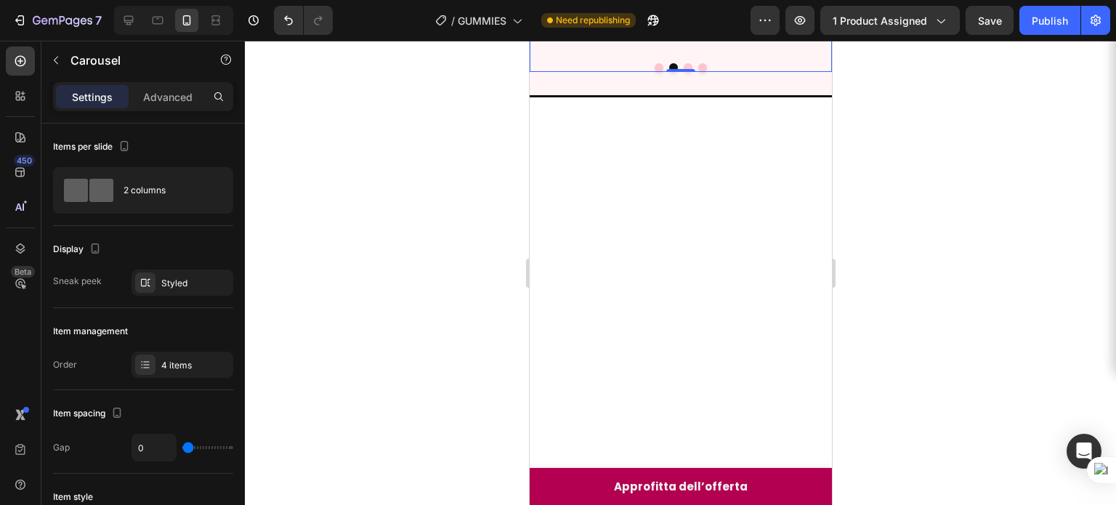
click at [796, 15] on icon "Carousel Next Arrow" at bounding box center [799, 8] width 7 height 12
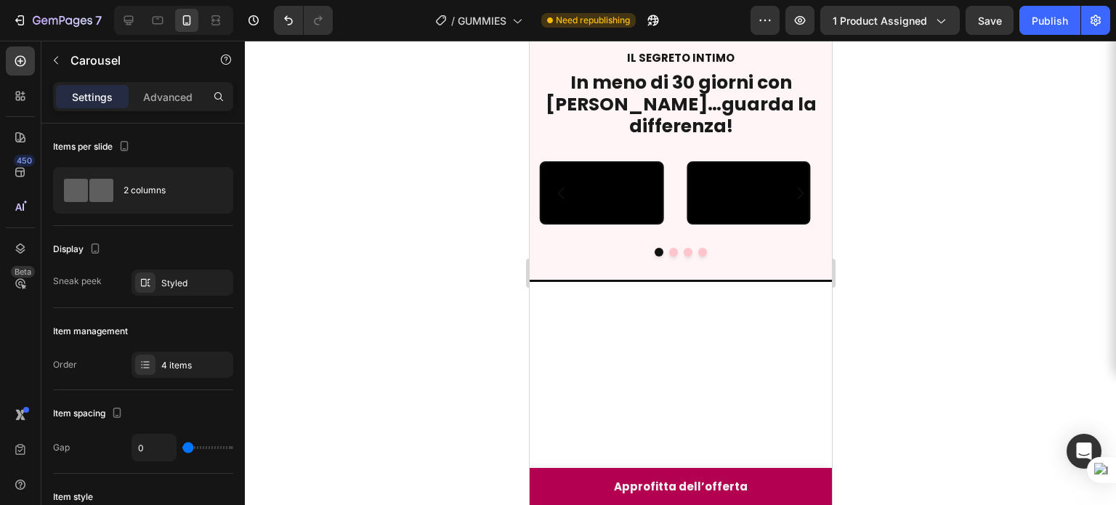
scroll to position [535, 0]
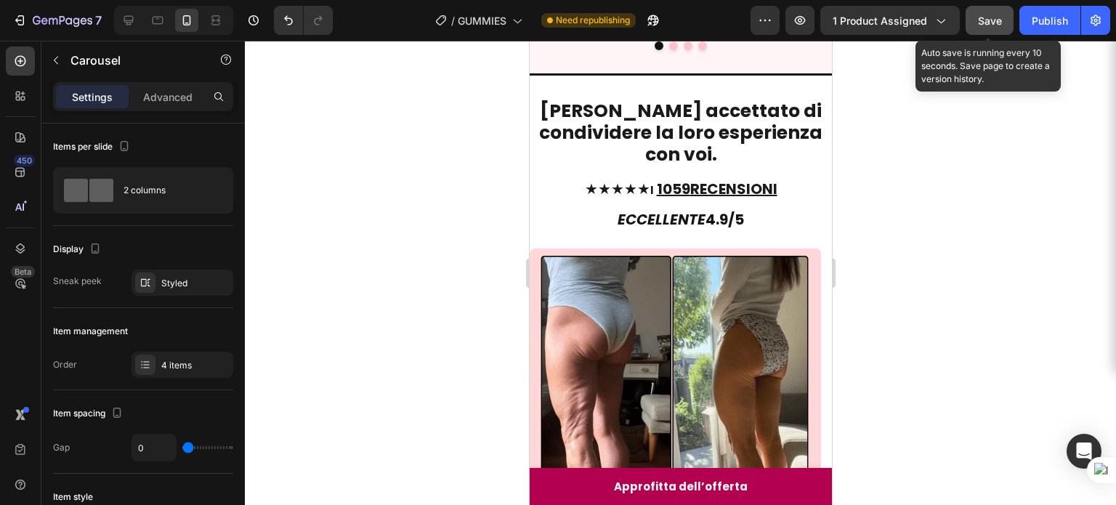
click at [982, 25] on span "Save" at bounding box center [990, 21] width 24 height 12
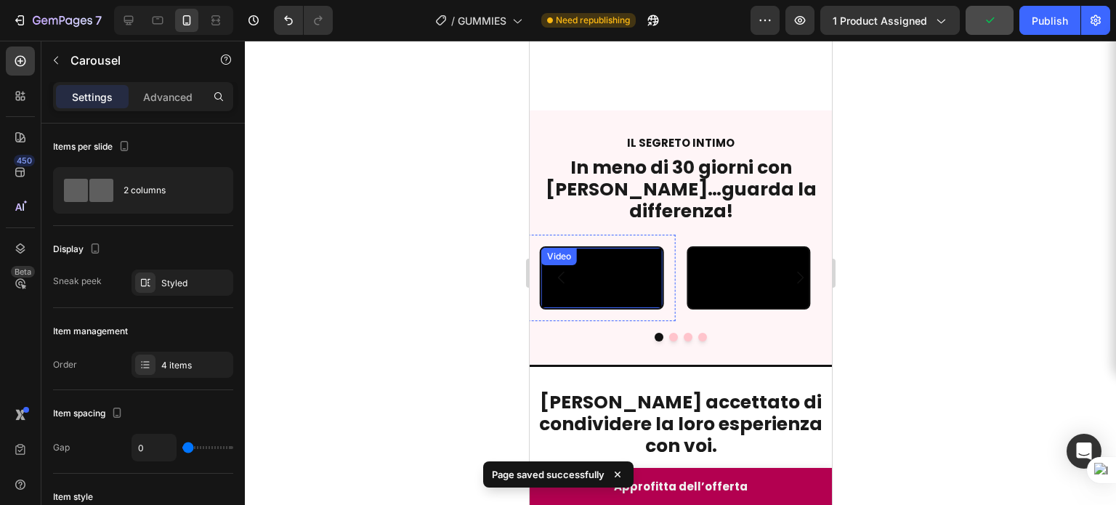
scroll to position [715, 0]
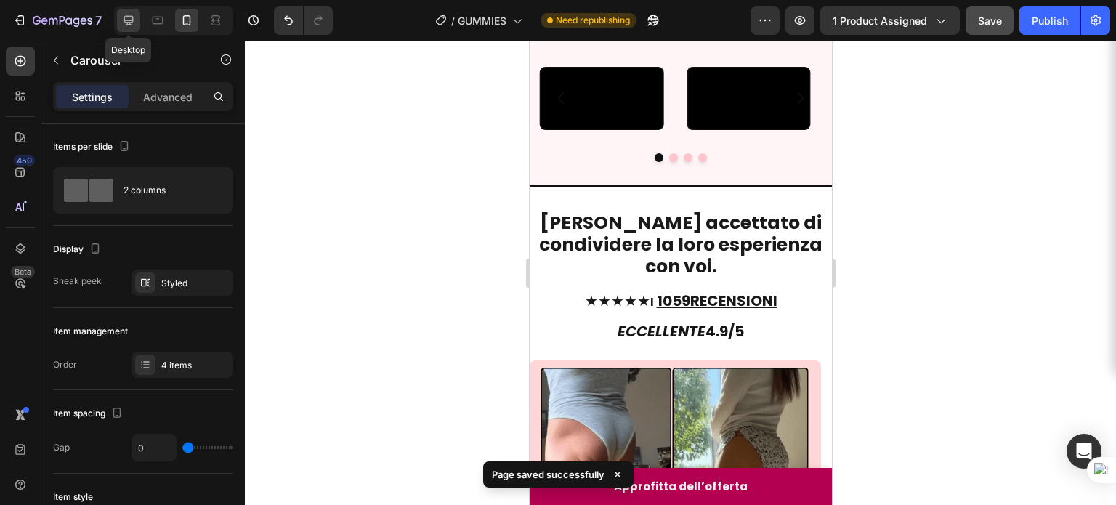
click at [130, 23] on icon at bounding box center [128, 20] width 9 height 9
type input "1200"
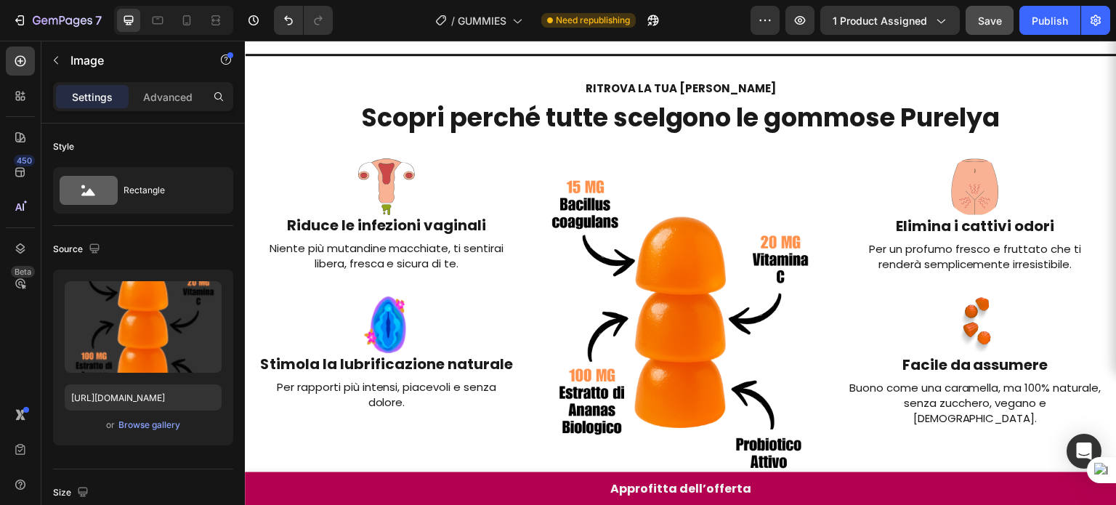
scroll to position [52, 0]
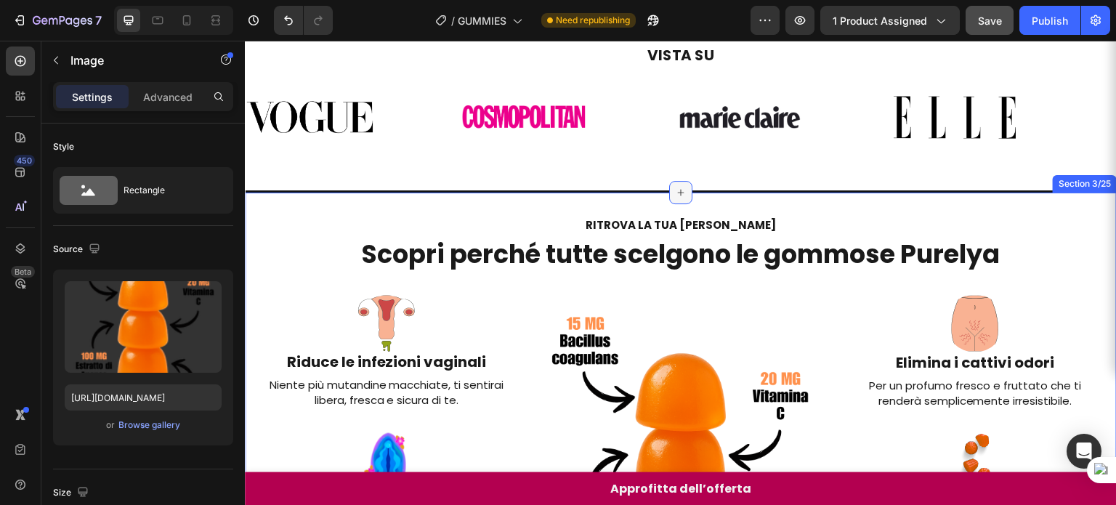
click at [678, 190] on icon at bounding box center [681, 193] width 12 height 12
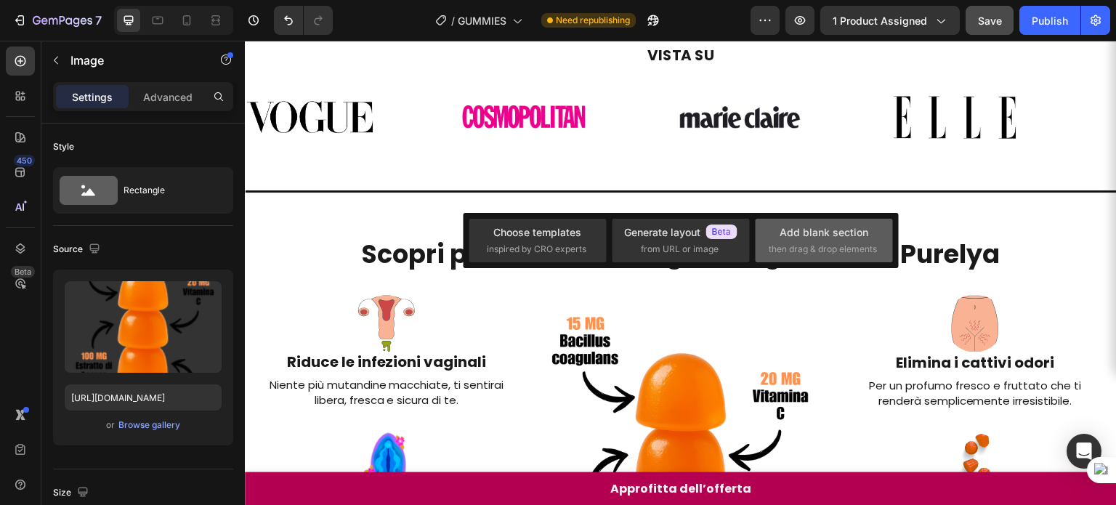
click at [803, 243] on span "then drag & drop elements" at bounding box center [822, 249] width 108 height 13
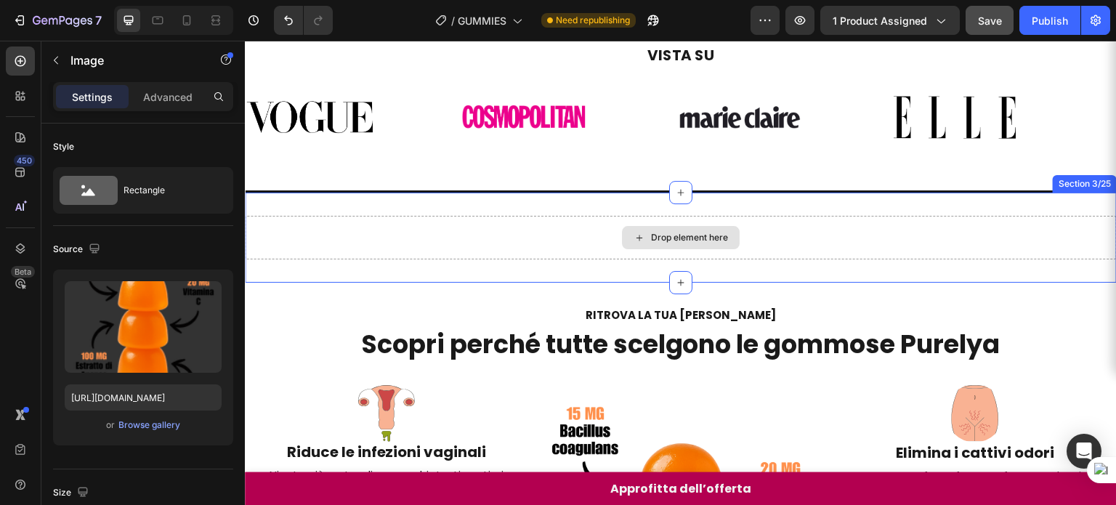
click at [633, 237] on icon at bounding box center [639, 238] width 12 height 12
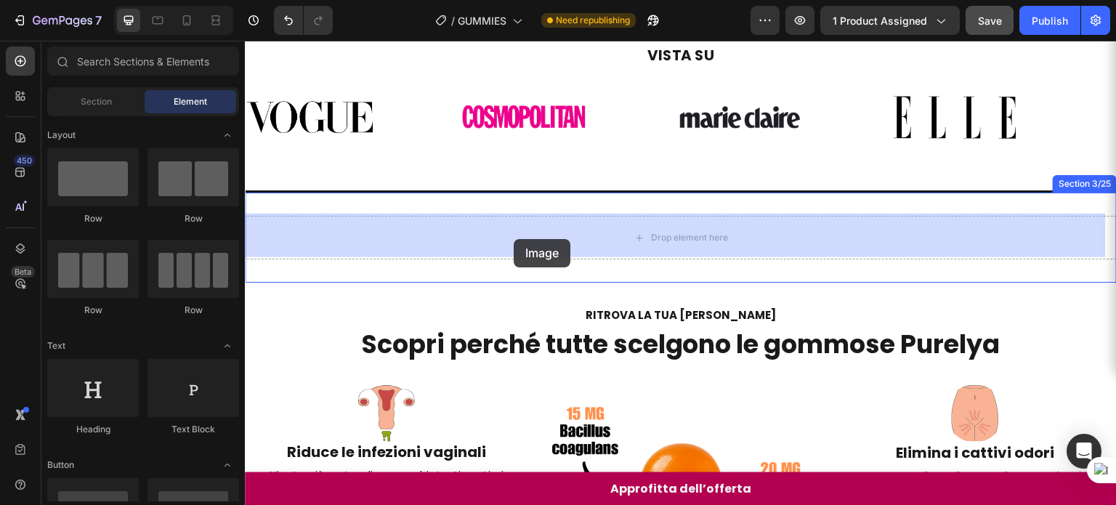
drag, startPoint x: 354, startPoint y: 400, endPoint x: 497, endPoint y: 261, distance: 198.8
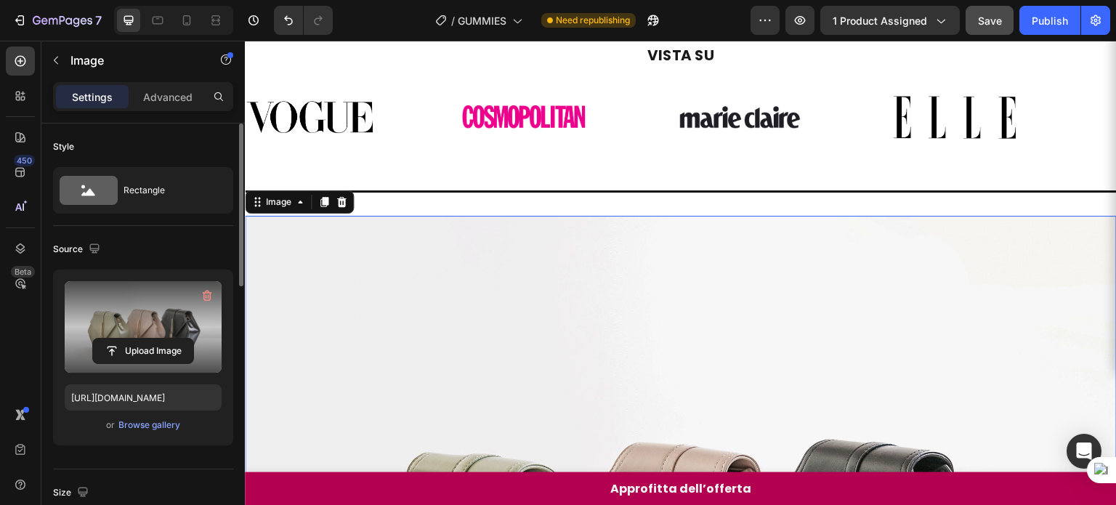
click at [134, 309] on label at bounding box center [143, 327] width 157 height 92
click at [134, 338] on input "file" at bounding box center [143, 350] width 100 height 25
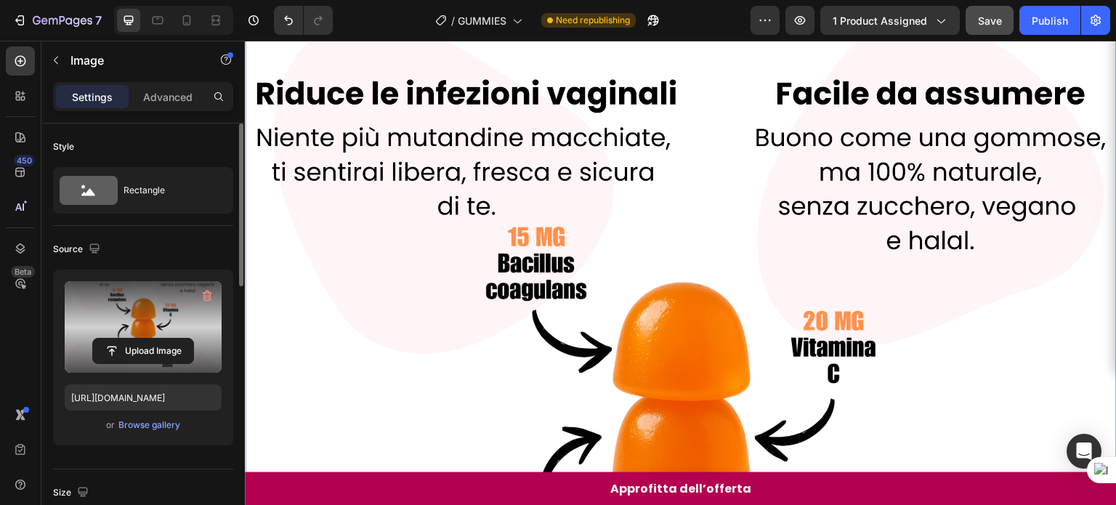
scroll to position [186, 0]
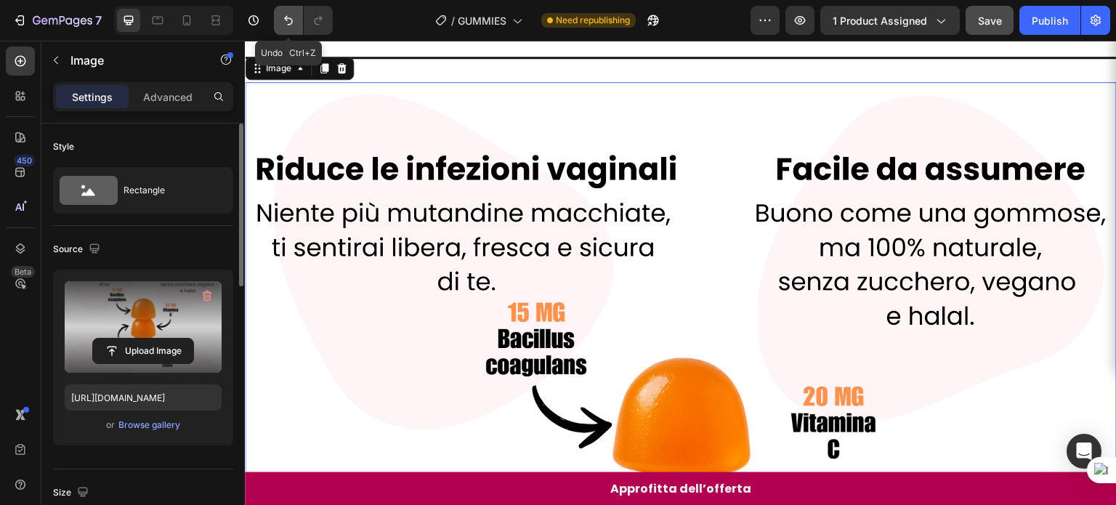
click at [285, 24] on icon "Undo/Redo" at bounding box center [288, 20] width 15 height 15
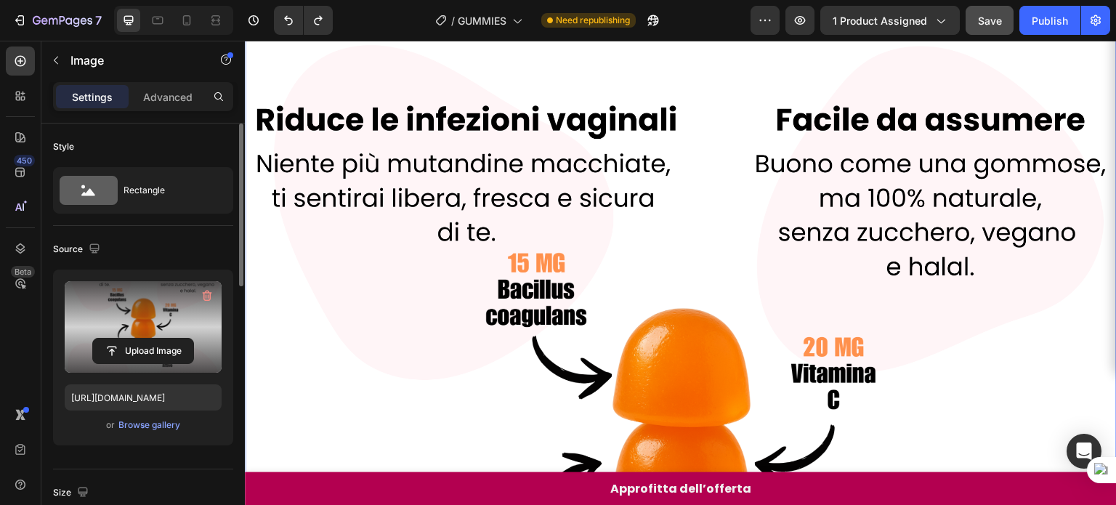
scroll to position [154, 0]
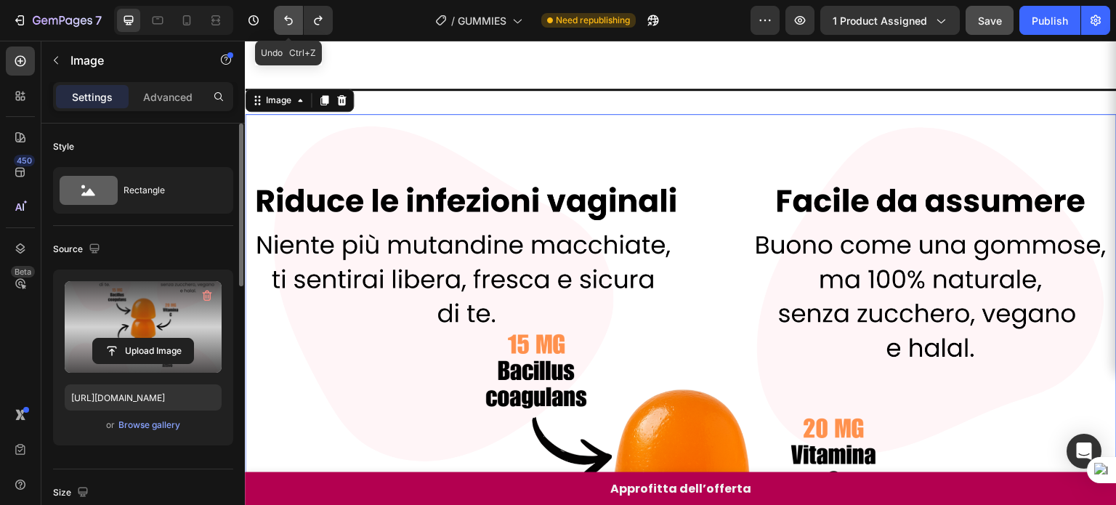
click at [286, 22] on icon "Undo/Redo" at bounding box center [288, 20] width 15 height 15
type input "https://cdn.shopify.com/s/files/1/2005/9307/files/image_demo.jpg"
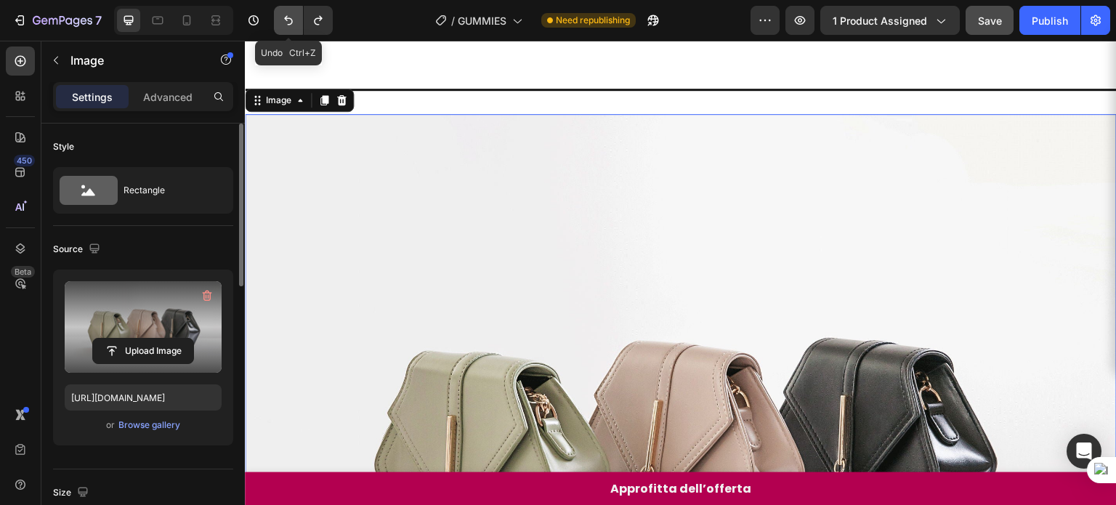
click at [286, 22] on icon "Undo/Redo" at bounding box center [288, 20] width 15 height 15
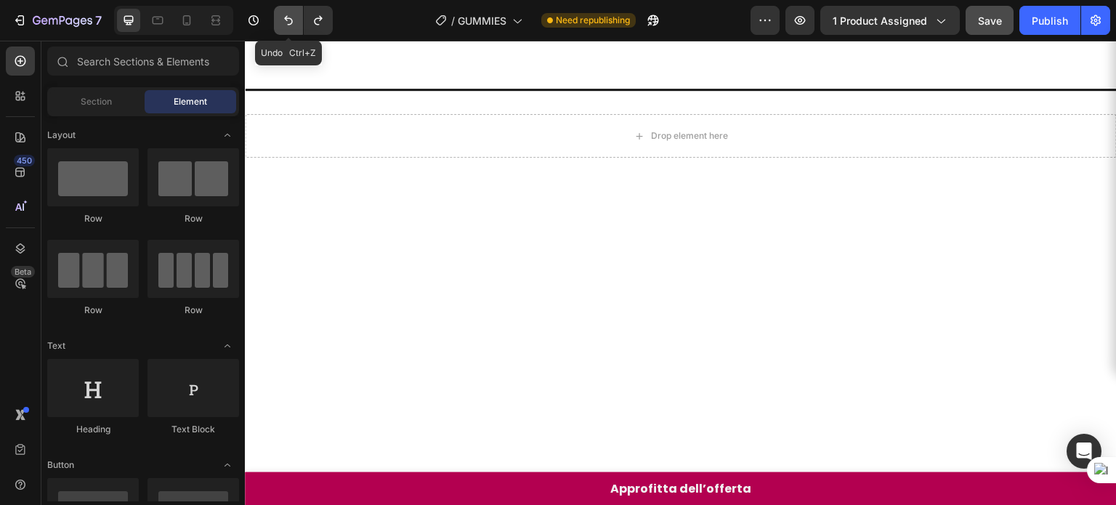
click at [286, 22] on icon "Undo/Redo" at bounding box center [288, 20] width 15 height 15
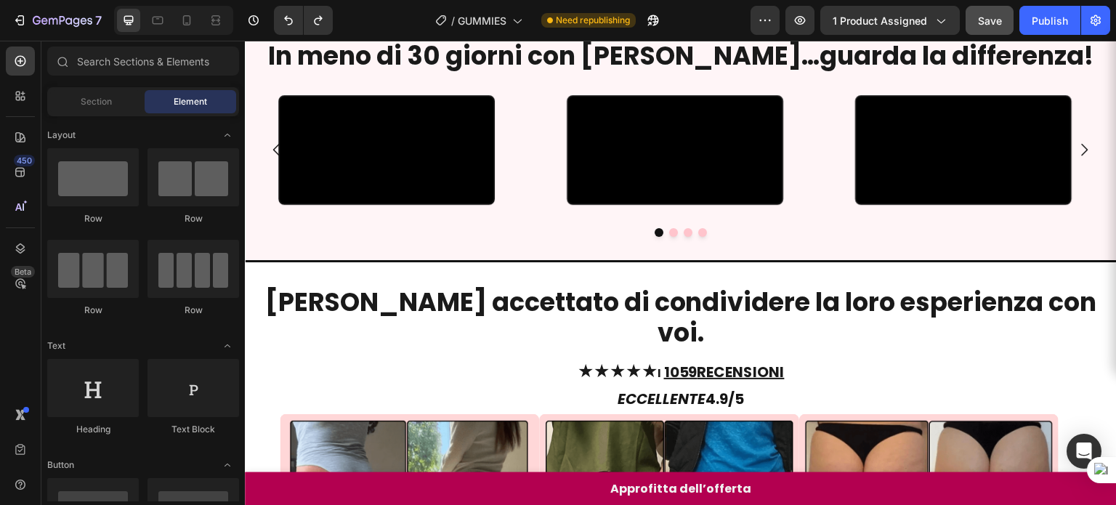
scroll to position [829, 0]
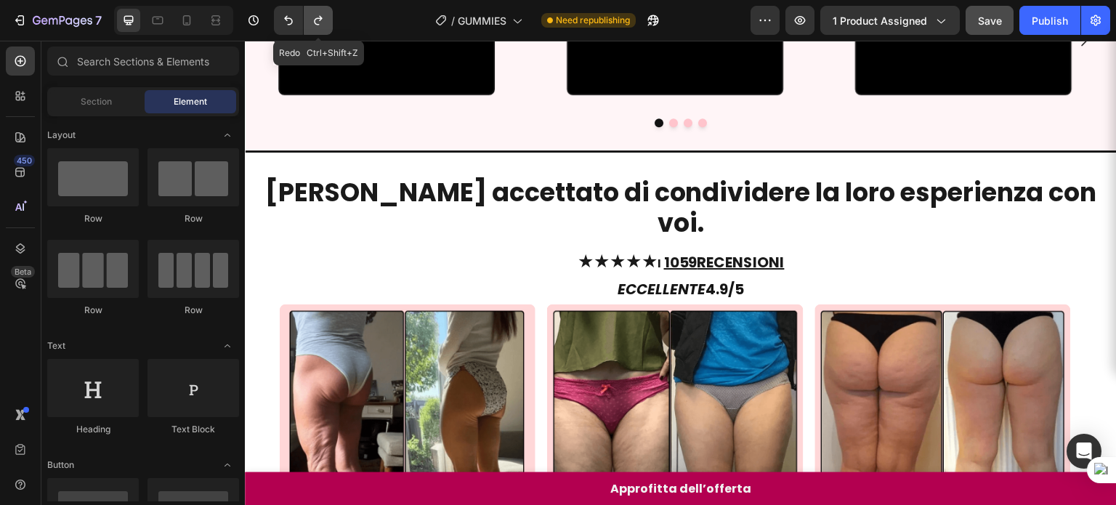
click at [322, 30] on button "Undo/Redo" at bounding box center [318, 20] width 29 height 29
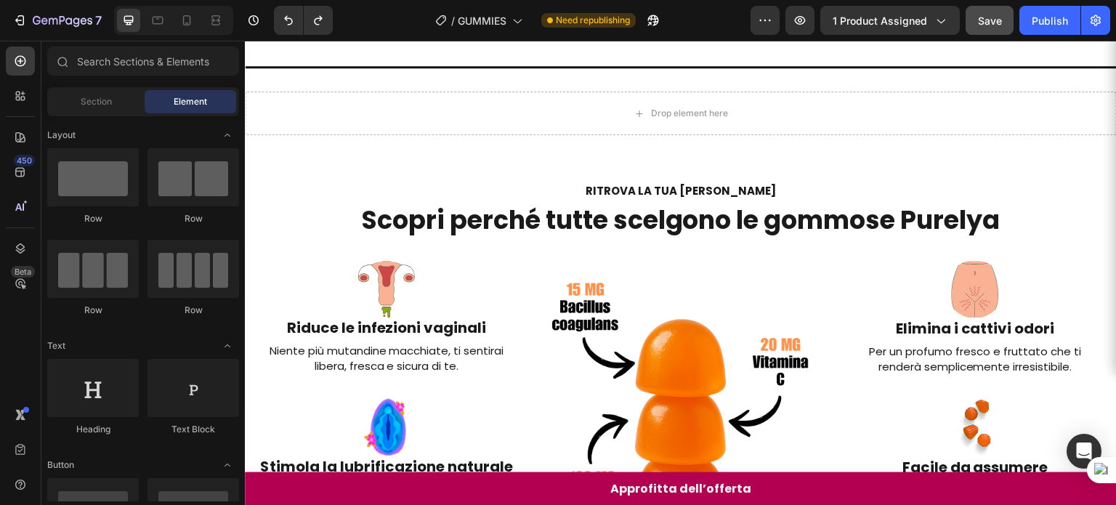
scroll to position [123, 0]
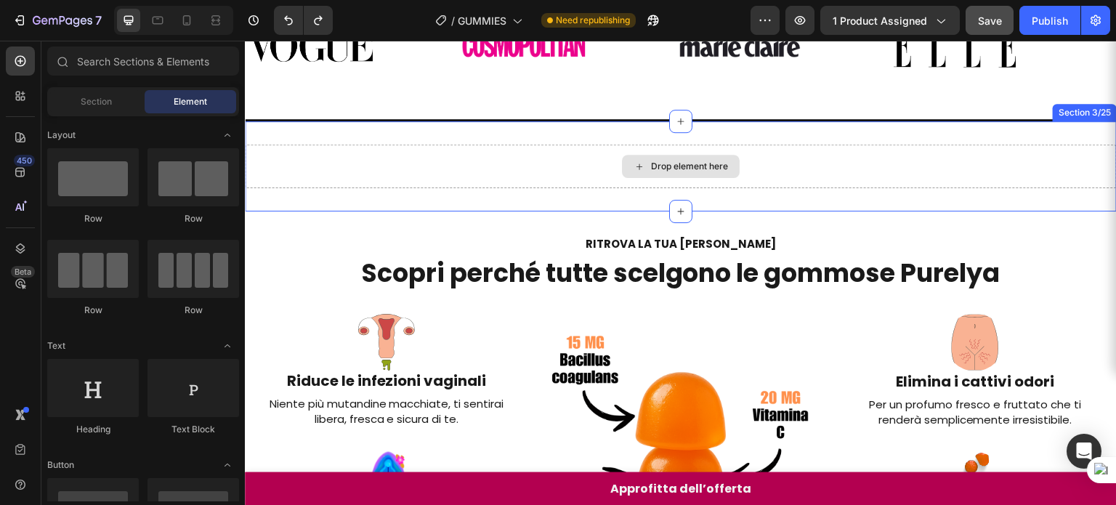
click at [544, 172] on div "Drop element here" at bounding box center [680, 167] width 871 height 44
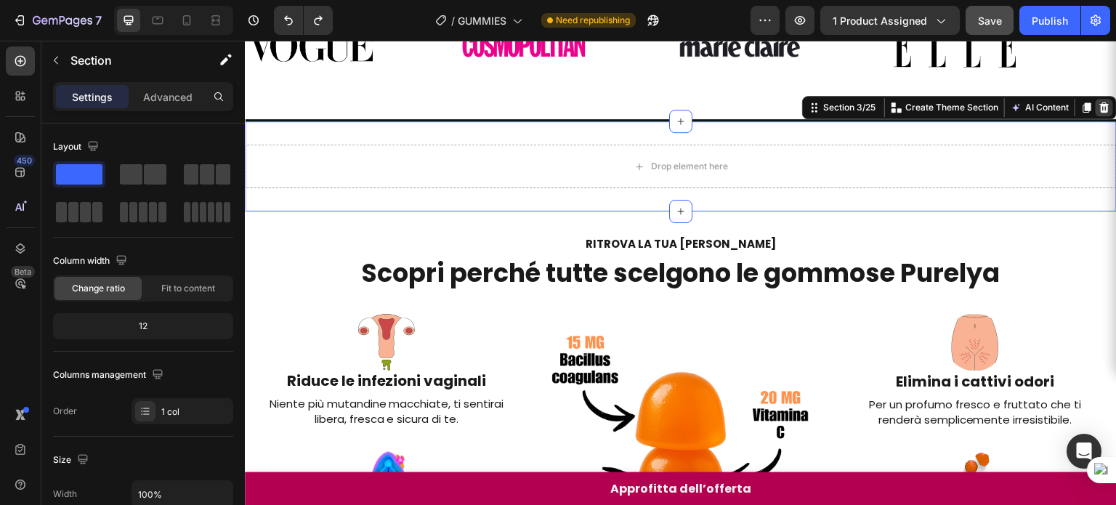
click at [1095, 111] on div at bounding box center [1103, 107] width 17 height 17
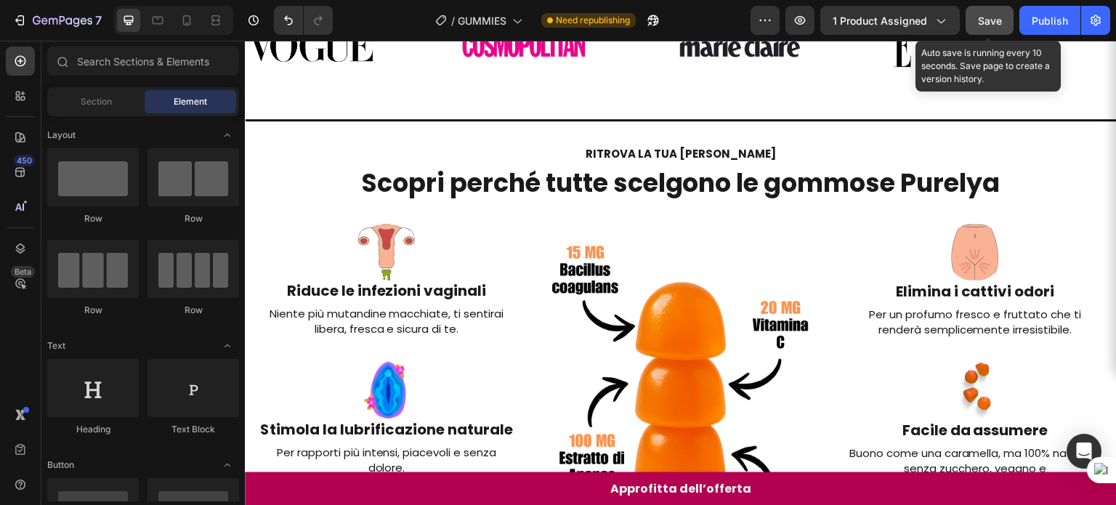
click at [984, 20] on span "Save" at bounding box center [990, 21] width 24 height 12
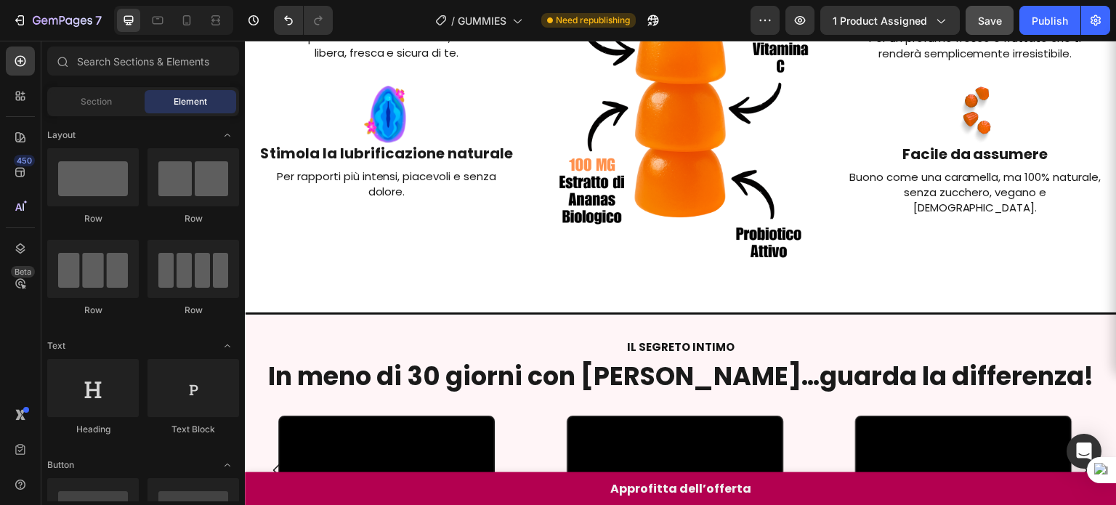
scroll to position [403, 0]
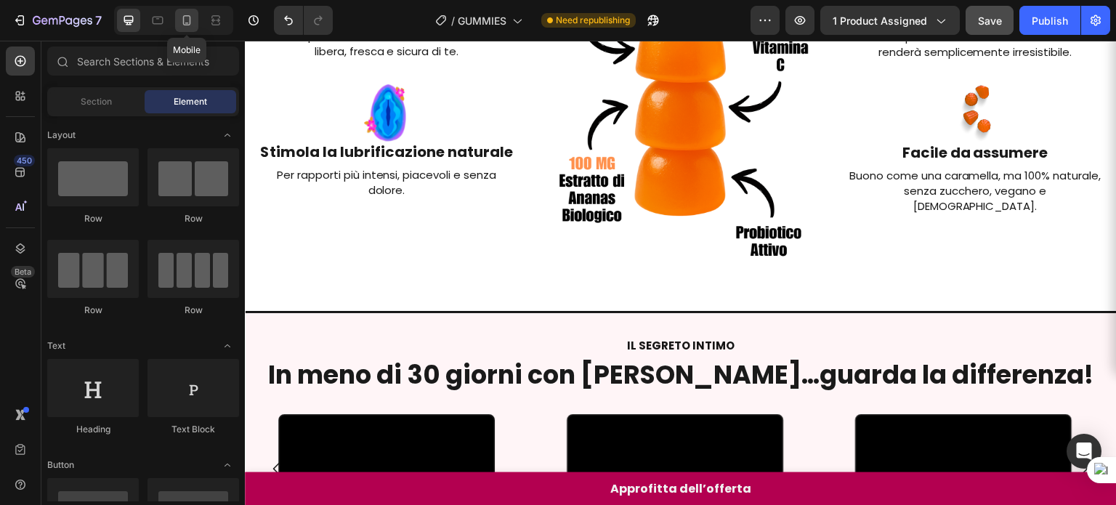
click at [180, 21] on icon at bounding box center [186, 20] width 15 height 15
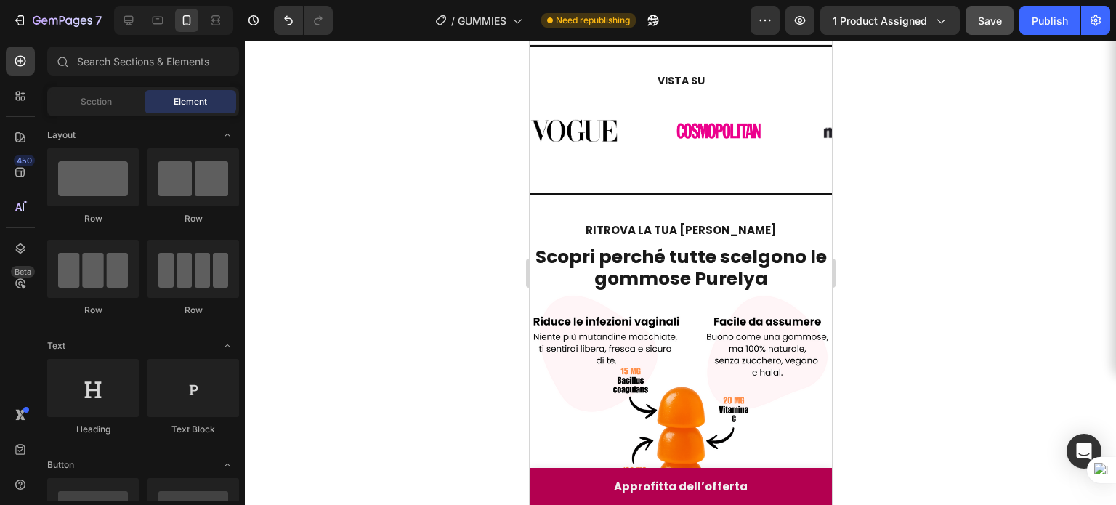
scroll to position [18, 0]
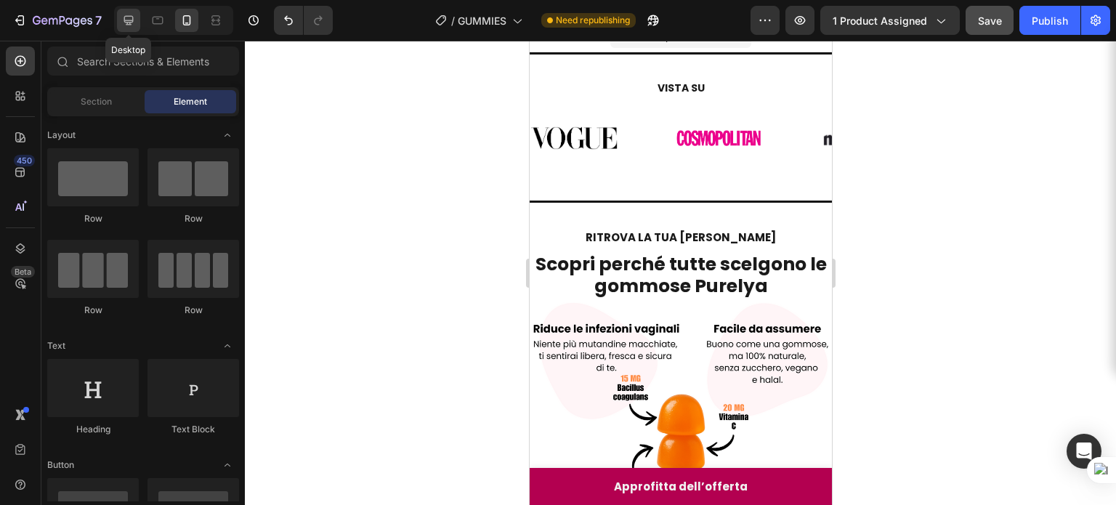
click at [134, 16] on icon at bounding box center [128, 20] width 15 height 15
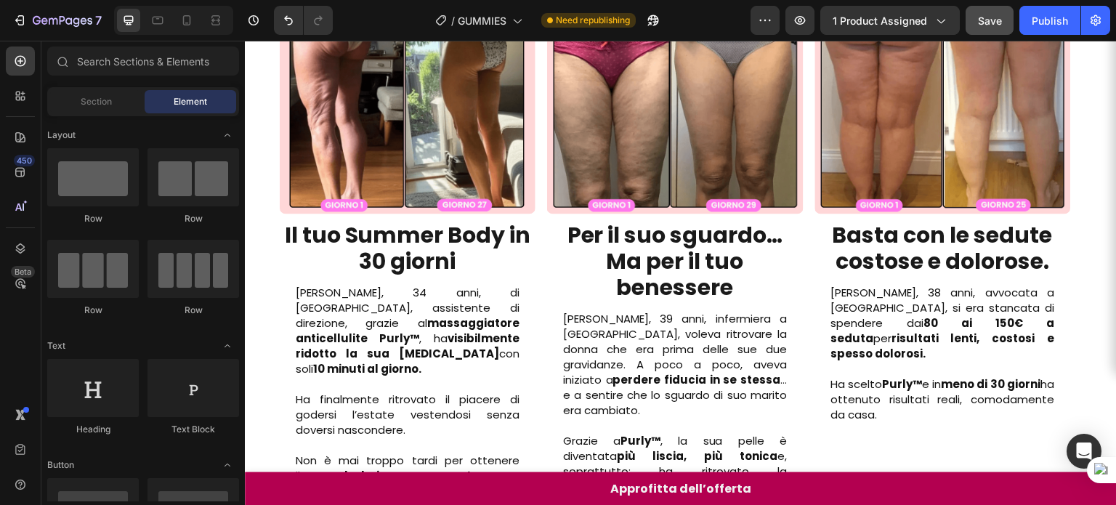
scroll to position [1177, 0]
